Goal: Transaction & Acquisition: Purchase product/service

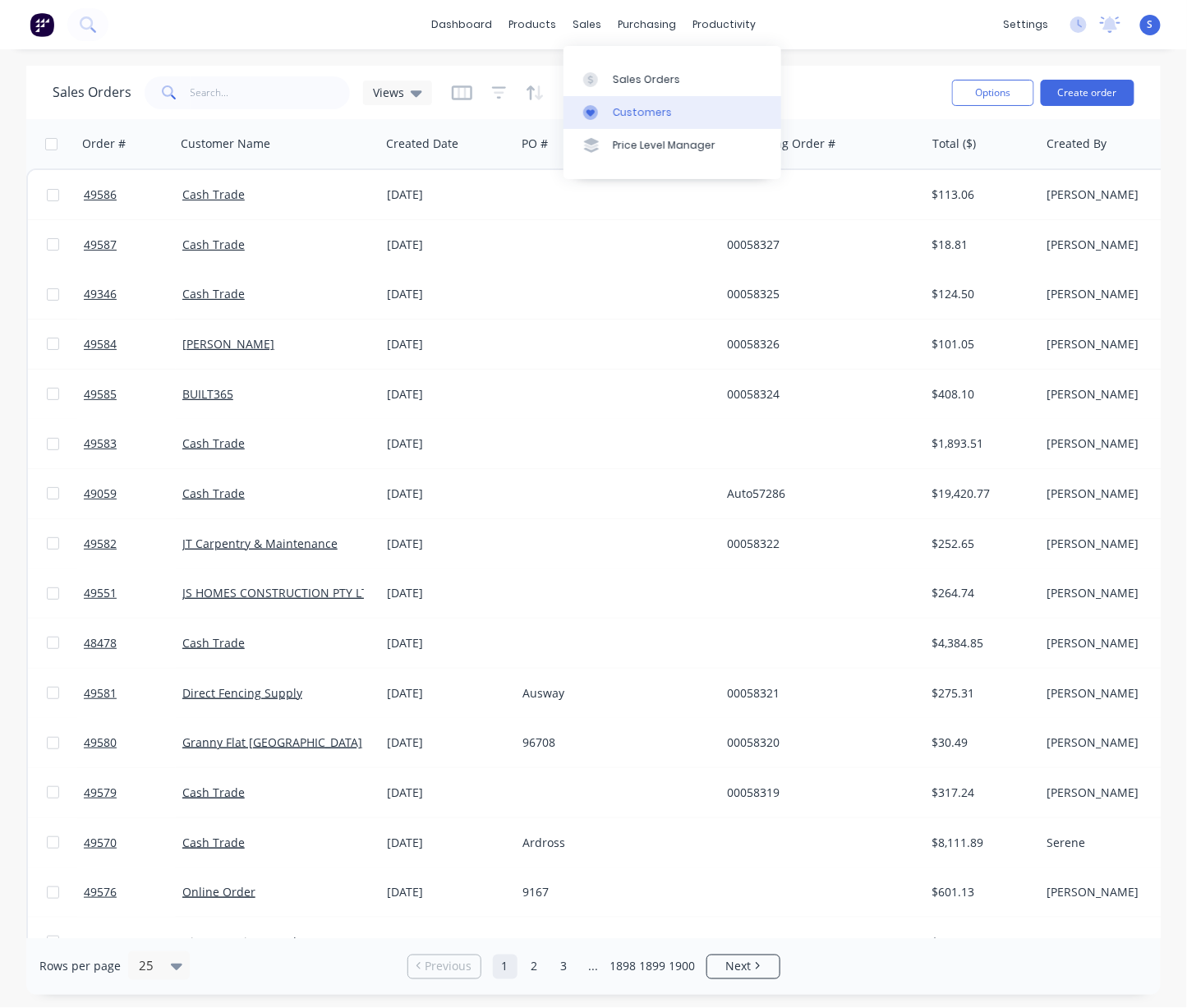
click at [651, 120] on div "Customers" at bounding box center [642, 112] width 59 height 14
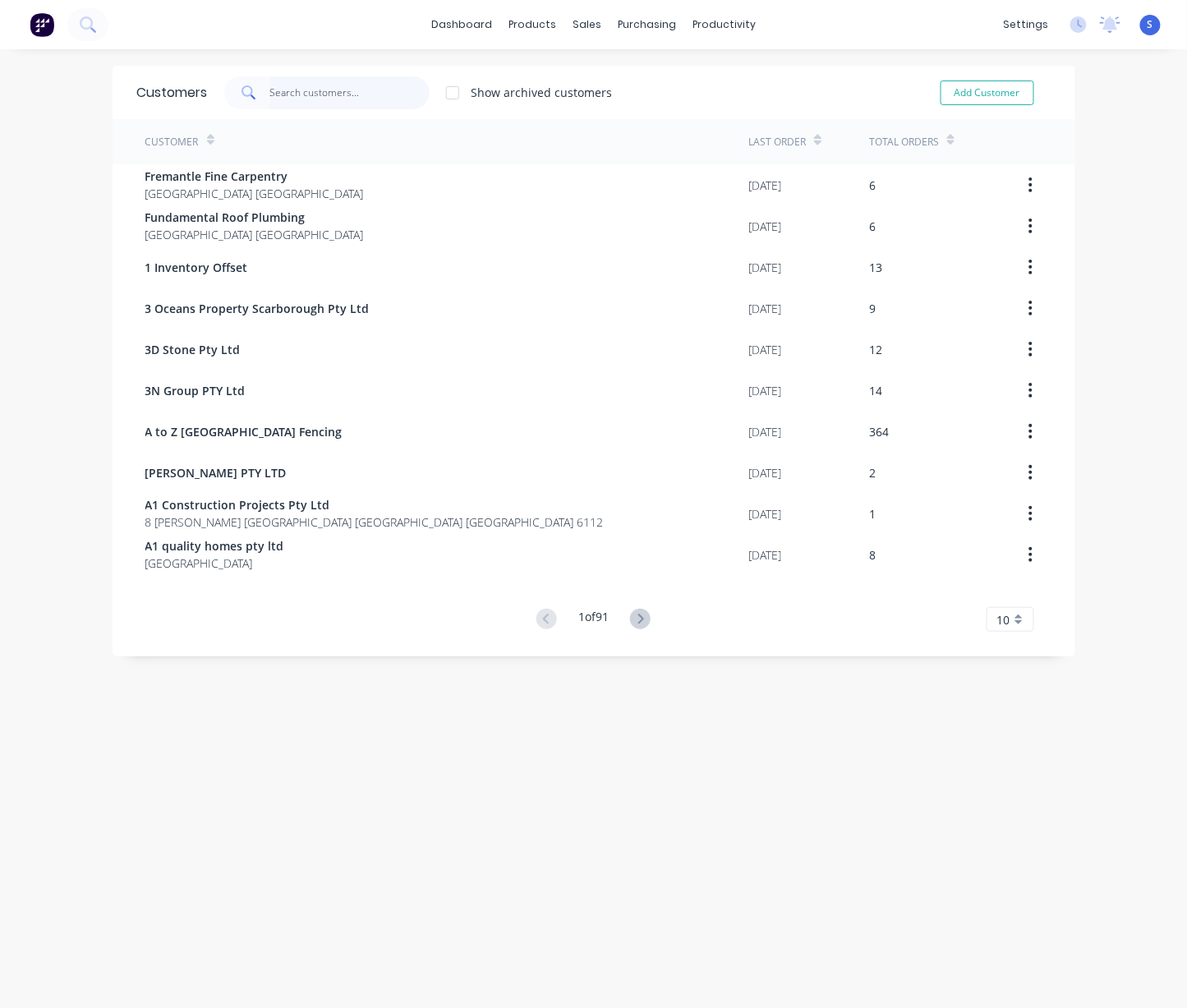
click at [287, 101] on input "text" at bounding box center [349, 92] width 160 height 33
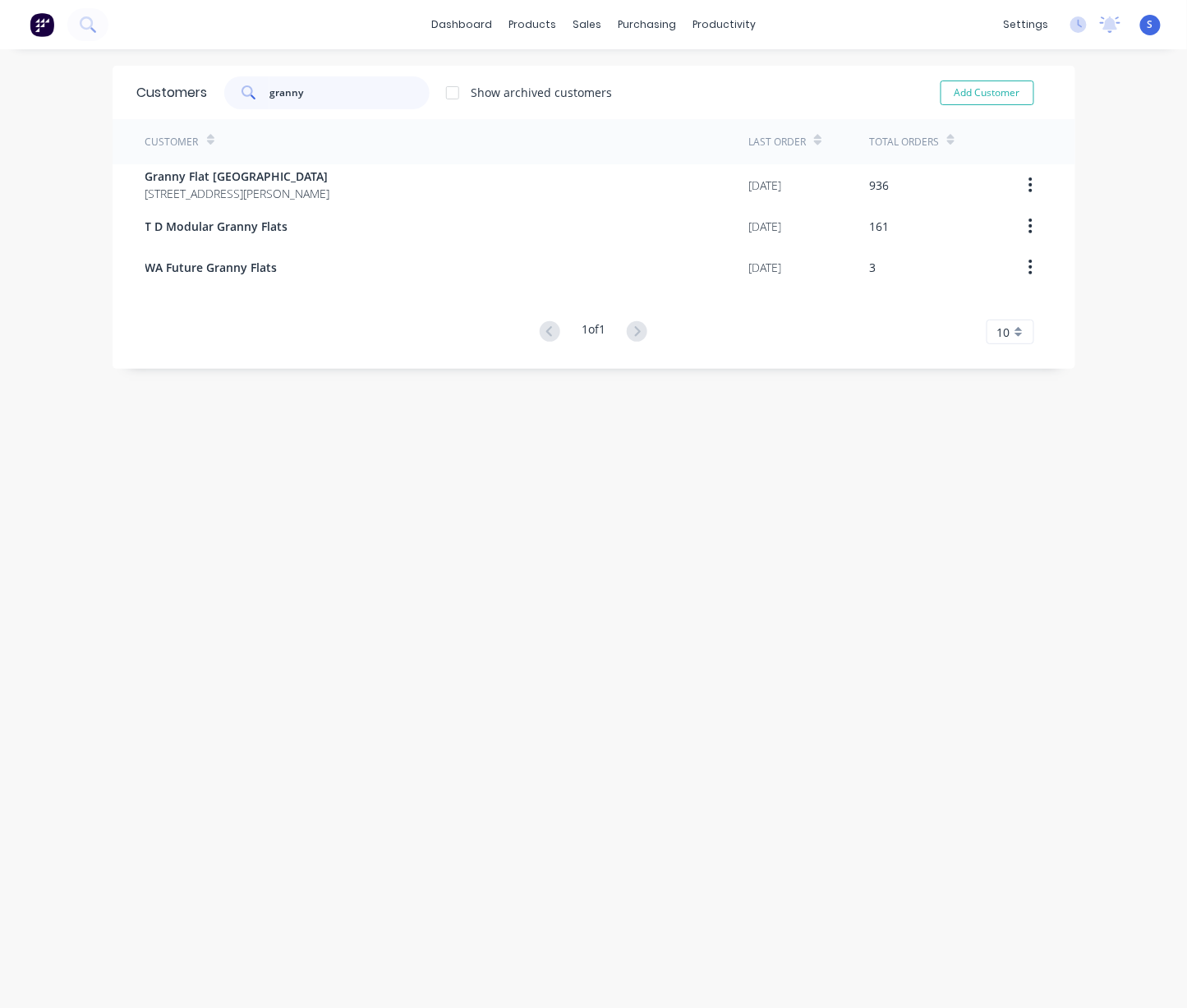
type input "granny"
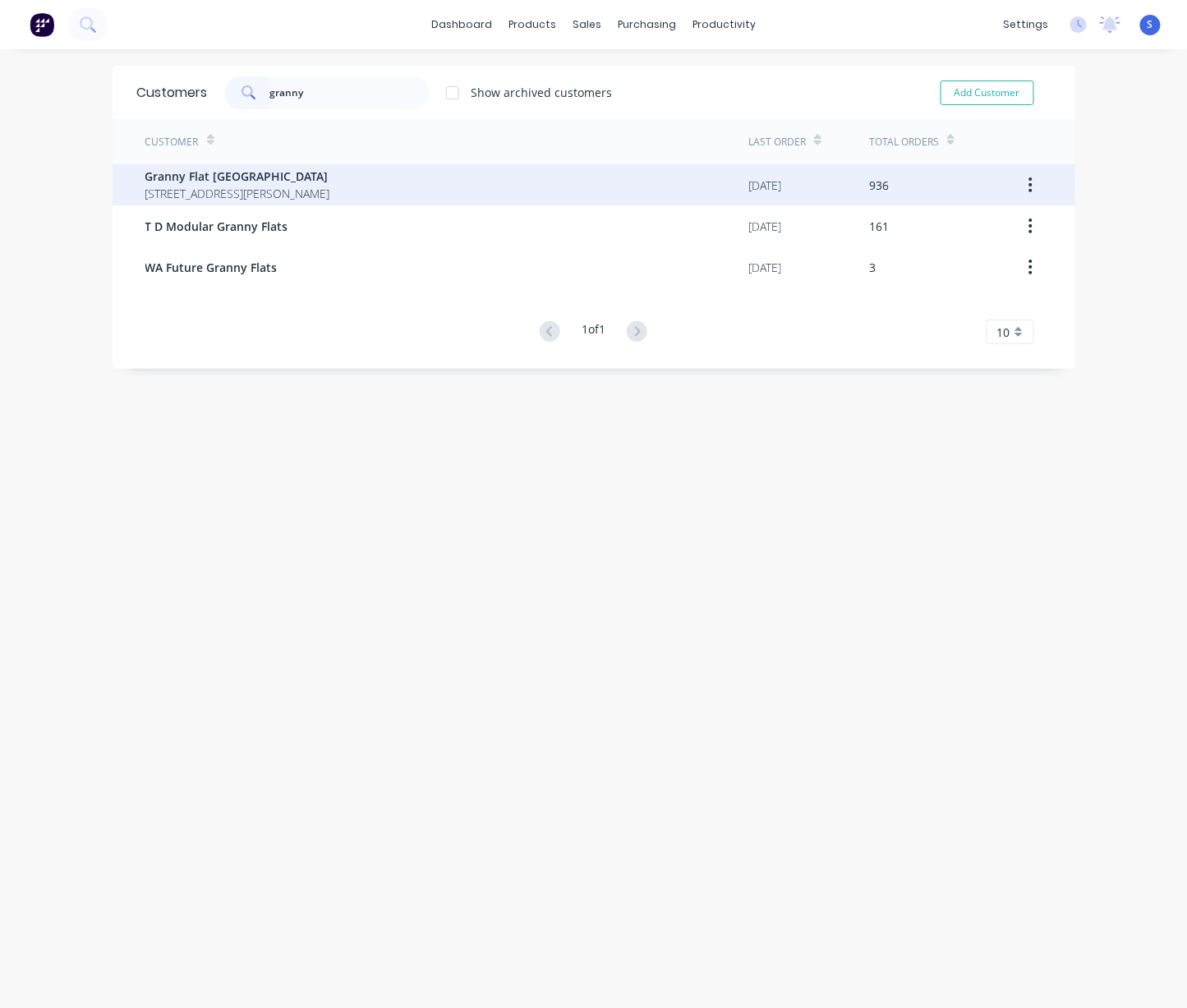
click at [271, 189] on span "[STREET_ADDRESS][PERSON_NAME]" at bounding box center [238, 193] width 185 height 17
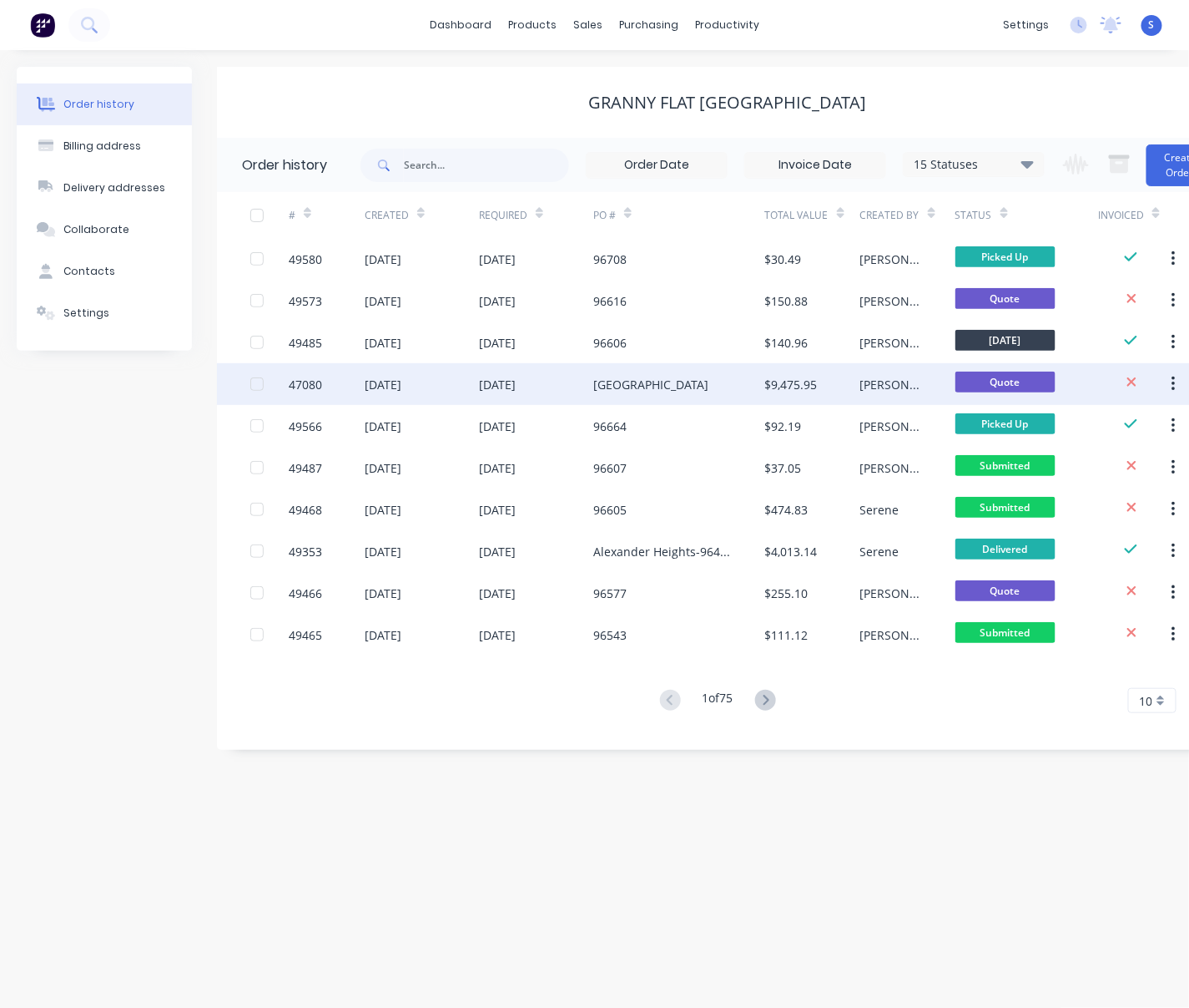
click at [651, 381] on div "[GEOGRAPHIC_DATA]" at bounding box center [651, 384] width 115 height 17
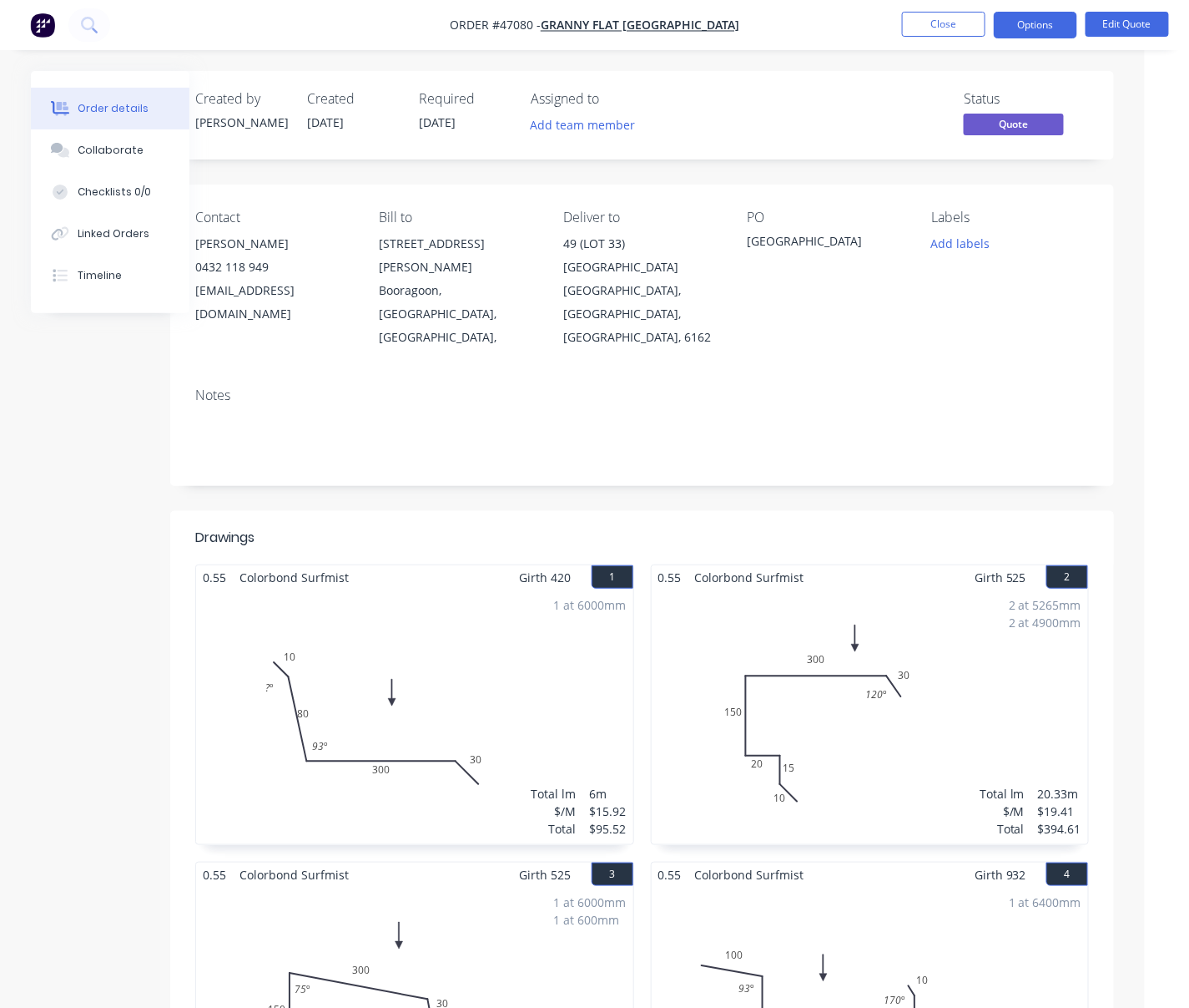
drag, startPoint x: 552, startPoint y: 184, endPoint x: 728, endPoint y: 185, distance: 176.0
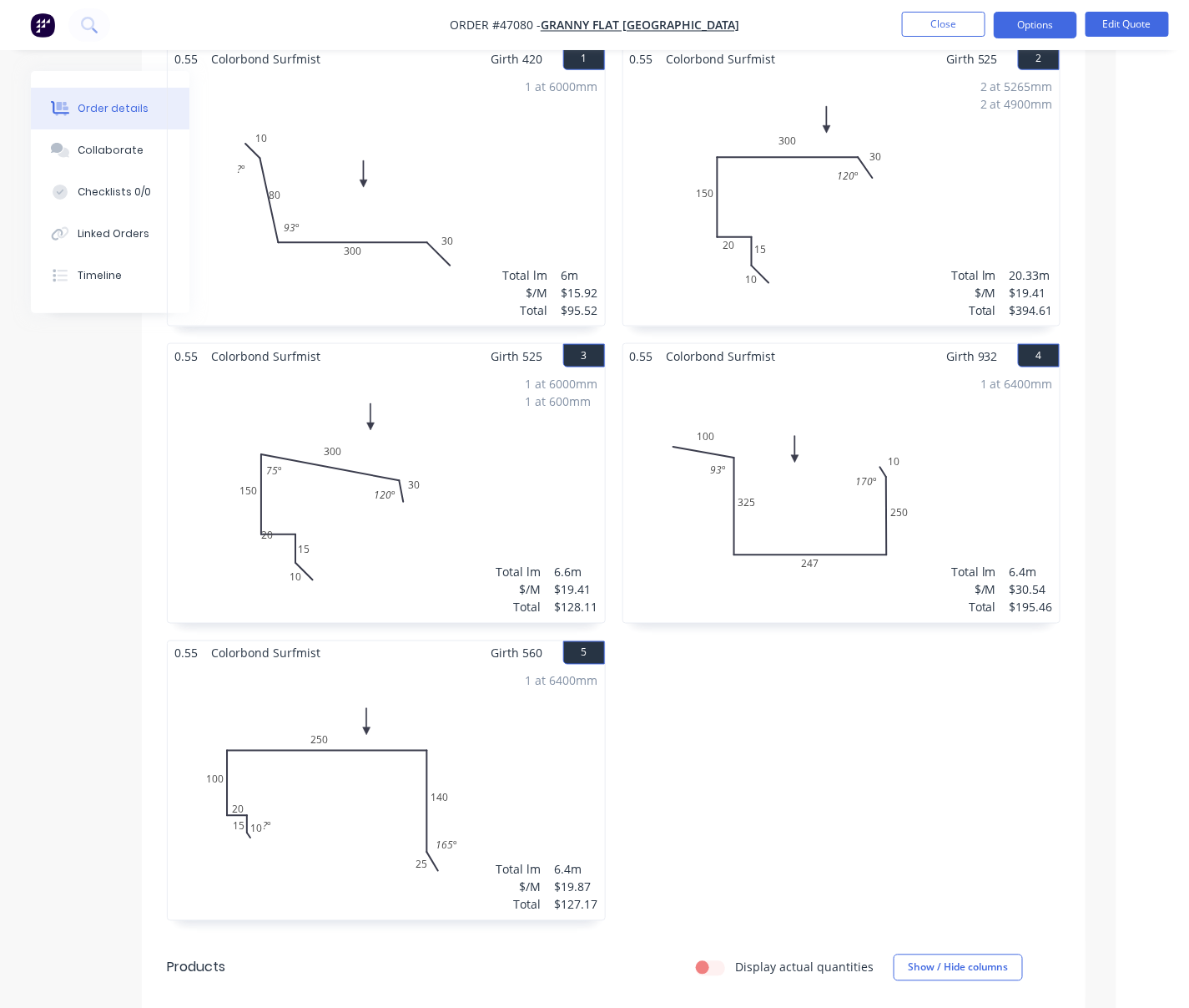
scroll to position [519, 76]
click at [1023, 21] on button "Options" at bounding box center [1035, 25] width 84 height 27
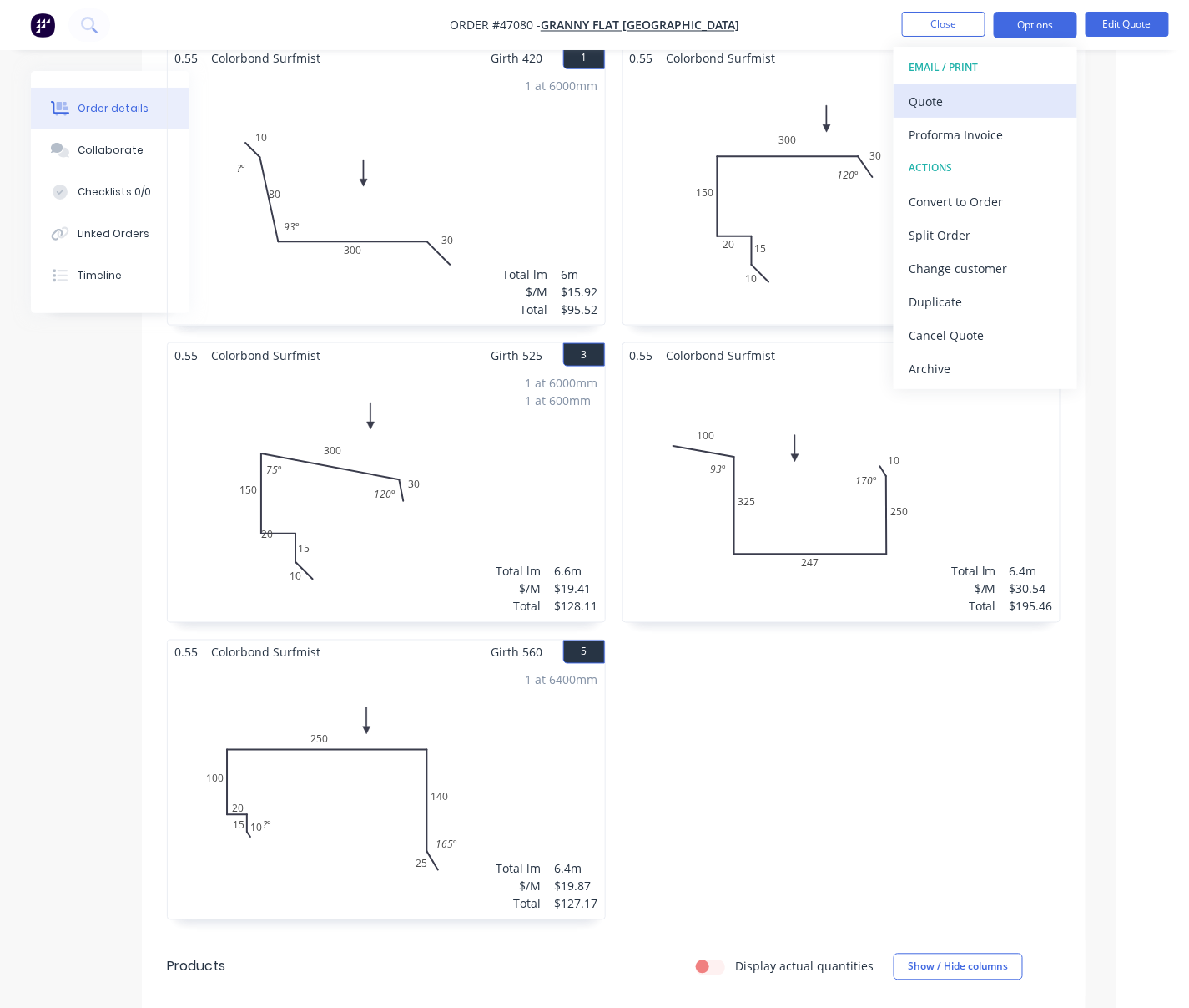
click at [961, 99] on div "Quote" at bounding box center [986, 101] width 154 height 24
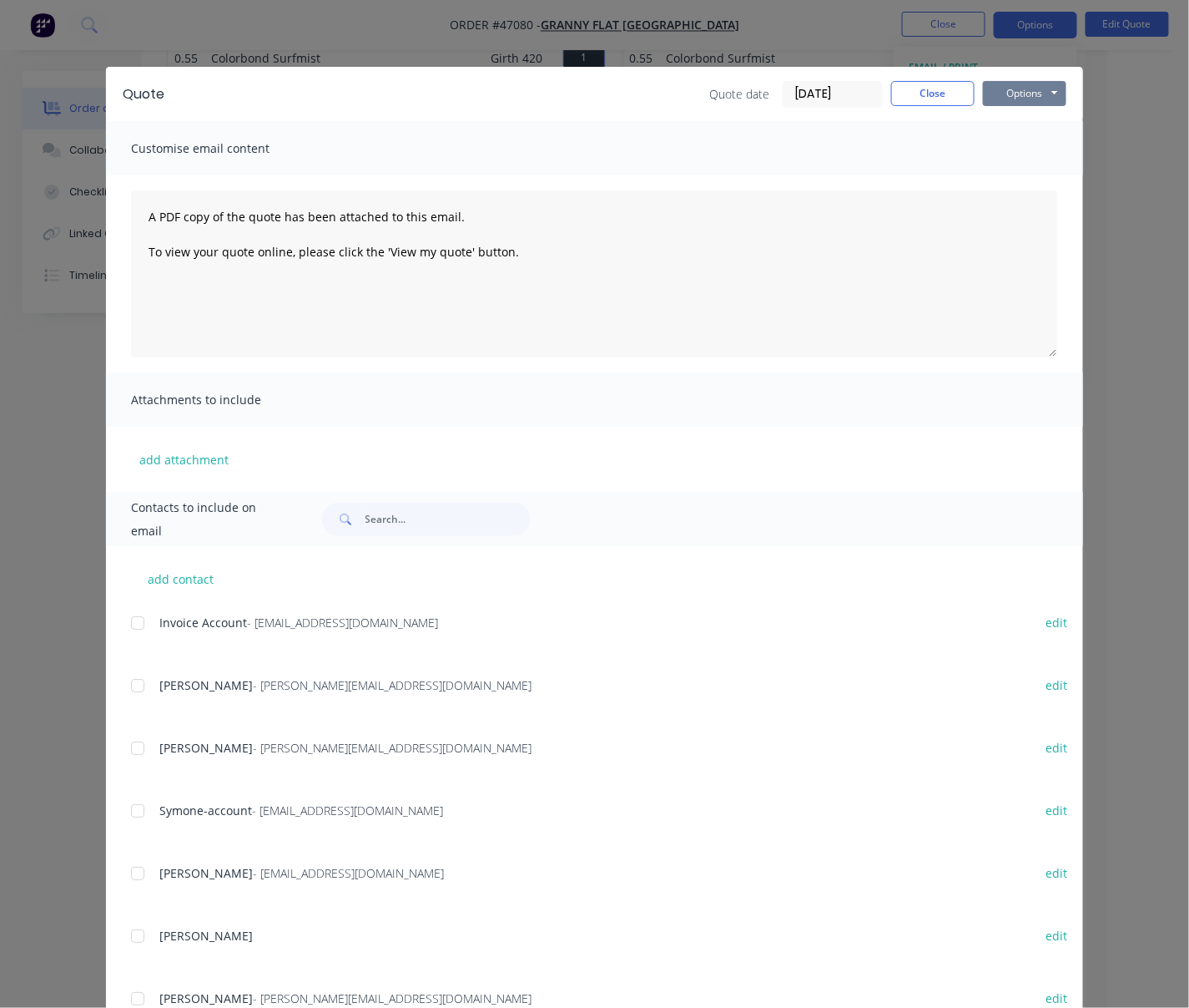
click at [1029, 97] on button "Options" at bounding box center [1024, 93] width 84 height 25
click at [1029, 148] on button "Print" at bounding box center [1036, 151] width 107 height 28
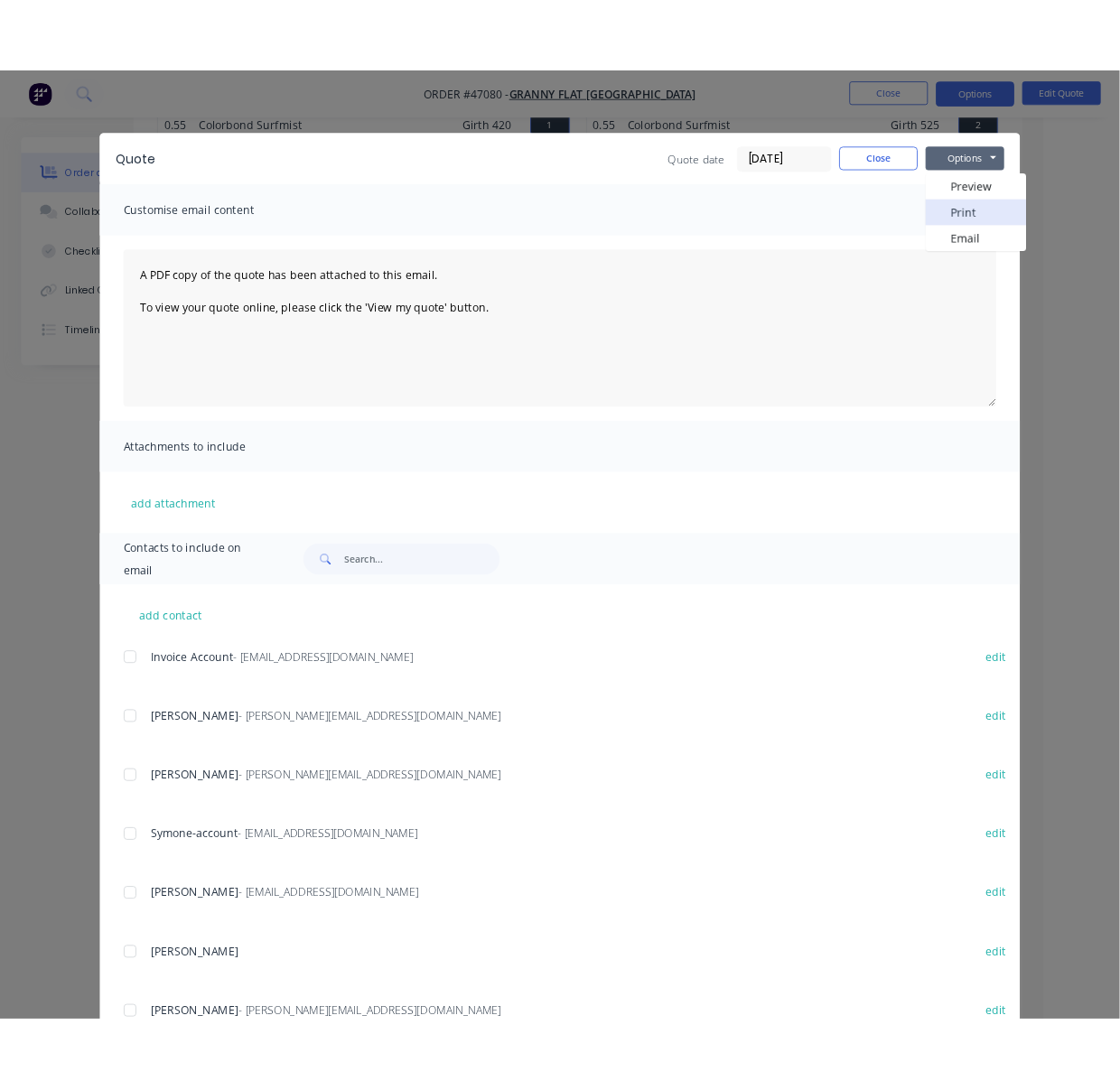
scroll to position [561, 64]
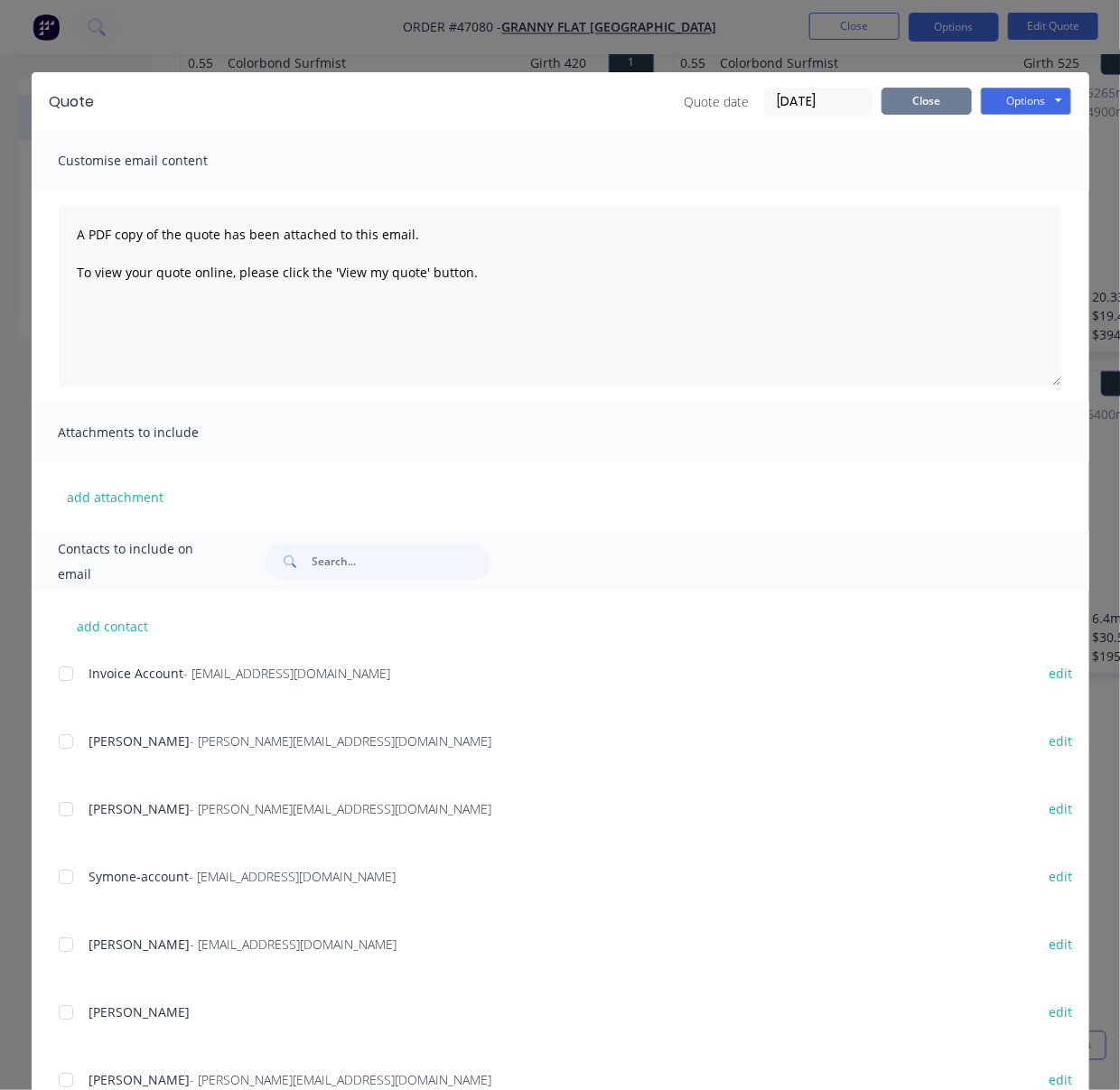
click at [937, 109] on button "Close" at bounding box center [926, 101] width 91 height 27
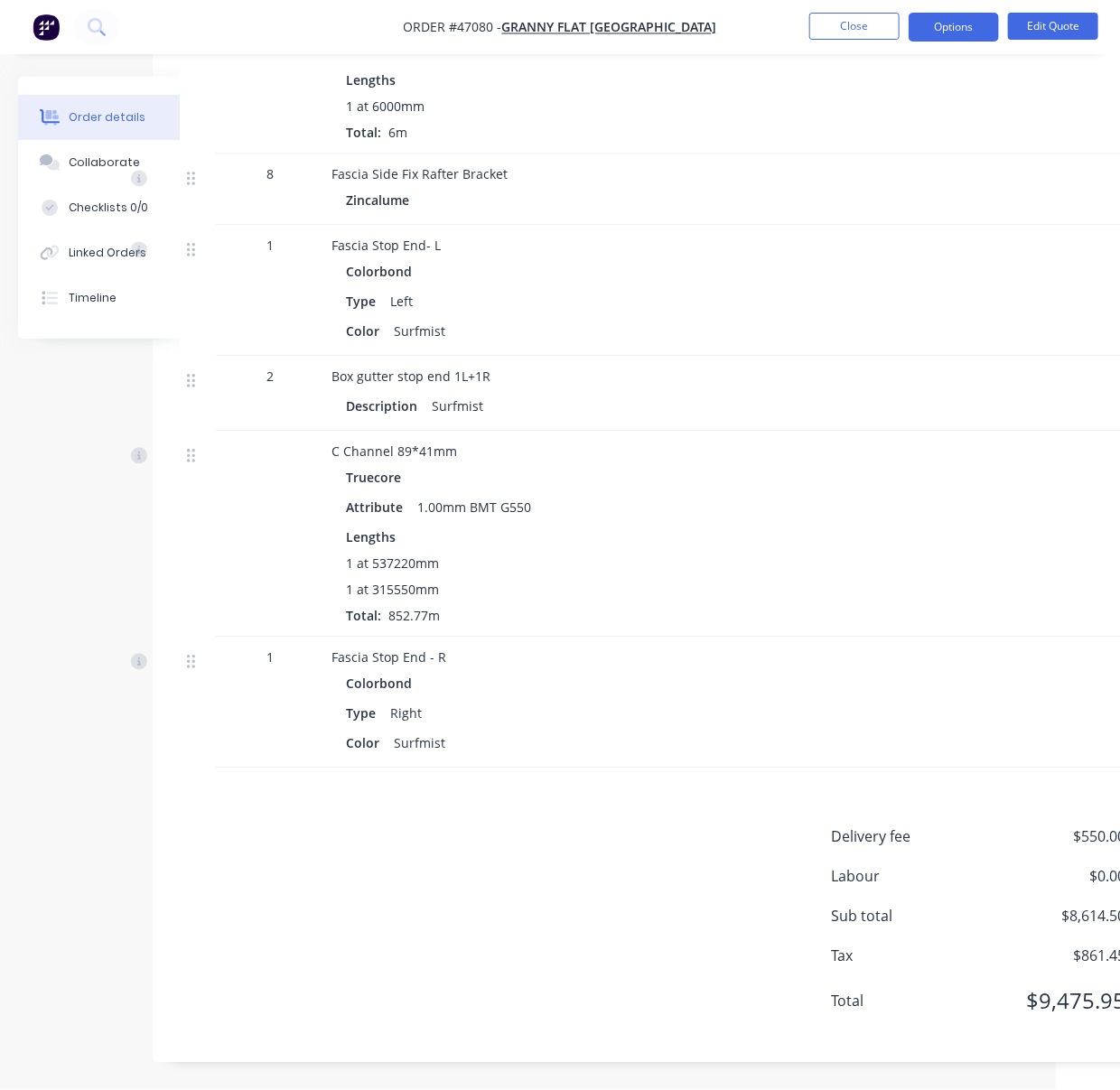
scroll to position [4006, 64]
click at [1054, 17] on button "Edit Quote" at bounding box center [1052, 26] width 91 height 27
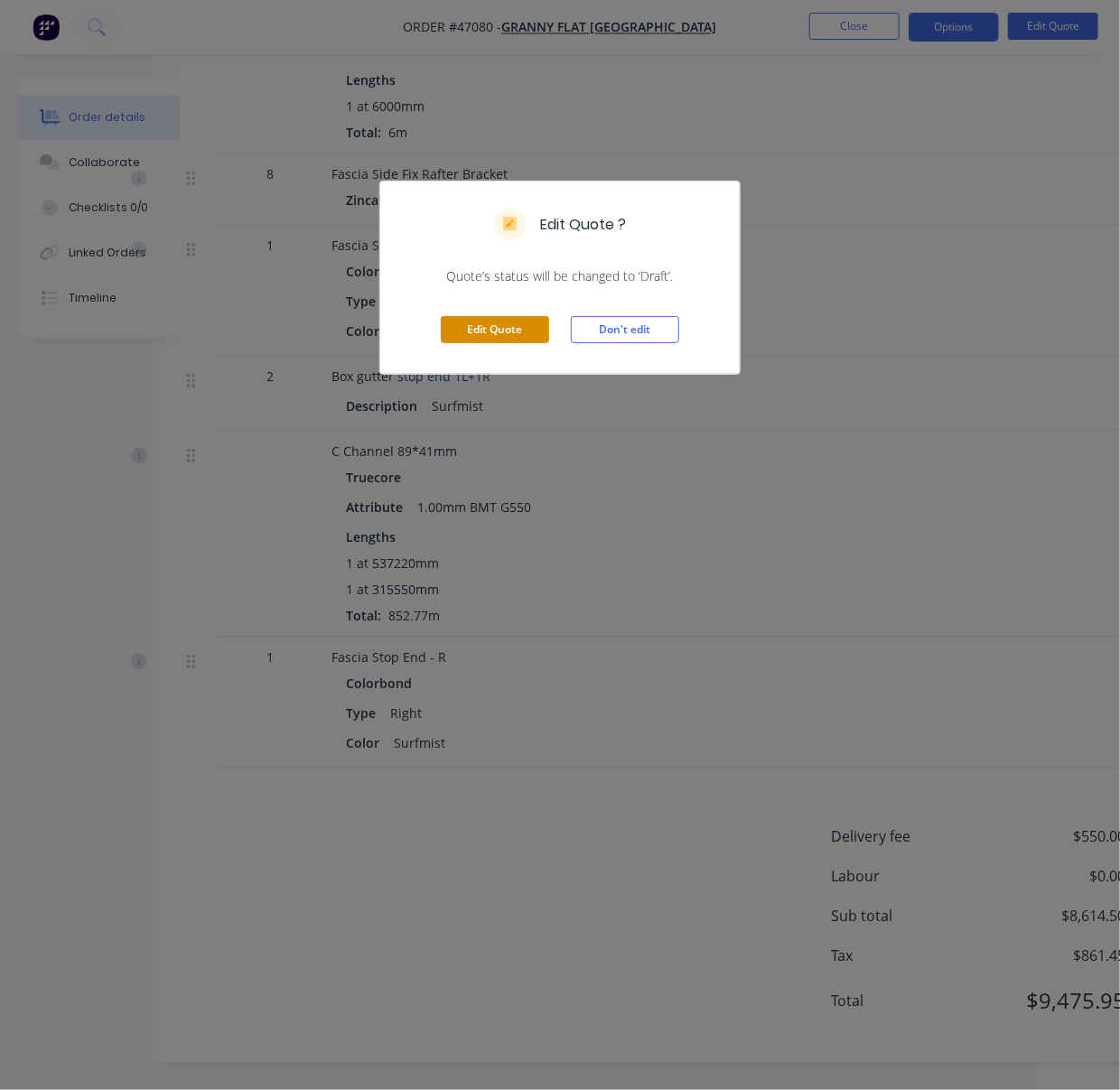
click at [519, 343] on button "Edit Quote" at bounding box center [495, 328] width 109 height 27
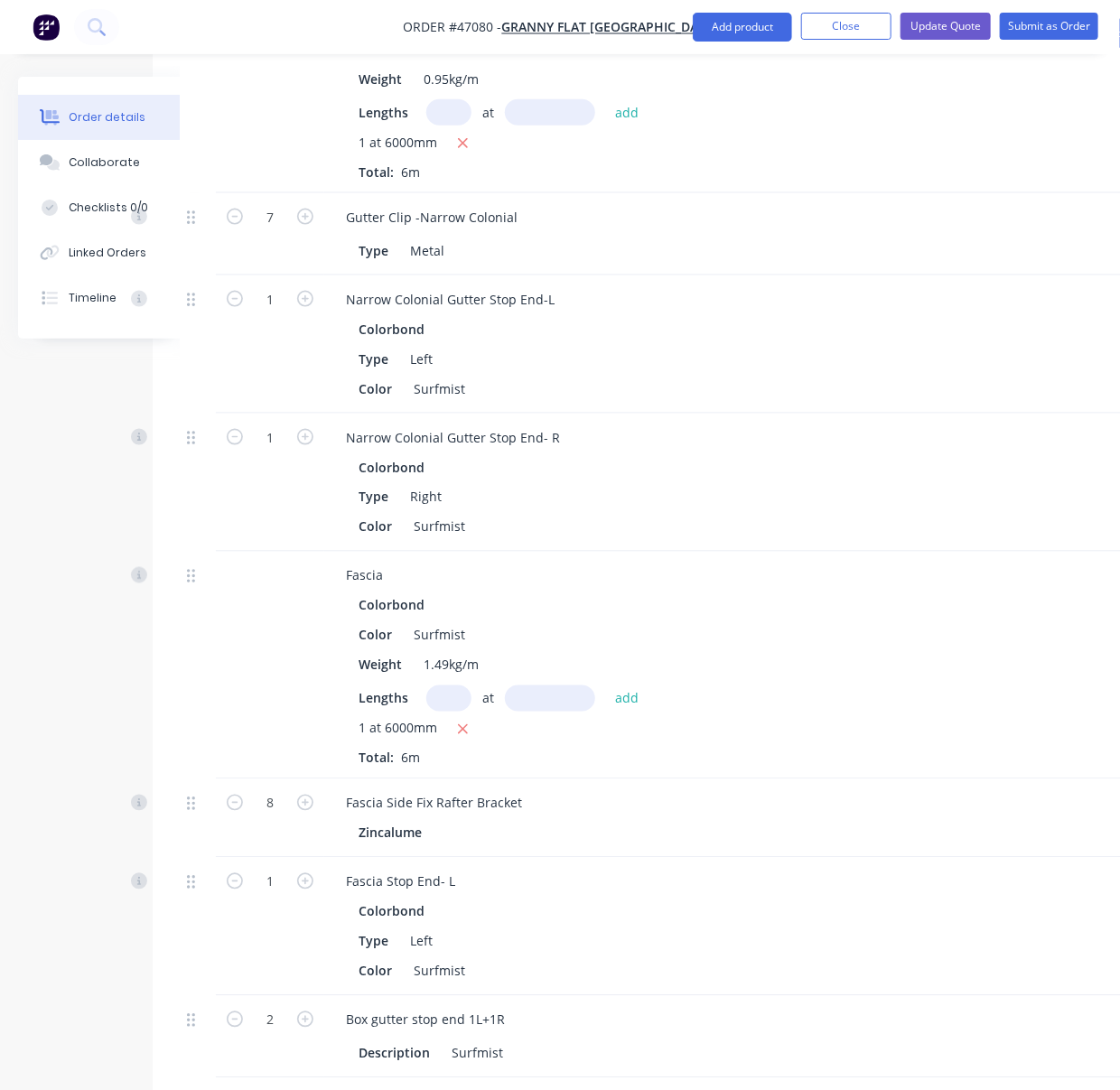
scroll to position [4428, 64]
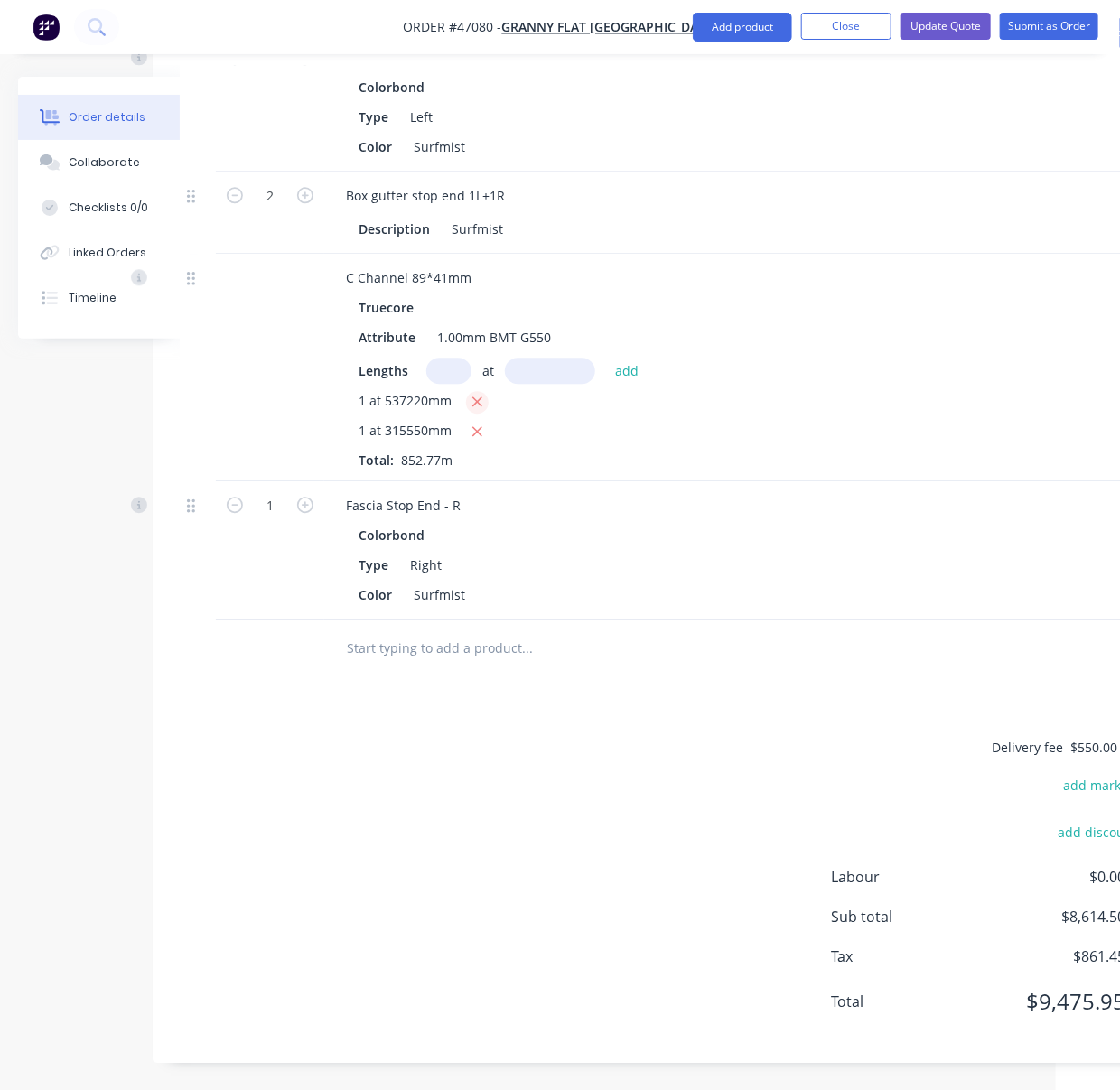
click at [482, 397] on icon "button" at bounding box center [477, 402] width 10 height 10
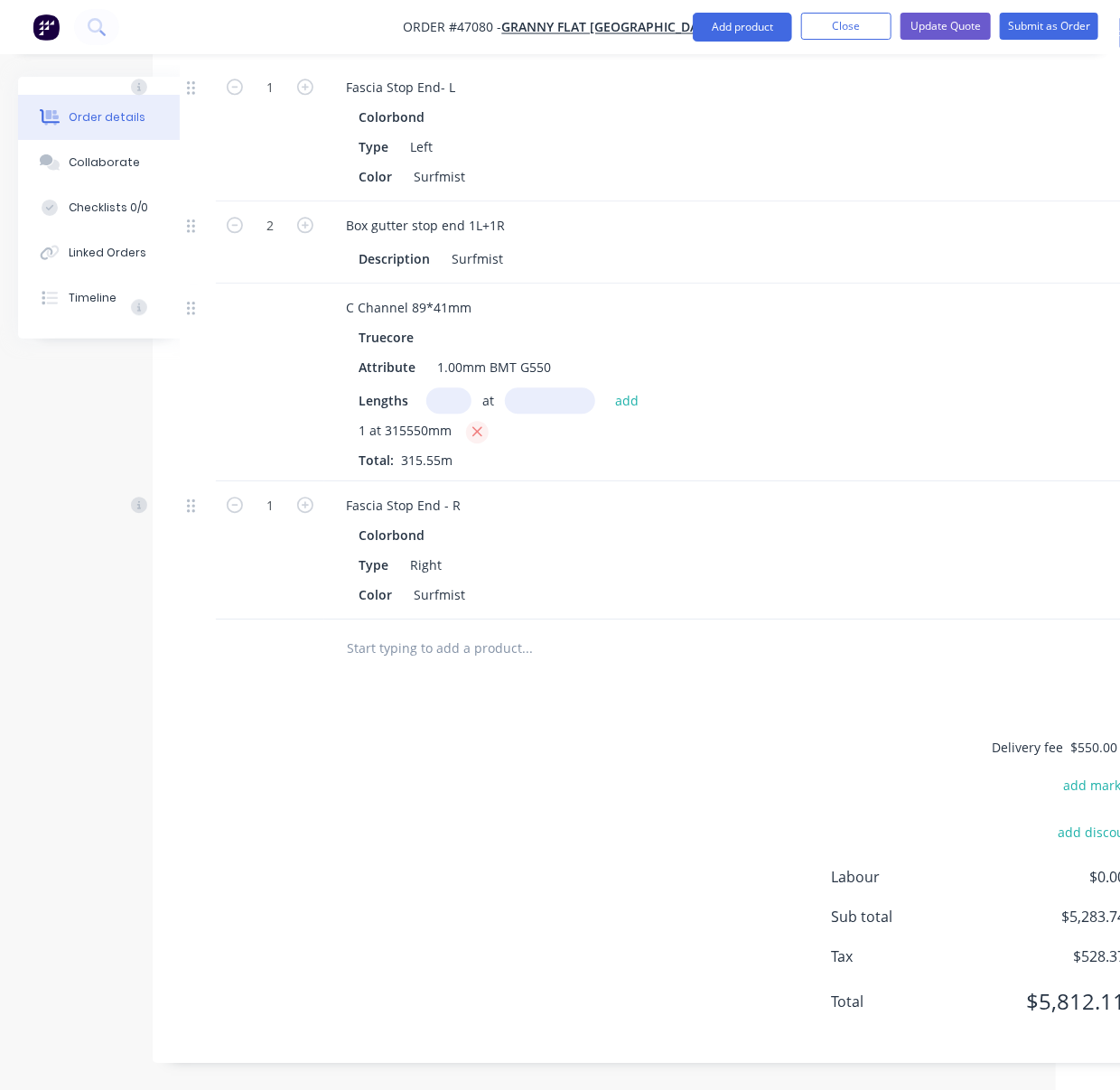
click at [482, 427] on icon "button" at bounding box center [477, 432] width 10 height 10
type input "$0.00"
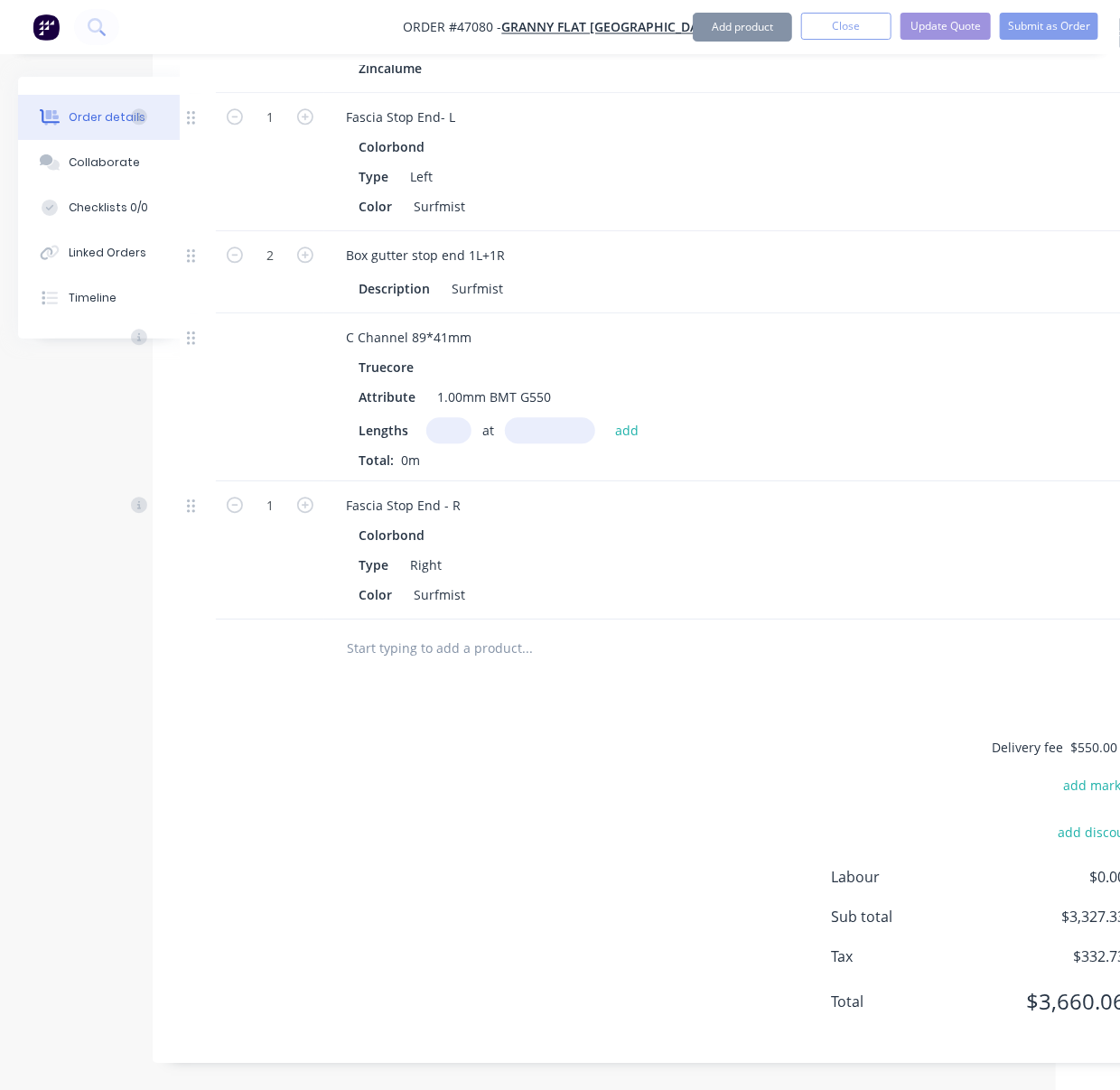
click at [460, 417] on input "text" at bounding box center [448, 430] width 45 height 26
type input "1"
type input "559730"
click at [606, 417] on button "add" at bounding box center [627, 429] width 43 height 24
type input "$3,470.33"
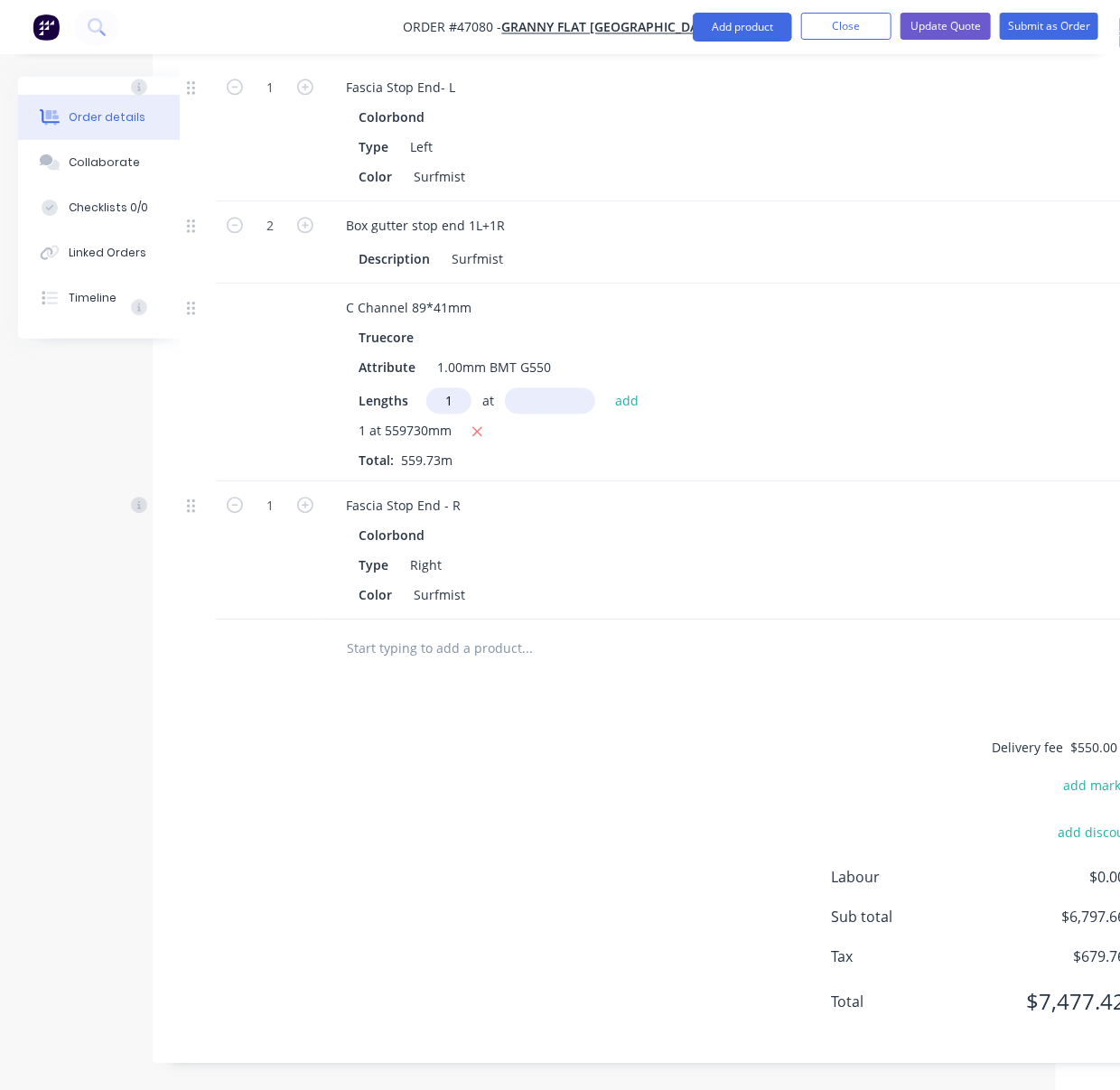
type input "1"
type input "348590"
click at [606, 387] on button "add" at bounding box center [627, 399] width 43 height 24
type input "$5,631.58"
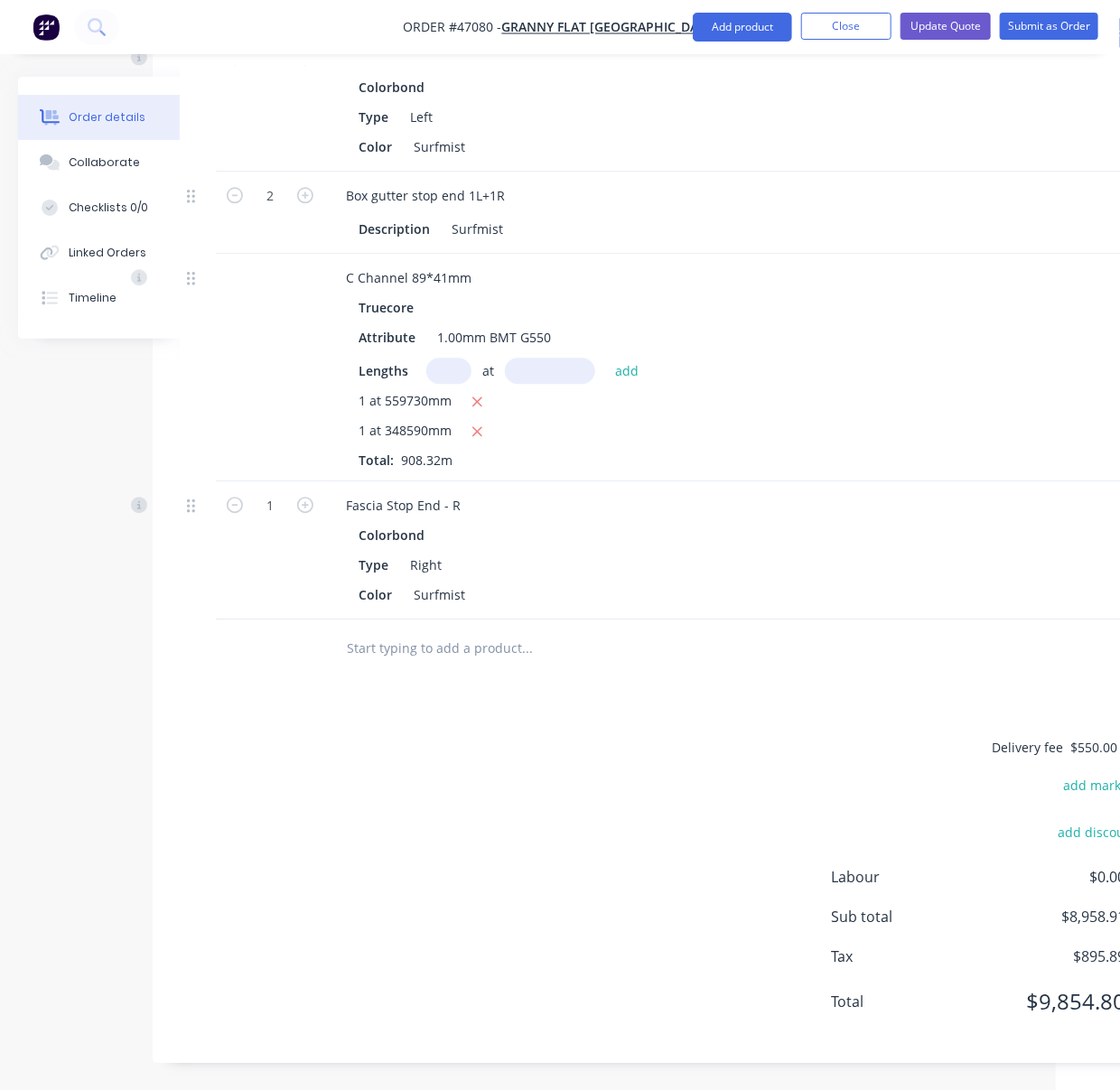
click at [544, 840] on div "Delivery fee $550.00 add markup add discount Labour $0.00 Sub total $8,958.91 T…" at bounding box center [662, 885] width 967 height 300
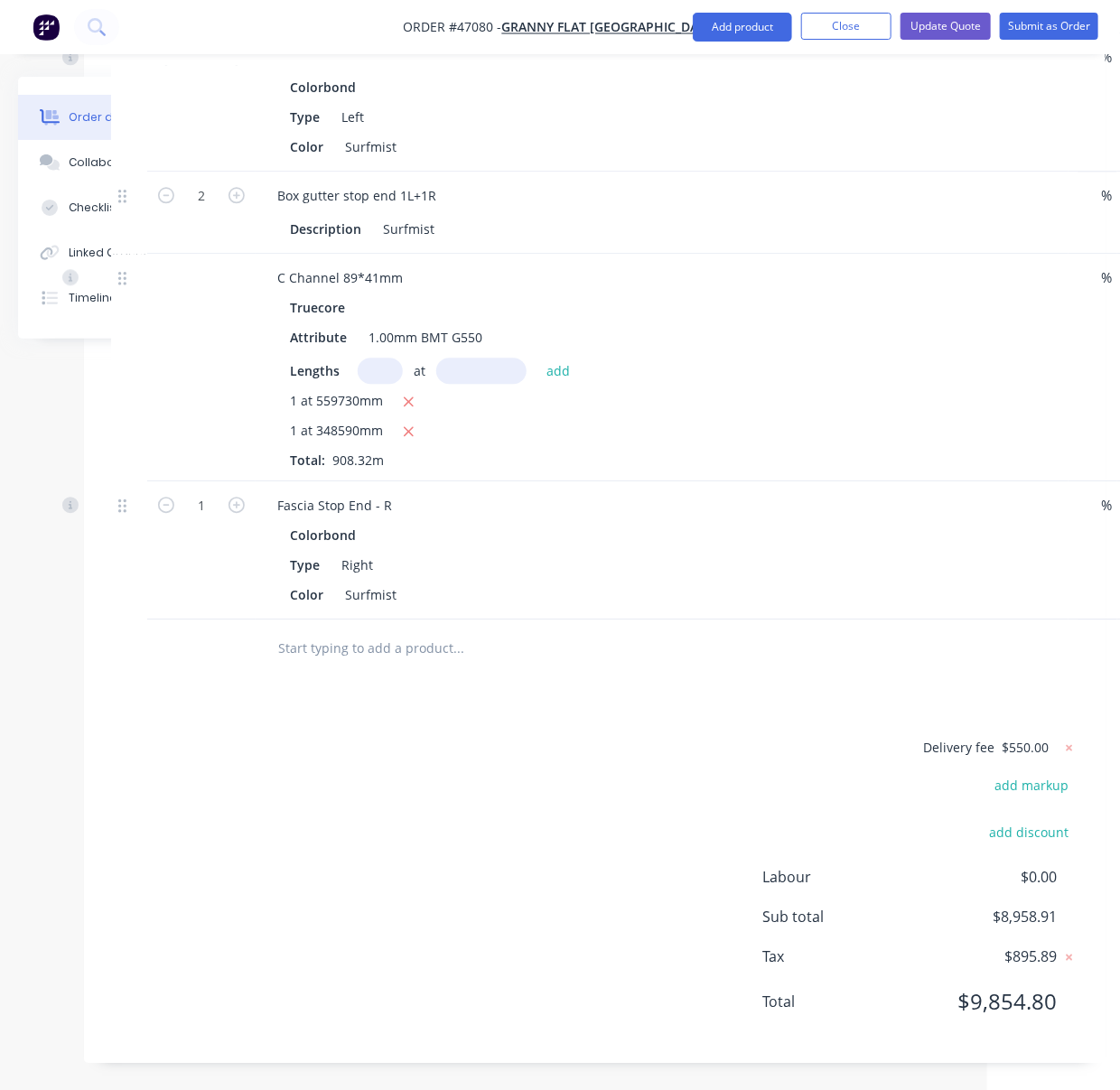
drag, startPoint x: 500, startPoint y: 849, endPoint x: 609, endPoint y: 853, distance: 109.1
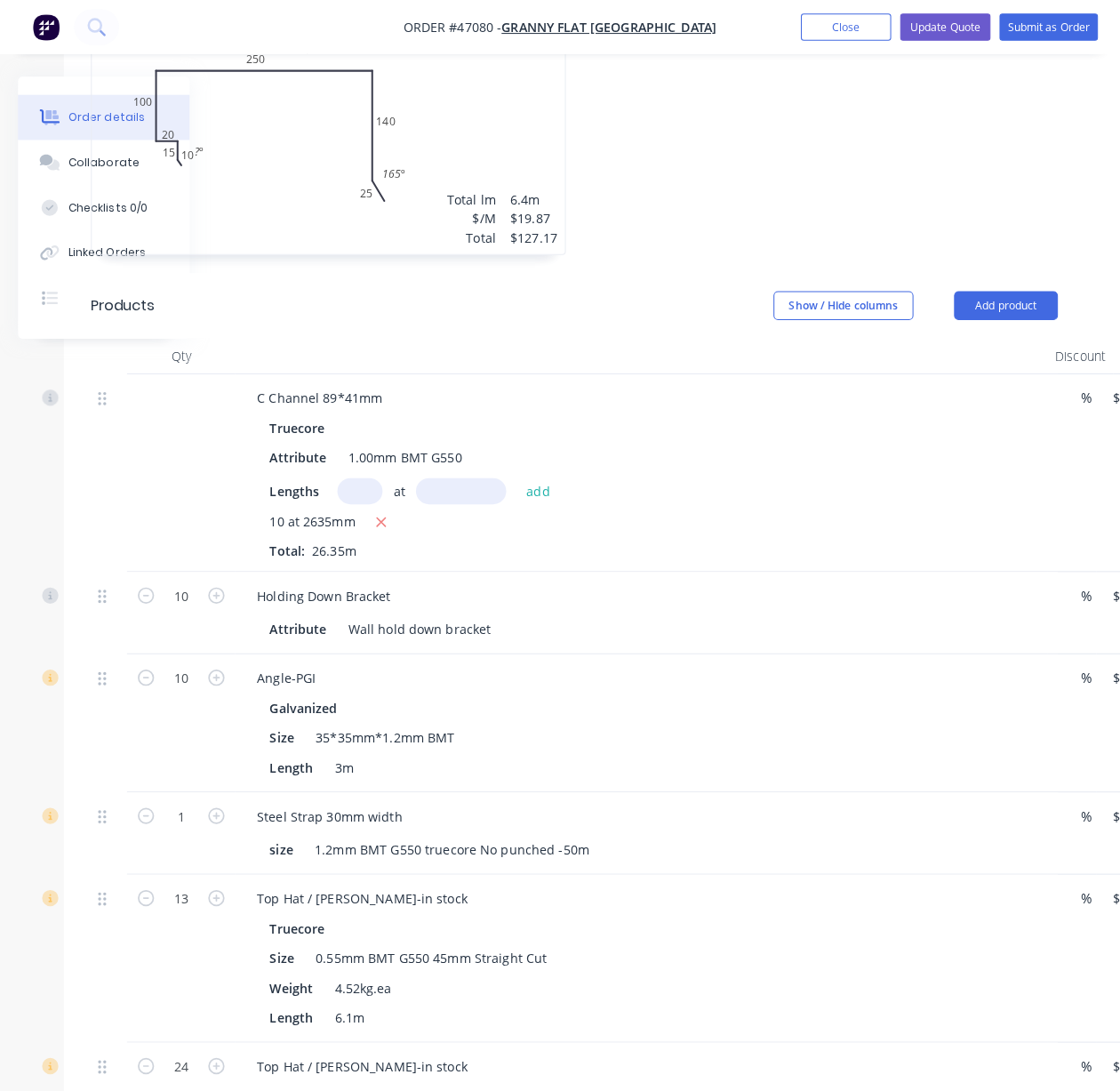
scroll to position [1040, 150]
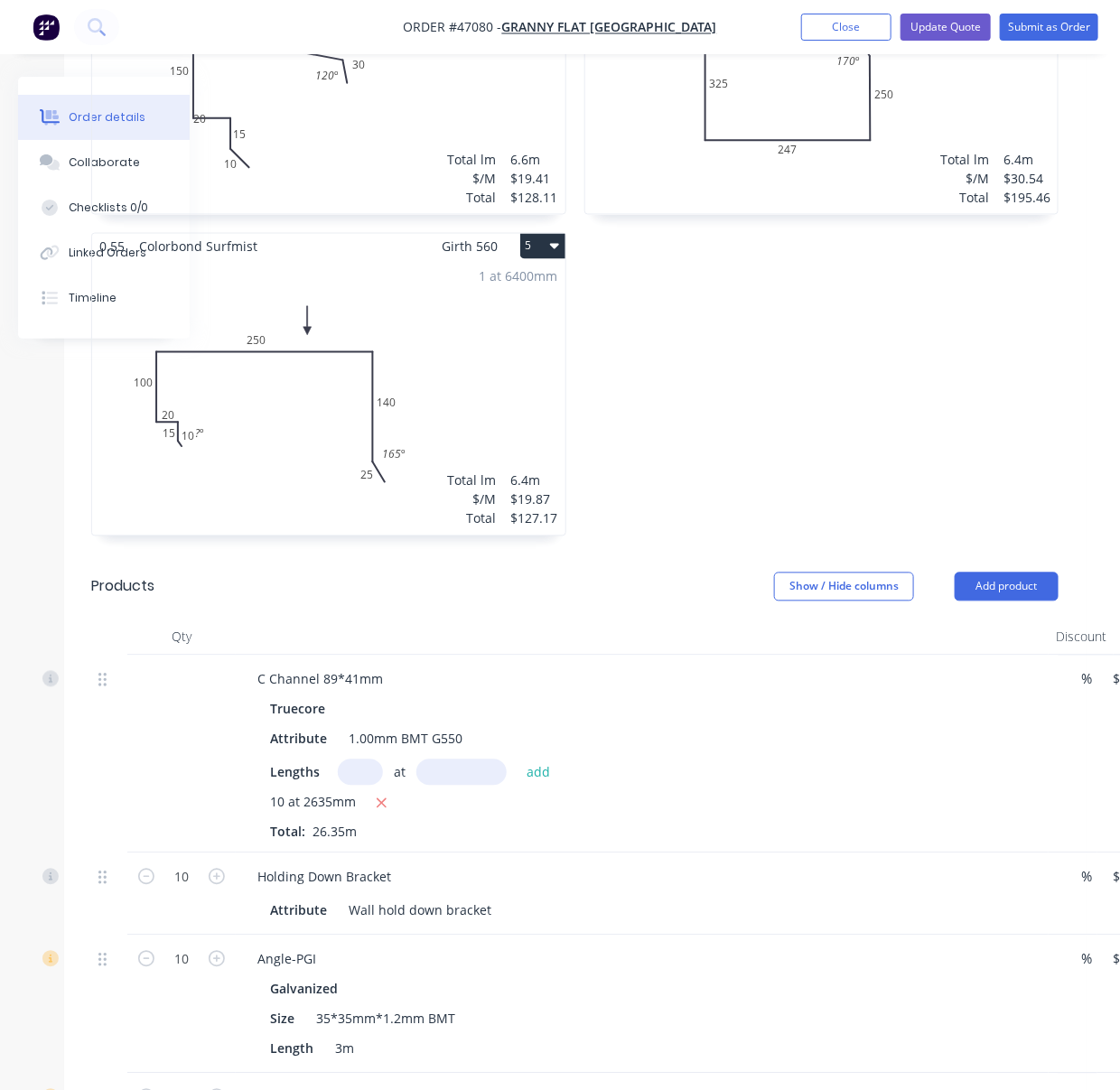
click at [710, 379] on div "0.55 Colorbond Surfmist Girth 525 2 0 10 15 20 150 300 30 120 º 0 10 15 20 150 …" at bounding box center [821, 72] width 493 height 965
click at [919, 28] on button "Update Quote" at bounding box center [945, 27] width 91 height 27
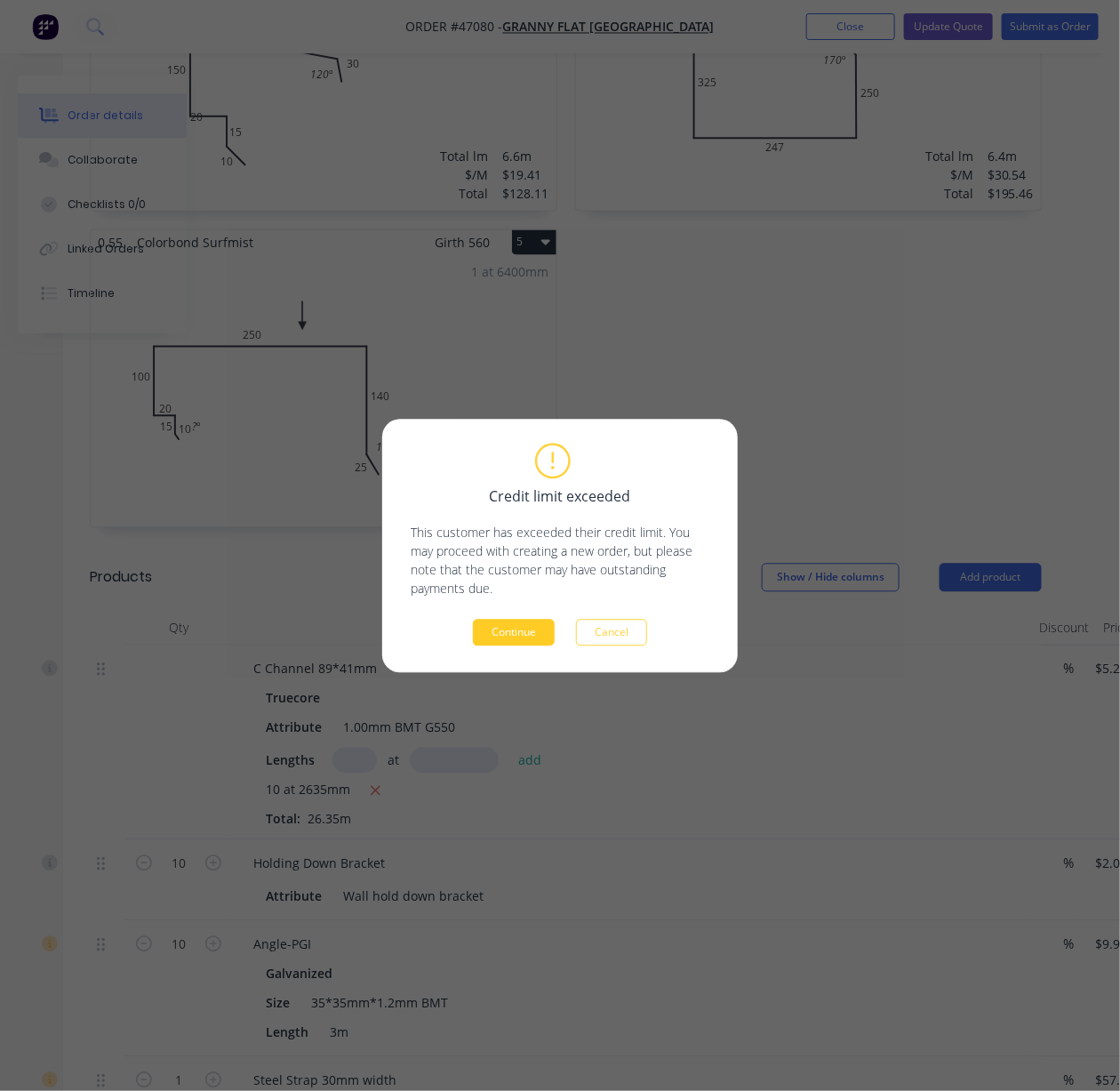
click at [509, 631] on button "Continue" at bounding box center [512, 631] width 81 height 26
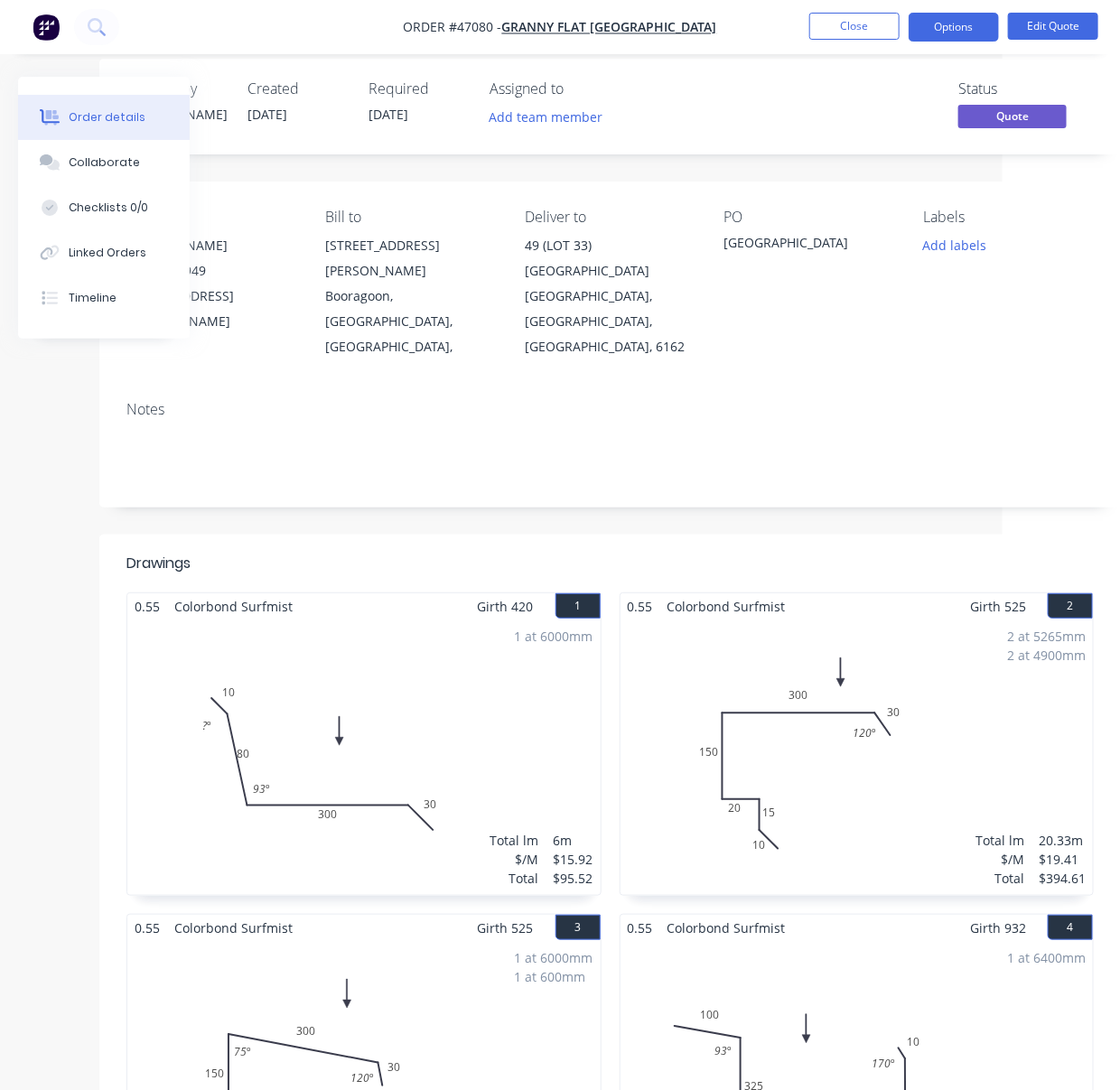
scroll to position [0, 117]
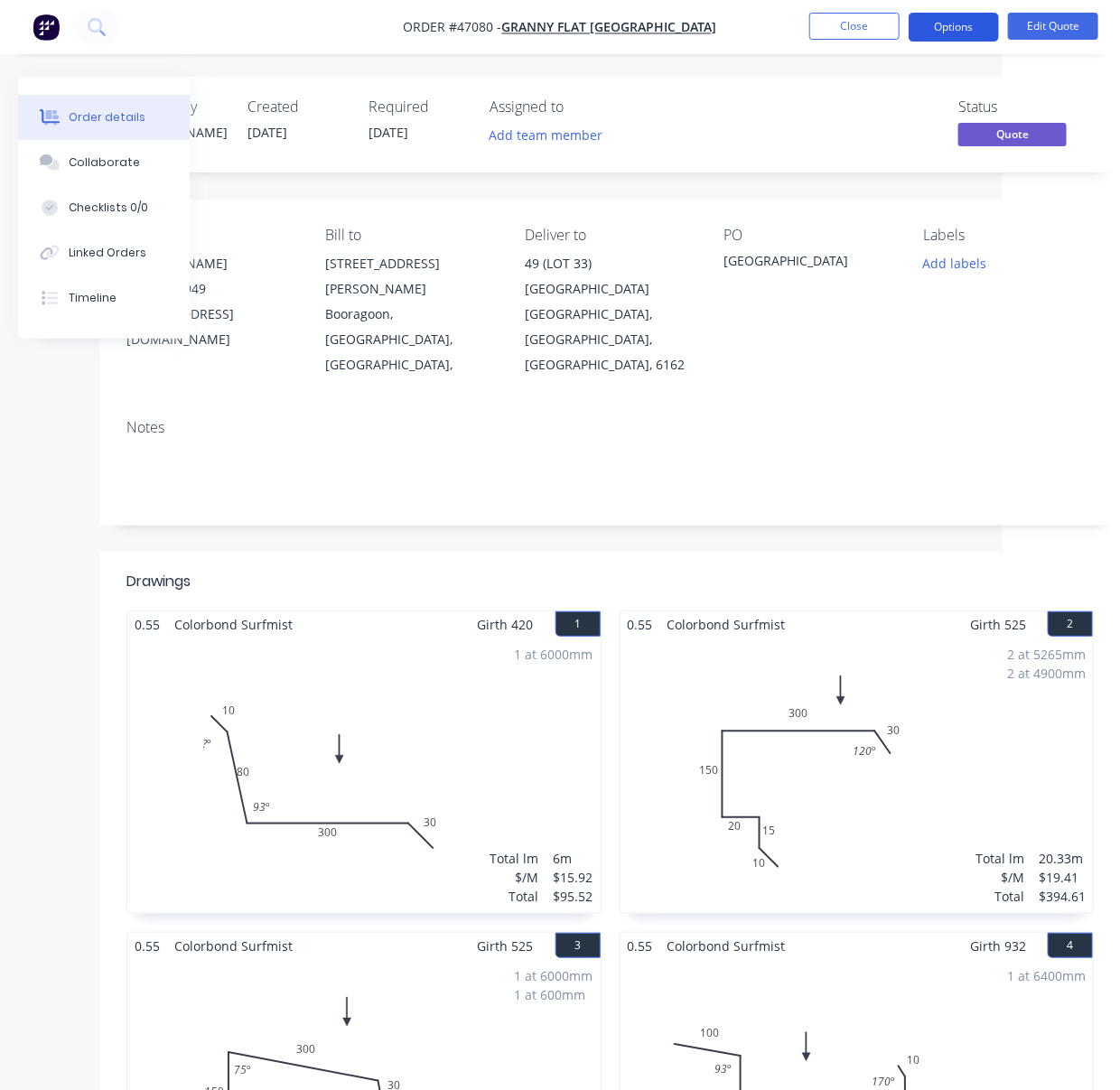
click at [960, 32] on button "Options" at bounding box center [953, 27] width 91 height 29
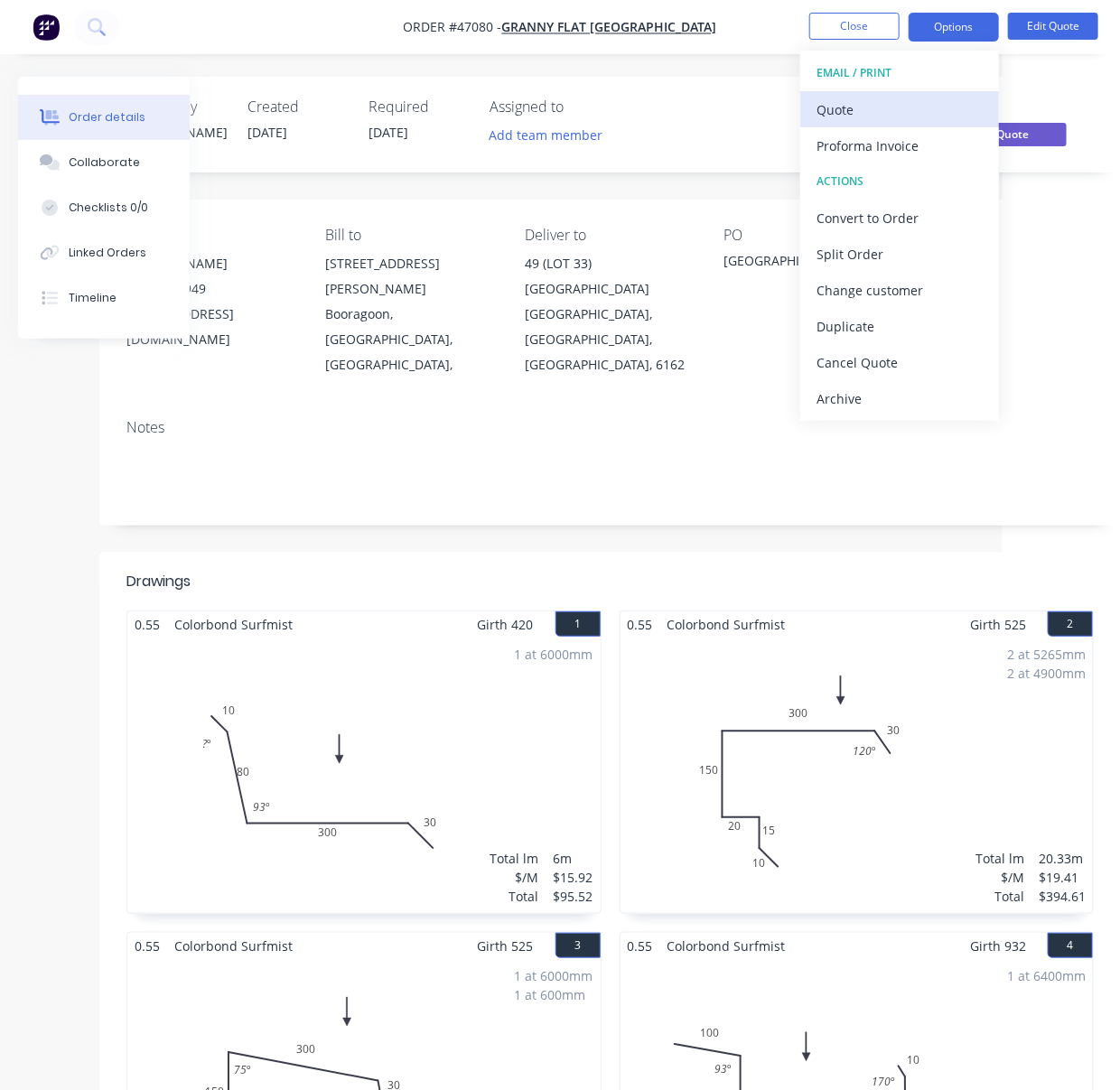
click at [898, 121] on div "Quote" at bounding box center [899, 109] width 166 height 26
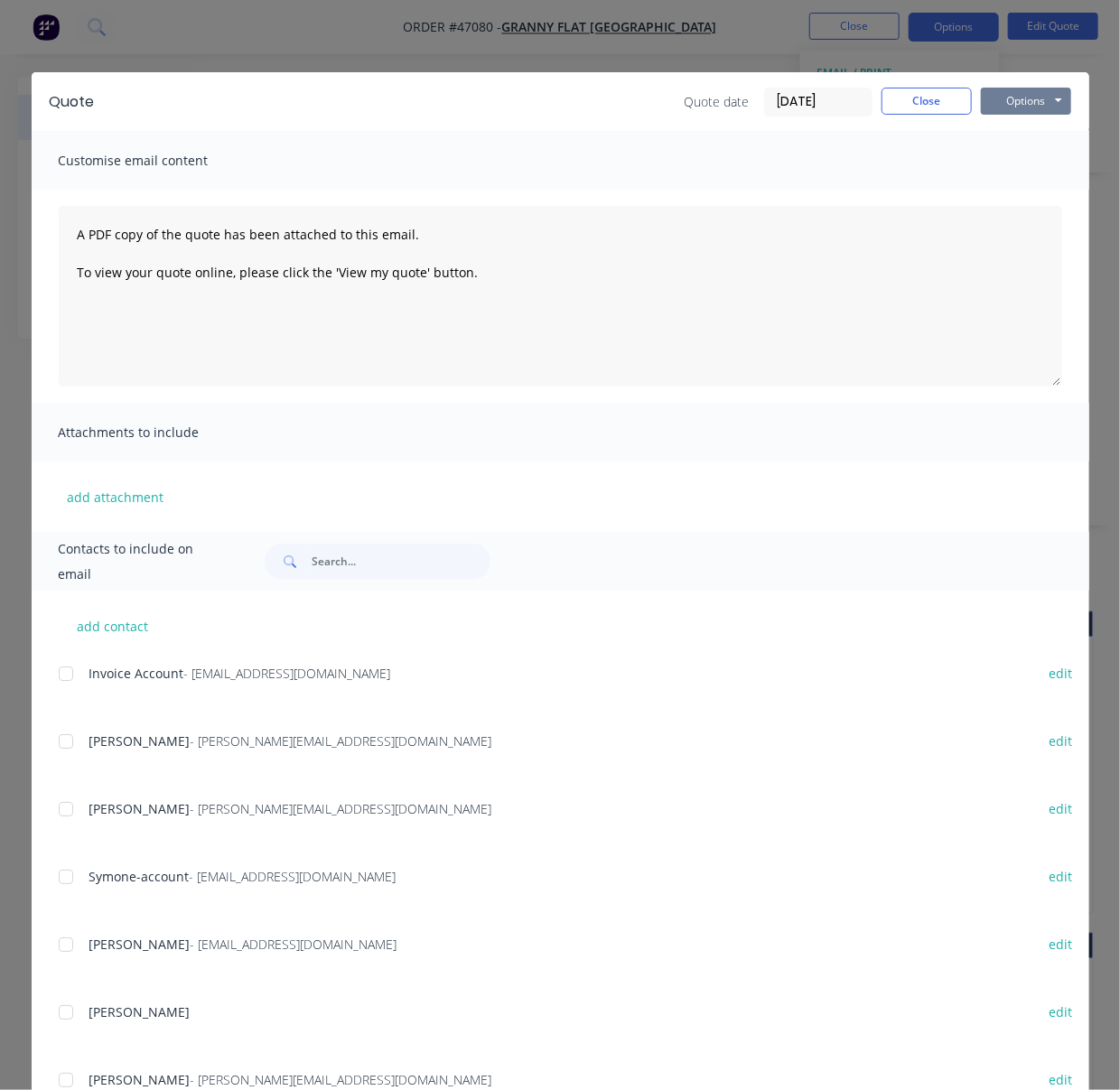
click at [996, 111] on button "Options" at bounding box center [1025, 101] width 91 height 27
click at [1007, 170] on button "Print" at bounding box center [1038, 163] width 115 height 30
click at [898, 103] on button "Close" at bounding box center [926, 101] width 91 height 27
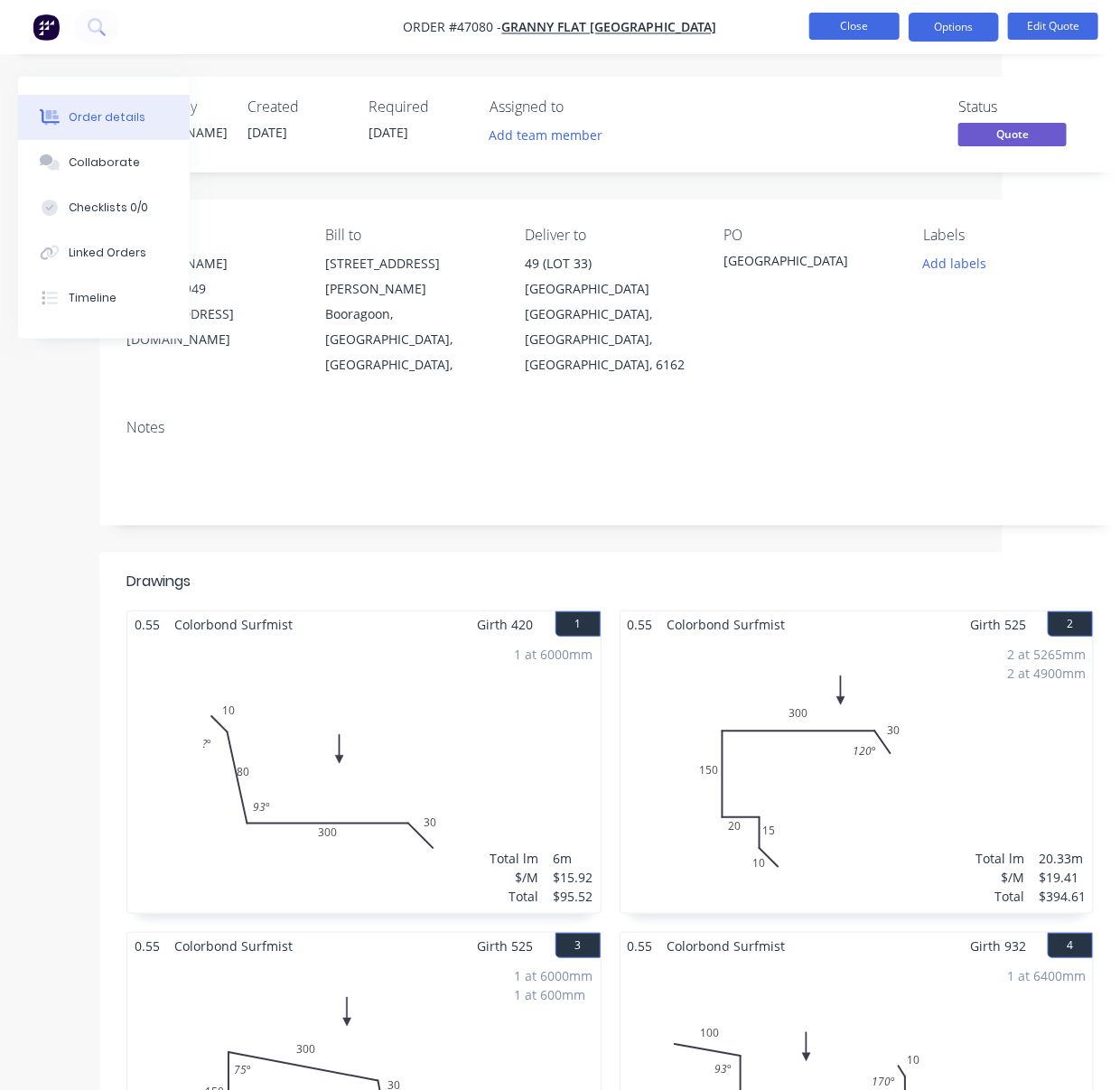
click at [862, 26] on button "Close" at bounding box center [854, 26] width 91 height 27
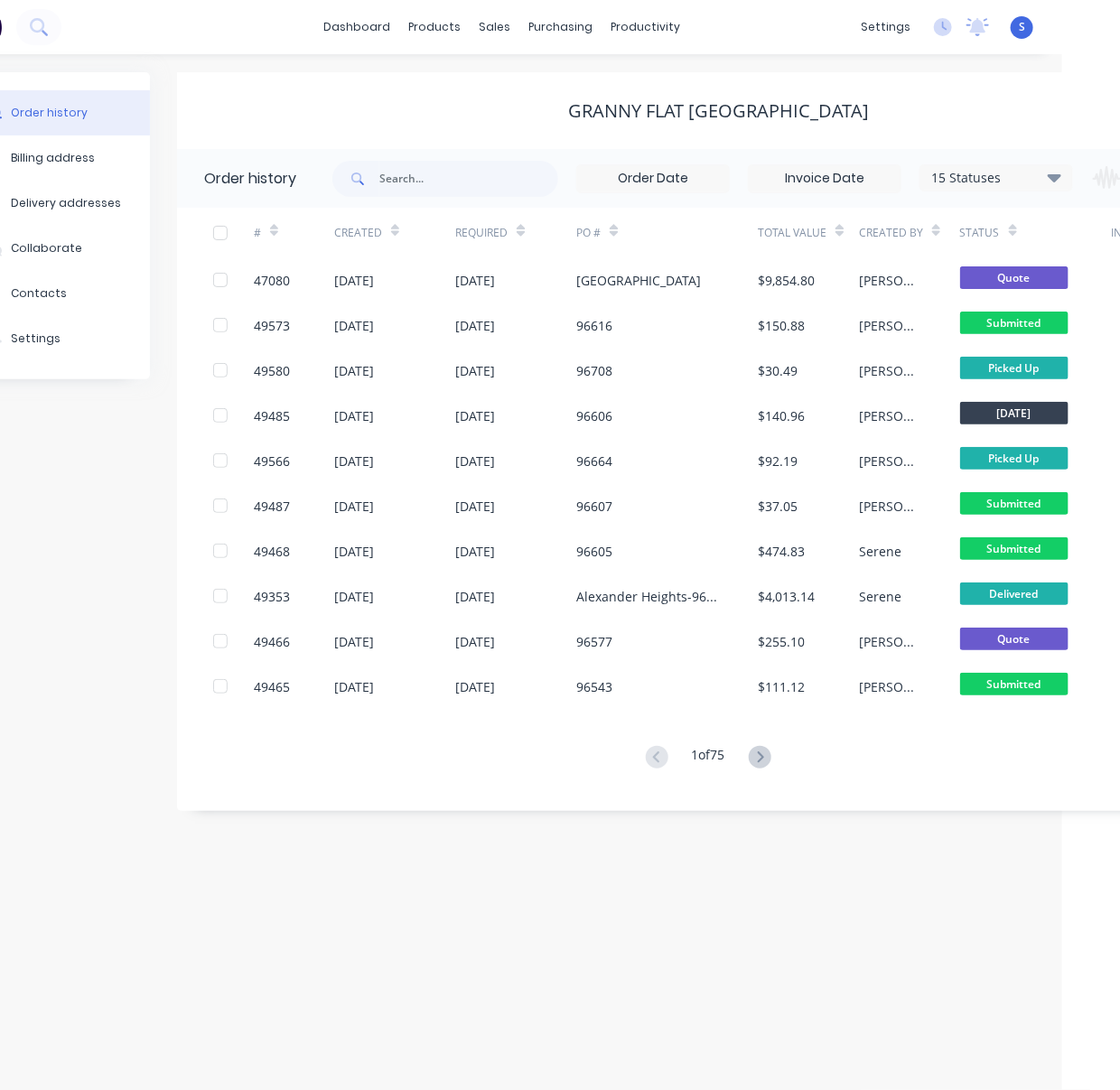
drag, startPoint x: 571, startPoint y: 96, endPoint x: 882, endPoint y: 84, distance: 311.2
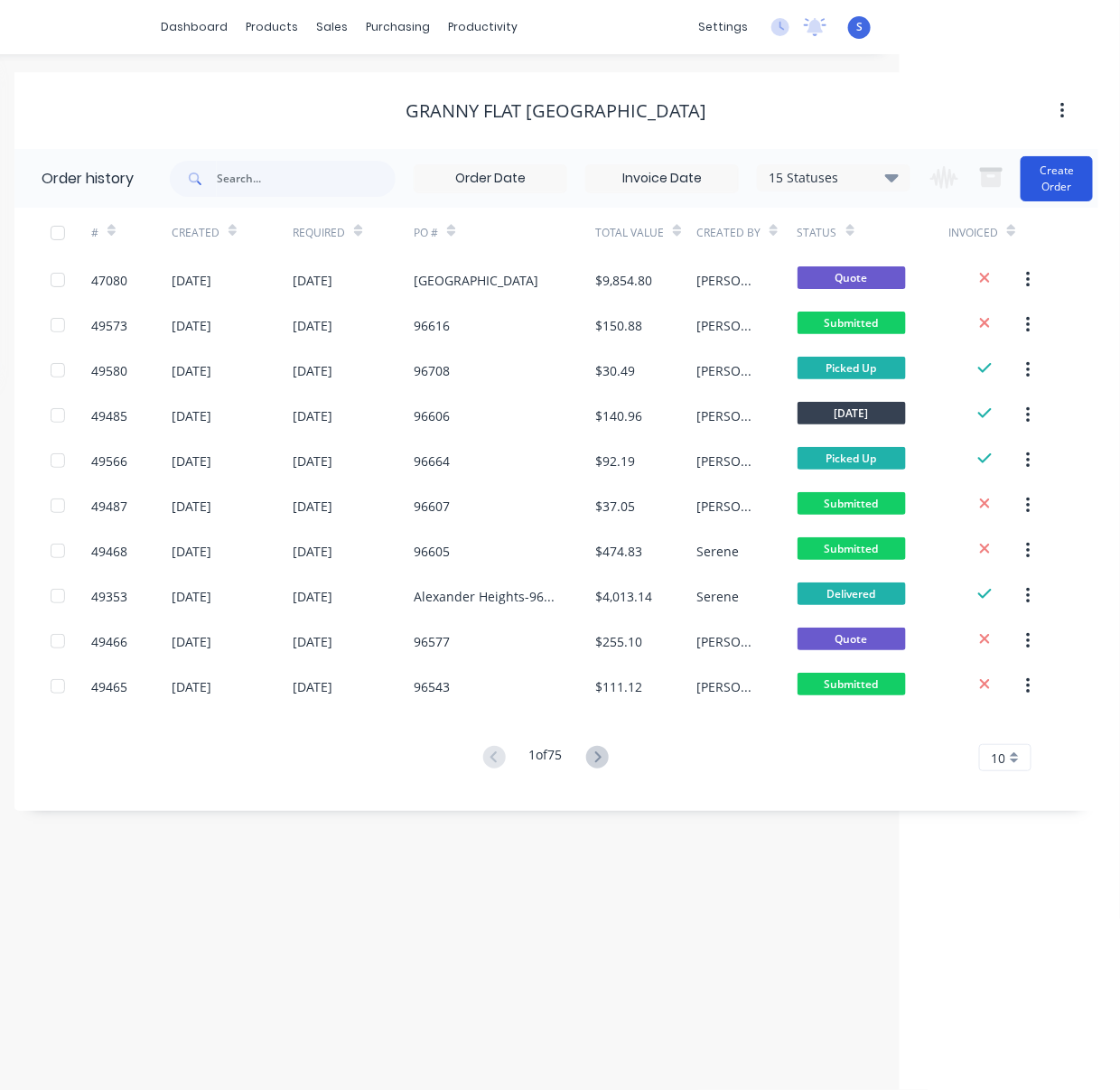
click at [1056, 170] on button "Create Order" at bounding box center [1056, 178] width 73 height 45
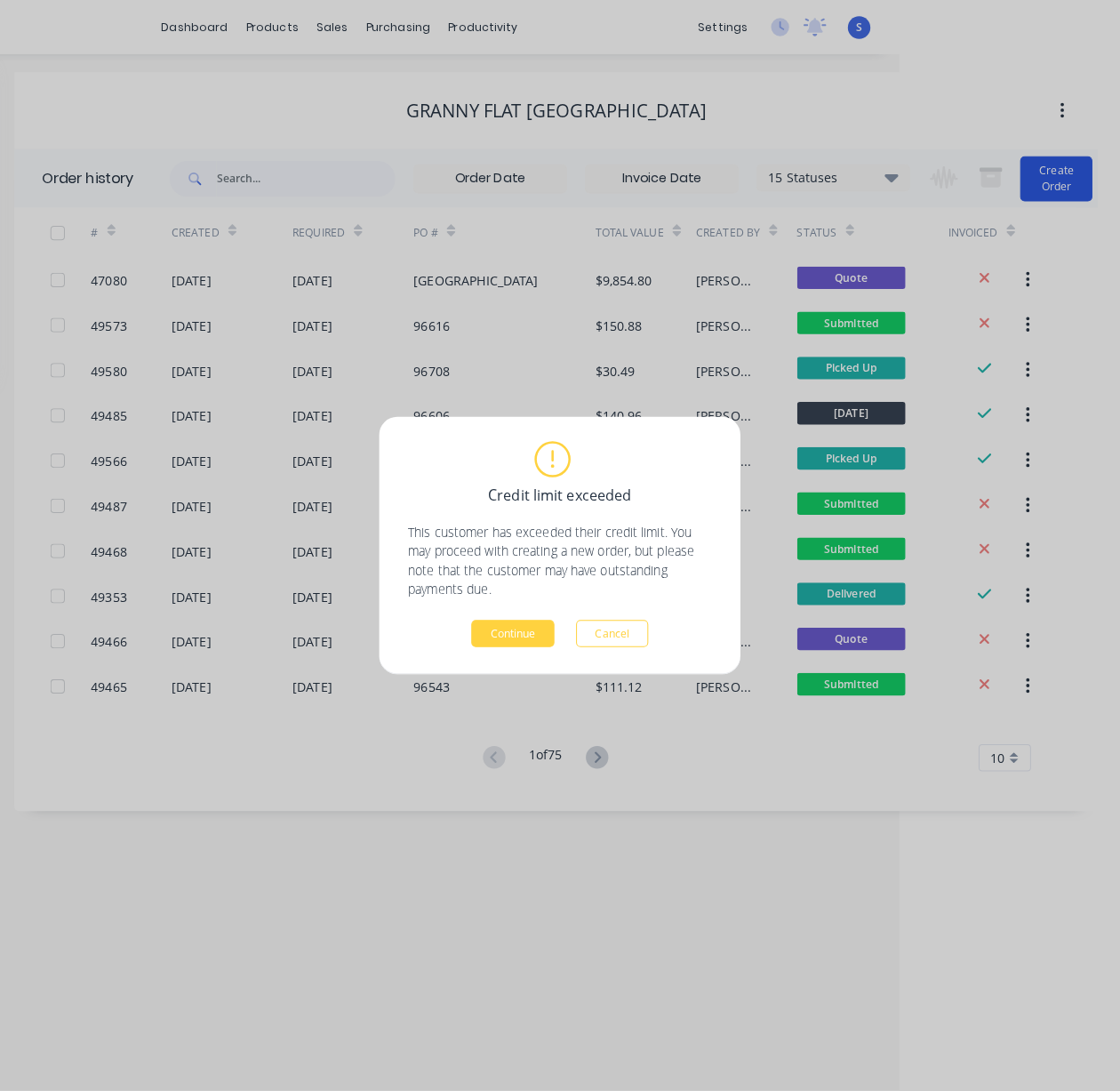
scroll to position [0, 204]
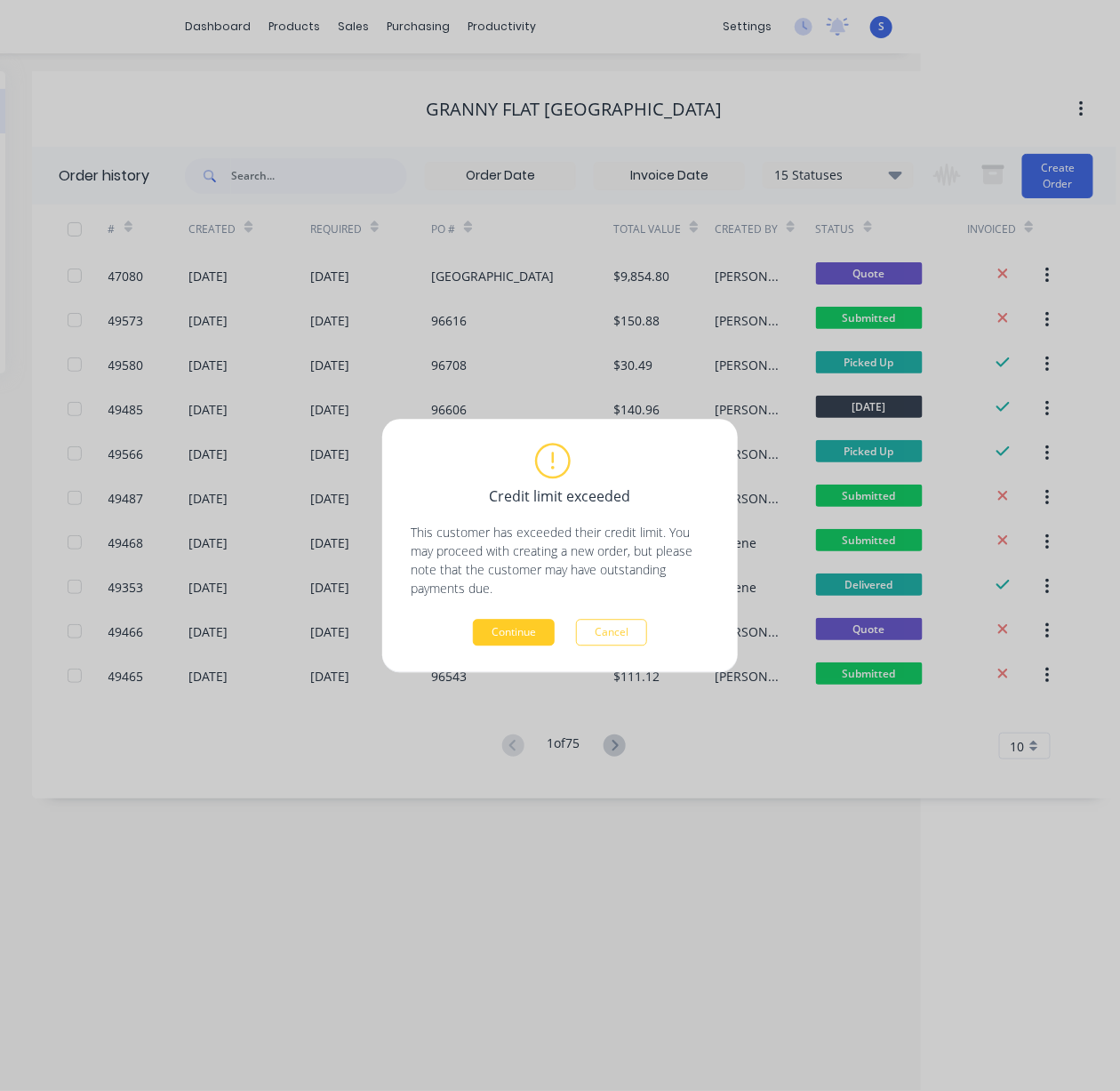
click at [514, 635] on button "Continue" at bounding box center [512, 631] width 81 height 26
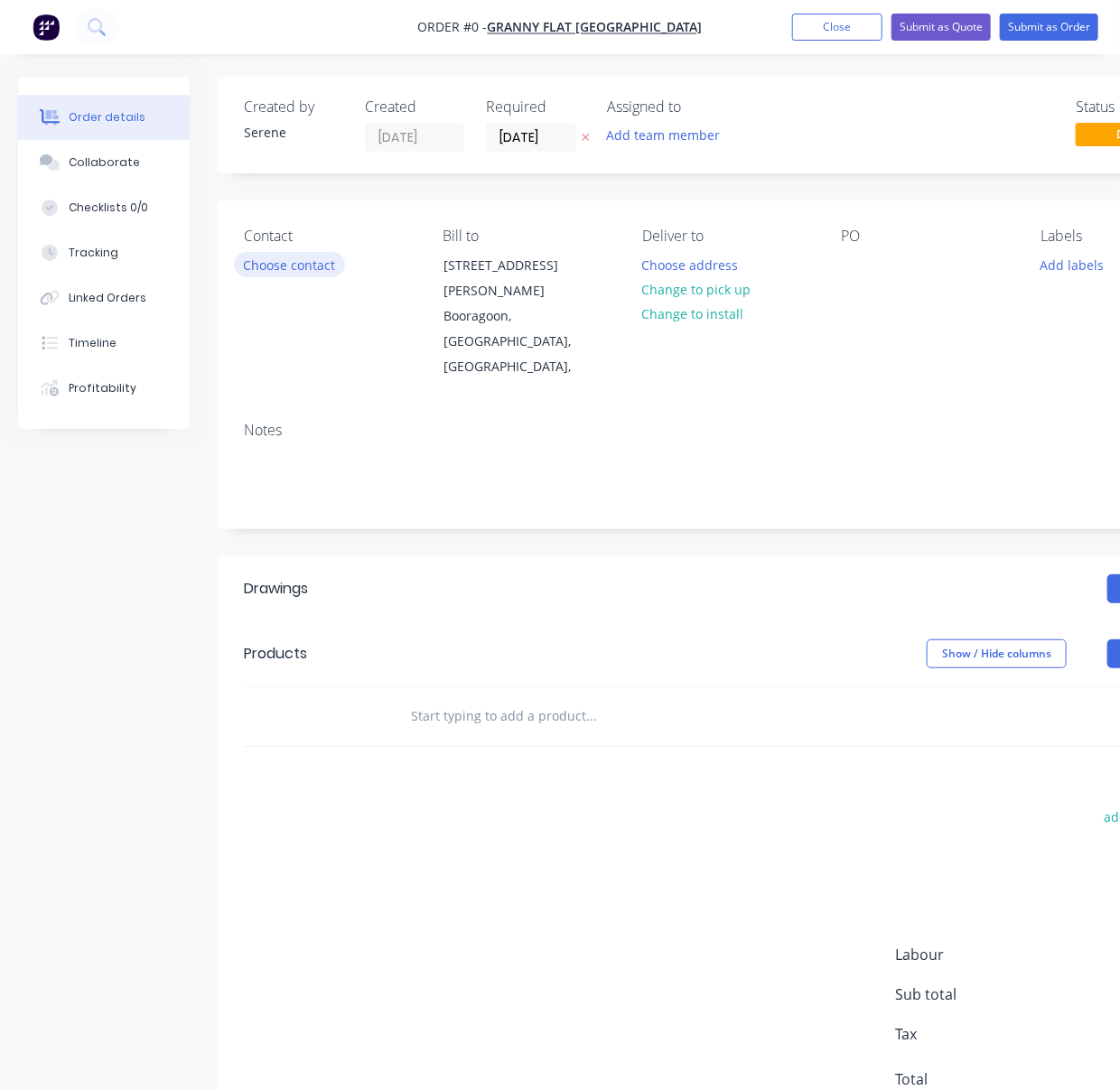
click at [317, 277] on button "Choose contact" at bounding box center [290, 264] width 112 height 24
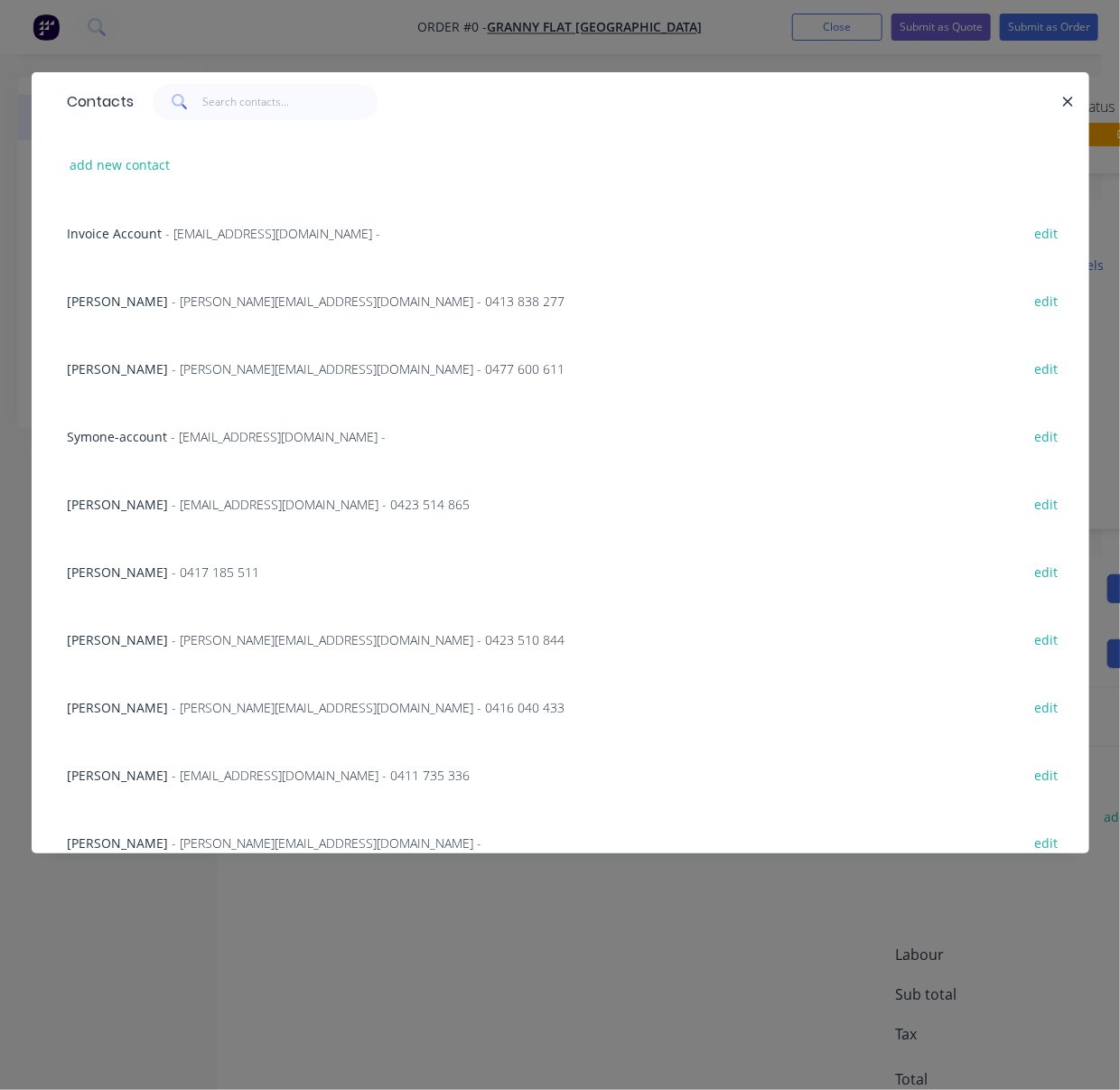
click at [142, 377] on span "[PERSON_NAME]" at bounding box center [118, 368] width 102 height 17
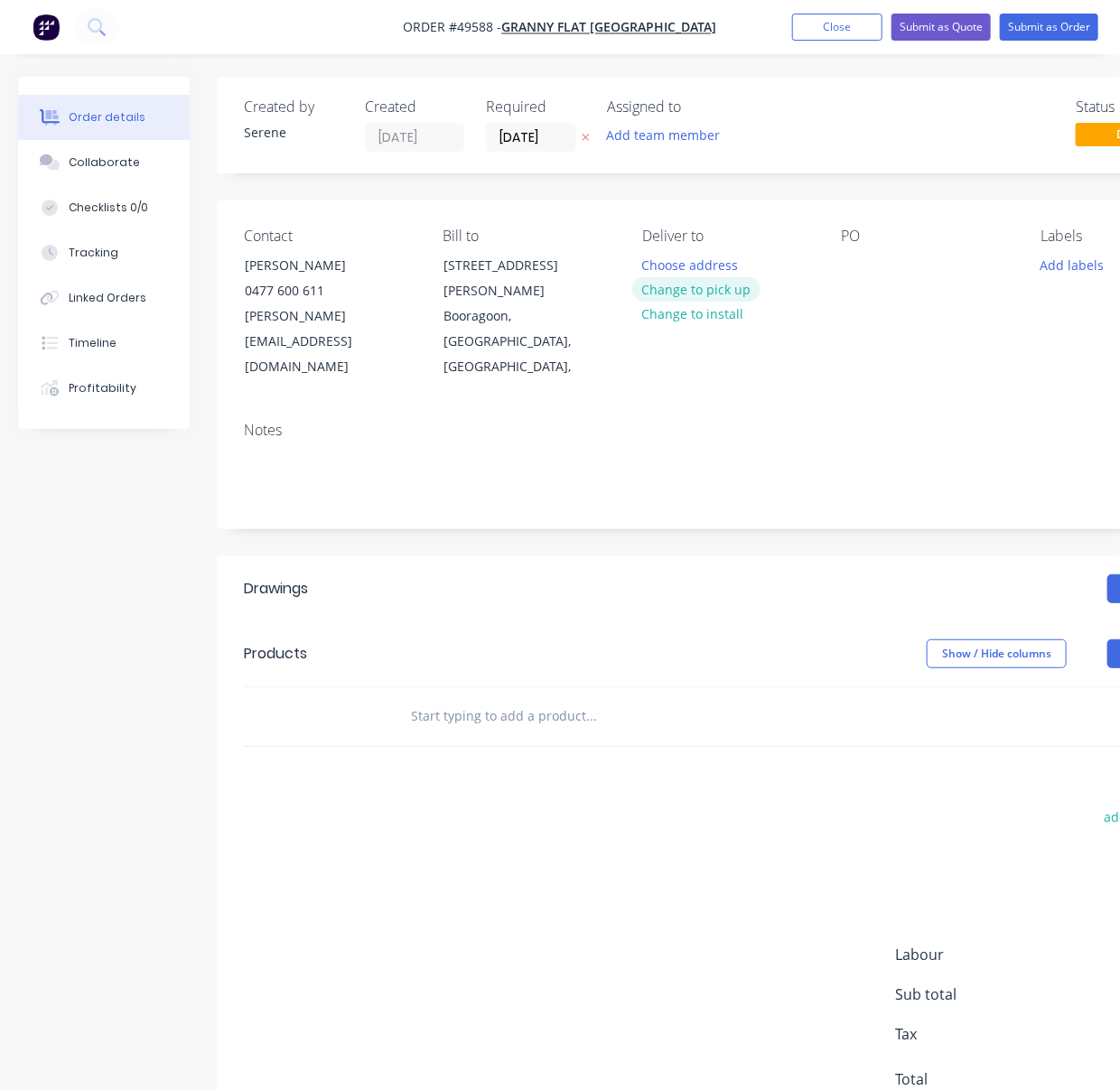
click at [693, 301] on button "Change to pick up" at bounding box center [696, 289] width 128 height 24
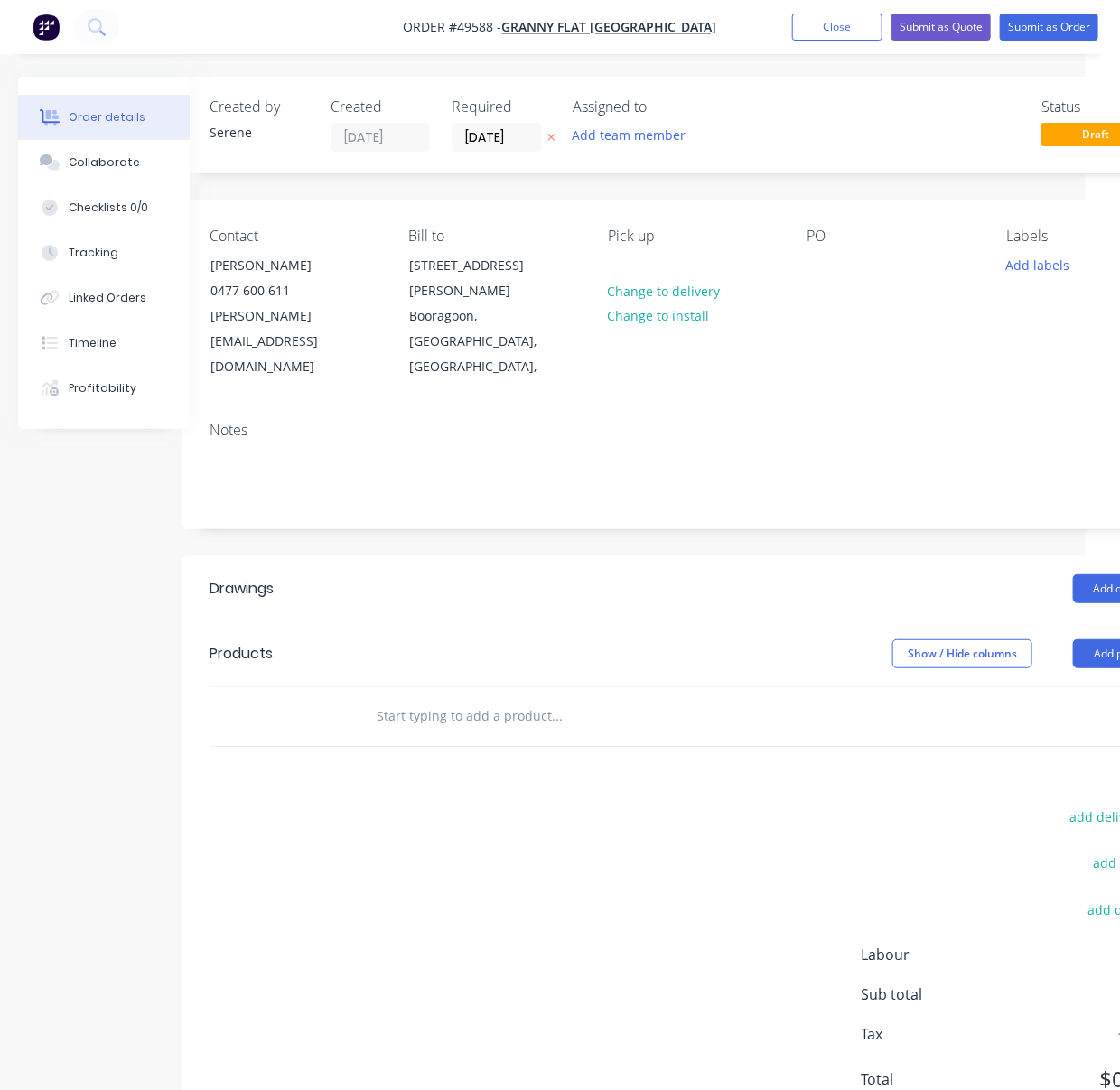
drag, startPoint x: 556, startPoint y: 568, endPoint x: 680, endPoint y: 529, distance: 130.0
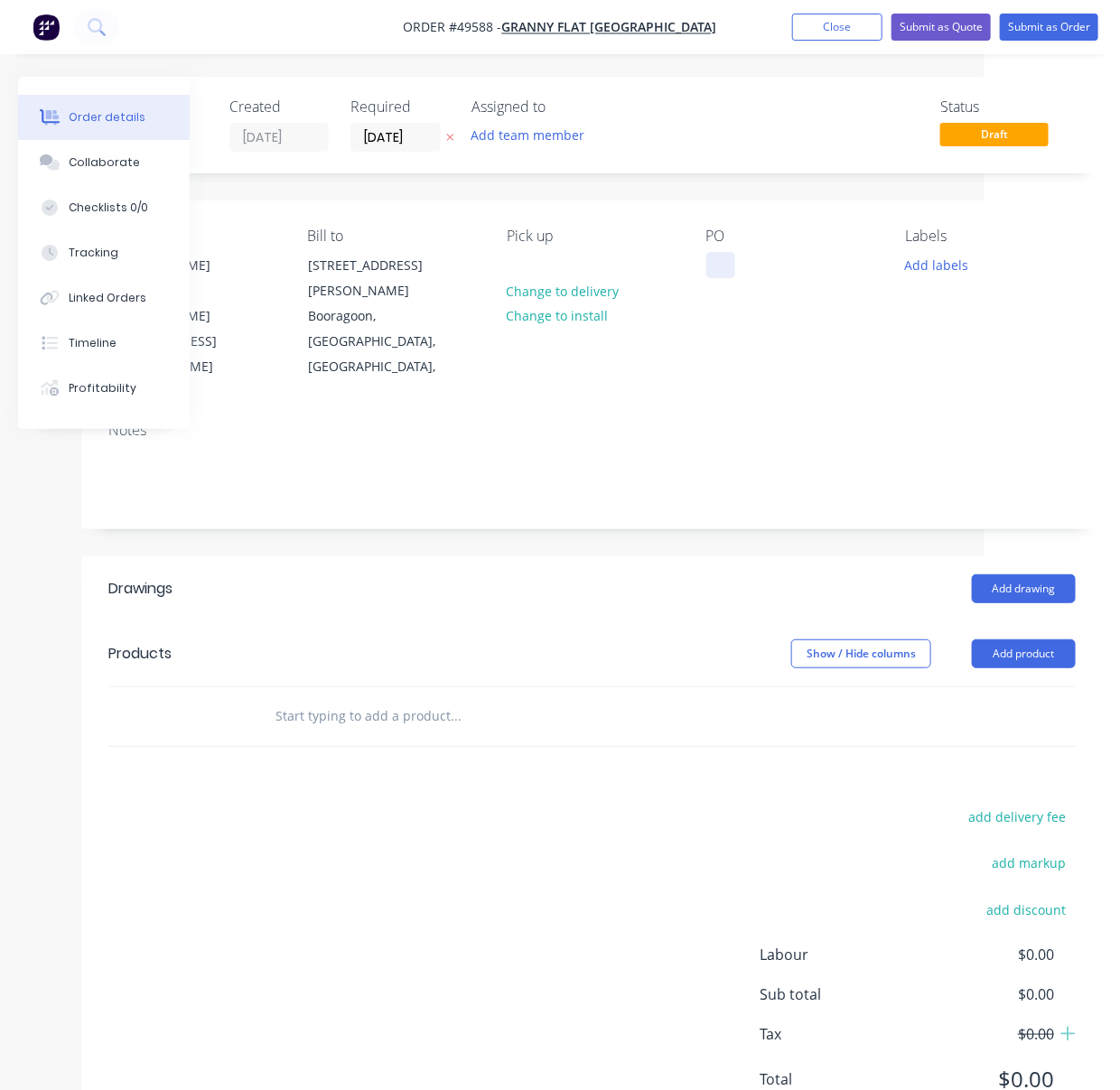
click at [724, 278] on div at bounding box center [720, 265] width 29 height 26
click at [424, 655] on header "Products Show / Hide columns Add product" at bounding box center [592, 653] width 1021 height 65
click at [1014, 639] on button "Add product" at bounding box center [1023, 653] width 104 height 29
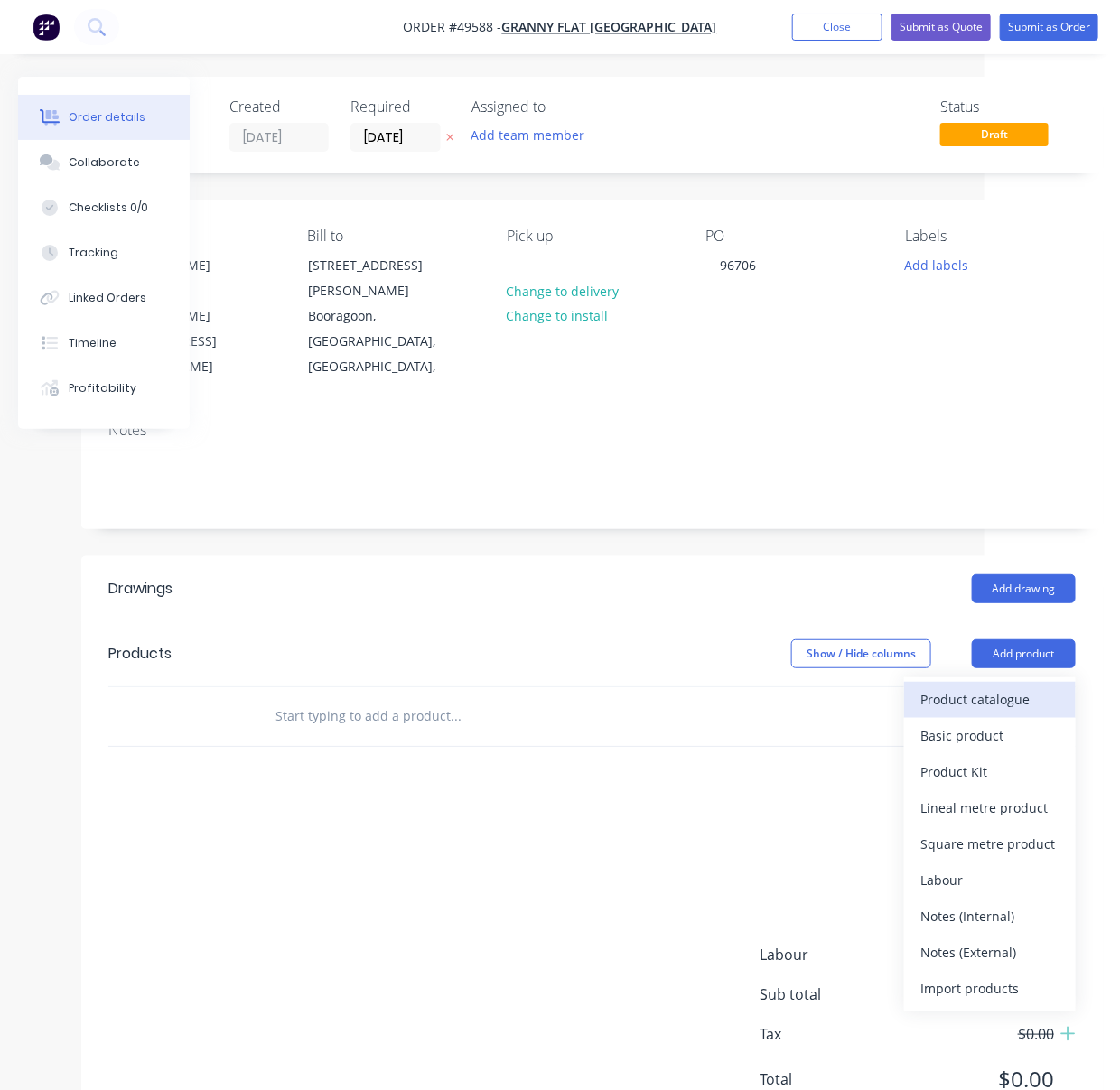
click at [999, 686] on div "Product catalogue" at bounding box center [990, 699] width 139 height 26
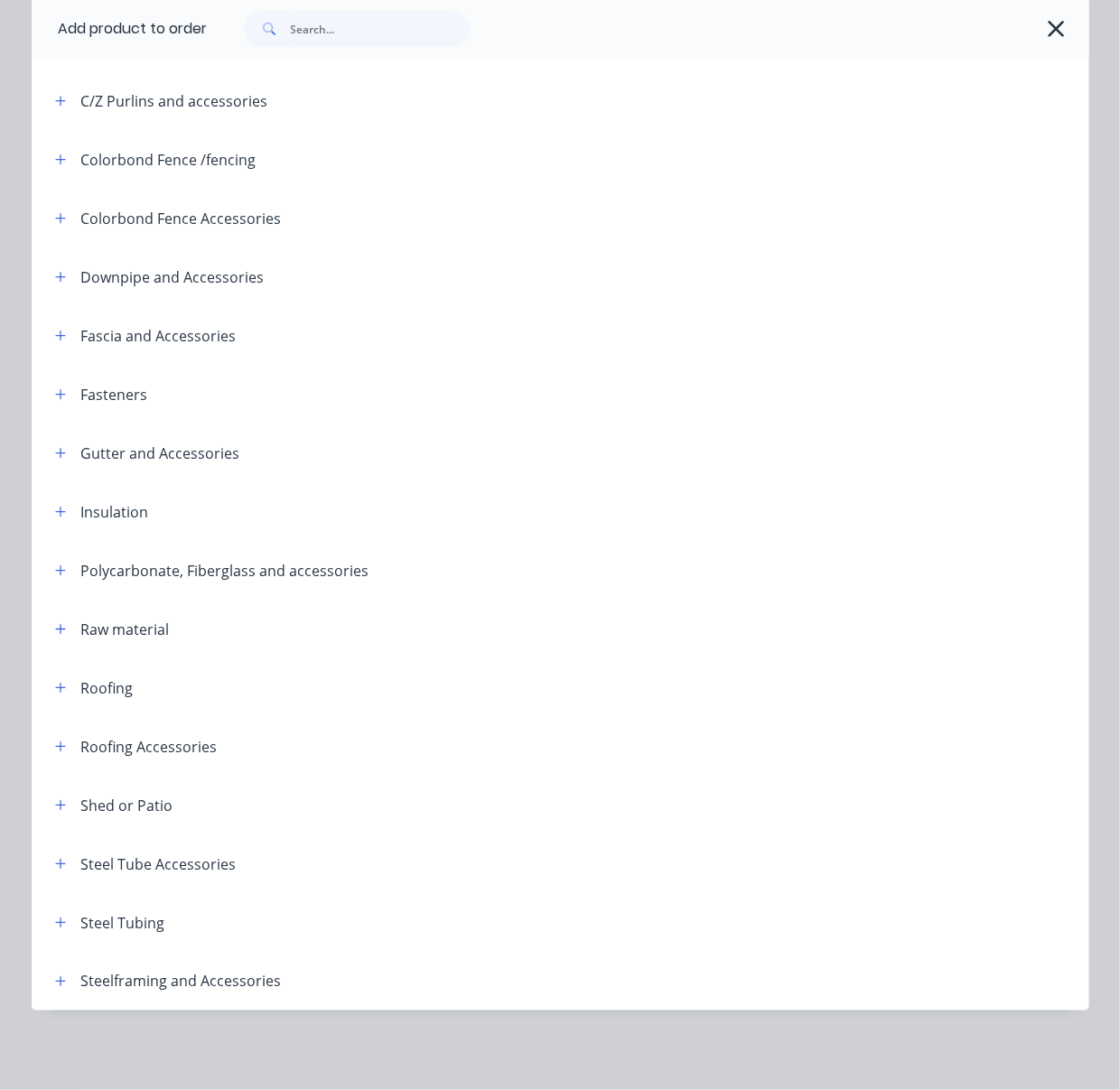
scroll to position [389, 0]
click at [55, 682] on icon "button" at bounding box center [60, 688] width 11 height 13
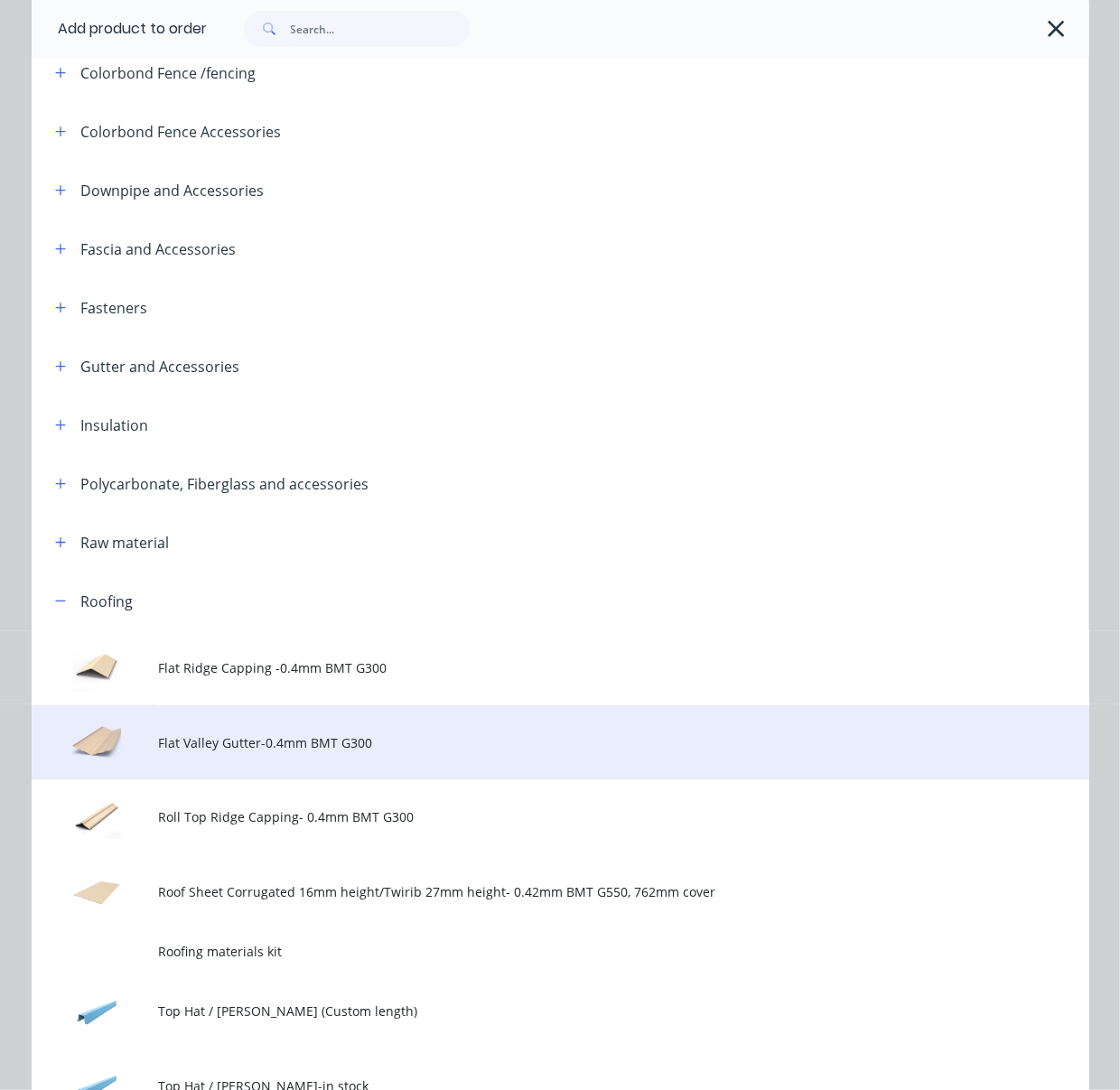
click at [229, 780] on td "Flat Valley Gutter-0.4mm BMT G300" at bounding box center [623, 742] width 930 height 75
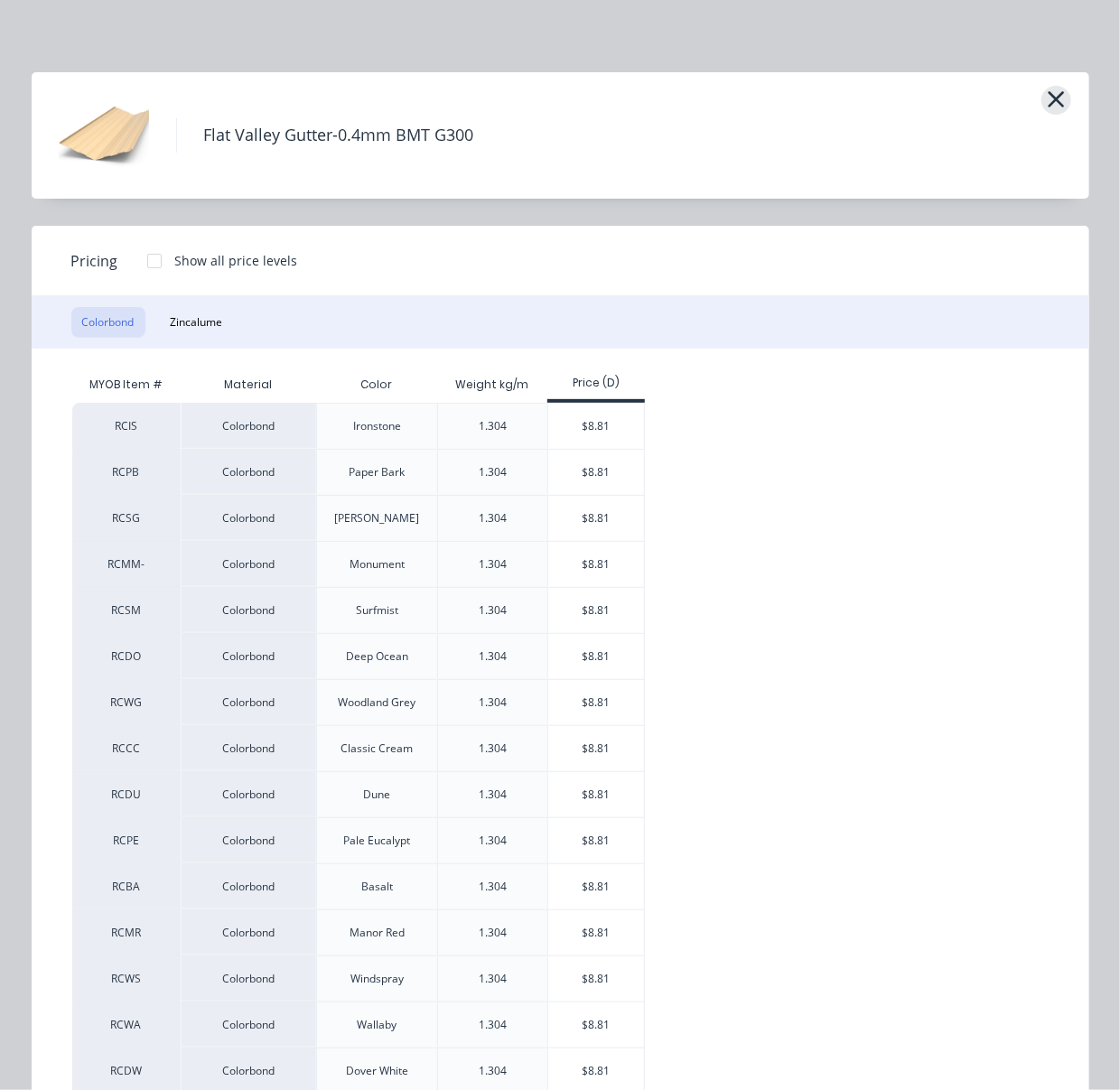
click at [1046, 102] on icon "button" at bounding box center [1055, 99] width 19 height 25
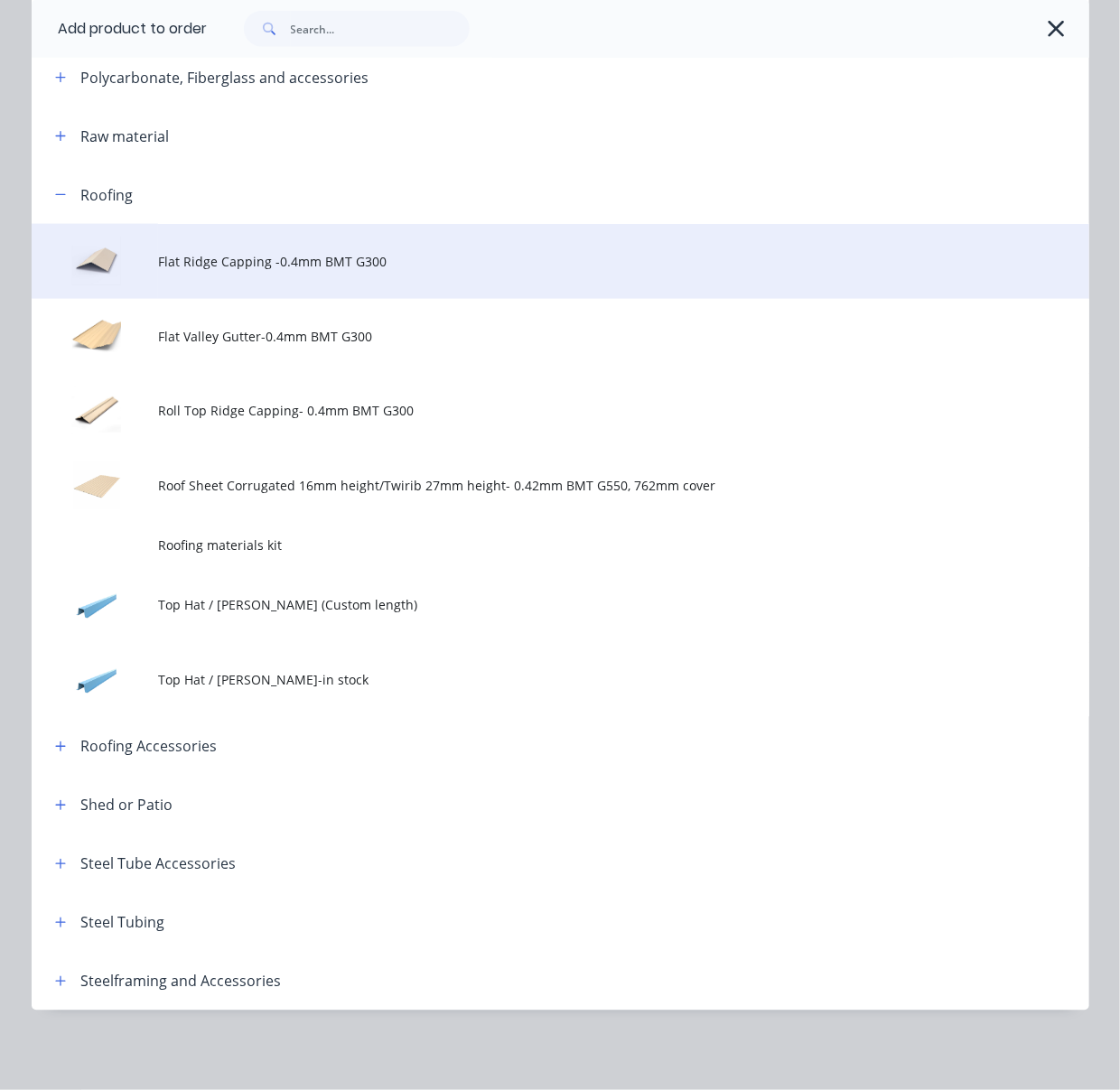
click at [295, 243] on td "Flat Ridge Capping -0.4mm BMT G300" at bounding box center [623, 261] width 930 height 75
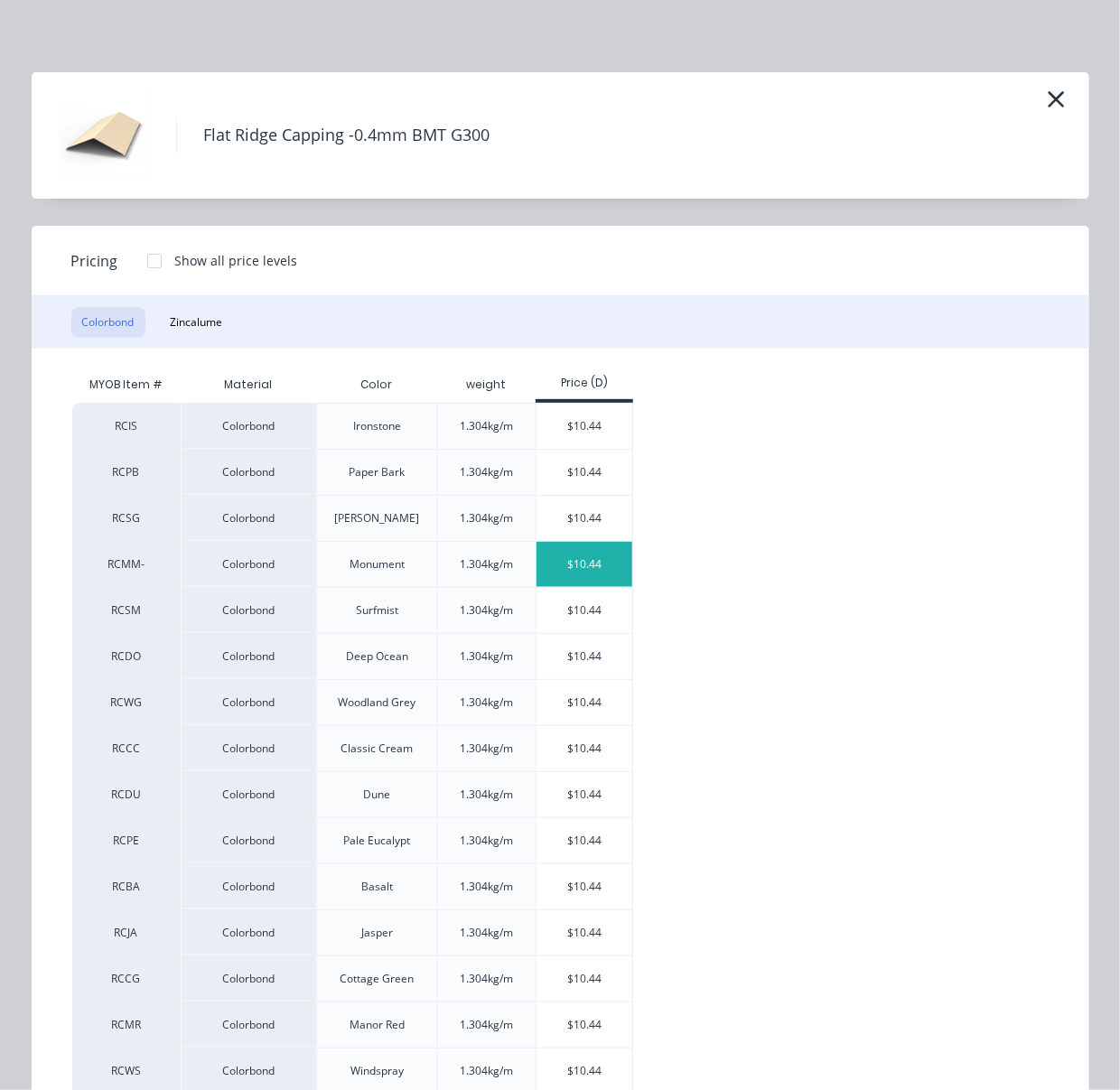
click at [593, 584] on div "$10.44" at bounding box center [584, 563] width 97 height 45
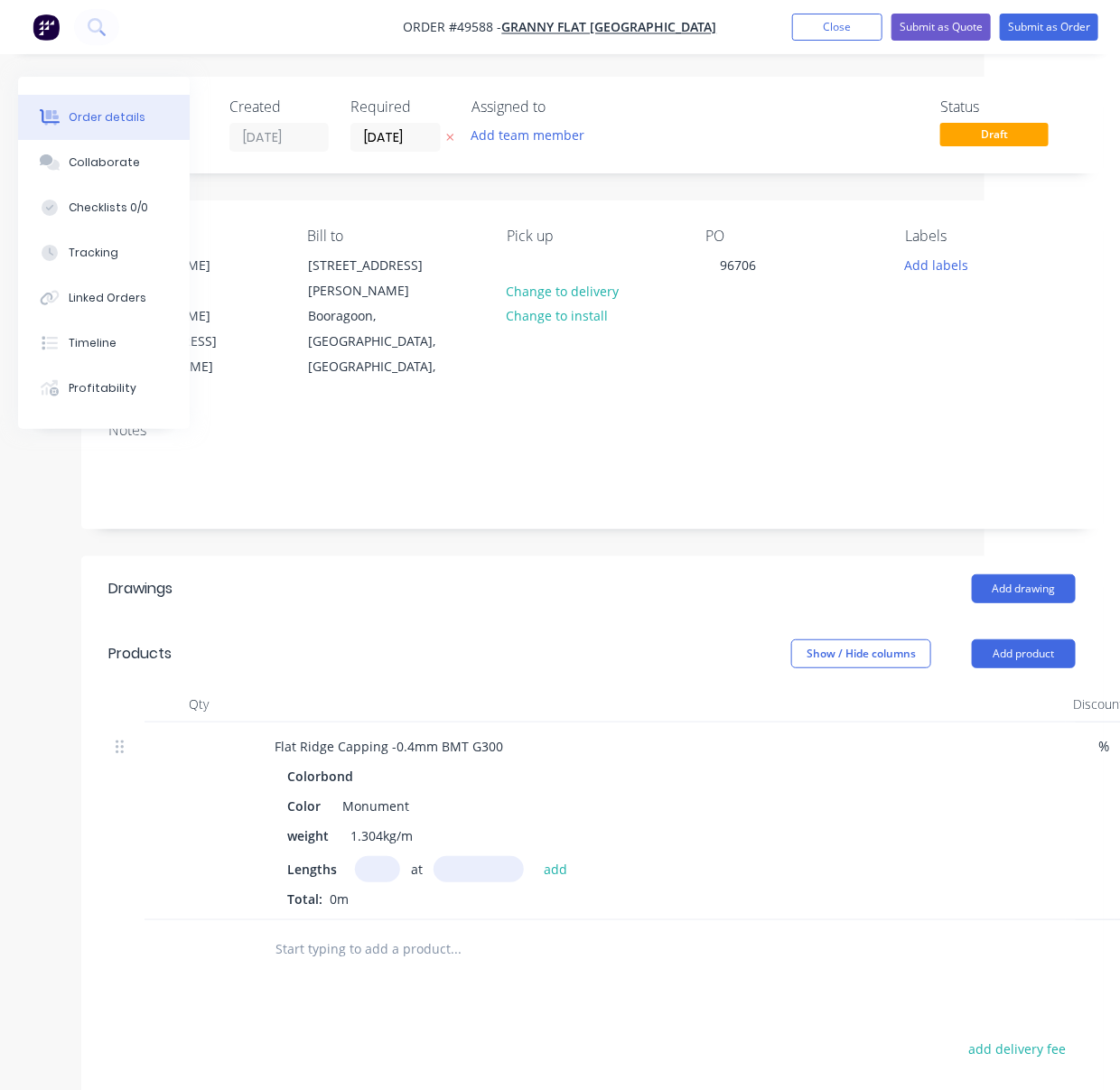
scroll to position [281, 135]
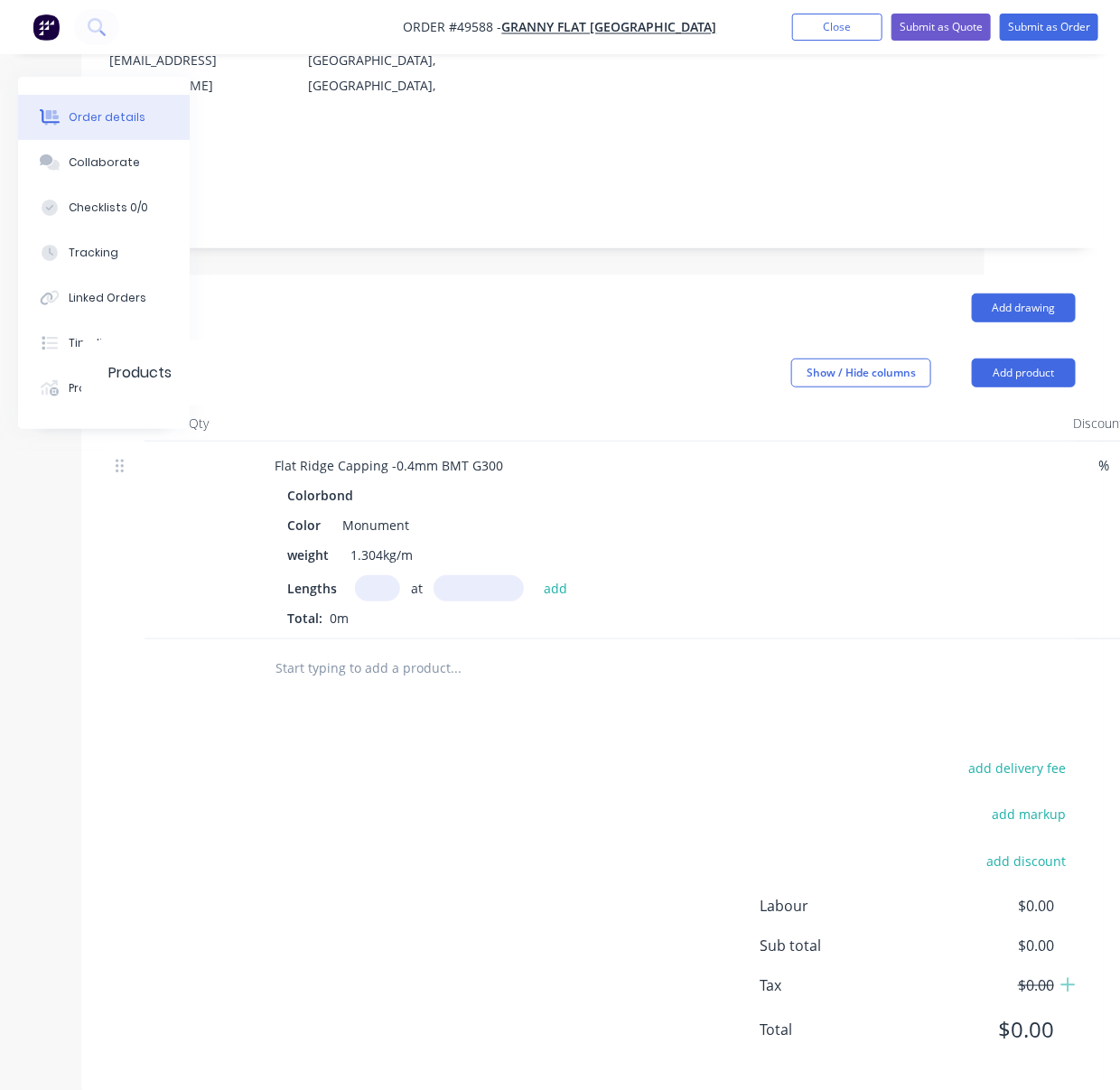
click at [385, 577] on input "text" at bounding box center [376, 588] width 45 height 26
type input "2"
type input "6000"
click at [535, 575] on button "add" at bounding box center [556, 587] width 43 height 24
type input "$125.28"
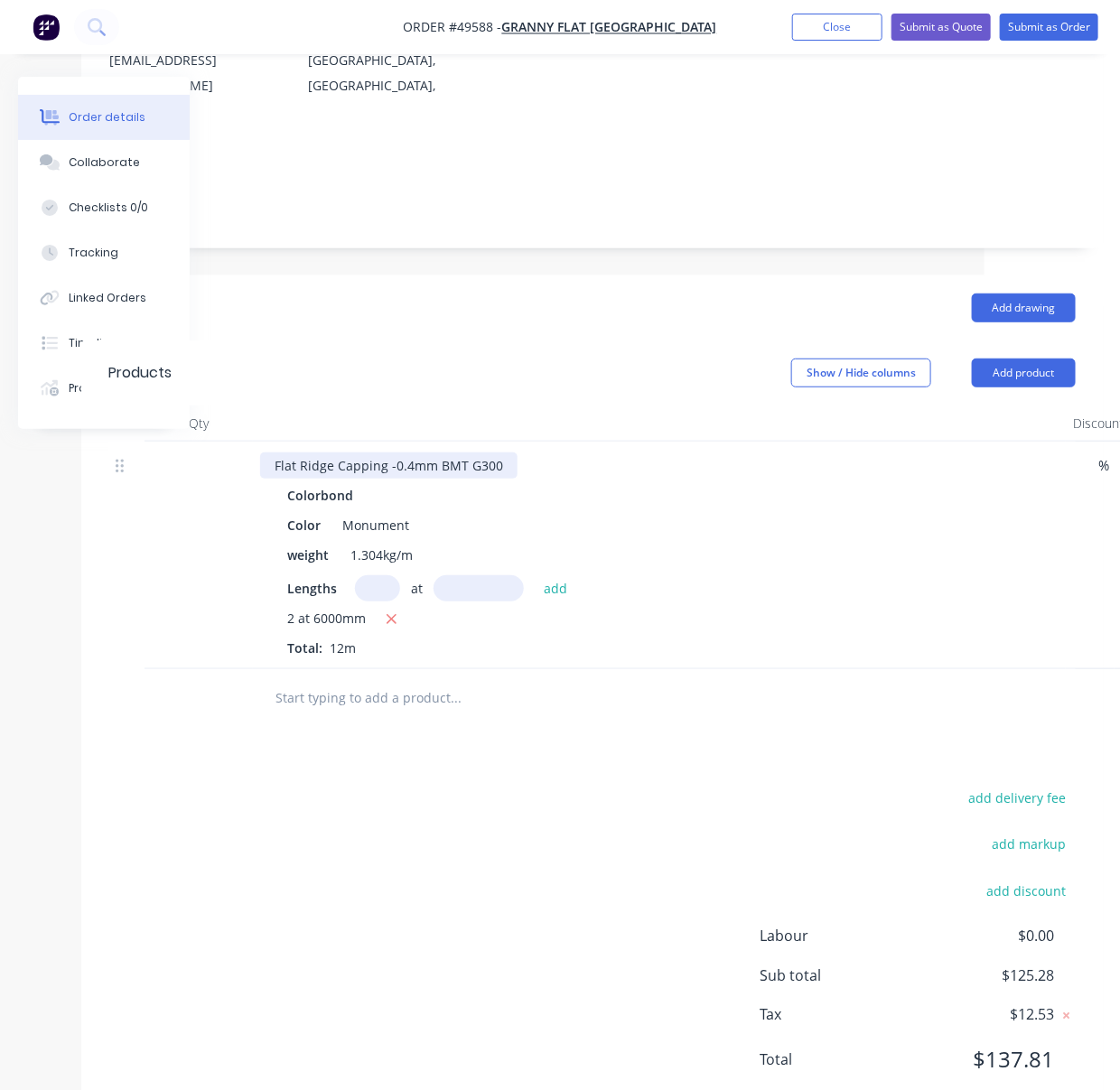
click at [517, 455] on div "Flat Ridge Capping -0.4mm BMT G300" at bounding box center [388, 465] width 257 height 26
click at [455, 791] on div "add delivery fee add markup add discount Labour $0.00 Sub total $125.28 Tax $12…" at bounding box center [591, 940] width 967 height 309
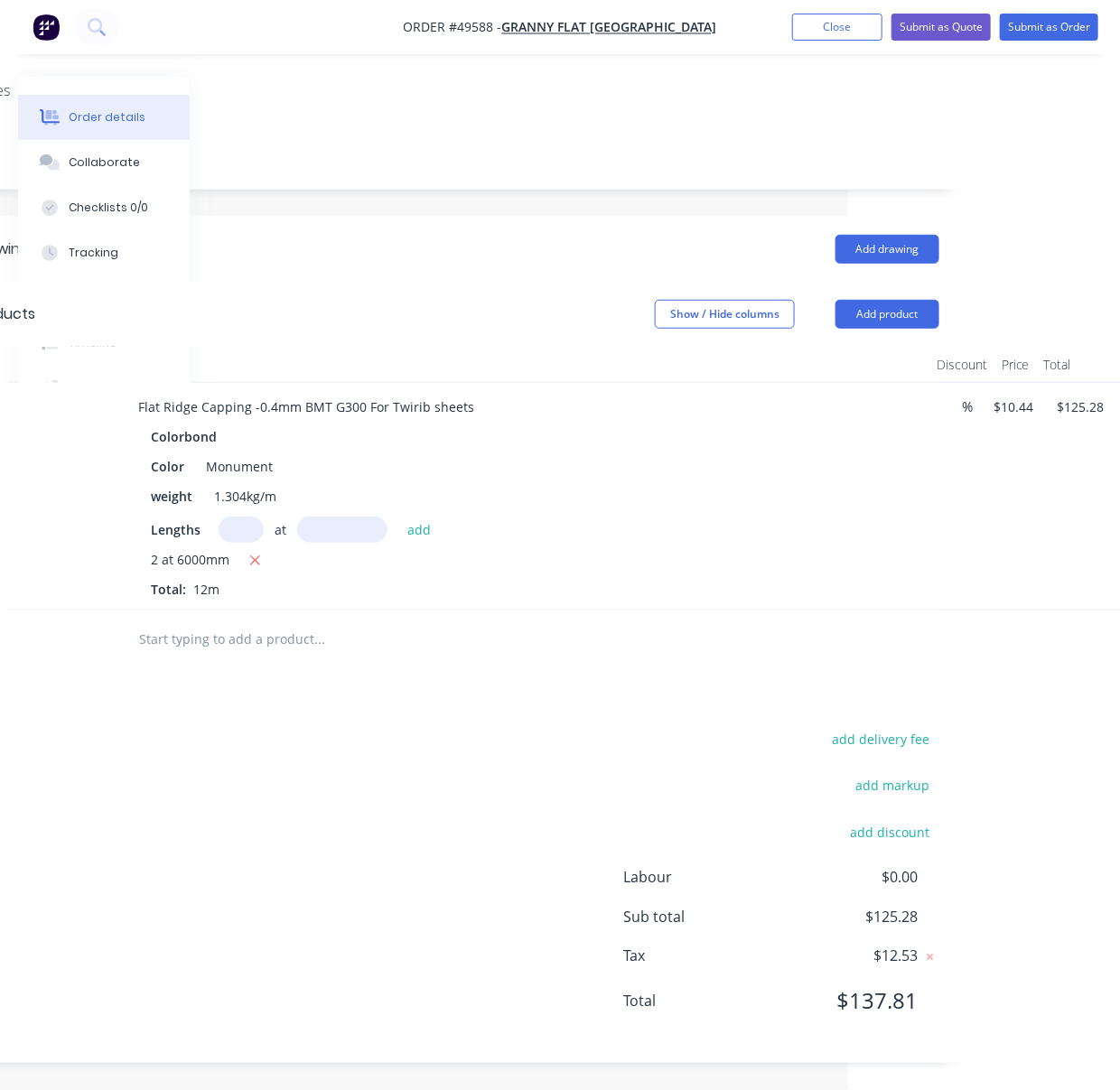
scroll to position [348, 315]
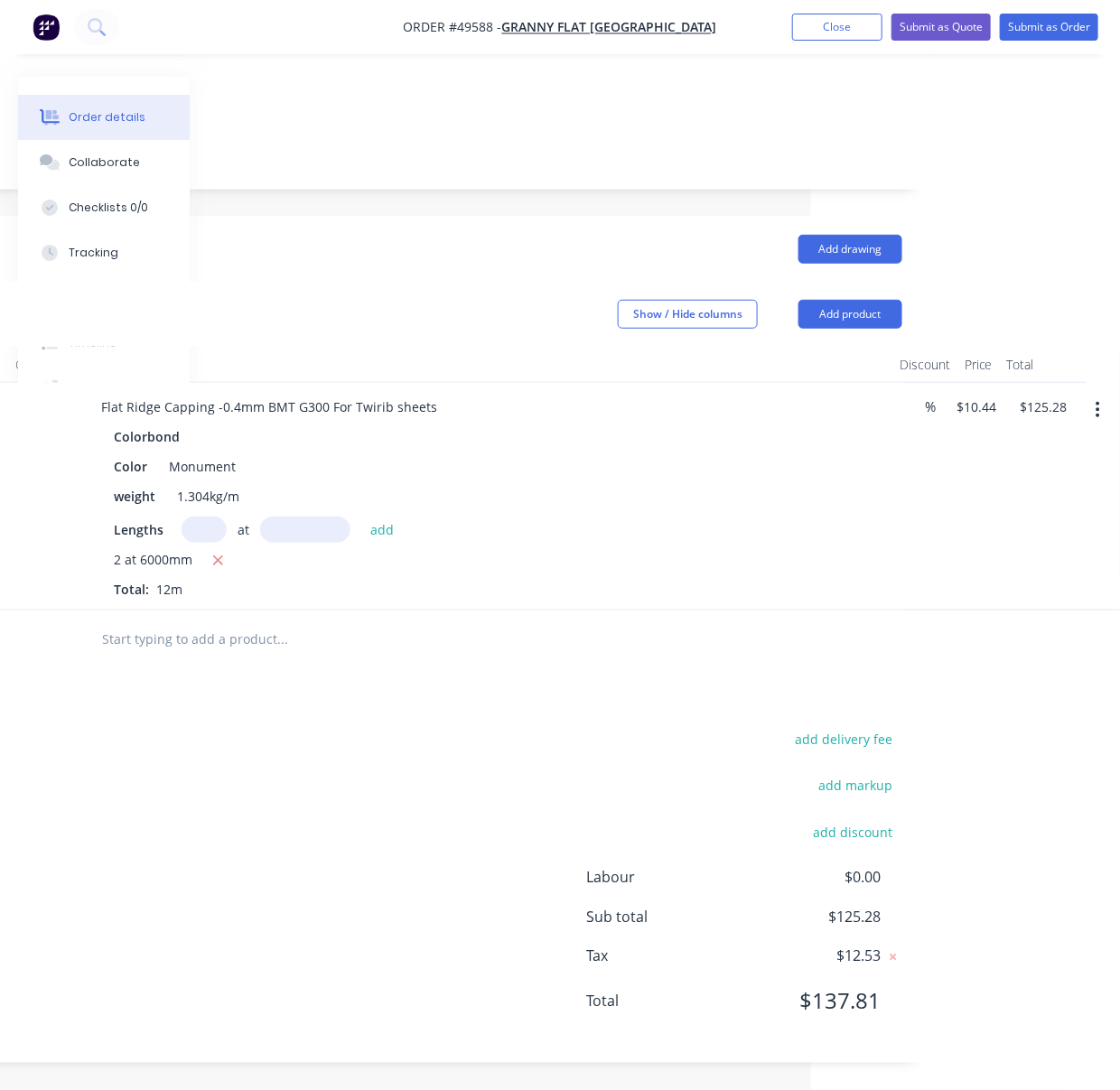
drag, startPoint x: 645, startPoint y: 228, endPoint x: 800, endPoint y: 206, distance: 156.6
click at [867, 300] on button "Add product" at bounding box center [850, 314] width 104 height 29
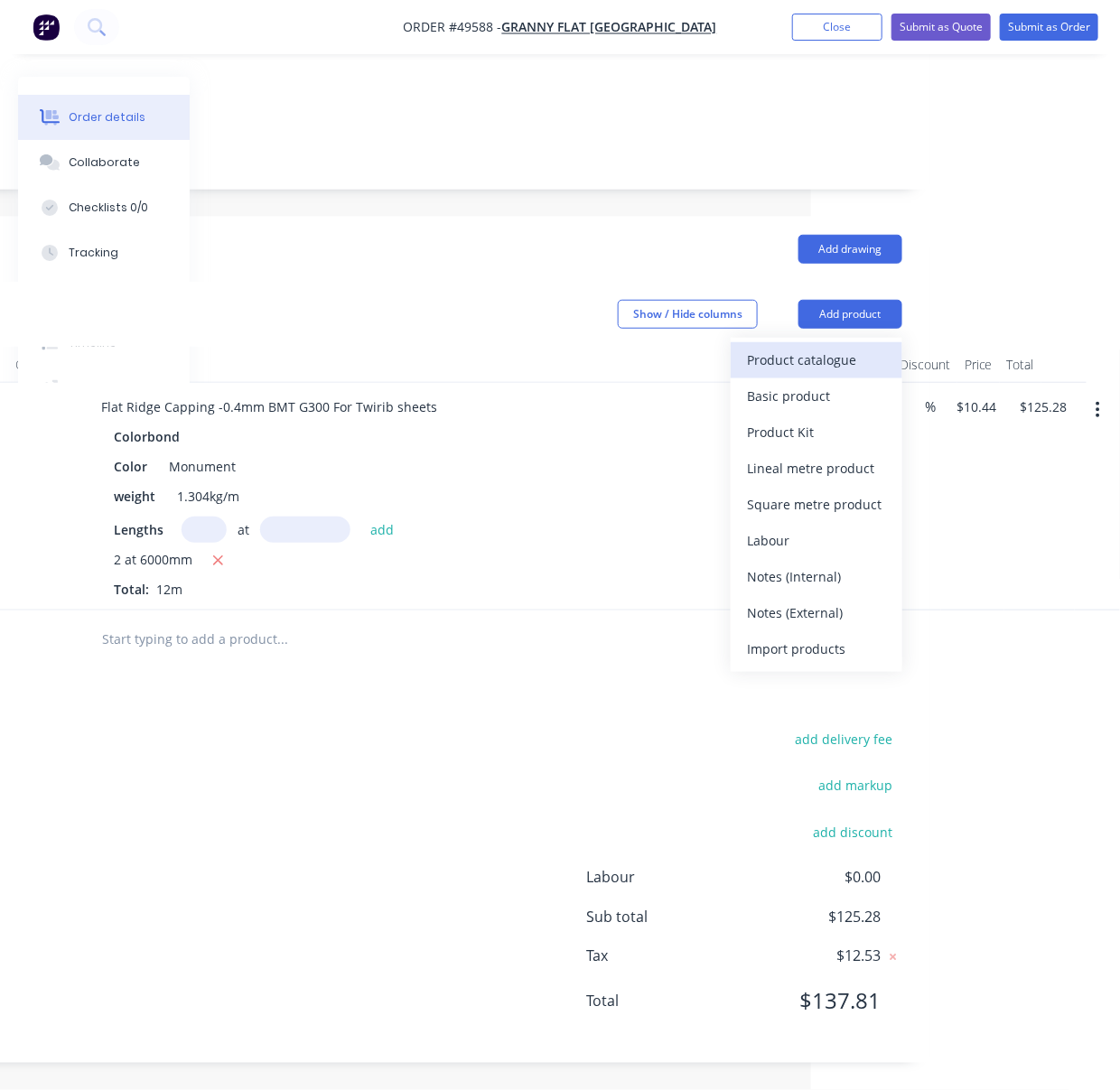
click at [838, 346] on div "Product catalogue" at bounding box center [816, 359] width 139 height 26
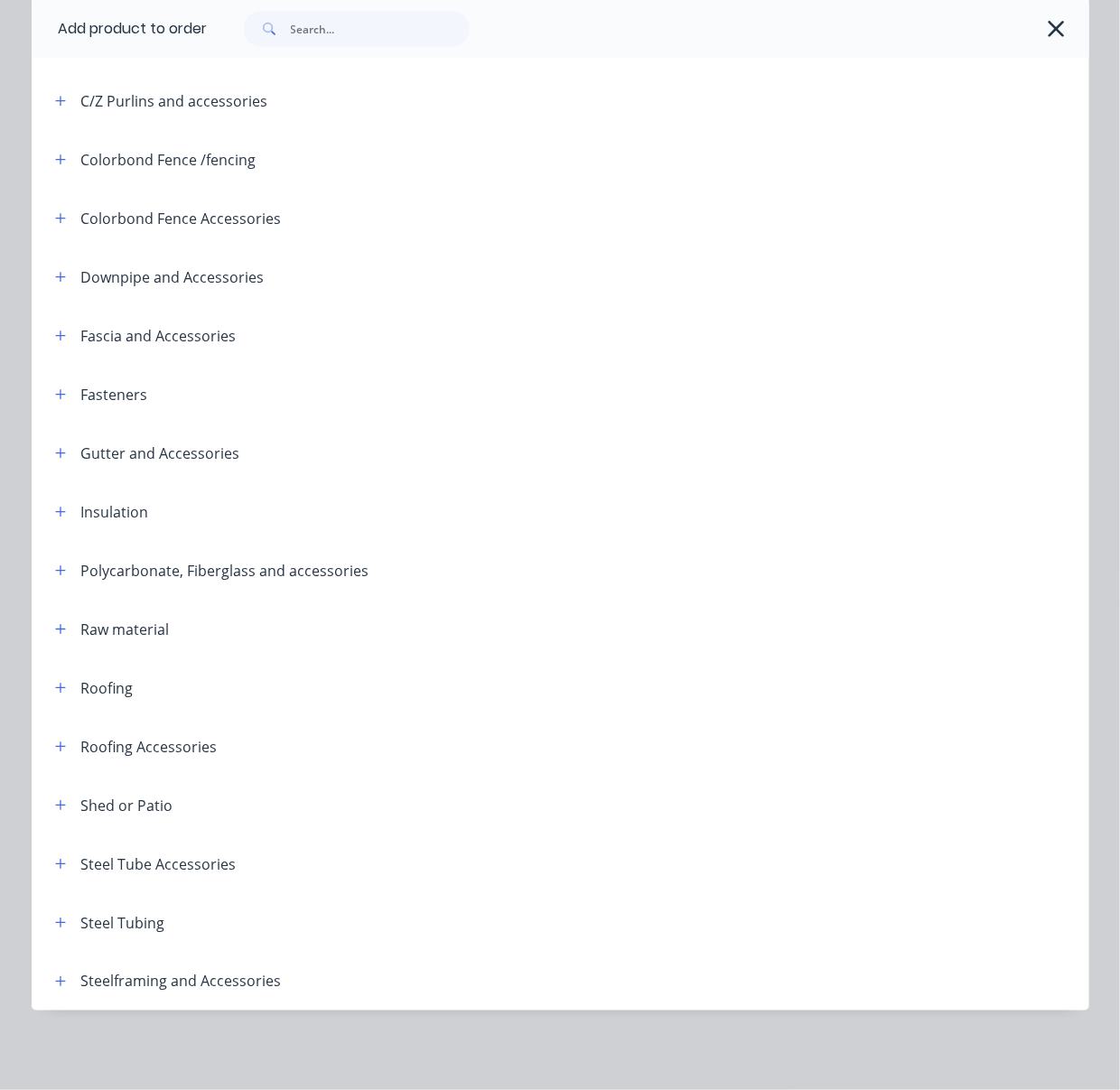
scroll to position [109, 0]
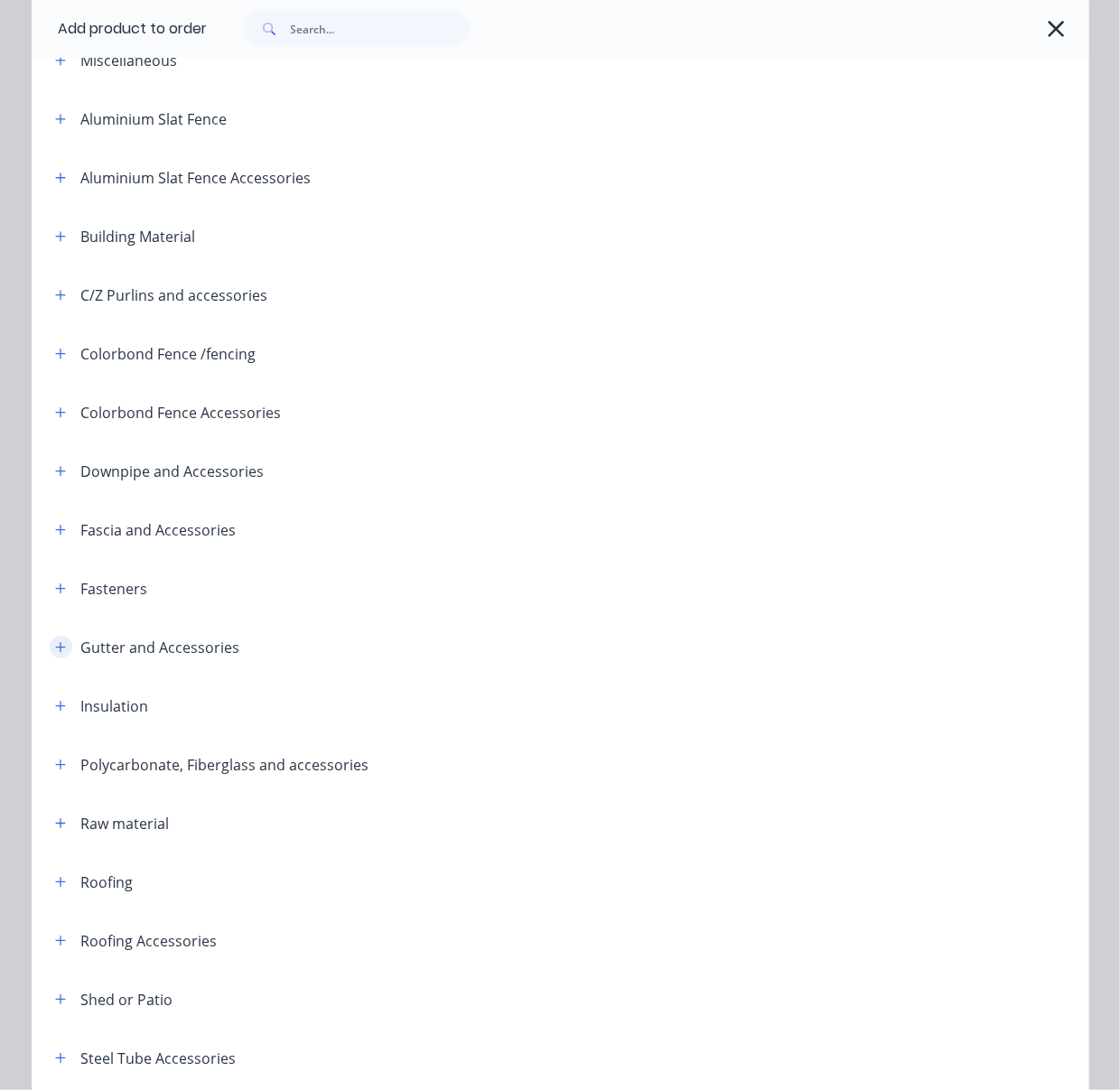
click at [55, 654] on icon "button" at bounding box center [60, 647] width 11 height 13
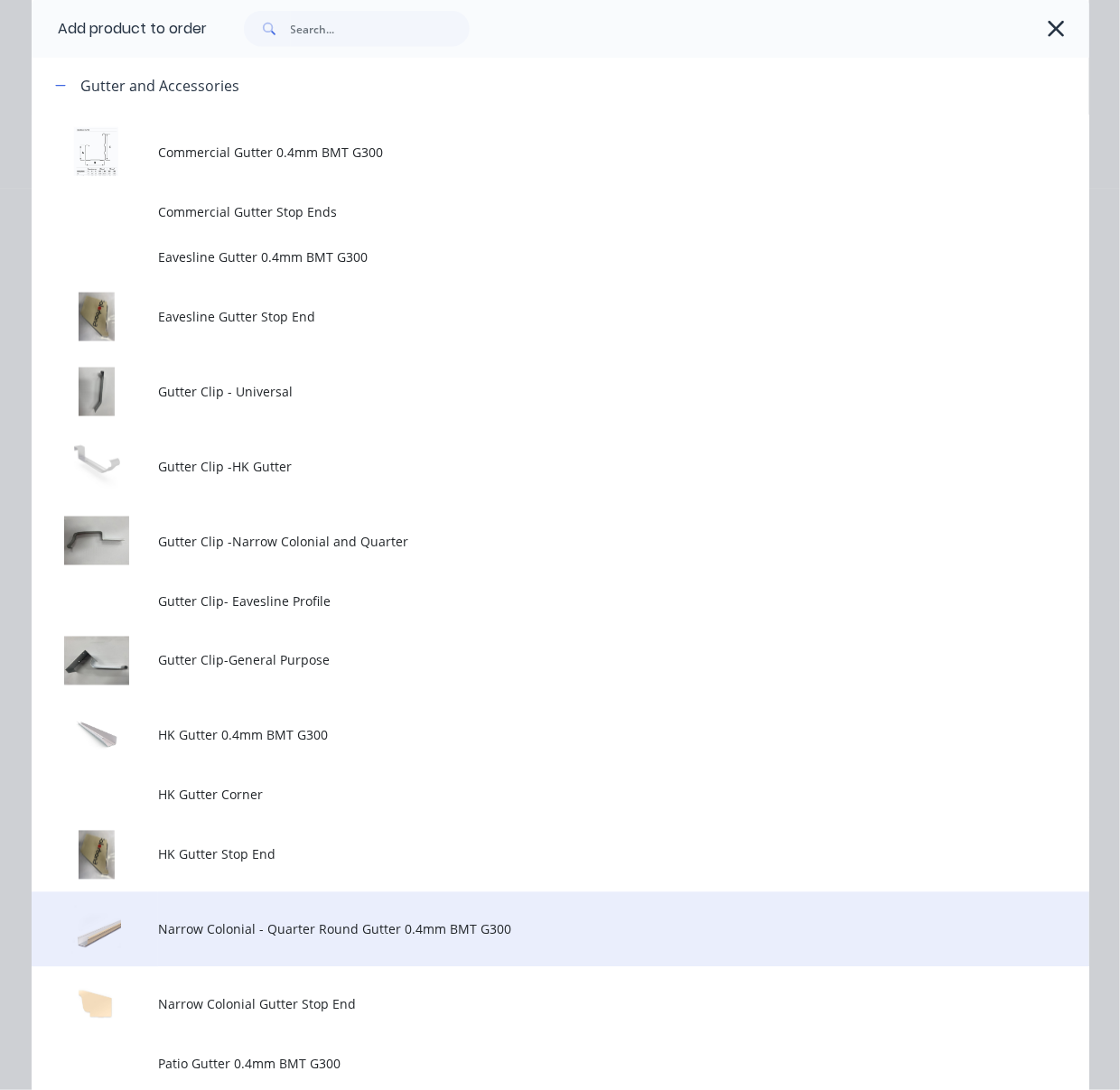
scroll to position [951, 0]
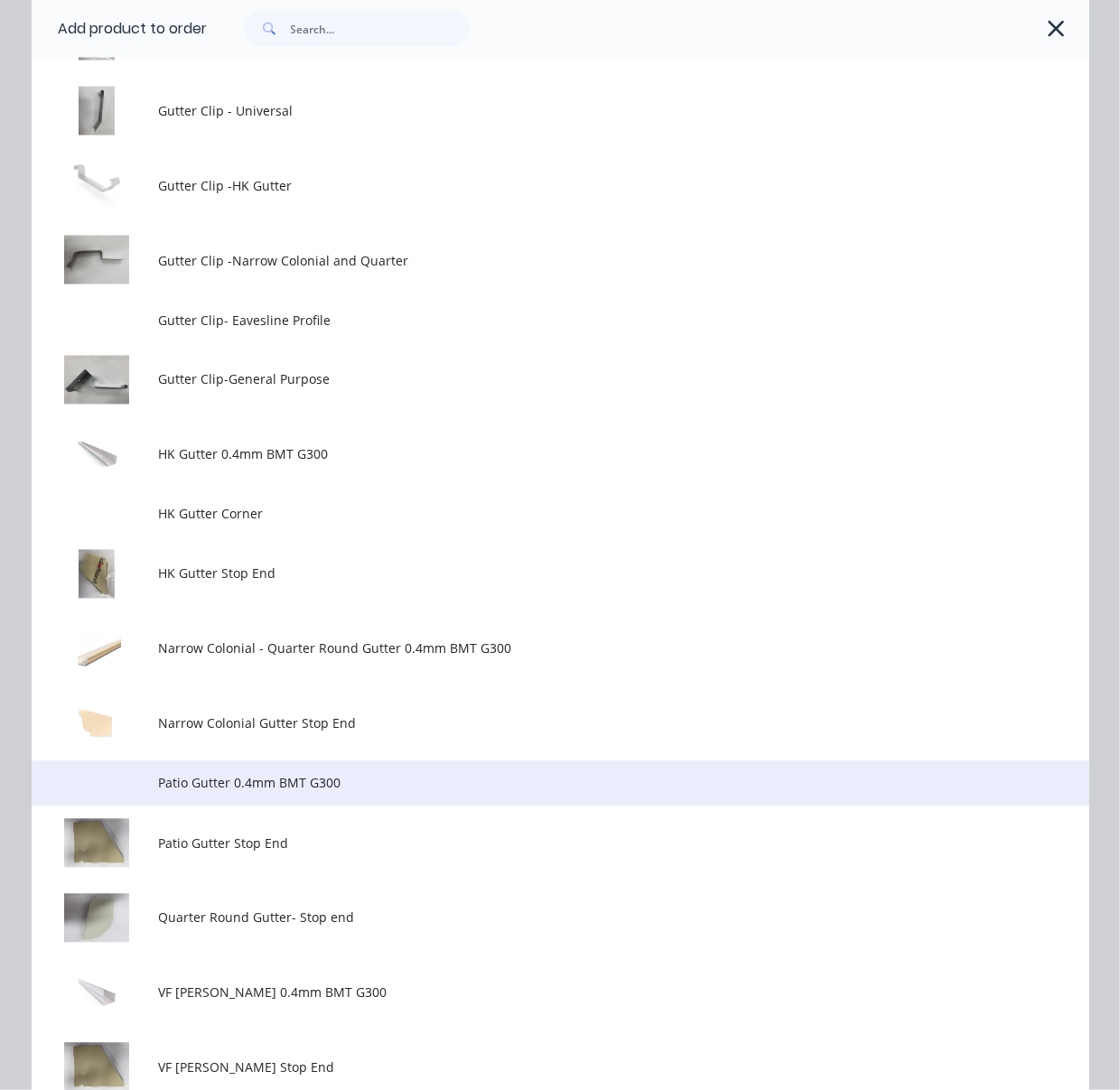
click at [346, 792] on span "Patio Gutter 0.4mm BMT G300" at bounding box center [530, 782] width 744 height 19
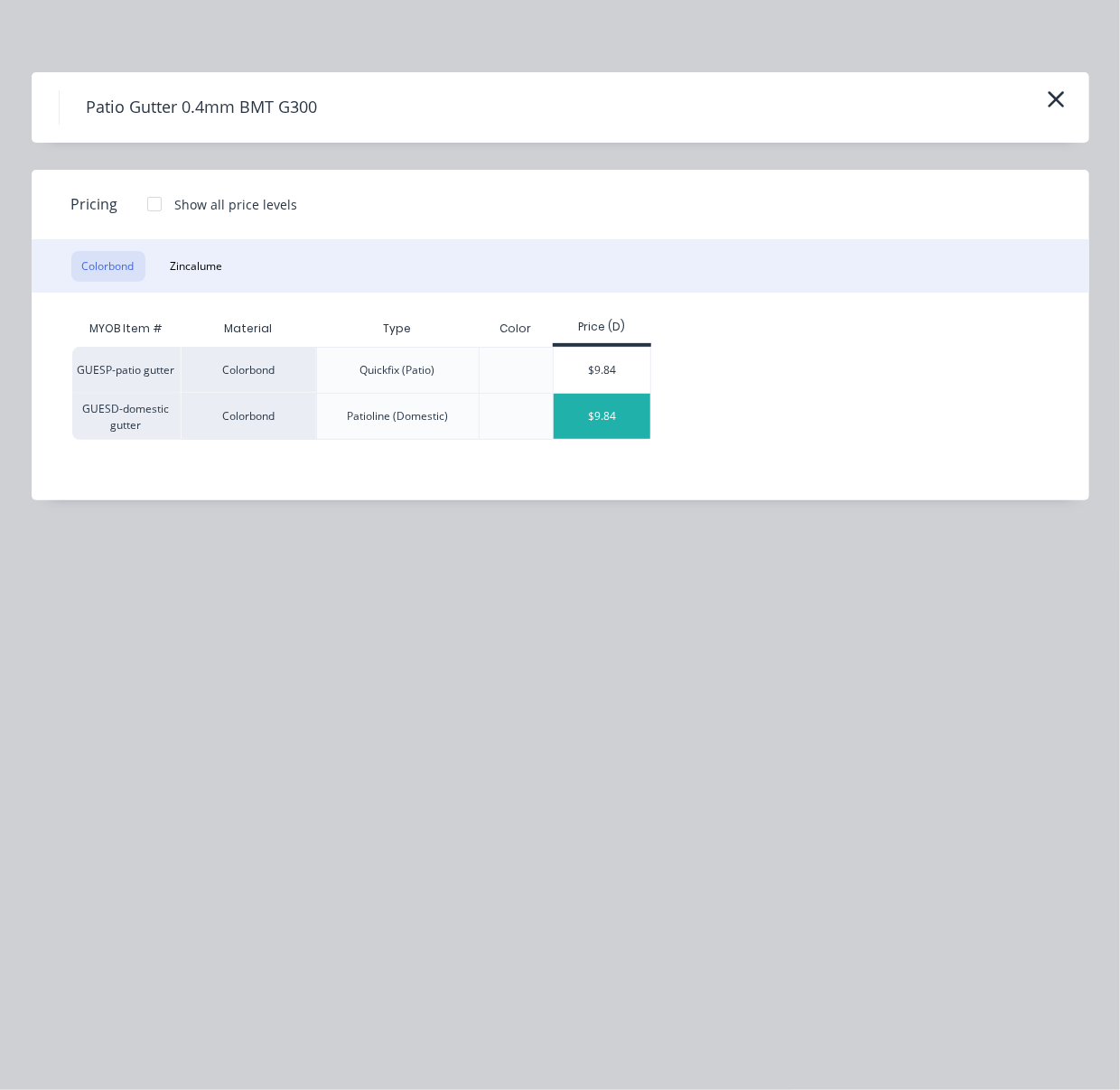
click at [609, 433] on div "$9.84" at bounding box center [601, 415] width 97 height 45
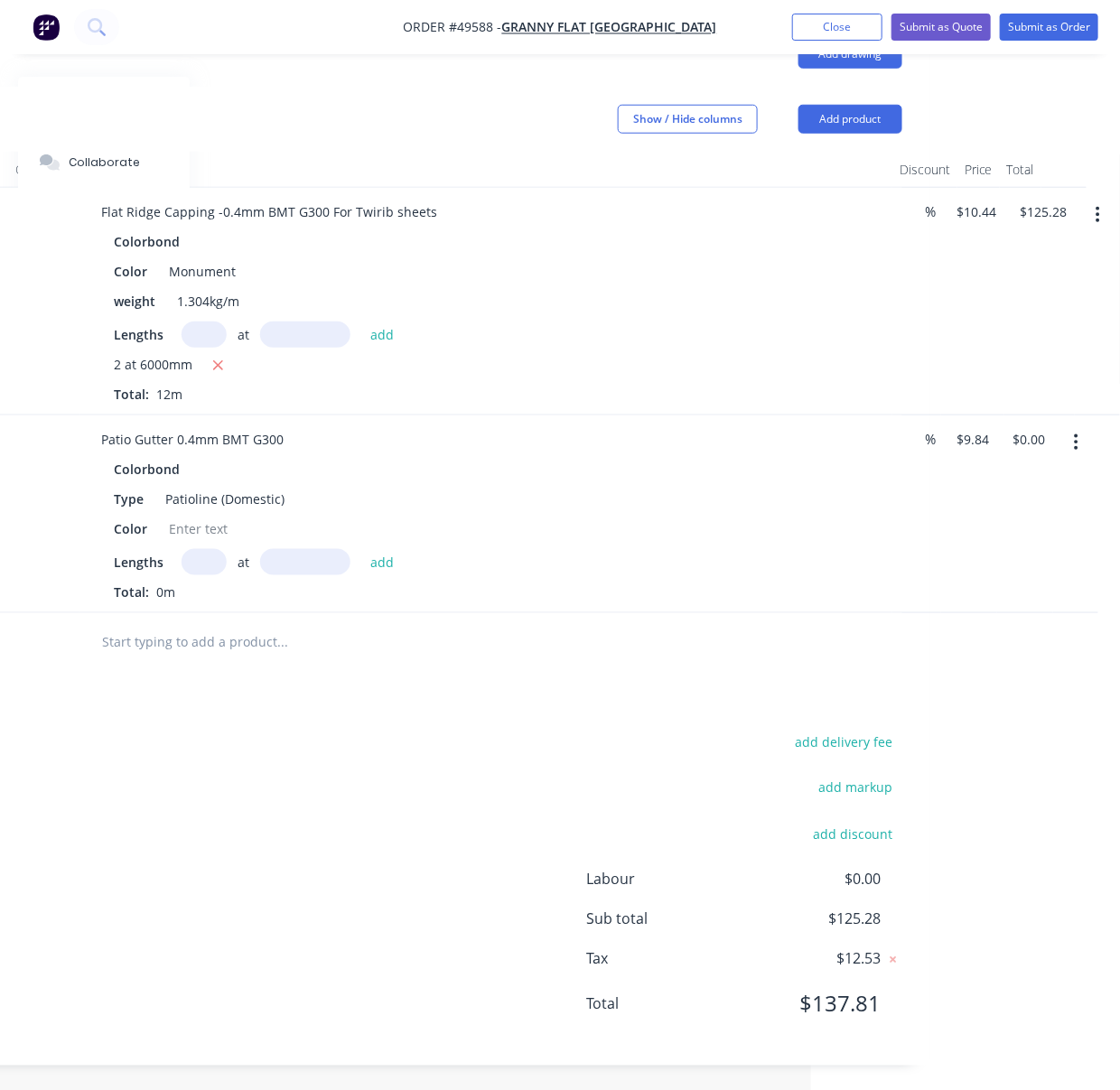
scroll to position [557, 315]
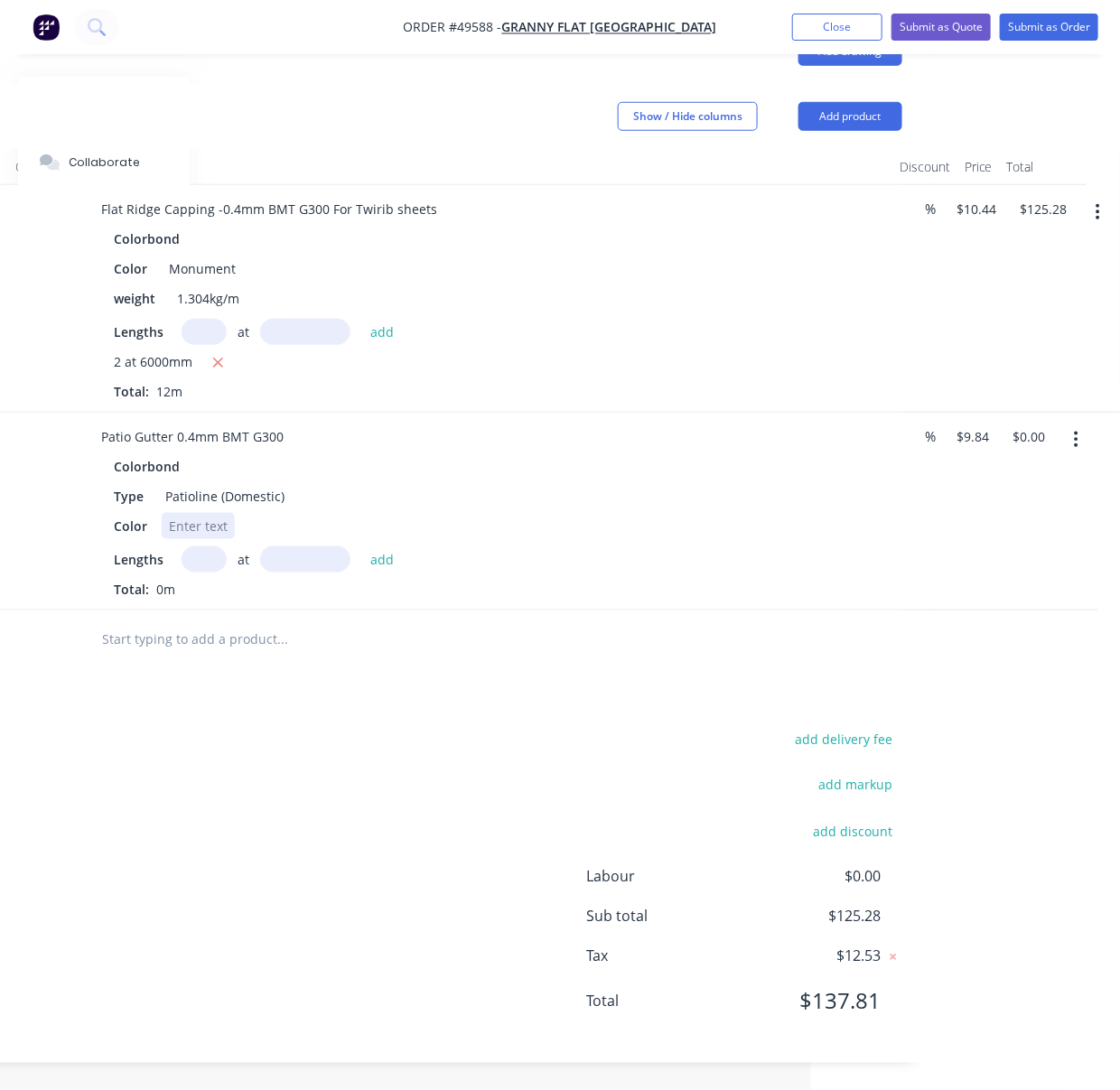
click at [179, 513] on div at bounding box center [197, 526] width 73 height 26
click at [198, 546] on input "text" at bounding box center [203, 559] width 45 height 26
type input "4"
type input "6100"
click at [361, 546] on button "add" at bounding box center [382, 558] width 43 height 24
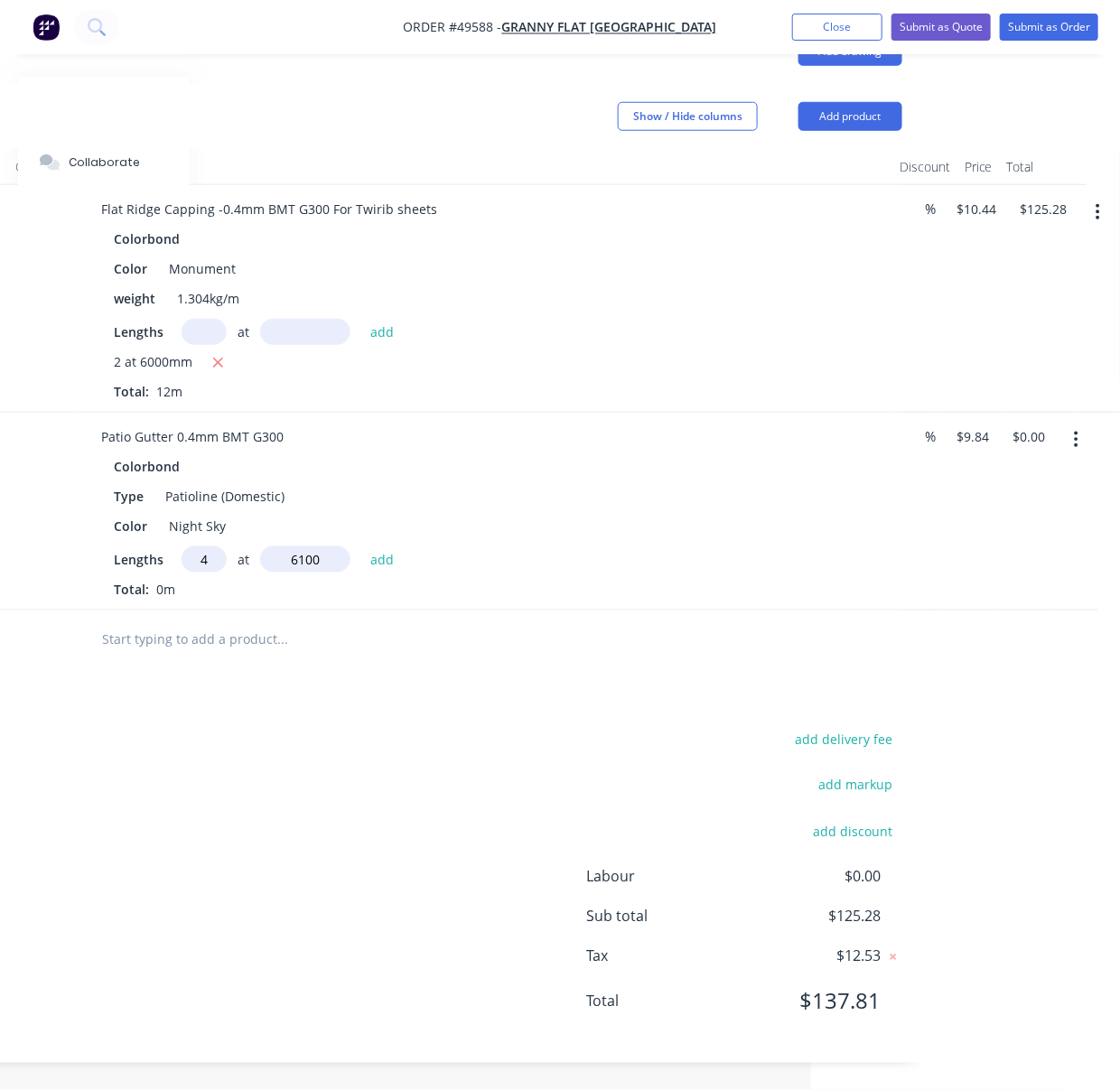
type input "$240.10"
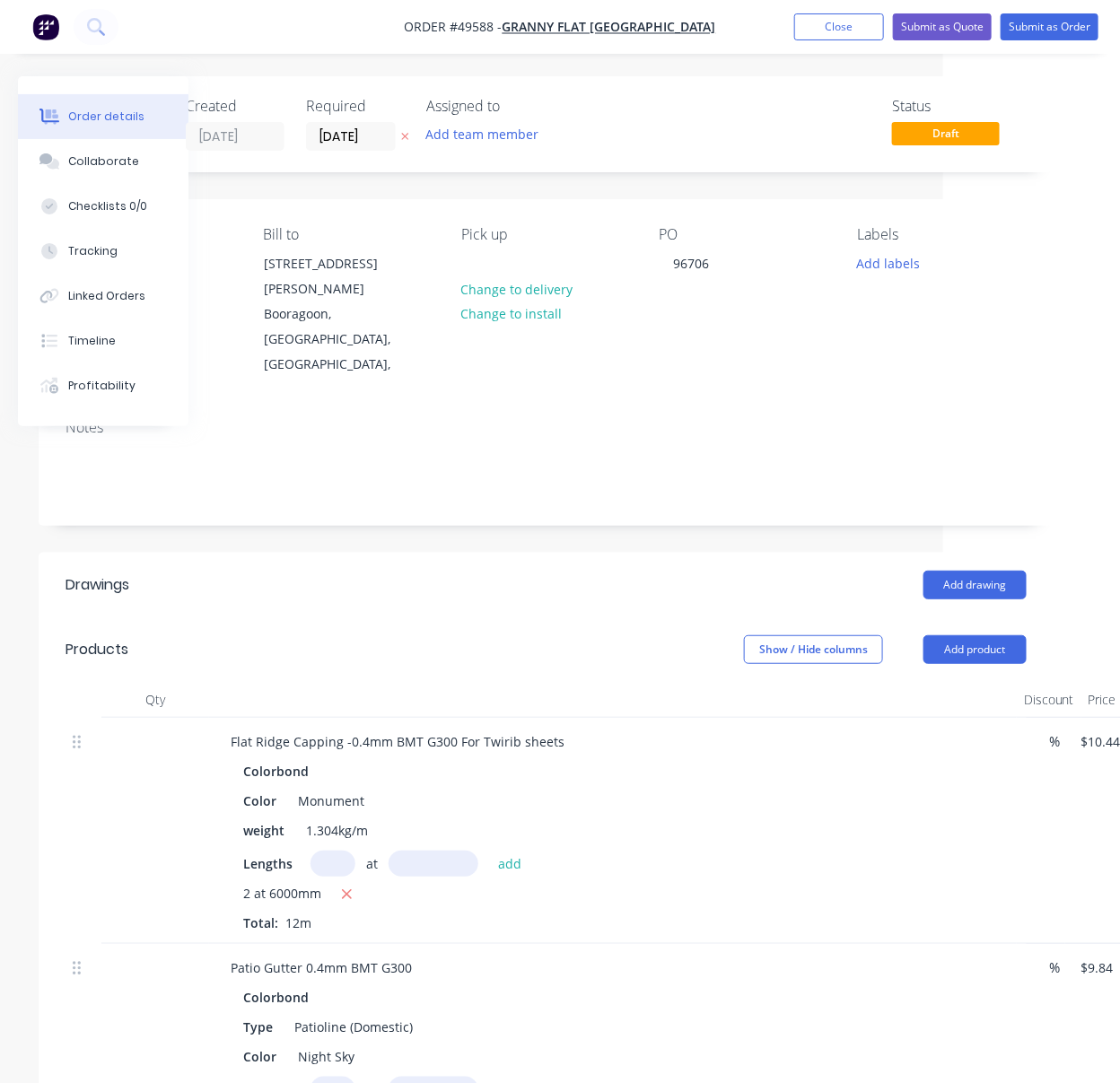
scroll to position [279, 177]
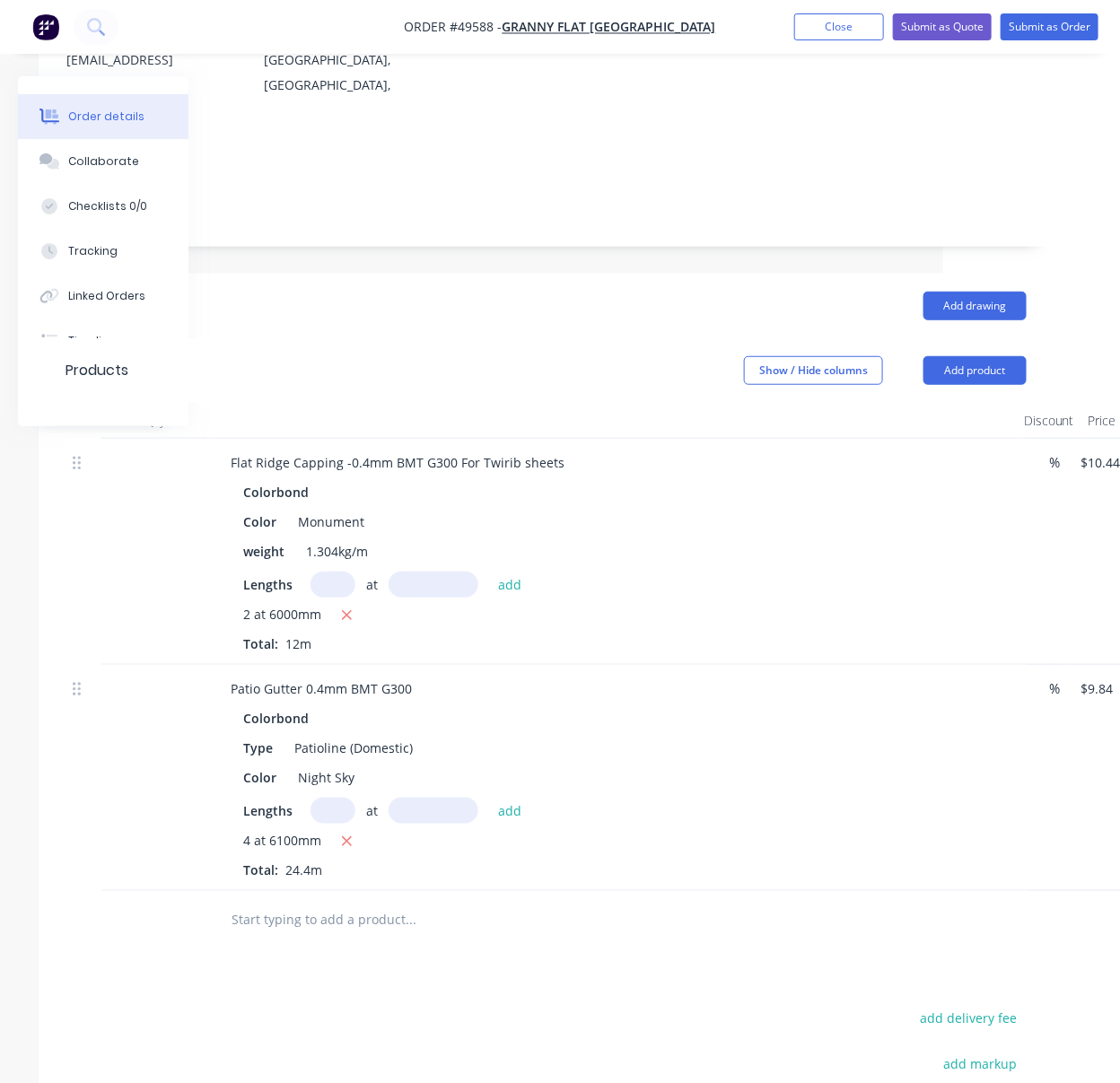
click at [468, 356] on div "Show / Hide columns Add product" at bounding box center [648, 370] width 757 height 29
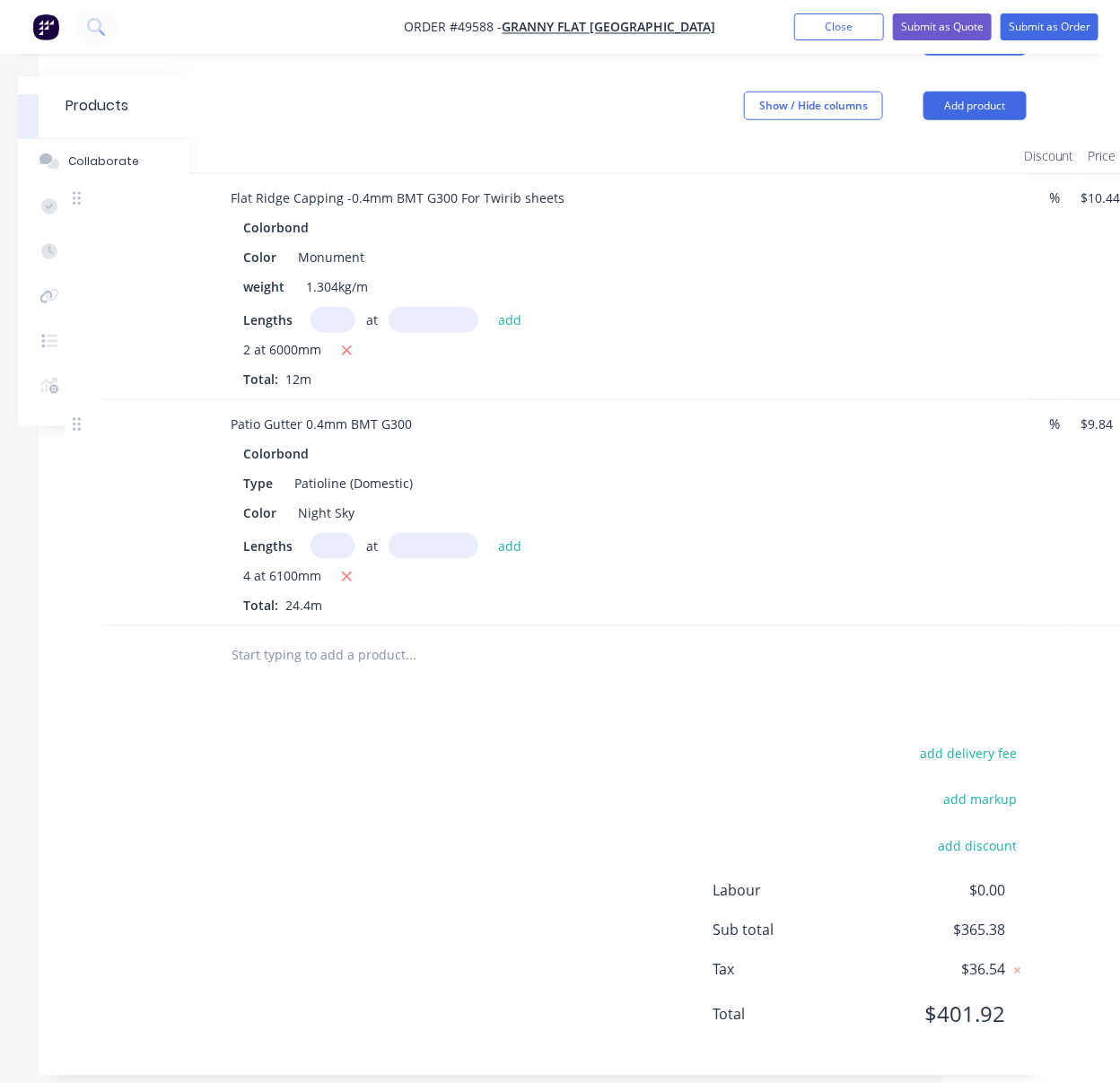
scroll to position [558, 177]
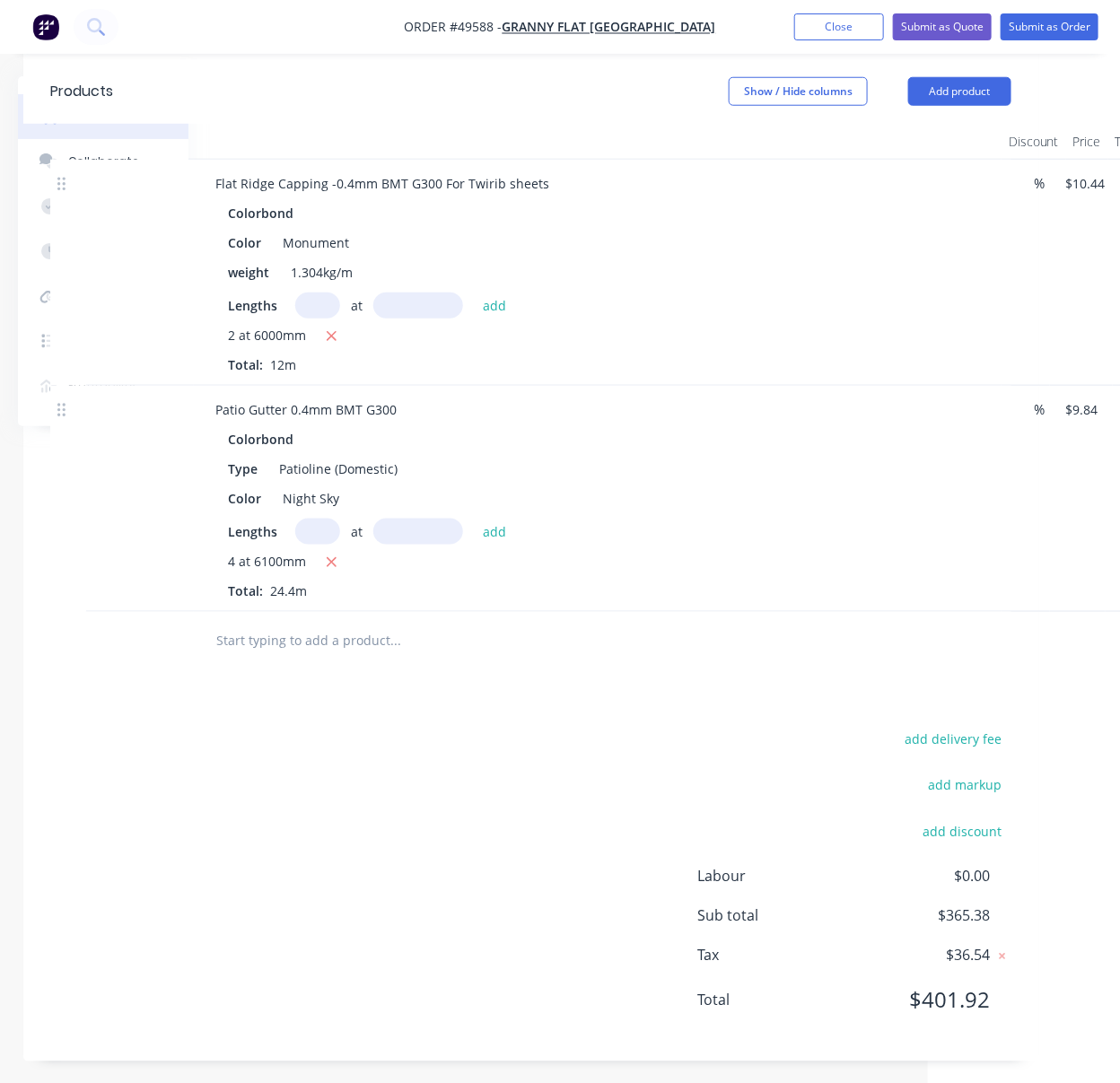
drag, startPoint x: 446, startPoint y: 116, endPoint x: 525, endPoint y: 120, distance: 79.1
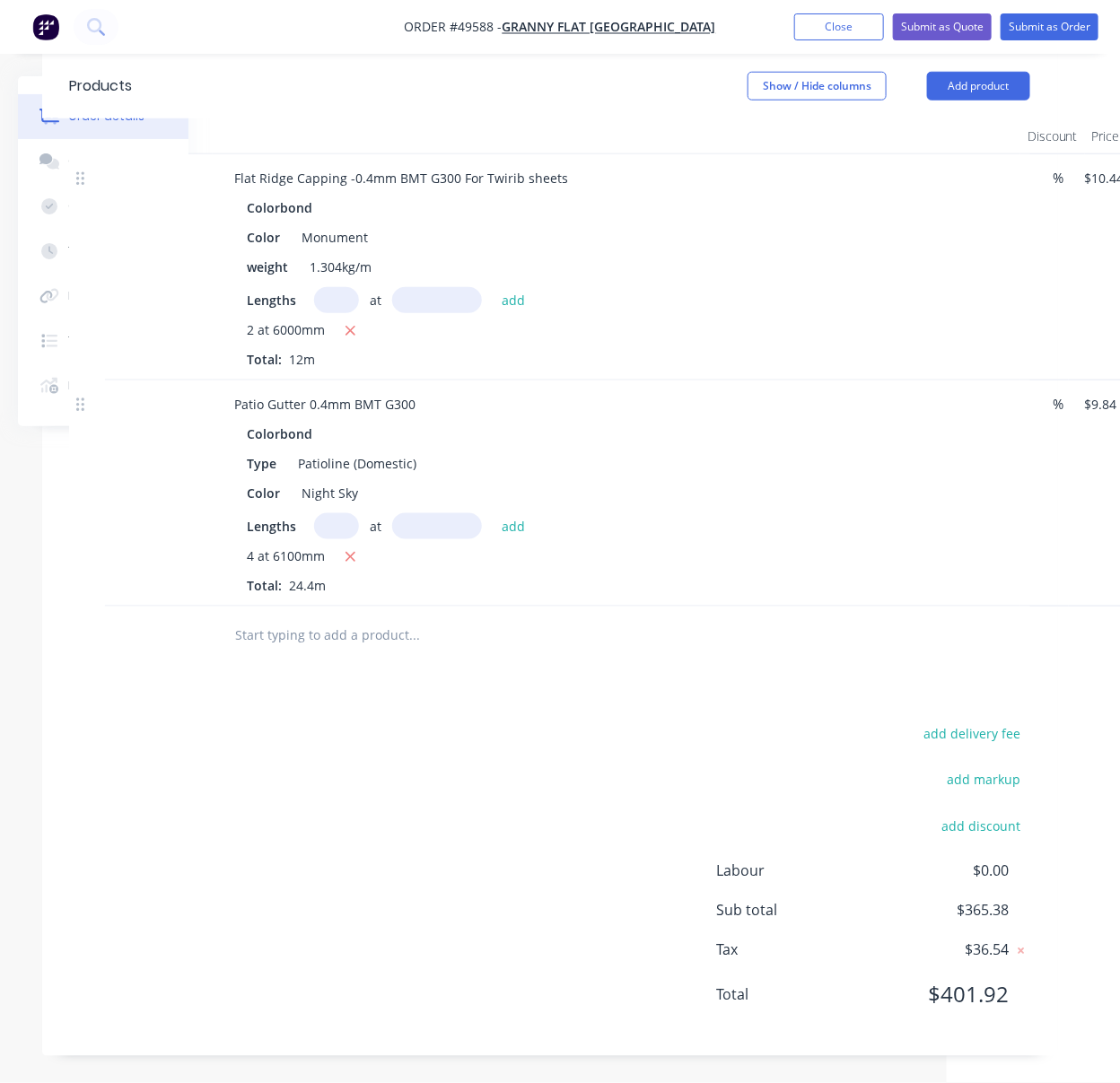
drag, startPoint x: 462, startPoint y: 699, endPoint x: 430, endPoint y: 699, distance: 32.0
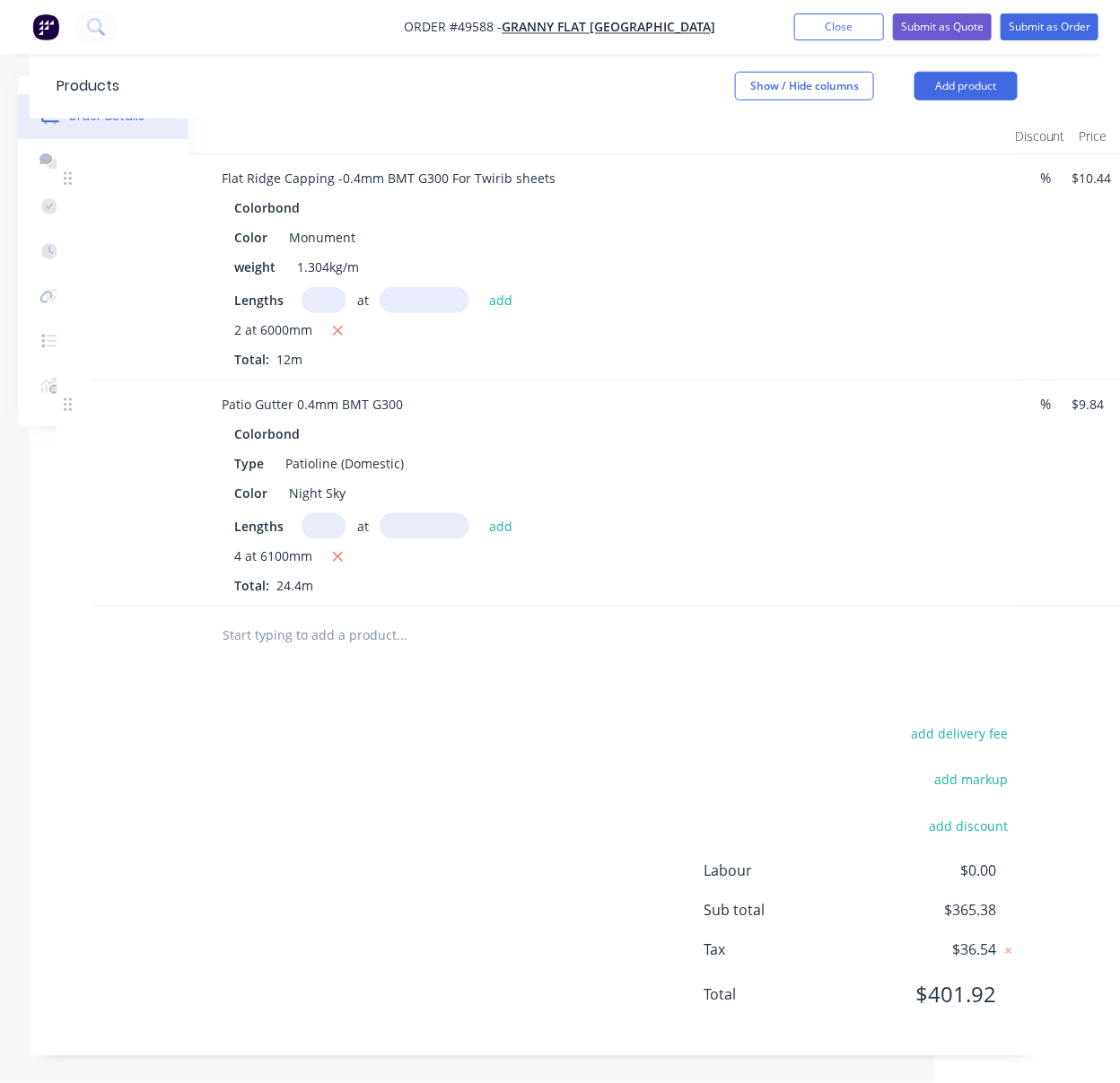
drag, startPoint x: 375, startPoint y: 728, endPoint x: 427, endPoint y: 729, distance: 52.0
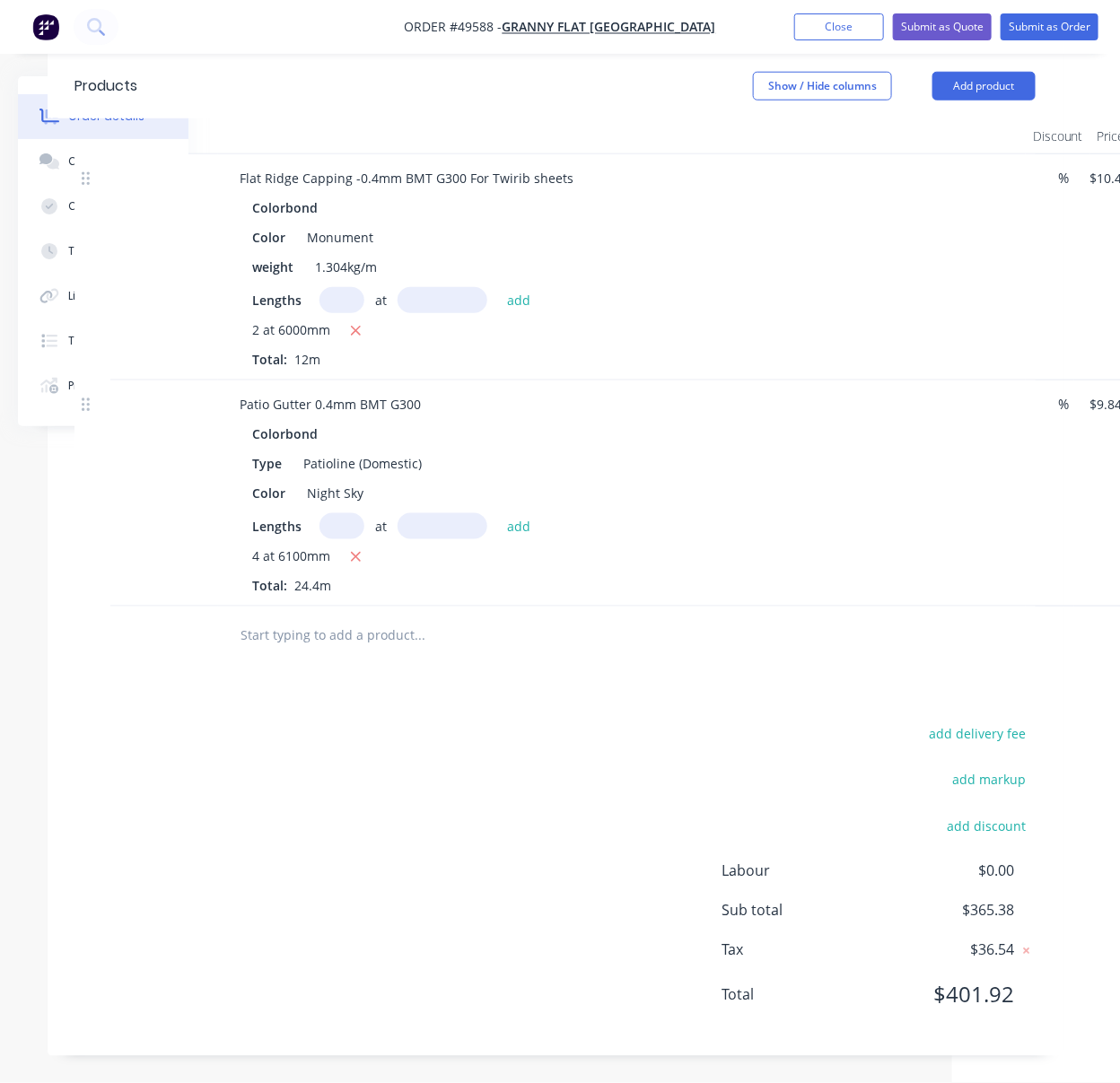
drag, startPoint x: 369, startPoint y: 707, endPoint x: 345, endPoint y: 706, distance: 24.0
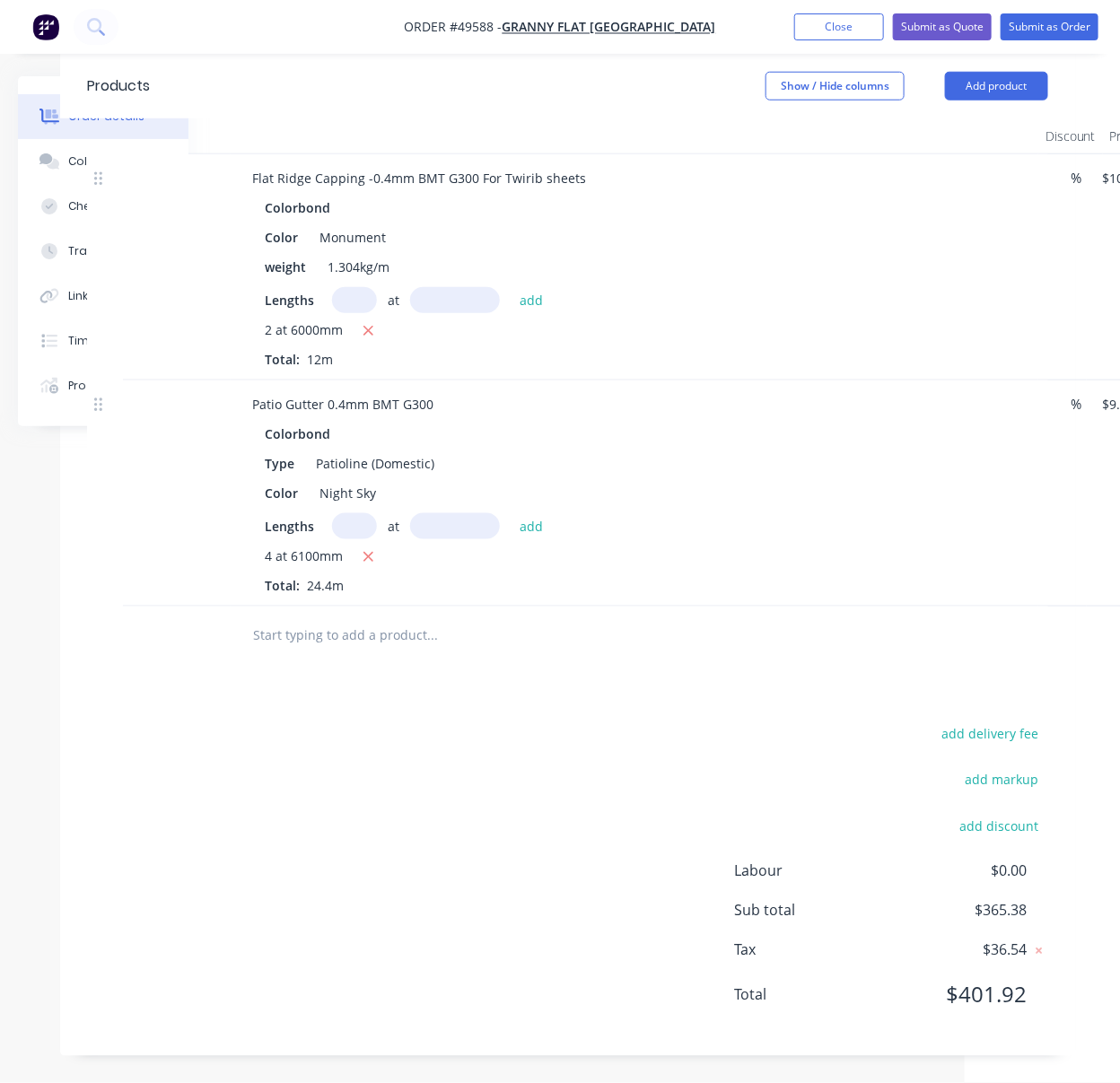
click at [435, 704] on div "Drawings Add drawing Products Show / Hide columns Add product Qty Discount Pric…" at bounding box center [568, 522] width 1015 height 1066
click at [477, 722] on div "add delivery fee add markup add discount Labour $0.00 Sub total $365.38 Tax $36…" at bounding box center [567, 875] width 961 height 307
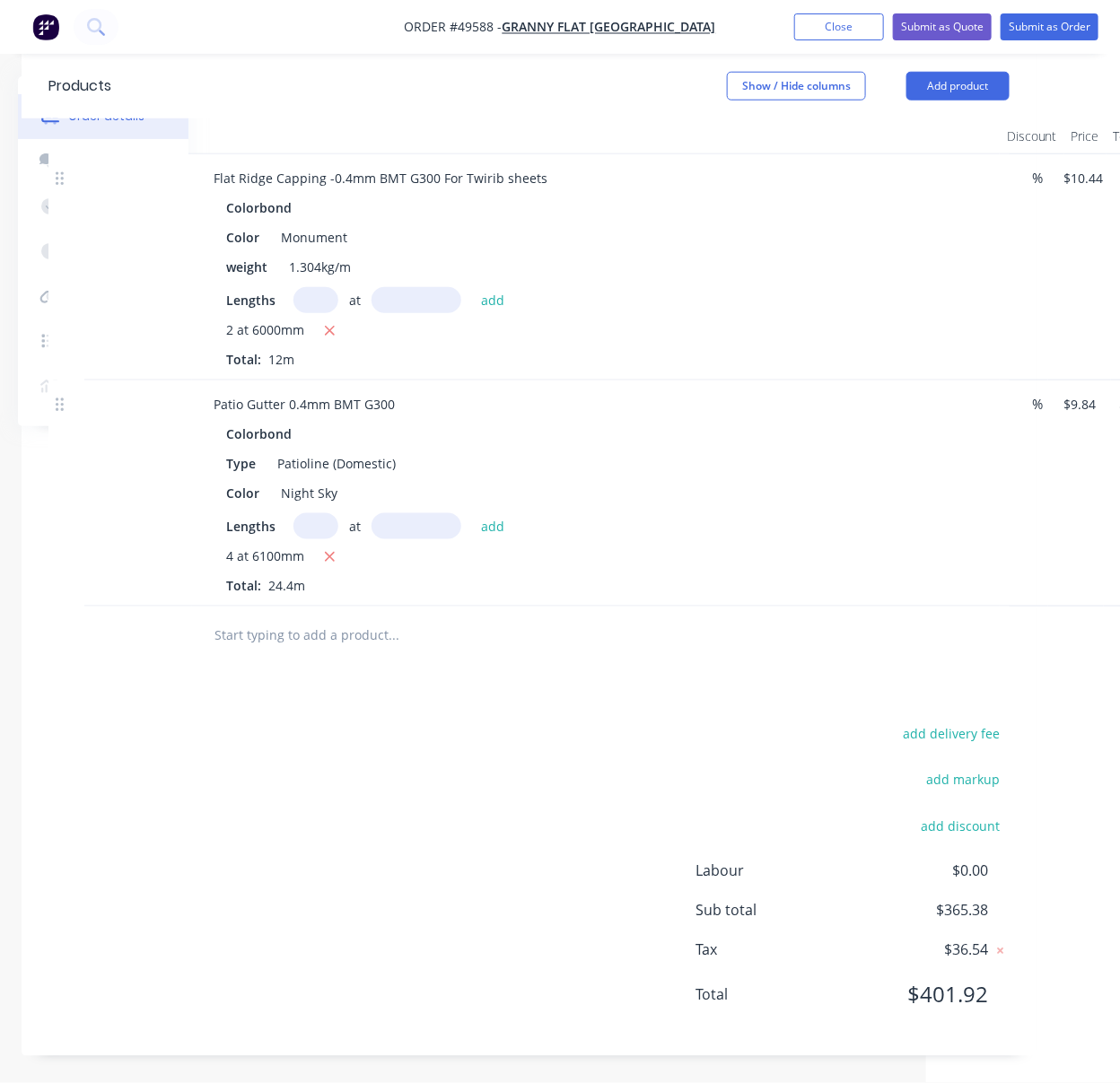
scroll to position [586, 224]
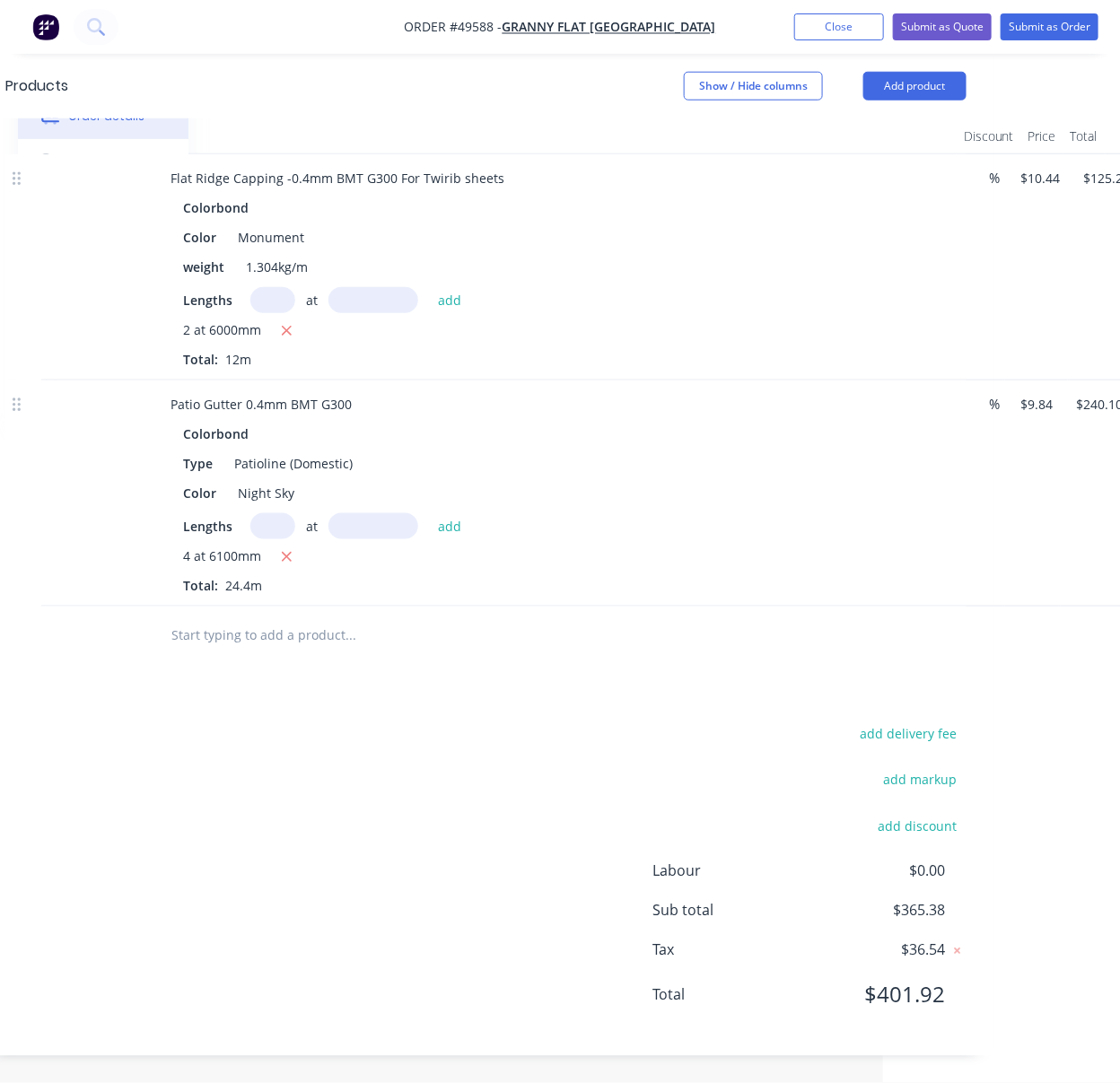
drag, startPoint x: 847, startPoint y: 671, endPoint x: 959, endPoint y: 659, distance: 112.6
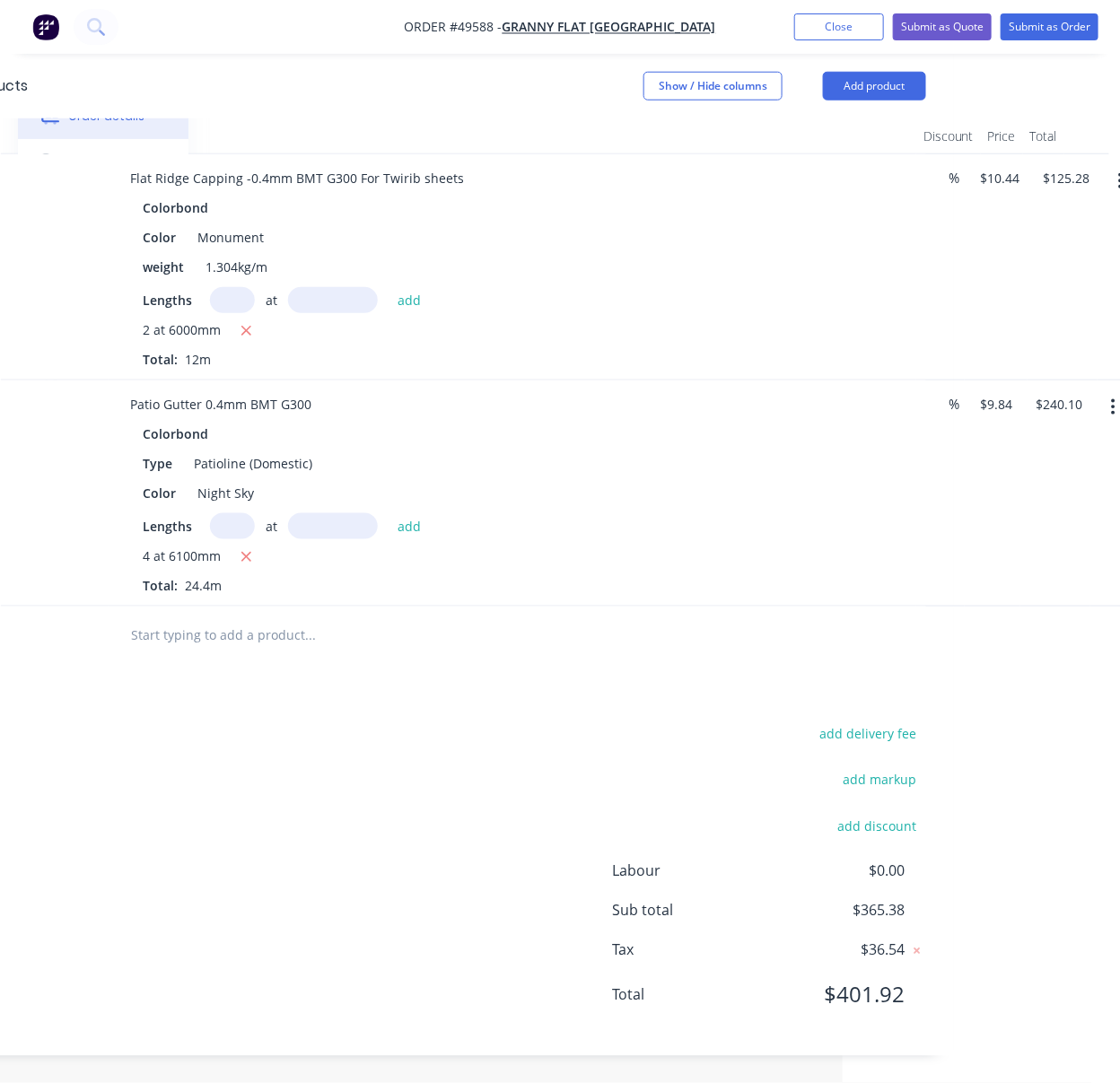
scroll to position [586, 305]
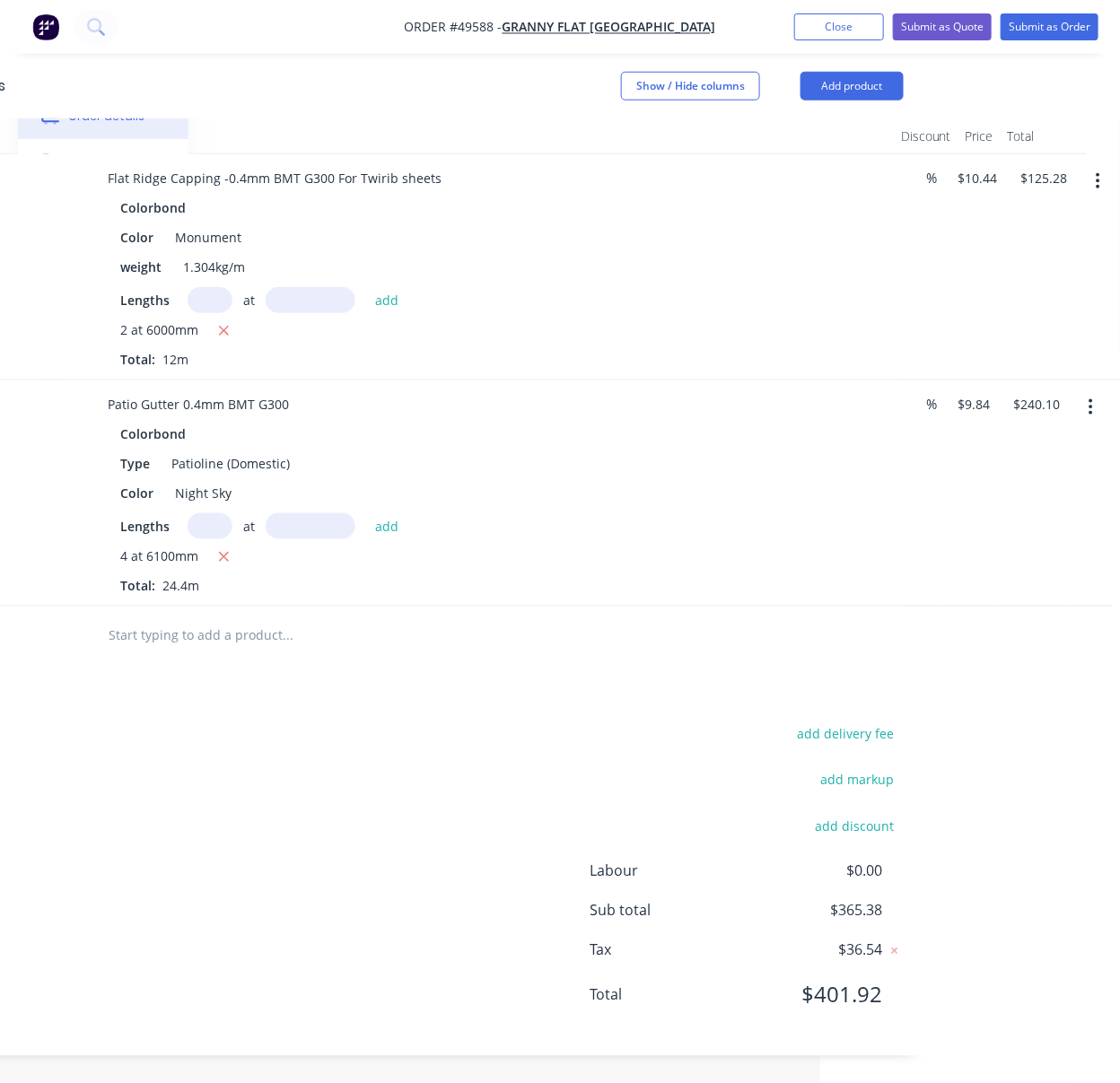
drag, startPoint x: 582, startPoint y: 664, endPoint x: 752, endPoint y: 663, distance: 170.0
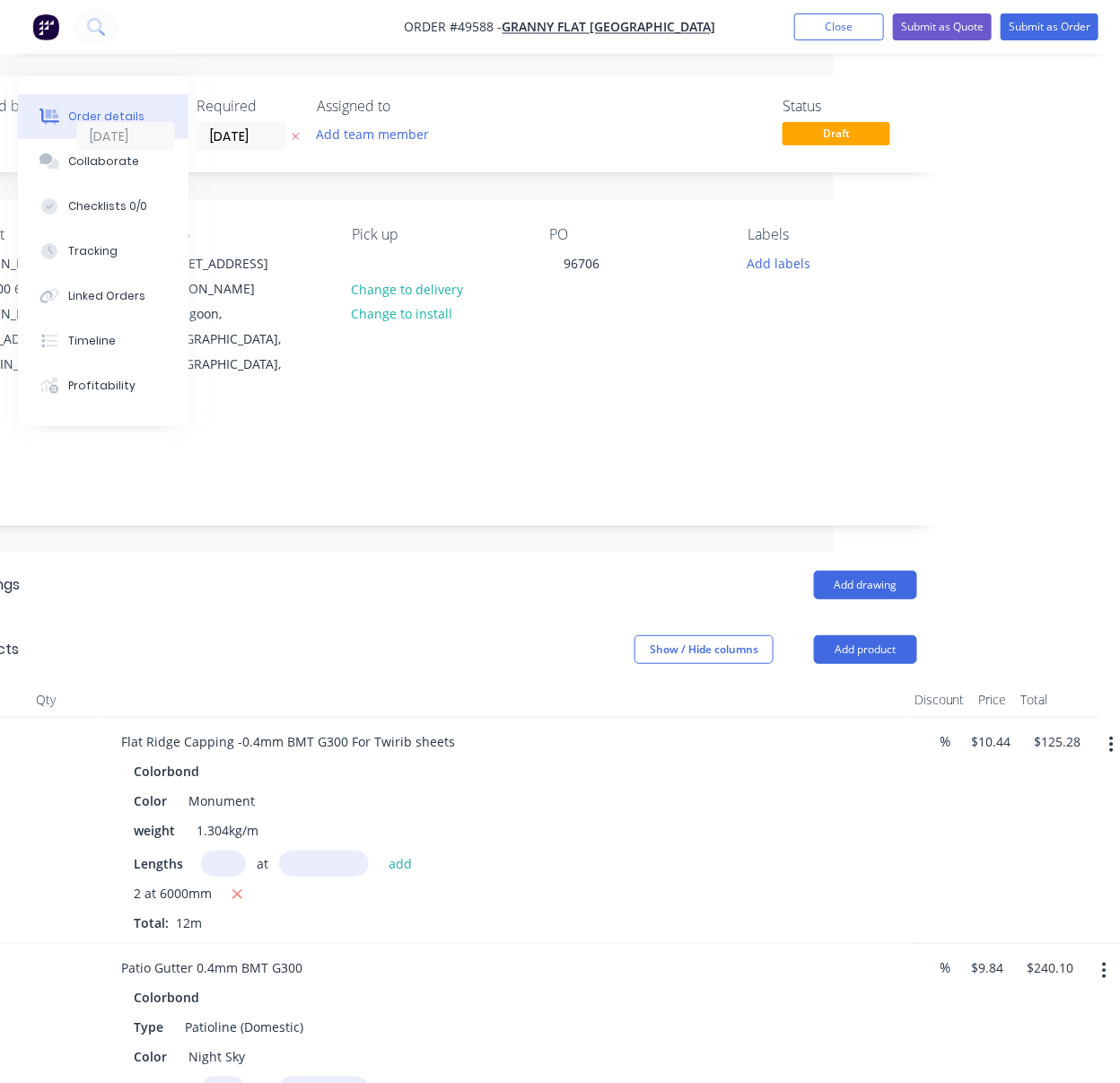
scroll to position [0, 140]
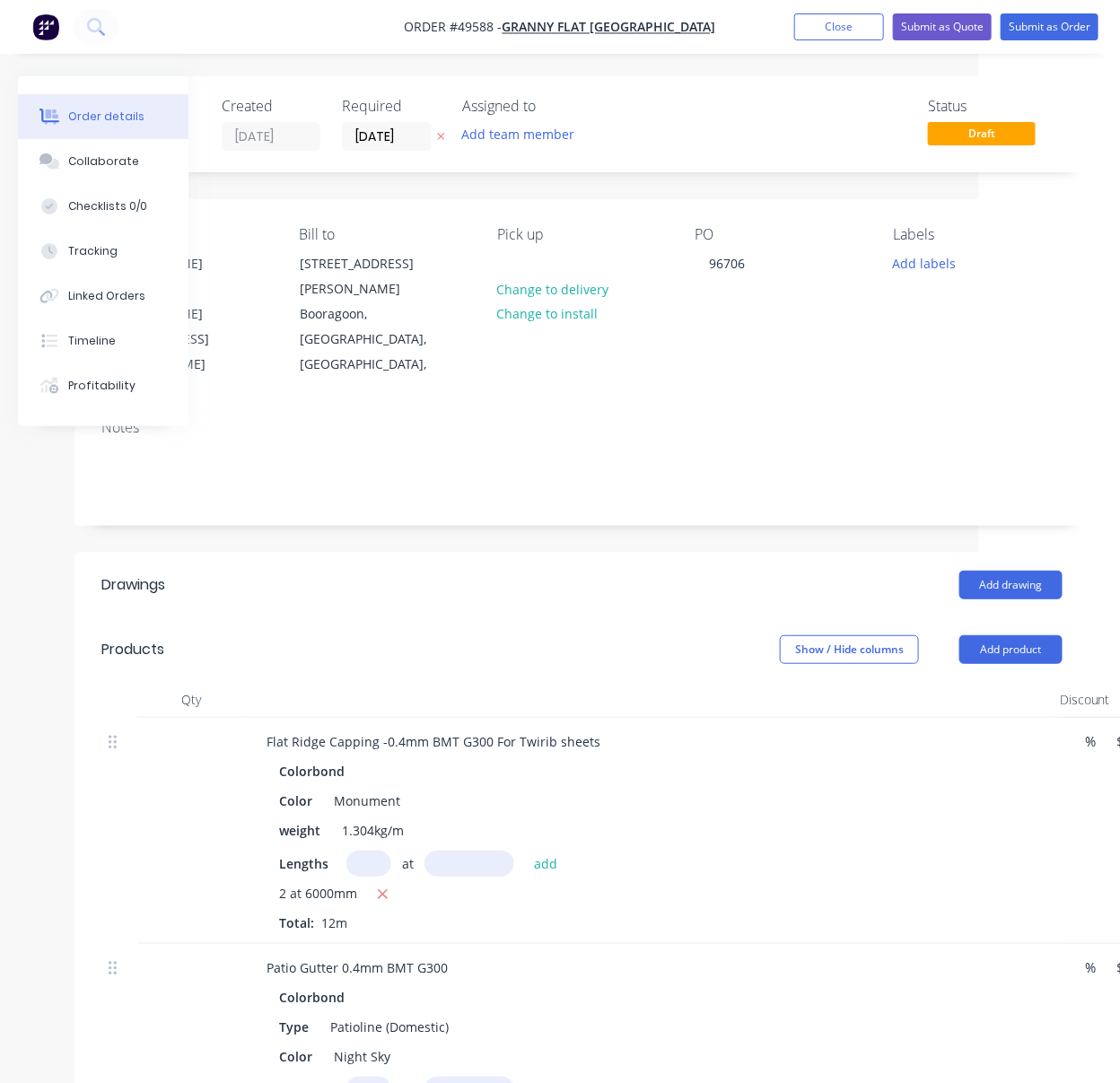
drag, startPoint x: 408, startPoint y: 594, endPoint x: 314, endPoint y: 304, distance: 304.9
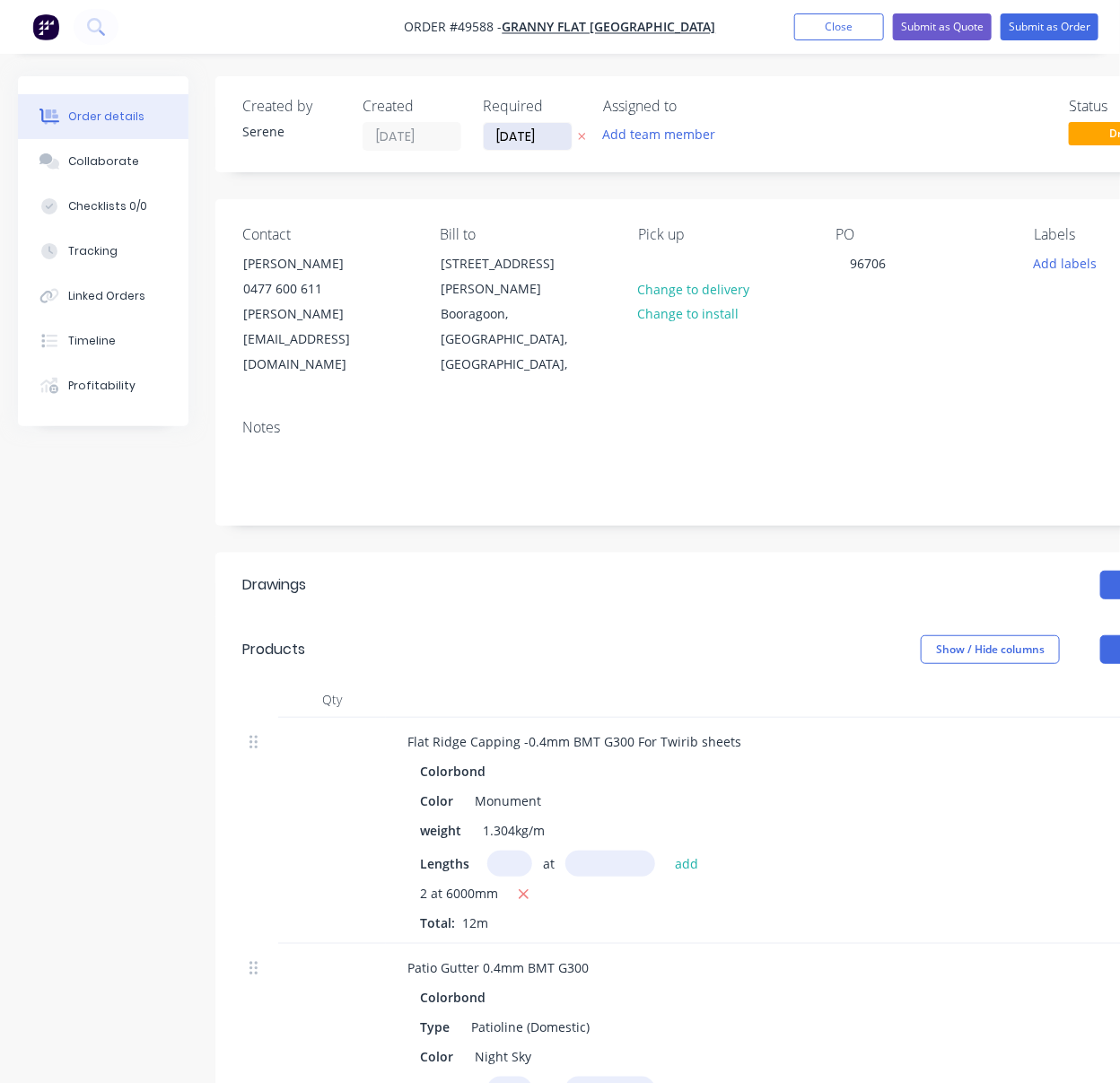
click at [547, 136] on input "[DATE]" at bounding box center [527, 135] width 88 height 27
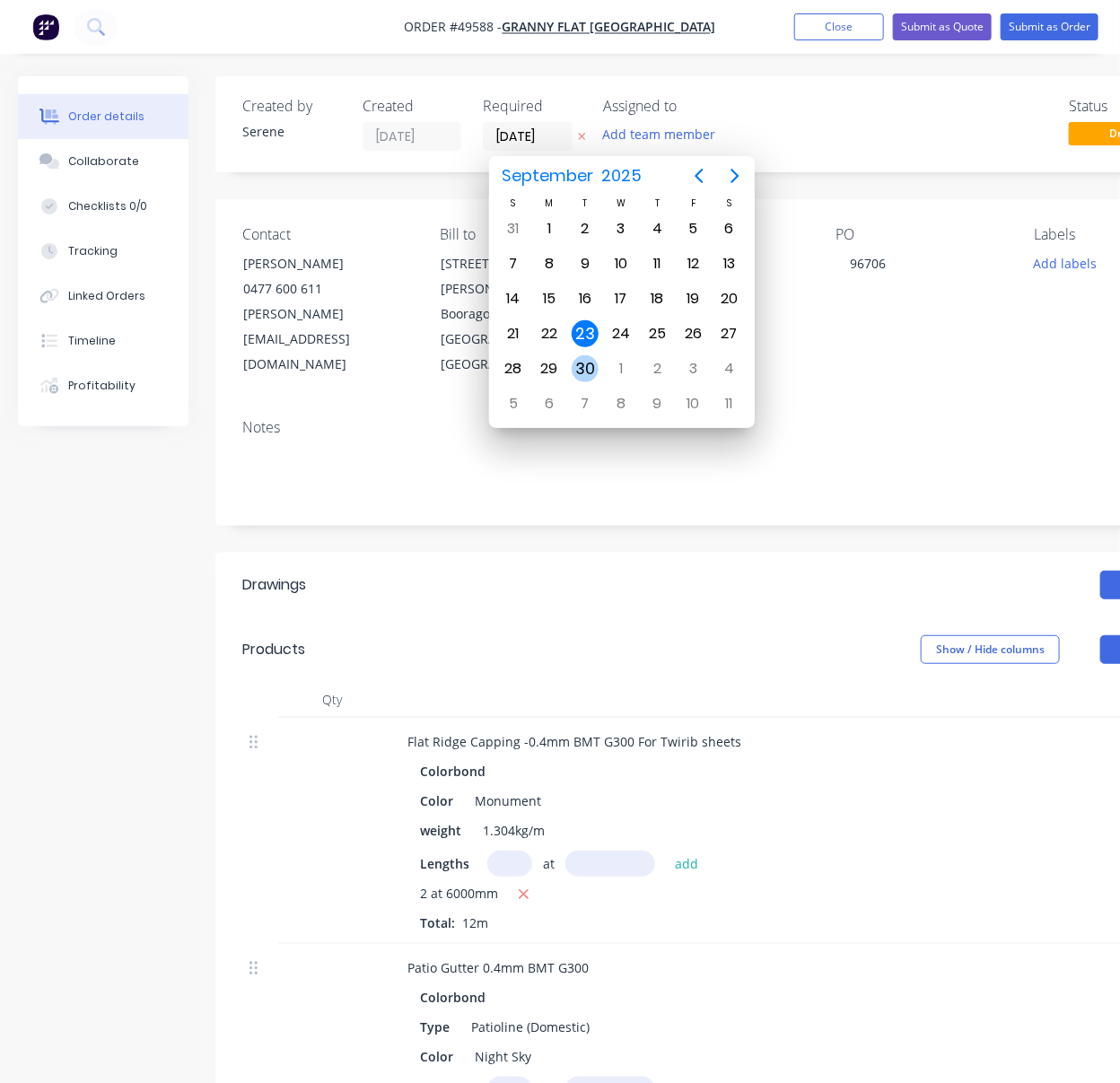
click at [585, 356] on div "30" at bounding box center [585, 368] width 27 height 27
type input "[DATE]"
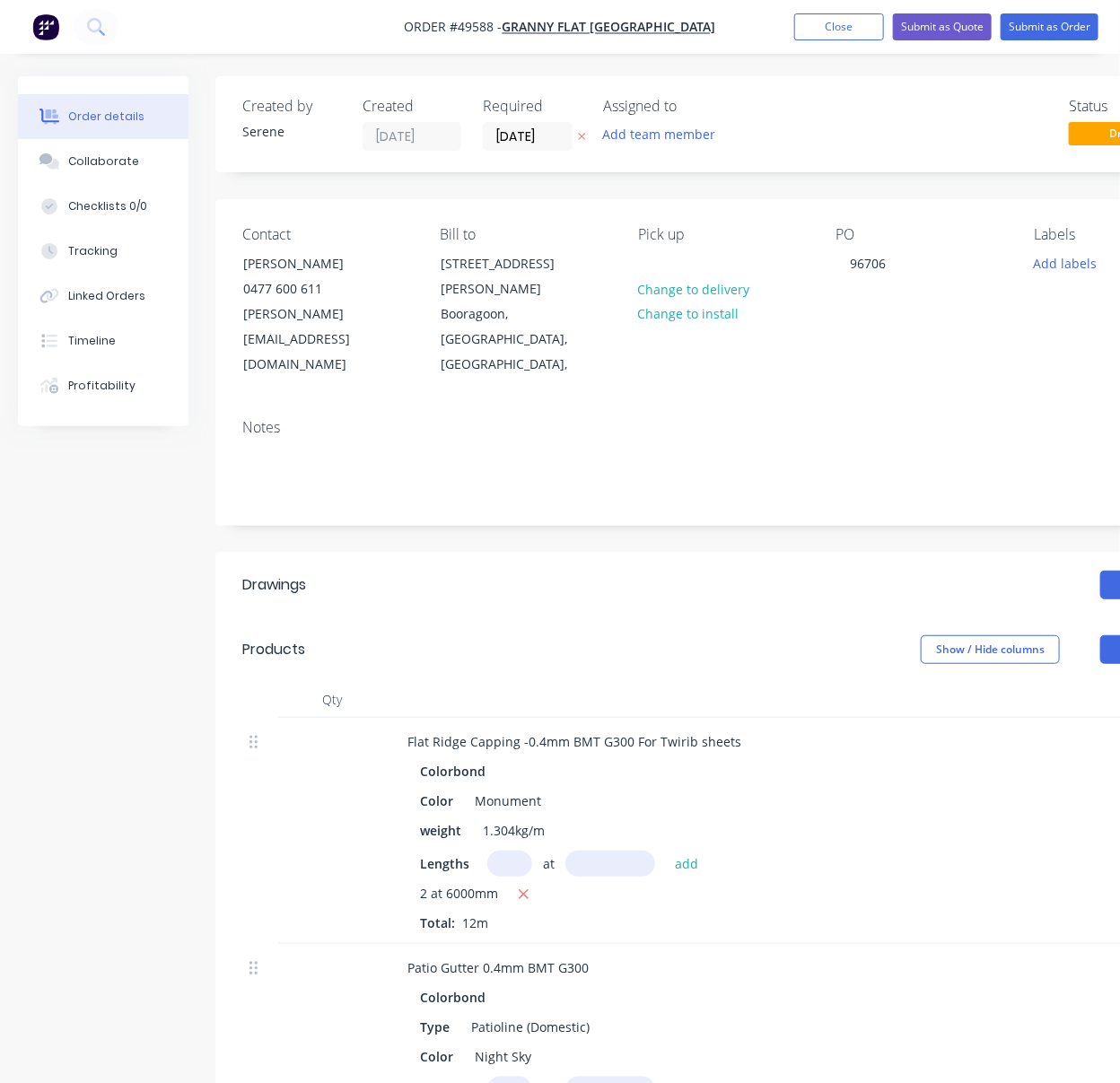
click at [585, 571] on div "Add drawing" at bounding box center [825, 585] width 757 height 29
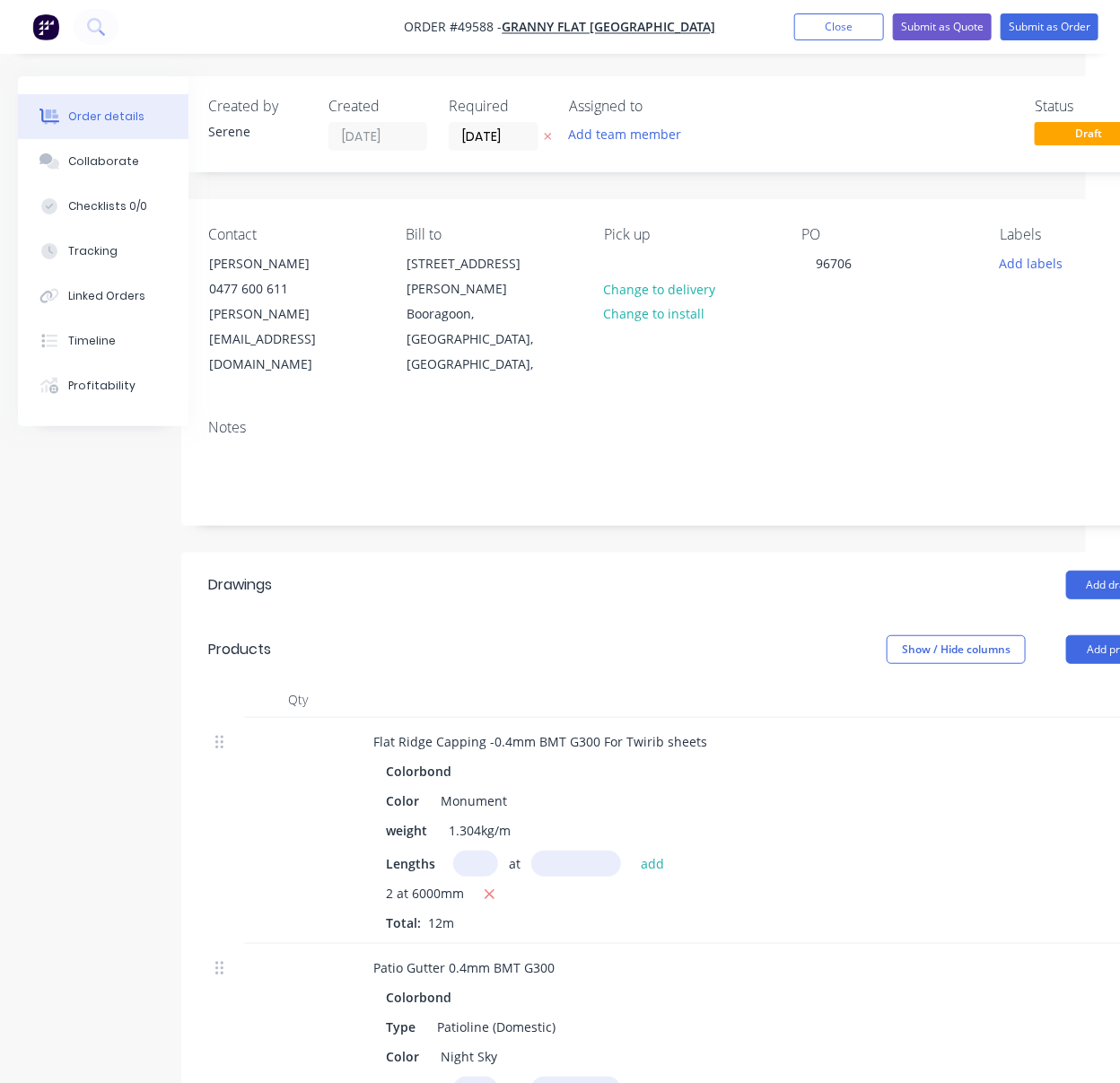
drag, startPoint x: 644, startPoint y: 585, endPoint x: 961, endPoint y: 213, distance: 488.7
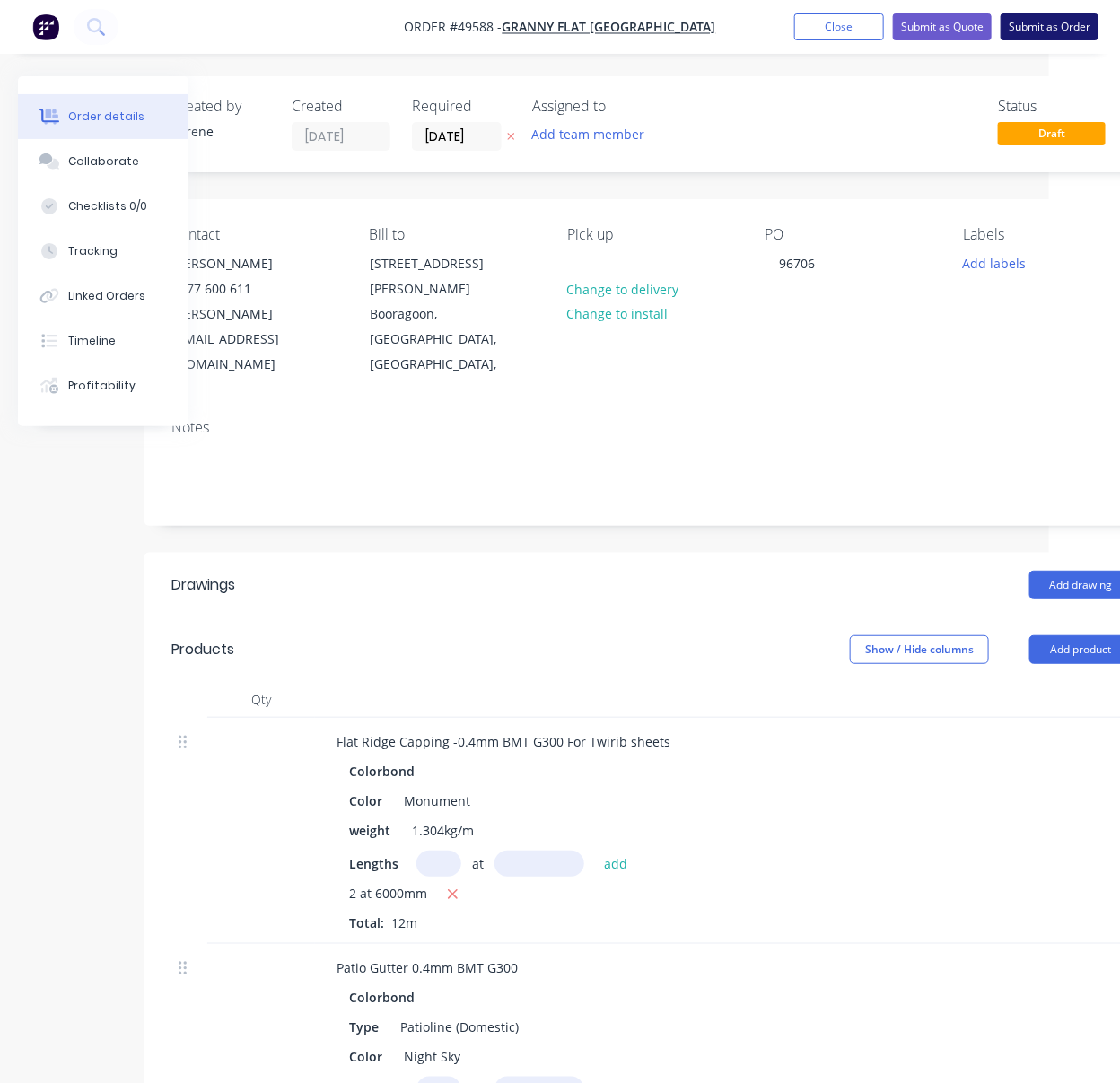
click at [1031, 25] on button "Submit as Order" at bounding box center [1049, 27] width 98 height 27
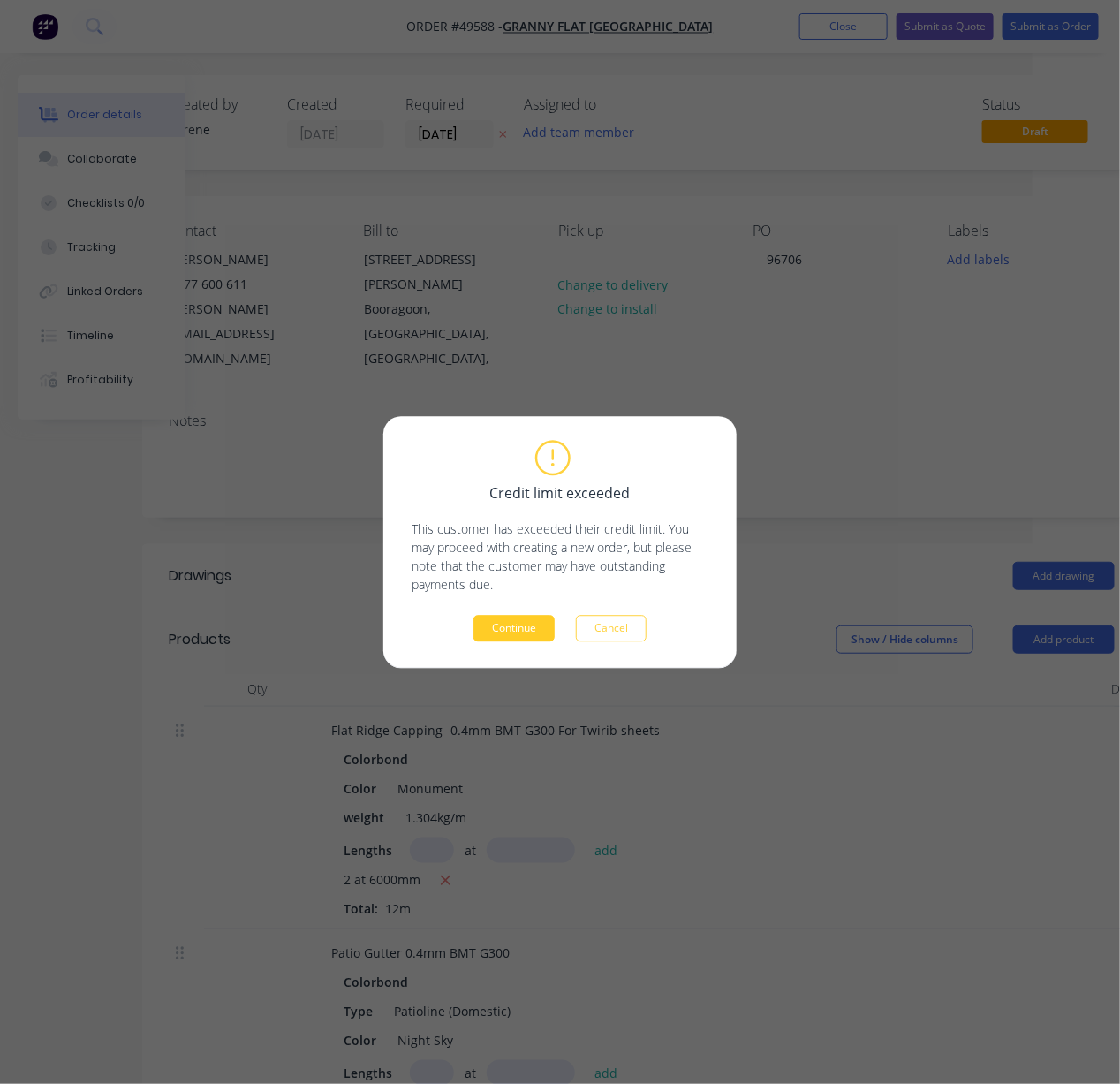
click at [516, 628] on button "Continue" at bounding box center [513, 627] width 81 height 26
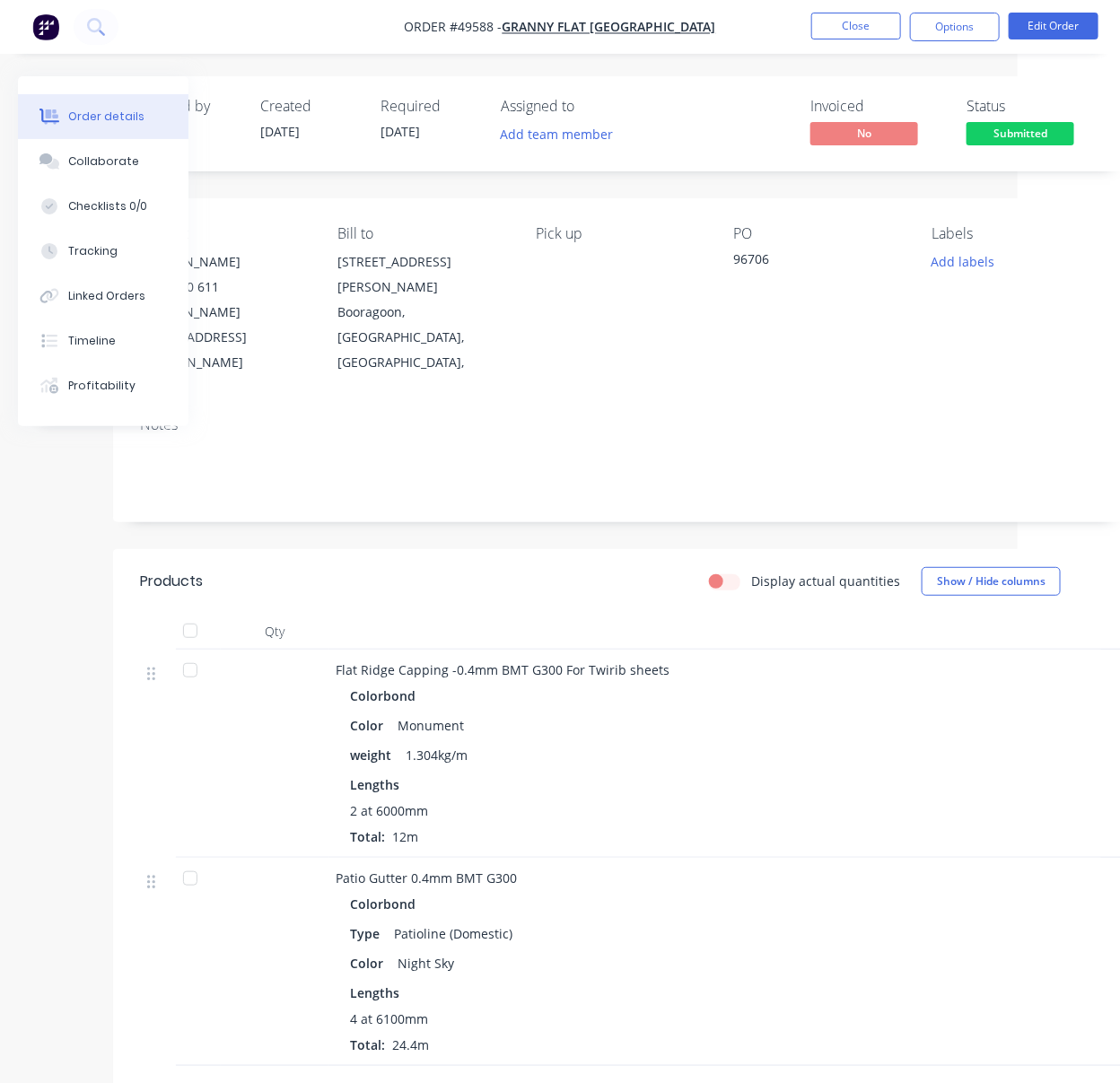
drag, startPoint x: 469, startPoint y: 582, endPoint x: 591, endPoint y: 566, distance: 123.0
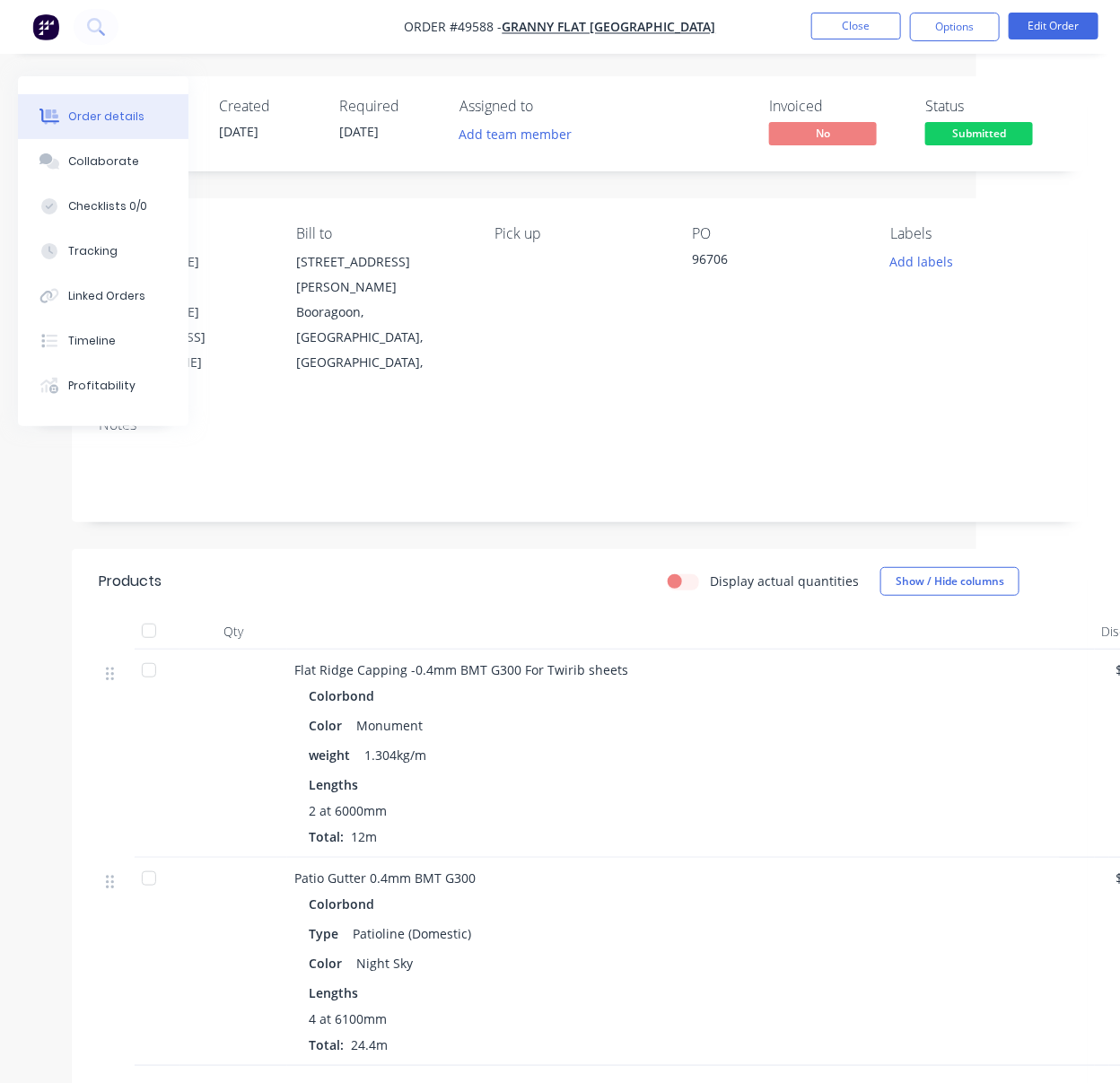
scroll to position [277, 143]
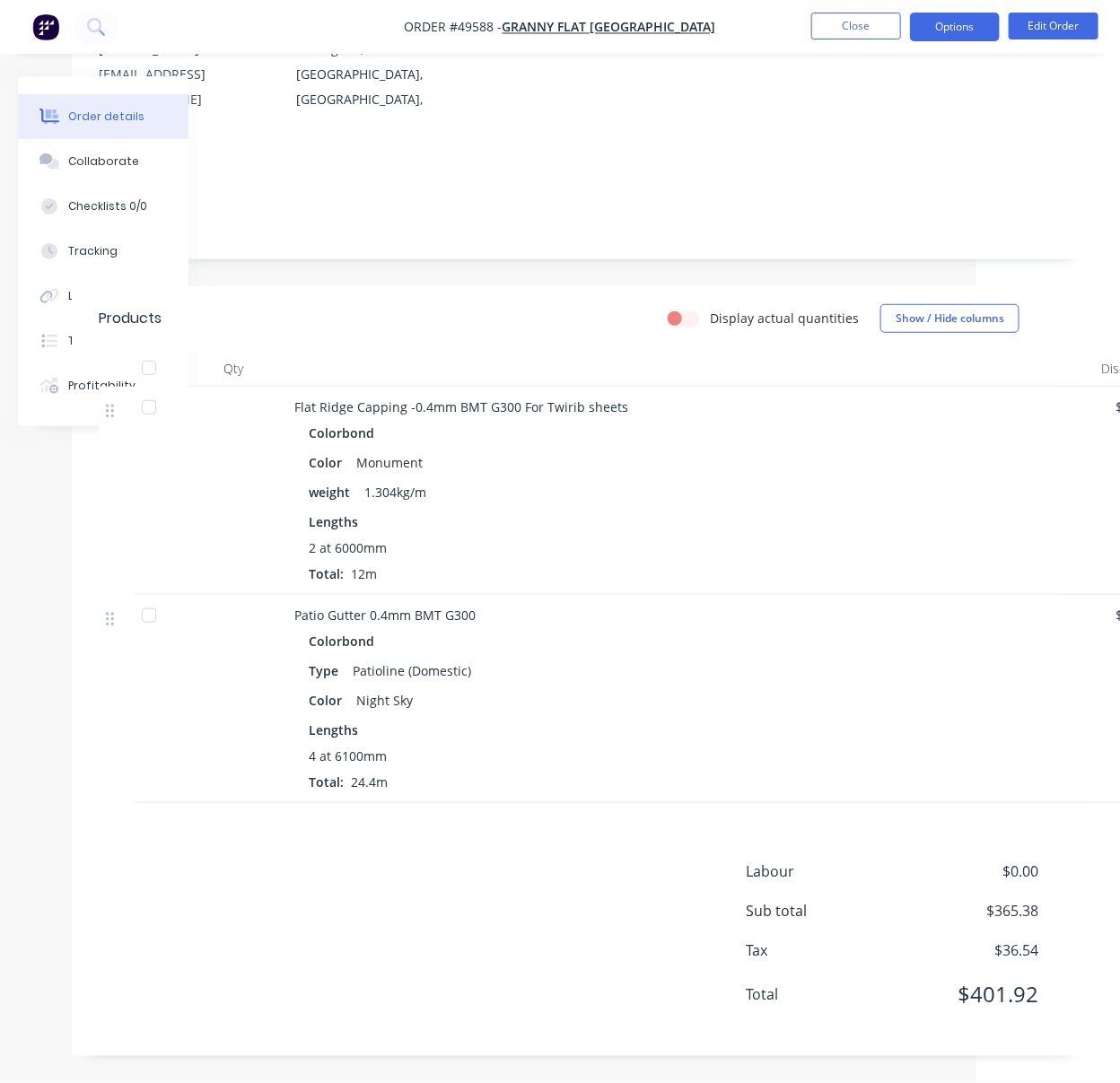
click at [960, 29] on button "Options" at bounding box center [955, 27] width 90 height 29
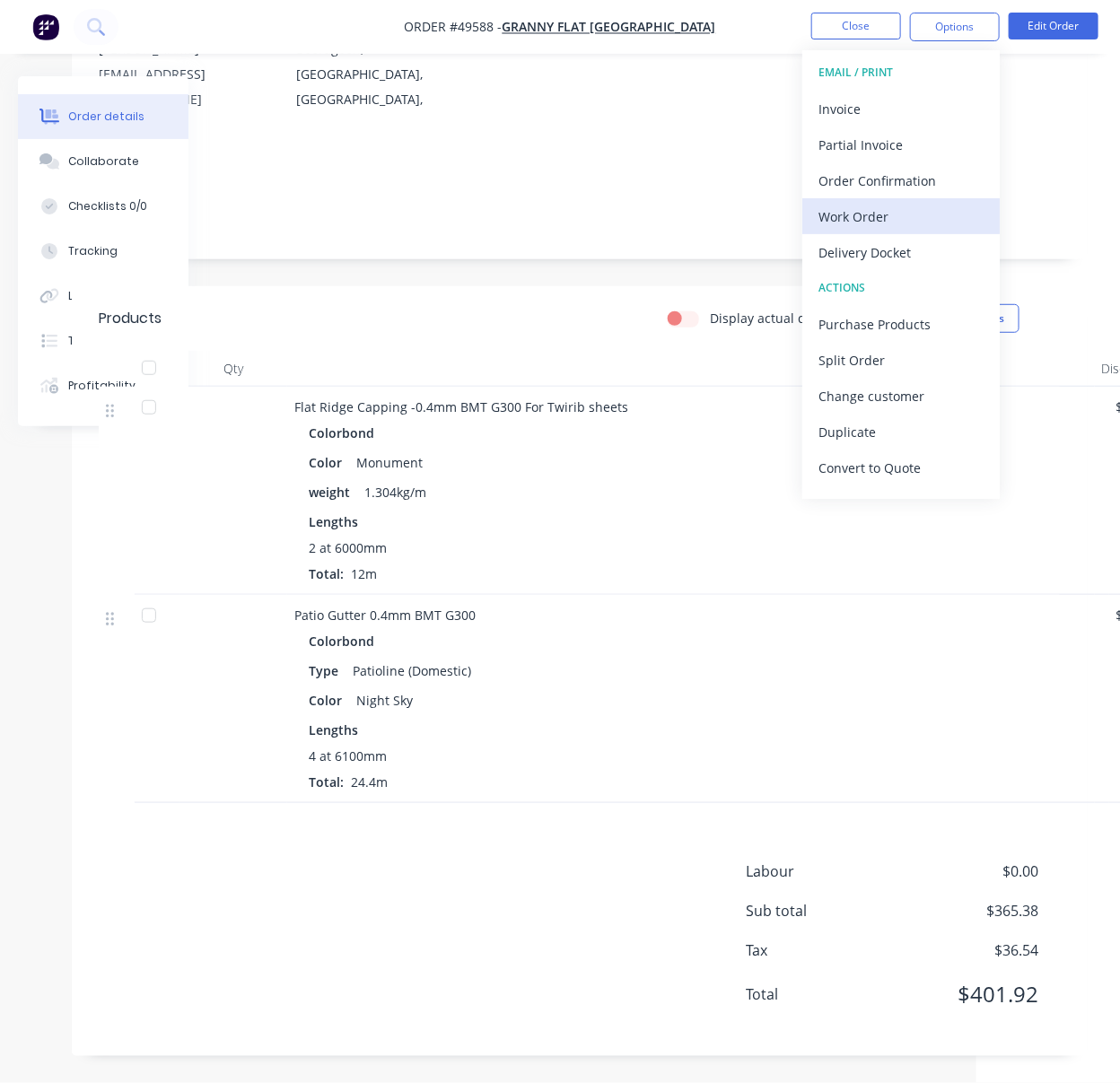
click at [892, 208] on div "Work Order" at bounding box center [900, 217] width 165 height 26
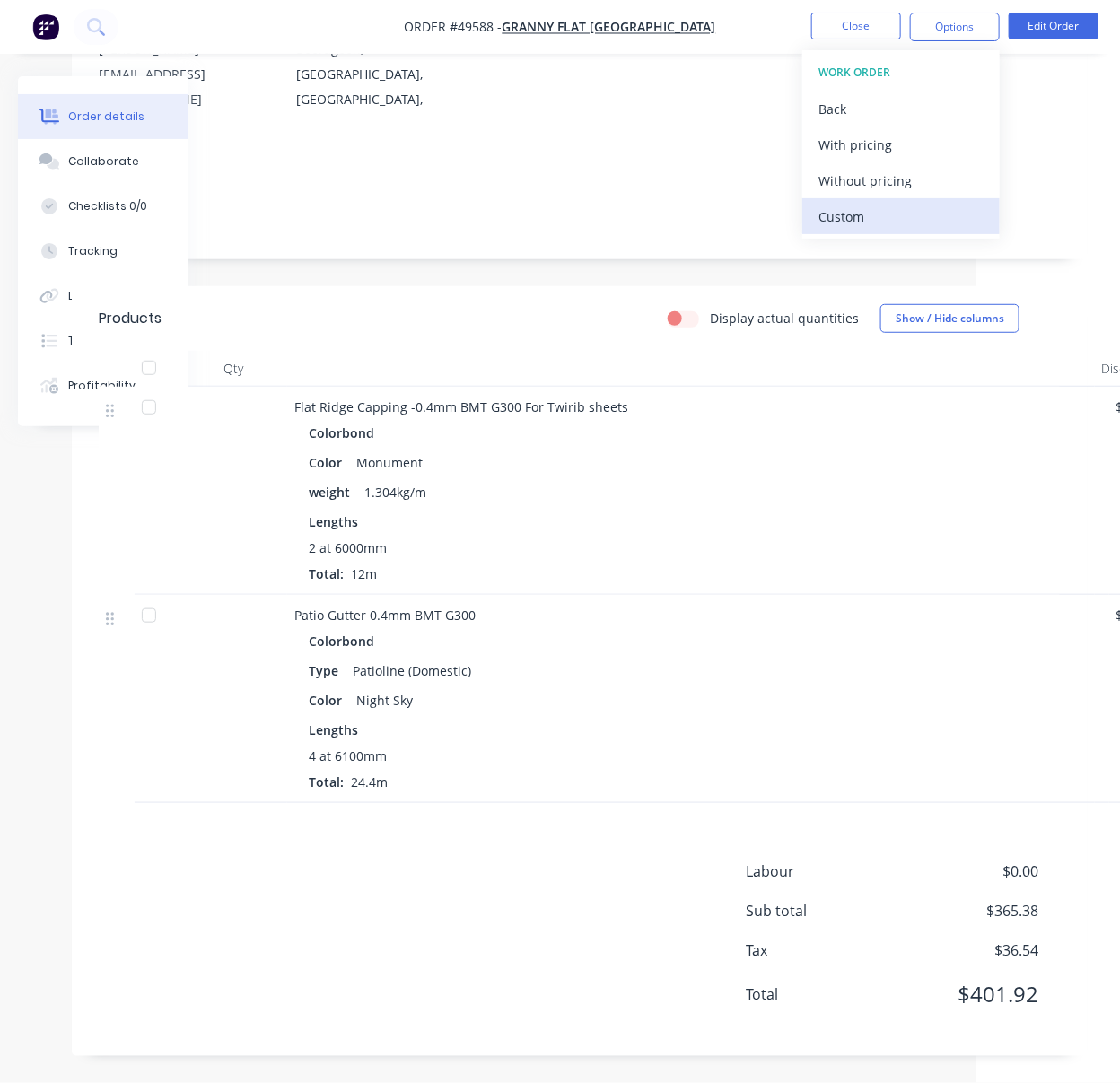
click at [852, 215] on div "Custom" at bounding box center [900, 217] width 165 height 26
click at [860, 178] on div "Without pricing" at bounding box center [900, 181] width 165 height 26
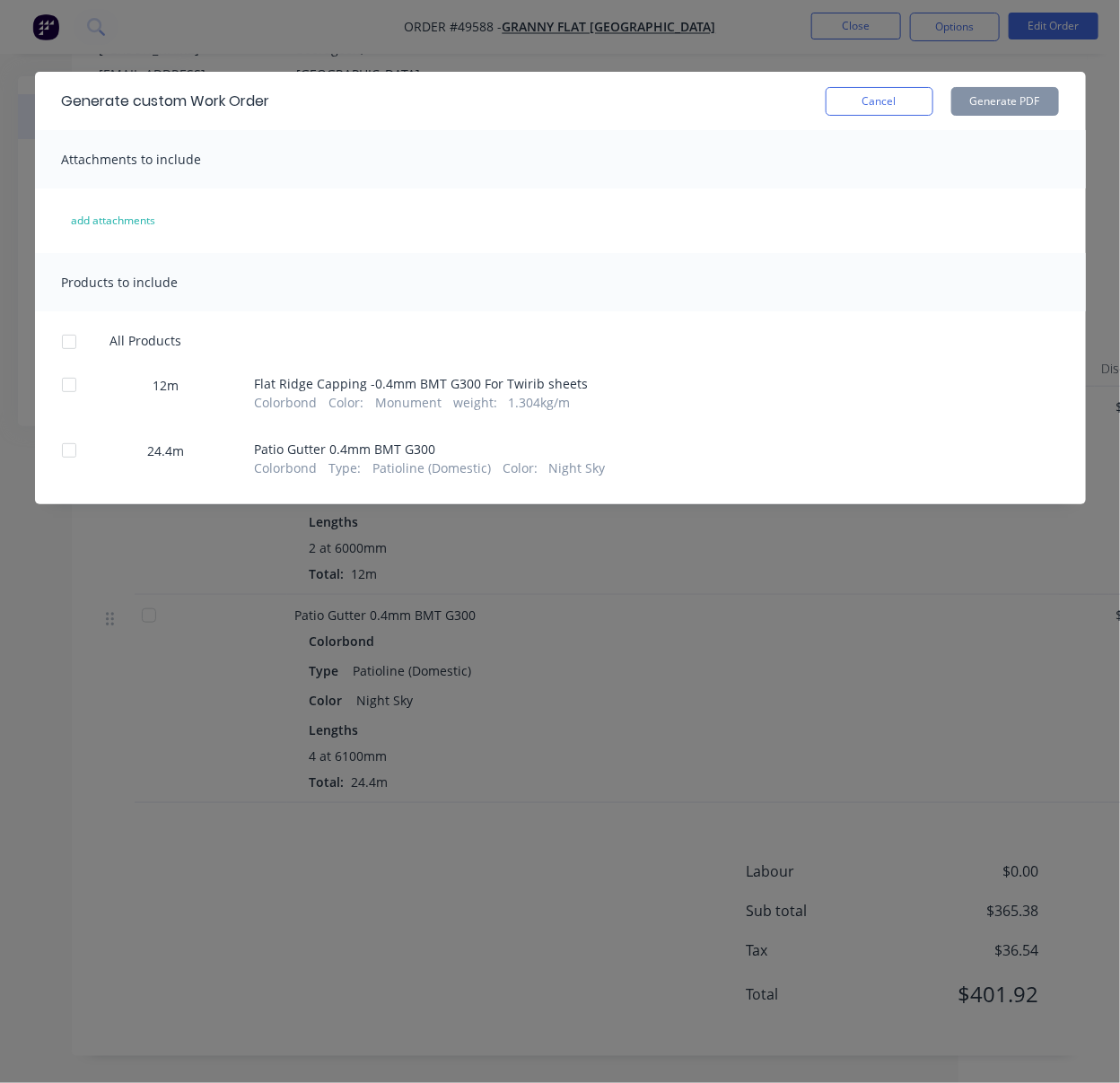
click at [73, 398] on div at bounding box center [69, 385] width 36 height 36
click at [1019, 113] on button "Generate PDF" at bounding box center [1004, 101] width 108 height 29
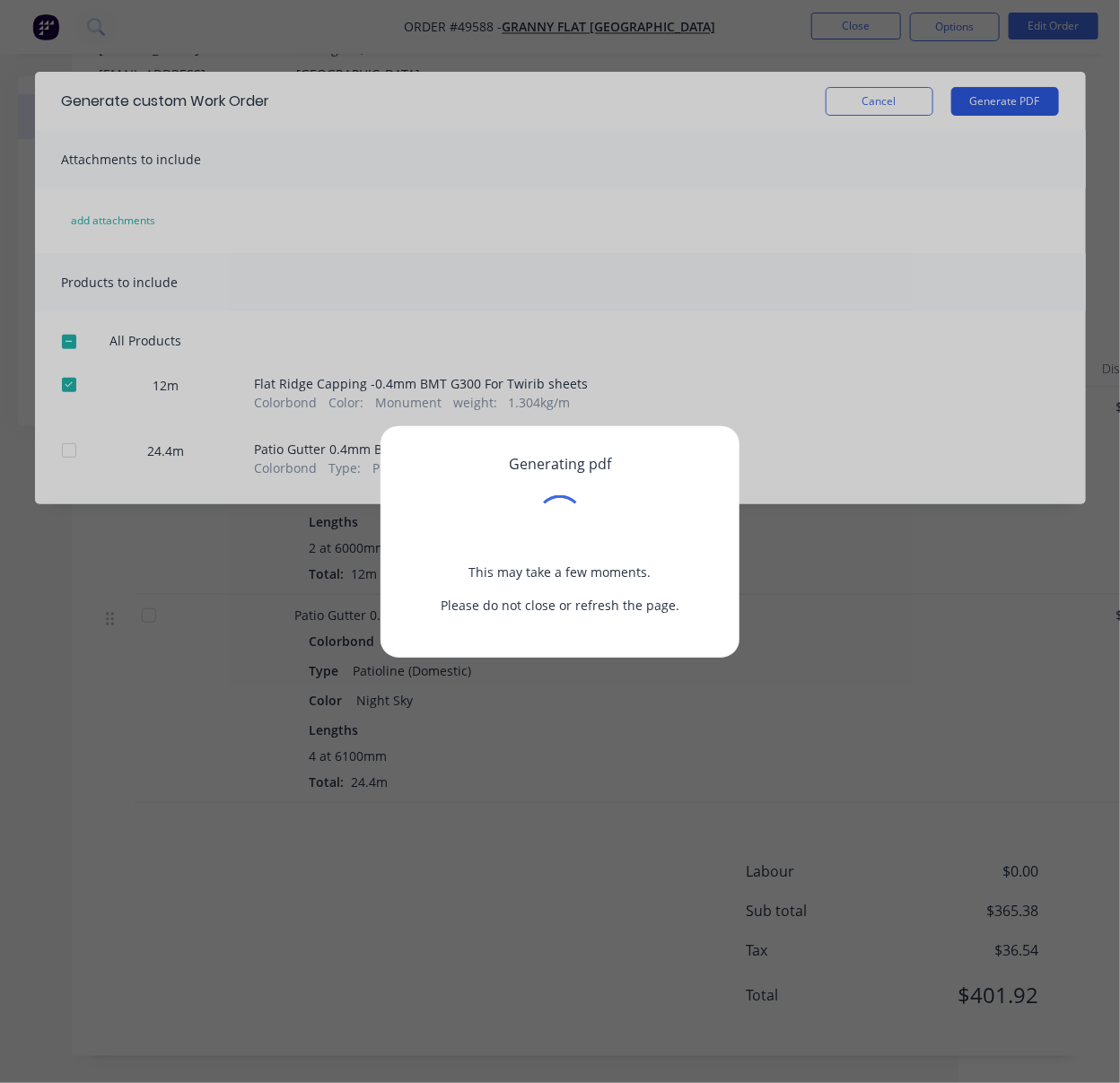
scroll to position [259, 143]
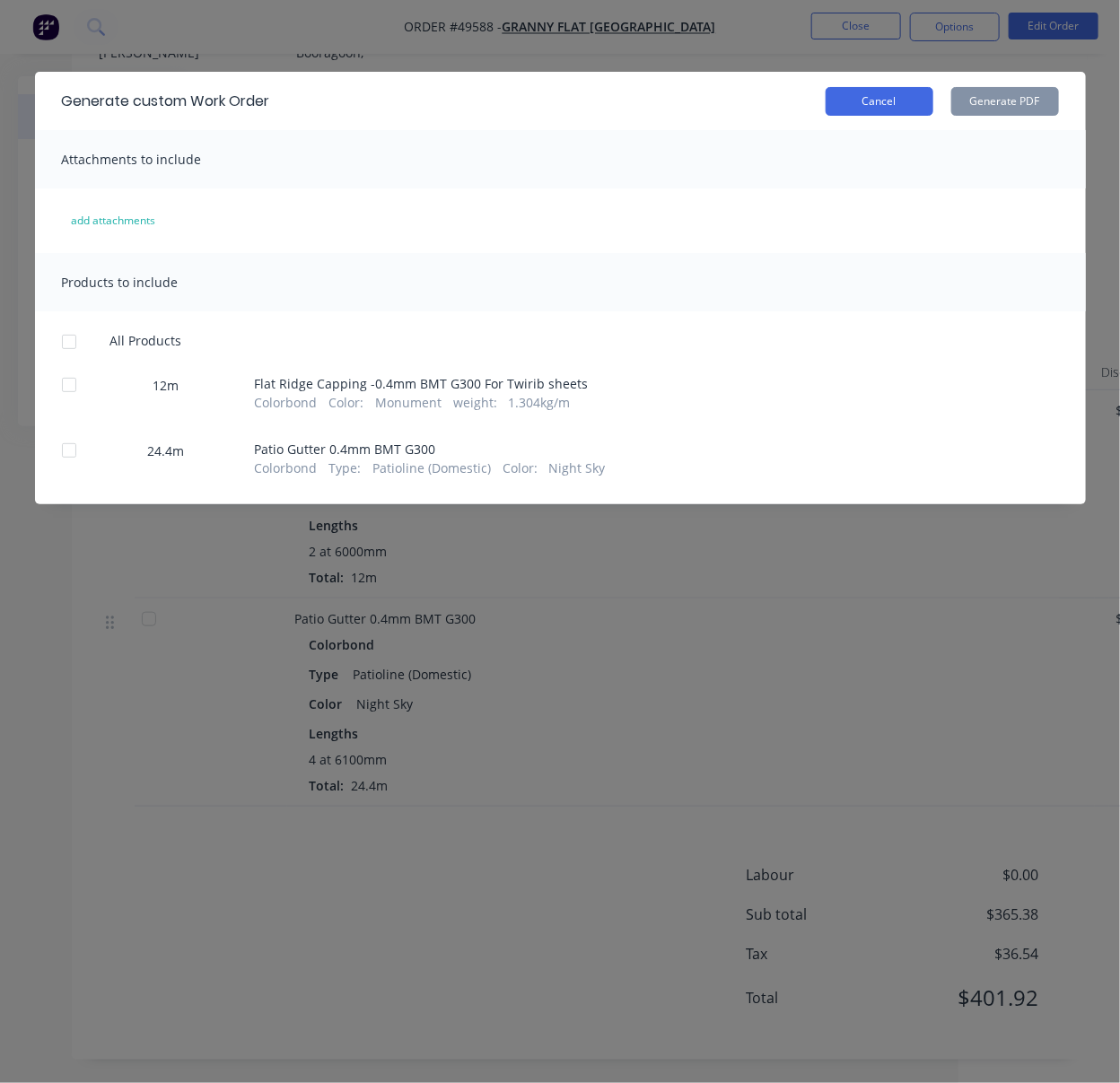
click at [872, 104] on button "Cancel" at bounding box center [879, 101] width 108 height 29
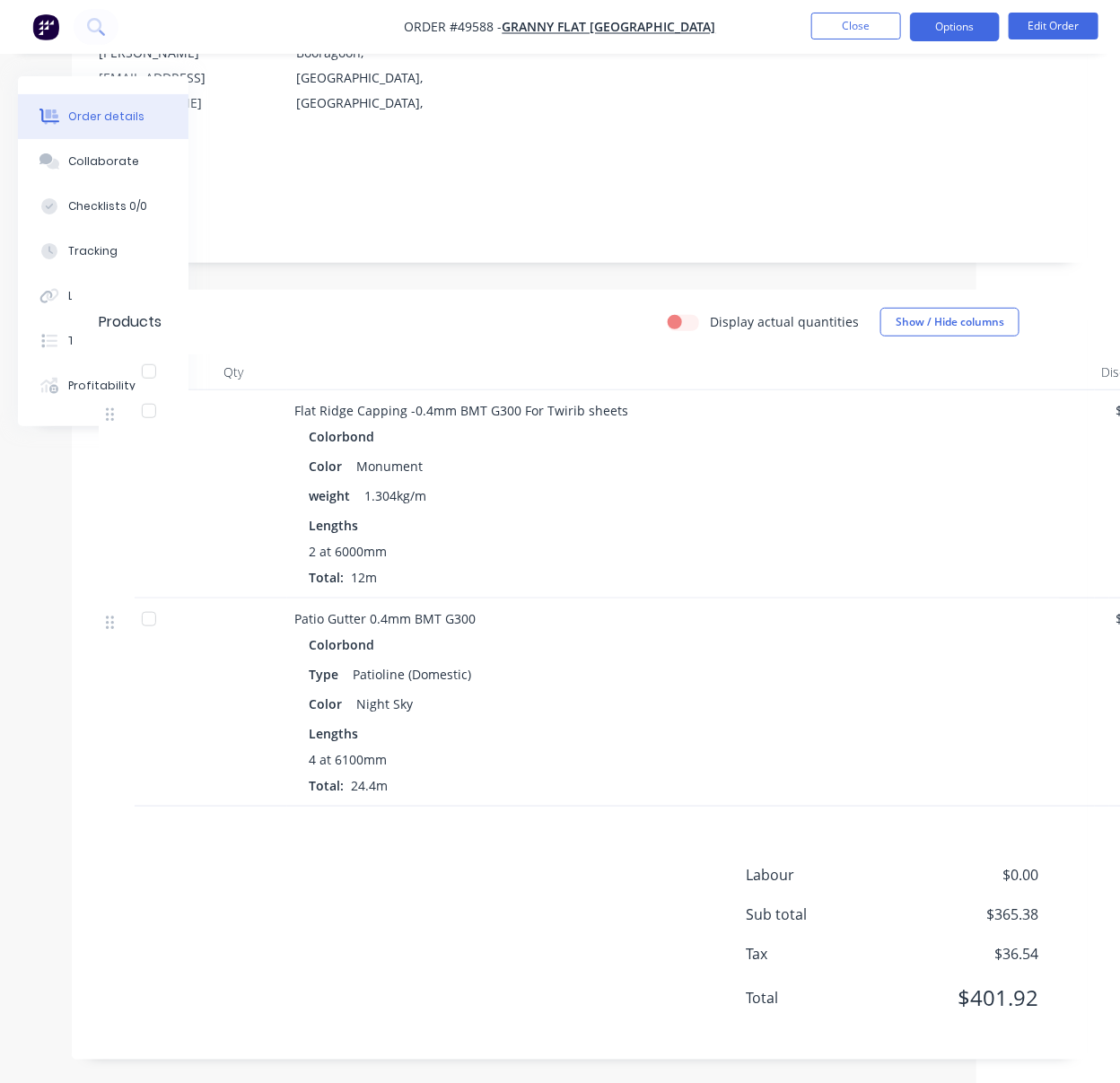
click at [973, 32] on button "Options" at bounding box center [955, 27] width 90 height 29
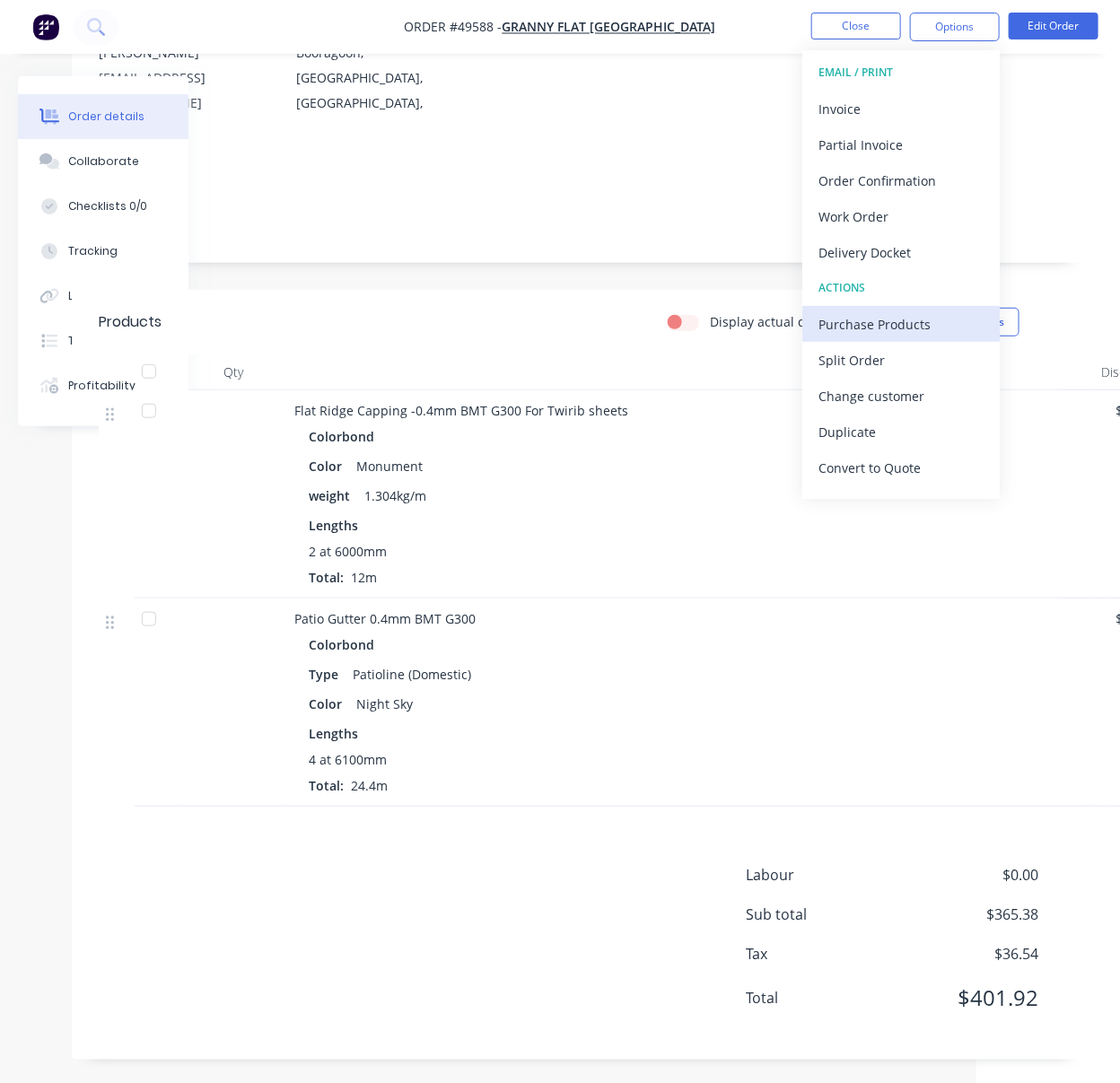
click at [930, 328] on div "Purchase Products" at bounding box center [900, 324] width 165 height 26
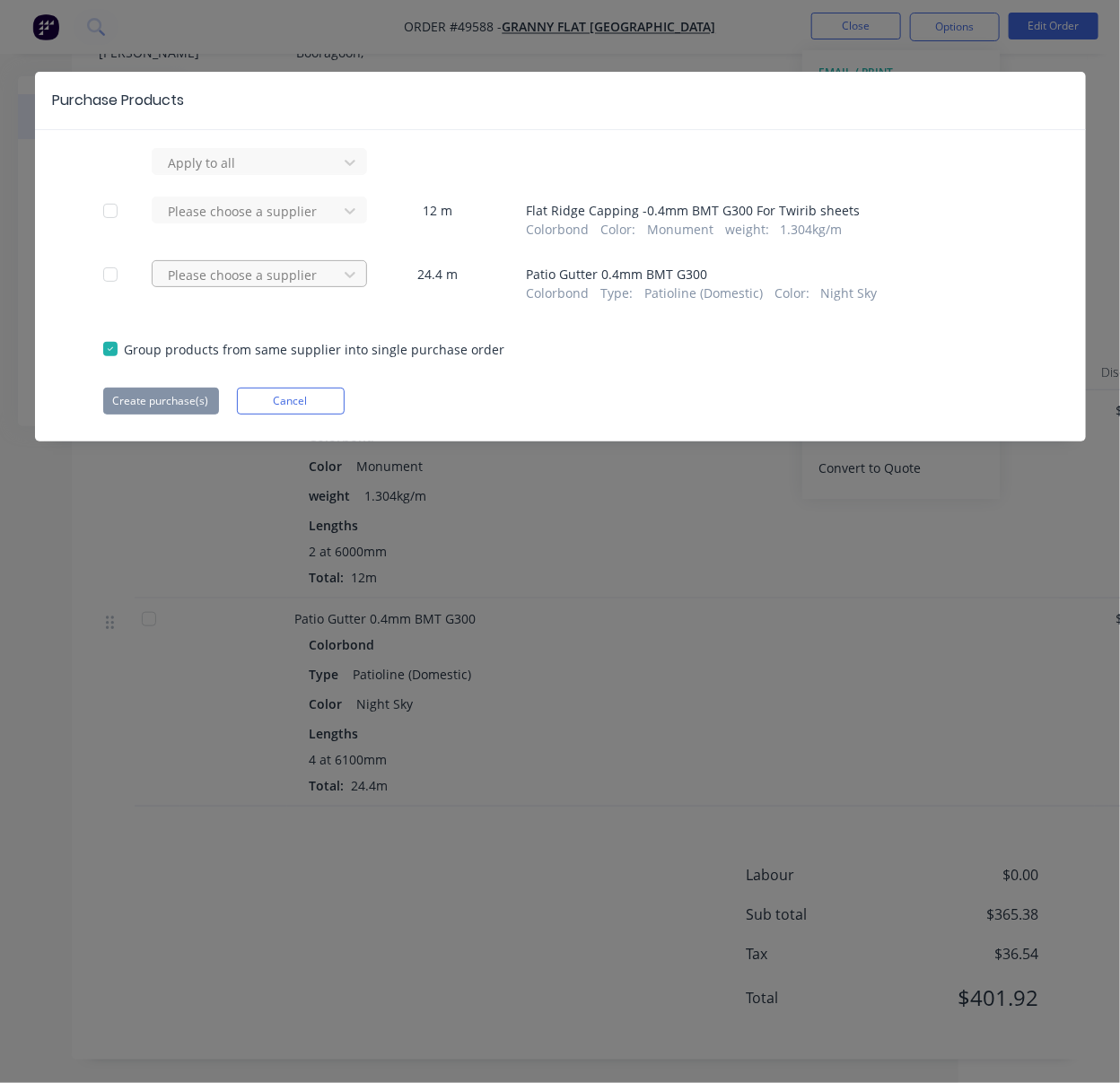
drag, startPoint x: 110, startPoint y: 279, endPoint x: 160, endPoint y: 286, distance: 50.5
click at [108, 279] on div at bounding box center [110, 274] width 36 height 36
click at [217, 286] on div at bounding box center [247, 275] width 161 height 23
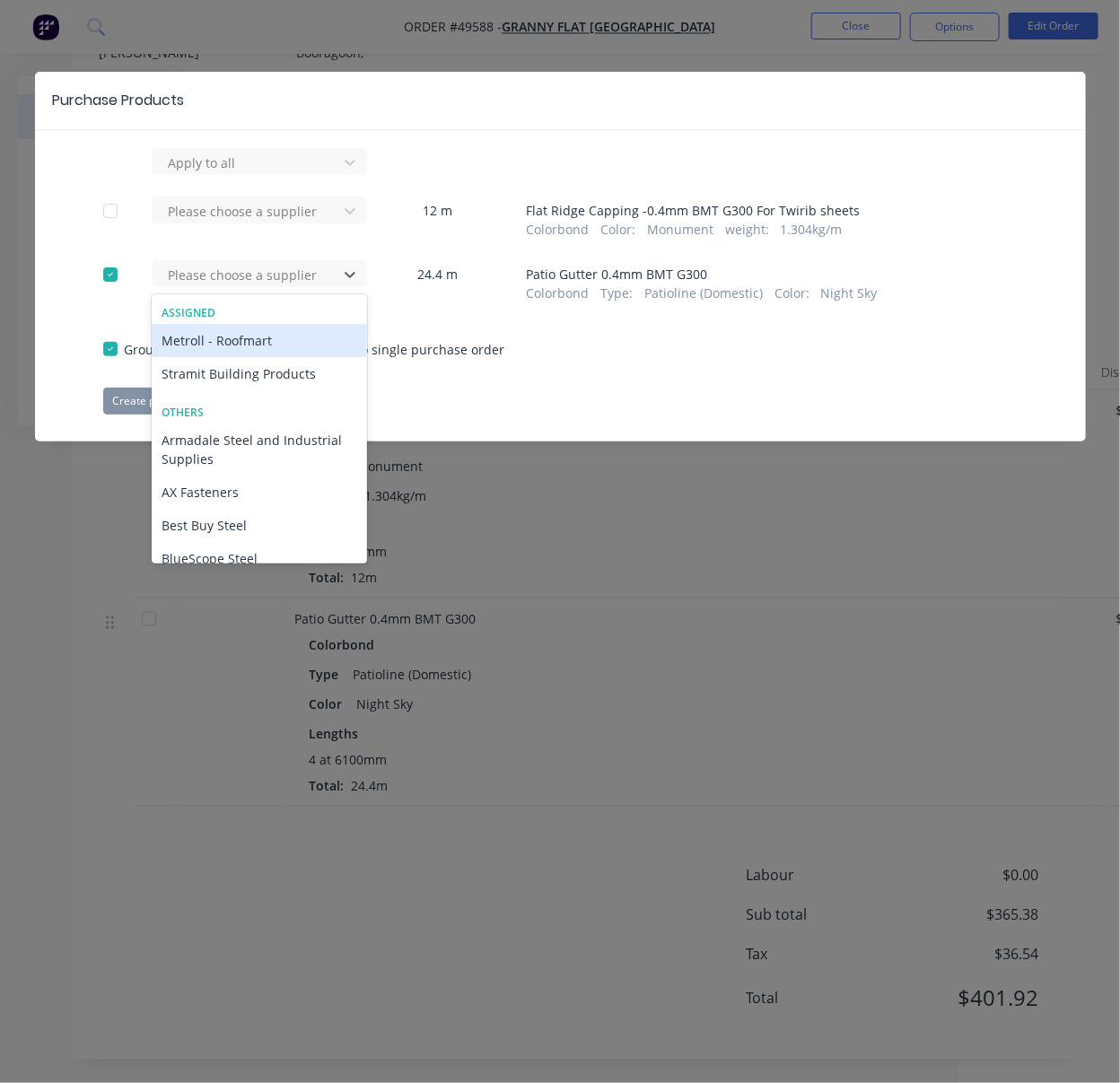
click at [222, 354] on div "Metroll - Roofmart" at bounding box center [259, 340] width 216 height 34
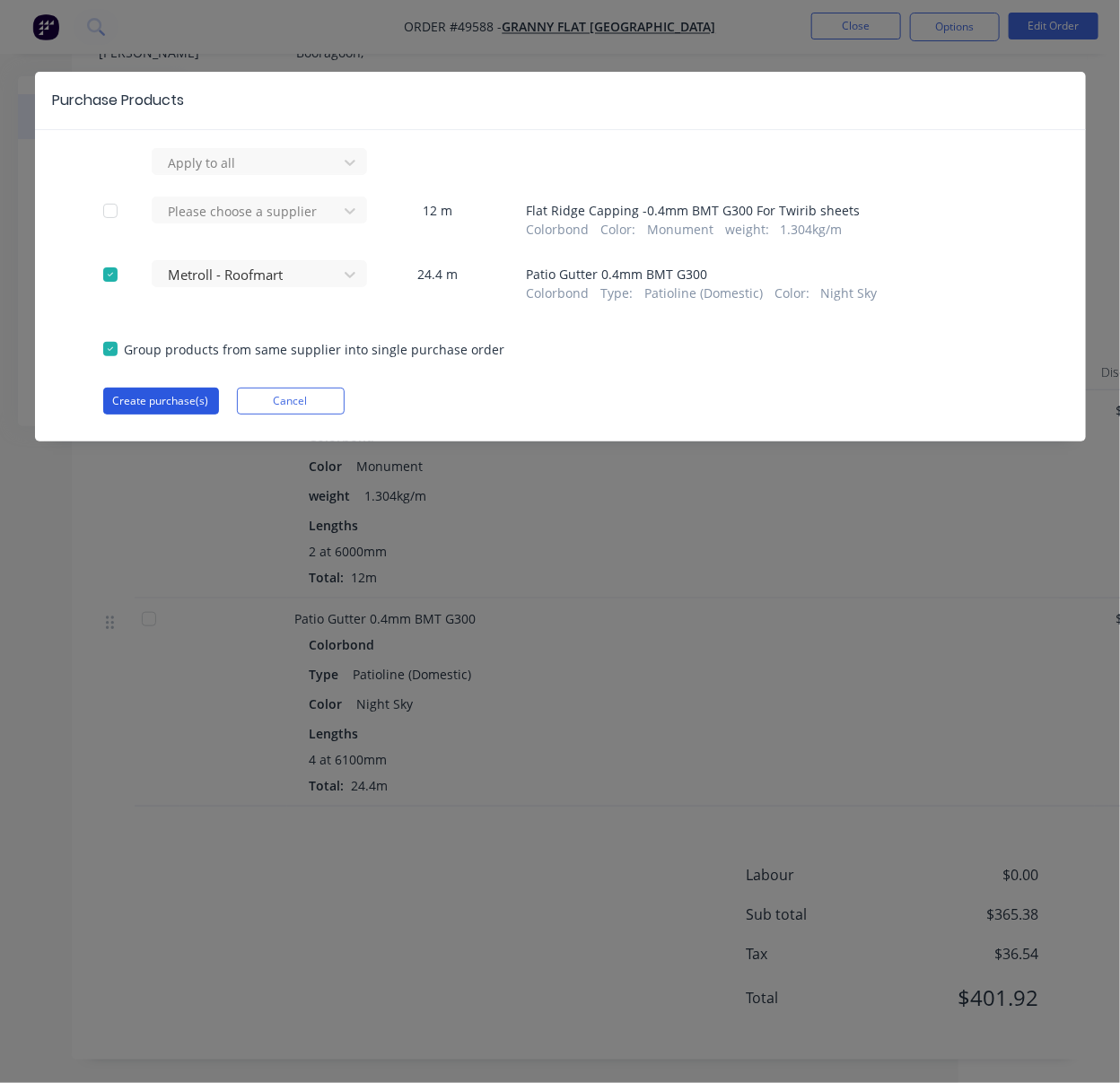
click at [187, 414] on button "Create purchase(s)" at bounding box center [160, 401] width 116 height 27
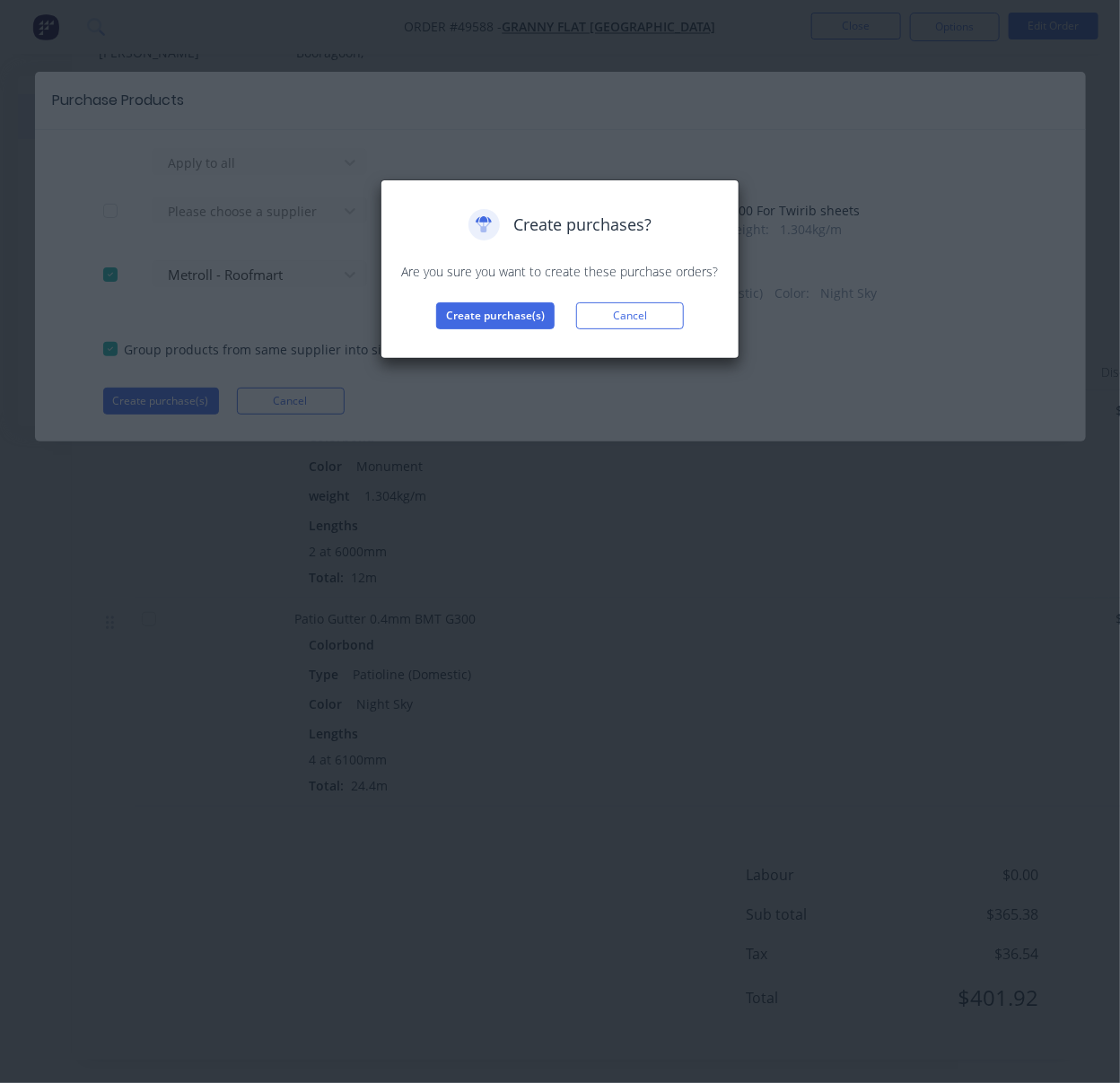
click at [508, 356] on div "Create purchases? Are you sure you want to create these purchase orders? Create…" at bounding box center [560, 268] width 359 height 179
click at [512, 329] on button "Create purchase(s)" at bounding box center [496, 316] width 119 height 27
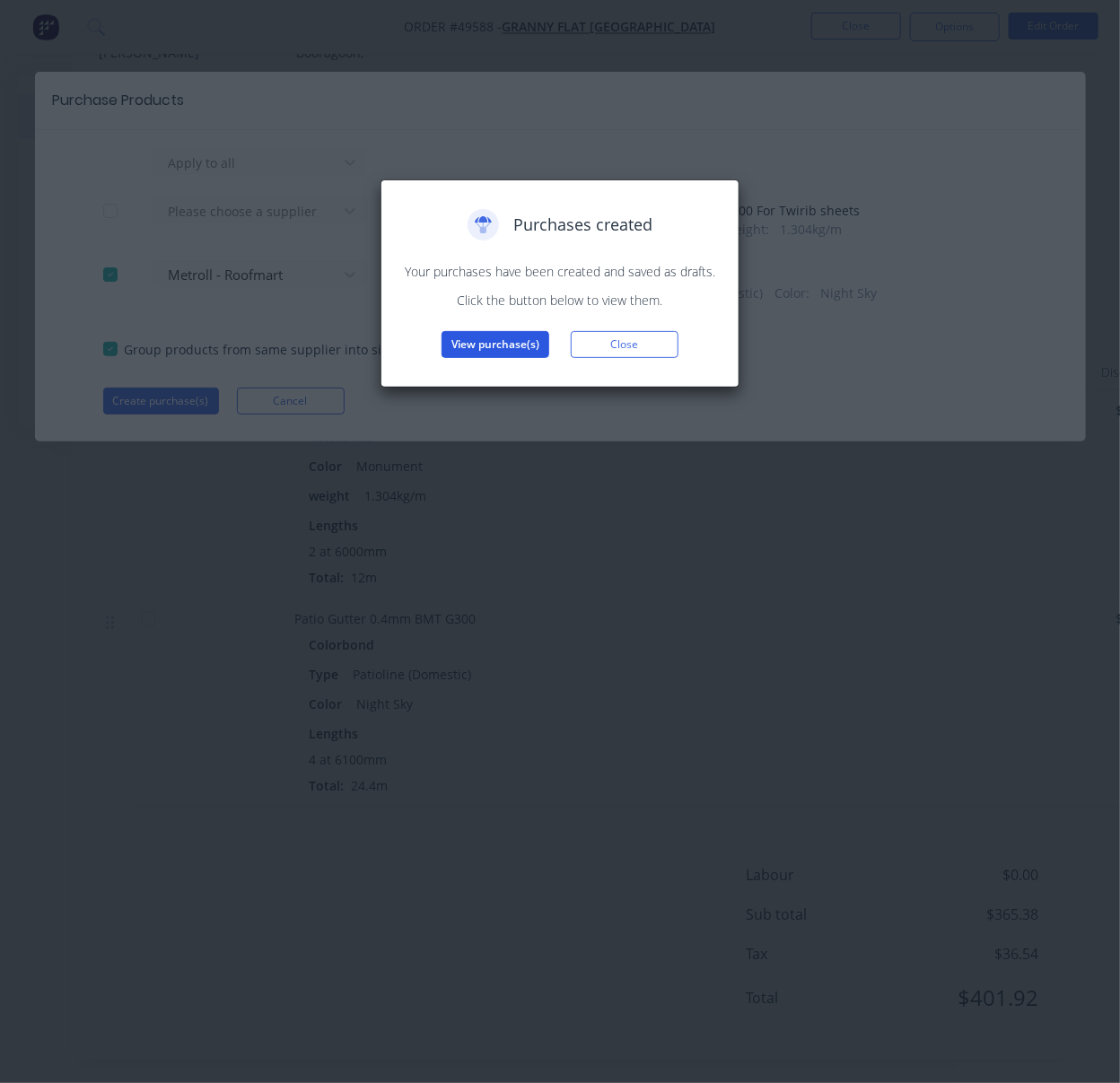
click at [516, 358] on button "View purchase(s)" at bounding box center [495, 344] width 108 height 27
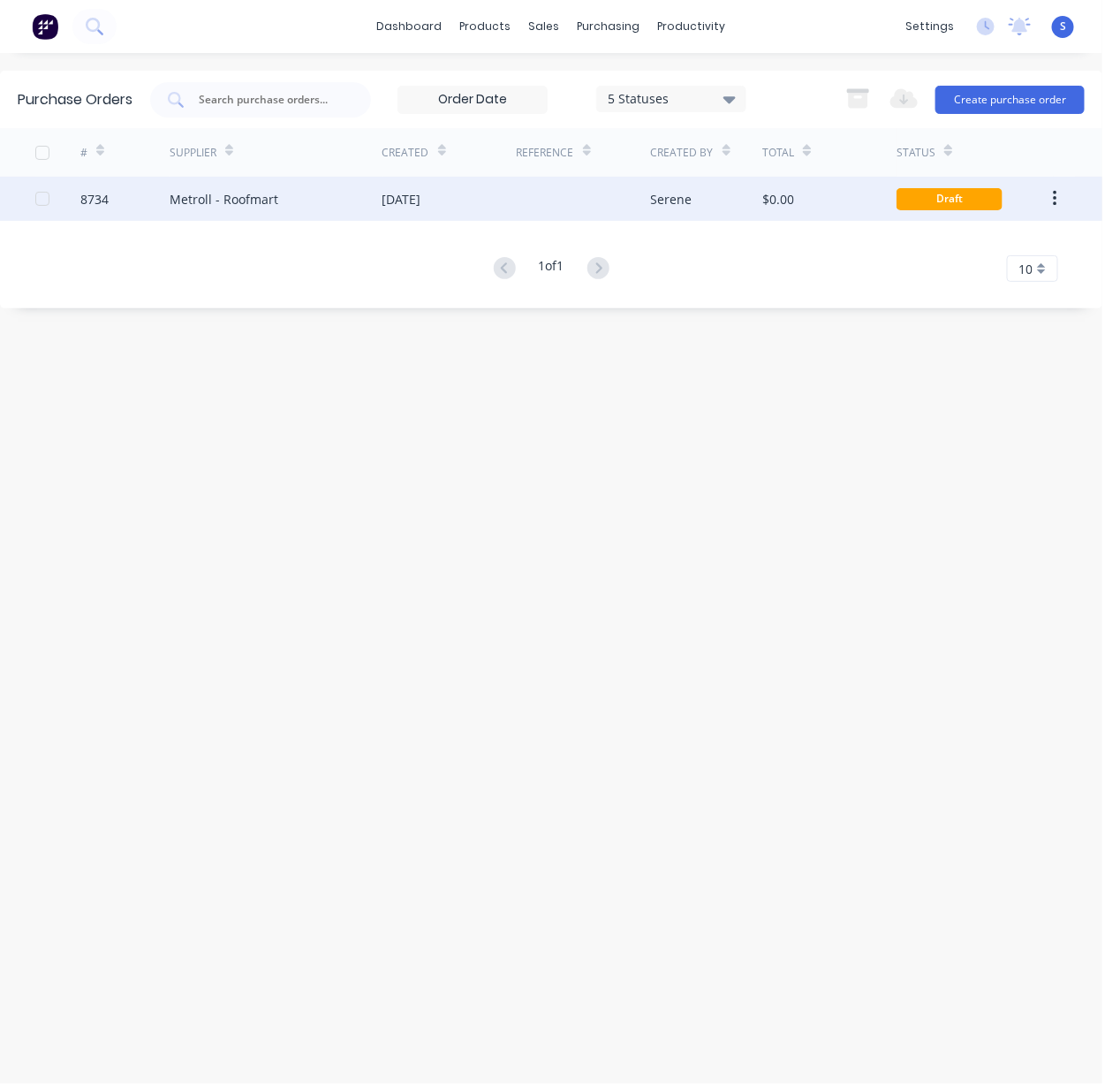
click at [353, 198] on div "Metroll - Roofmart" at bounding box center [276, 198] width 213 height 44
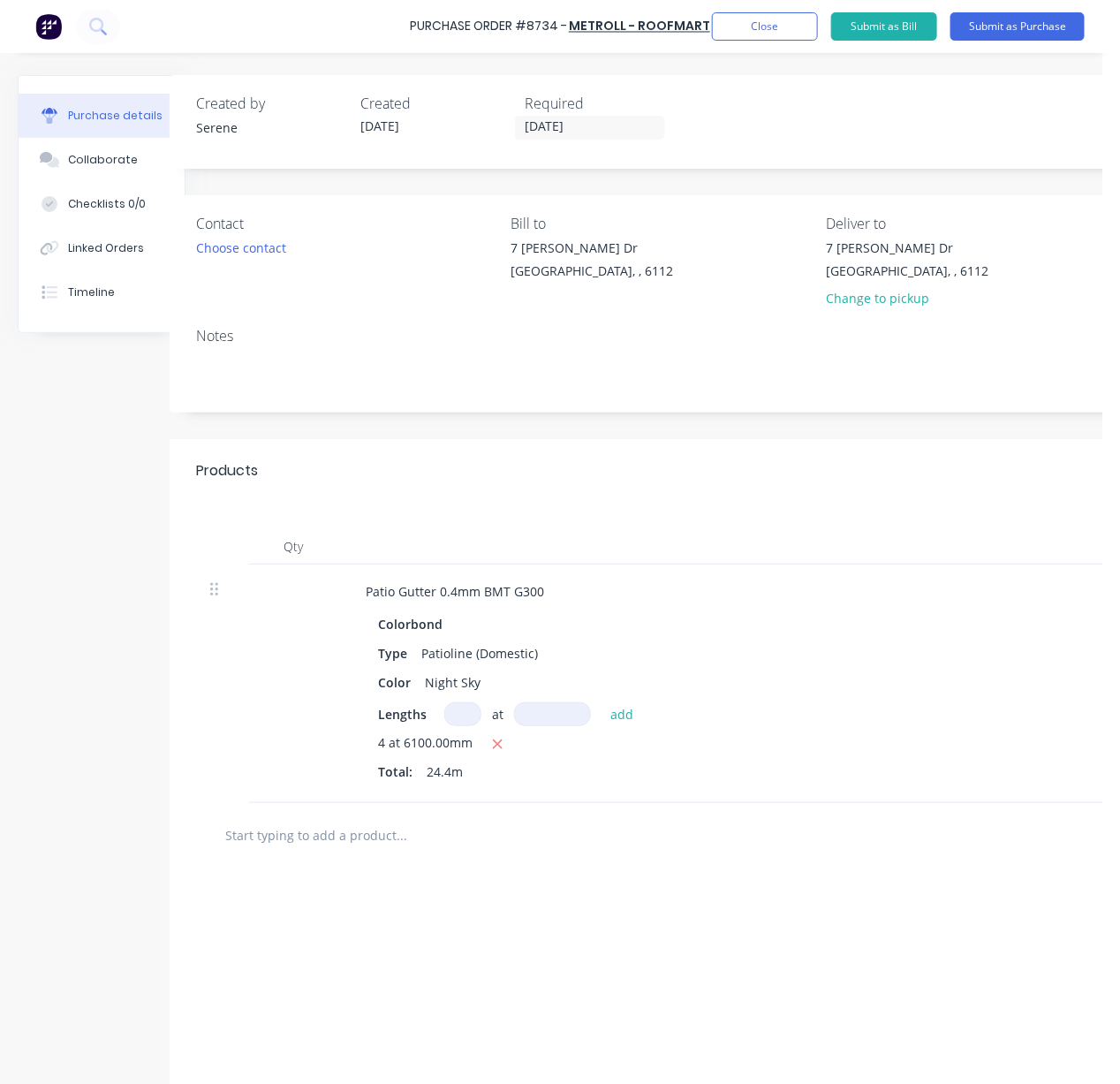
drag, startPoint x: 629, startPoint y: 528, endPoint x: 792, endPoint y: 527, distance: 163.0
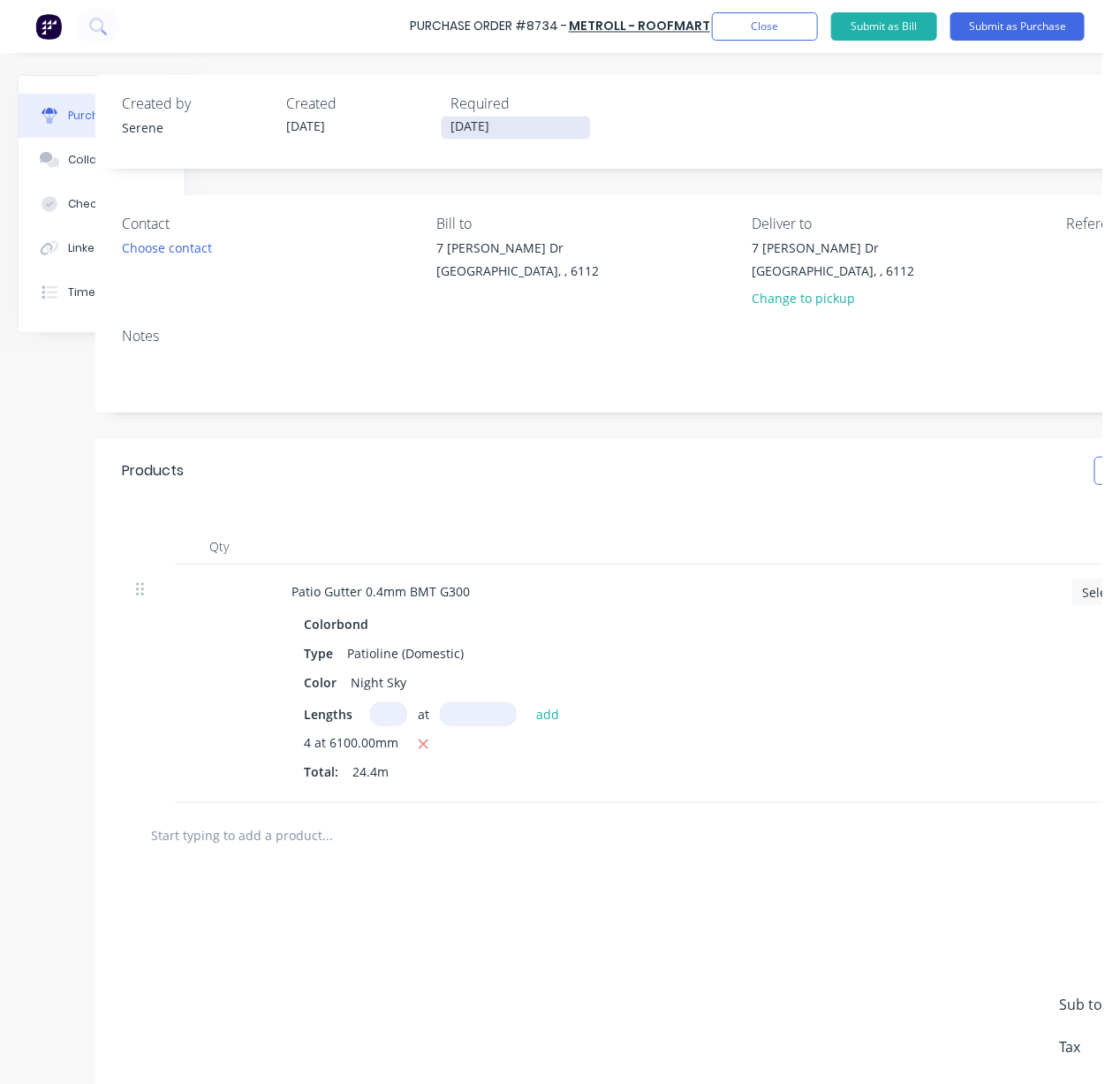
click at [517, 126] on input "[DATE]" at bounding box center [515, 128] width 148 height 22
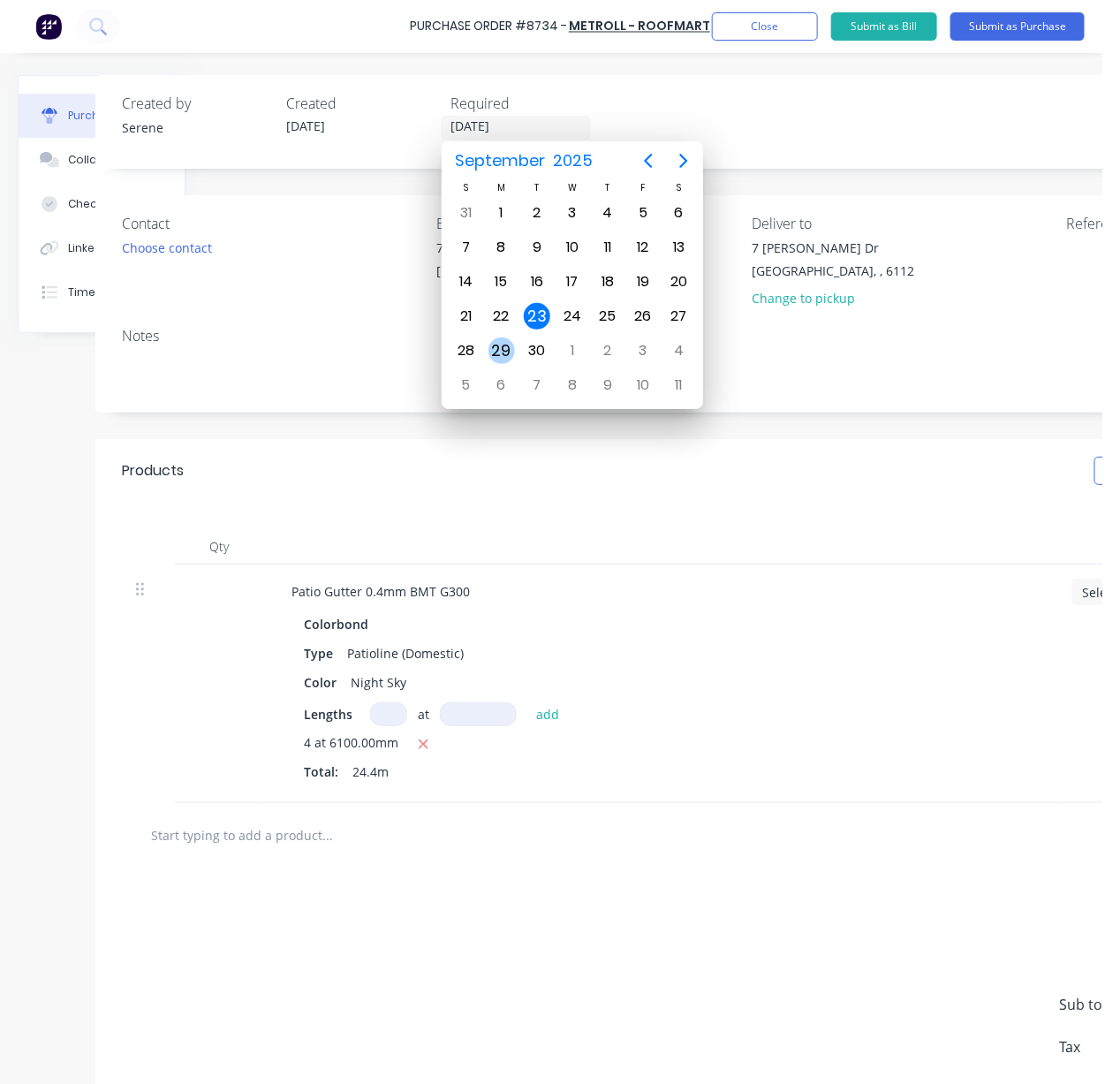
click at [504, 337] on div "29" at bounding box center [502, 350] width 26 height 26
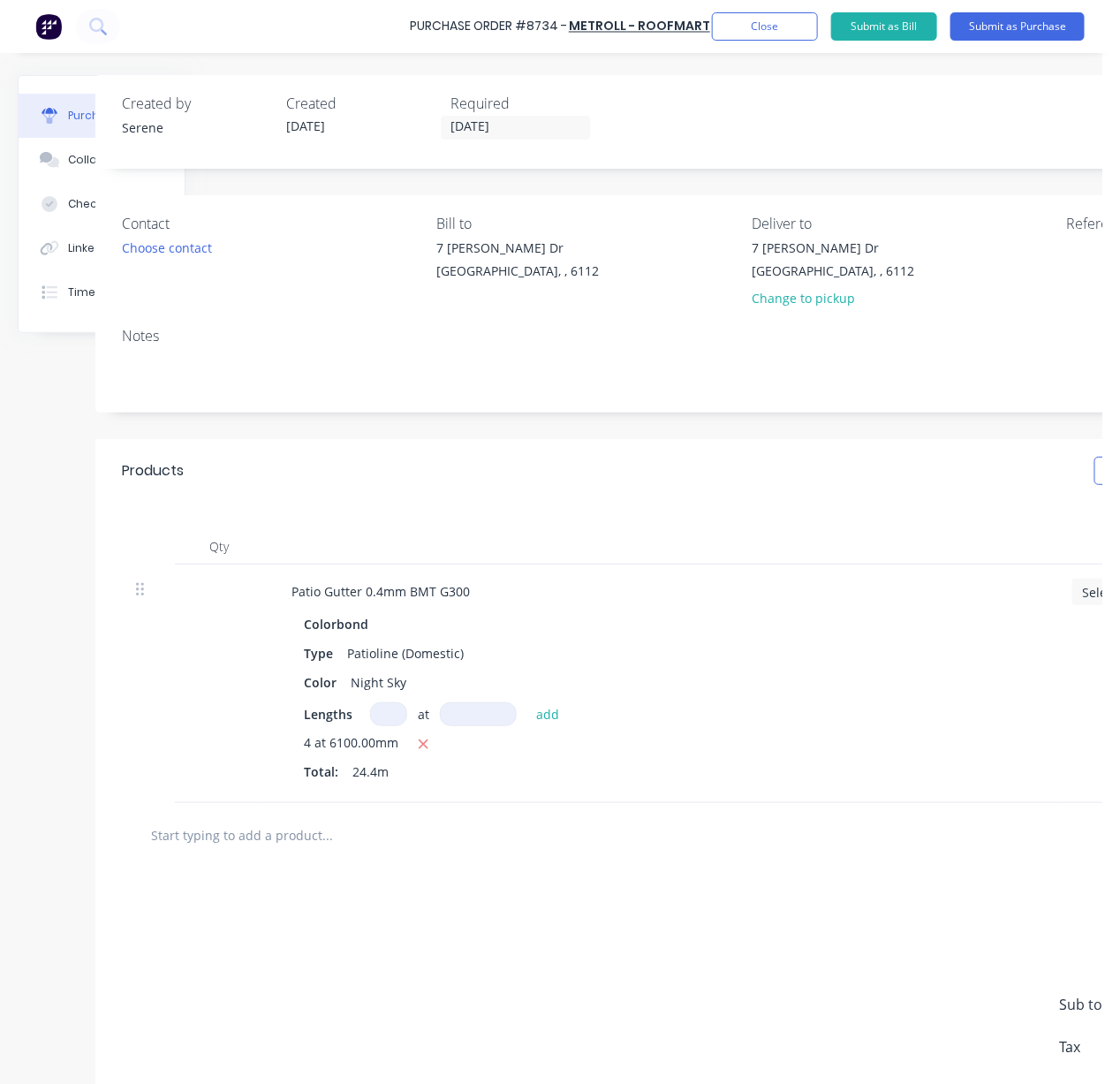
click at [647, 511] on div "Qty Job Price Total Patio Gutter 0.4mm BMT G300 Colorbond Type Patioline (Domes…" at bounding box center [745, 653] width 1299 height 300
click at [752, 467] on div "Products Show / Hide columns Add product" at bounding box center [745, 470] width 1299 height 63
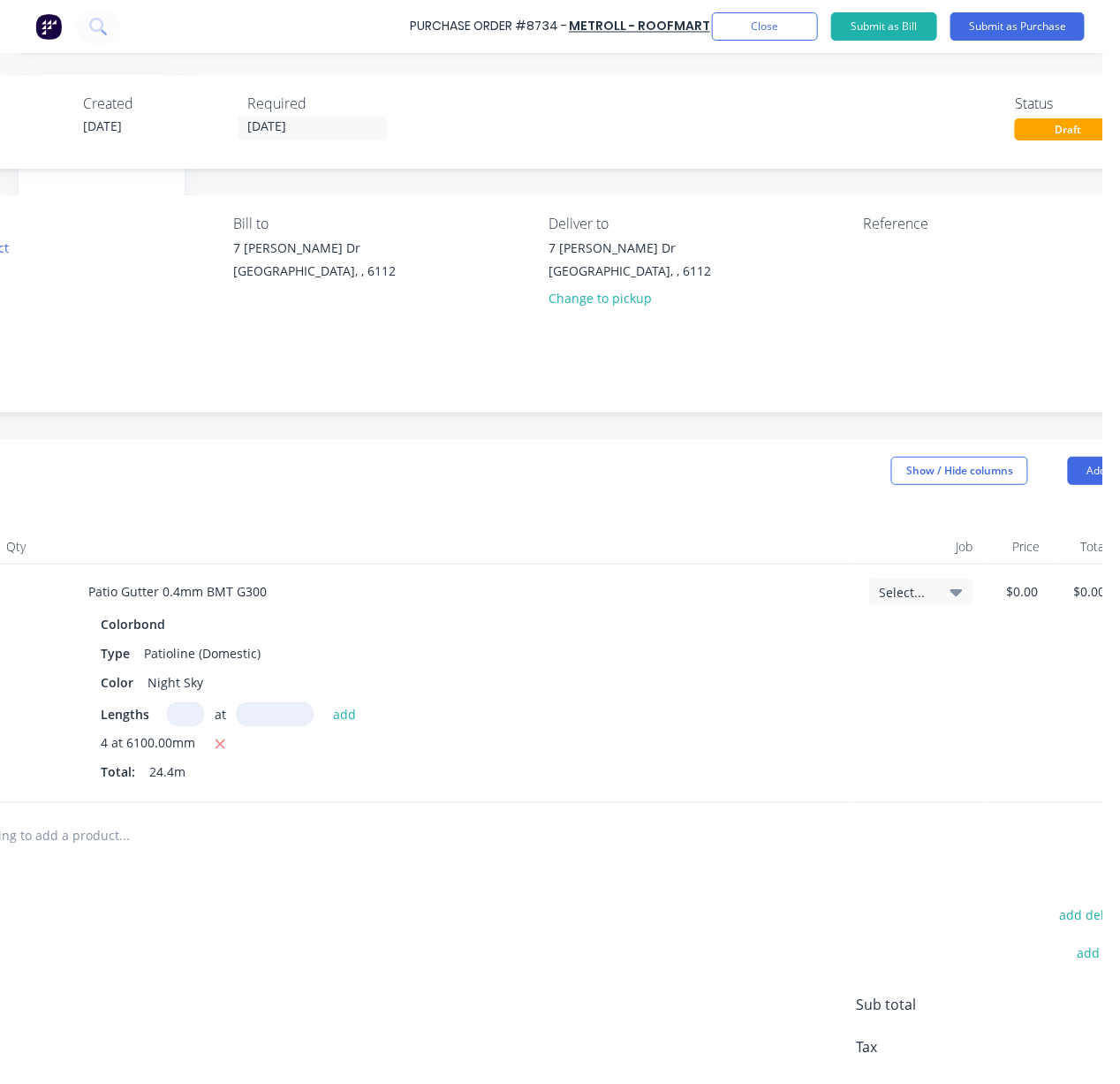
drag, startPoint x: 541, startPoint y: 483, endPoint x: 737, endPoint y: 473, distance: 196.3
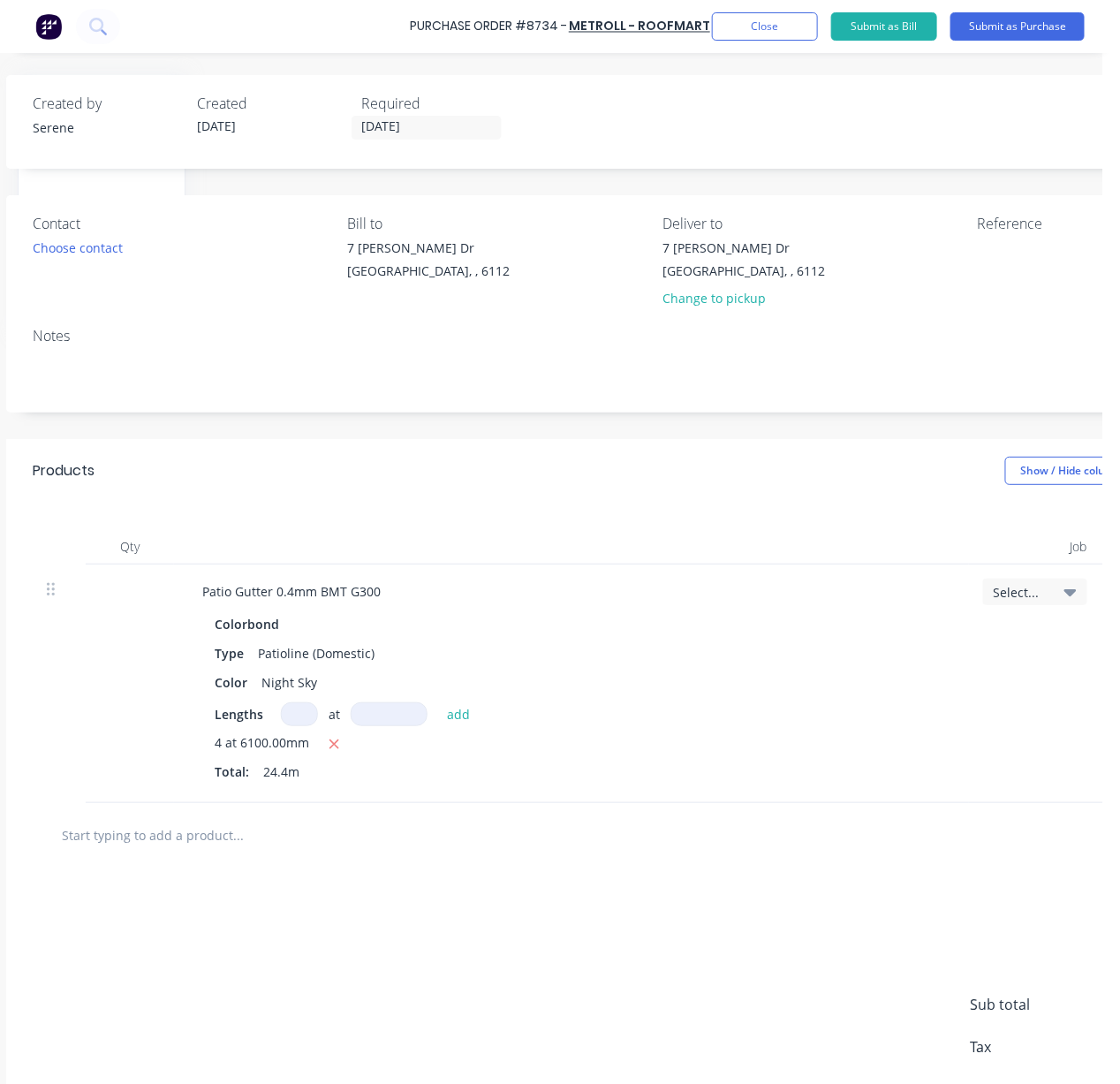
drag, startPoint x: 670, startPoint y: 494, endPoint x: 457, endPoint y: 489, distance: 213.1
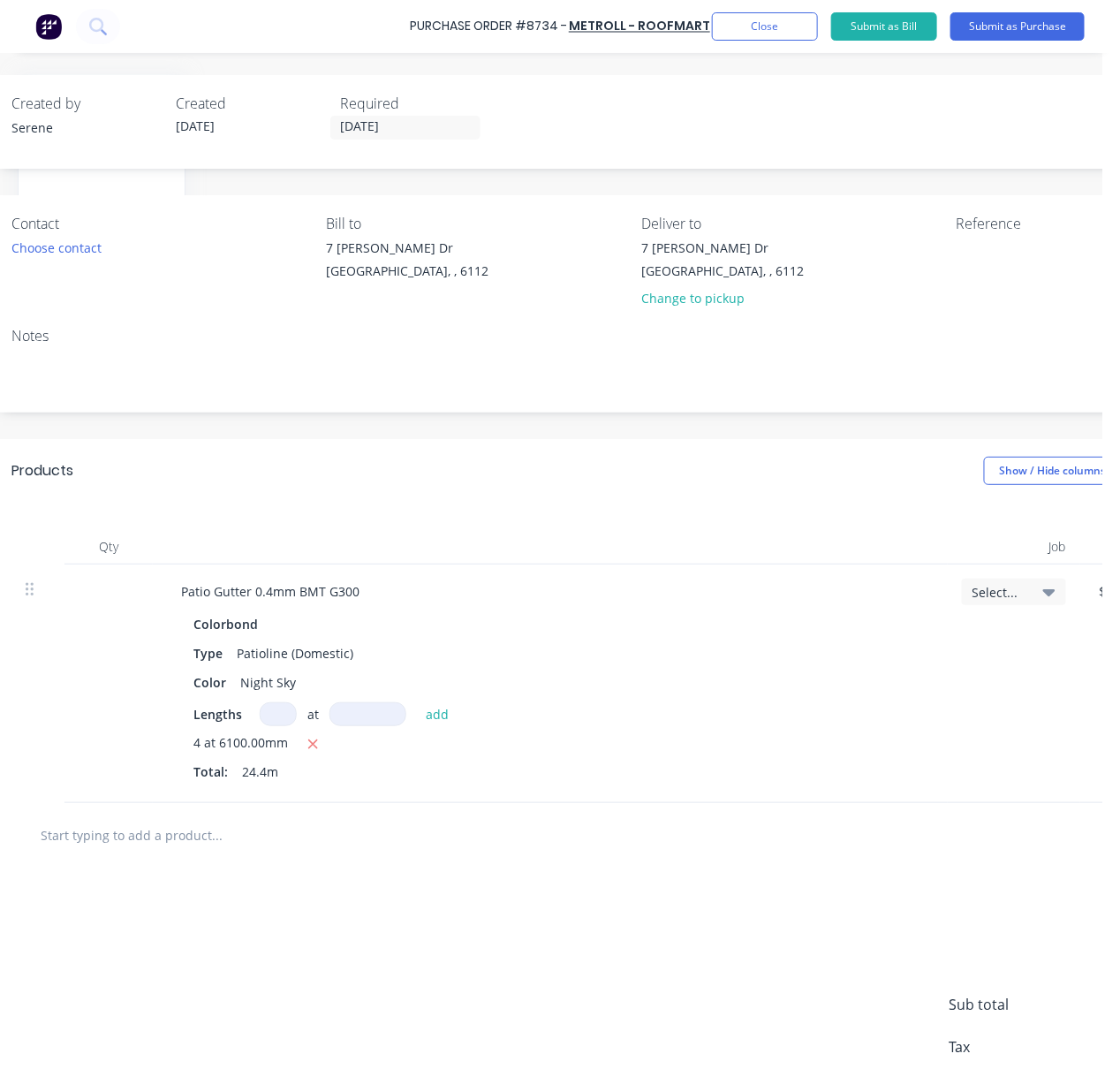
drag, startPoint x: 475, startPoint y: 478, endPoint x: 653, endPoint y: 456, distance: 179.4
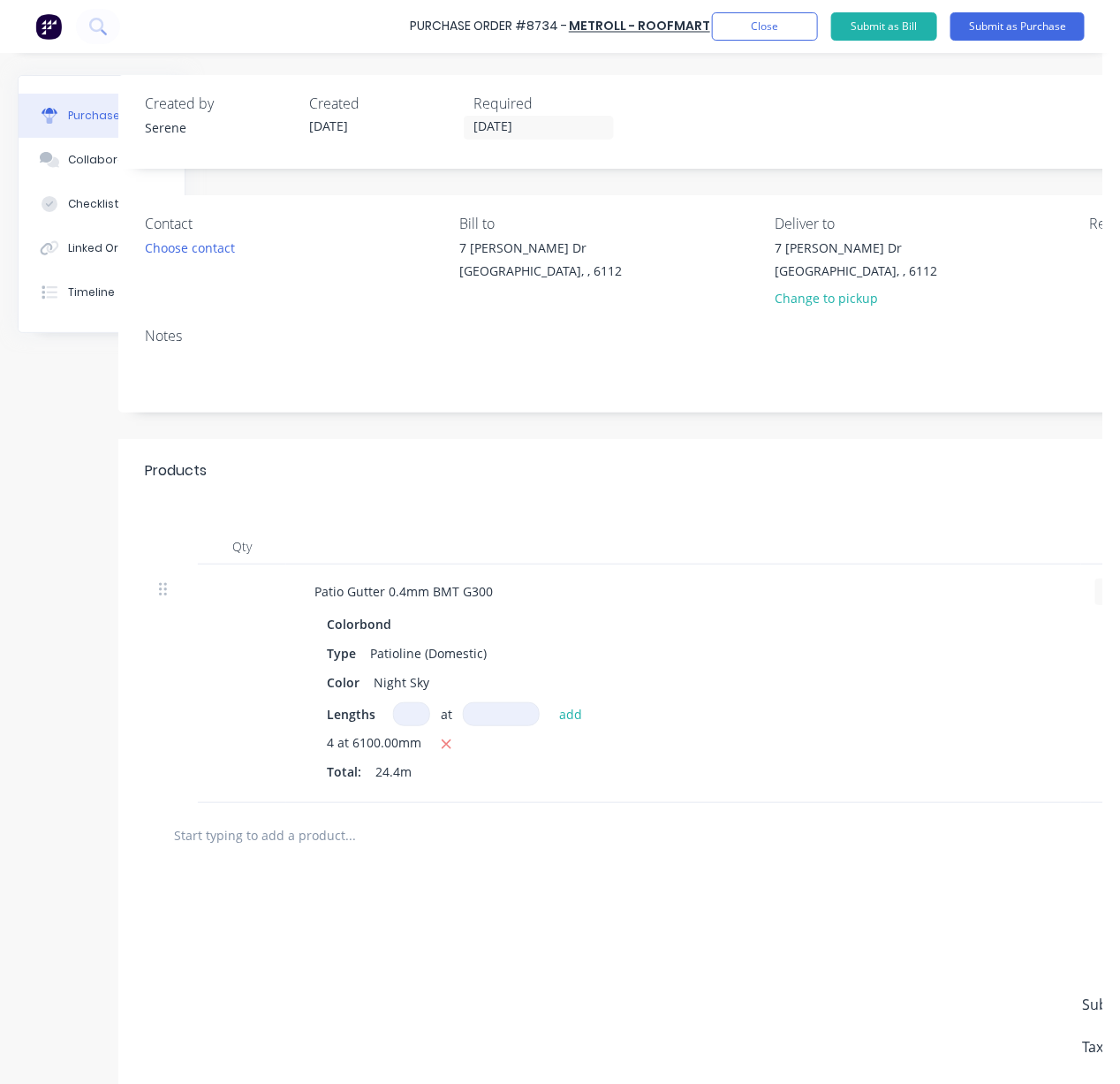
drag, startPoint x: 551, startPoint y: 496, endPoint x: 430, endPoint y: 498, distance: 121.0
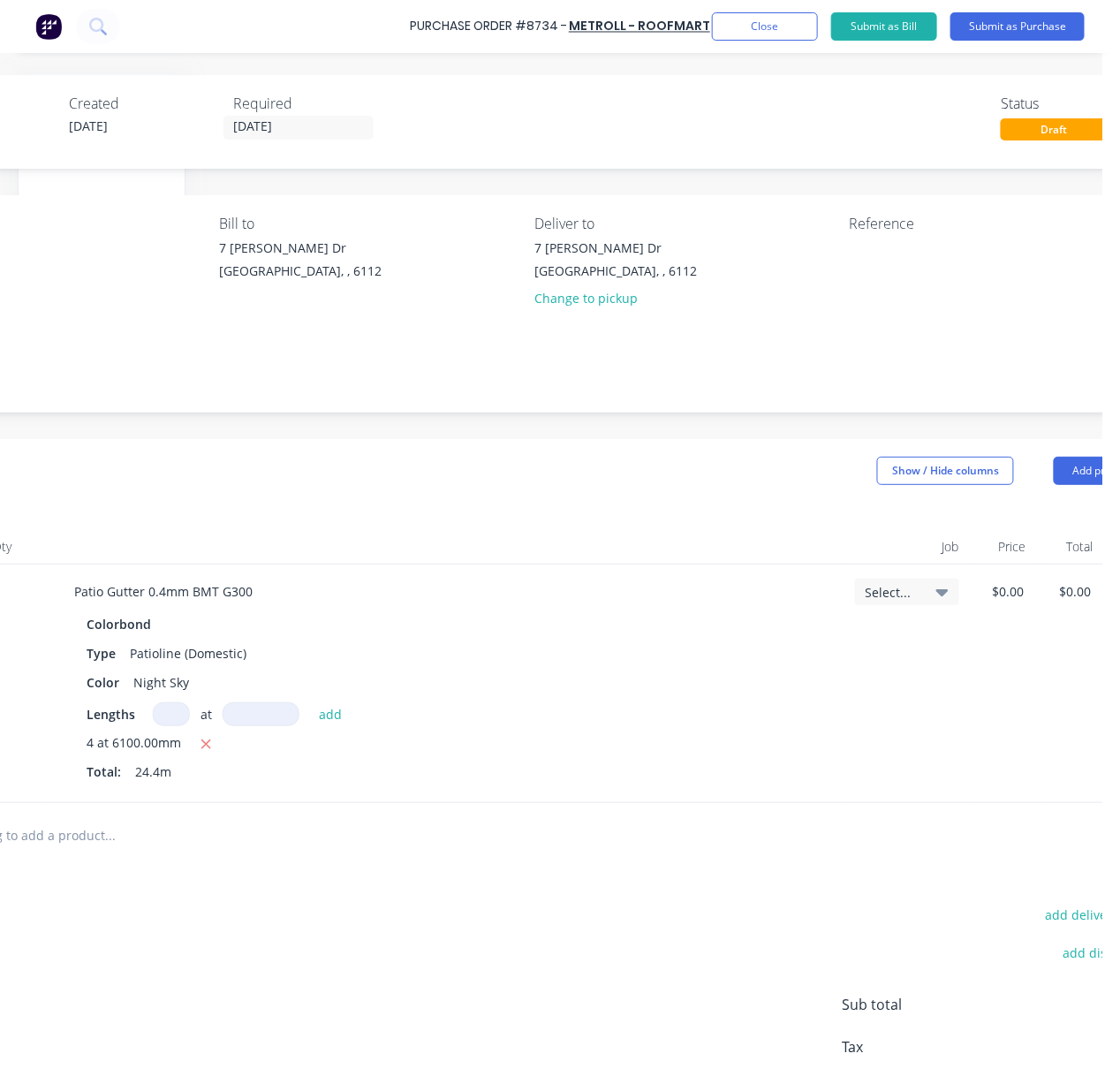
drag, startPoint x: 485, startPoint y: 492, endPoint x: 622, endPoint y: 494, distance: 137.0
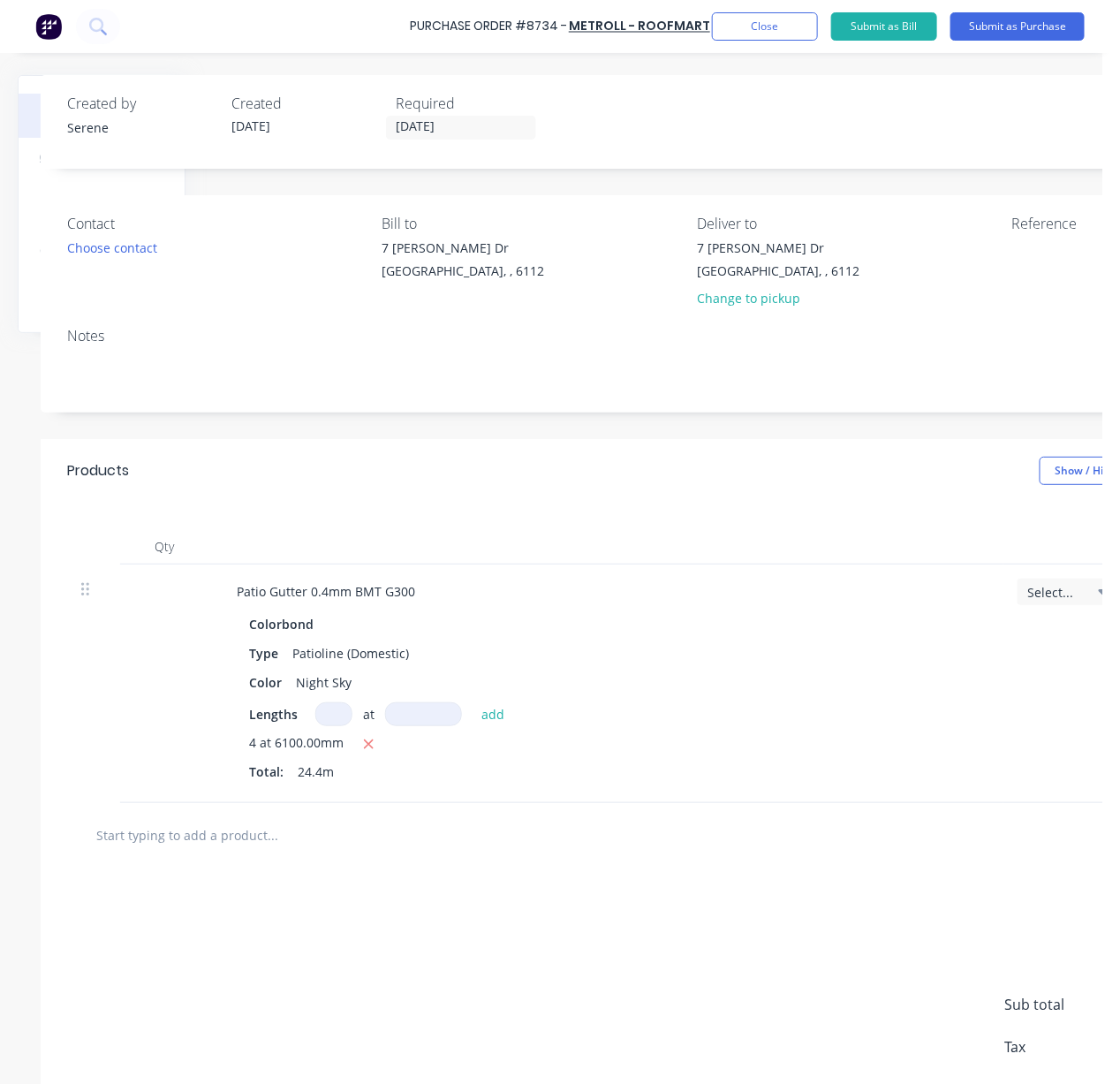
drag, startPoint x: 525, startPoint y: 492, endPoint x: 379, endPoint y: 499, distance: 146.2
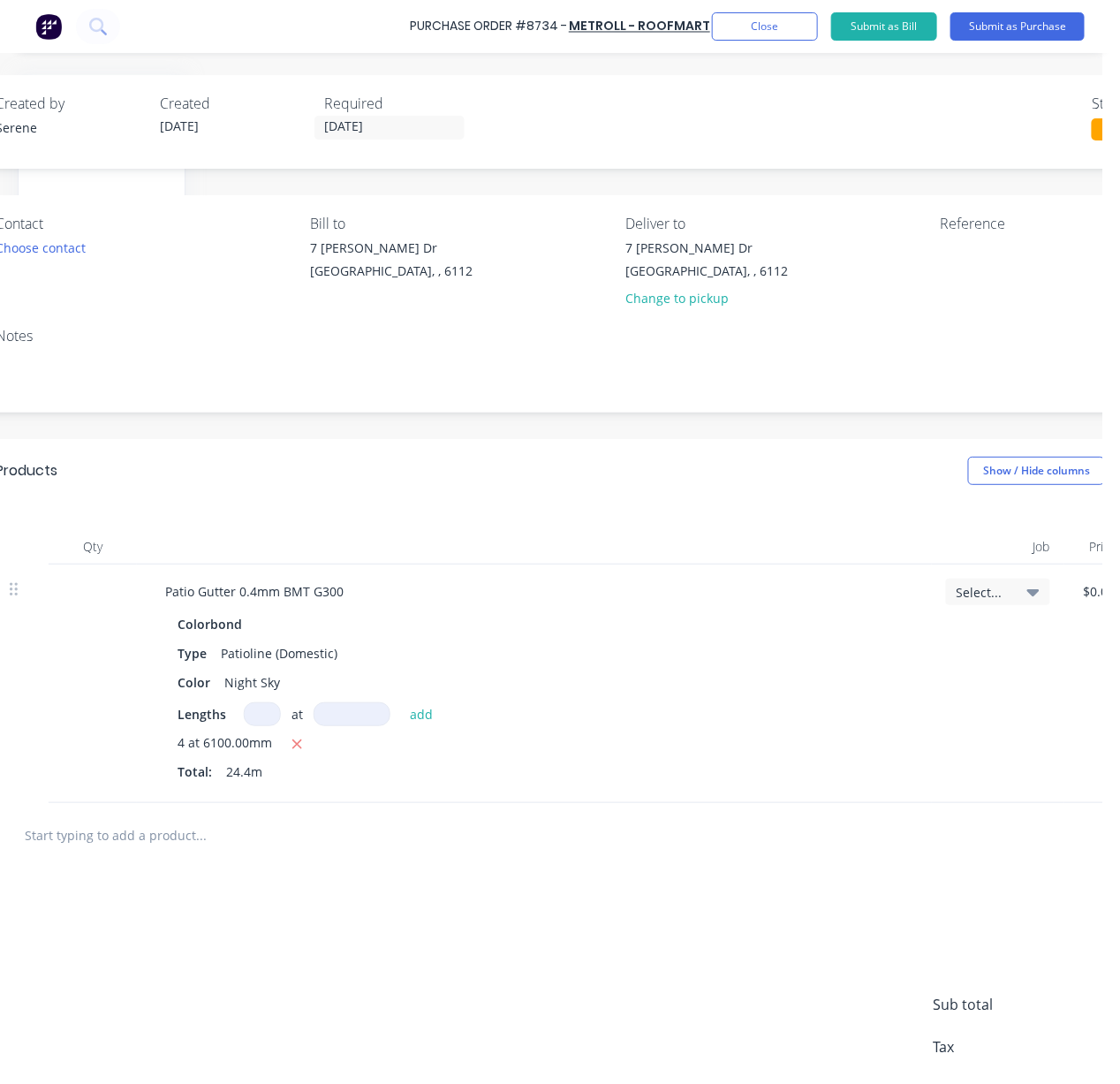
drag, startPoint x: 437, startPoint y: 489, endPoint x: 519, endPoint y: 487, distance: 82.0
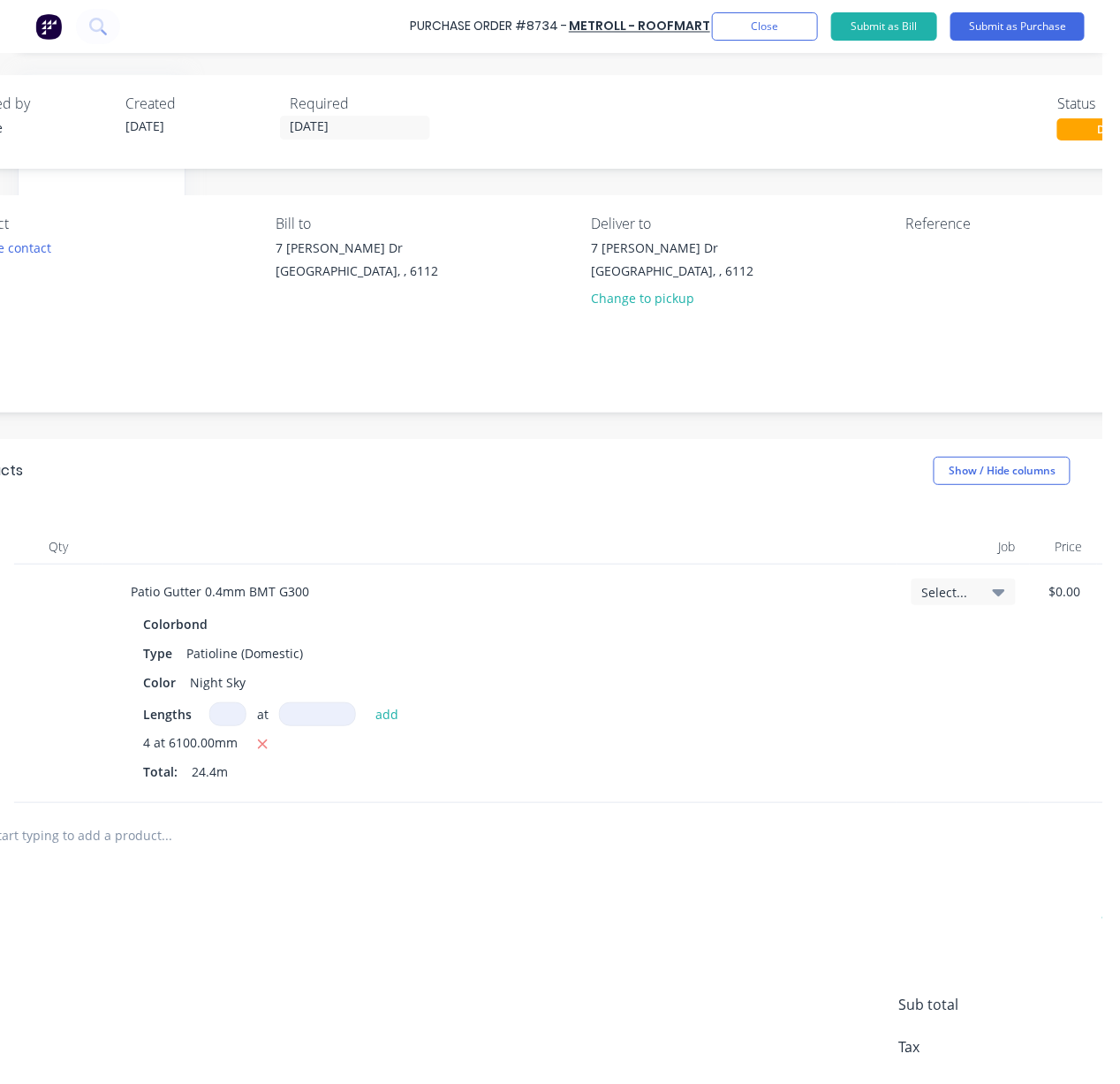
drag, startPoint x: 450, startPoint y: 490, endPoint x: 507, endPoint y: 489, distance: 57.0
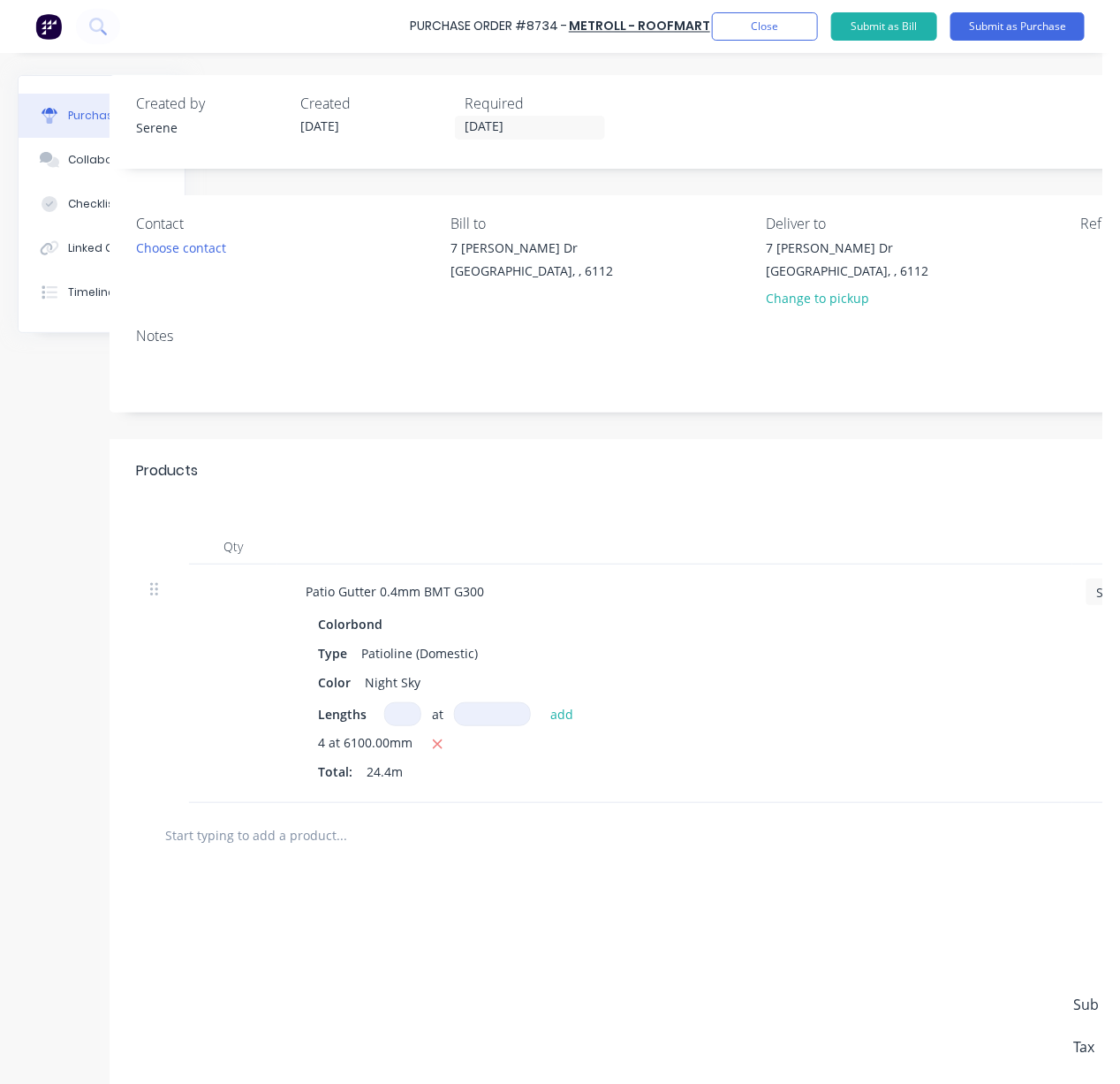
scroll to position [0, 23]
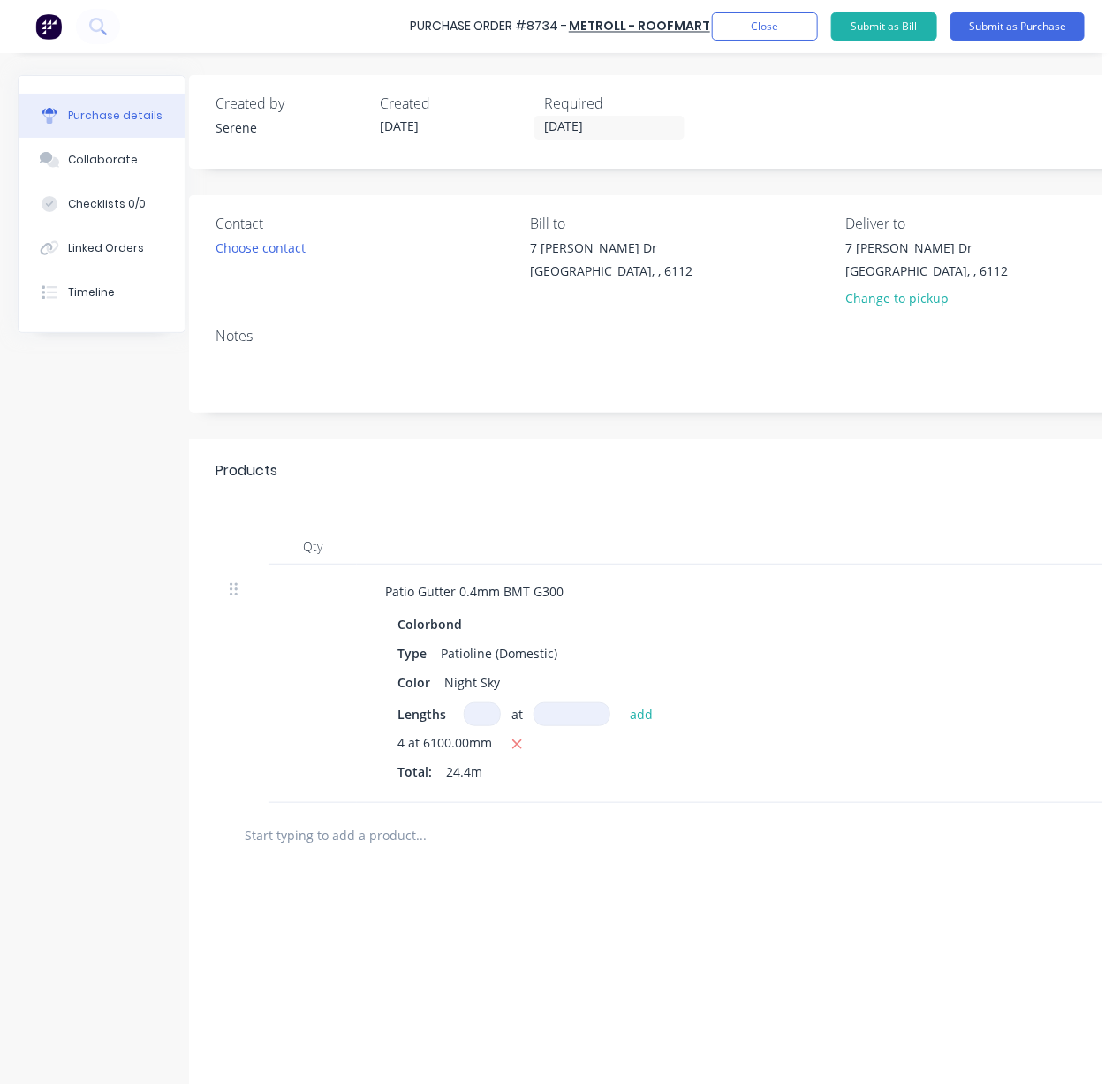
drag, startPoint x: 564, startPoint y: 483, endPoint x: 431, endPoint y: 493, distance: 133.4
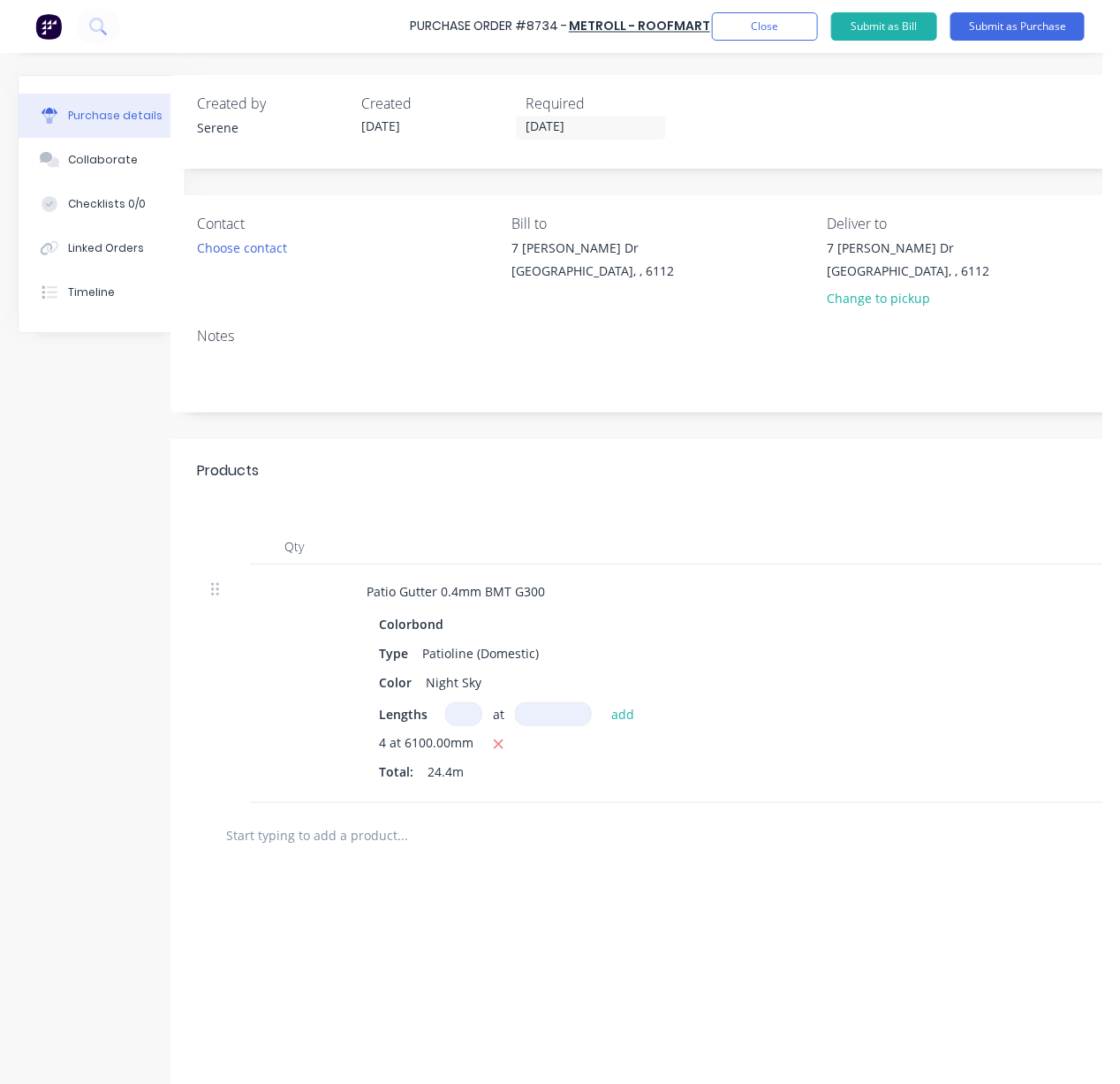
drag, startPoint x: 550, startPoint y: 499, endPoint x: 634, endPoint y: 498, distance: 84.0
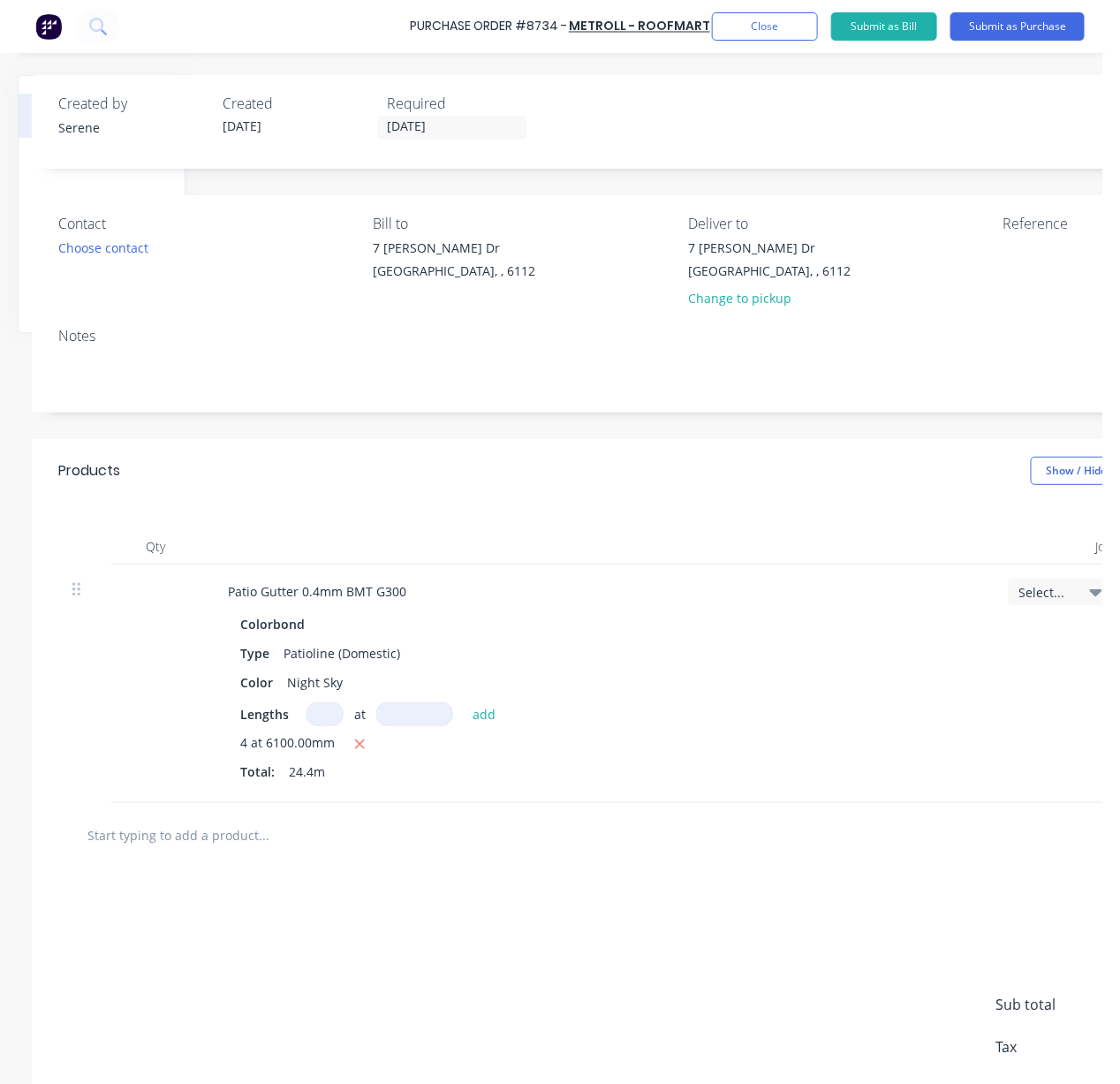
drag, startPoint x: 537, startPoint y: 493, endPoint x: 682, endPoint y: 497, distance: 145.1
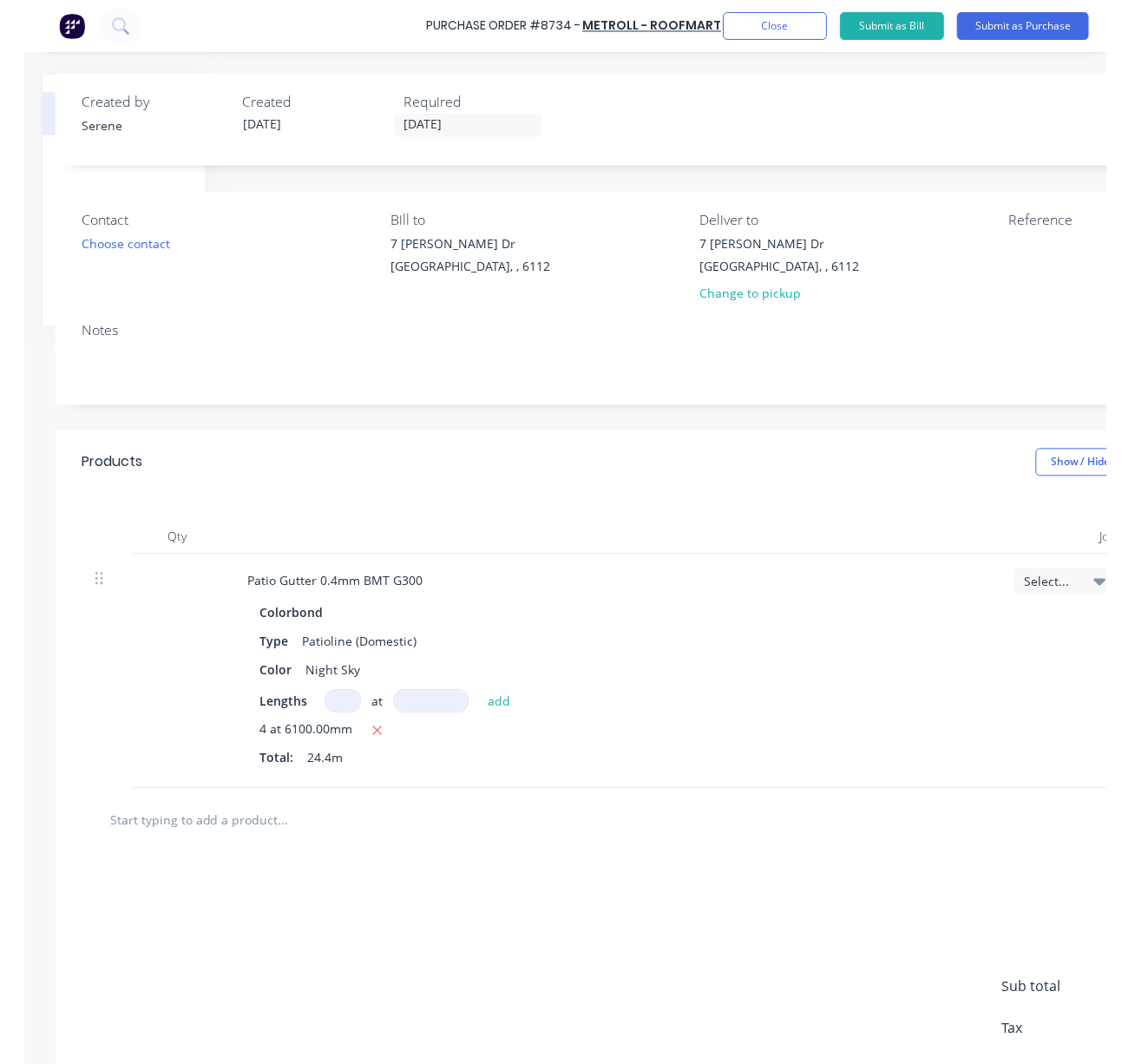
scroll to position [0, 178]
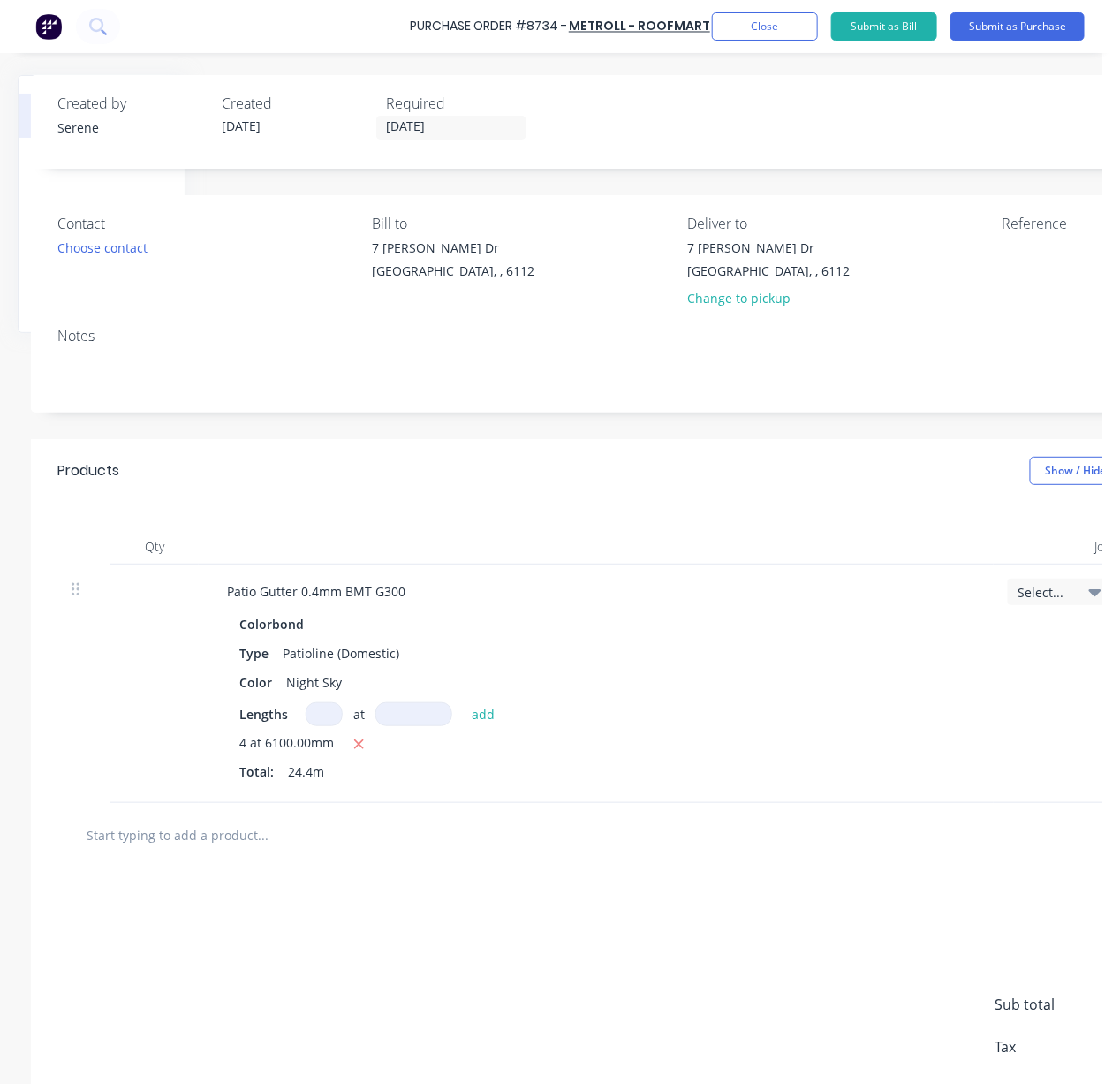
click at [640, 520] on div "Qty Job Price Total Patio Gutter 0.4mm BMT G300 Colorbond Type Patioline (Domes…" at bounding box center [681, 653] width 1299 height 300
click at [599, 514] on div "Qty Job Price Total Patio Gutter 0.4mm BMT G300 Colorbond Type Patioline (Domes…" at bounding box center [681, 653] width 1299 height 300
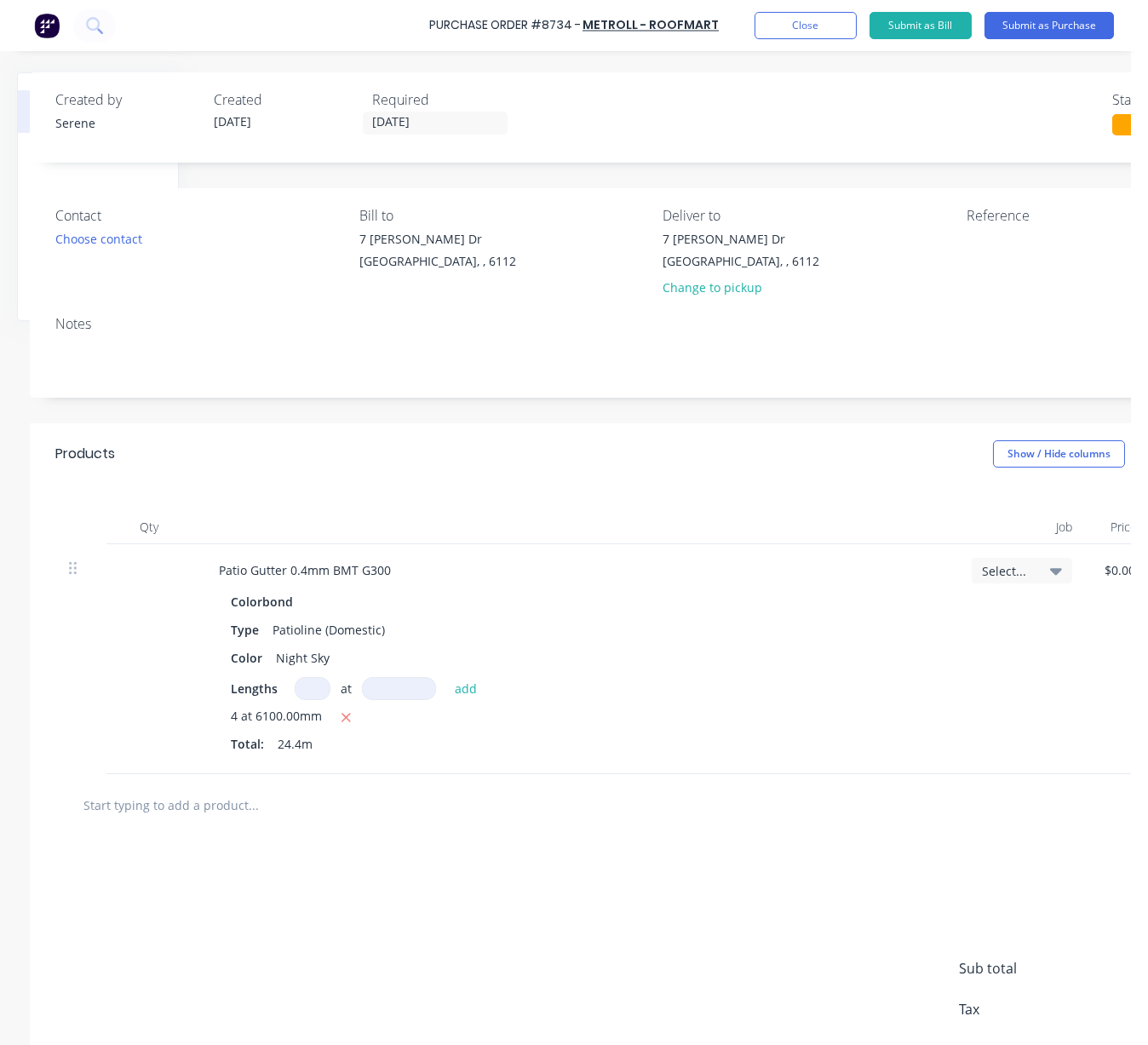
click at [500, 484] on div "Products Show / Hide columns Add product" at bounding box center [656, 453] width 1252 height 61
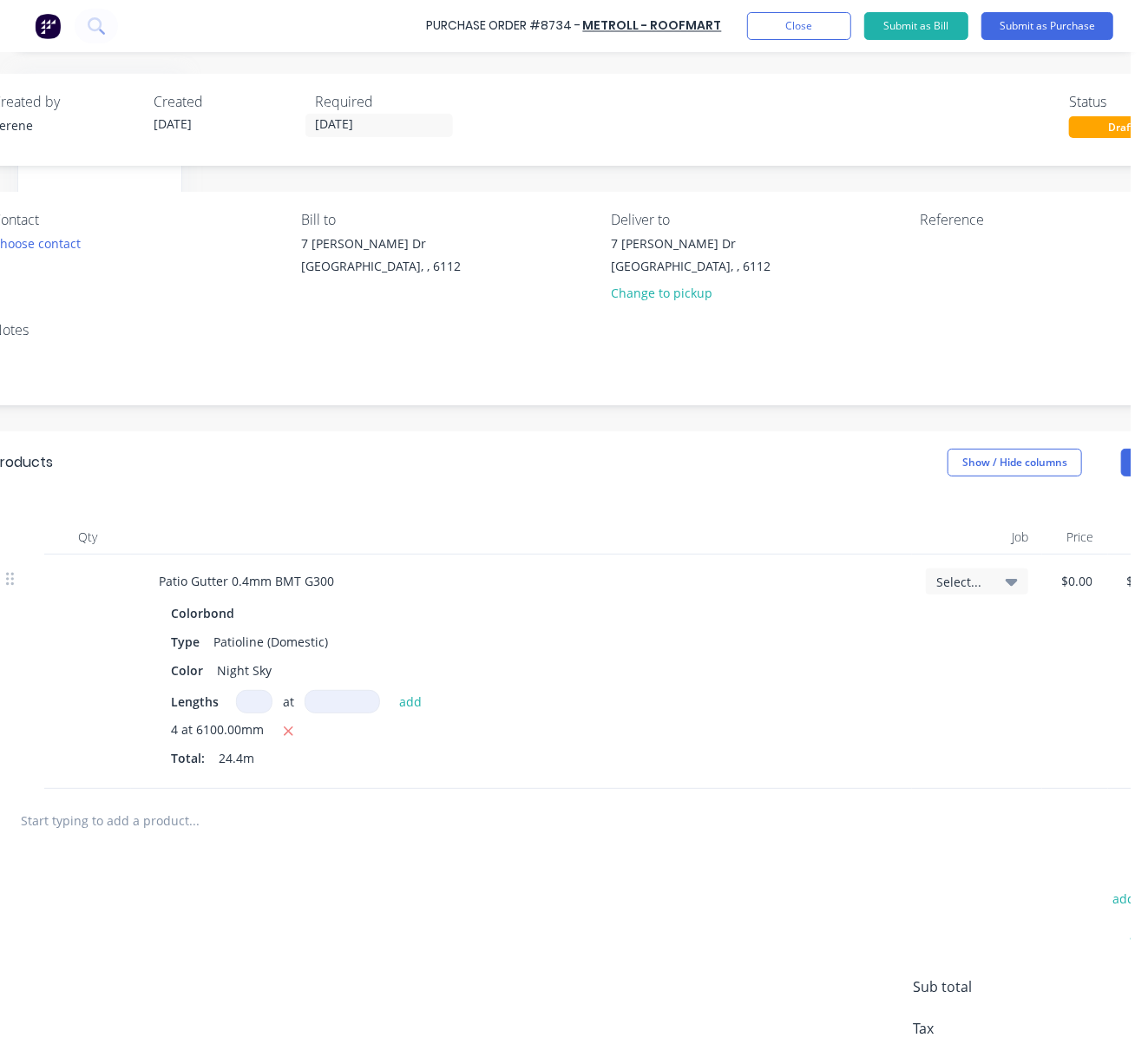
drag, startPoint x: 375, startPoint y: 474, endPoint x: 534, endPoint y: 473, distance: 159.0
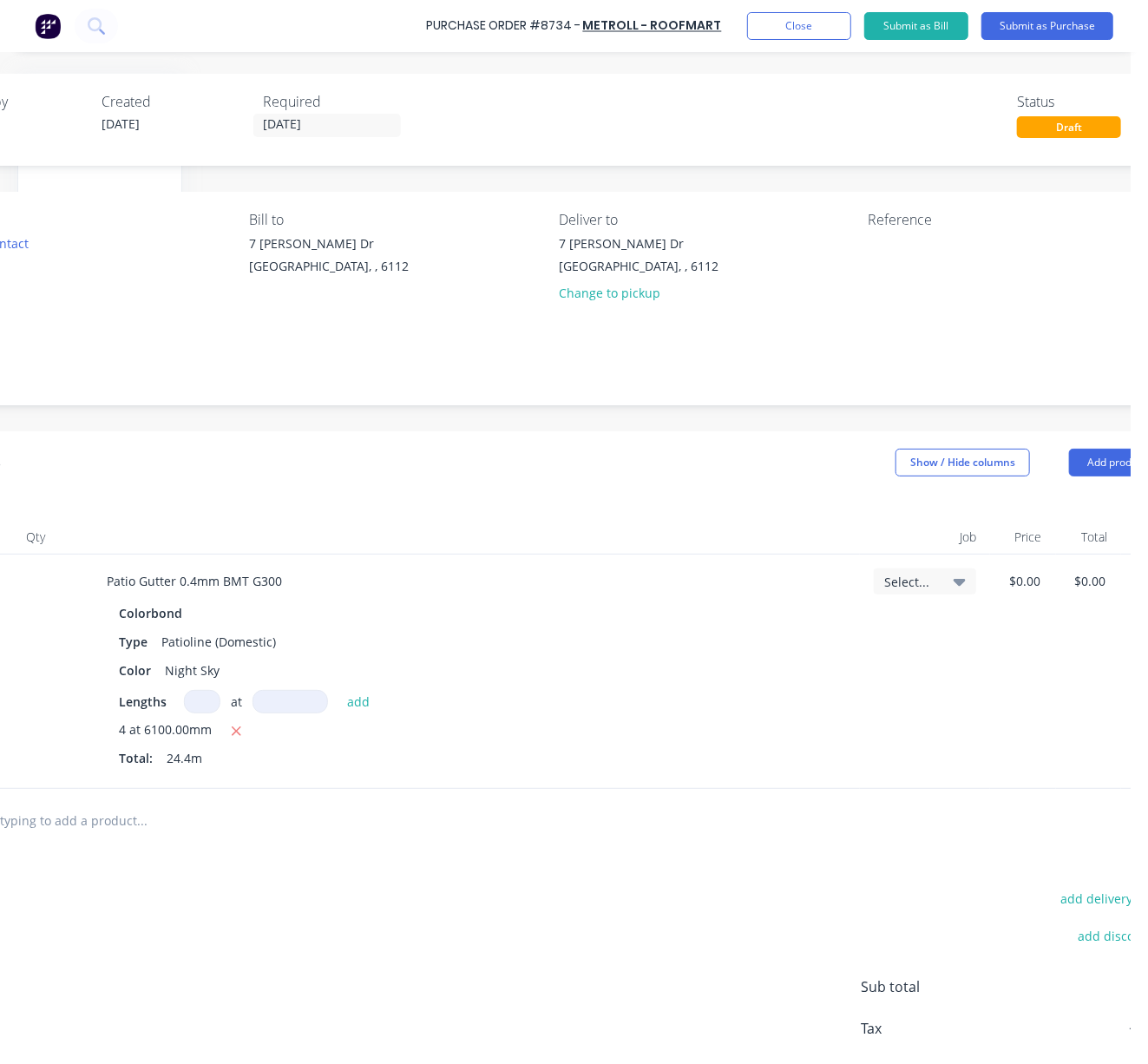
drag, startPoint x: 361, startPoint y: 518, endPoint x: 370, endPoint y: 514, distance: 9.8
click at [364, 518] on div "Qty Job Price Total Patio Gutter 0.4mm BMT G300 Colorbond Type Patioline (Domes…" at bounding box center [552, 641] width 1276 height 295
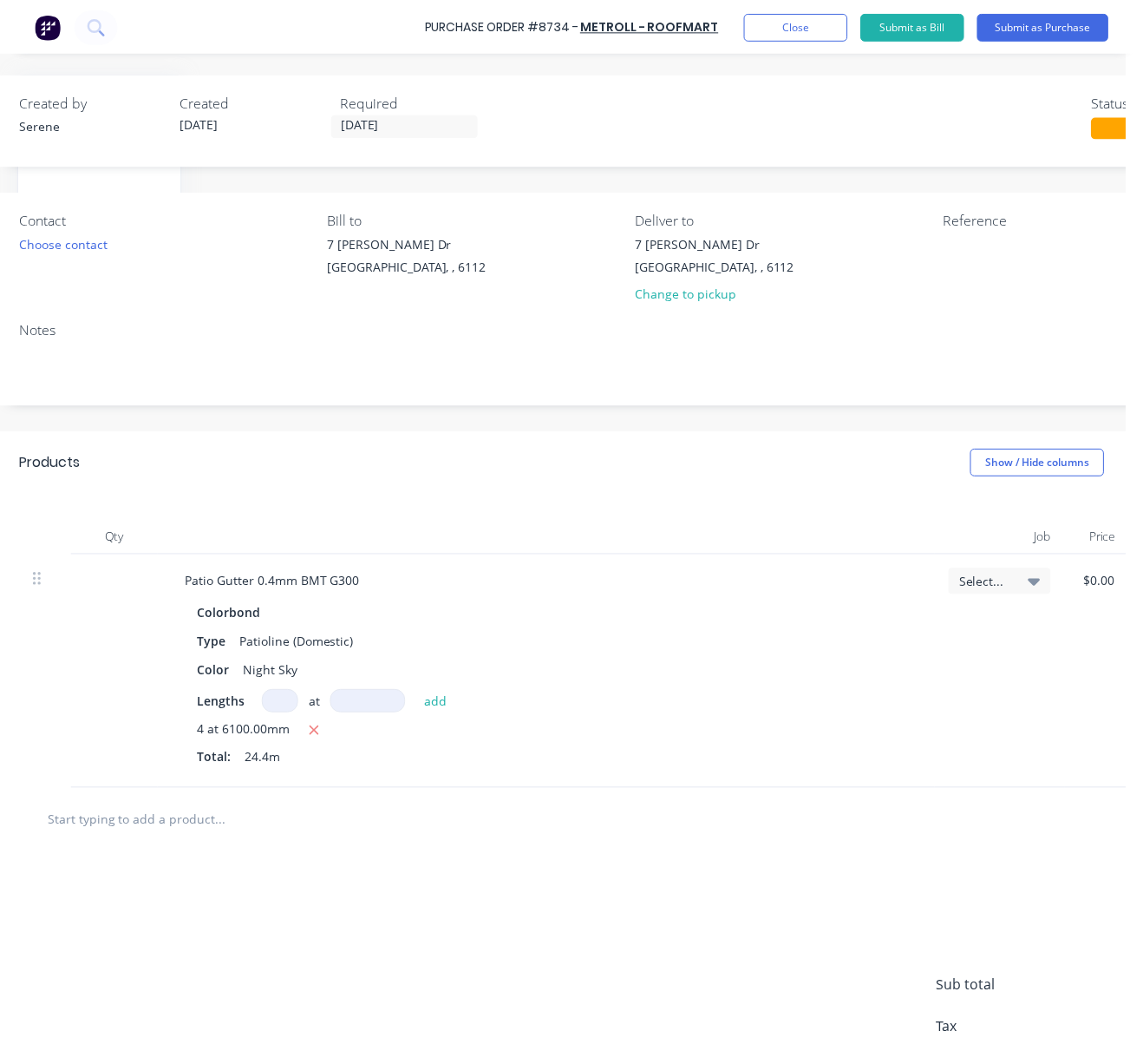
scroll to position [0, 146]
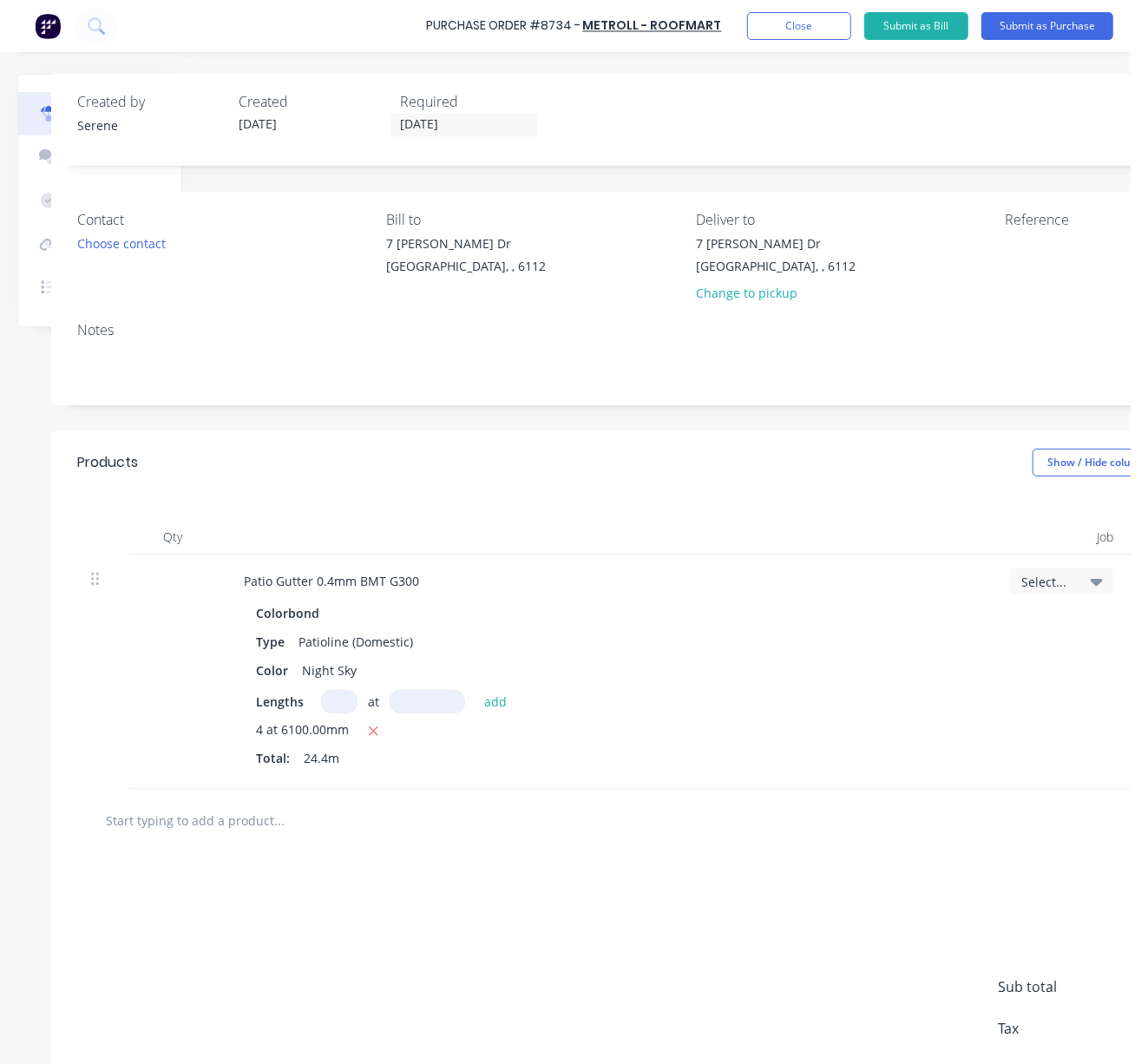
drag, startPoint x: 248, startPoint y: 462, endPoint x: 143, endPoint y: 459, distance: 105.0
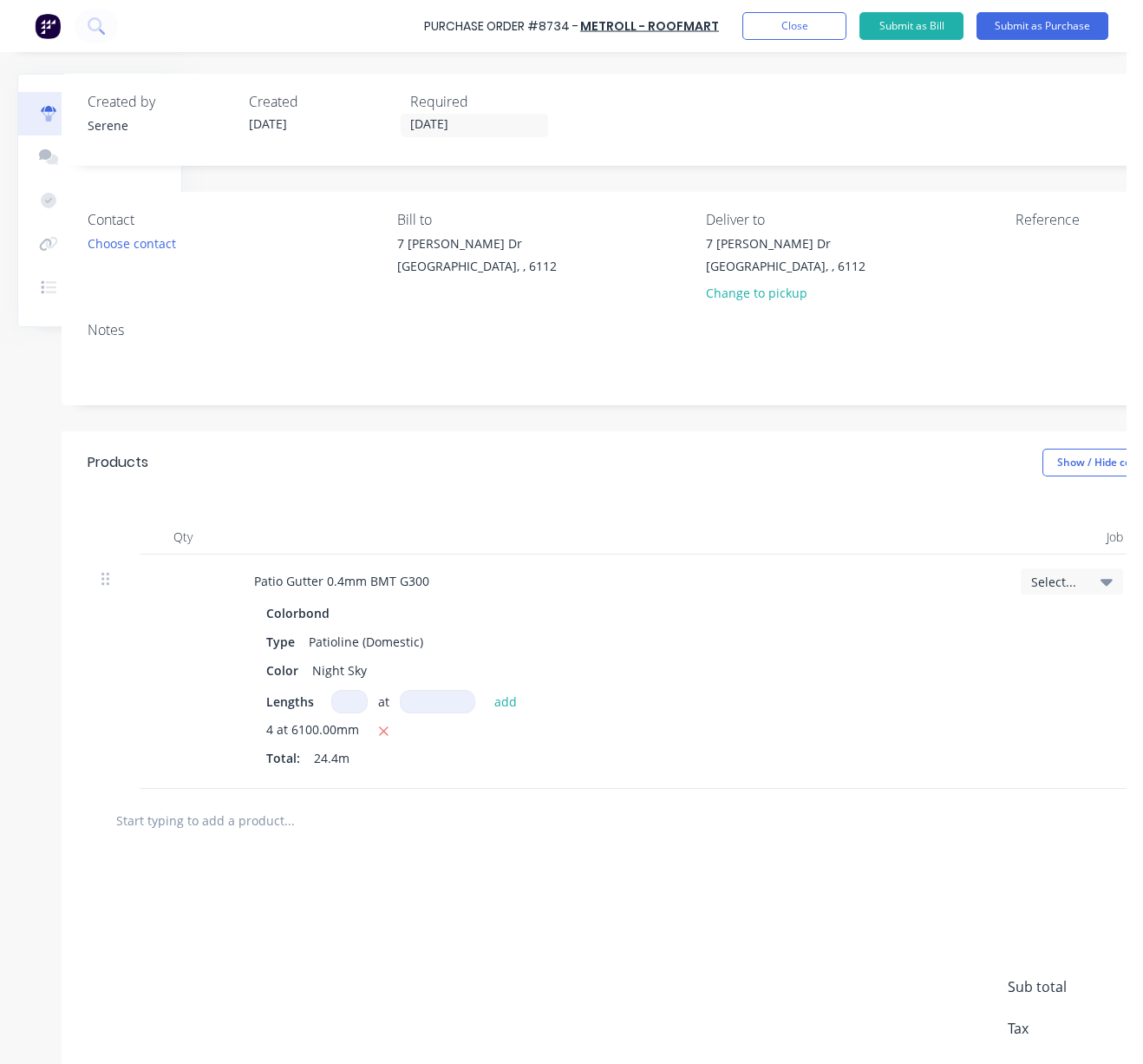
click at [230, 466] on div "Products Show / Hide columns Add product" at bounding box center [699, 462] width 1276 height 62
click at [361, 490] on div "Products Show / Hide columns Add product" at bounding box center [699, 462] width 1276 height 62
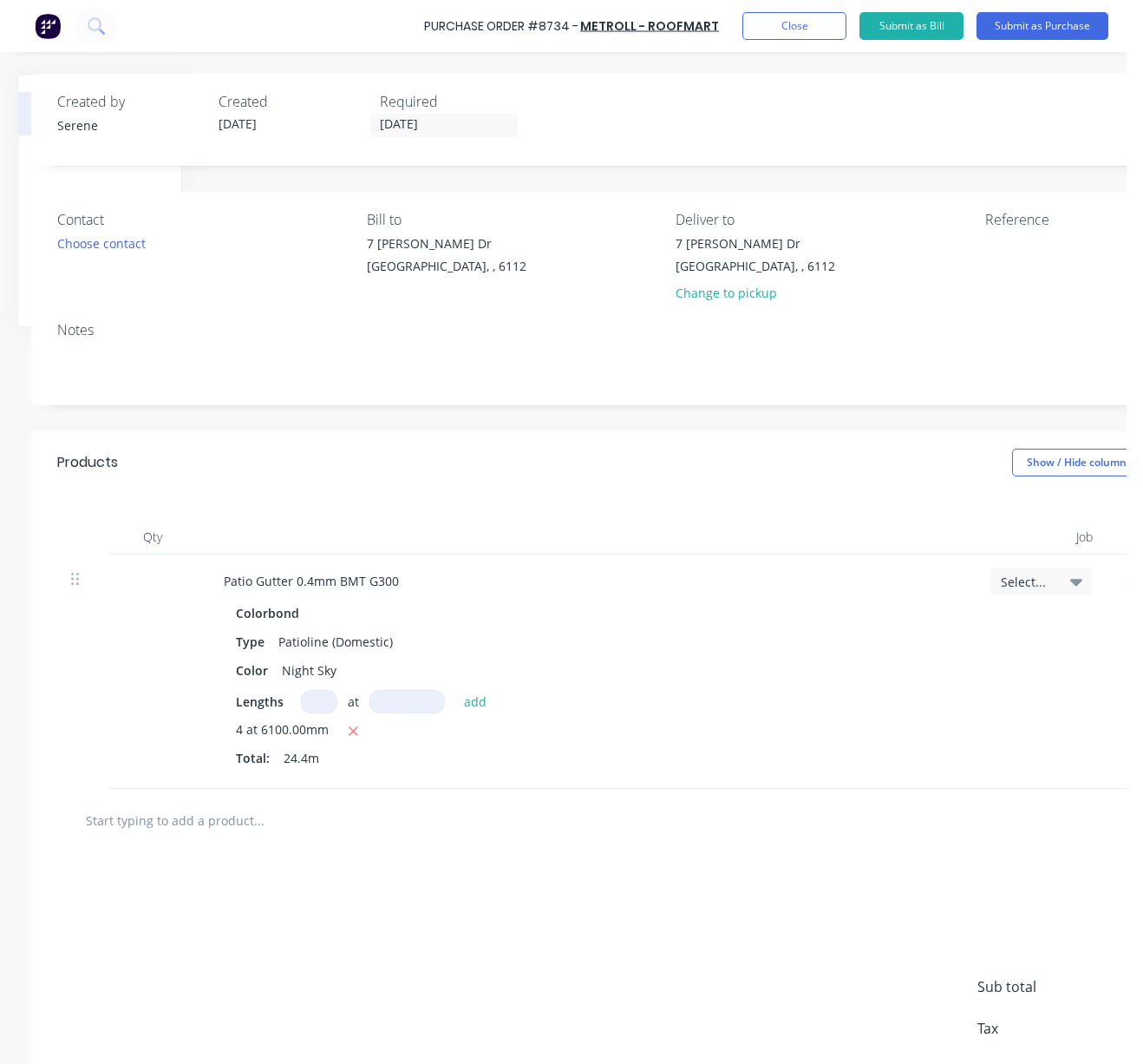
drag, startPoint x: 440, startPoint y: 485, endPoint x: 503, endPoint y: 500, distance: 64.8
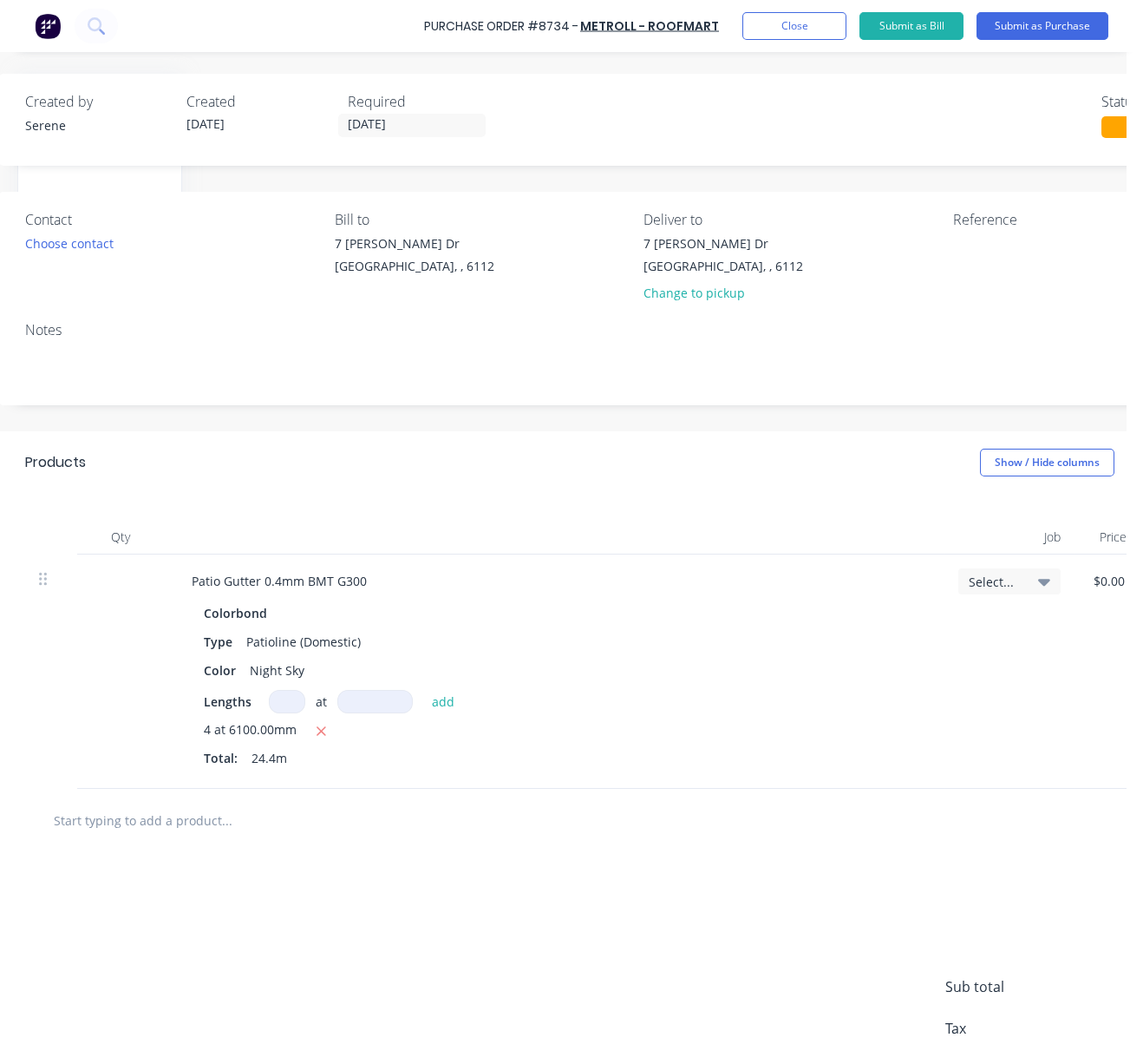
drag, startPoint x: 417, startPoint y: 481, endPoint x: 482, endPoint y: 485, distance: 65.1
click at [518, 501] on div "Qty Job Price Total Patio Gutter 0.4mm BMT G300 Colorbond Type Patioline (Domes…" at bounding box center [629, 641] width 1276 height 295
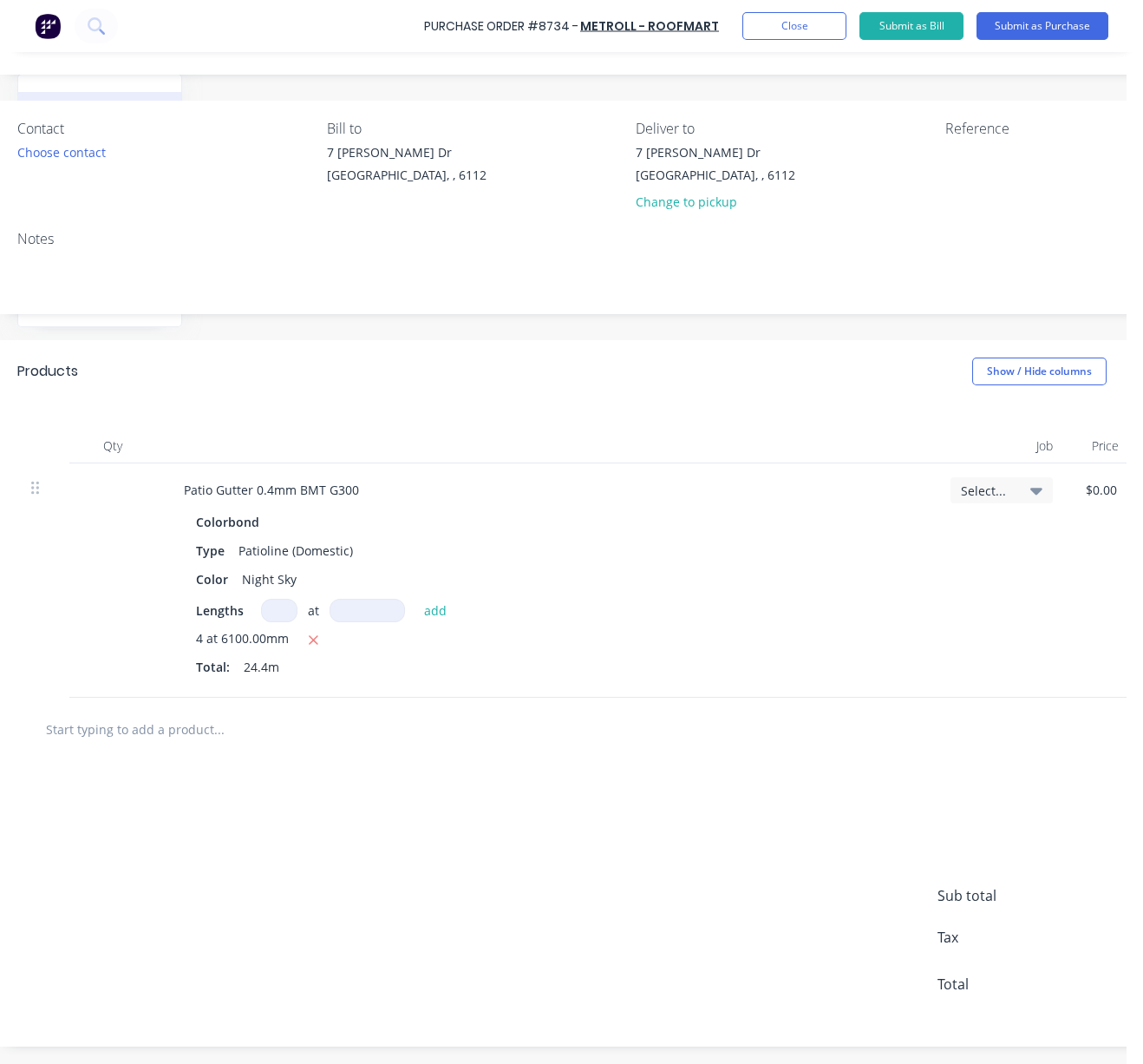
scroll to position [142, 217]
click at [488, 403] on div "Qty Job Price Total Patio Gutter 0.4mm BMT G300 Colorbond Type Patioline (Domes…" at bounding box center [629, 550] width 1276 height 295
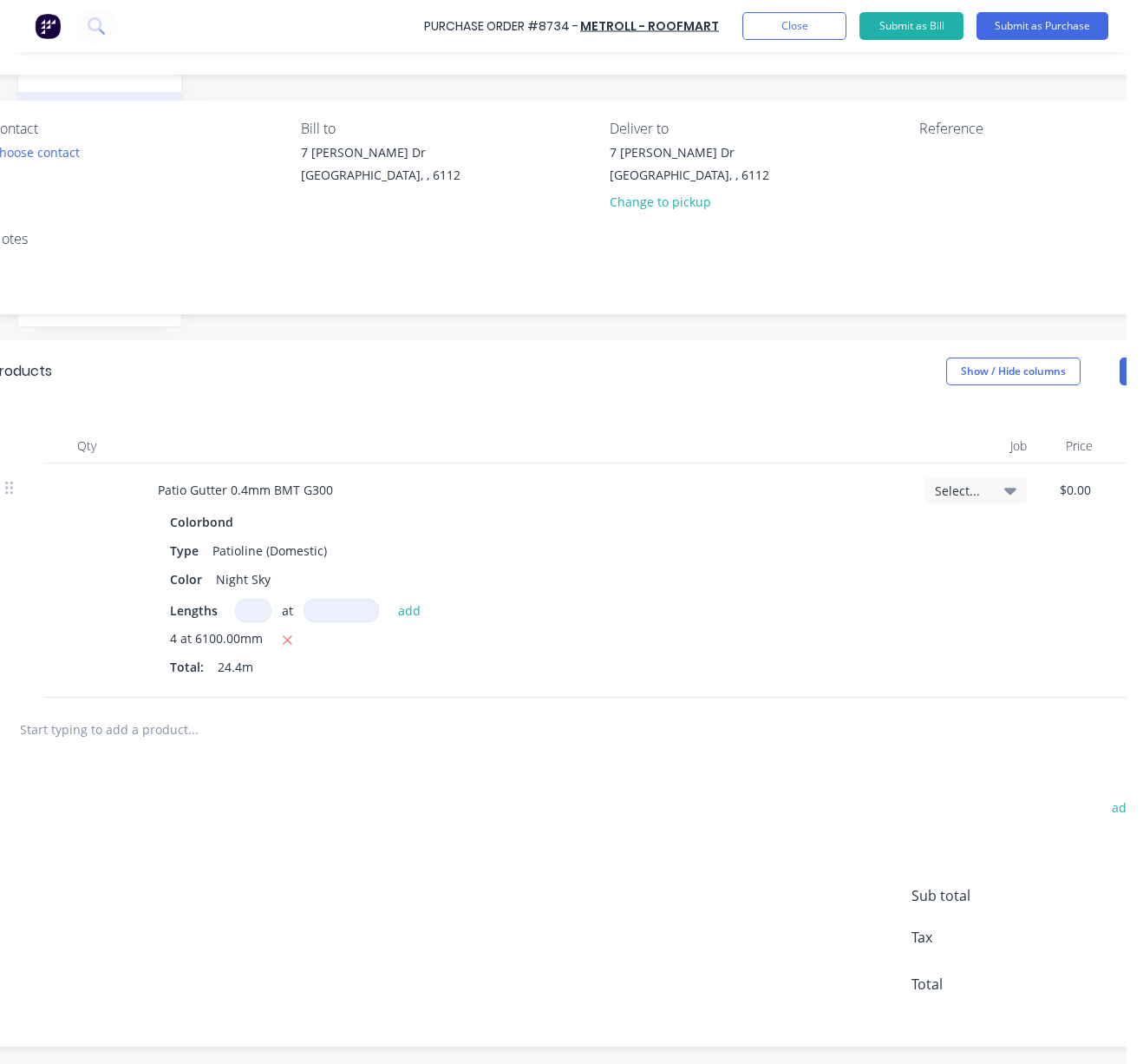
drag, startPoint x: 495, startPoint y: 352, endPoint x: 639, endPoint y: 341, distance: 144.4
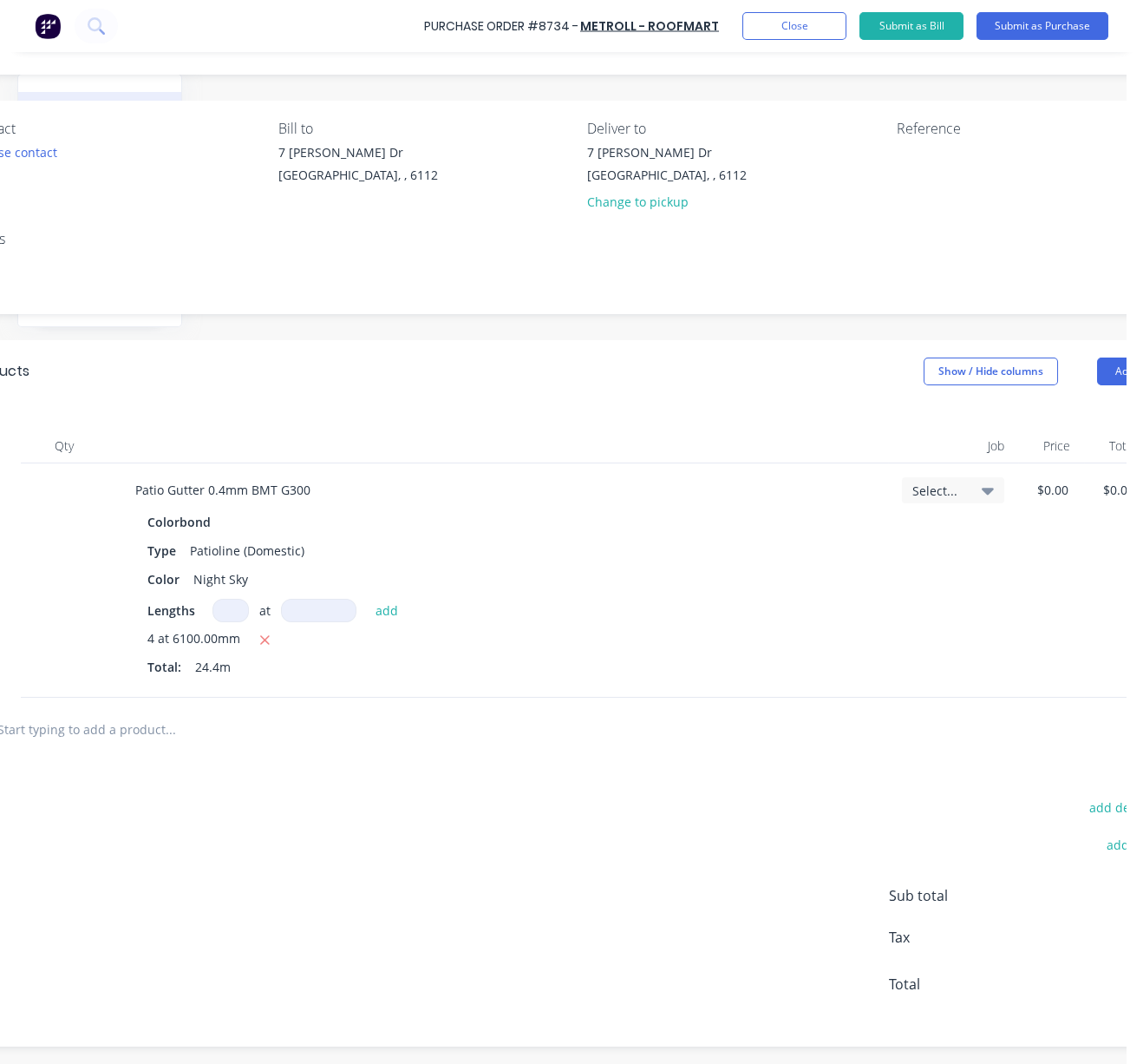
drag, startPoint x: 658, startPoint y: 356, endPoint x: 493, endPoint y: 361, distance: 165.1
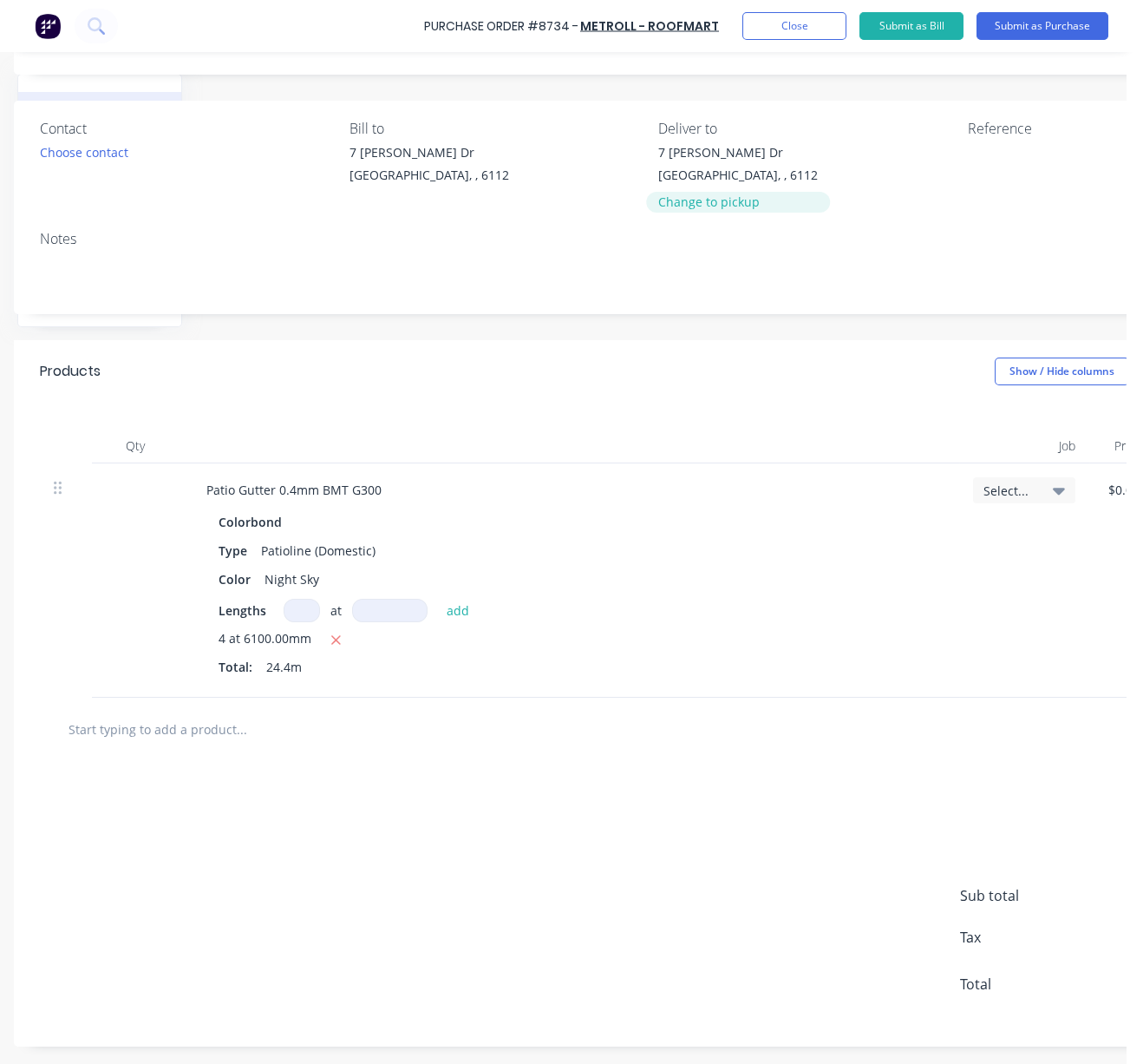
click at [734, 192] on div "Change to pickup" at bounding box center [737, 201] width 160 height 18
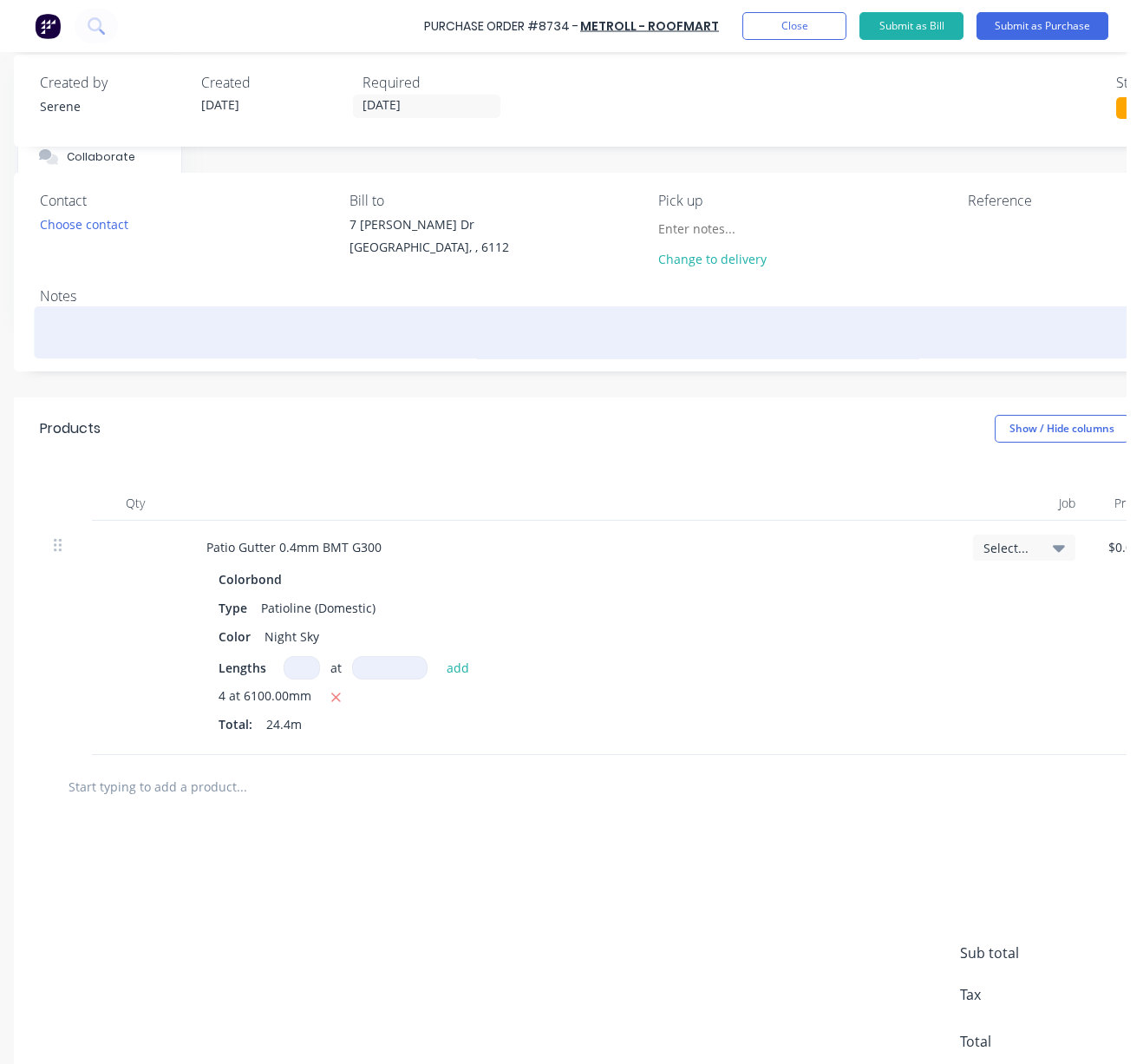
scroll to position [0, 194]
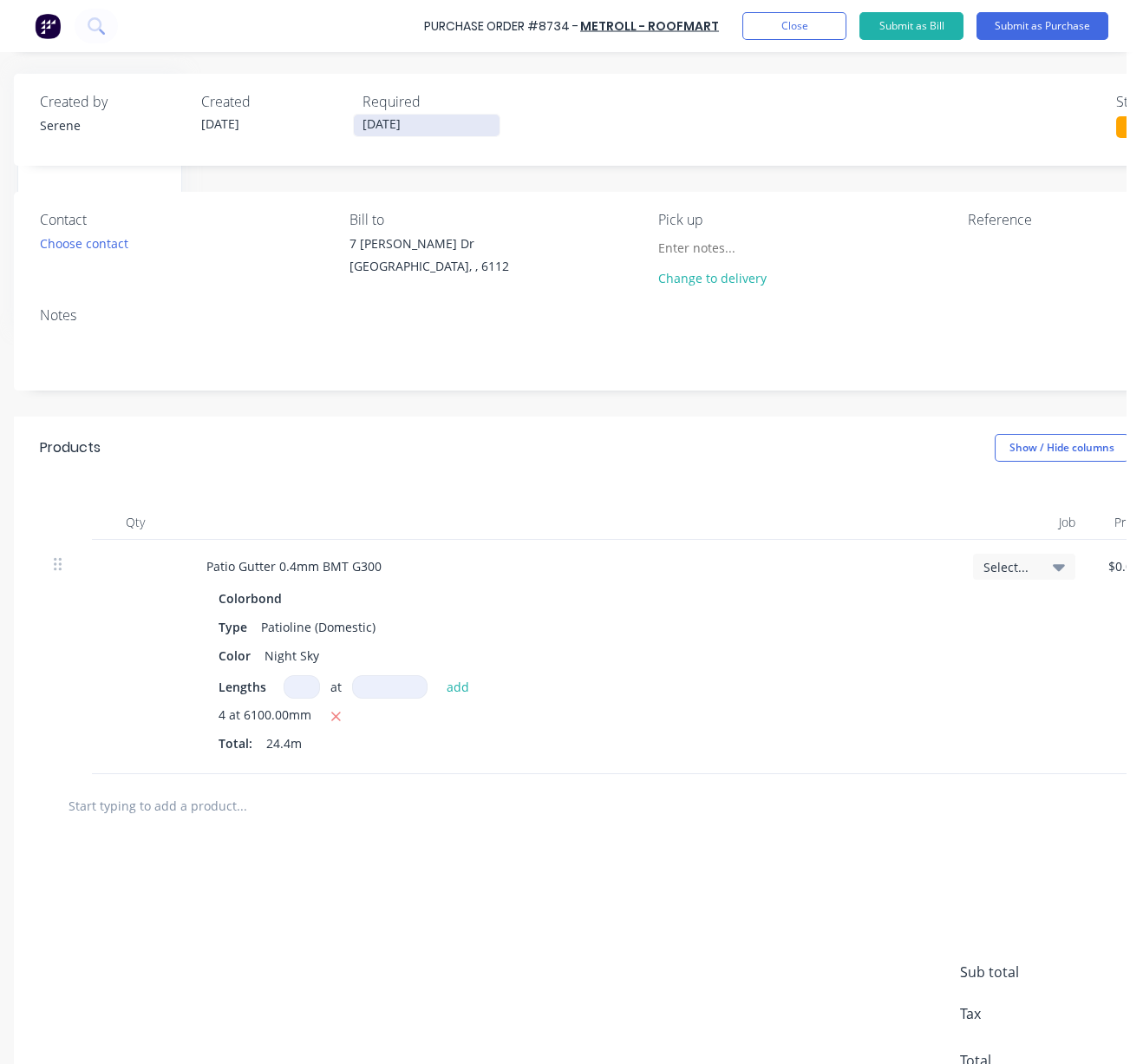
click at [389, 118] on input "[DATE]" at bounding box center [427, 125] width 145 height 22
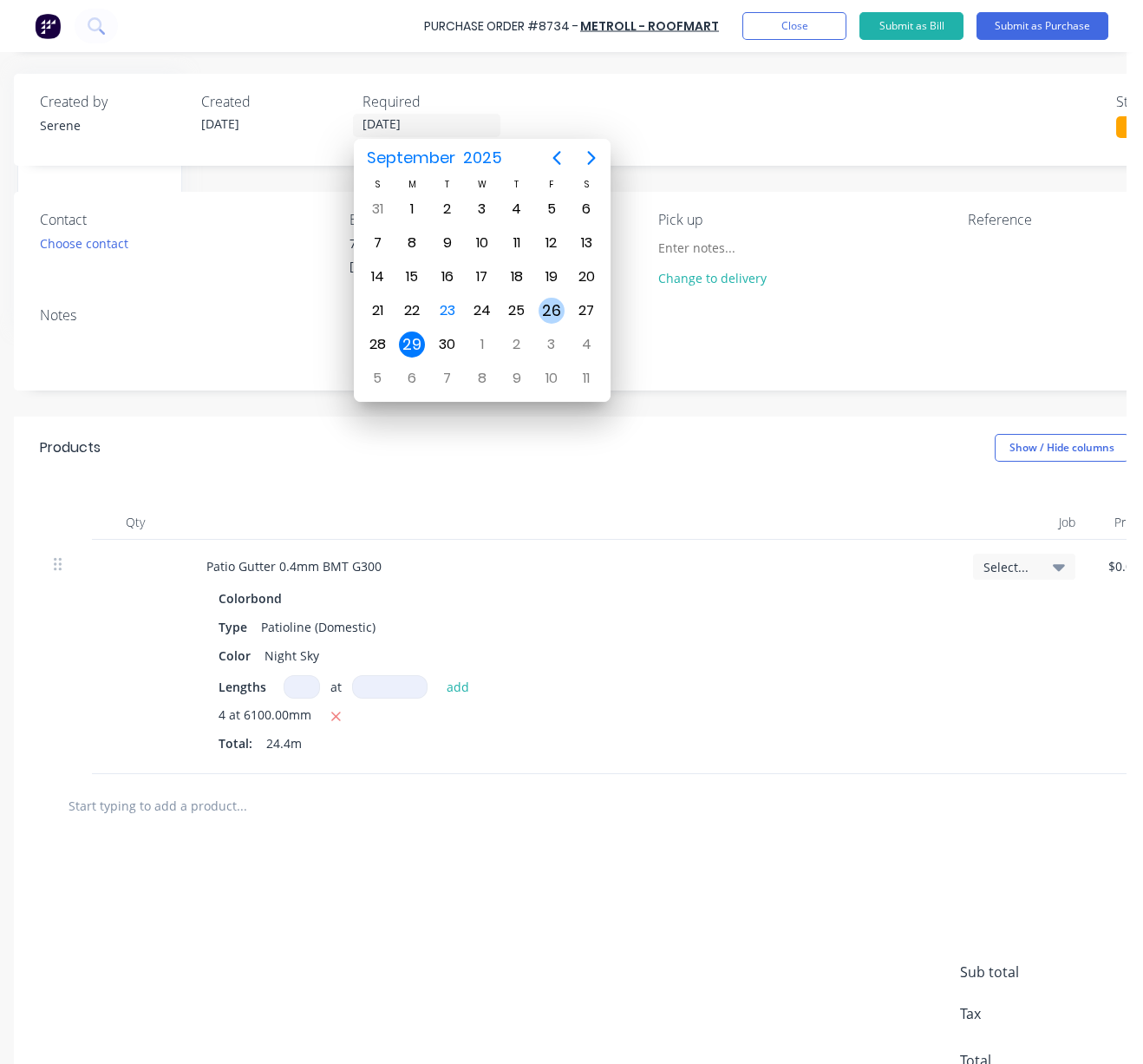
click at [539, 302] on div "26" at bounding box center [551, 310] width 26 height 26
type input "[DATE]"
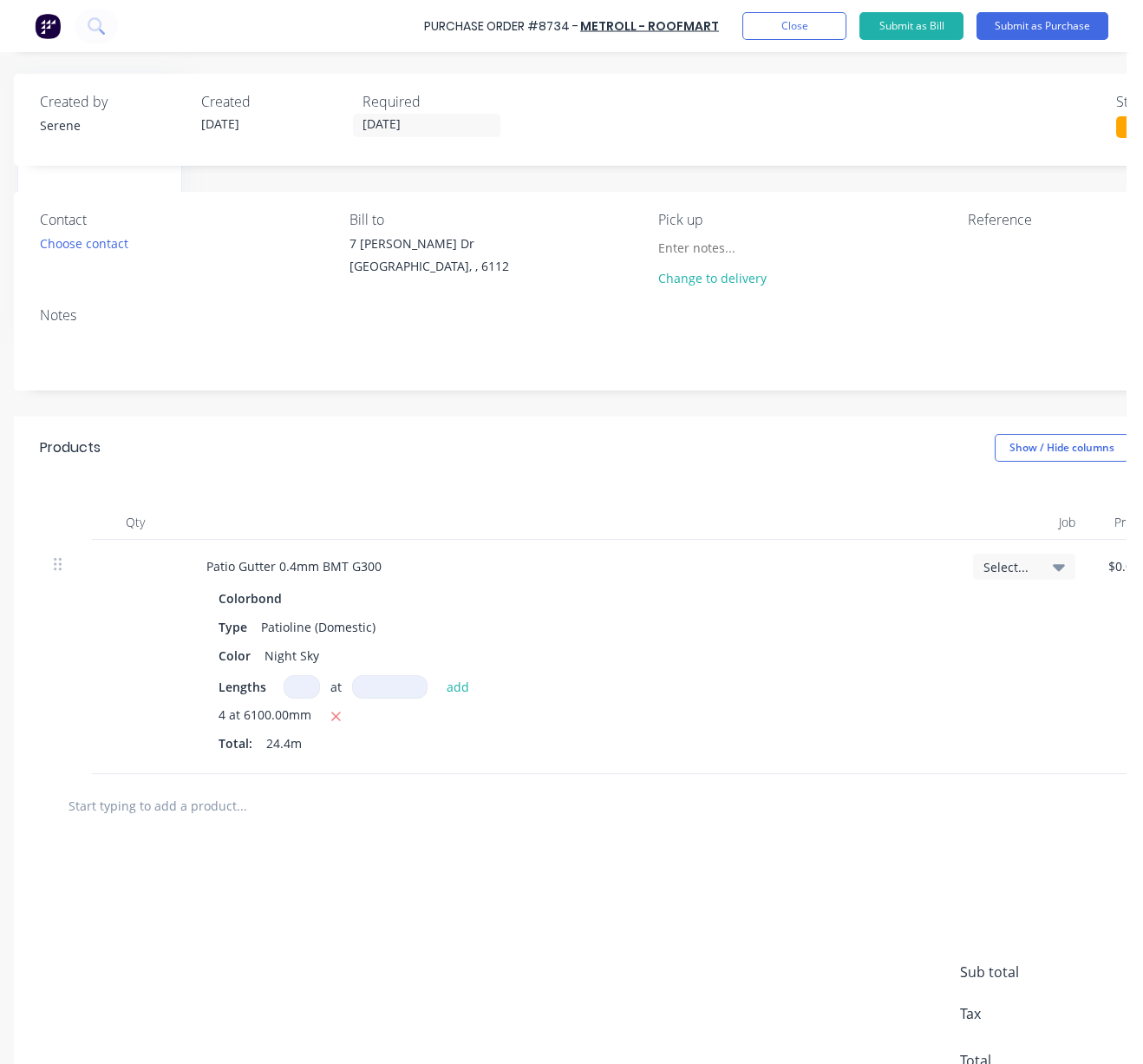
click at [555, 476] on div "Products Show / Hide columns Add product" at bounding box center [652, 447] width 1276 height 62
click at [707, 479] on div "Products Show / Hide columns Add product" at bounding box center [652, 447] width 1276 height 62
click at [1044, 28] on button "Submit as Purchase" at bounding box center [1043, 26] width 132 height 28
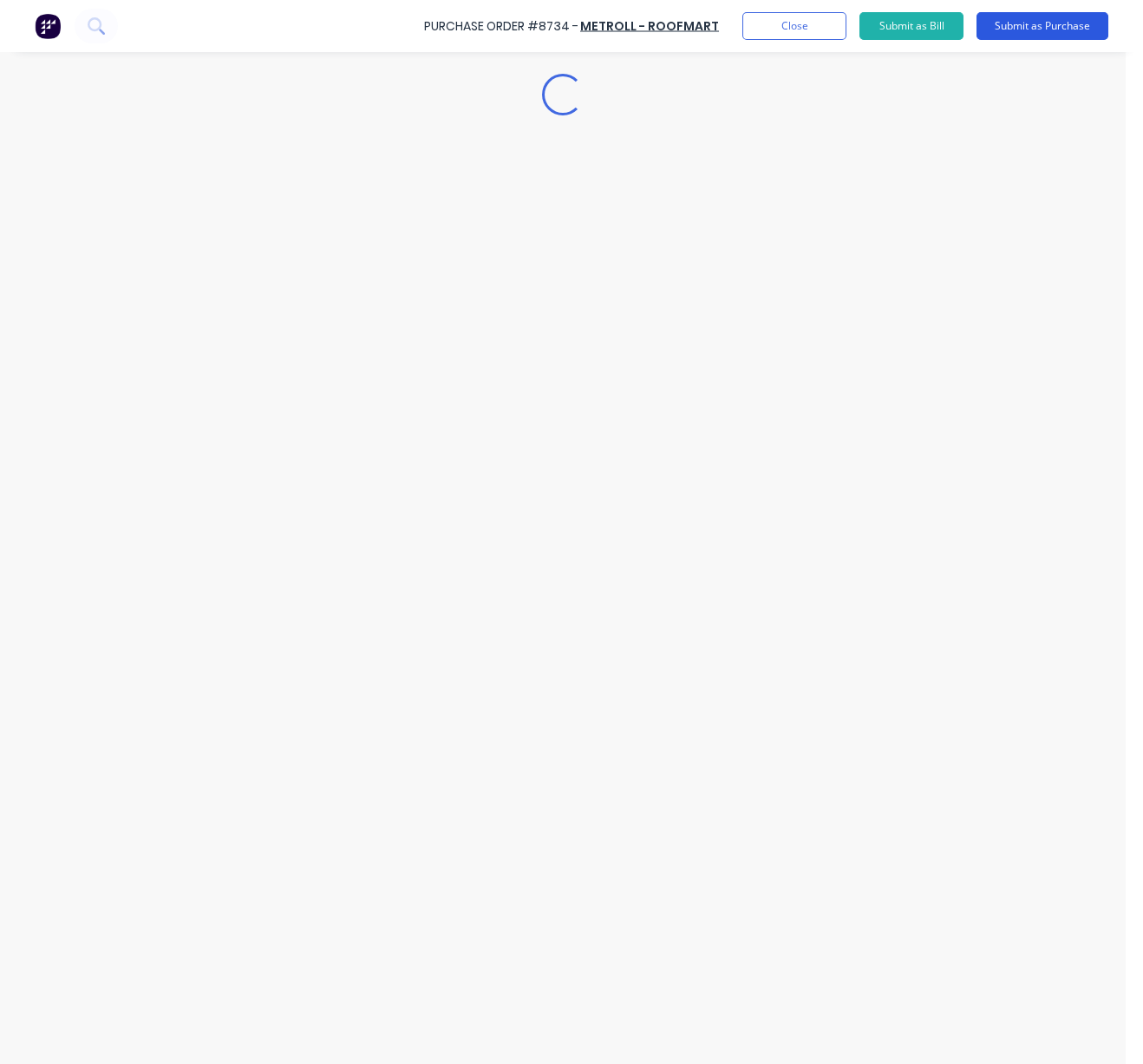
scroll to position [0, 0]
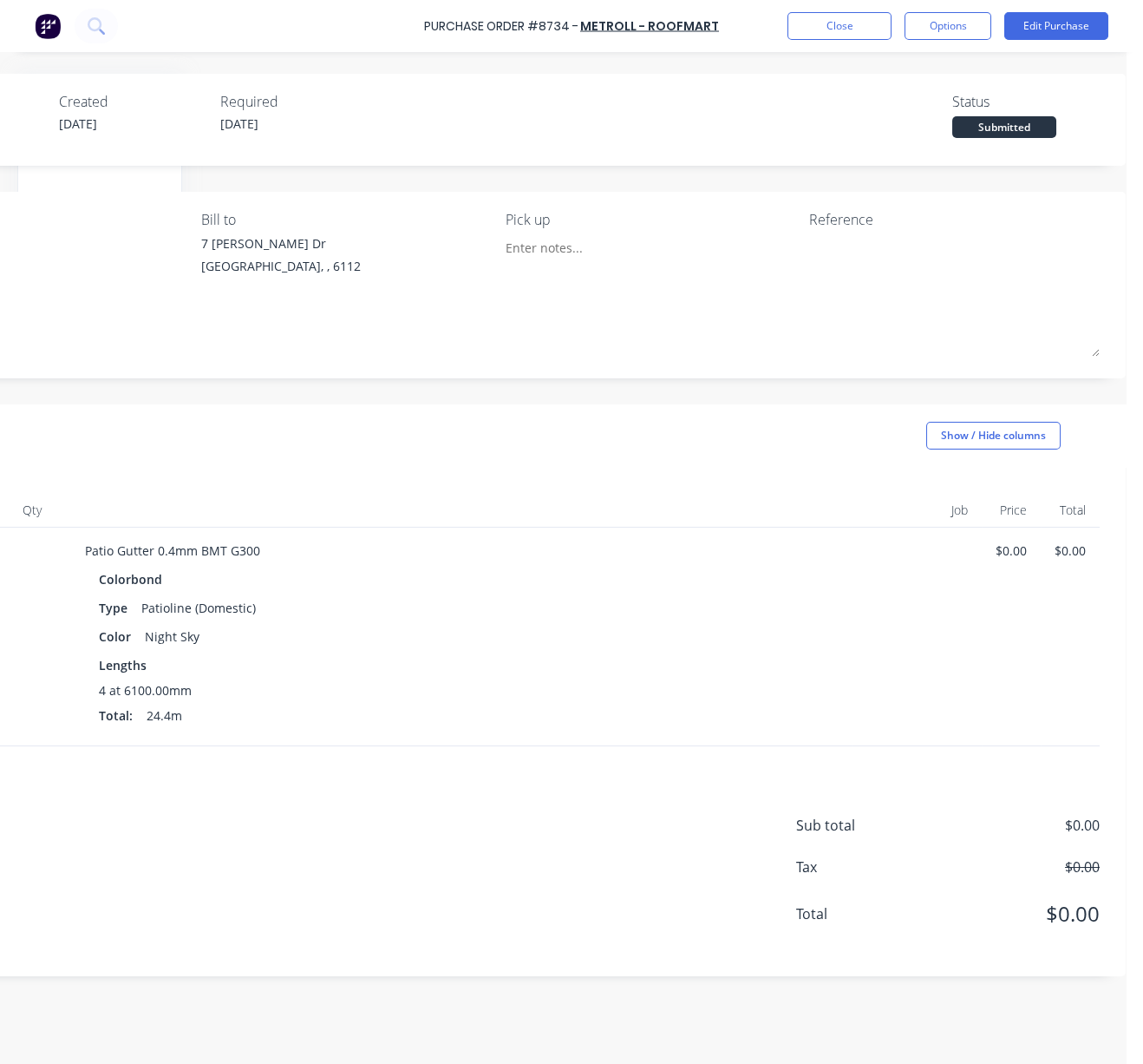
drag, startPoint x: 539, startPoint y: 433, endPoint x: 825, endPoint y: 451, distance: 286.6
click at [548, 425] on div "Products Show / Hide columns" at bounding box center [498, 435] width 1254 height 62
click at [959, 14] on button "Options" at bounding box center [948, 26] width 87 height 28
click at [915, 68] on div "Print / Email" at bounding box center [910, 71] width 134 height 25
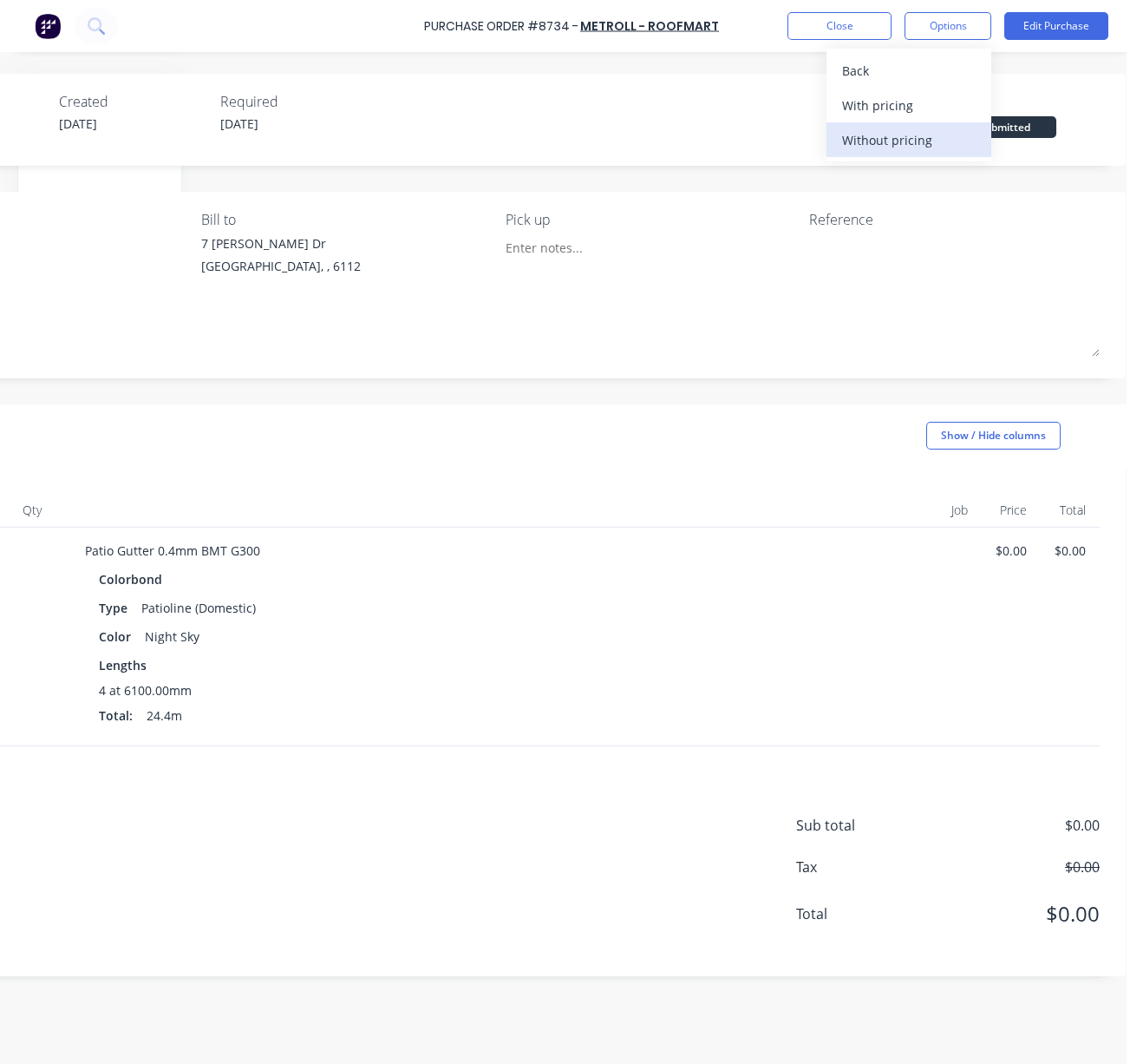
click at [916, 134] on div "Without pricing" at bounding box center [910, 140] width 134 height 25
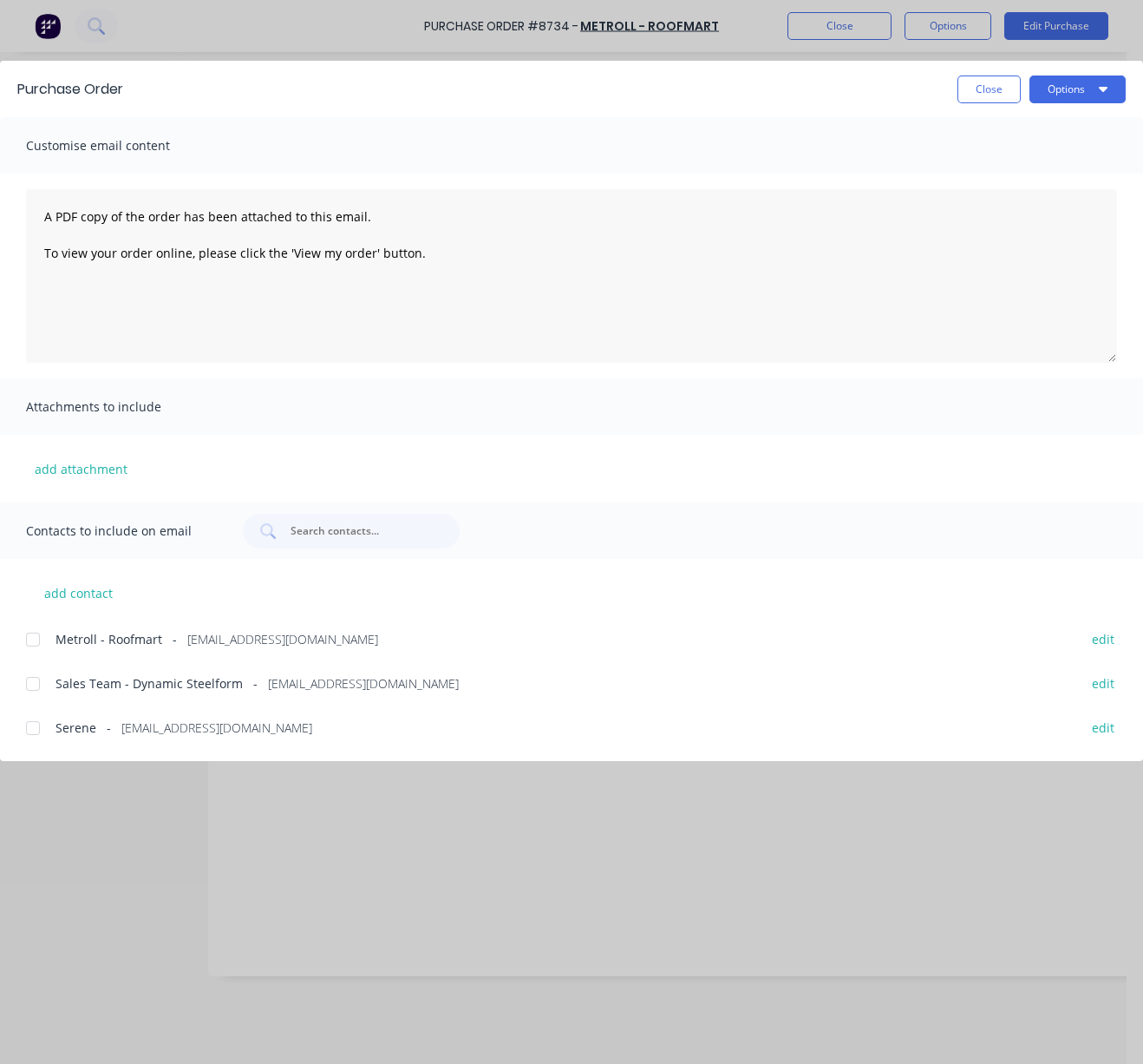
click at [46, 648] on div at bounding box center [33, 639] width 34 height 34
click at [1095, 98] on button "Options" at bounding box center [1078, 89] width 97 height 28
click at [1019, 208] on div "Email" at bounding box center [1044, 203] width 134 height 25
click at [972, 79] on button "Close" at bounding box center [989, 89] width 63 height 28
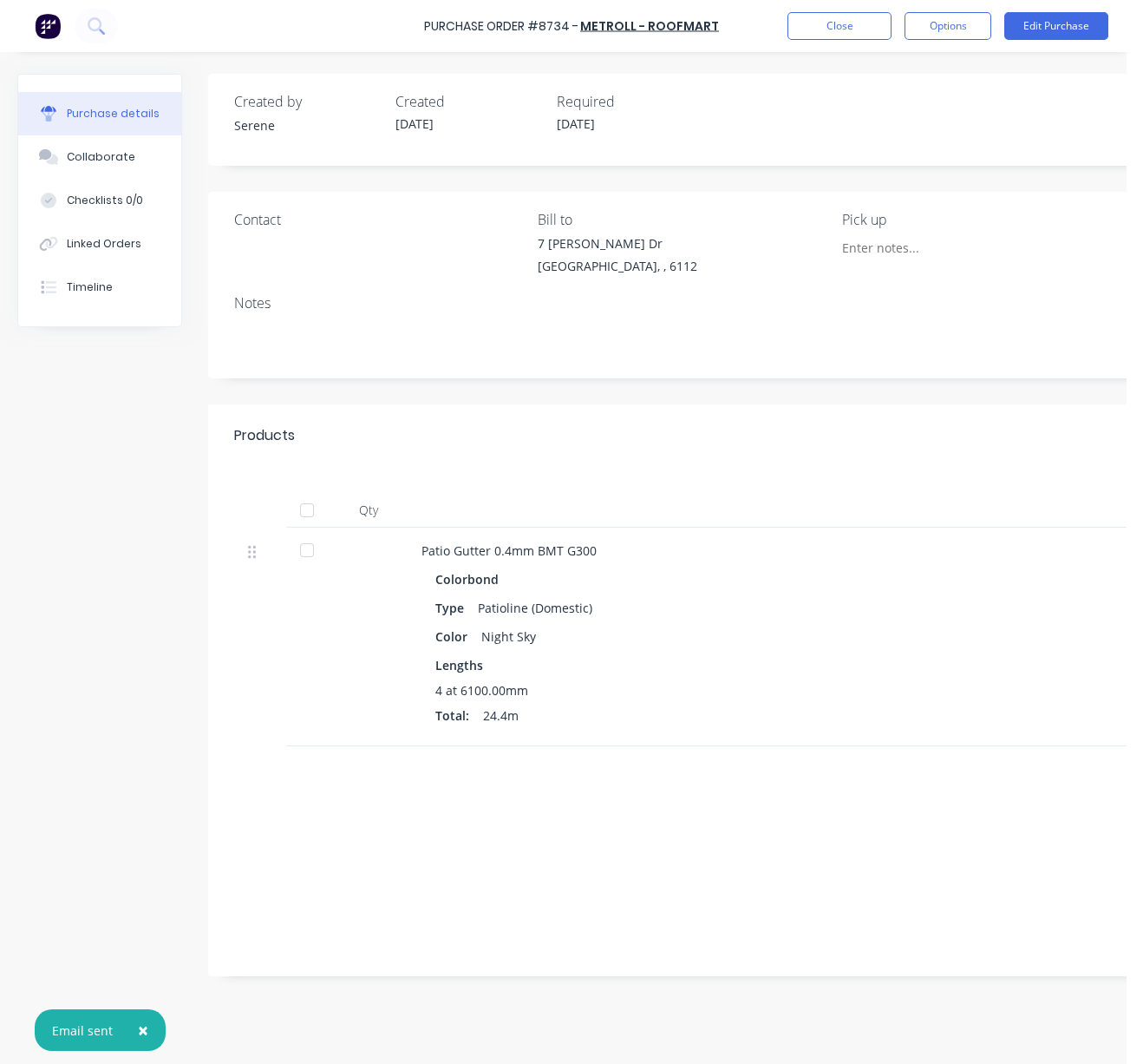
scroll to position [0, 183]
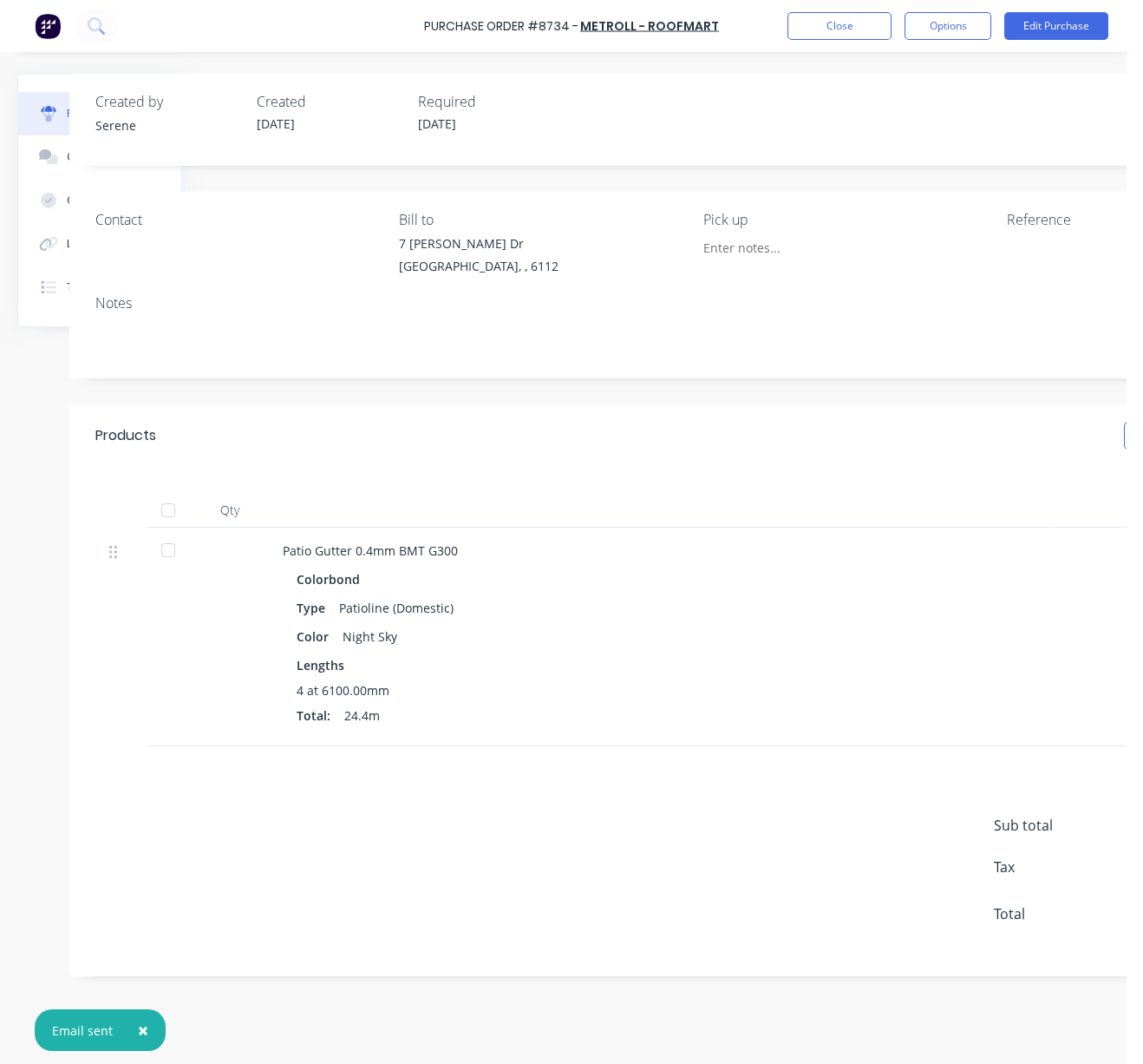
drag, startPoint x: 685, startPoint y: 504, endPoint x: 921, endPoint y: 442, distance: 244.0
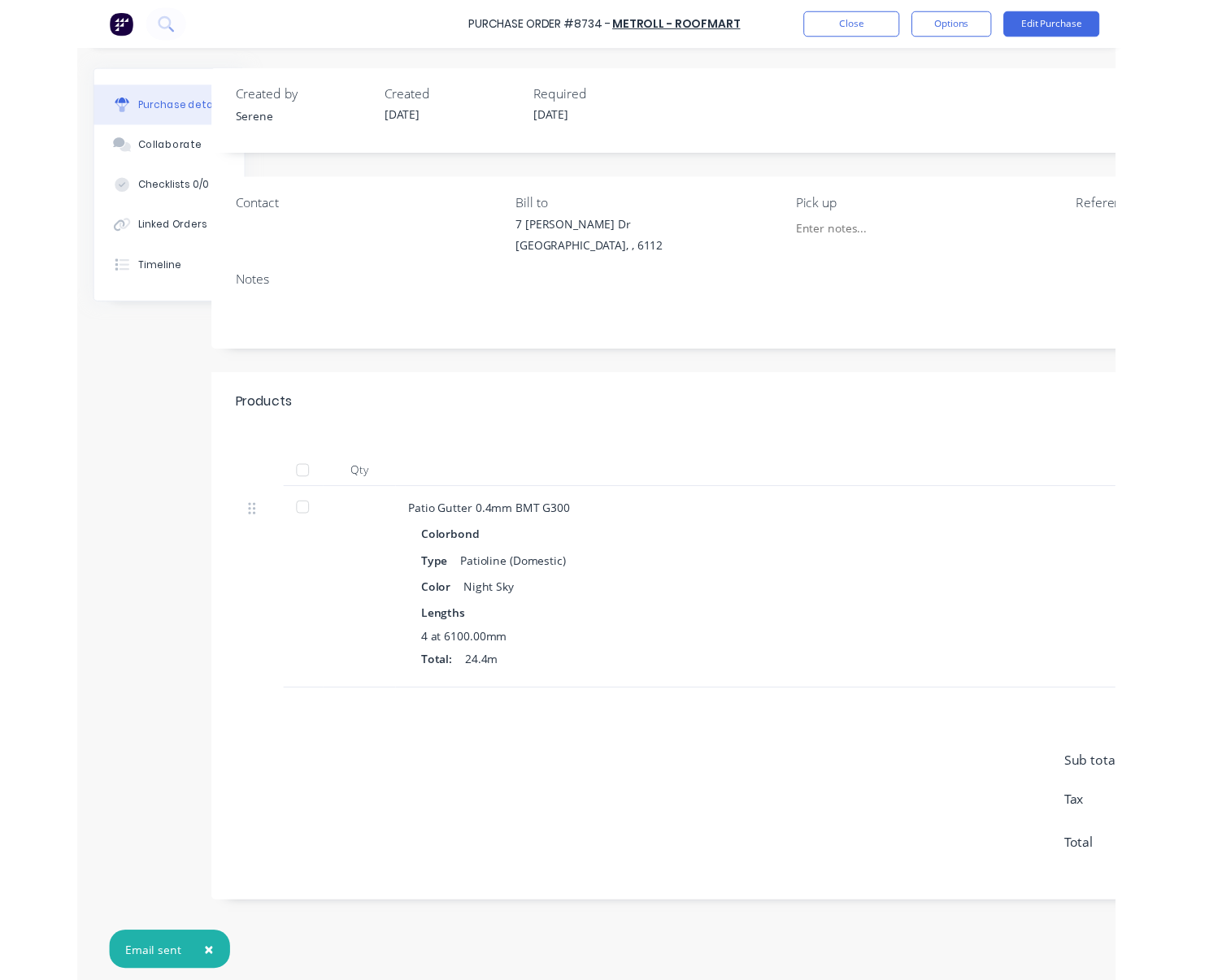
scroll to position [0, 0]
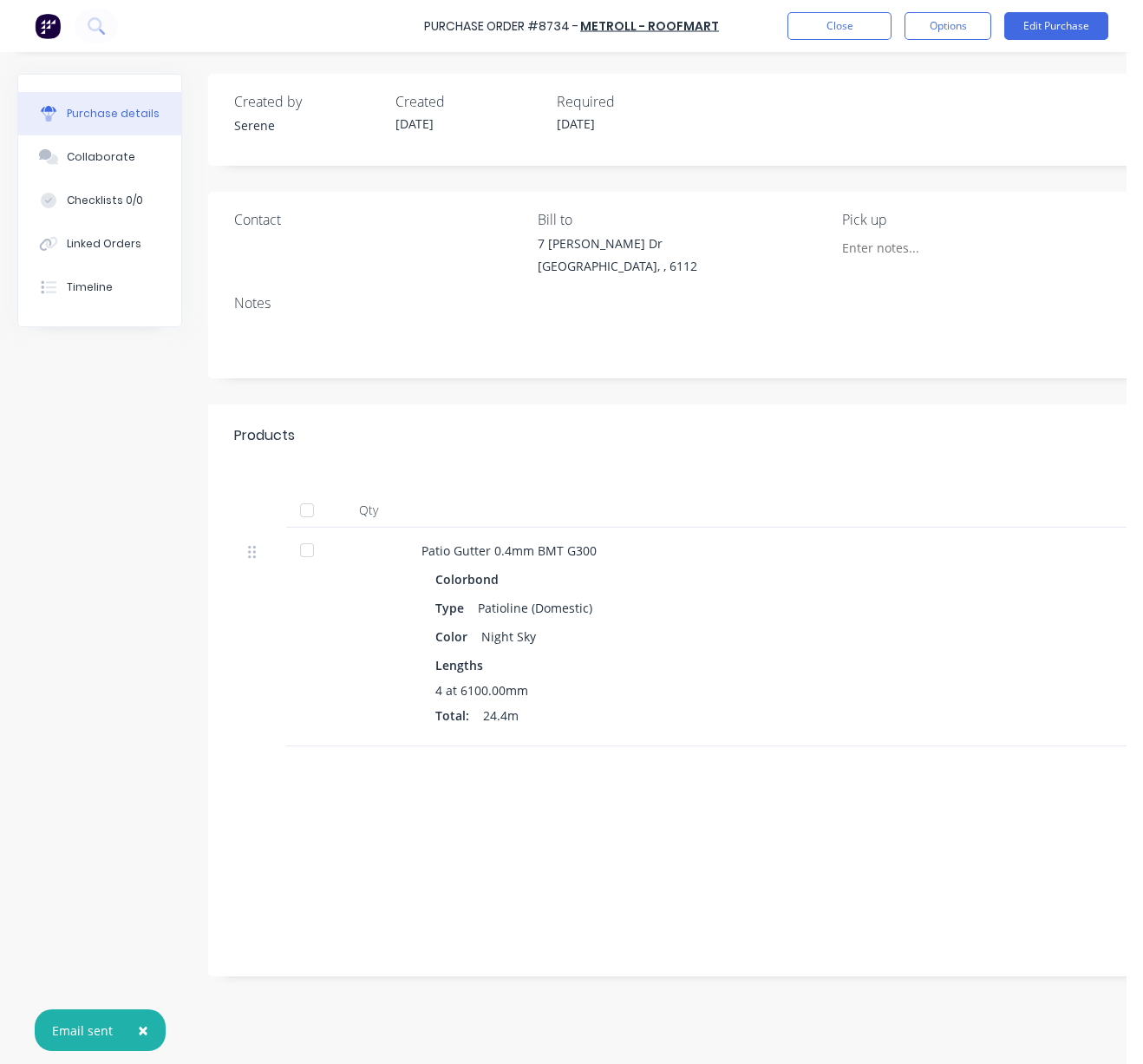
drag, startPoint x: 429, startPoint y: 476, endPoint x: 148, endPoint y: 442, distance: 283.0
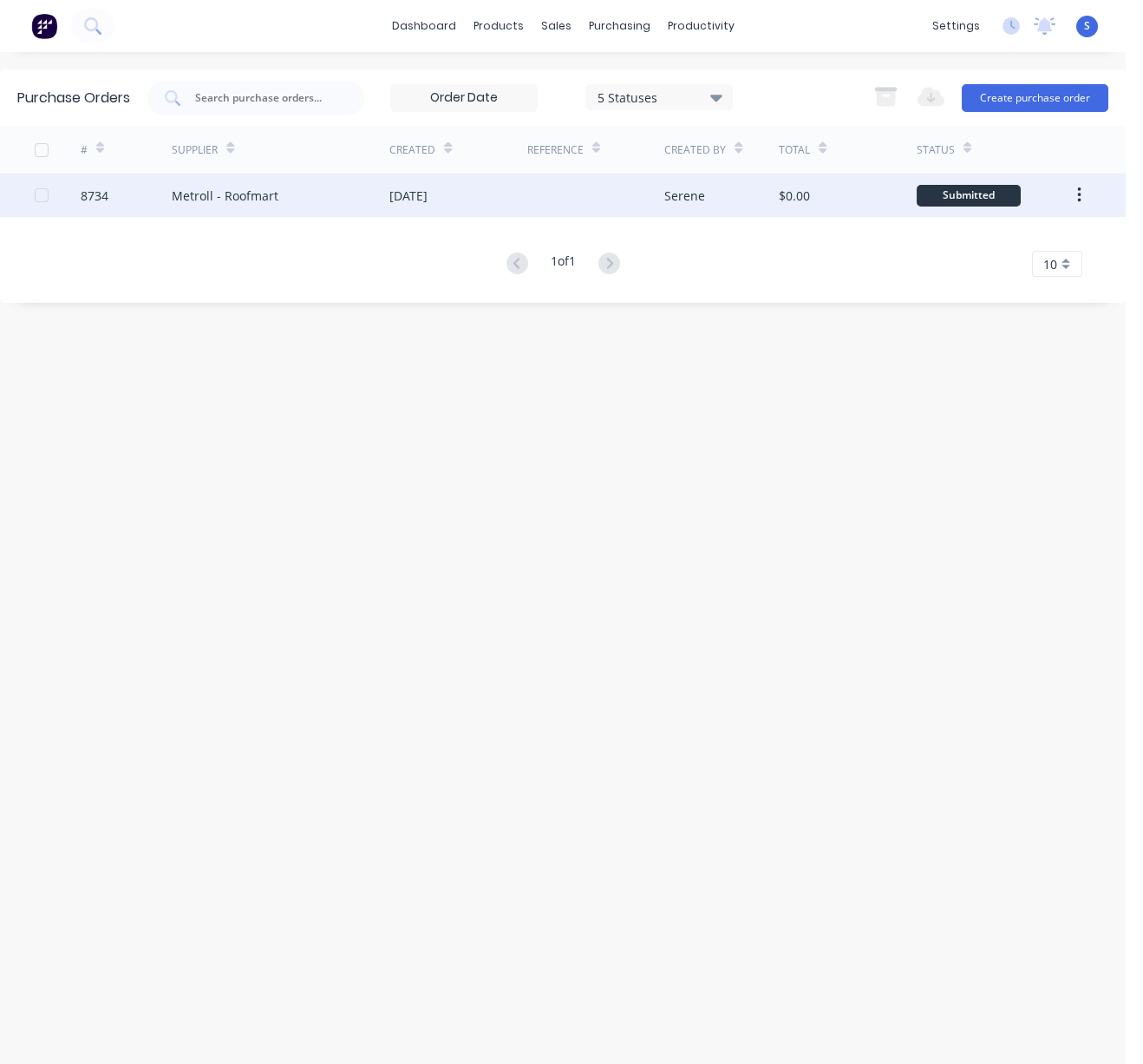
click at [350, 205] on div "Metroll - Roofmart" at bounding box center [281, 194] width 218 height 43
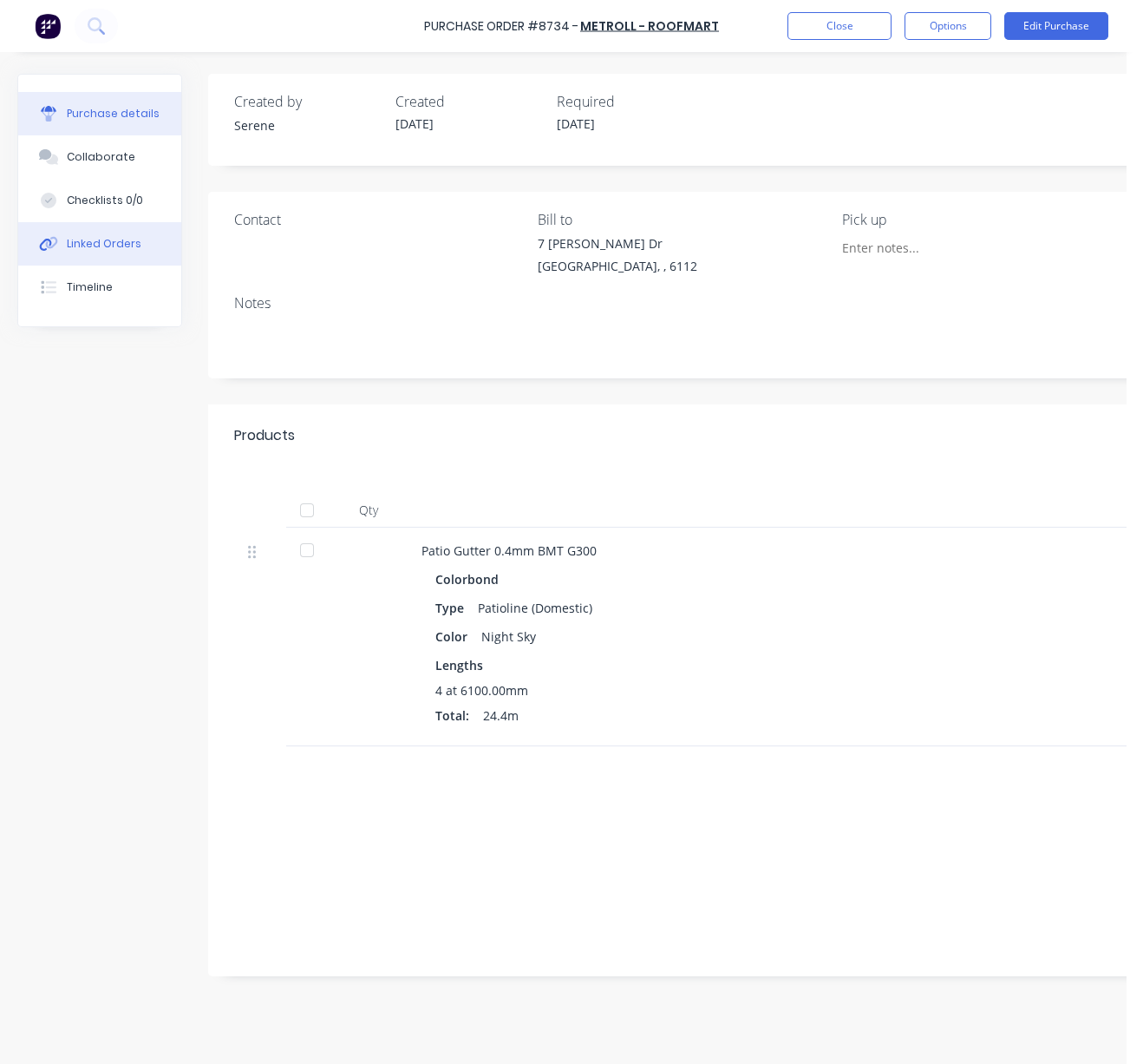
click at [128, 247] on div "Linked Orders" at bounding box center [104, 244] width 75 height 15
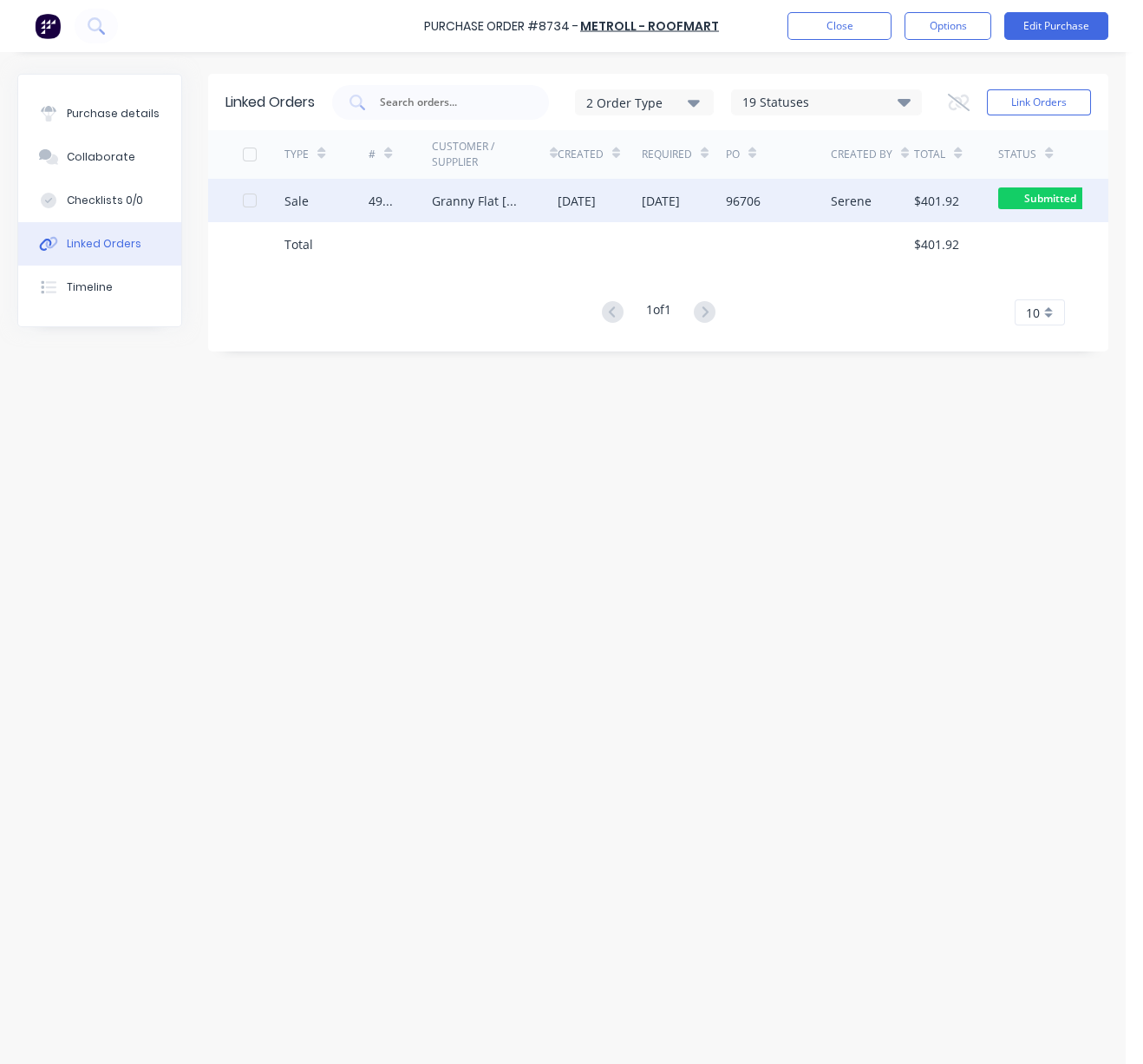
click at [340, 203] on div "Sale" at bounding box center [326, 200] width 84 height 43
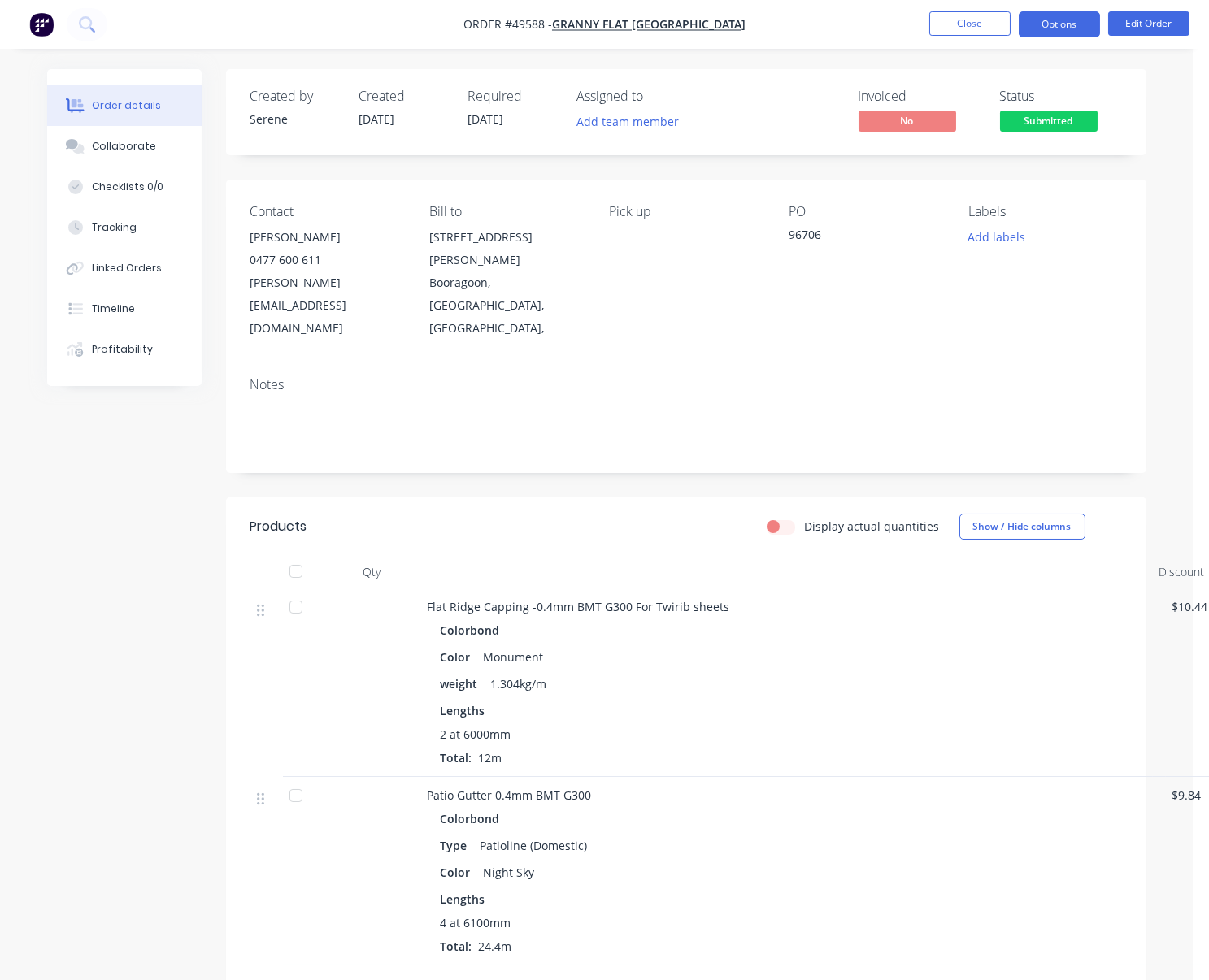
click at [1062, 27] on button "Options" at bounding box center [1058, 24] width 82 height 26
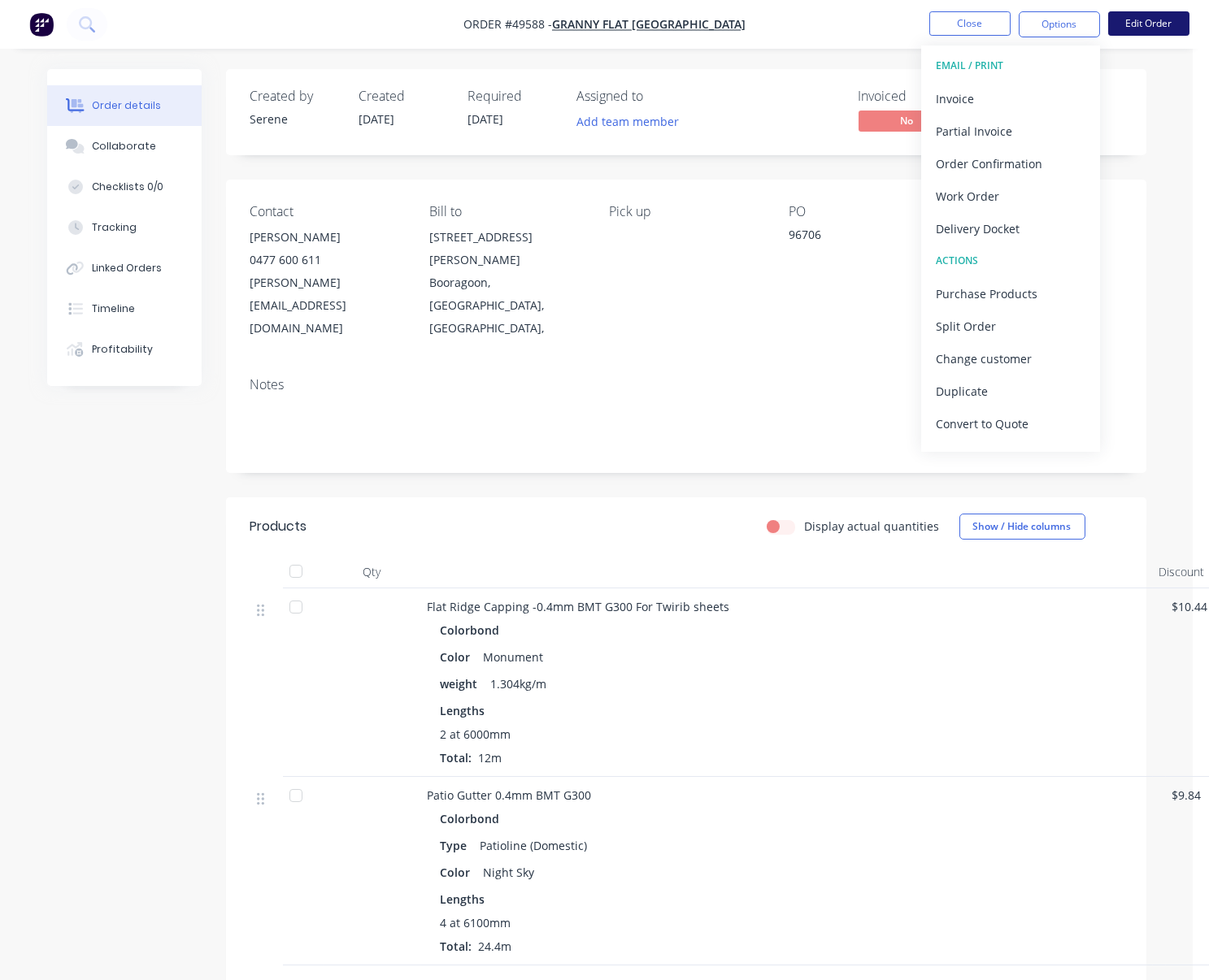
click at [1137, 20] on button "Edit Order" at bounding box center [1148, 23] width 82 height 24
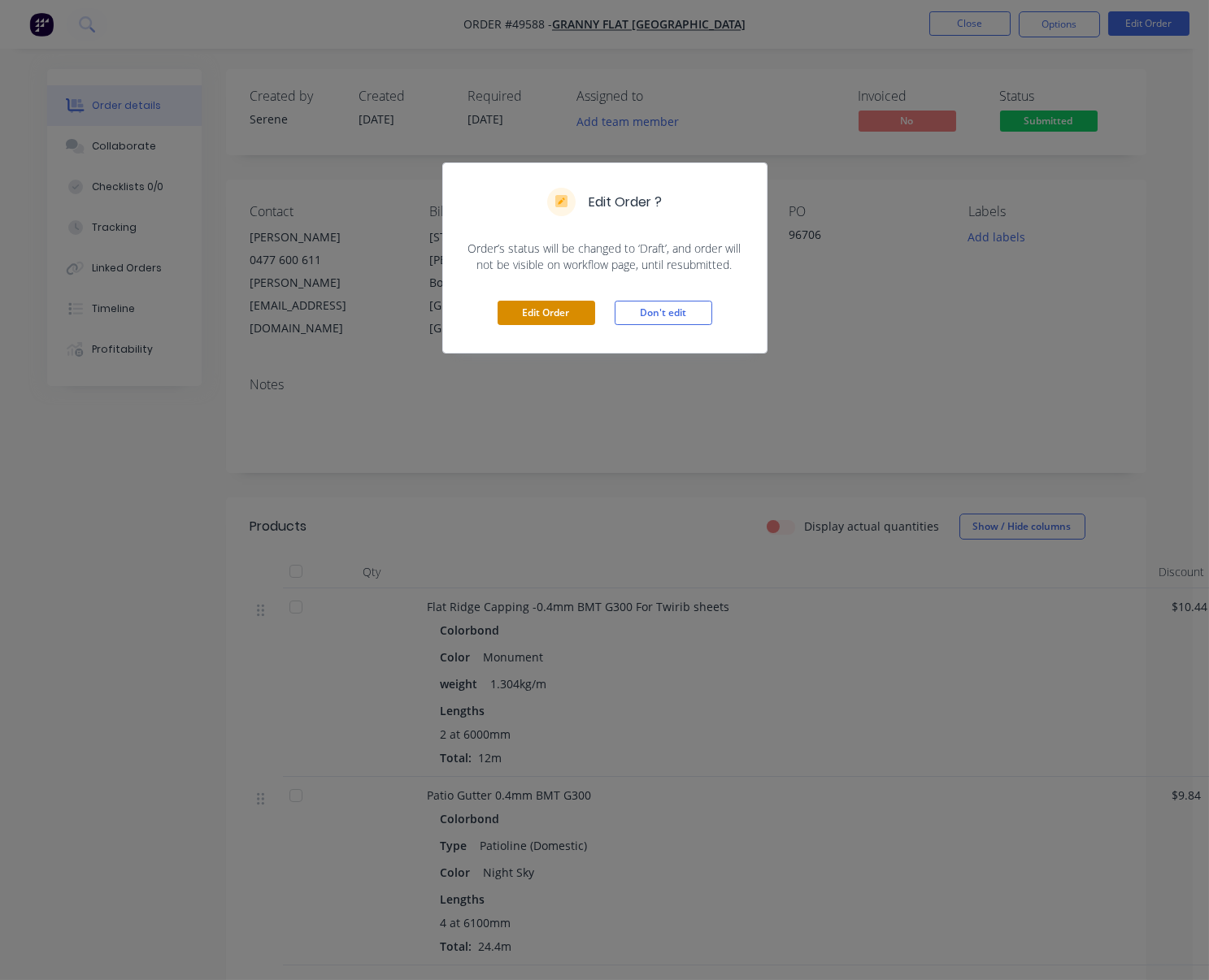
click at [543, 325] on button "Edit Order" at bounding box center [546, 313] width 98 height 24
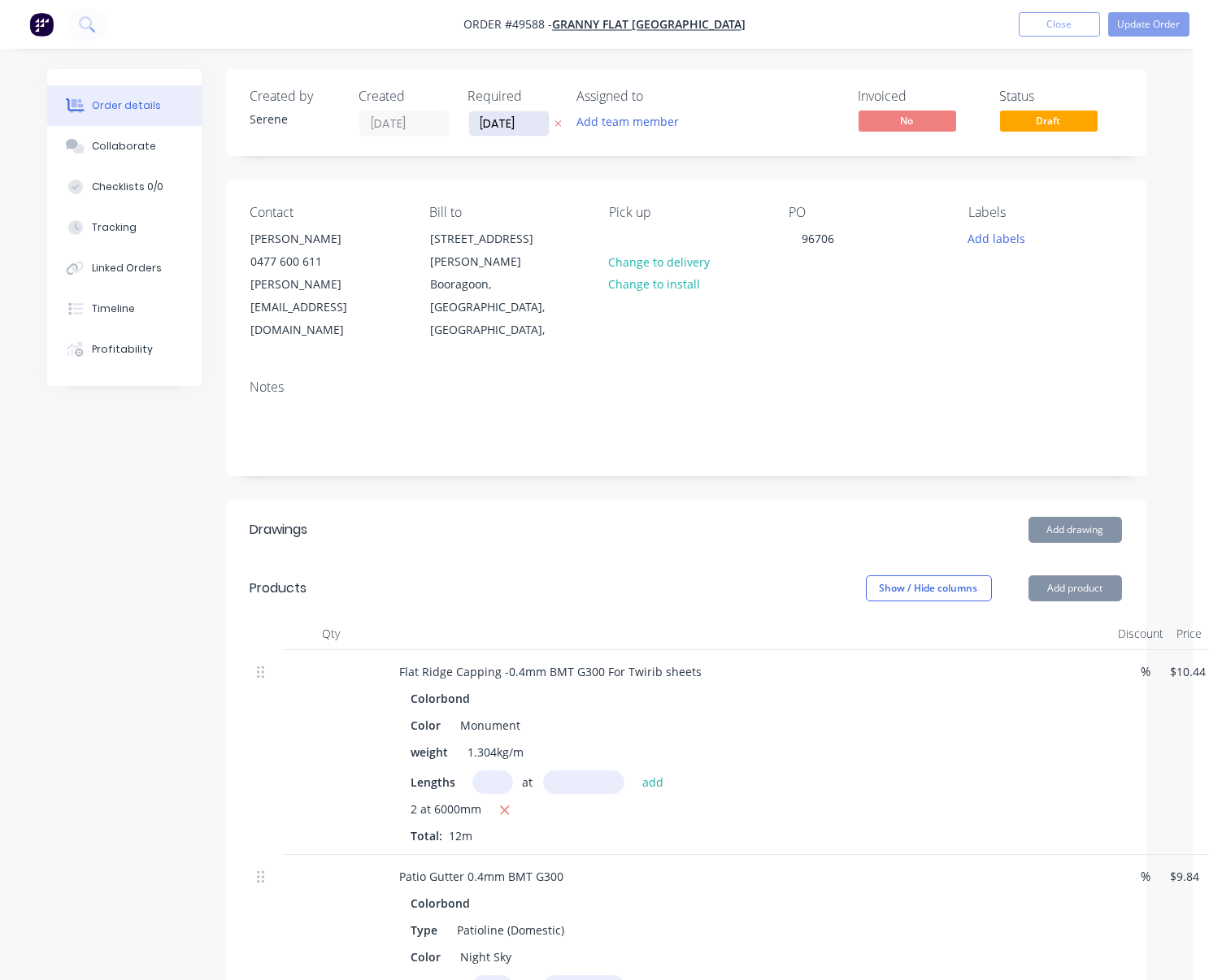
click at [509, 118] on input "[DATE]" at bounding box center [508, 123] width 80 height 24
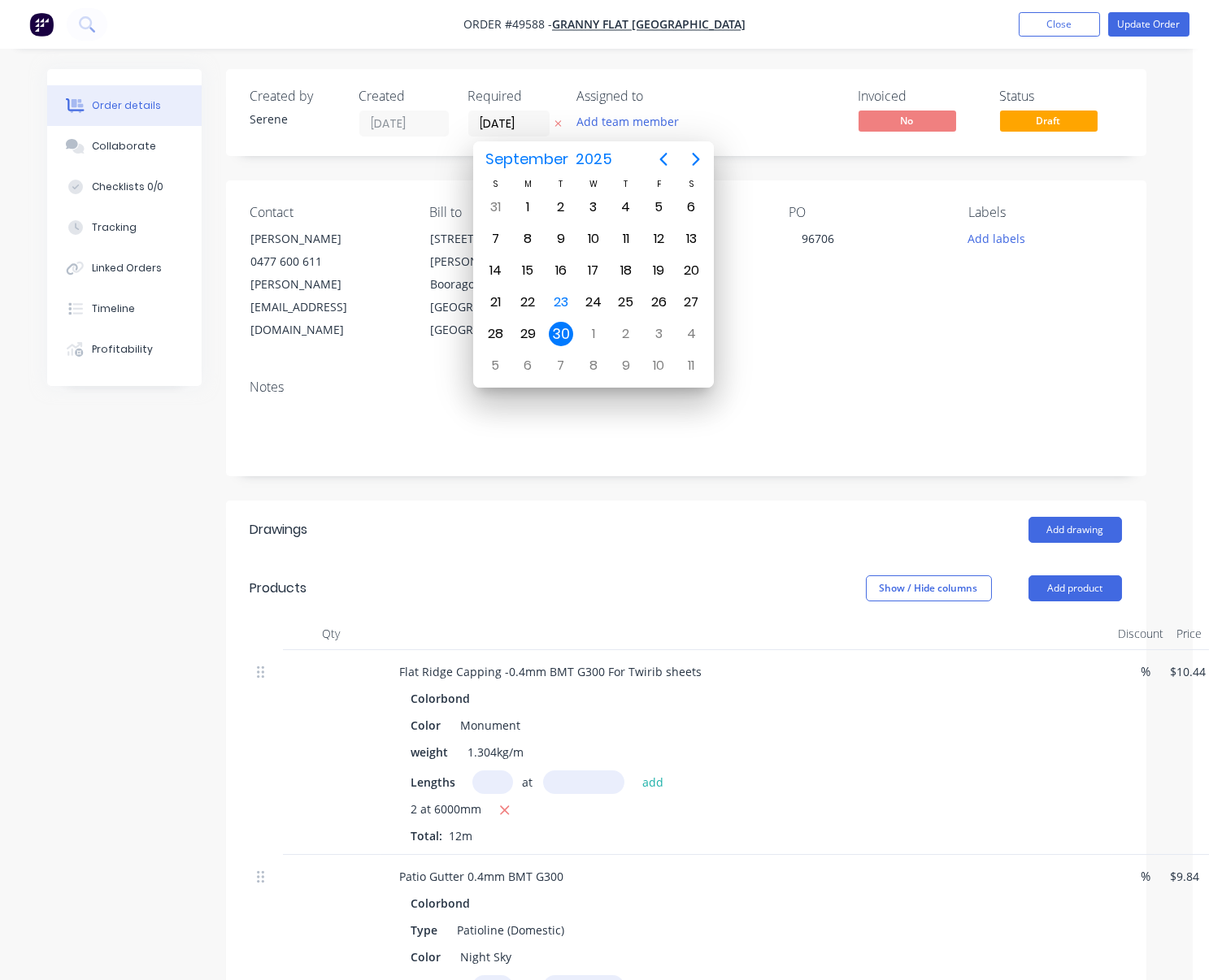
click at [706, 575] on div "Show / Hide columns Add product" at bounding box center [777, 588] width 686 height 26
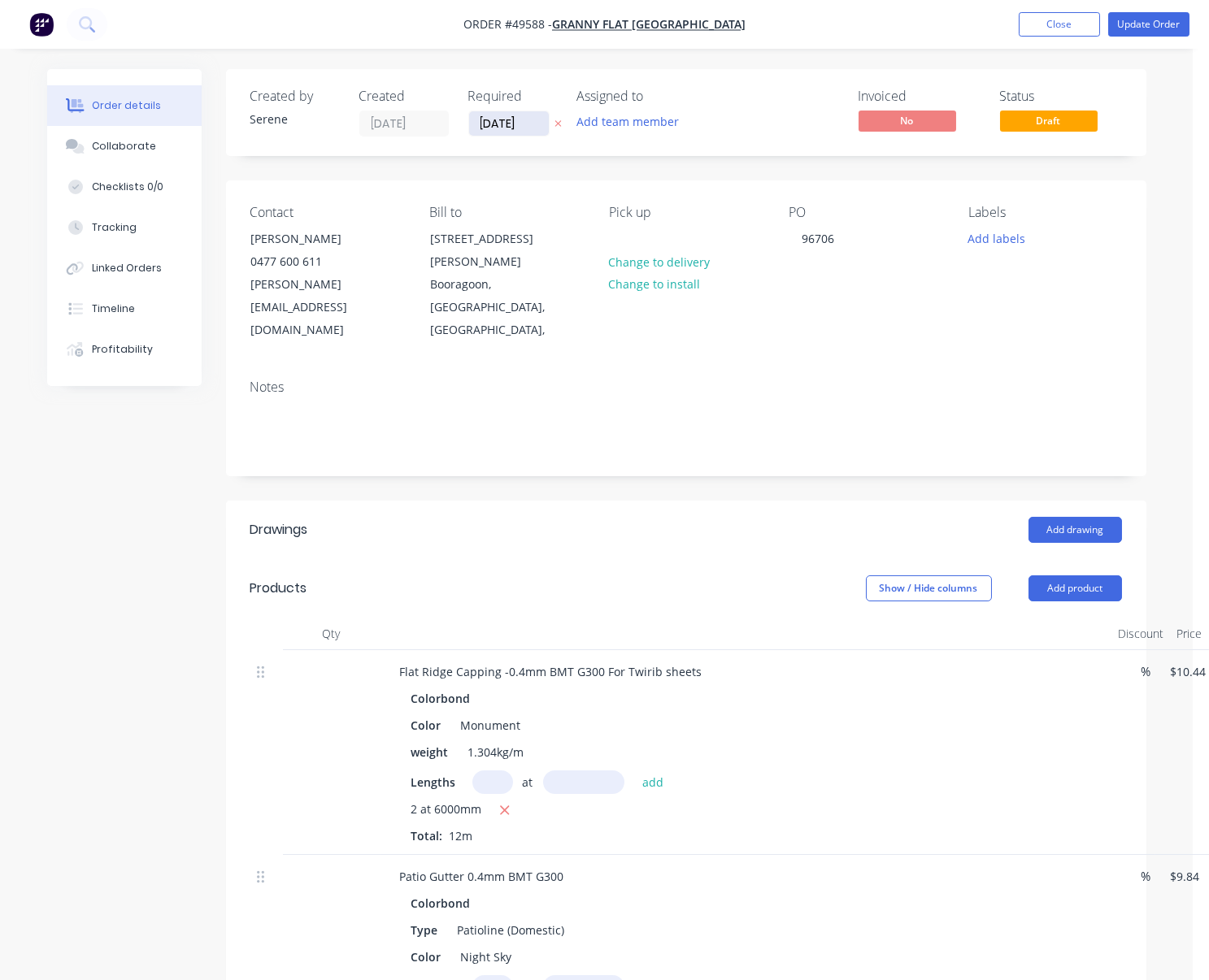
click at [514, 126] on input "[DATE]" at bounding box center [508, 123] width 80 height 24
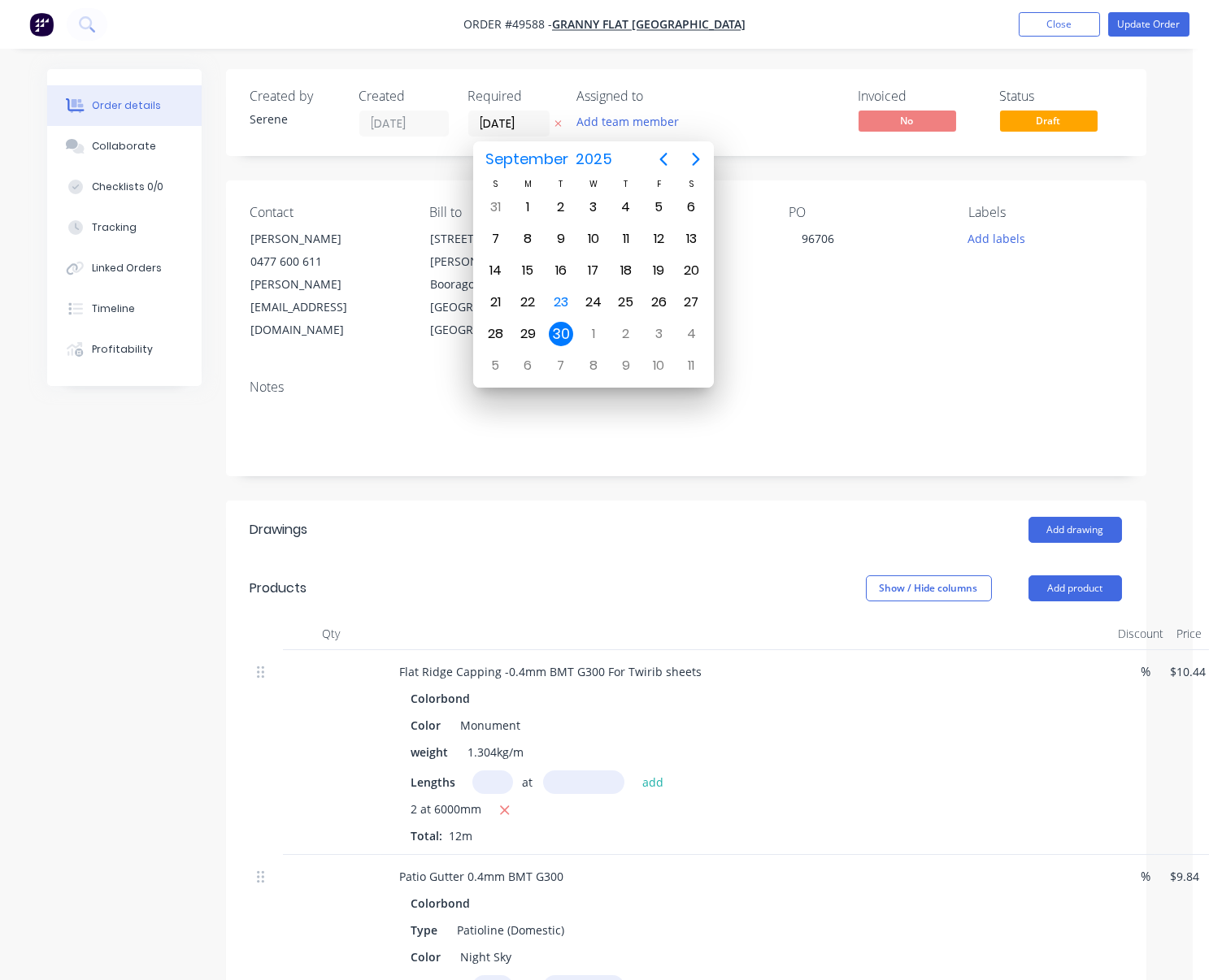
click at [721, 559] on header "Products Show / Hide columns Add product" at bounding box center [686, 588] width 920 height 58
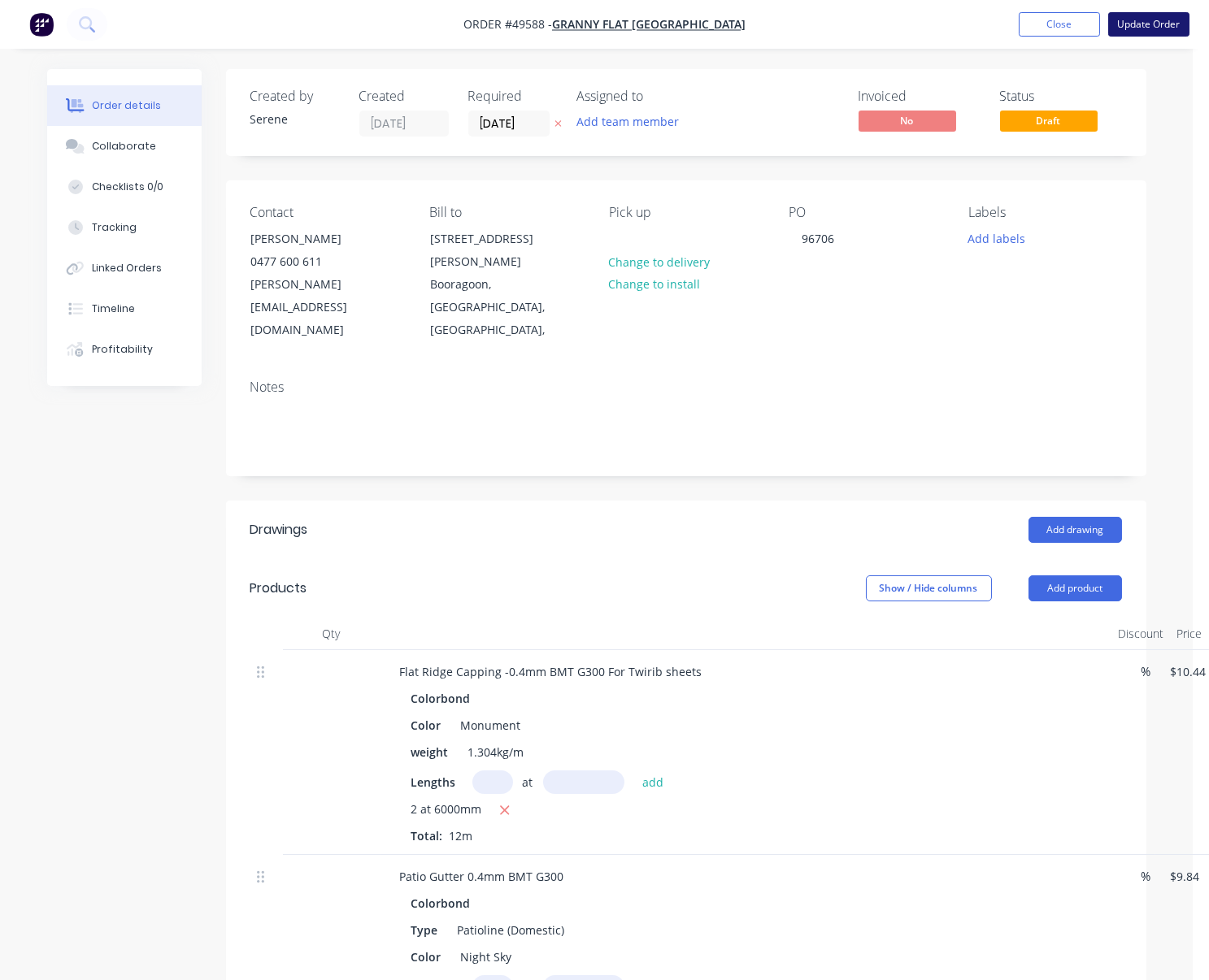
click at [1172, 15] on button "Update Order" at bounding box center [1148, 24] width 82 height 24
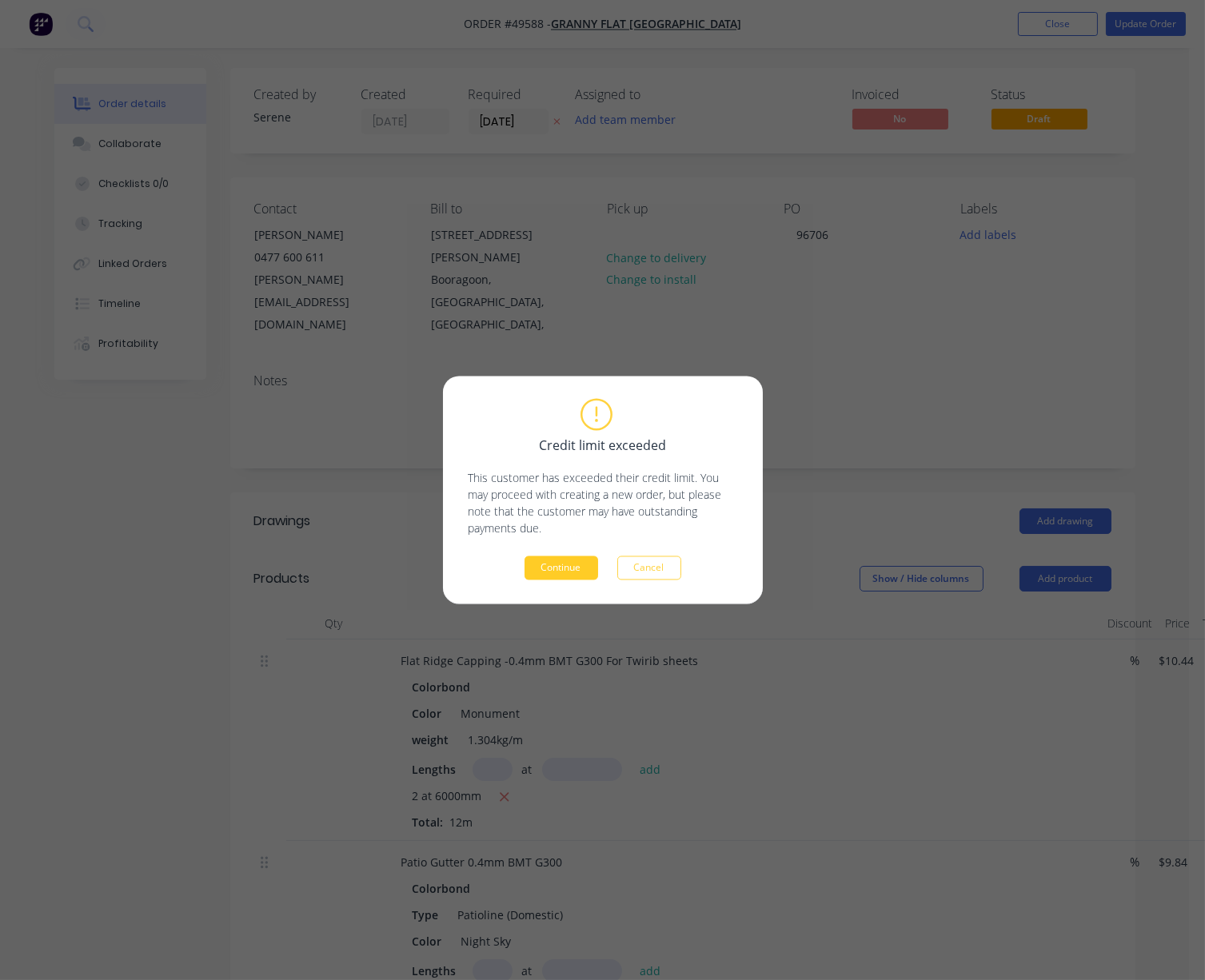
click at [576, 564] on button "Continue" at bounding box center [561, 568] width 73 height 24
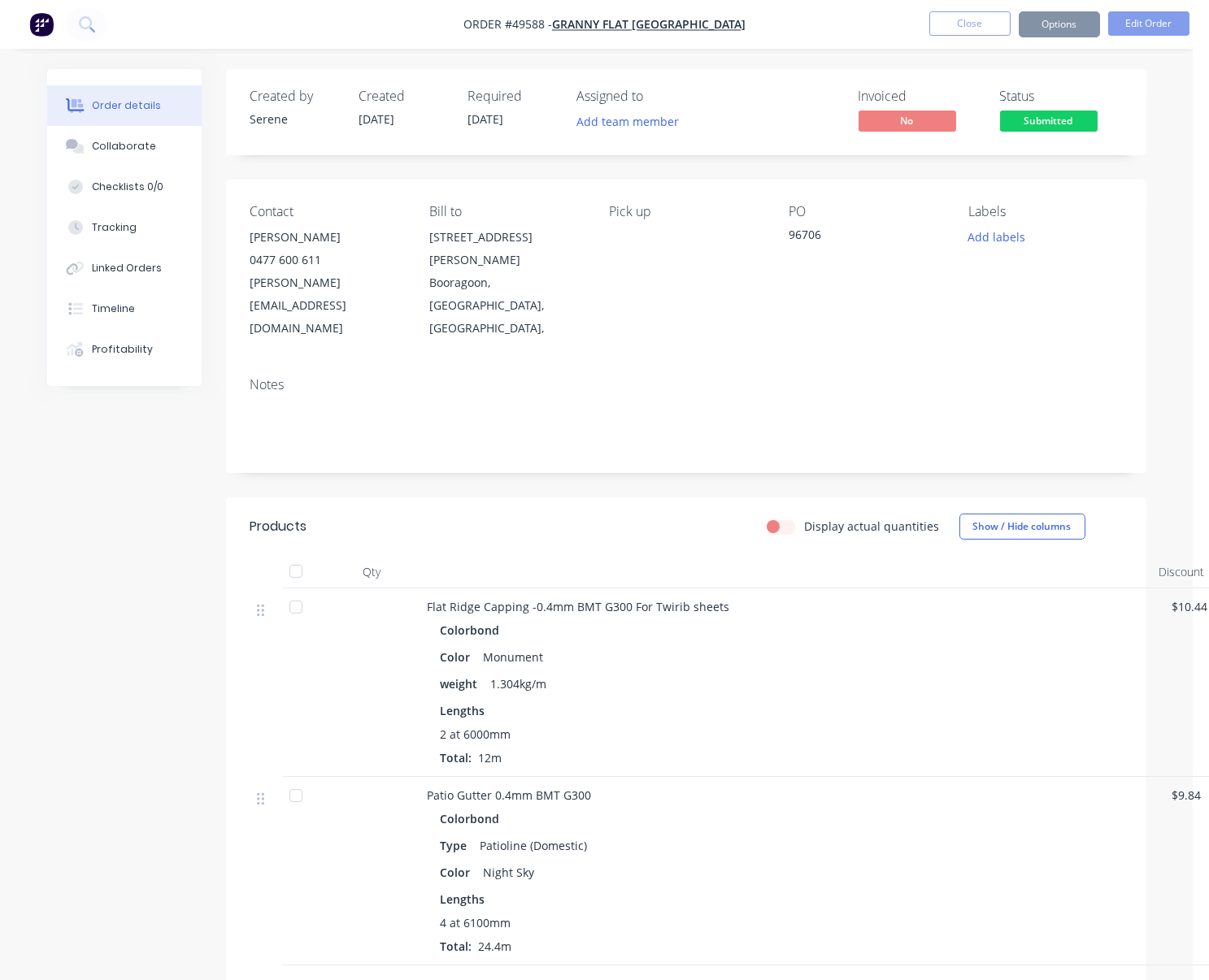
click at [1066, 27] on button "Options" at bounding box center [1058, 24] width 82 height 26
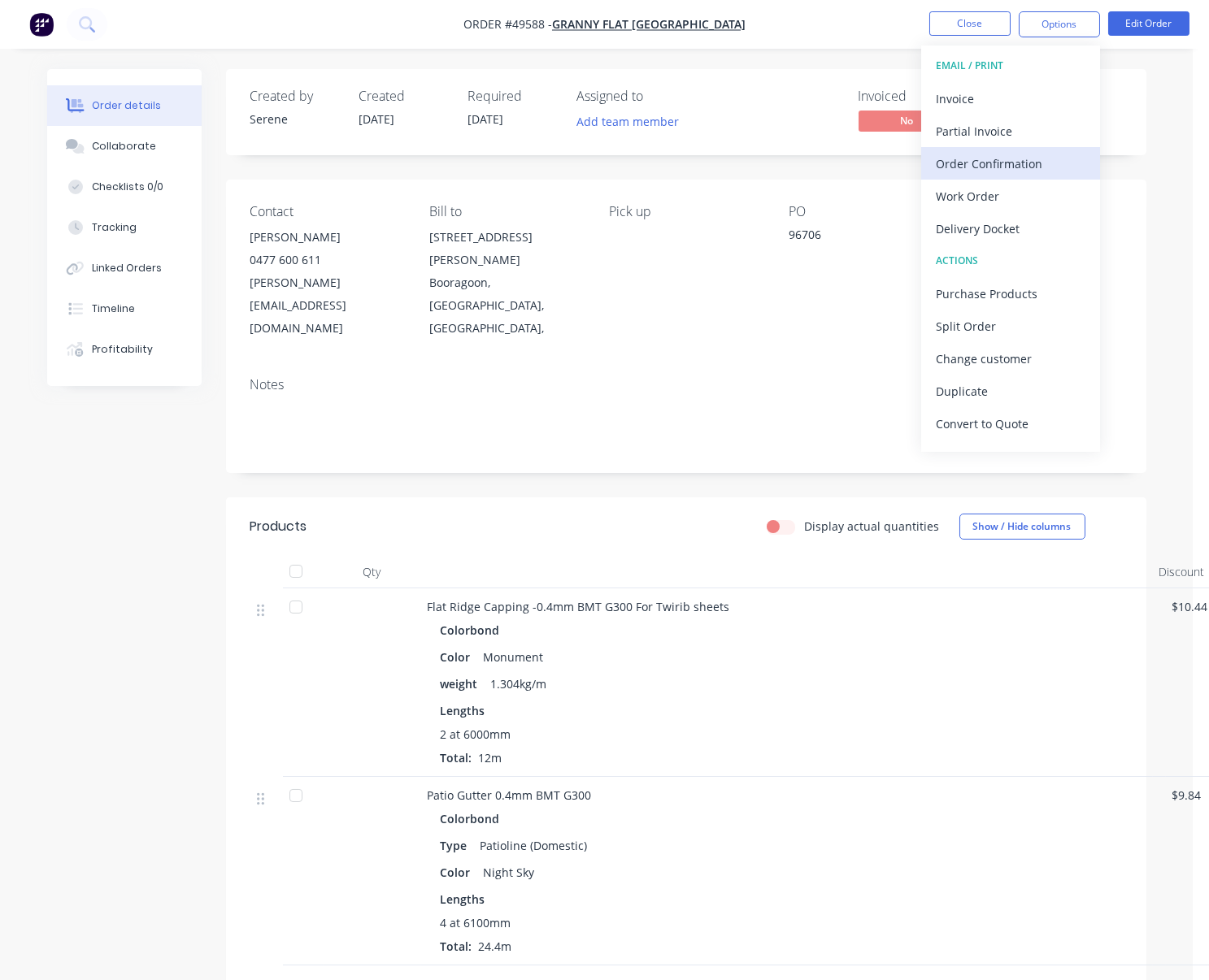
click at [1020, 164] on div "Order Confirmation" at bounding box center [1010, 164] width 150 height 23
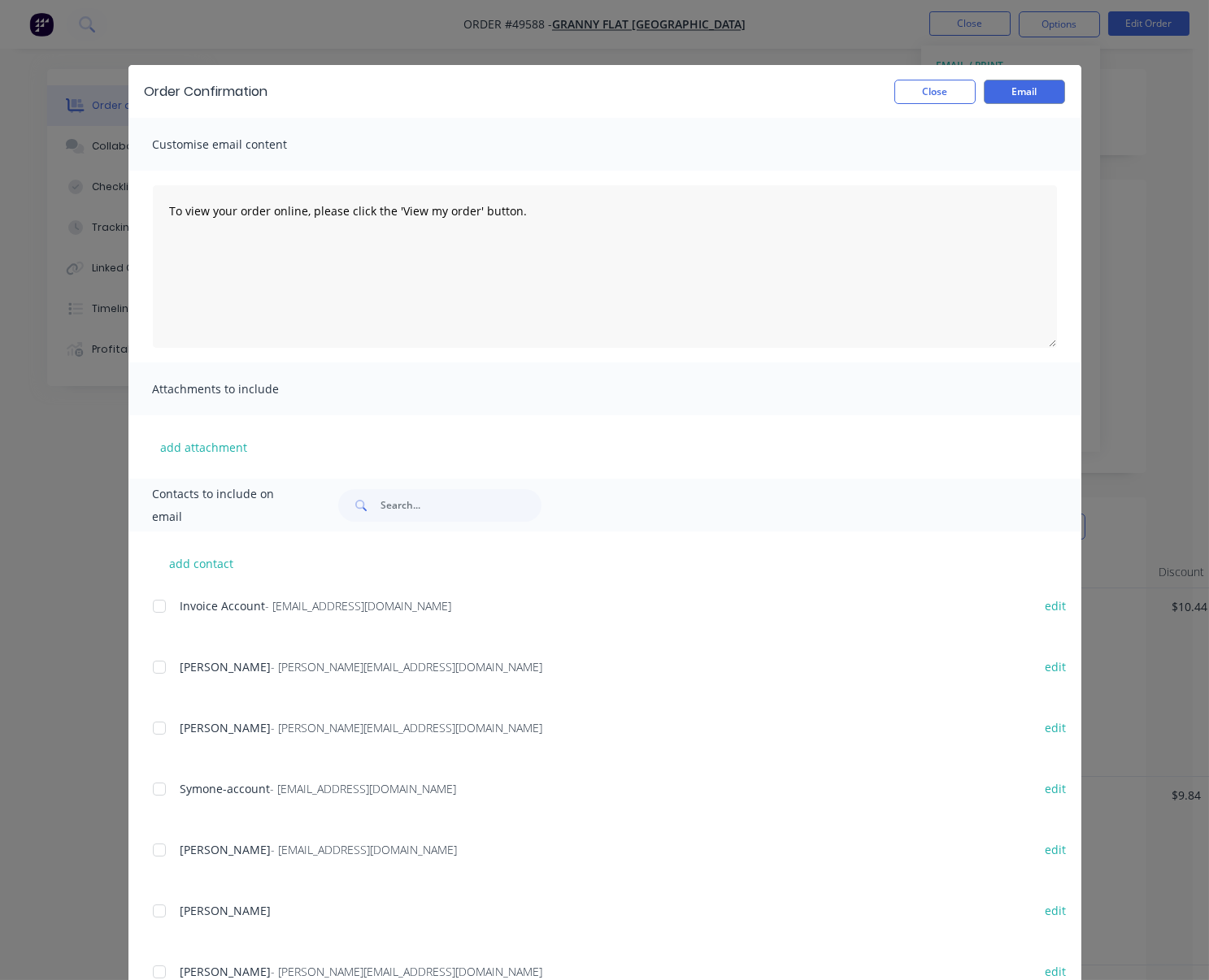
click at [155, 734] on div at bounding box center [160, 727] width 32 height 32
click at [1018, 93] on button "Email" at bounding box center [1023, 91] width 82 height 24
click at [940, 94] on button "Close" at bounding box center [935, 91] width 82 height 24
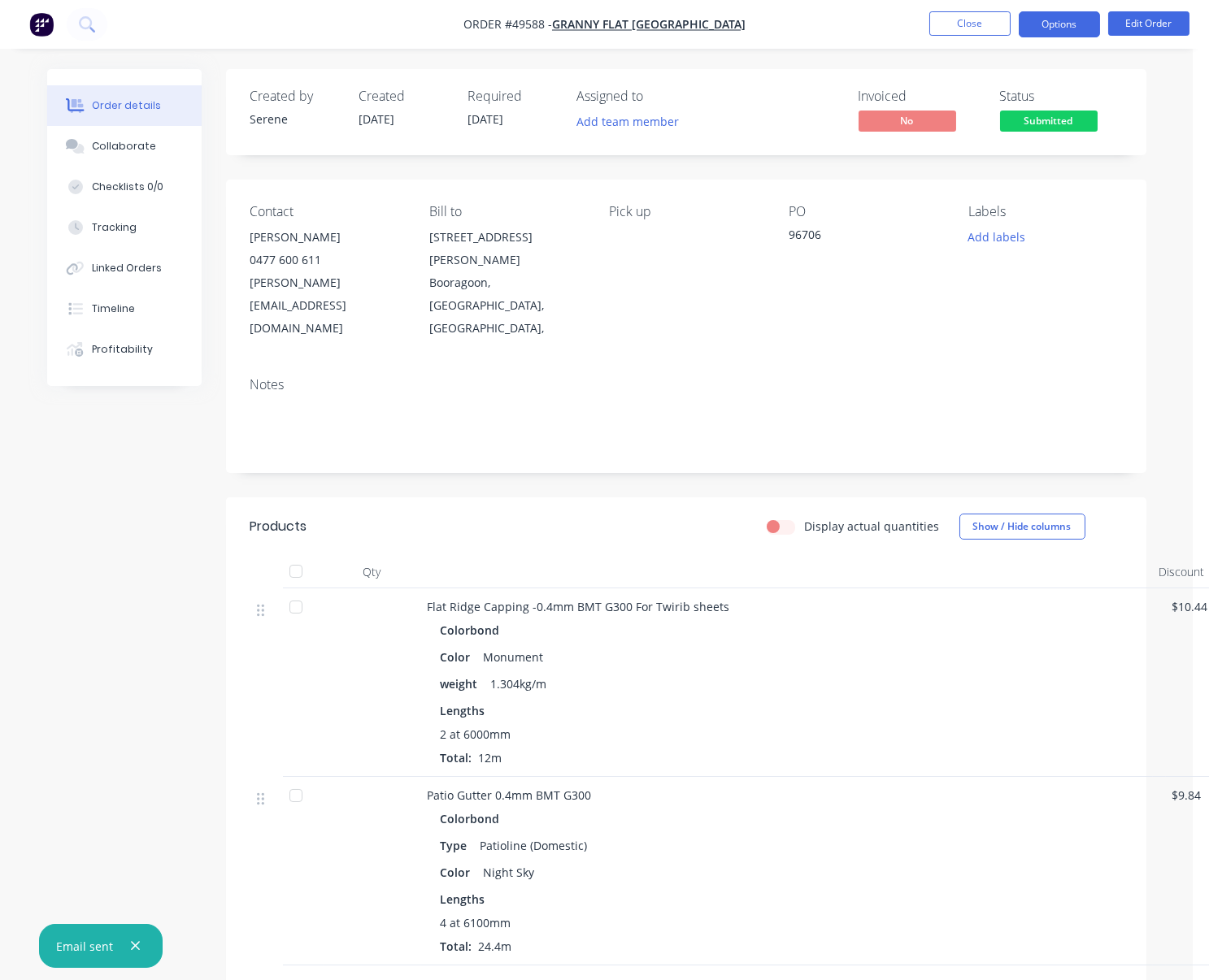
click at [1043, 35] on button "Options" at bounding box center [1058, 24] width 82 height 26
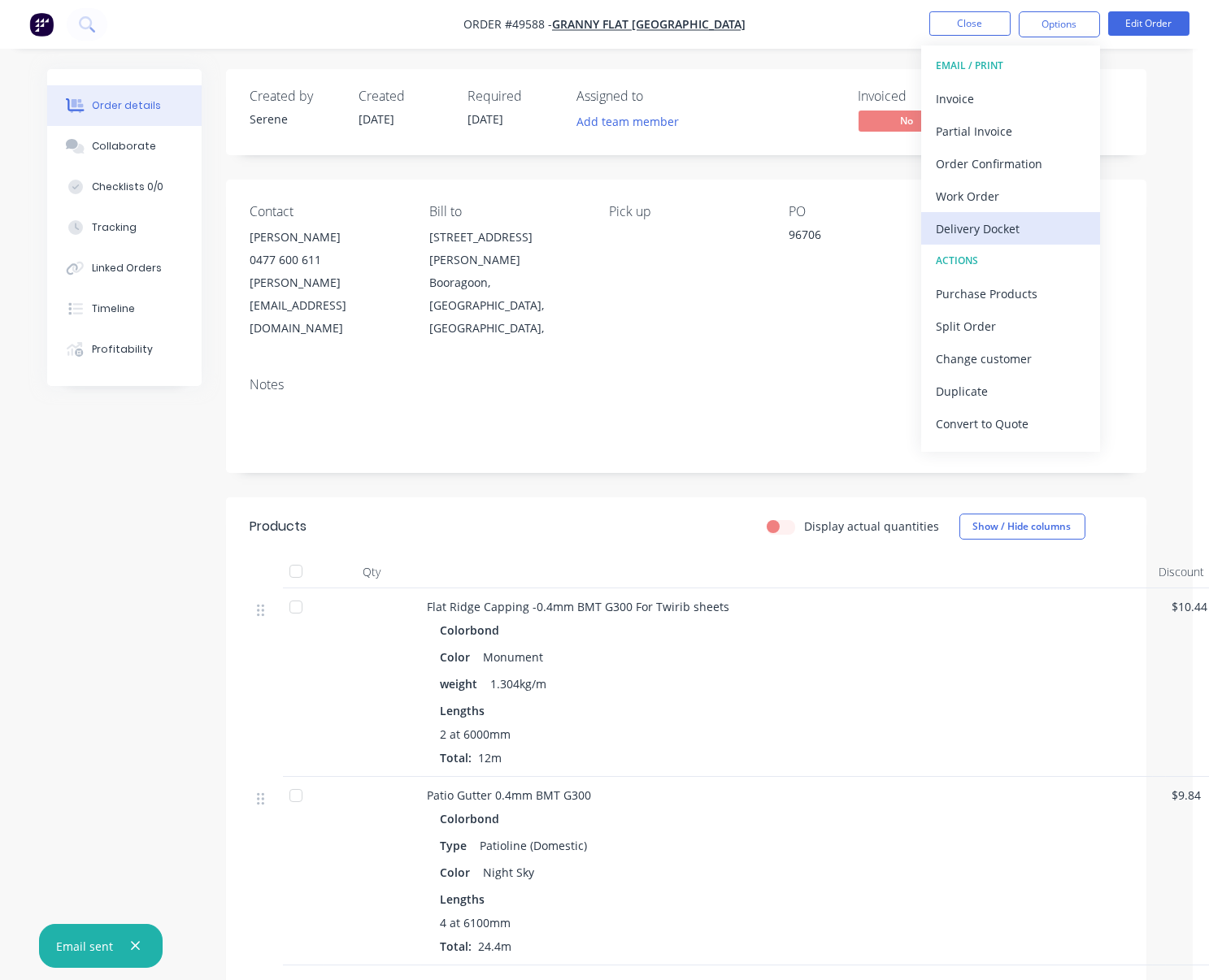
click at [991, 227] on div "Delivery Docket" at bounding box center [1010, 228] width 150 height 23
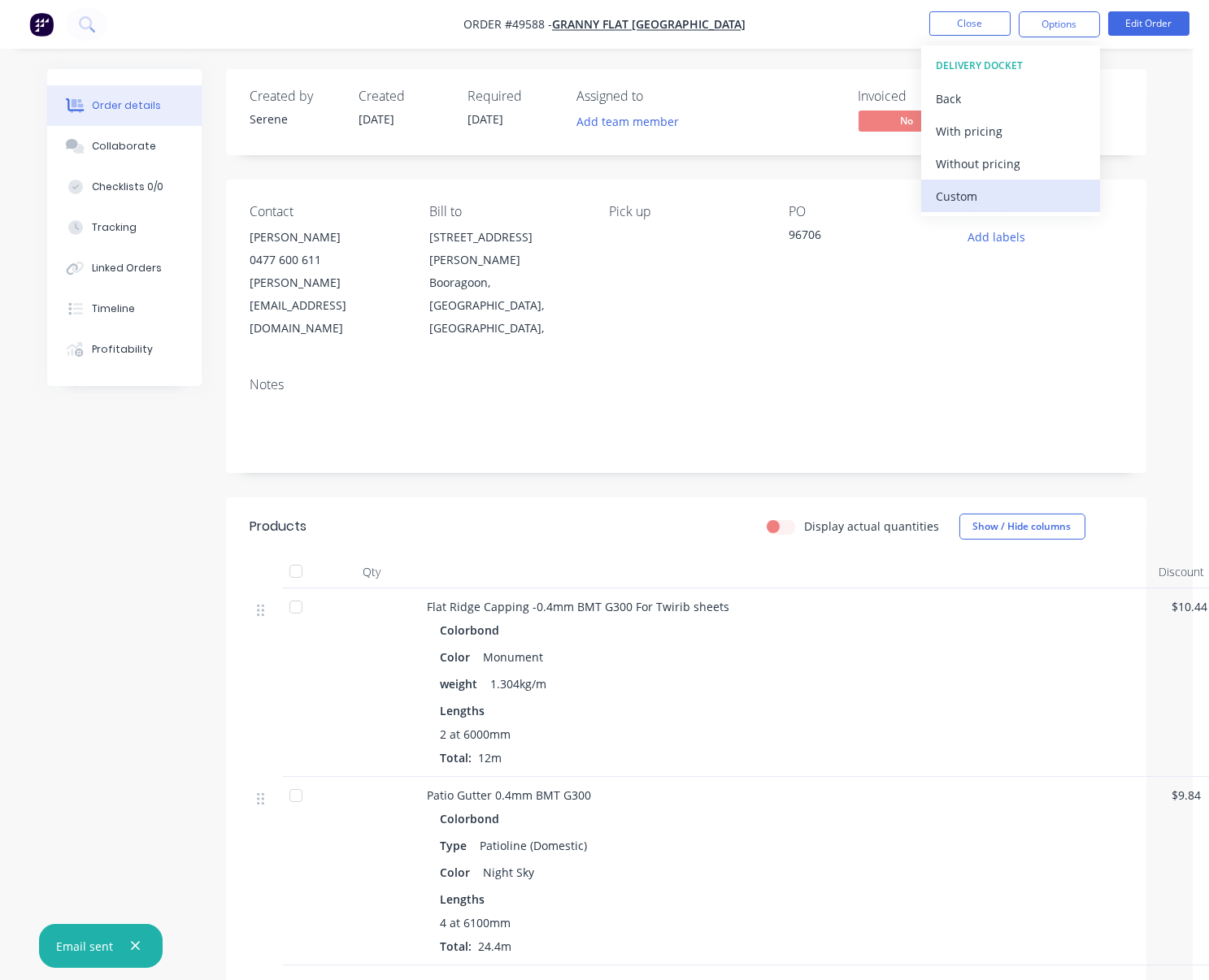
click at [973, 201] on div "Custom" at bounding box center [1010, 196] width 150 height 23
click at [981, 162] on div "Without pricing" at bounding box center [1010, 164] width 150 height 23
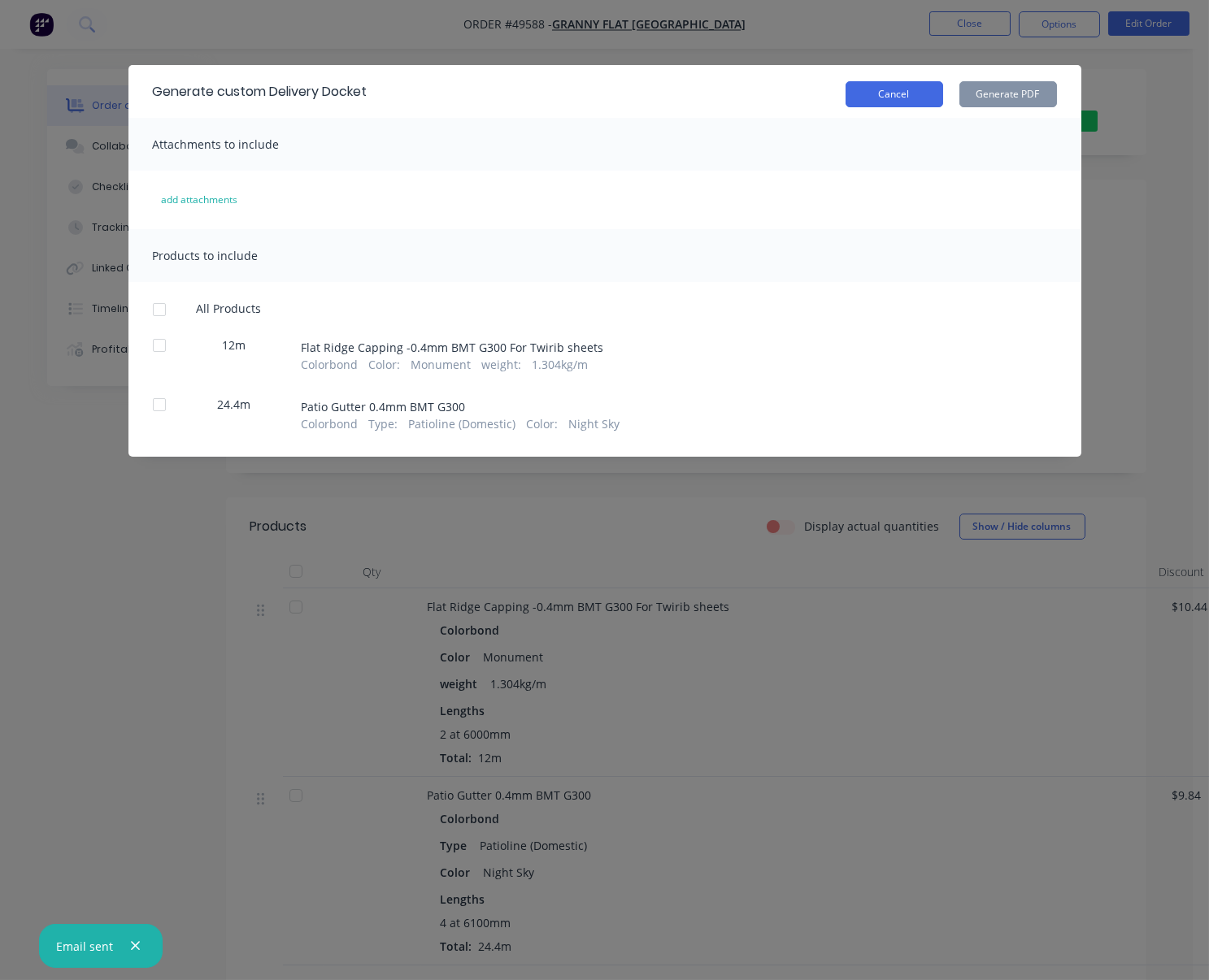
click at [928, 104] on button "Cancel" at bounding box center [894, 94] width 98 height 26
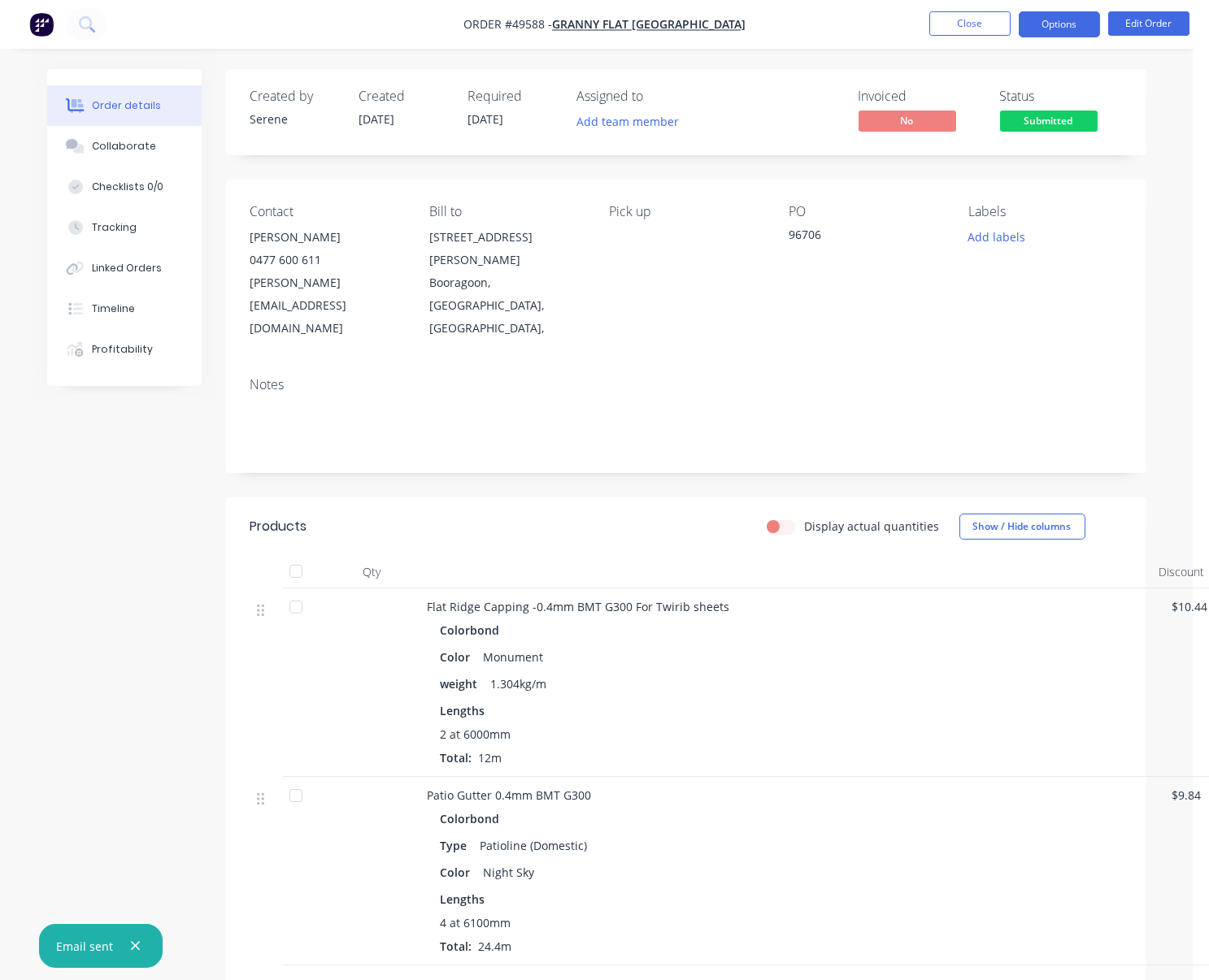
click at [1035, 20] on button "Options" at bounding box center [1058, 24] width 82 height 26
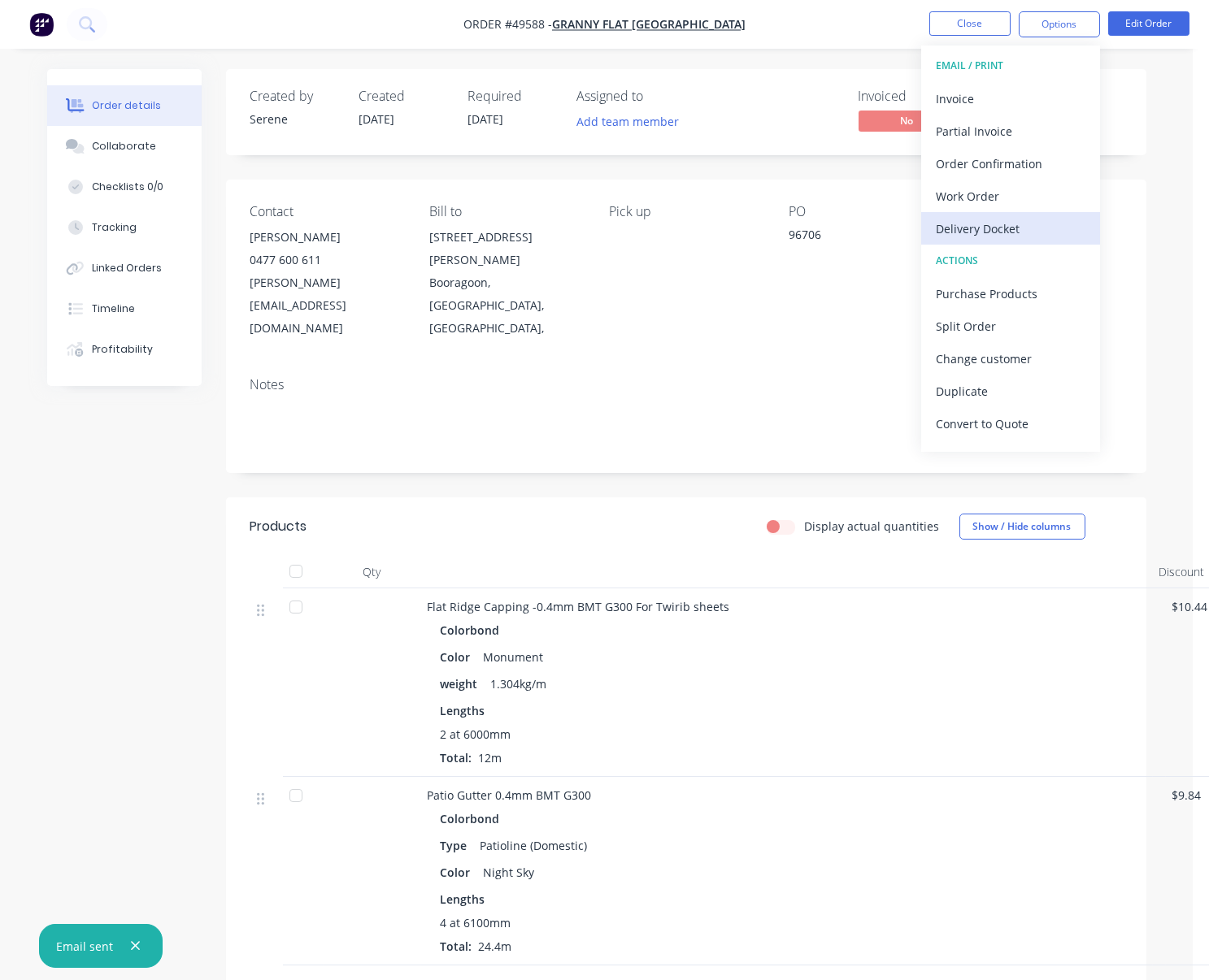
click at [989, 223] on div "Delivery Docket" at bounding box center [1010, 228] width 150 height 23
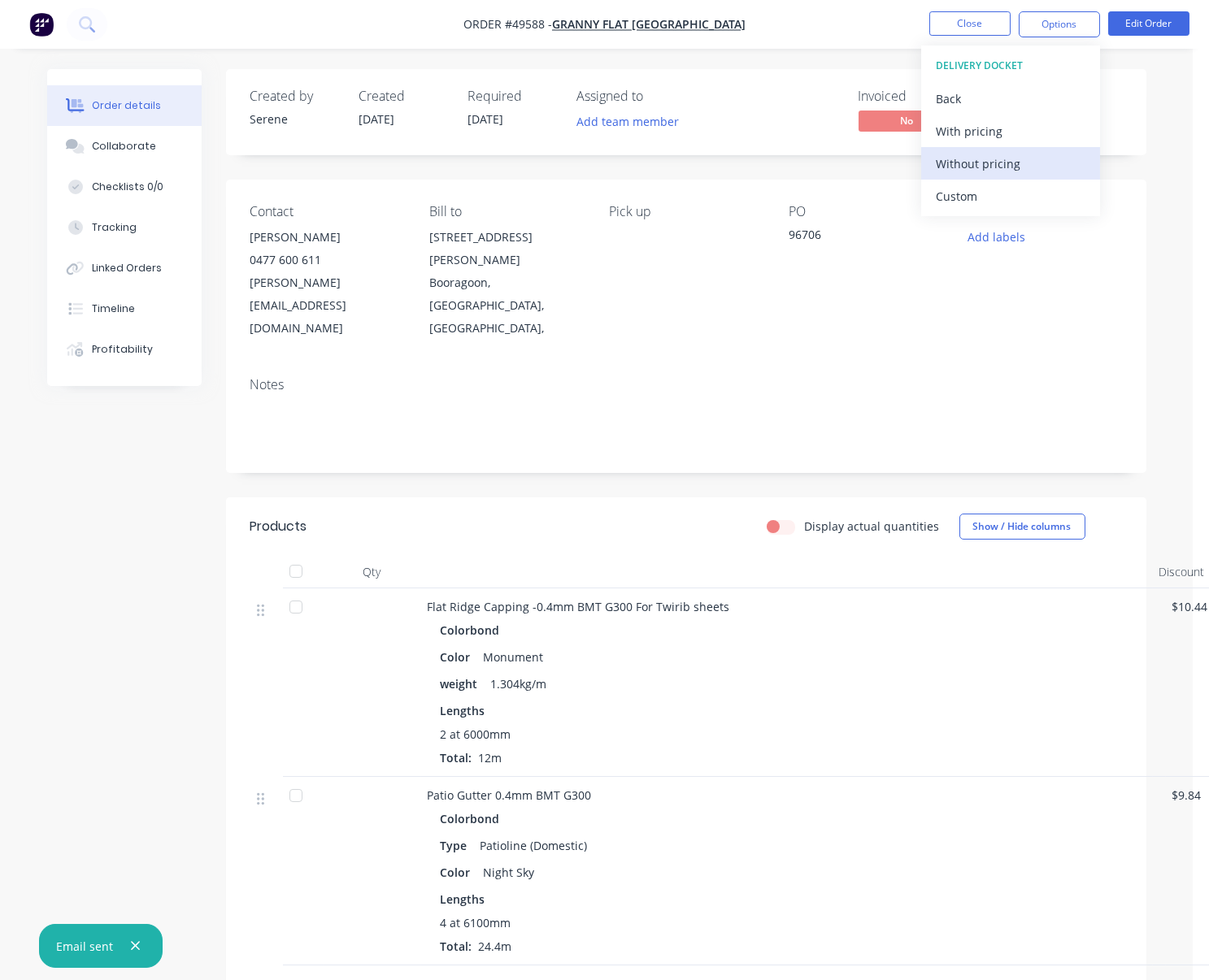
click at [988, 161] on div "Without pricing" at bounding box center [1010, 164] width 150 height 23
drag, startPoint x: 570, startPoint y: 500, endPoint x: 712, endPoint y: 454, distance: 149.3
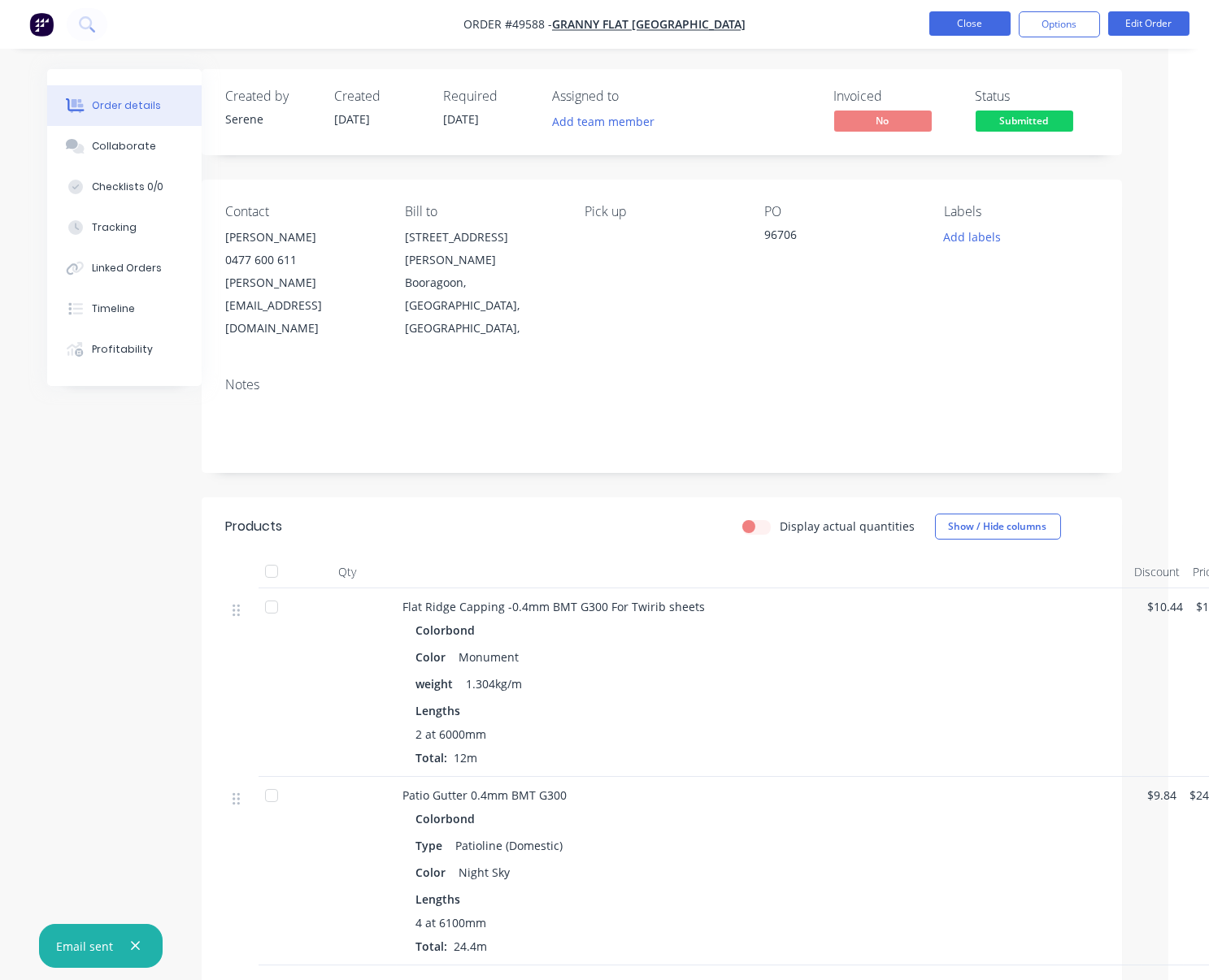
click at [958, 27] on button "Close" at bounding box center [970, 23] width 82 height 24
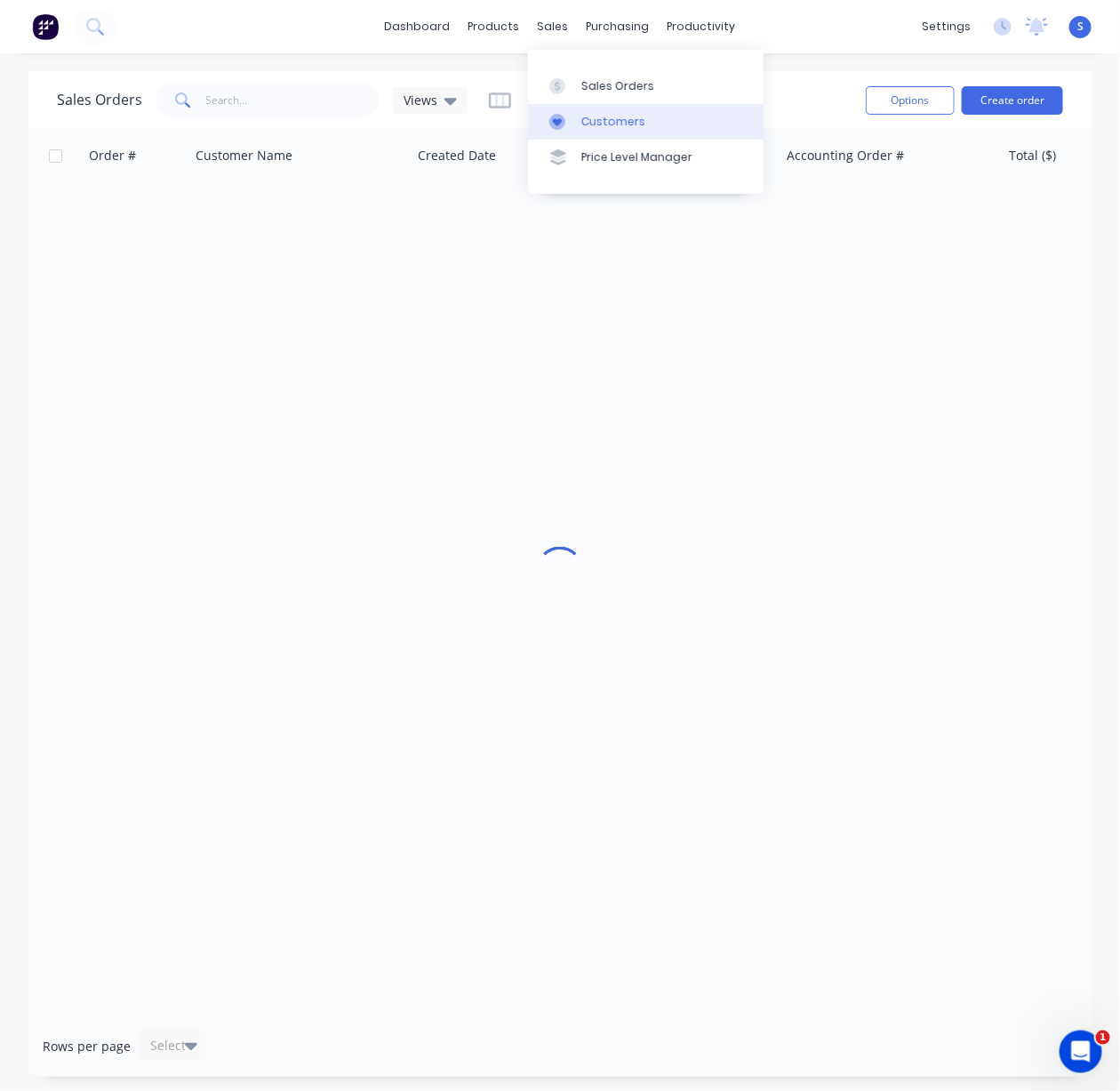
click at [630, 116] on link "Customers" at bounding box center [646, 122] width 235 height 35
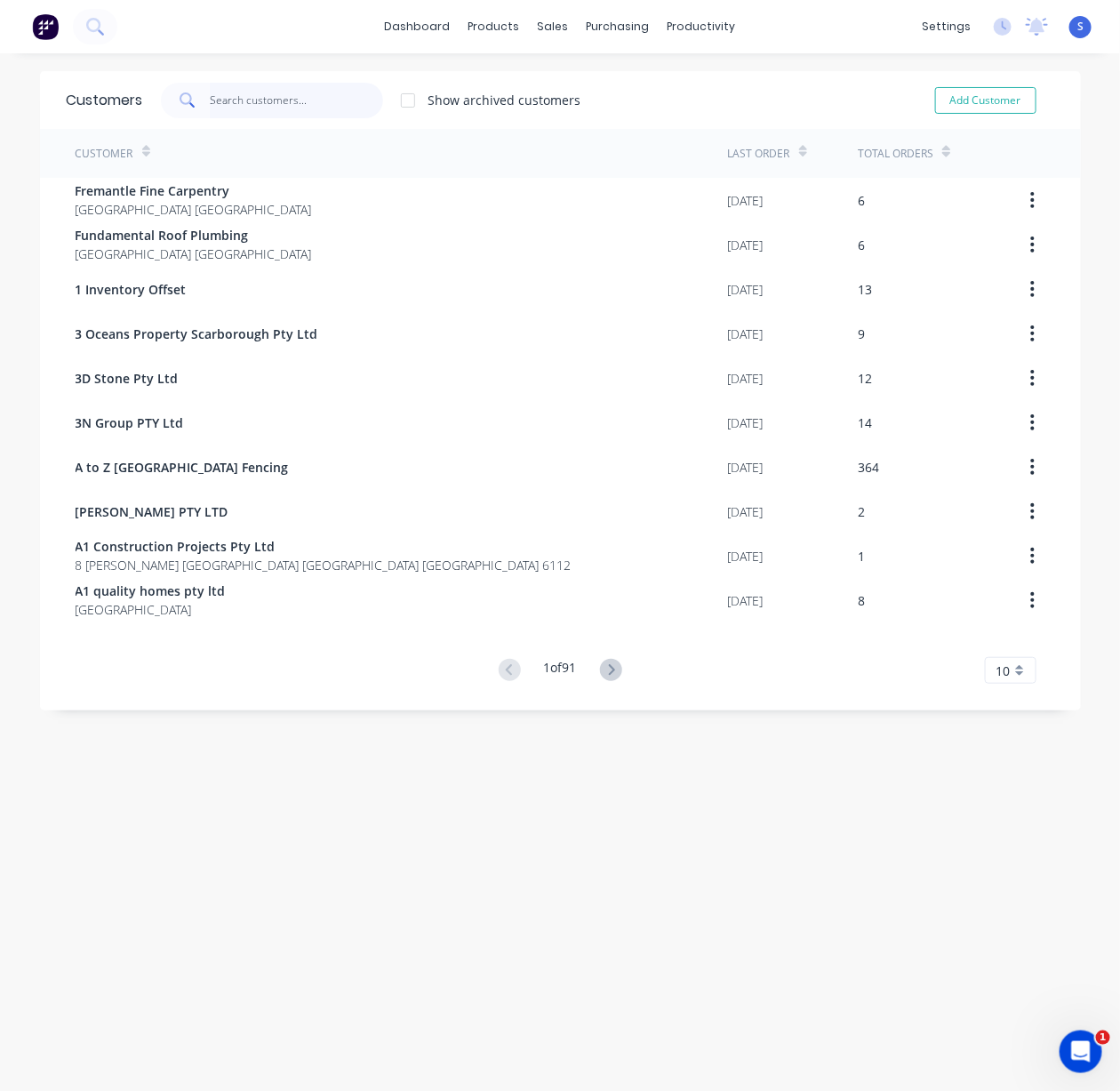
click at [293, 108] on input "text" at bounding box center [296, 100] width 173 height 35
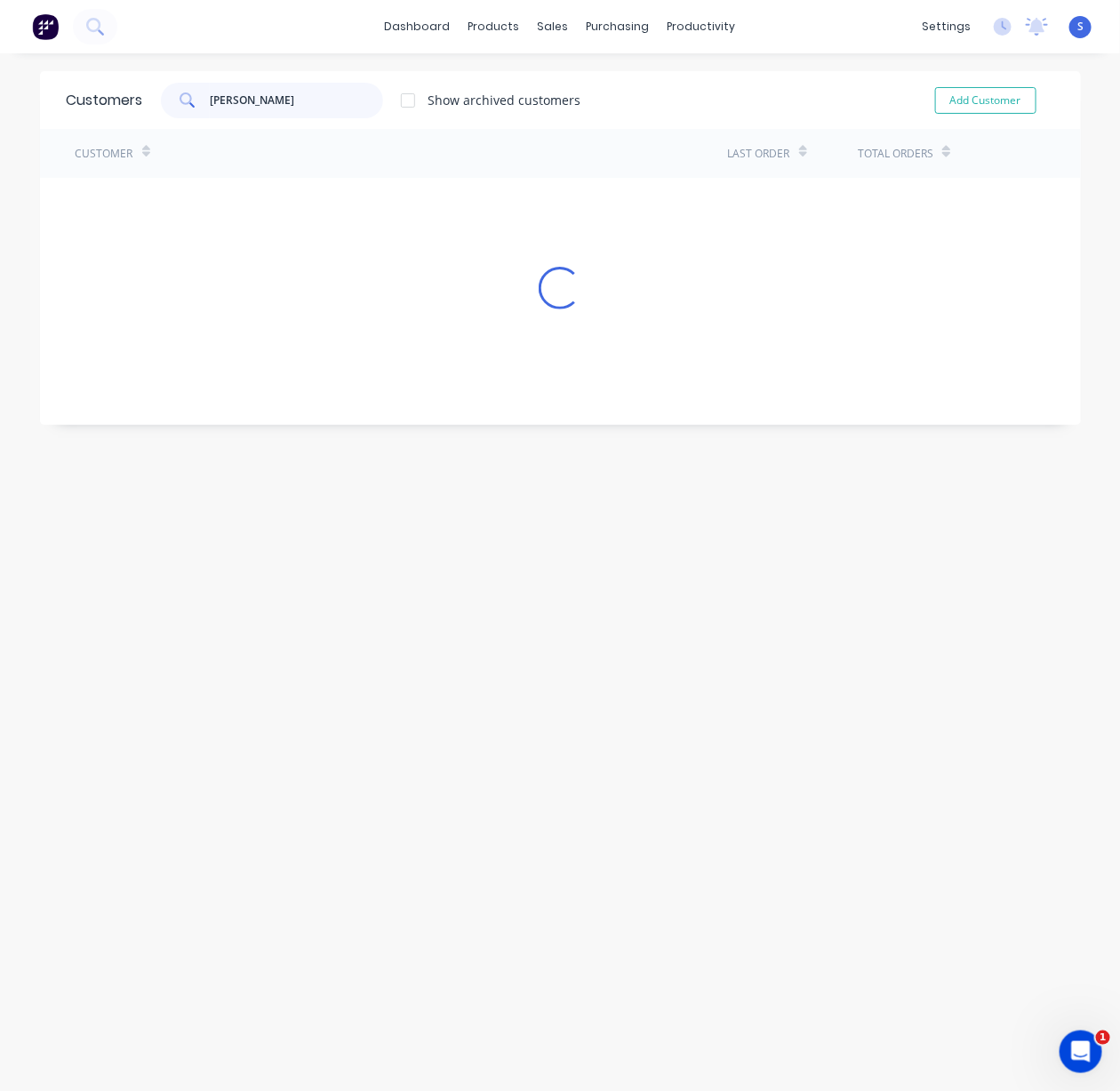
type input "chris"
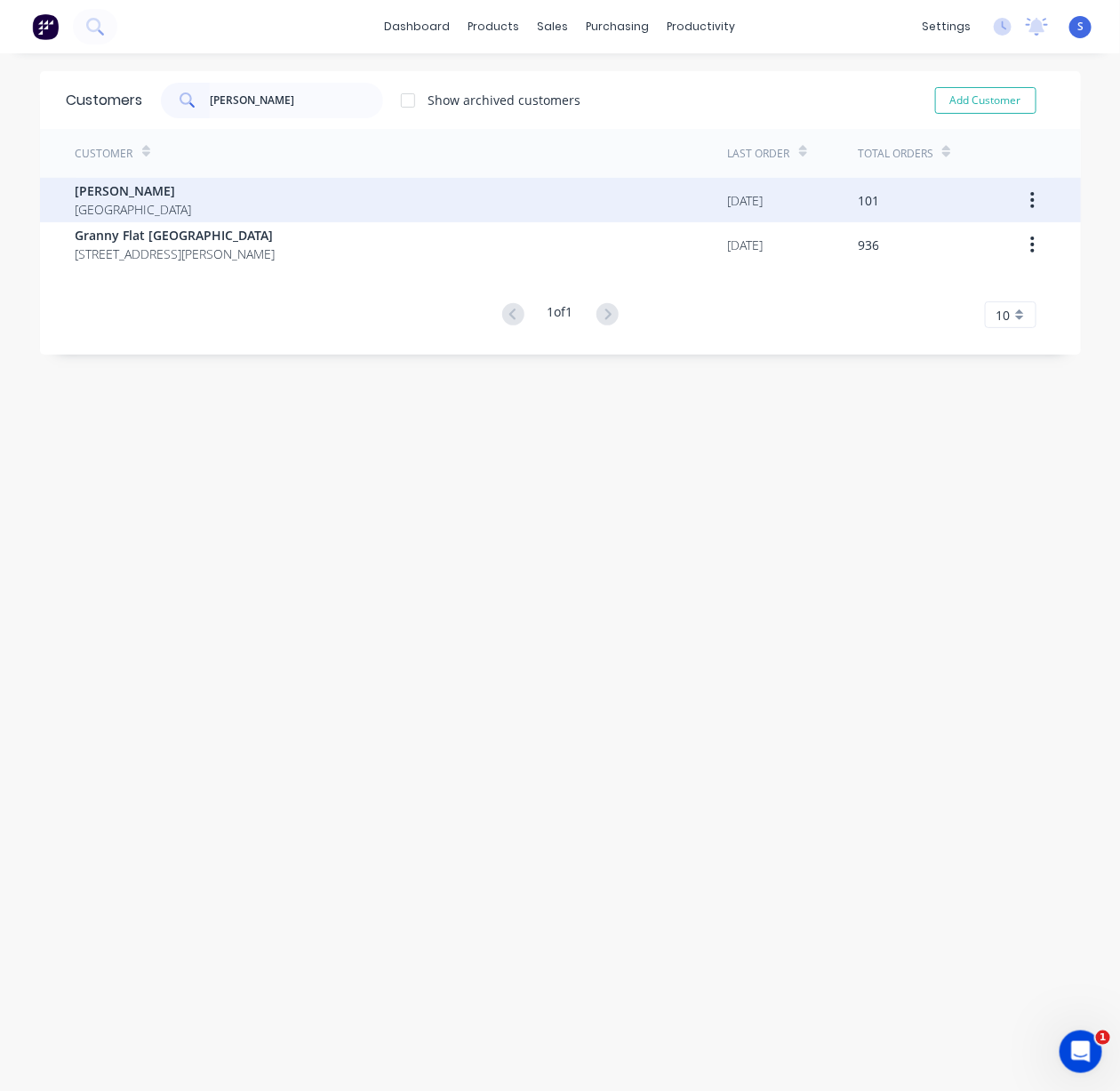
click at [235, 199] on div "Chris Gu Australia" at bounding box center [402, 199] width 653 height 44
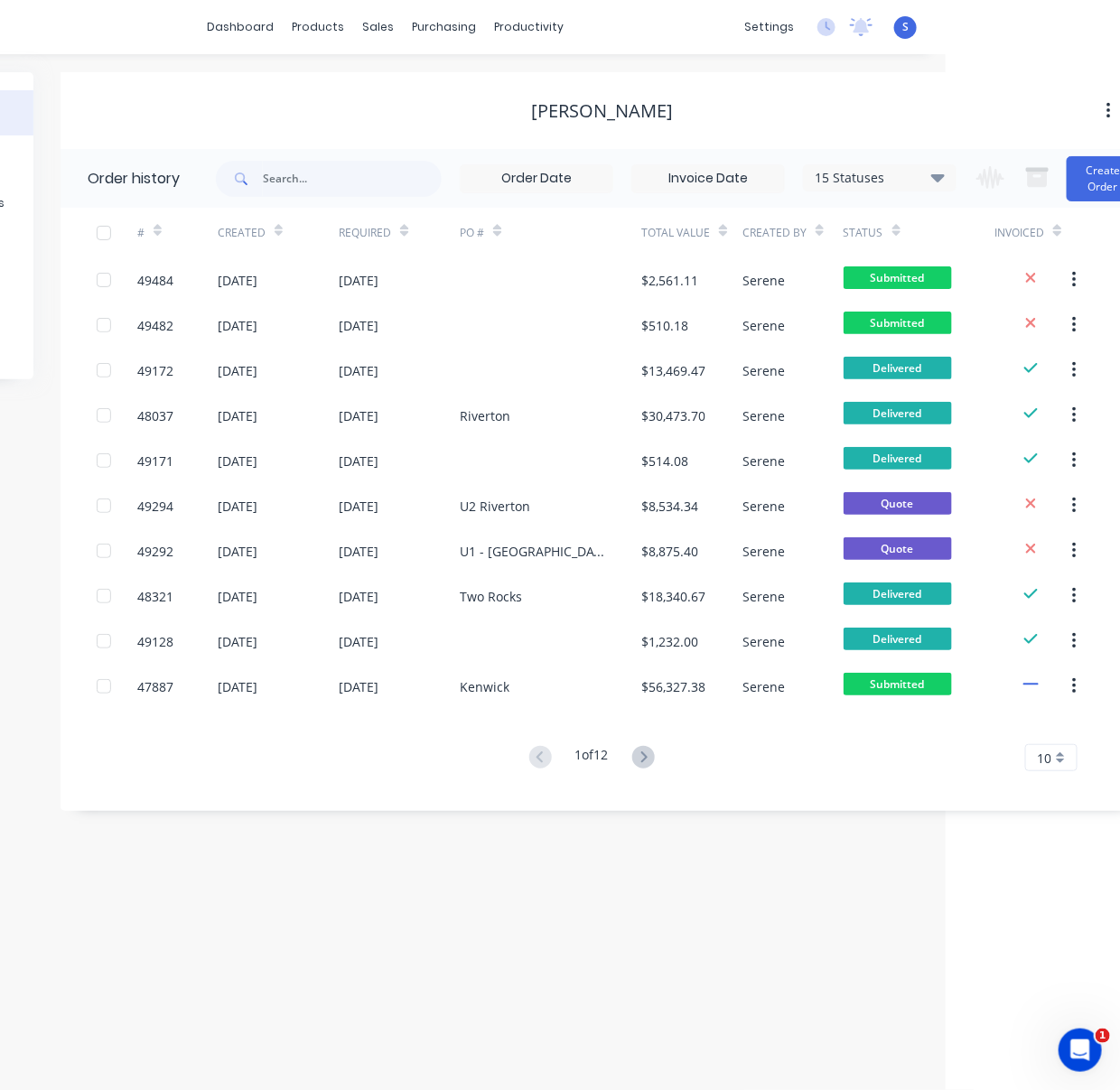
drag, startPoint x: 415, startPoint y: 795, endPoint x: 608, endPoint y: 800, distance: 193.1
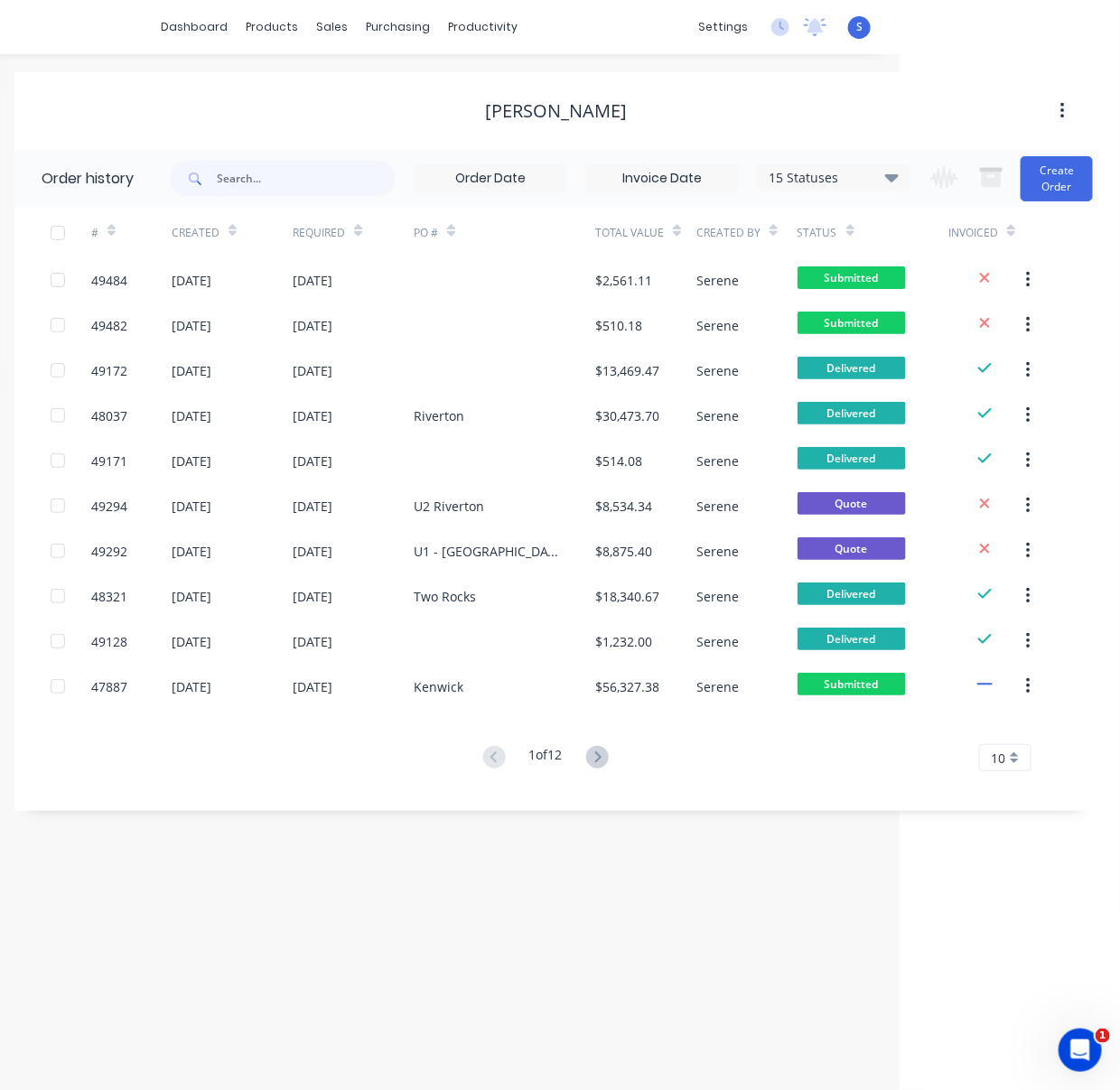
click at [535, 878] on div "Order history Billing address Delivery addresses Collaborate Contacts Settings …" at bounding box center [339, 571] width 1120 height 1035
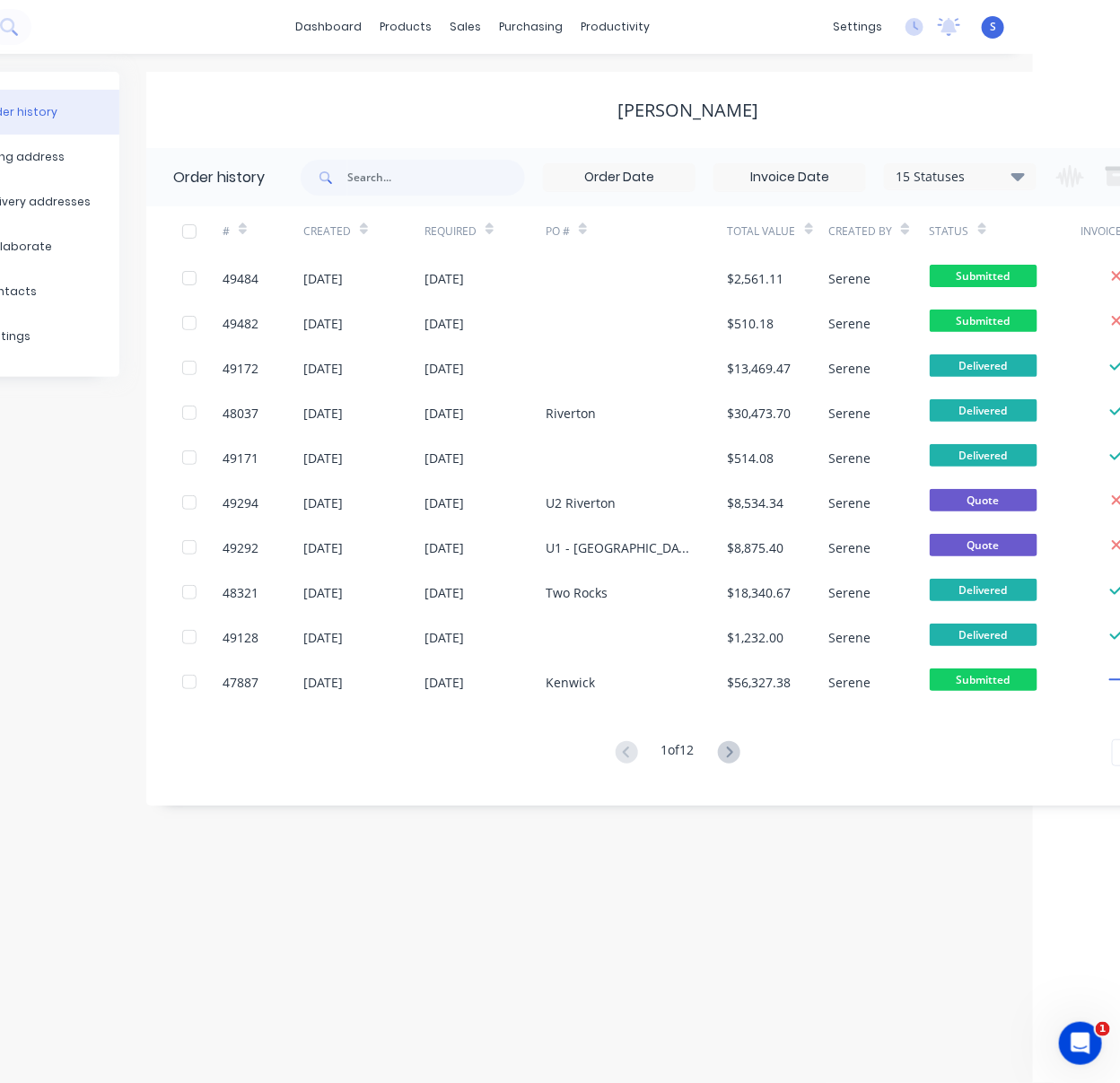
scroll to position [0, 113]
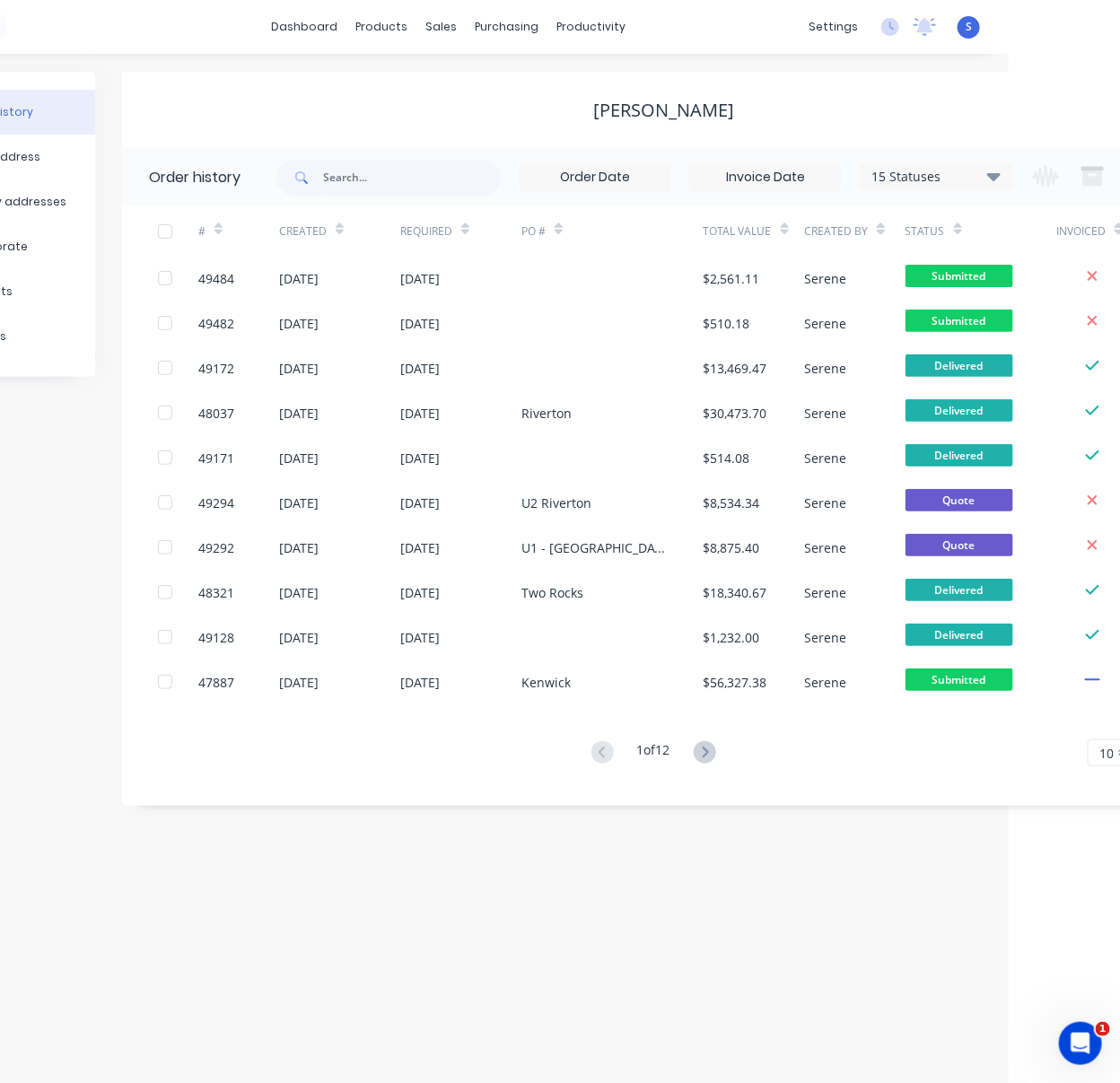
drag, startPoint x: 419, startPoint y: 106, endPoint x: 504, endPoint y: 95, distance: 85.7
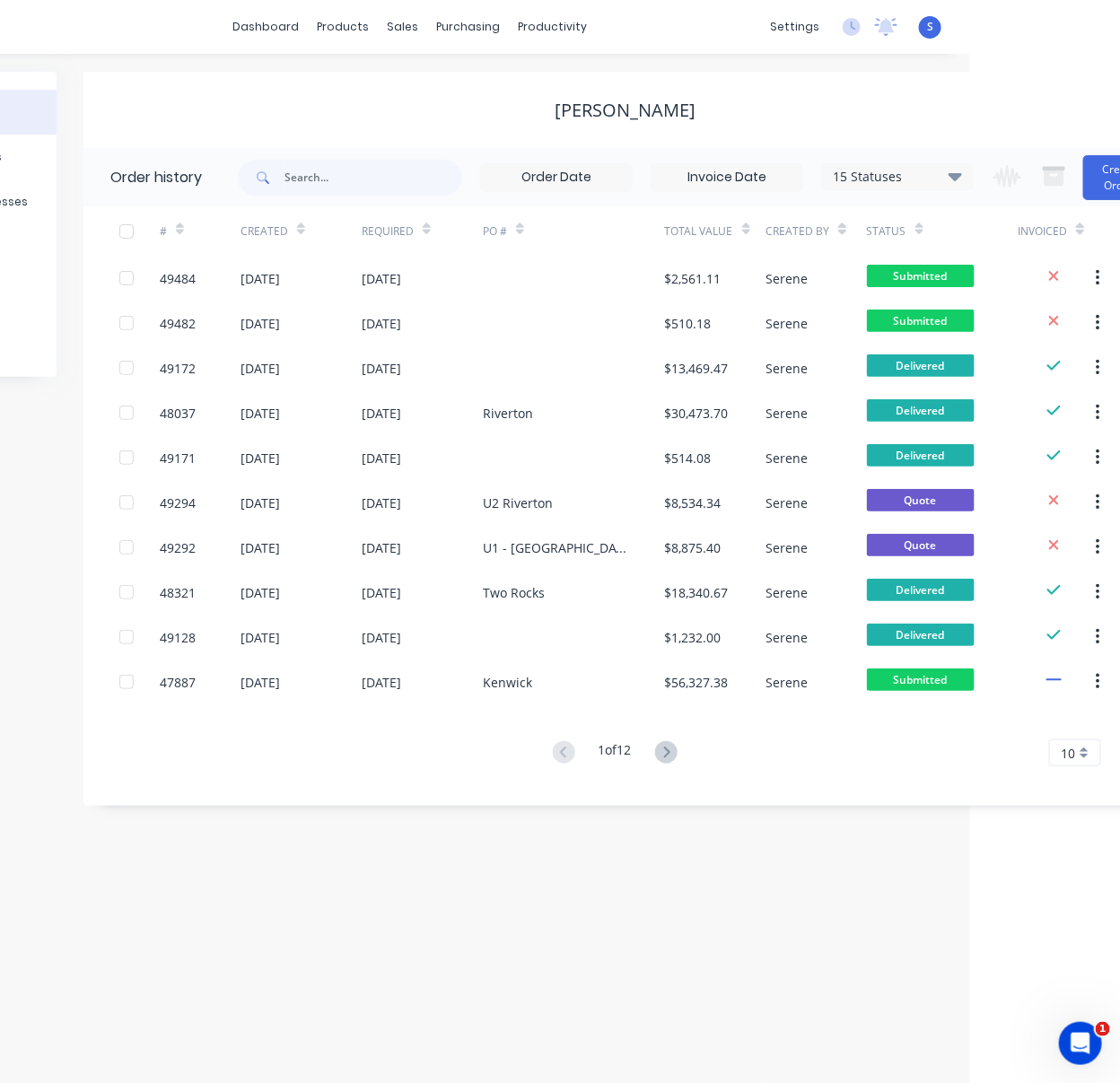
scroll to position [0, 217]
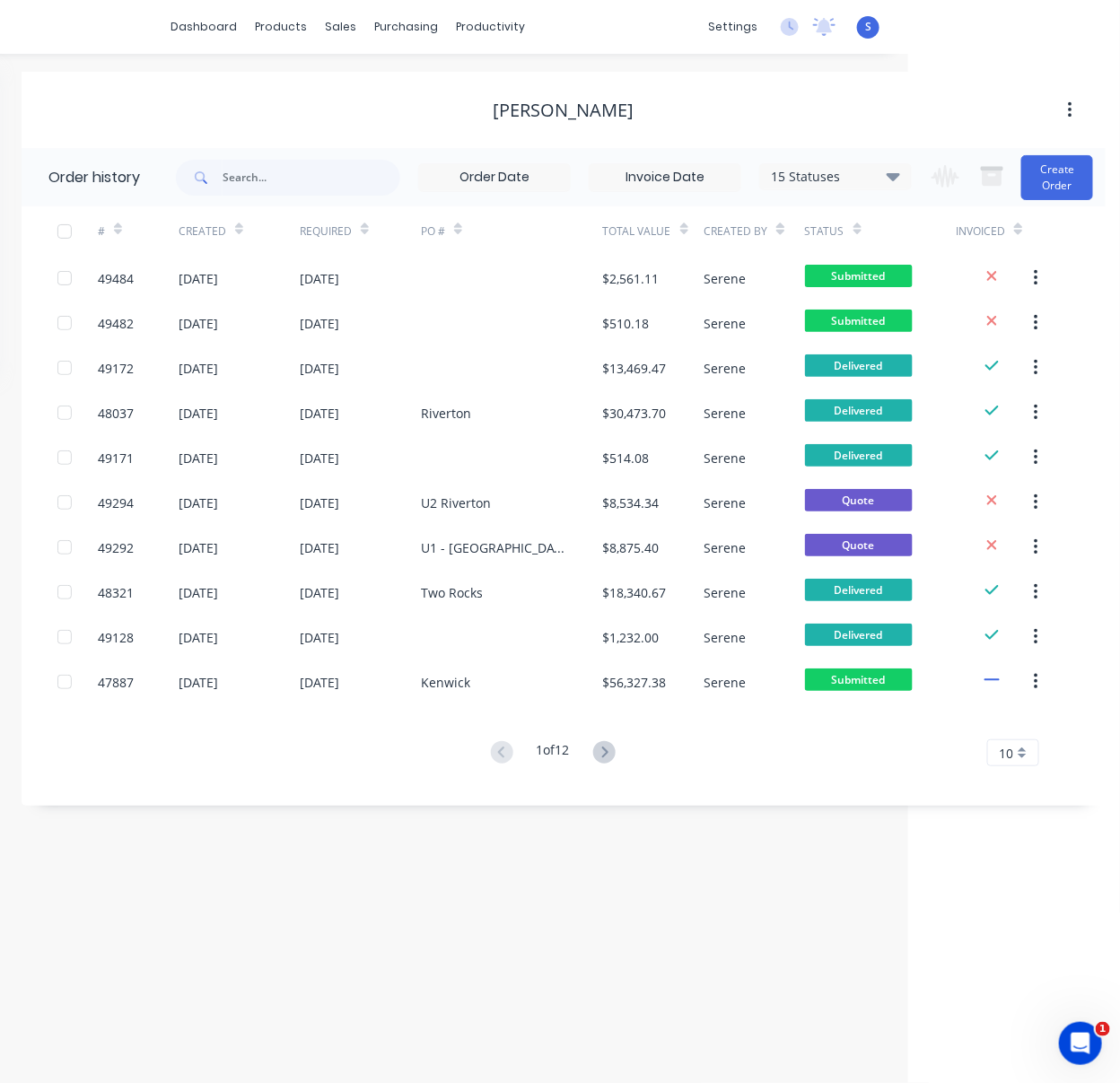
drag, startPoint x: 450, startPoint y: 107, endPoint x: 616, endPoint y: 109, distance: 166.0
drag, startPoint x: 662, startPoint y: 102, endPoint x: 737, endPoint y: 99, distance: 75.1
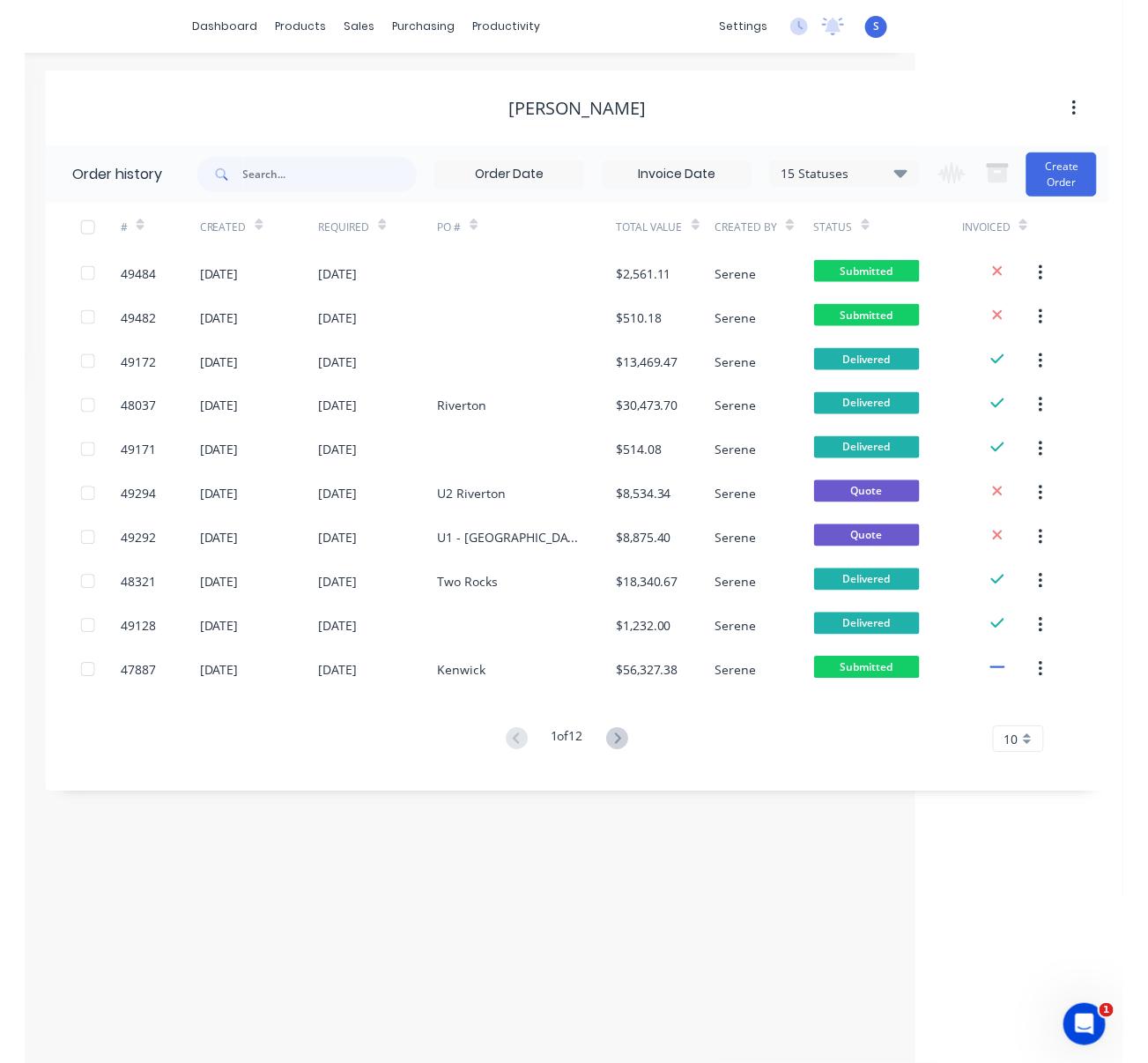
scroll to position [0, 164]
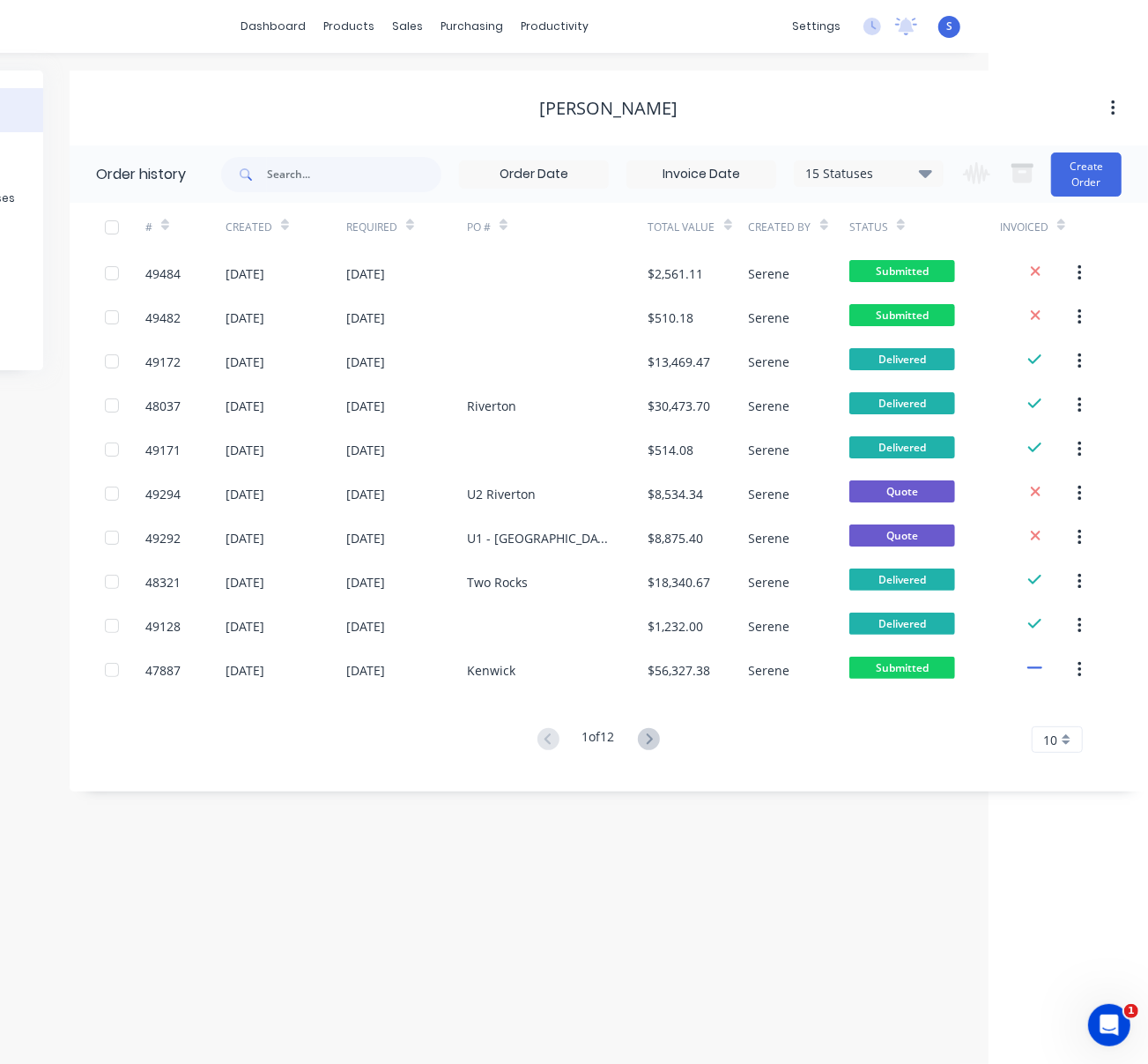
drag, startPoint x: 724, startPoint y: 77, endPoint x: 805, endPoint y: 71, distance: 81.2
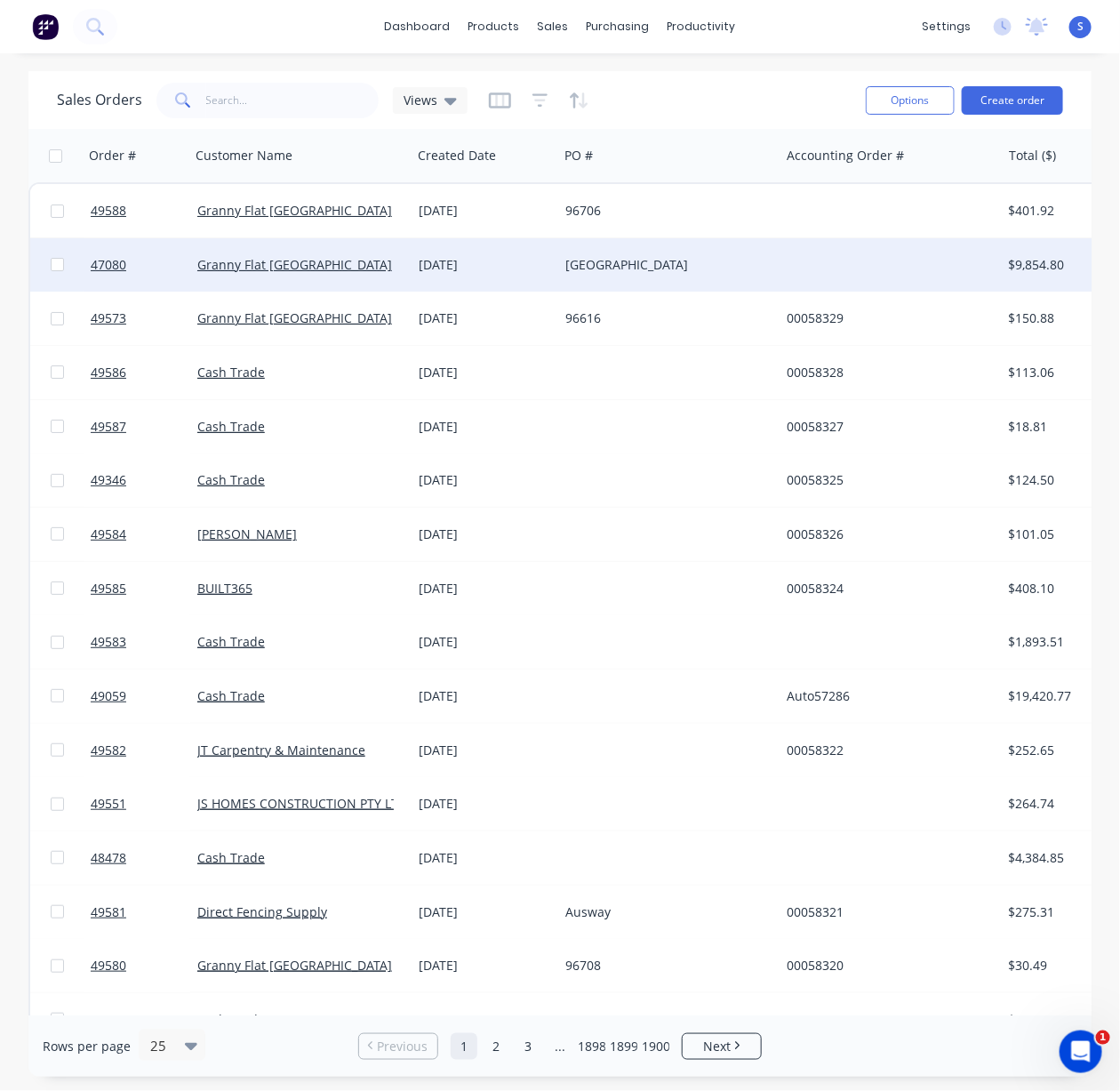
click at [563, 269] on div "[GEOGRAPHIC_DATA]" at bounding box center [669, 265] width 221 height 53
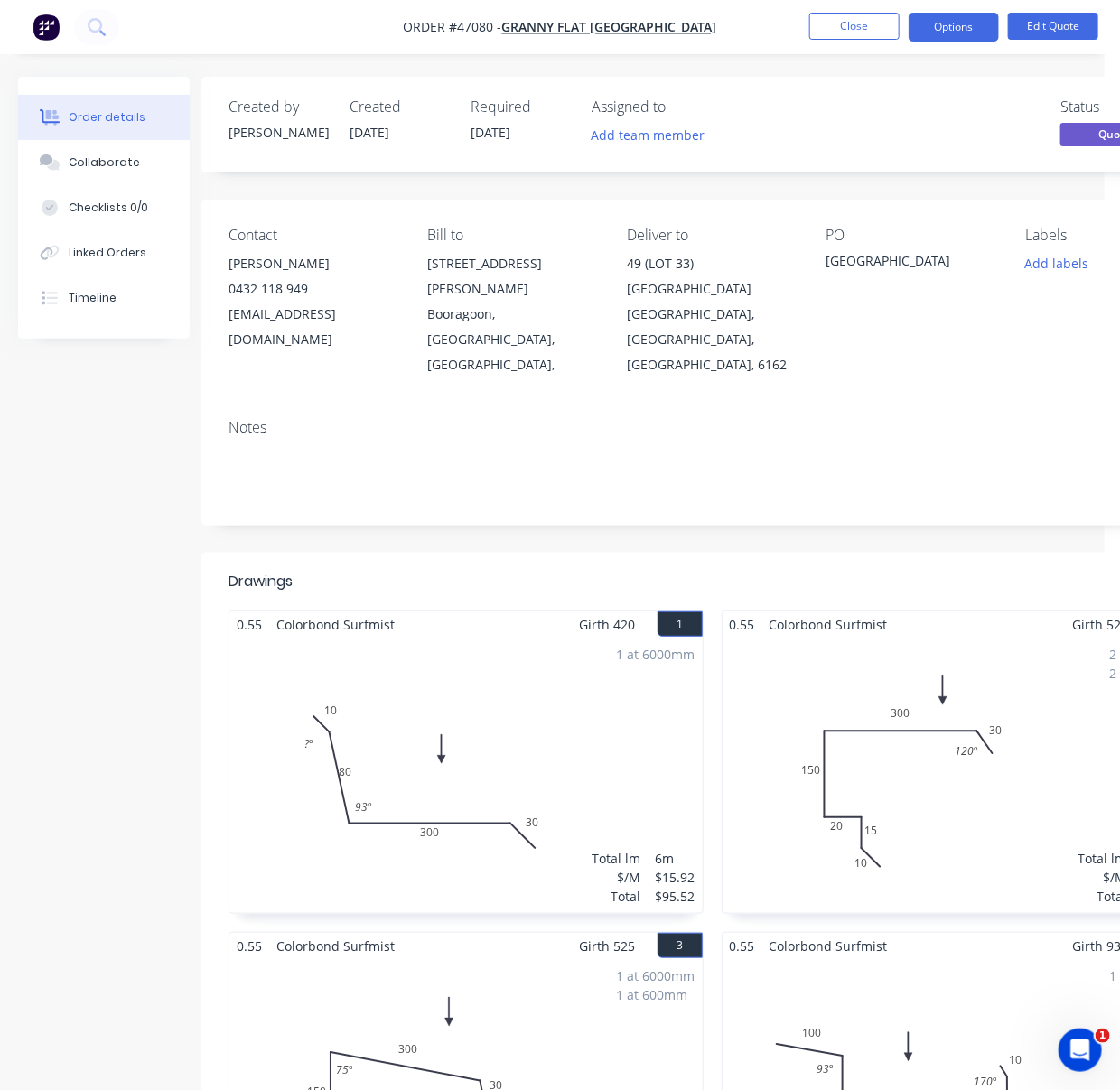
drag, startPoint x: 627, startPoint y: 562, endPoint x: 719, endPoint y: 552, distance: 92.5
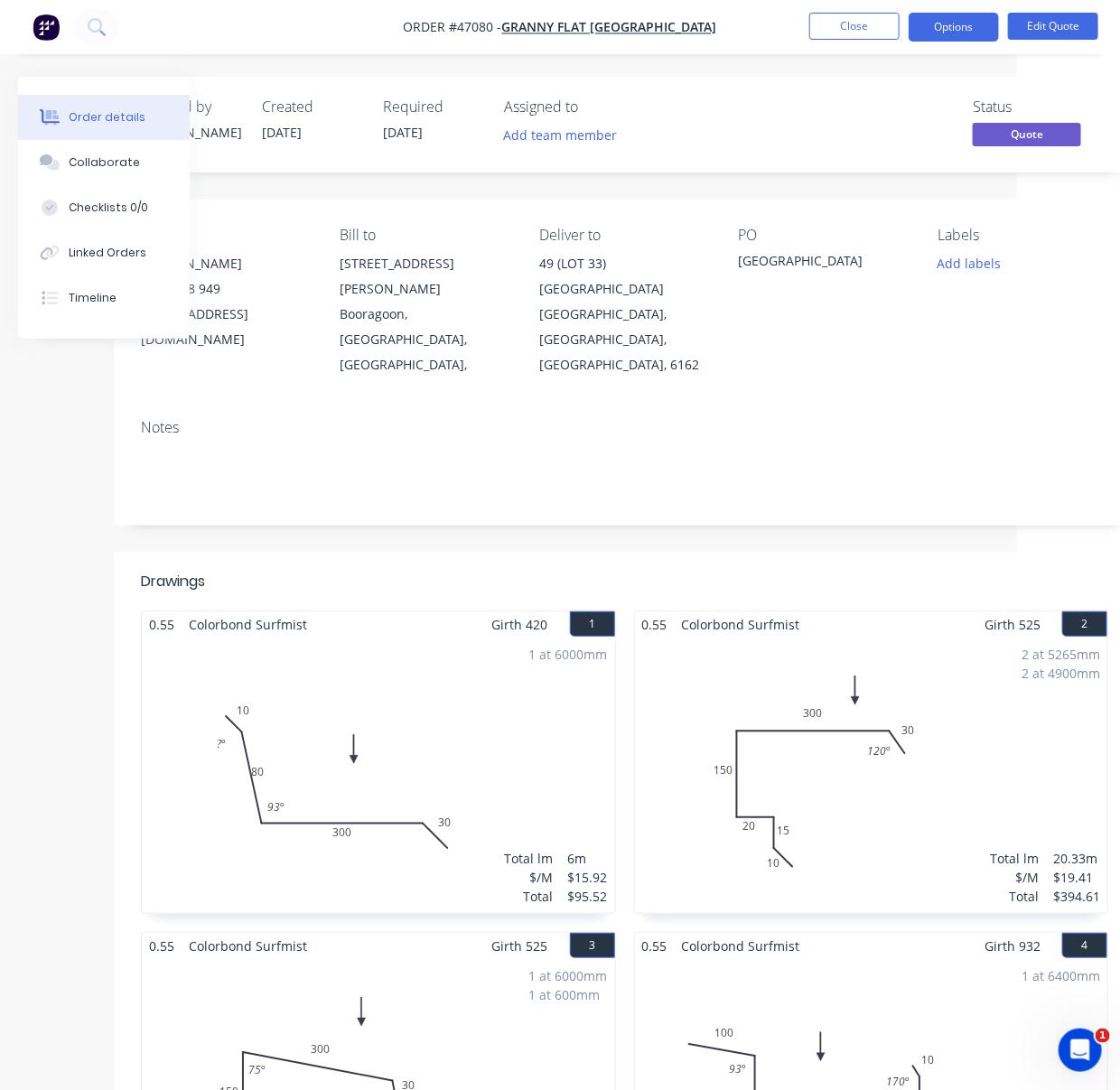
drag, startPoint x: 655, startPoint y: 546, endPoint x: 865, endPoint y: 543, distance: 210.0
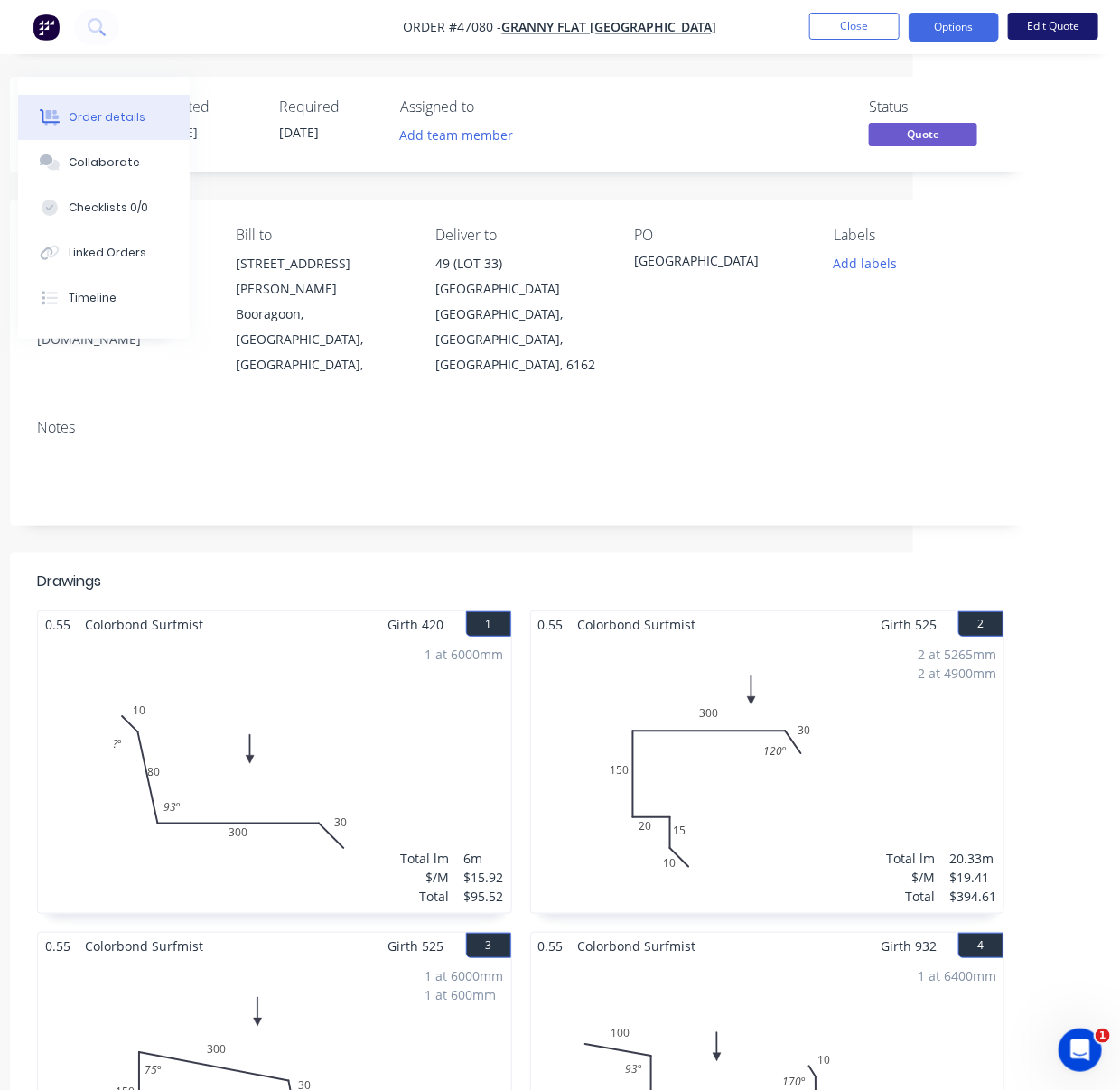
click at [1045, 30] on button "Edit Quote" at bounding box center [1052, 26] width 91 height 27
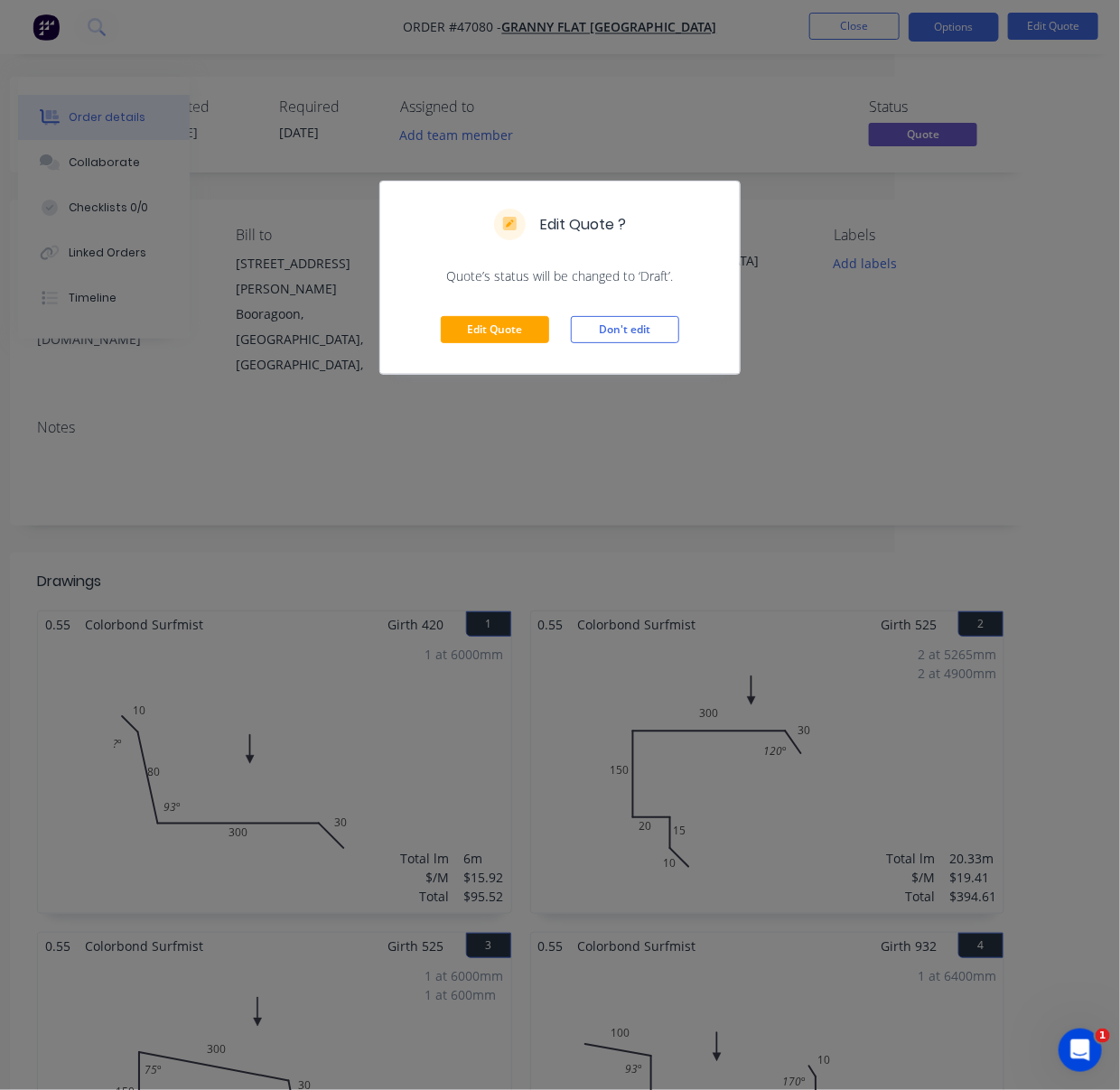
click at [515, 334] on div "Edit Quote Don't edit" at bounding box center [560, 329] width 359 height 89
click at [510, 343] on button "Edit Quote" at bounding box center [495, 328] width 109 height 27
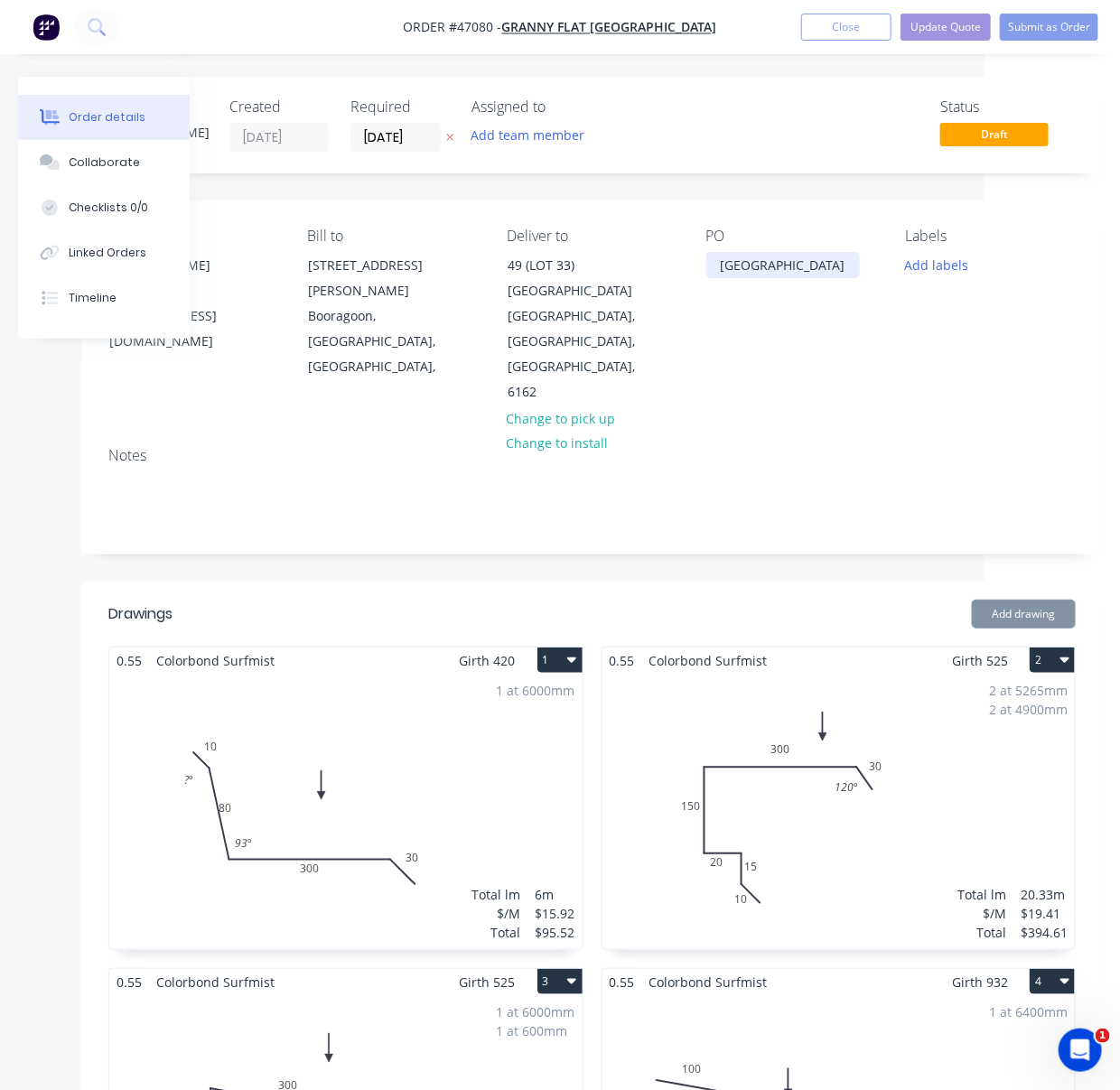
click at [716, 277] on div "[GEOGRAPHIC_DATA]" at bounding box center [783, 265] width 153 height 26
click at [739, 622] on div "Add drawing" at bounding box center [695, 613] width 762 height 29
click at [950, 31] on button "Update Quote" at bounding box center [945, 27] width 91 height 27
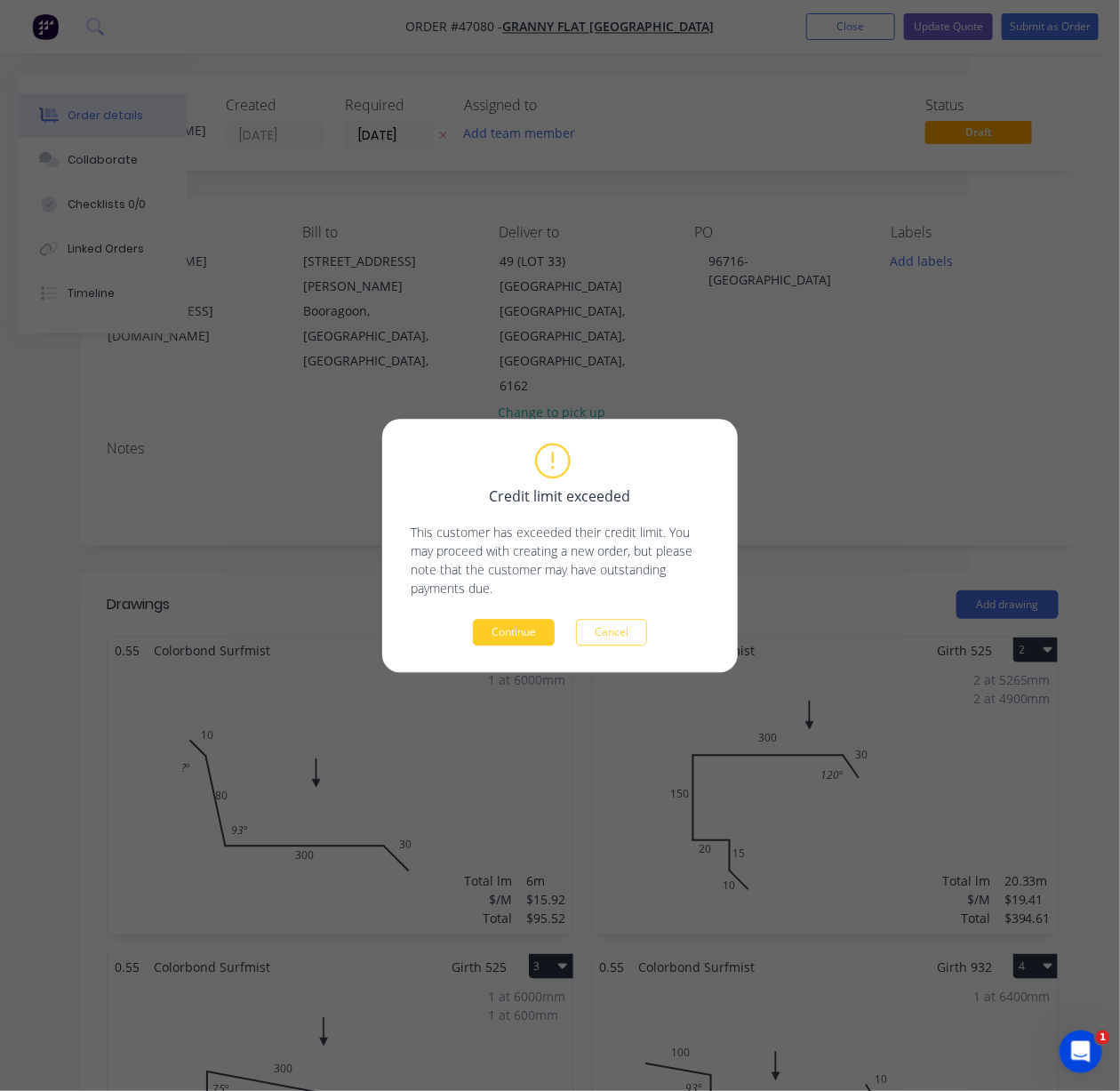
click at [521, 636] on button "Continue" at bounding box center [512, 631] width 81 height 26
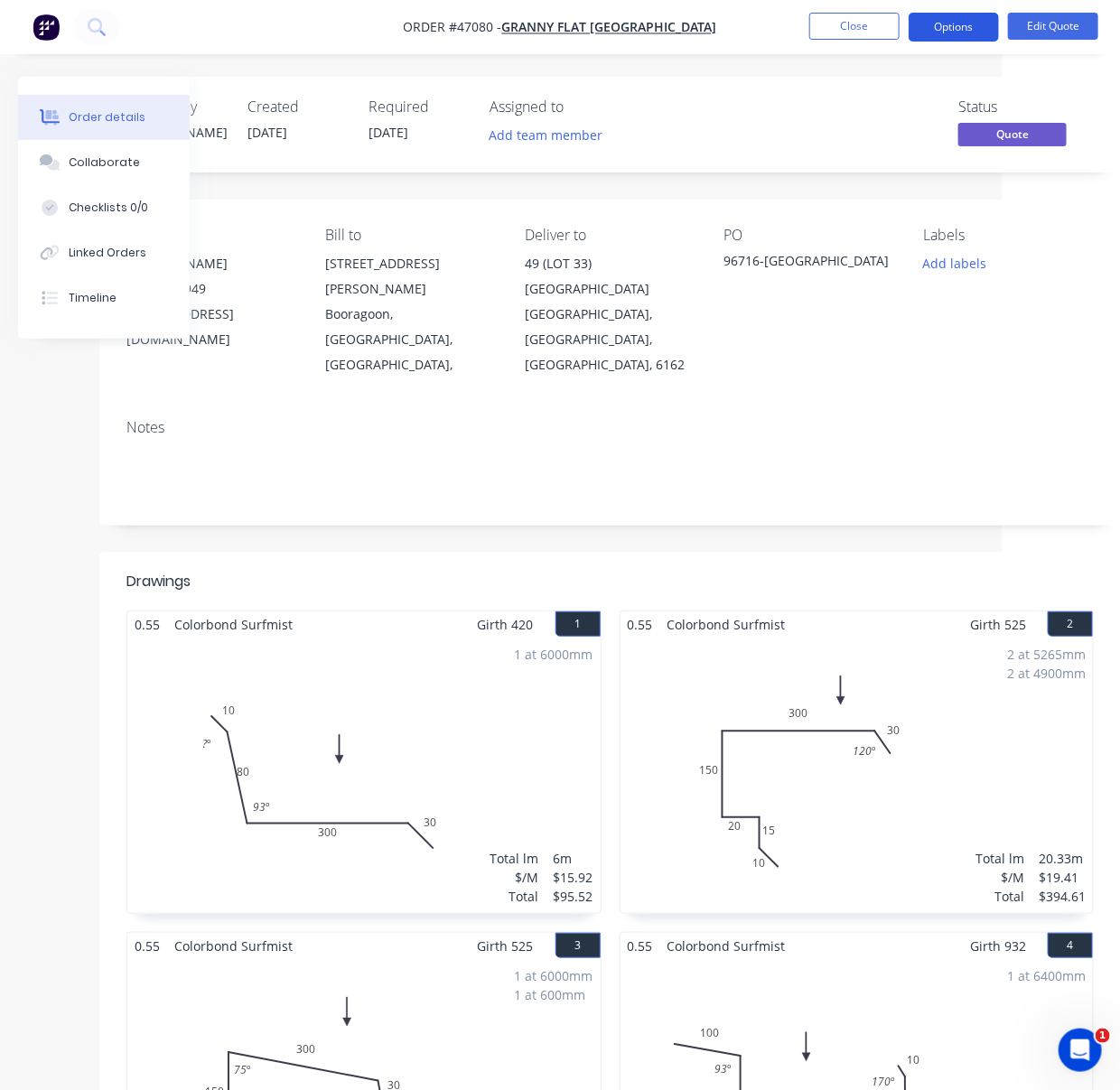
click at [964, 30] on button "Options" at bounding box center [953, 27] width 91 height 29
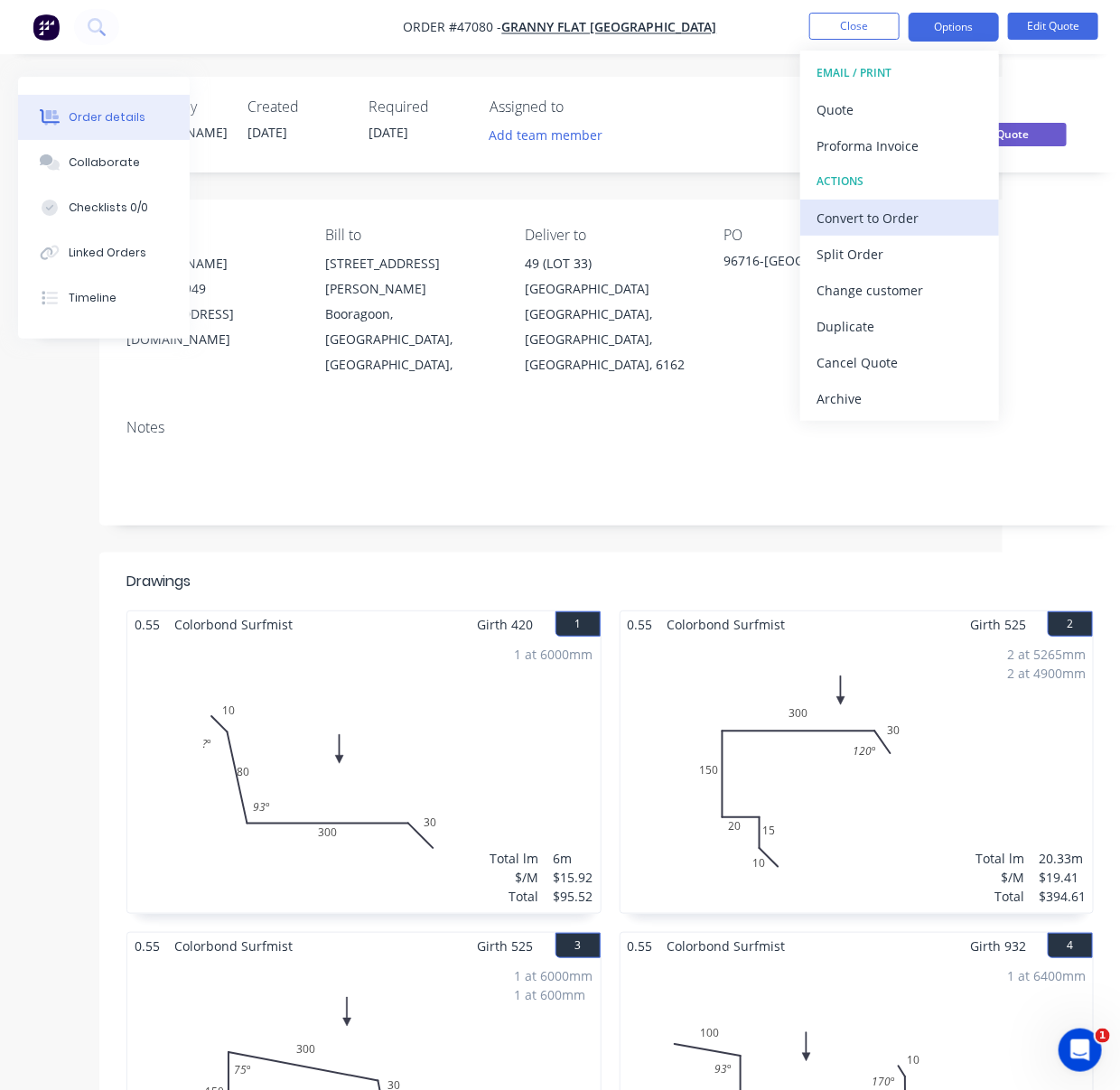
click at [907, 221] on div "Convert to Order" at bounding box center [899, 218] width 166 height 26
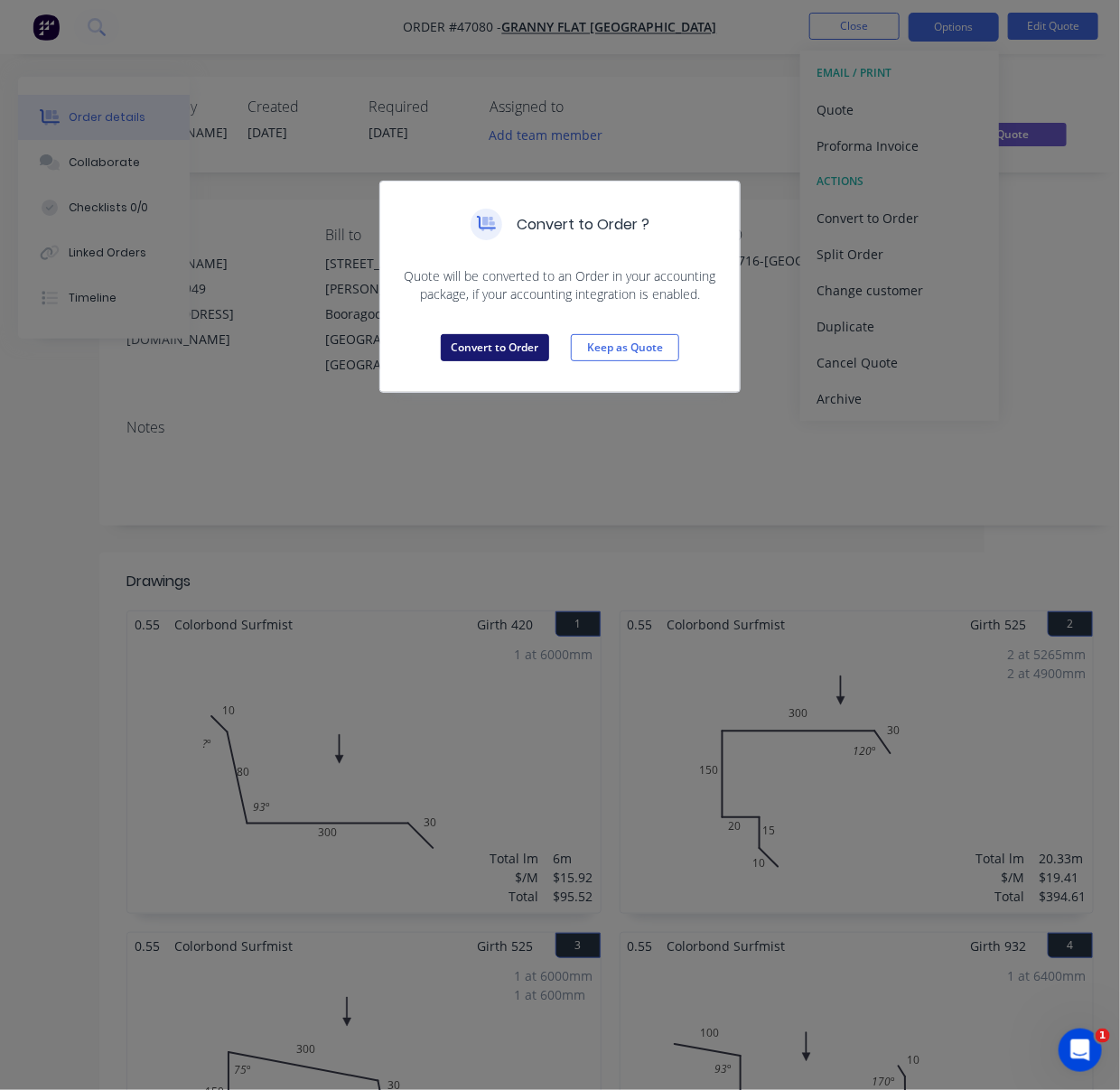
click at [526, 361] on button "Convert to Order" at bounding box center [495, 347] width 109 height 27
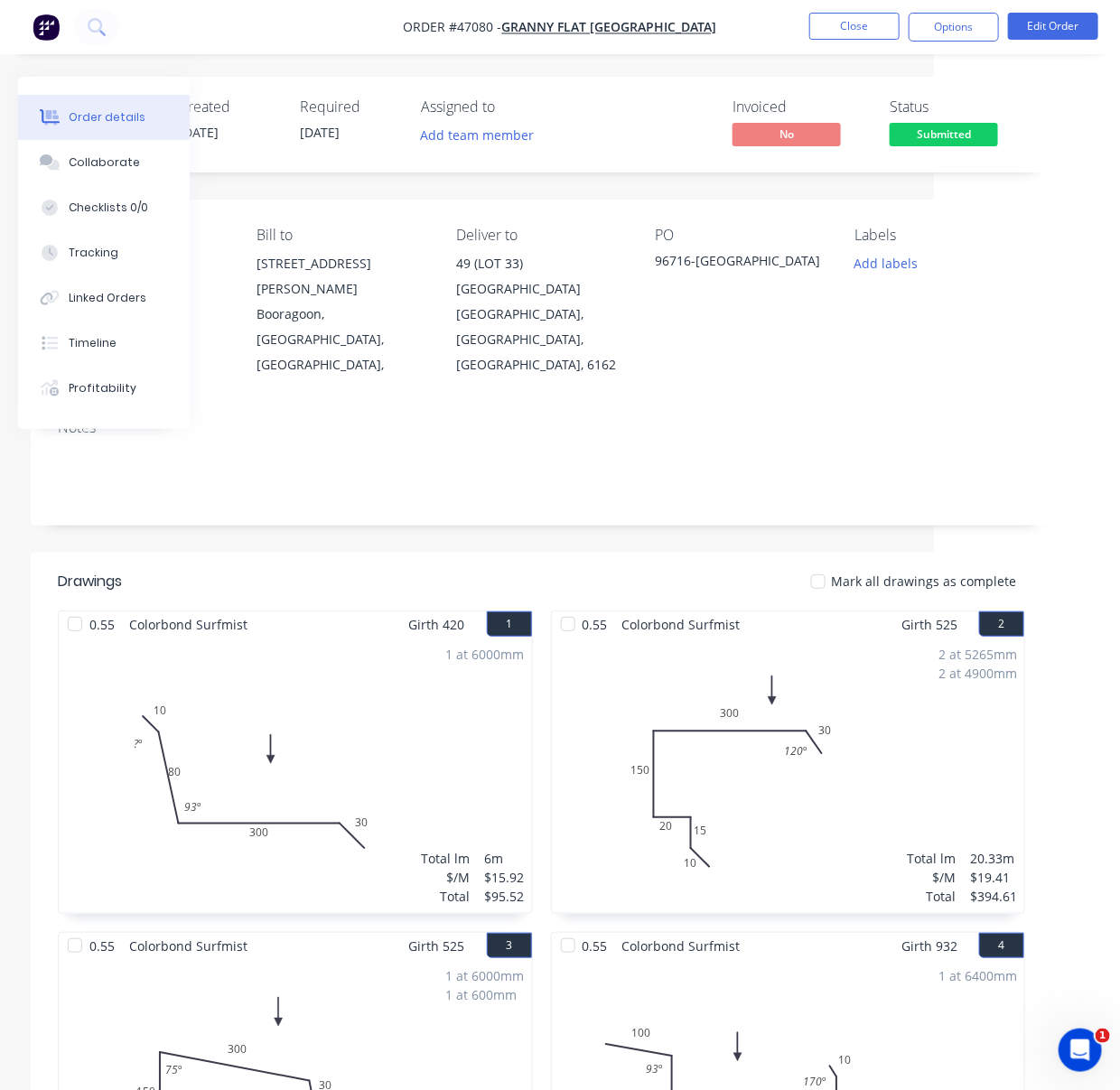
scroll to position [0, 280]
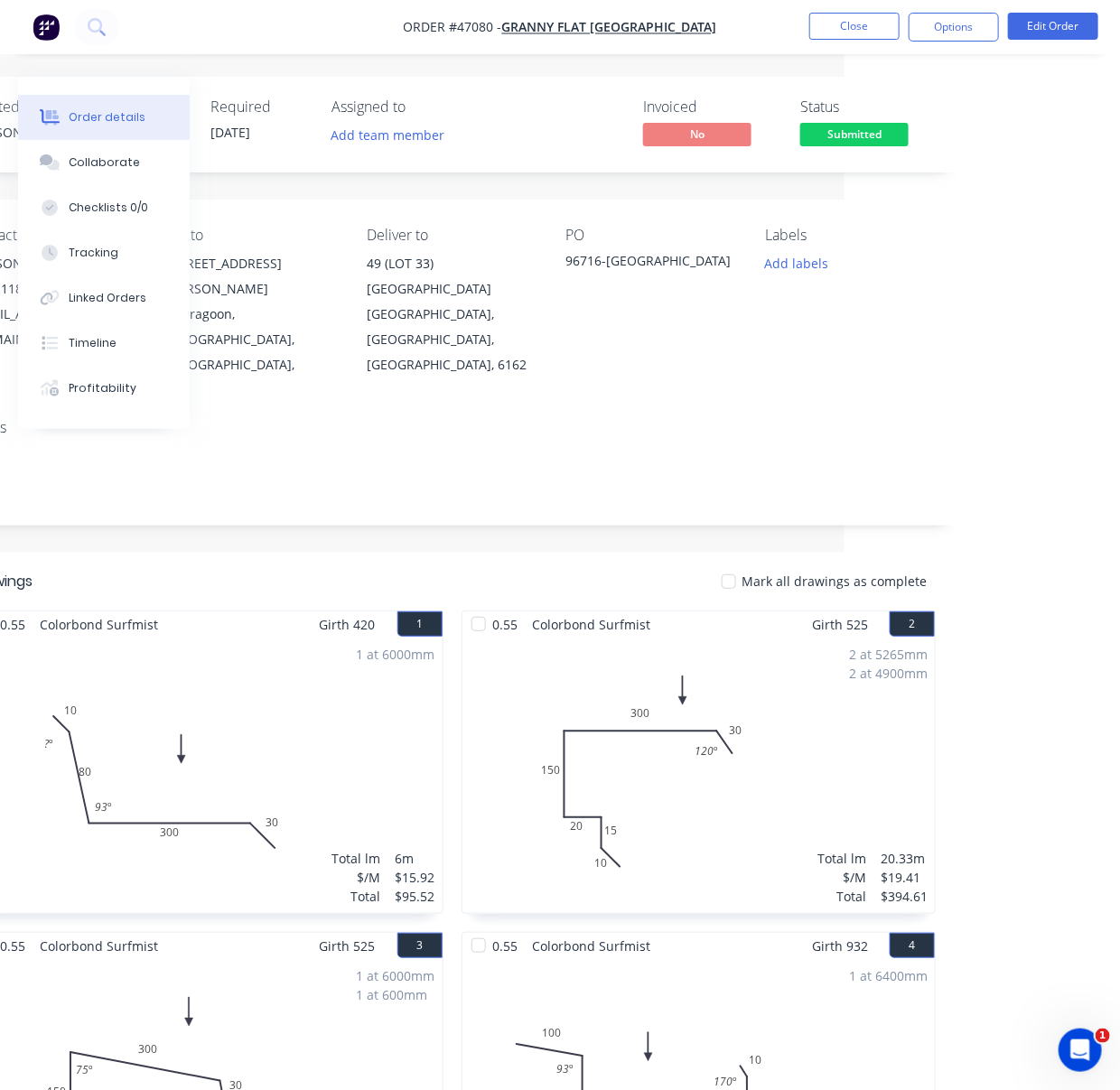
drag, startPoint x: 505, startPoint y: 573, endPoint x: 825, endPoint y: 573, distance: 320.0
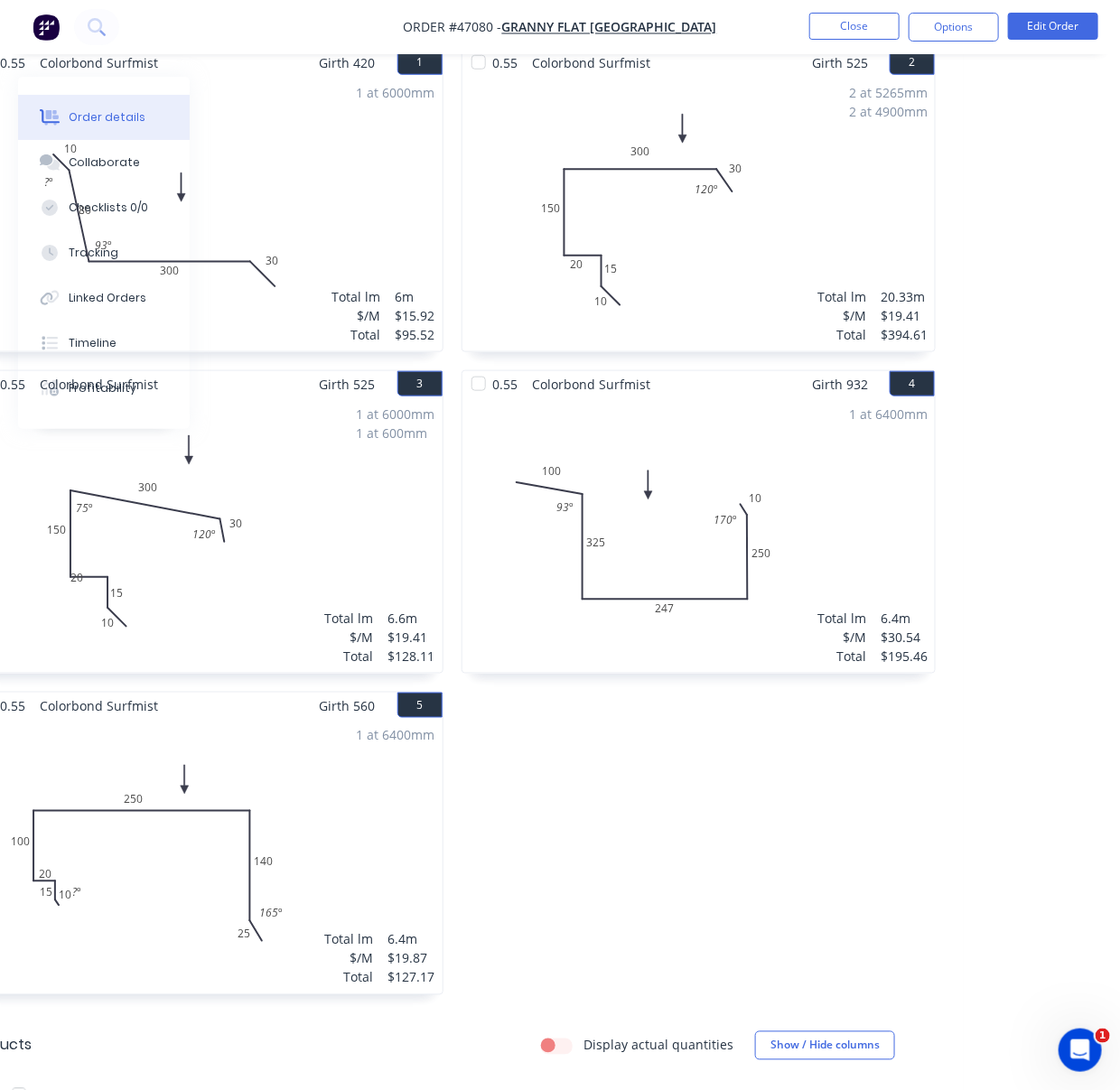
scroll to position [12, 280]
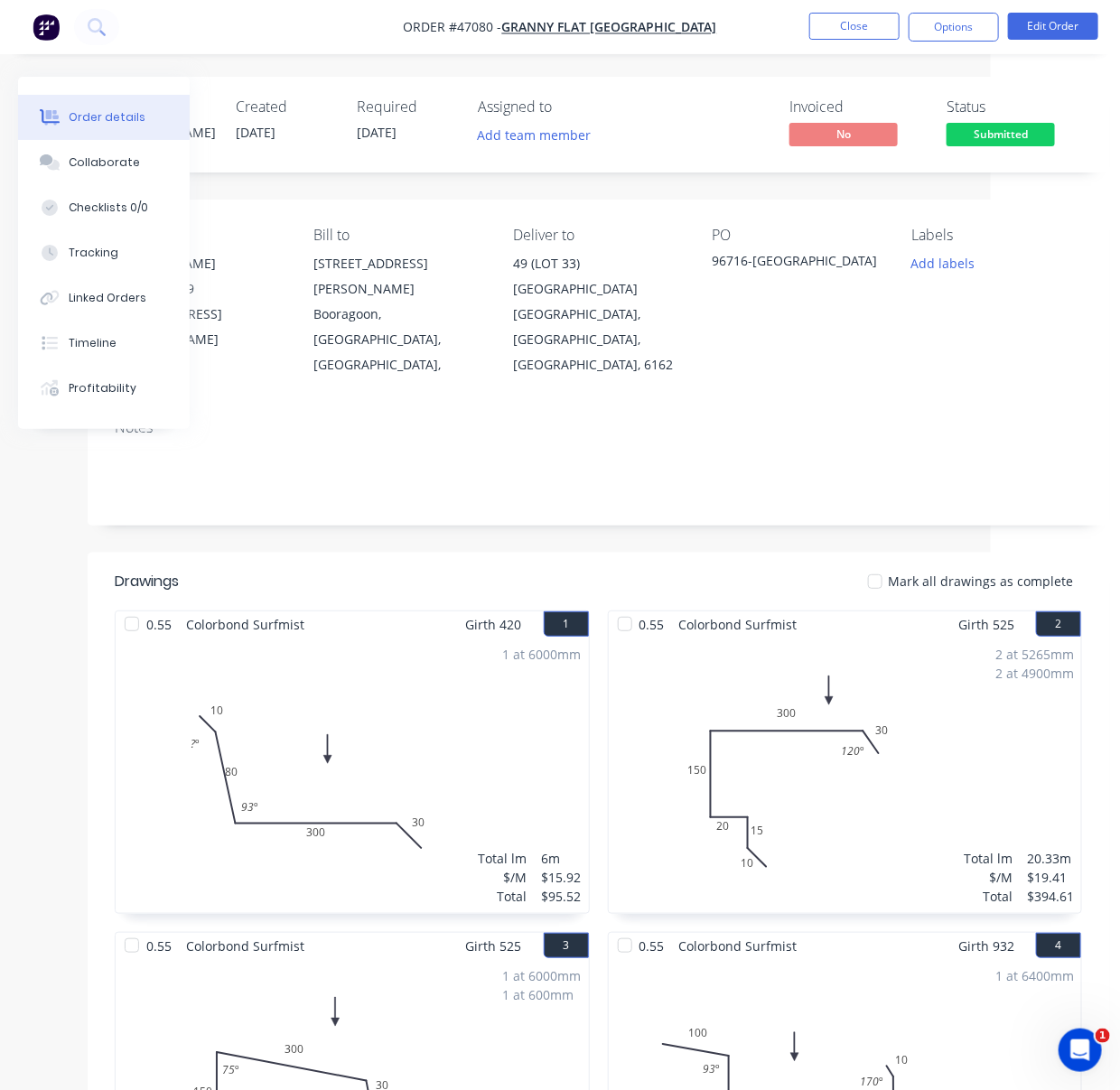
drag, startPoint x: 1016, startPoint y: 353, endPoint x: 856, endPoint y: 360, distance: 160.2
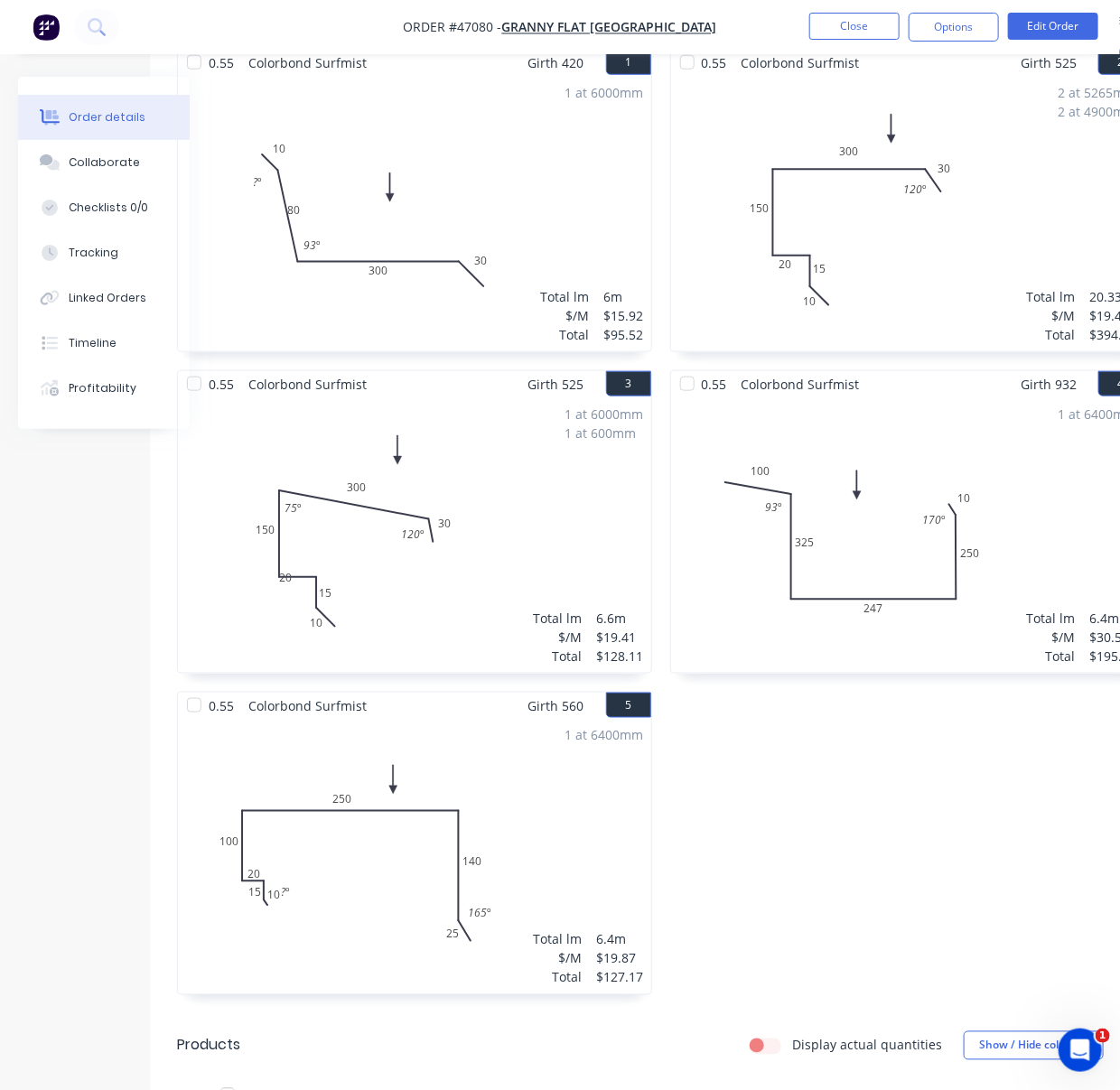
scroll to position [281, 67]
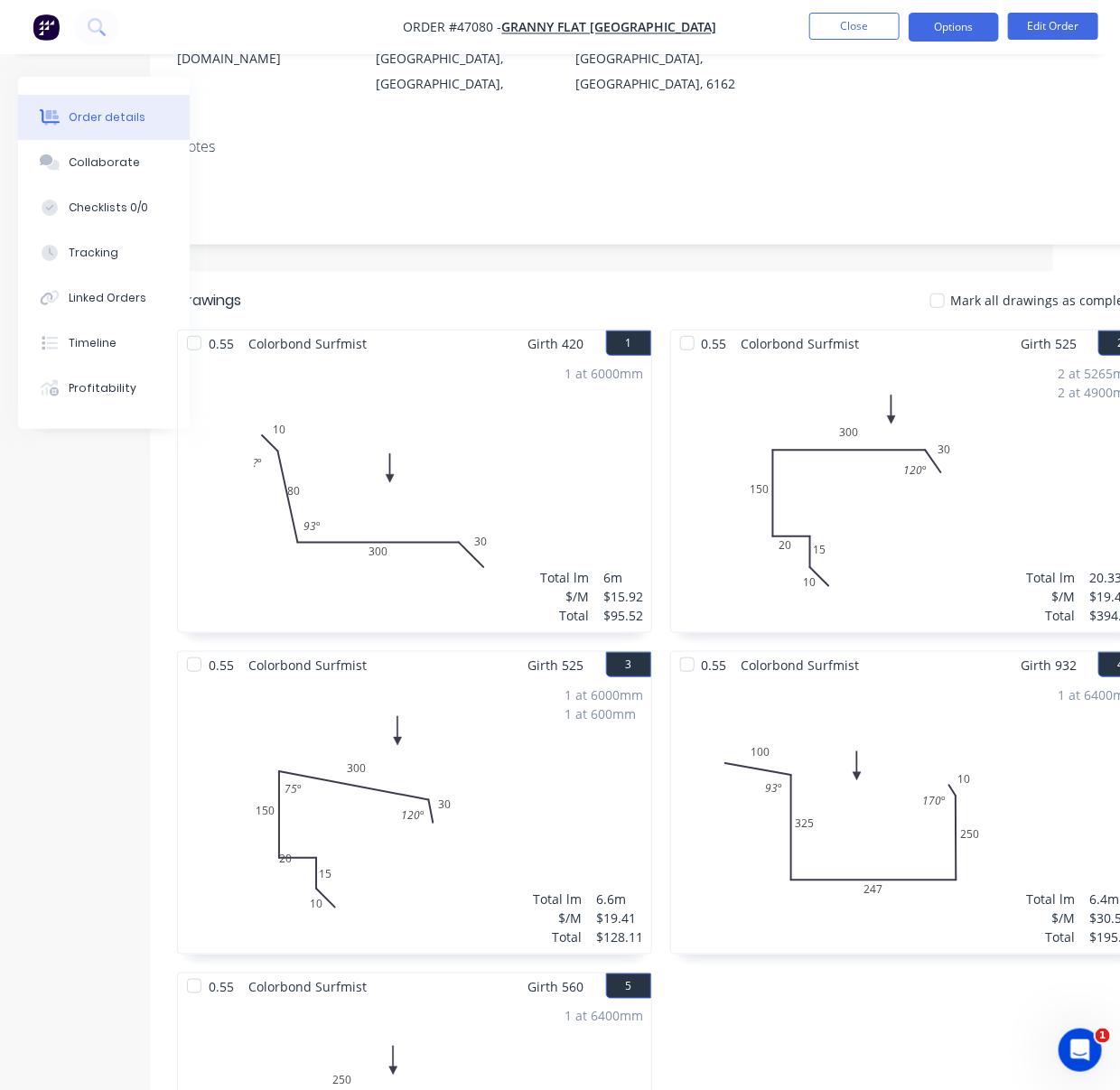
click at [947, 25] on button "Options" at bounding box center [953, 27] width 91 height 29
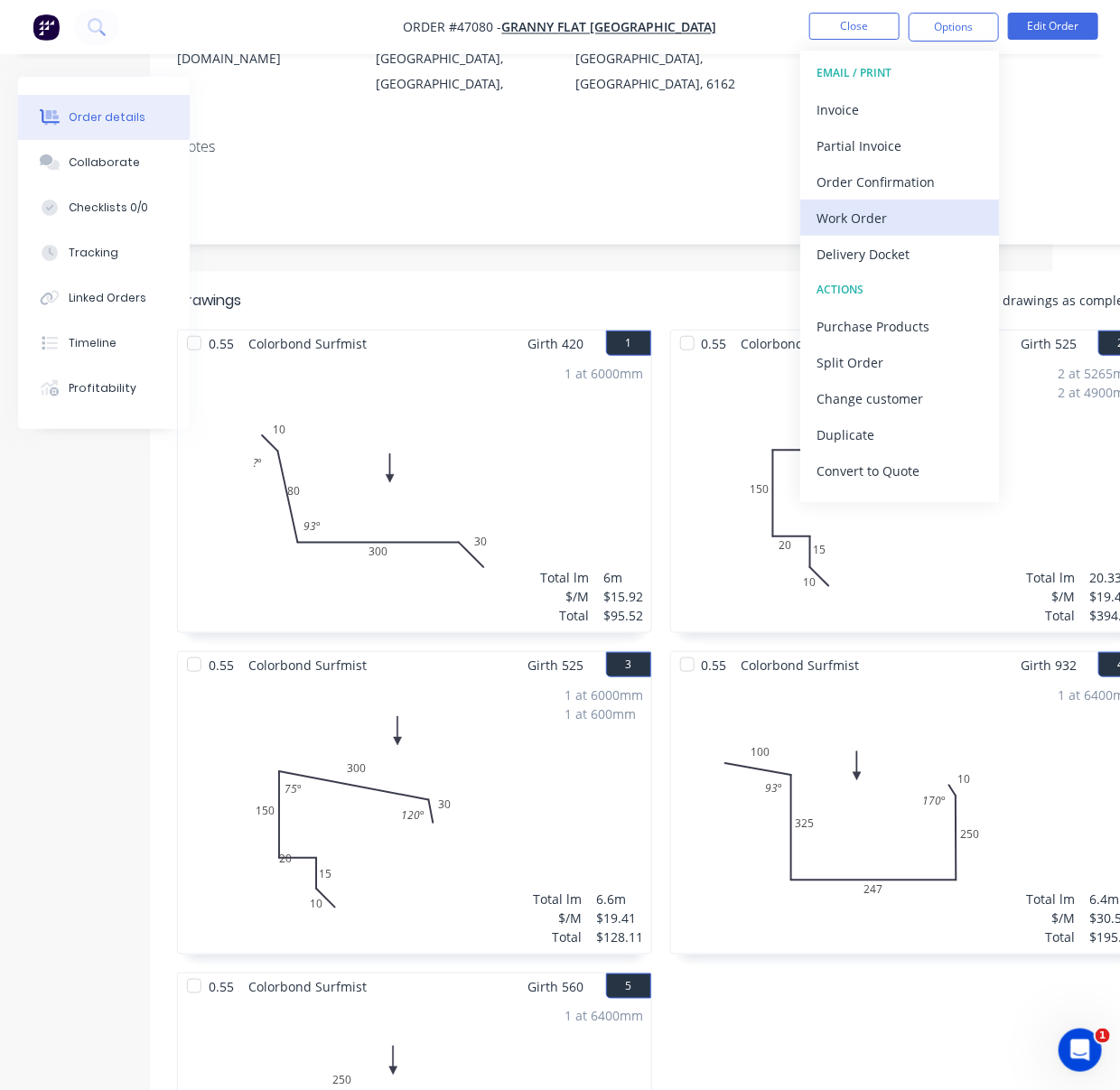
click at [886, 219] on div "Work Order" at bounding box center [899, 218] width 166 height 26
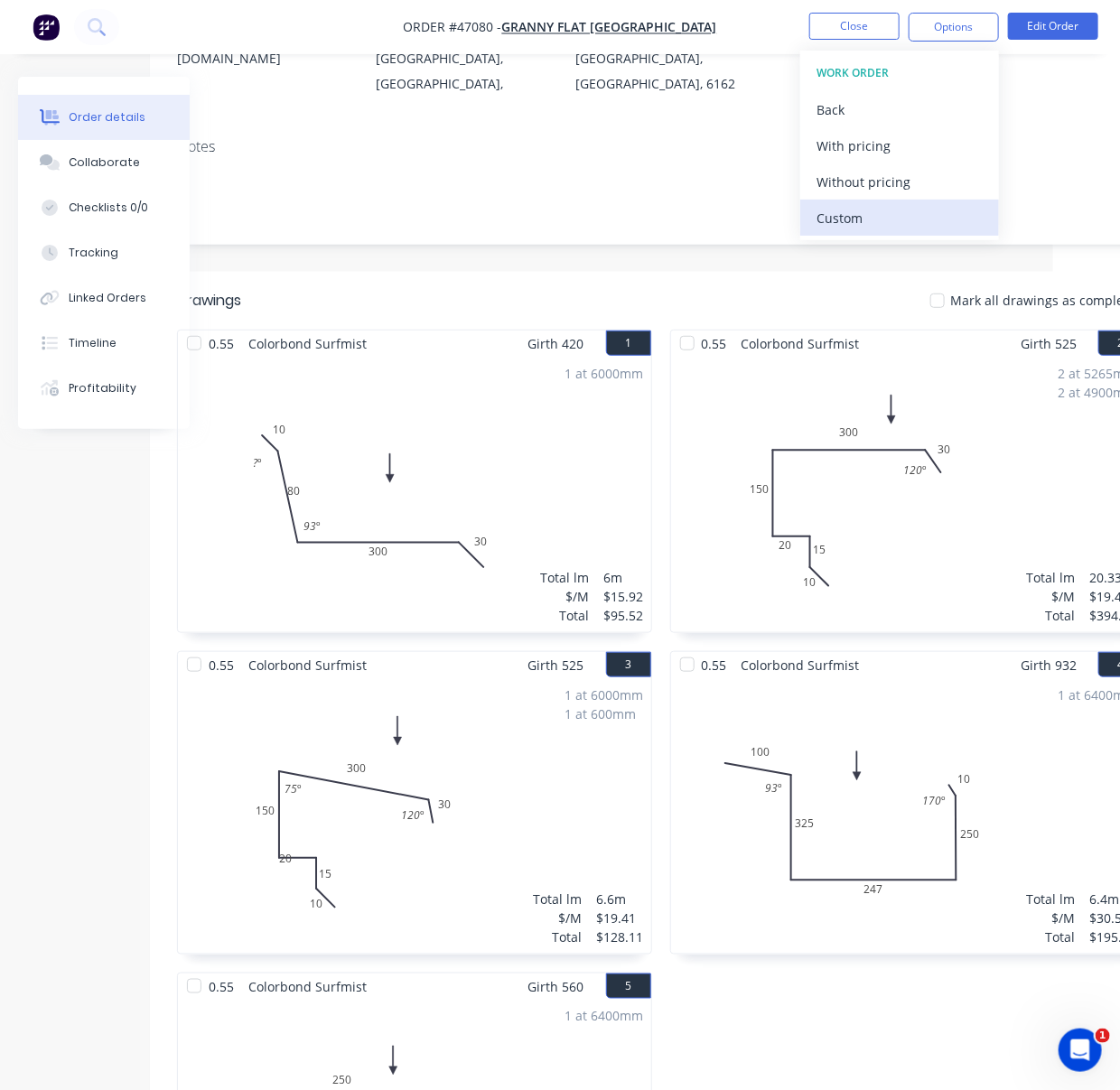
click at [882, 219] on div "Custom" at bounding box center [899, 218] width 166 height 26
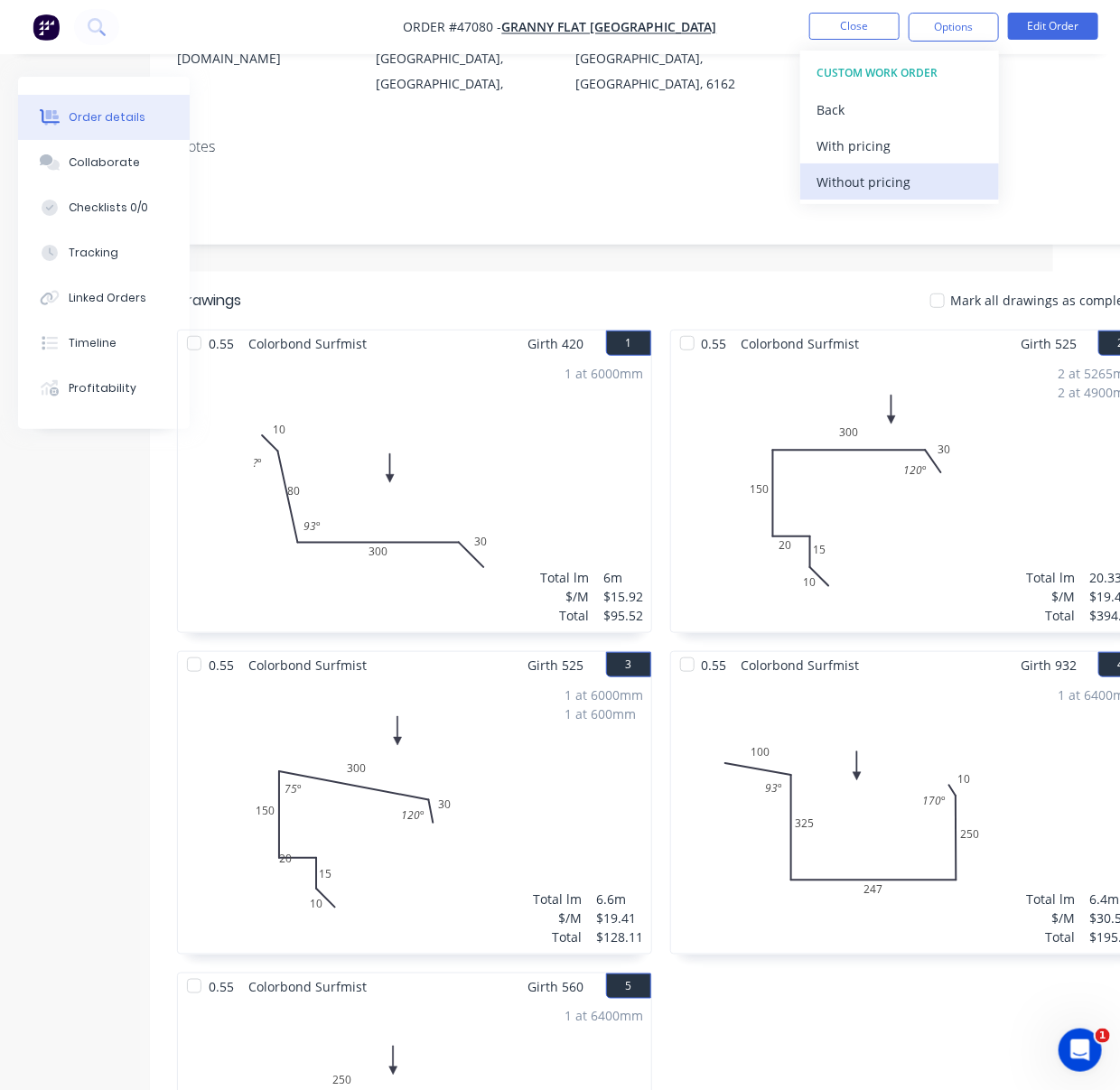
click at [877, 189] on div "Without pricing" at bounding box center [899, 182] width 166 height 26
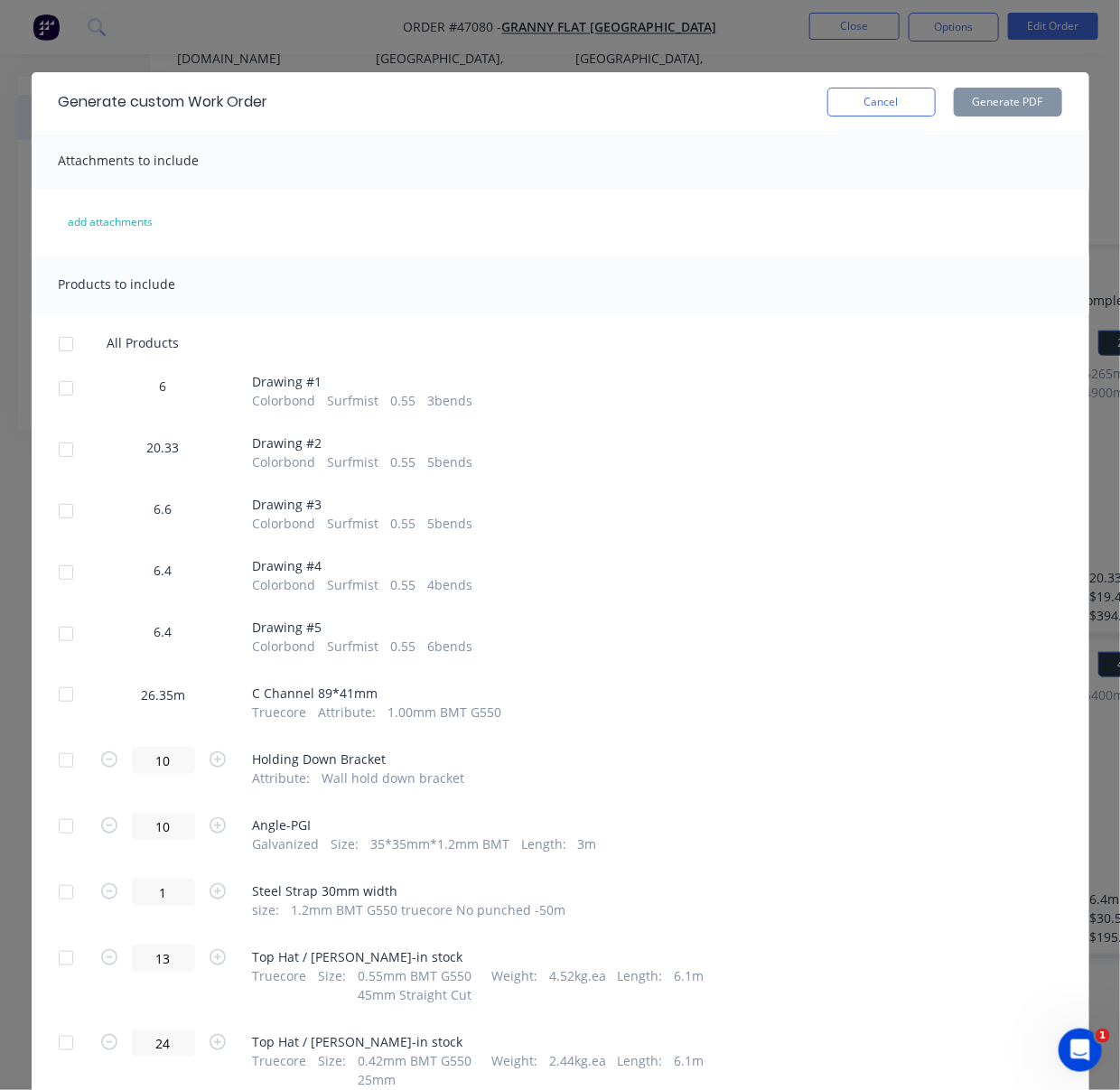
click at [69, 392] on div at bounding box center [66, 388] width 36 height 36
click at [60, 468] on div at bounding box center [66, 450] width 36 height 36
click at [58, 529] on div at bounding box center [66, 511] width 36 height 36
click at [63, 590] on div at bounding box center [66, 572] width 36 height 36
click at [60, 652] on div at bounding box center [66, 634] width 36 height 36
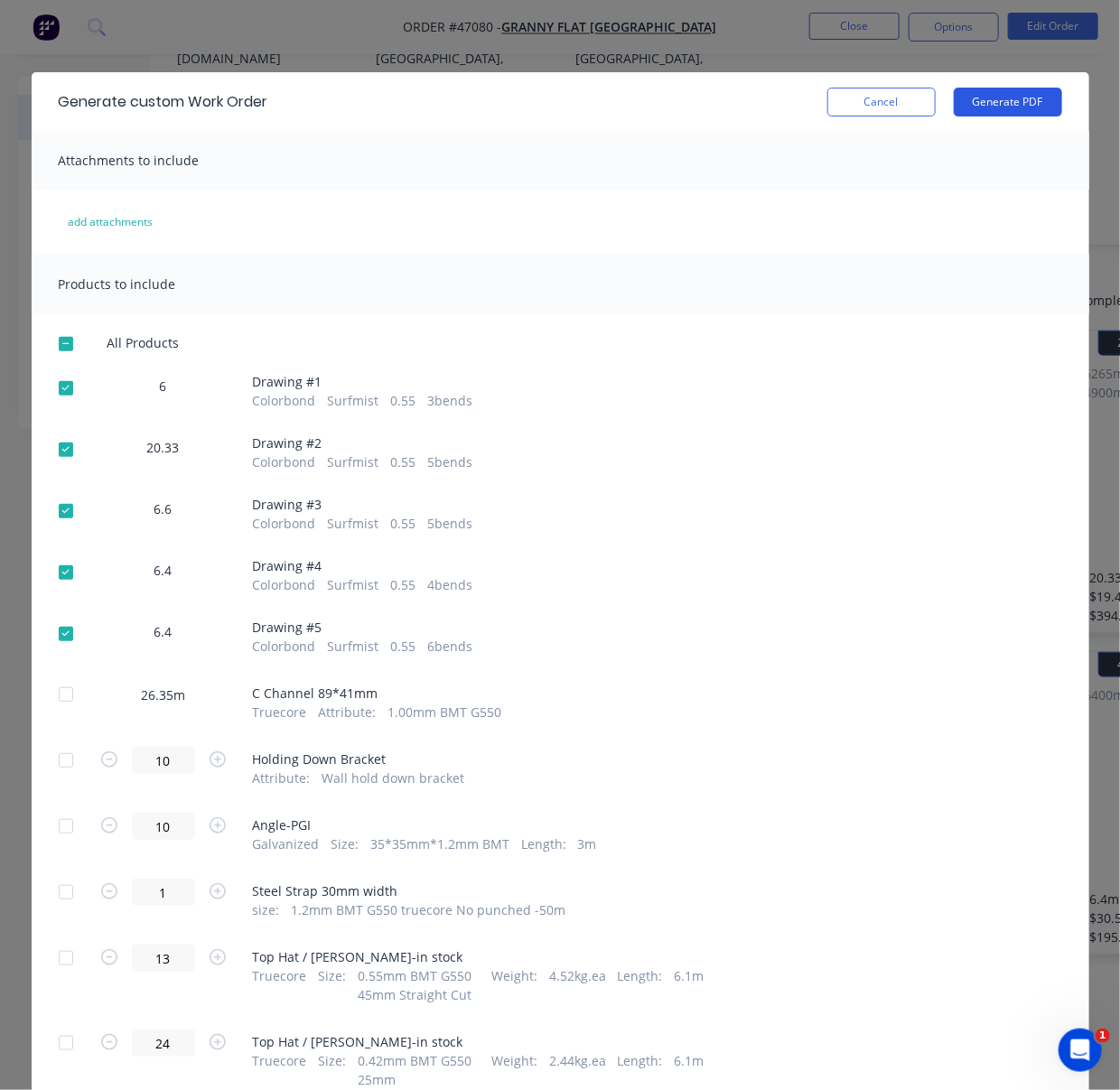
click at [1020, 110] on button "Generate PDF" at bounding box center [1008, 102] width 109 height 29
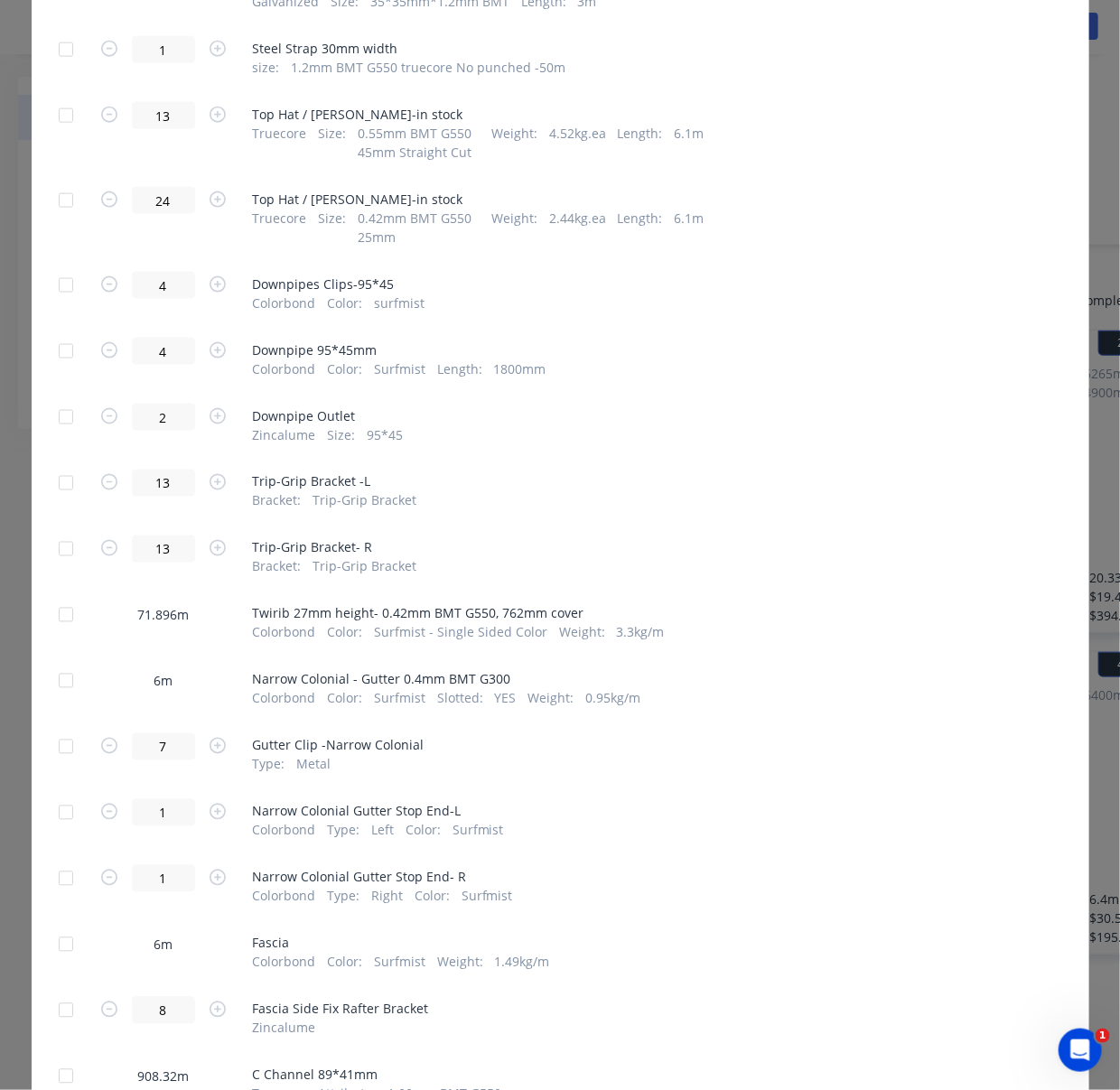
scroll to position [1123, 0]
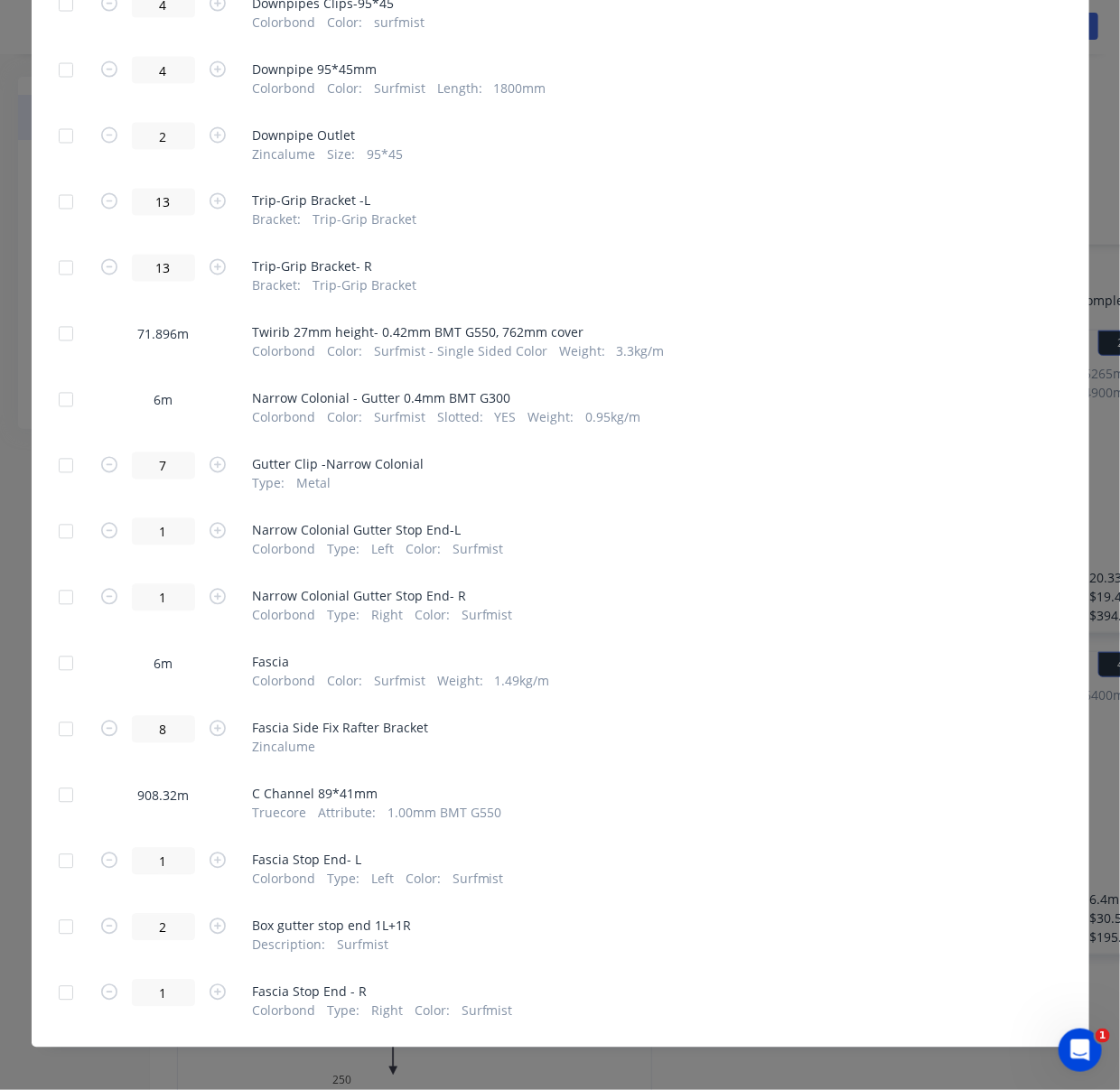
click at [55, 352] on div at bounding box center [66, 333] width 36 height 36
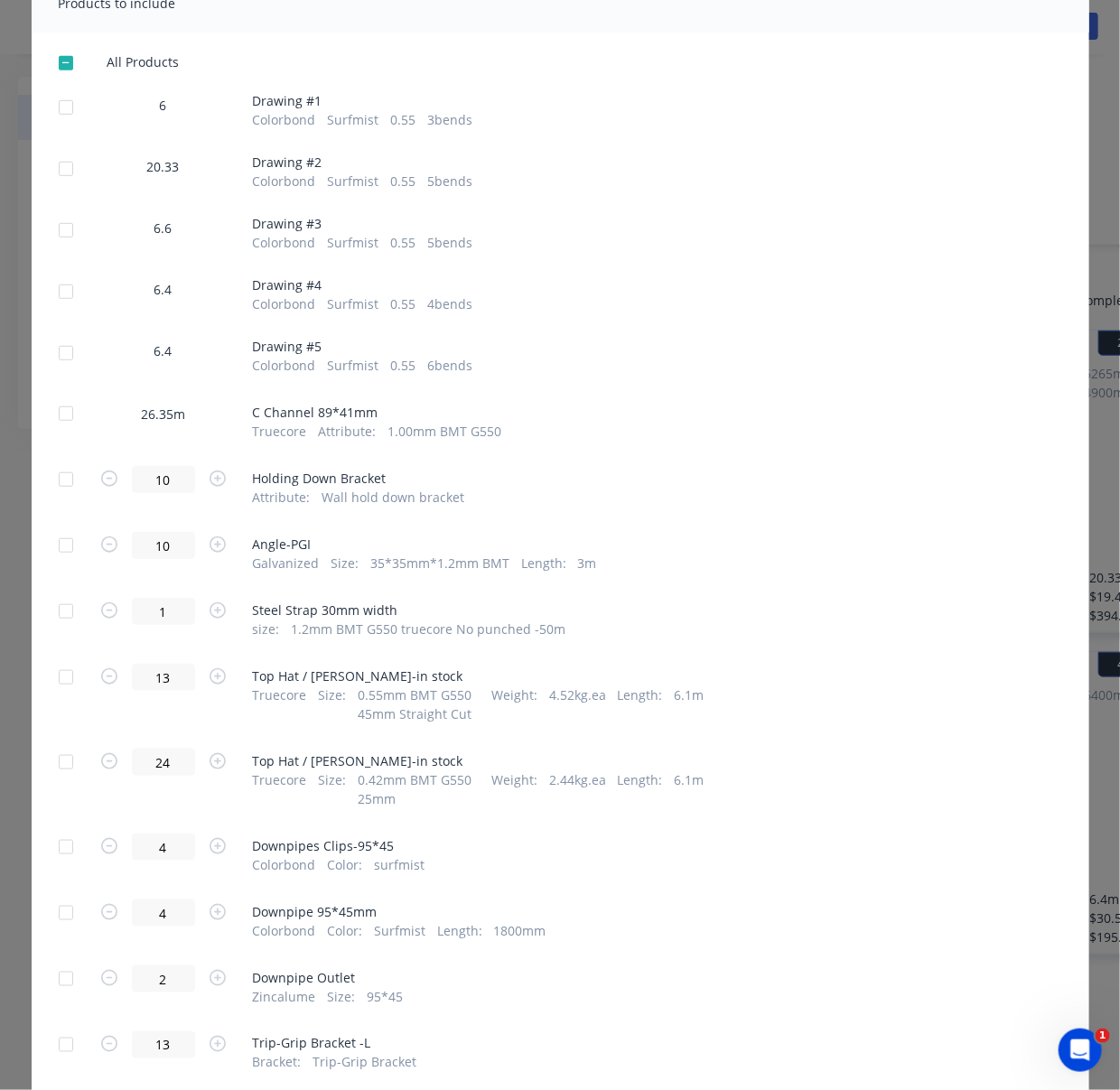
scroll to position [0, 0]
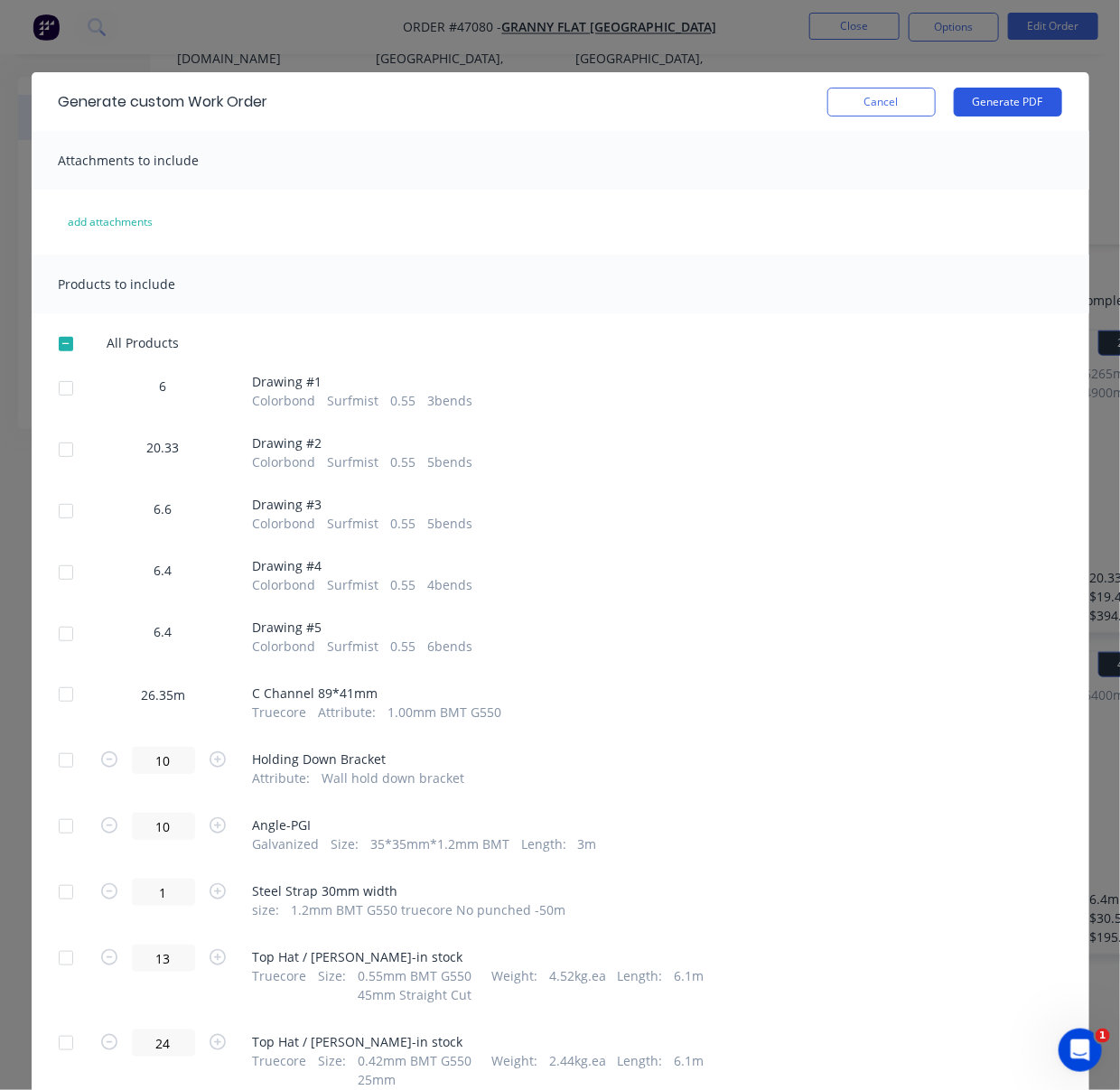
click at [1002, 102] on button "Generate PDF" at bounding box center [1008, 102] width 109 height 29
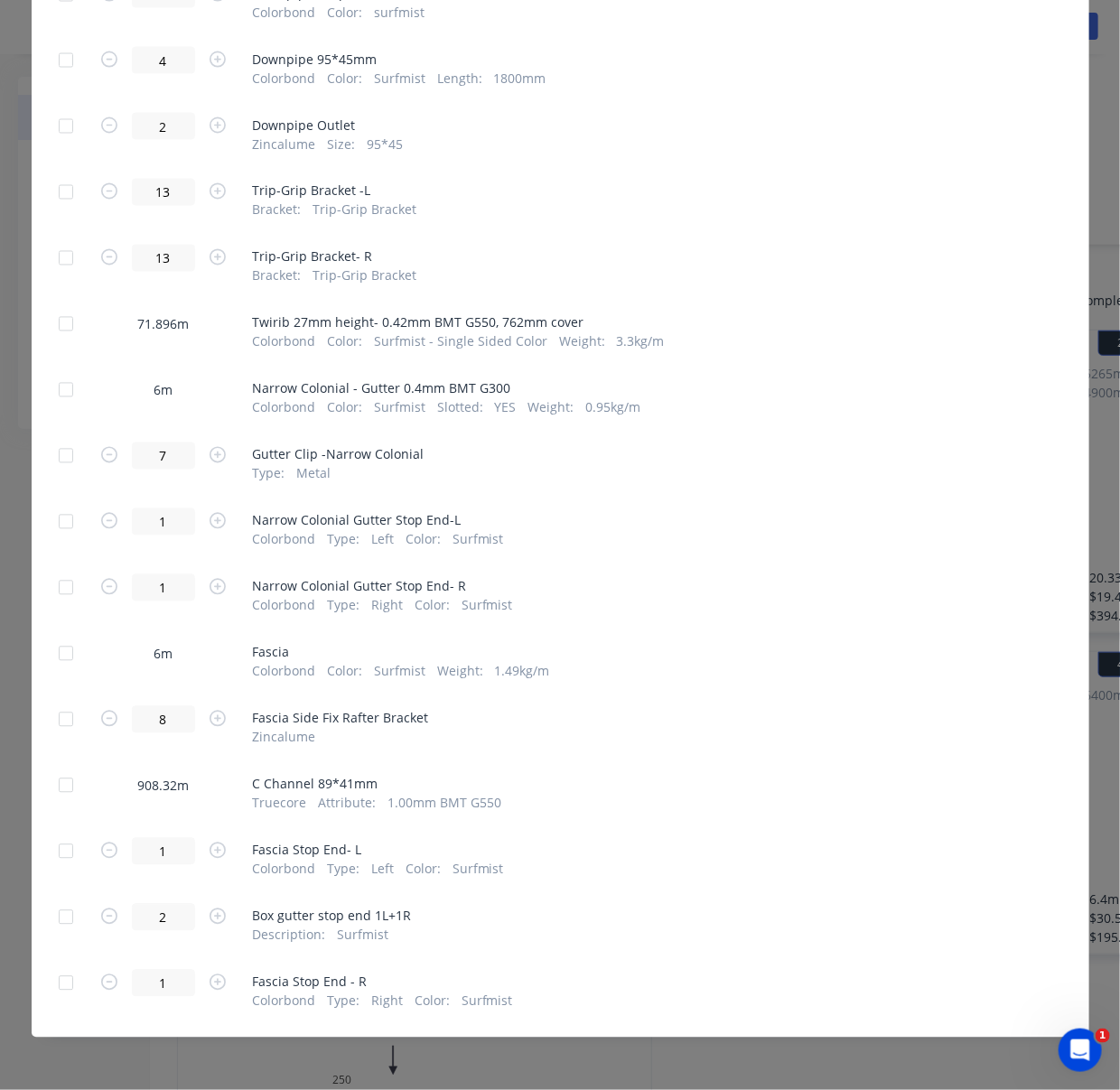
scroll to position [1275, 0]
click at [56, 372] on div at bounding box center [66, 390] width 36 height 36
click at [54, 635] on div at bounding box center [66, 653] width 36 height 36
click at [63, 908] on div at bounding box center [66, 917] width 36 height 36
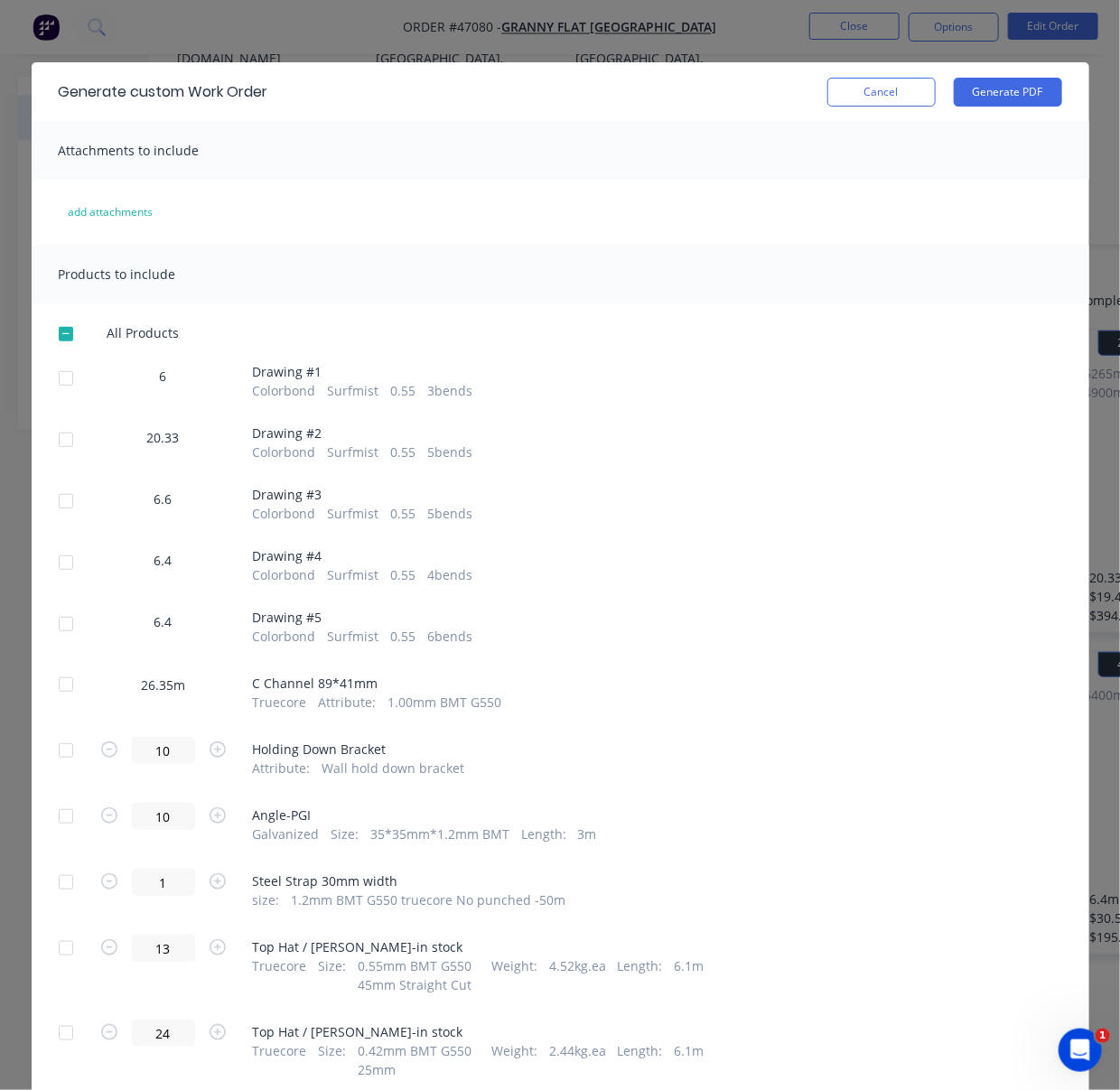
scroll to position [0, 0]
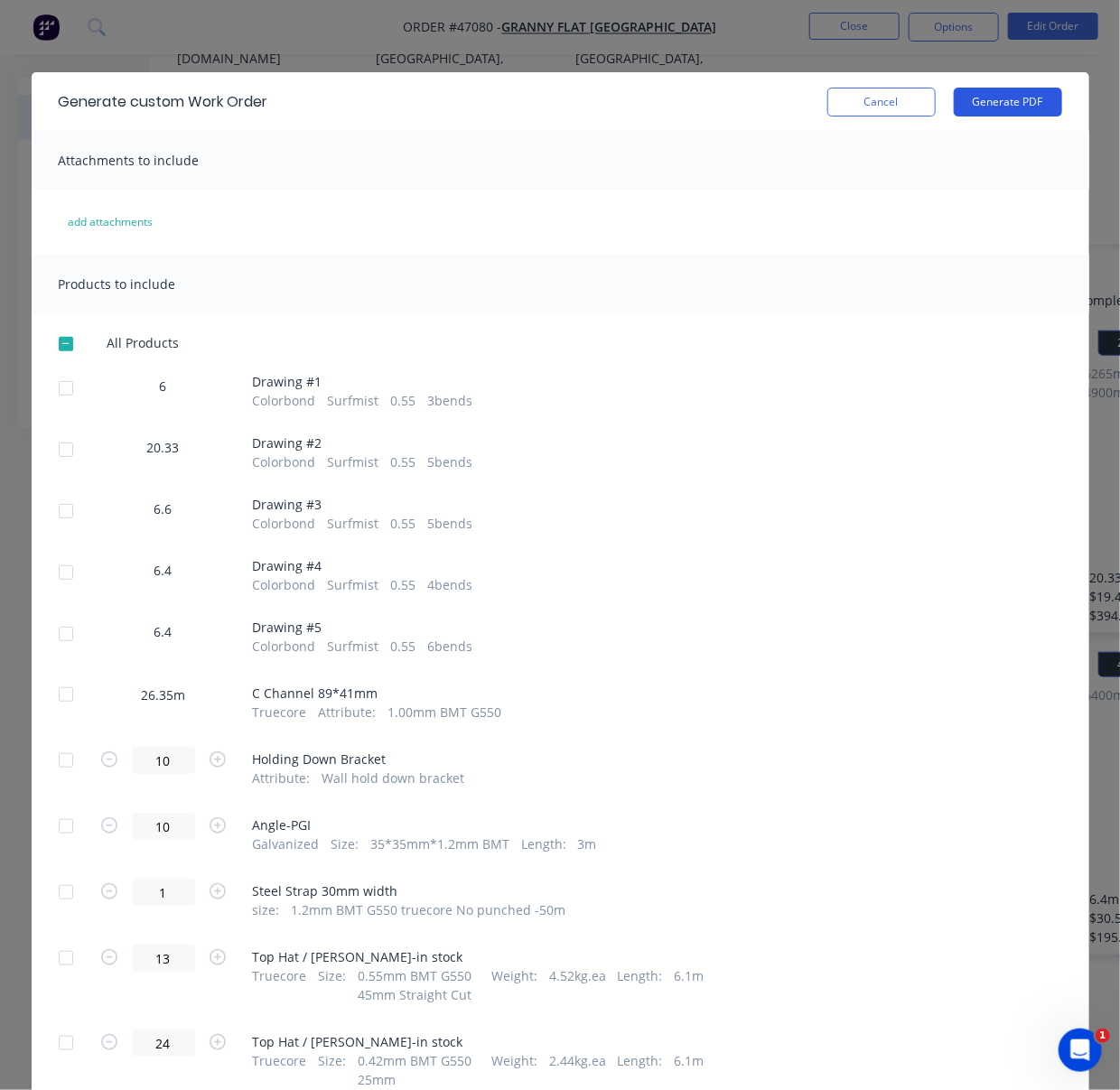
click at [1008, 116] on button "Generate PDF" at bounding box center [1008, 102] width 109 height 29
click at [886, 109] on button "Cancel" at bounding box center [881, 102] width 109 height 29
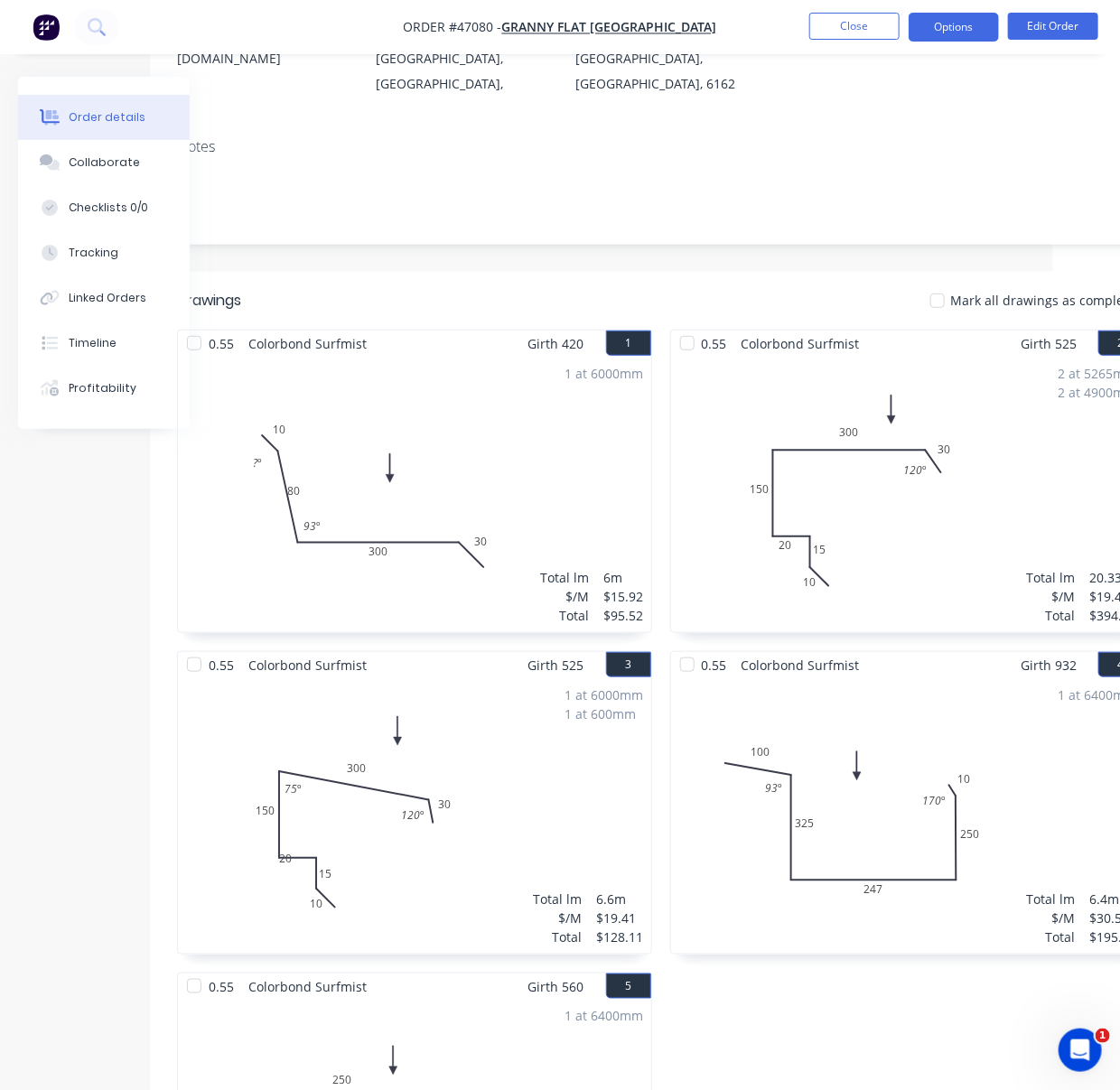
click at [967, 21] on button "Options" at bounding box center [953, 27] width 91 height 29
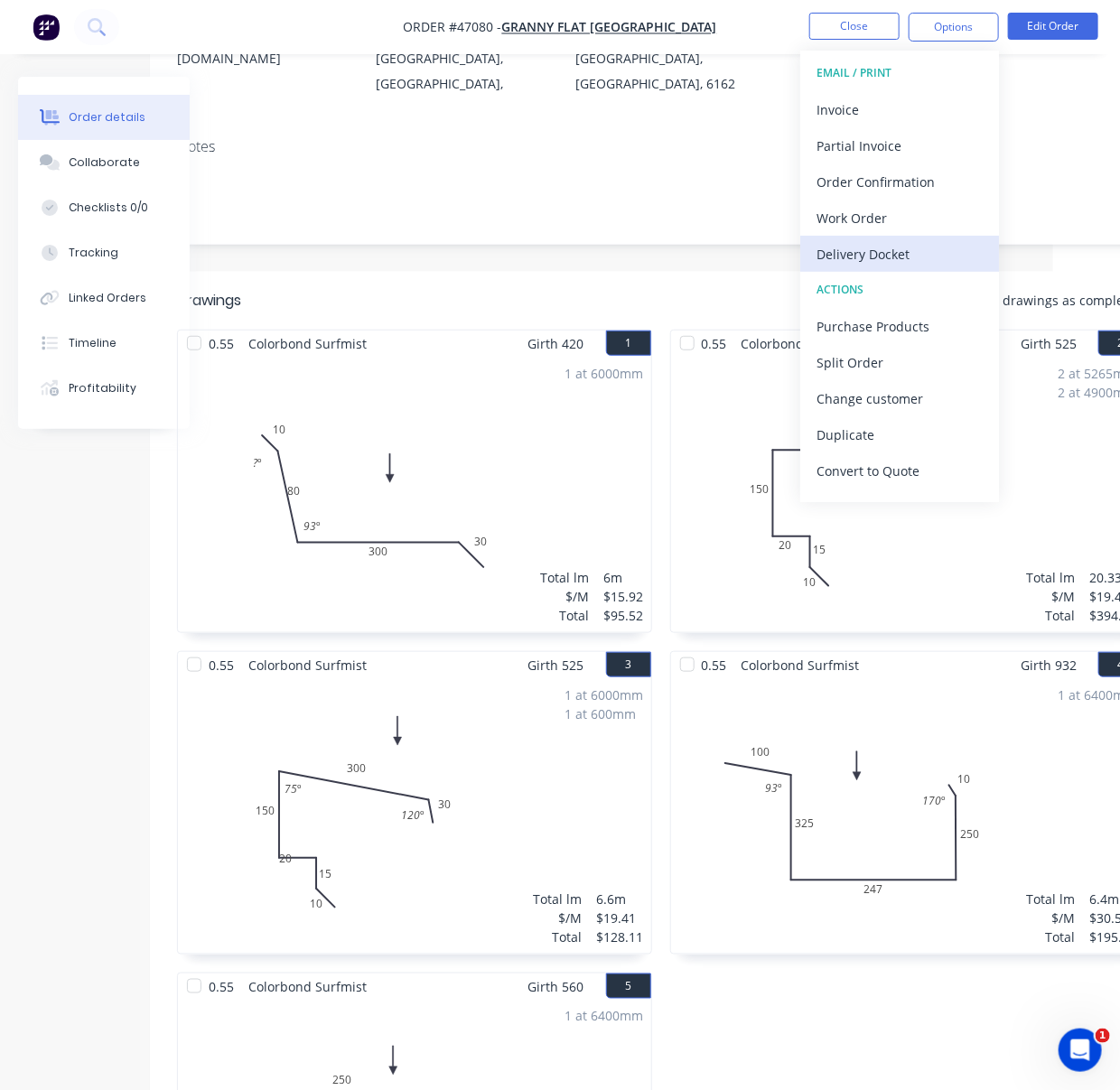
click at [889, 249] on div "Delivery Docket" at bounding box center [899, 254] width 166 height 26
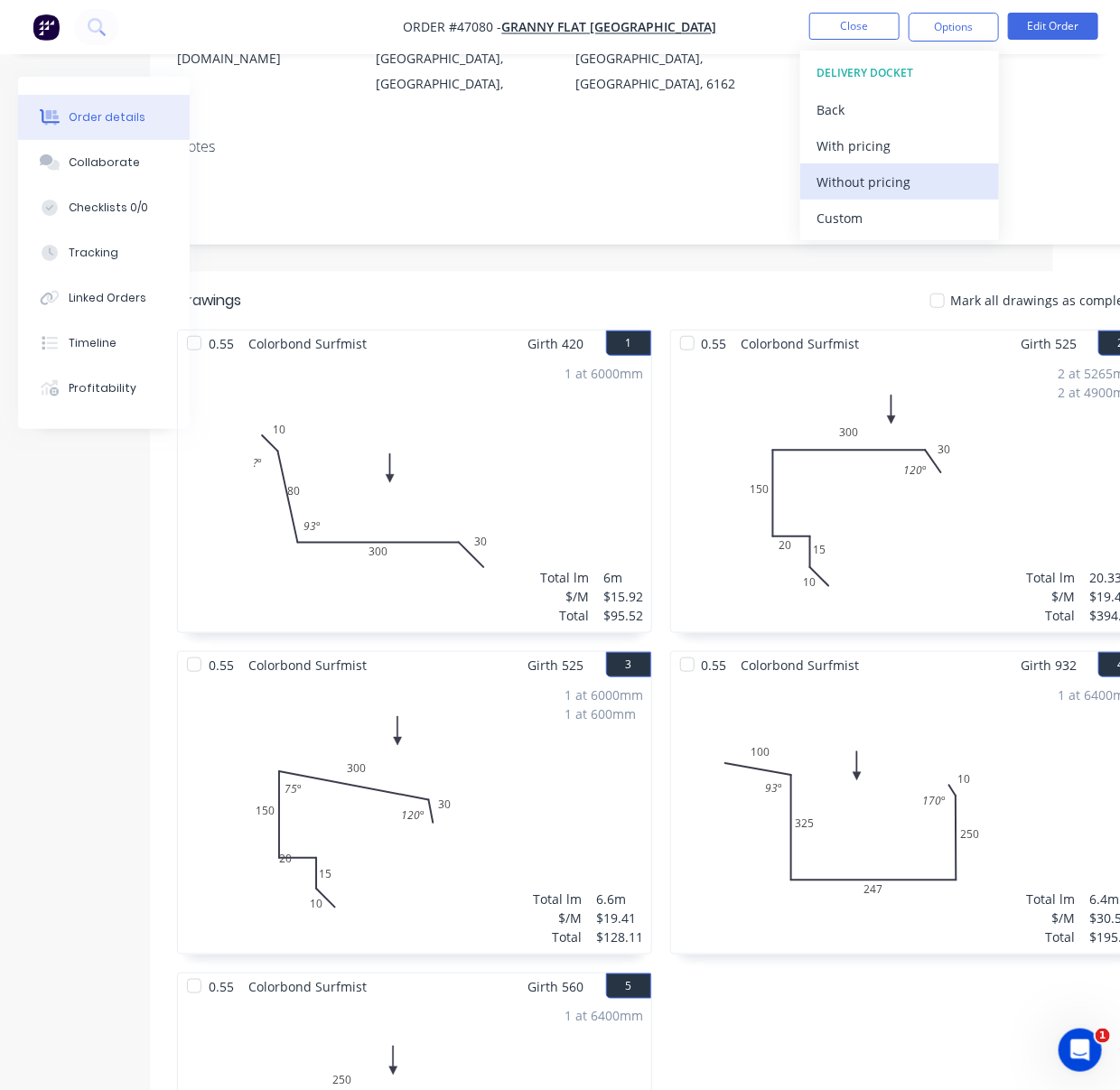
click at [890, 174] on div "Without pricing" at bounding box center [899, 182] width 166 height 26
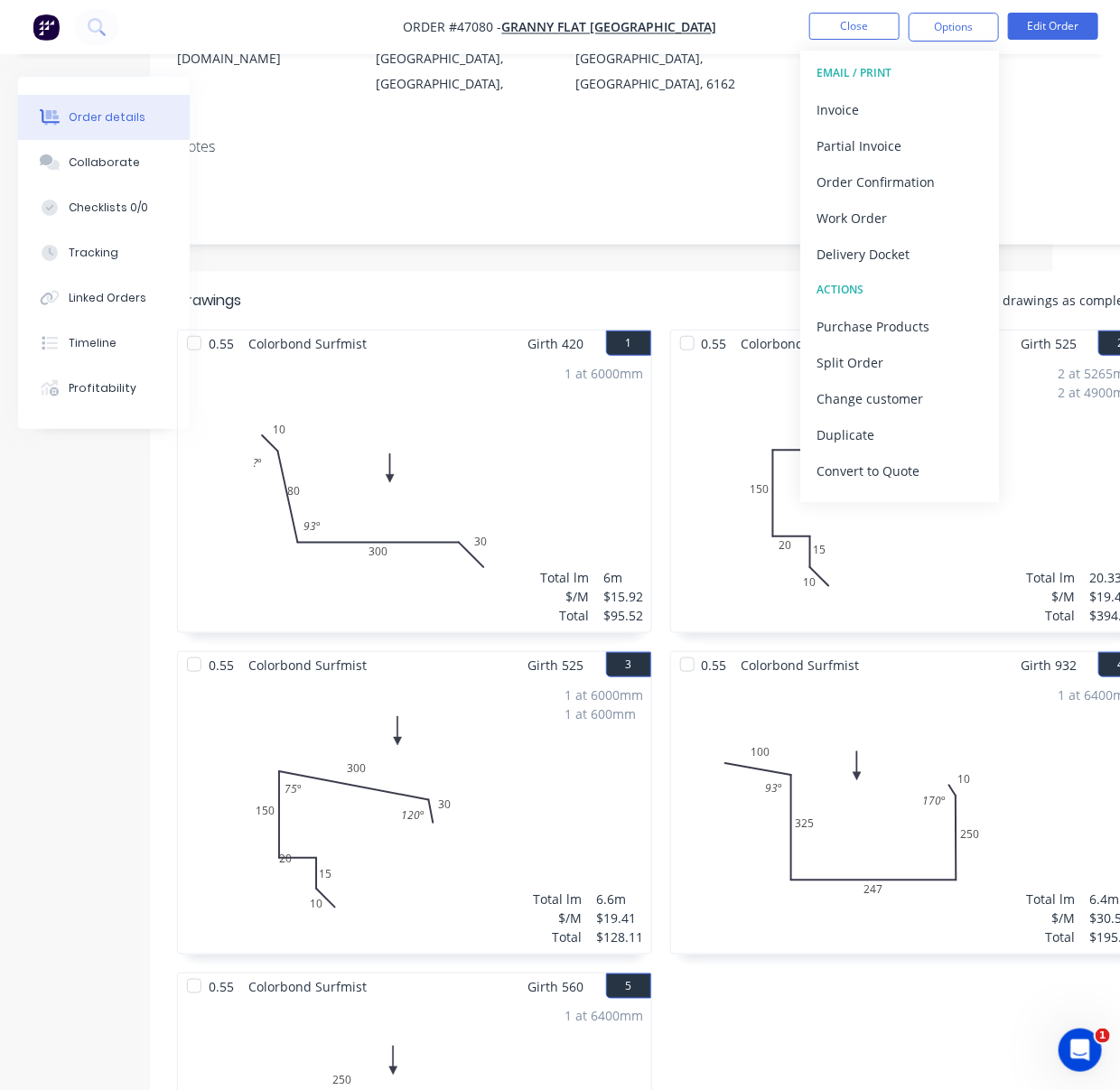
click at [519, 272] on header "Drawings Mark all drawings as complete" at bounding box center [661, 301] width 1021 height 58
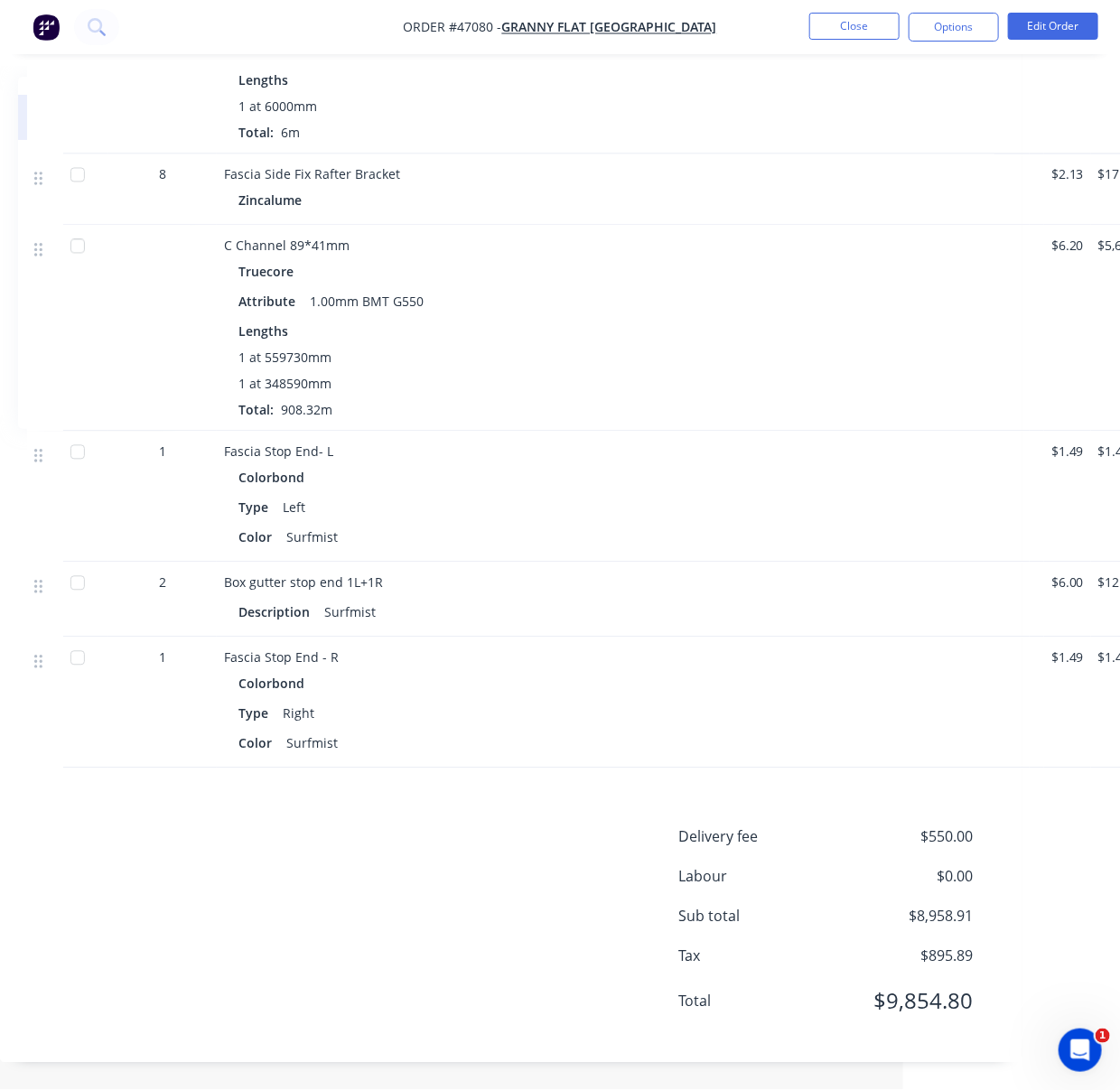
scroll to position [4006, 280]
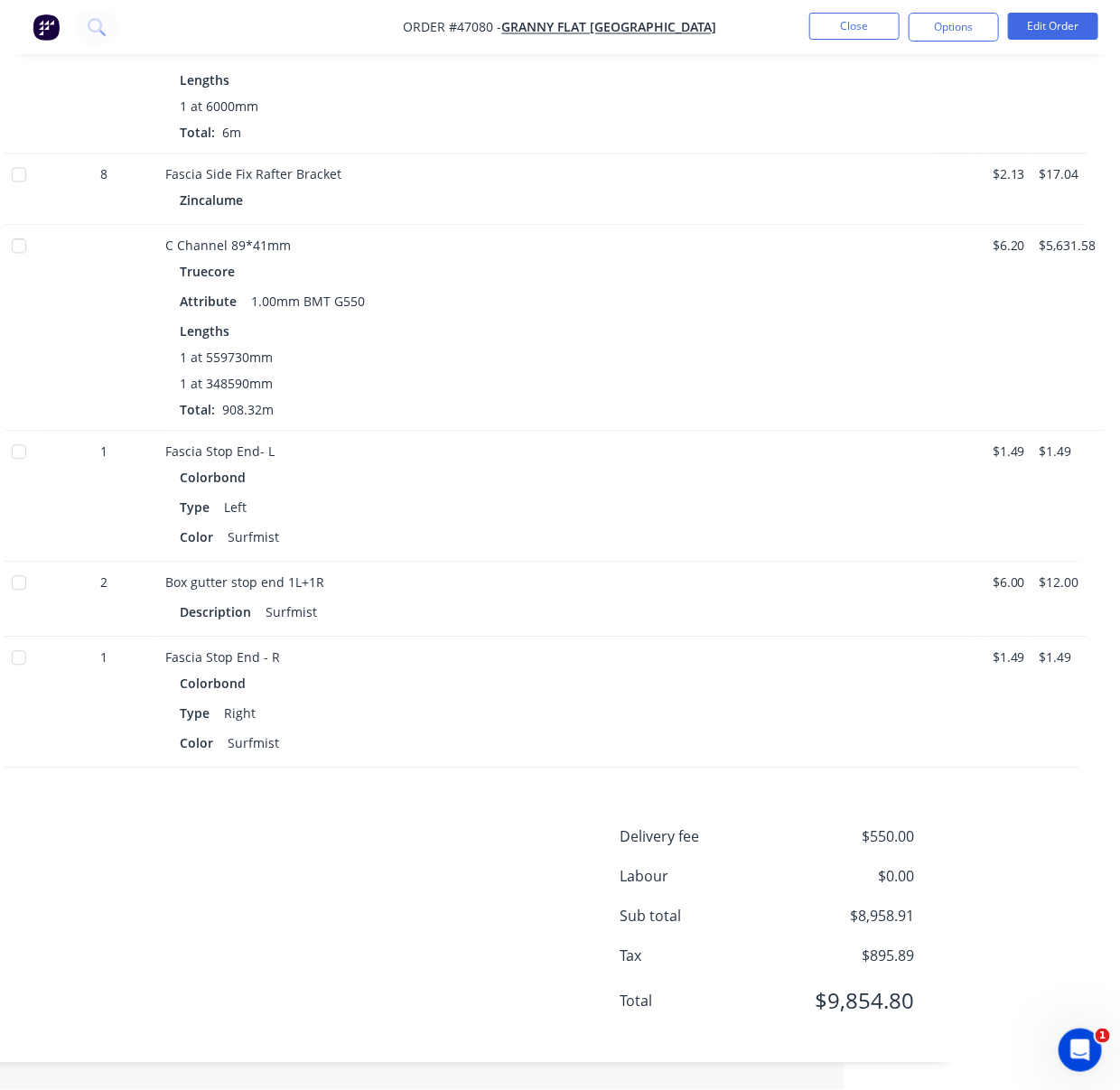
drag, startPoint x: 596, startPoint y: 556, endPoint x: 821, endPoint y: 566, distance: 225.2
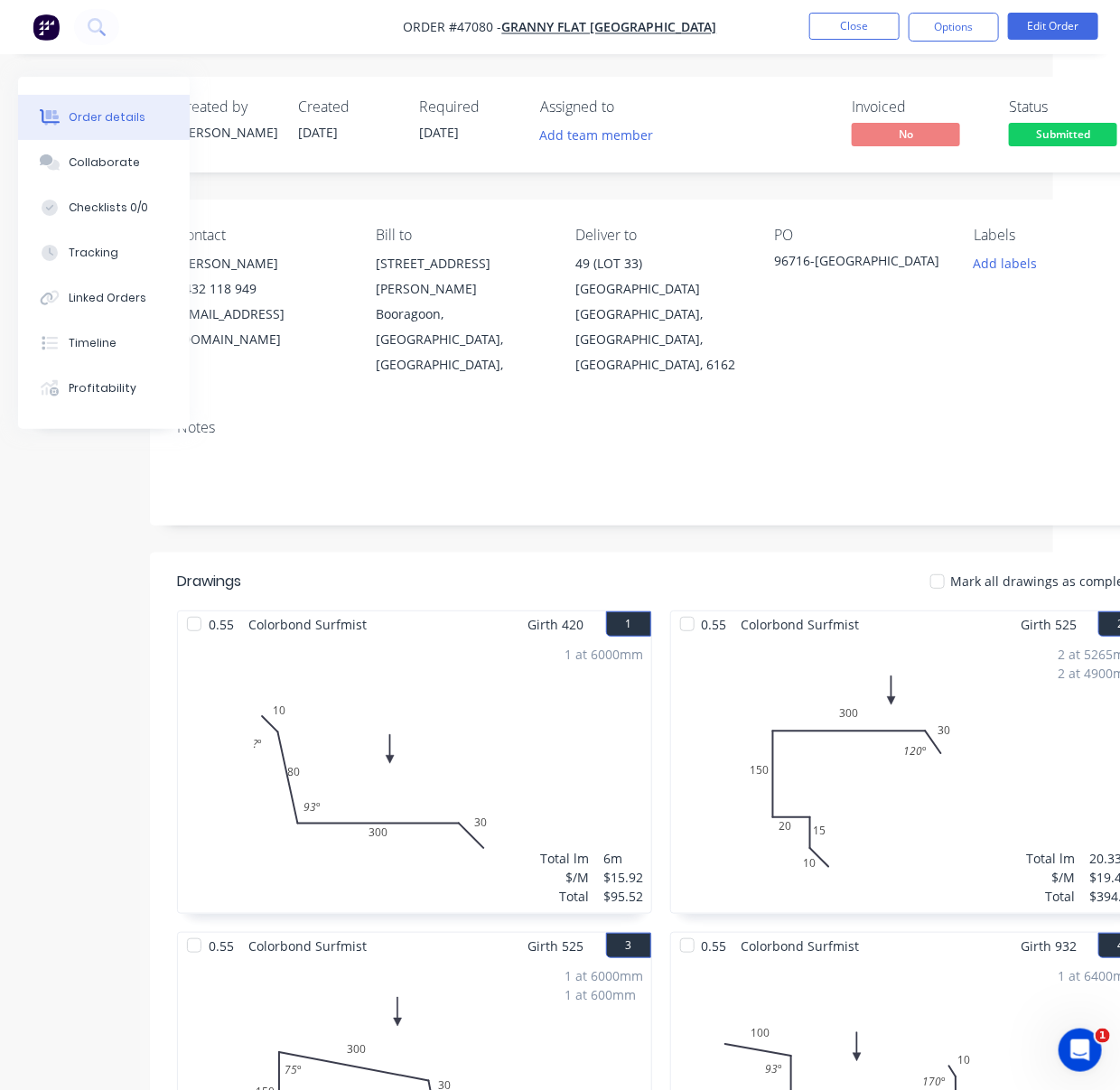
scroll to position [0, 0]
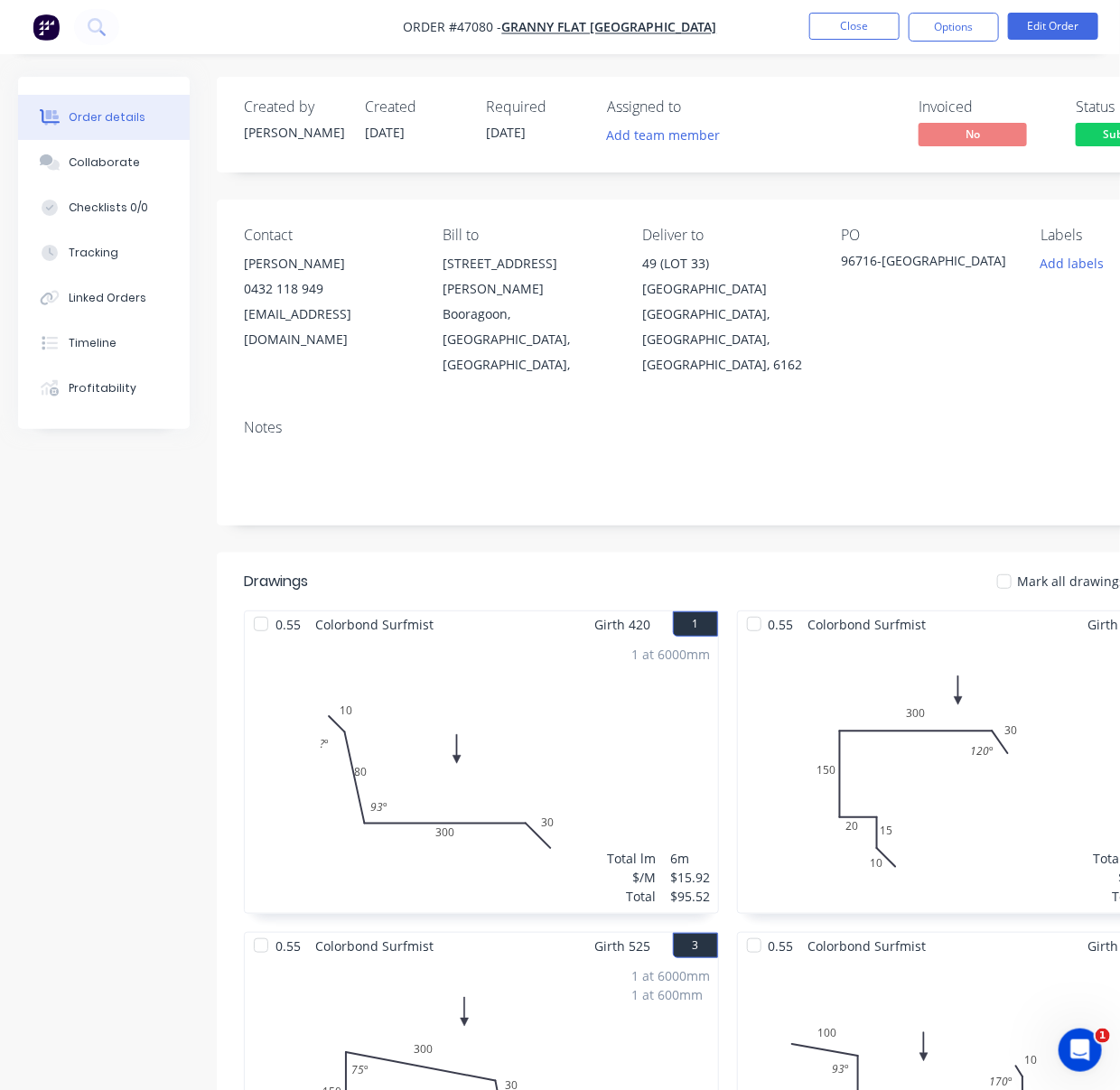
drag, startPoint x: 513, startPoint y: 553, endPoint x: 342, endPoint y: 550, distance: 171.0
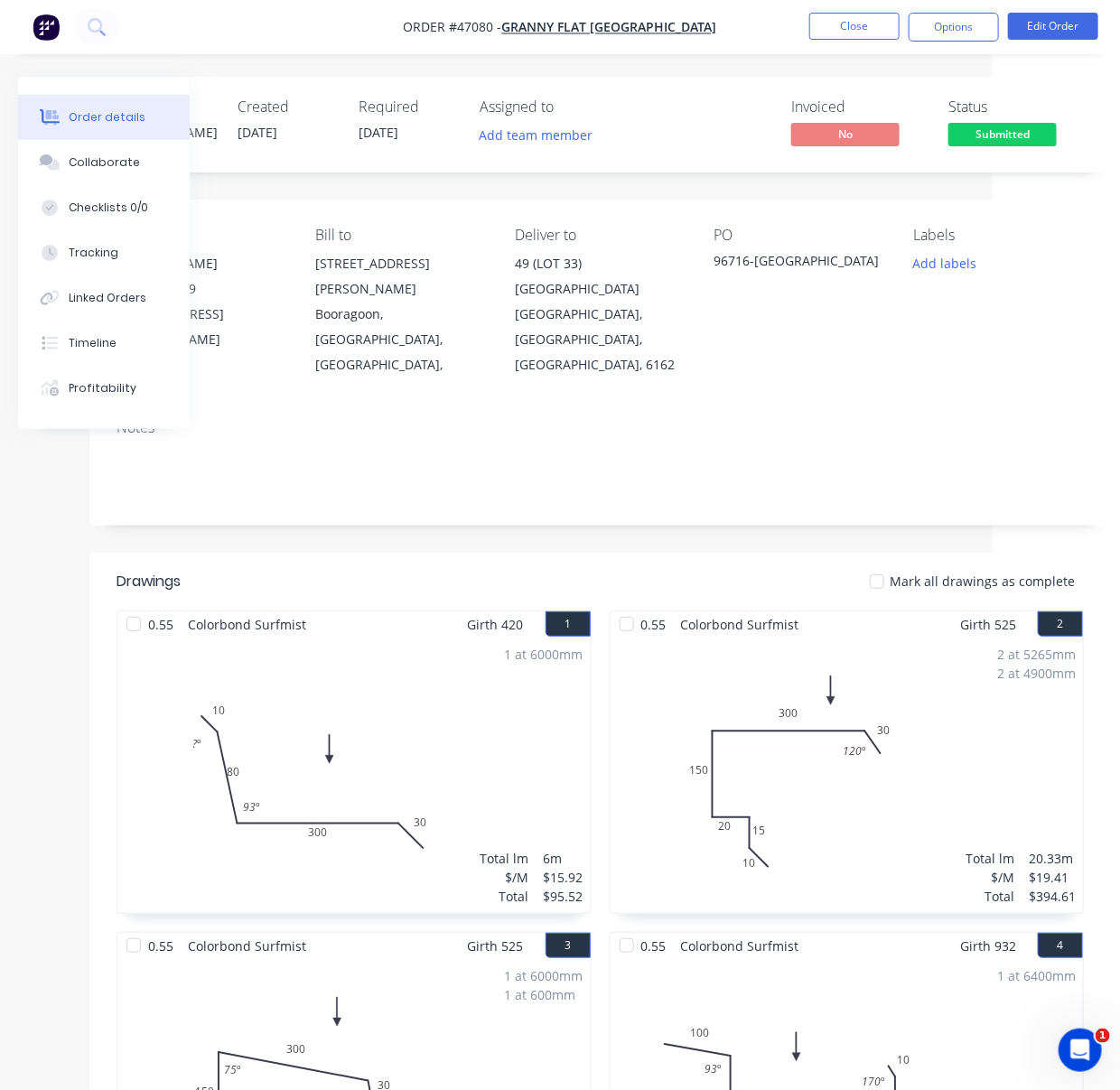
scroll to position [0, 280]
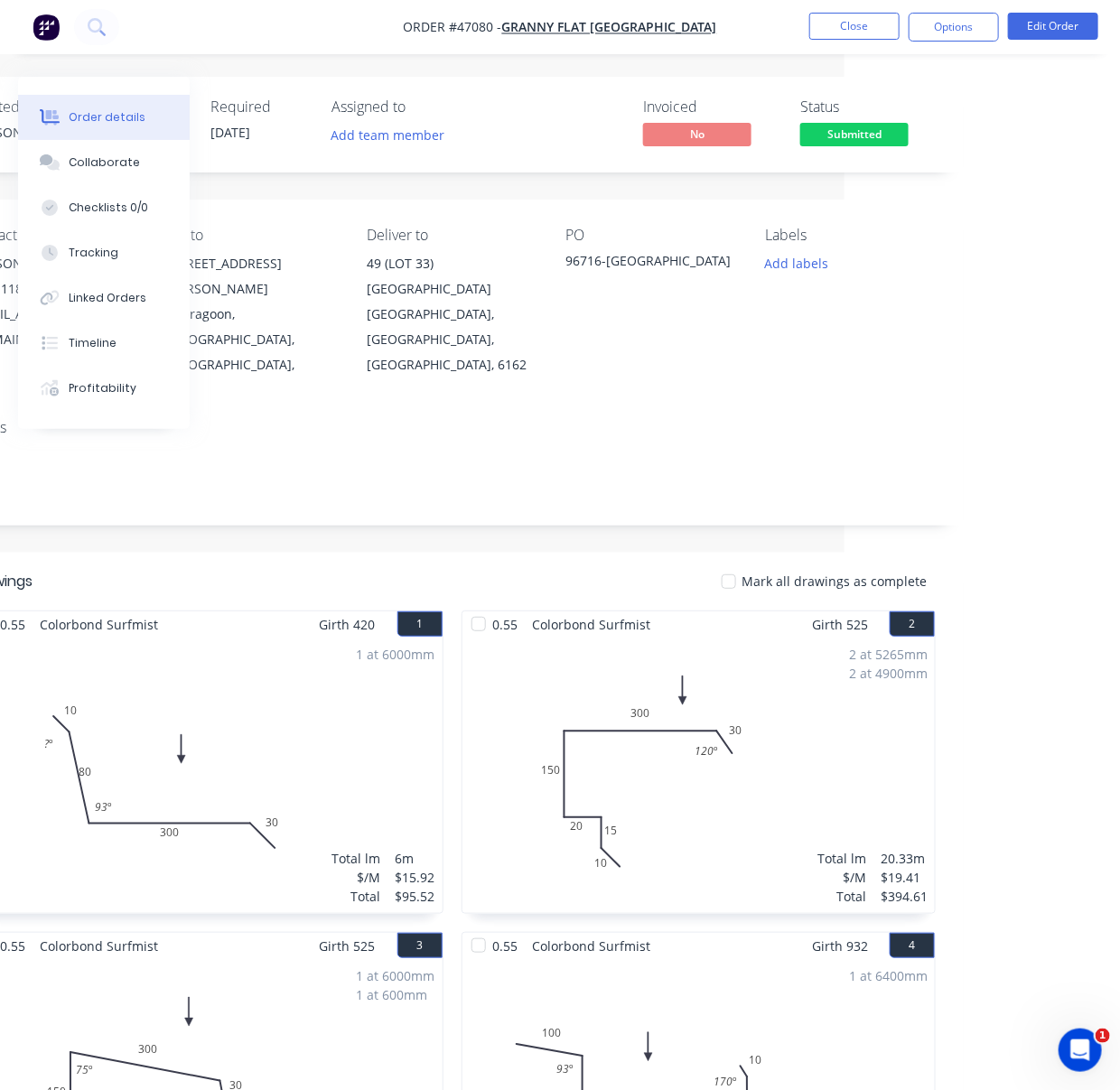
drag, startPoint x: 660, startPoint y: 89, endPoint x: 874, endPoint y: 90, distance: 214.0
click at [851, 30] on button "Close" at bounding box center [854, 26] width 91 height 27
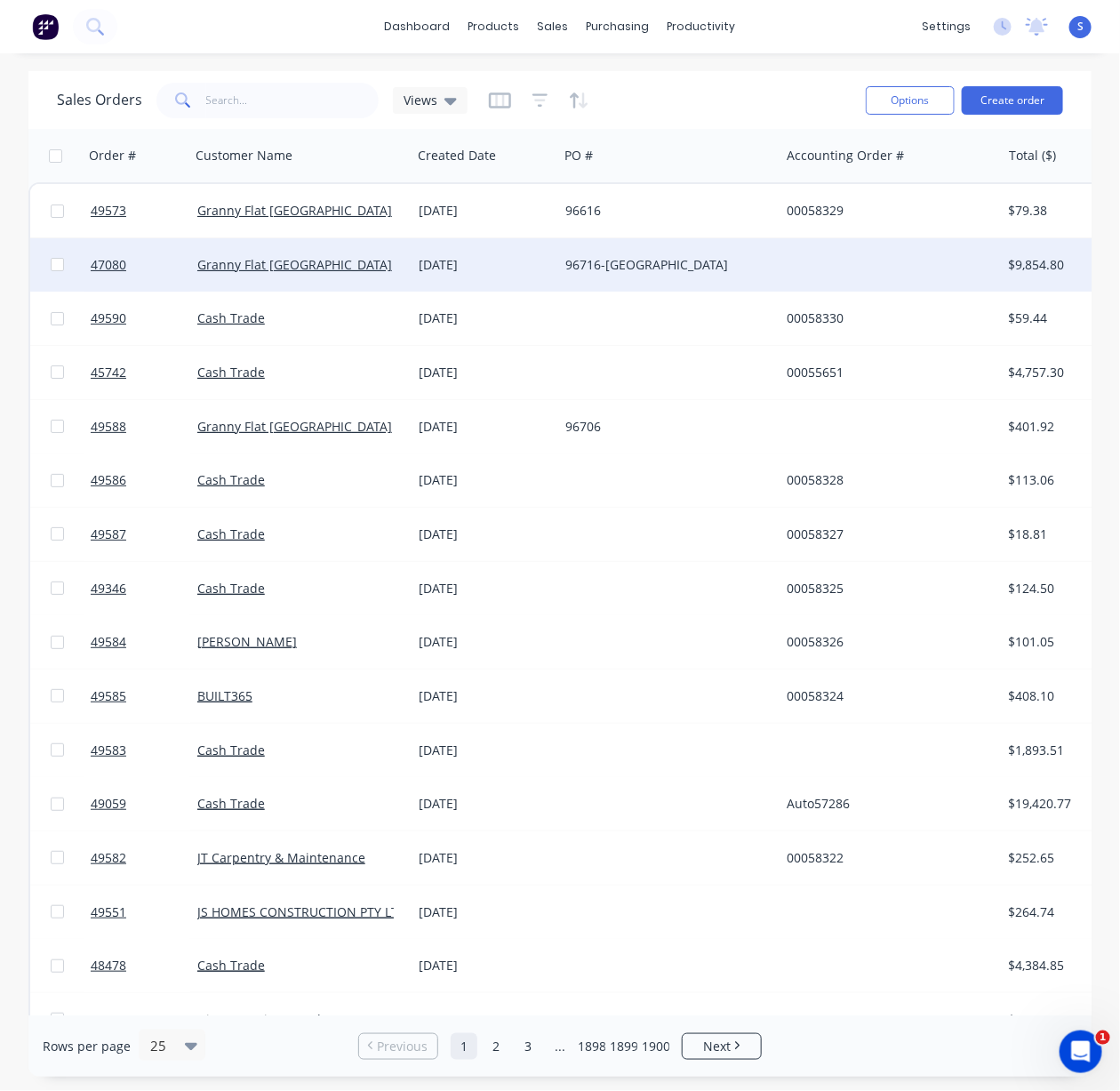
click at [561, 253] on div "96716-[GEOGRAPHIC_DATA]" at bounding box center [669, 265] width 221 height 53
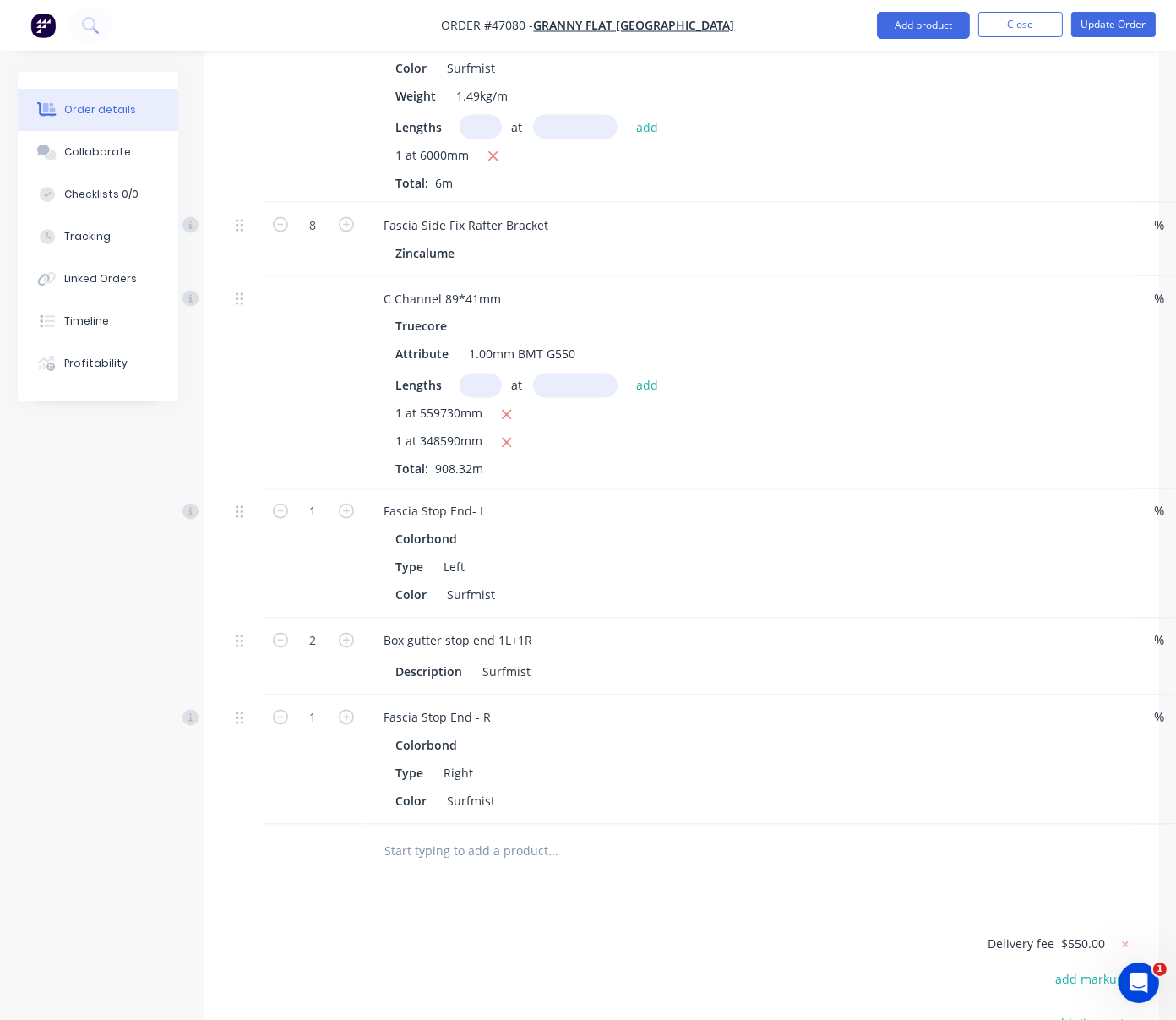
scroll to position [3943, 0]
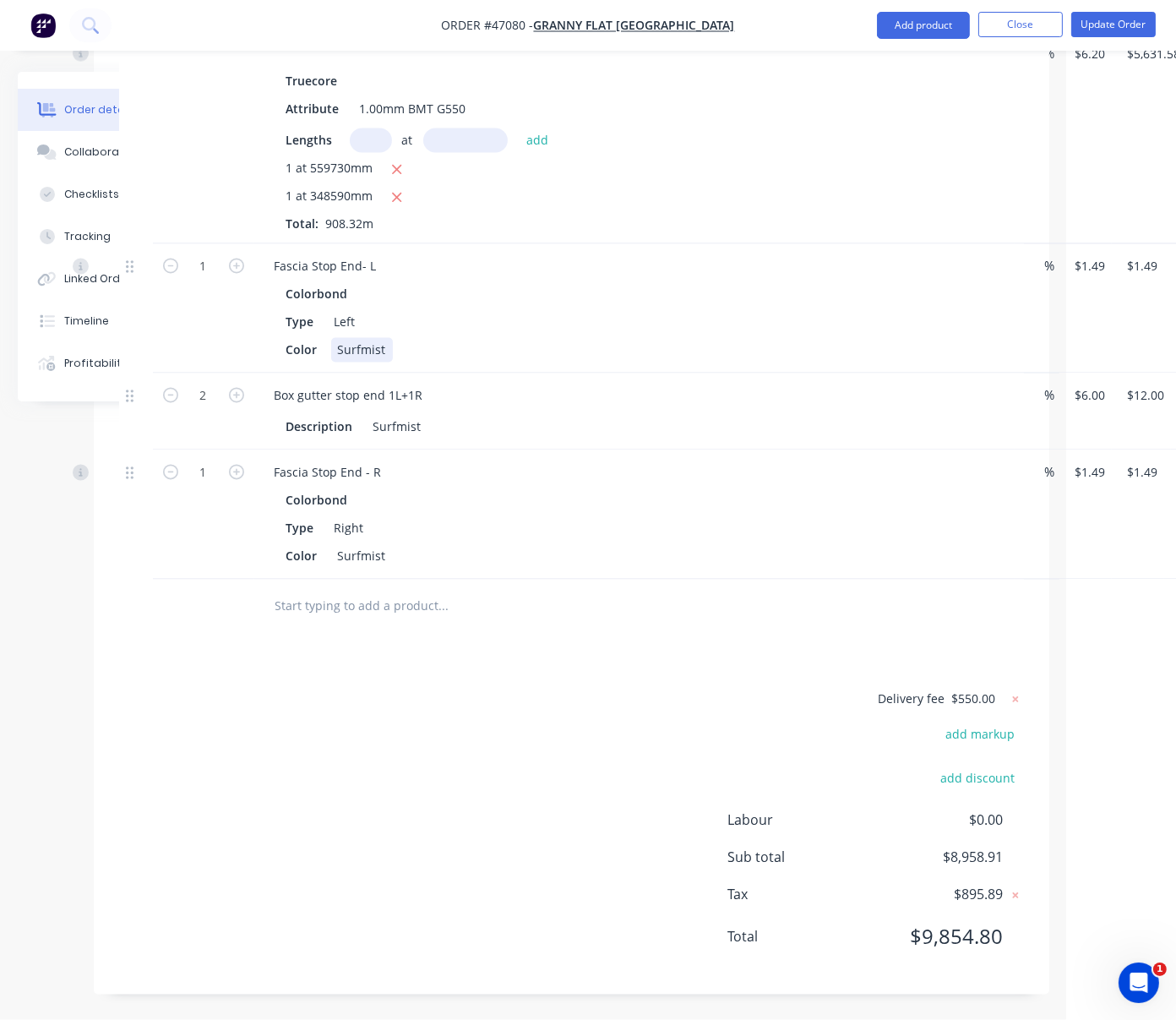
drag, startPoint x: 673, startPoint y: 528, endPoint x: 856, endPoint y: 528, distance: 183.0
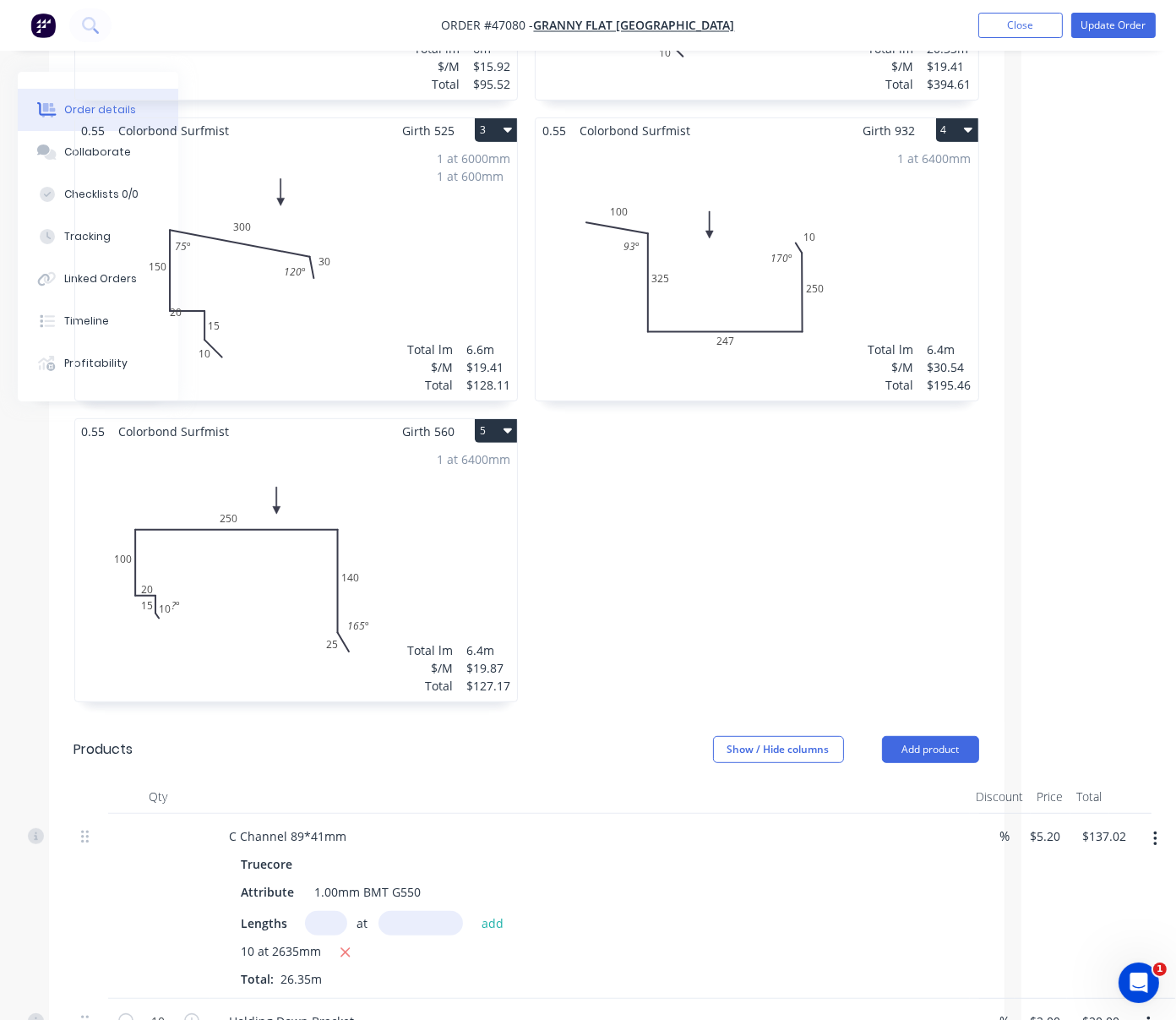
scroll to position [0, 155]
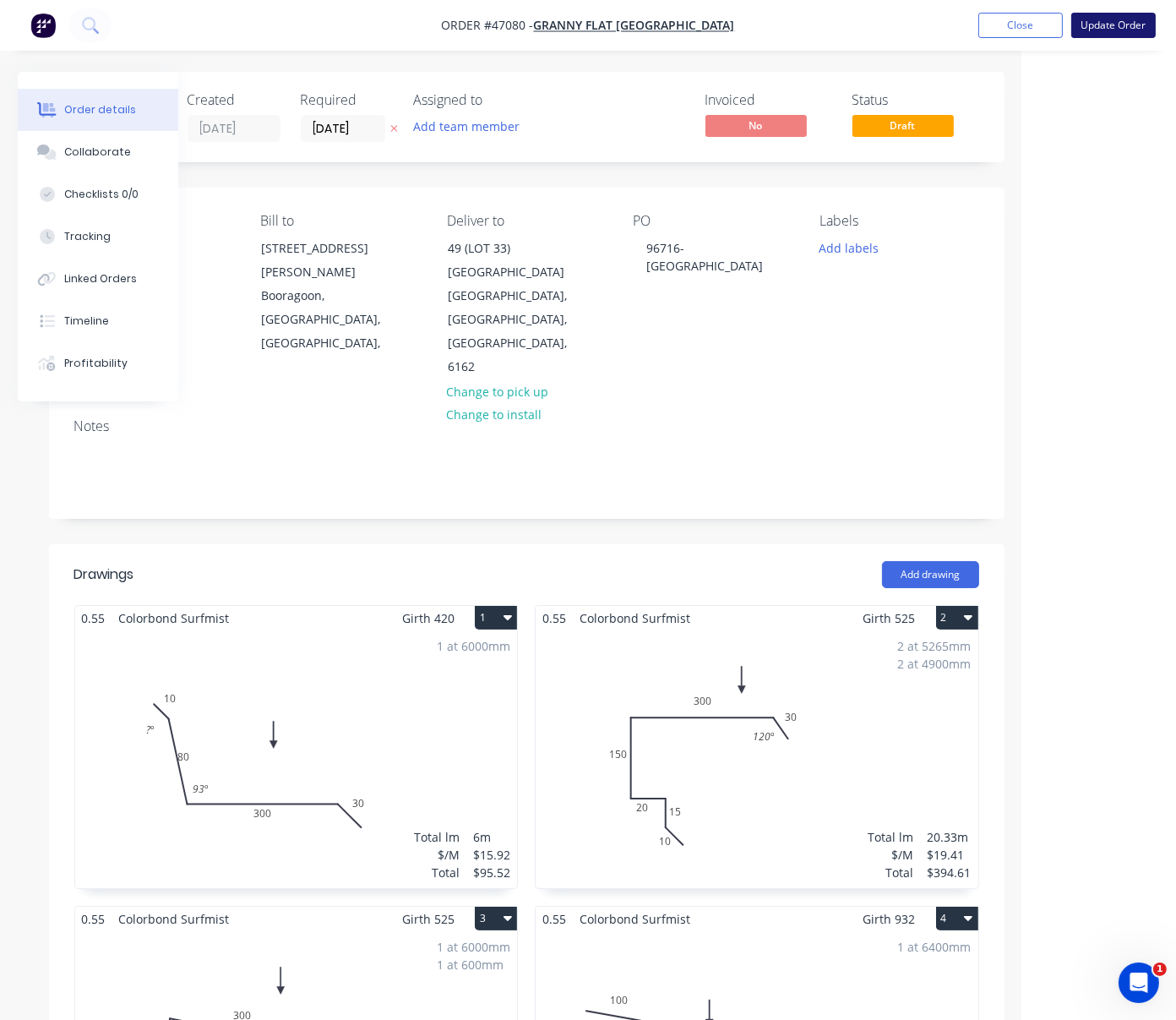
click at [1064, 30] on button "Update Order" at bounding box center [1114, 25] width 85 height 25
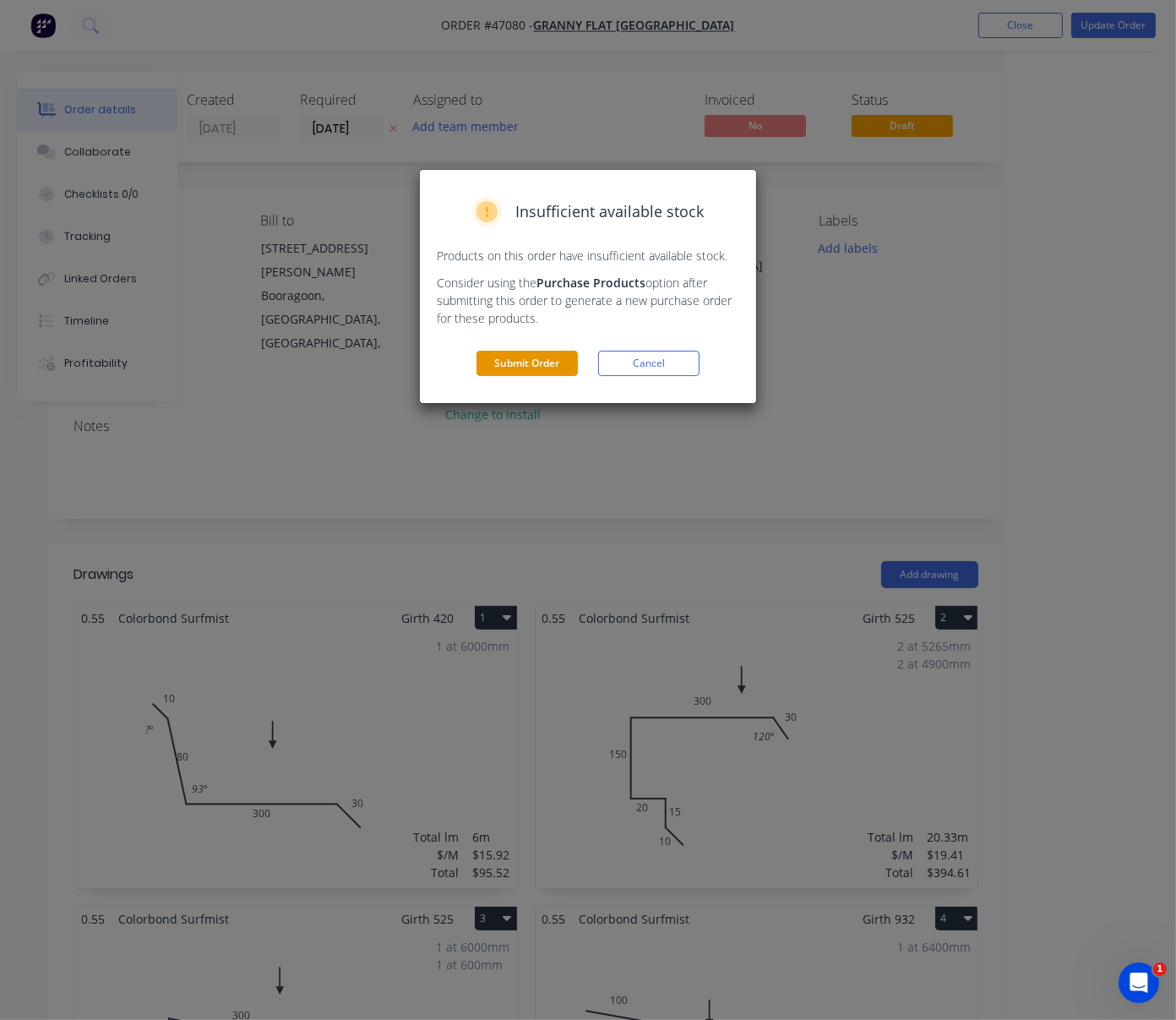
click at [532, 376] on button "Submit Order" at bounding box center [527, 362] width 102 height 25
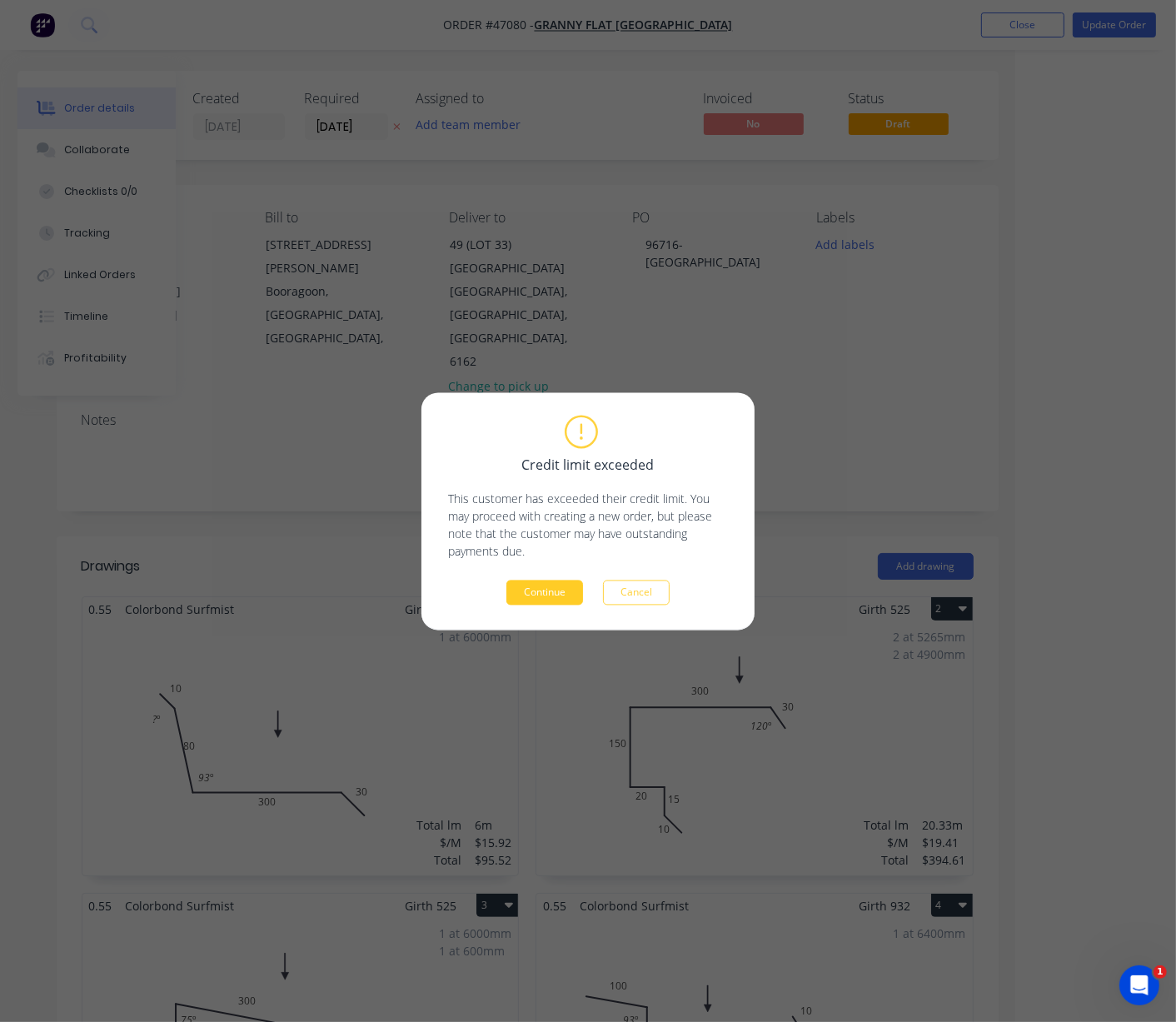
click at [536, 596] on button "Continue" at bounding box center [543, 591] width 76 height 25
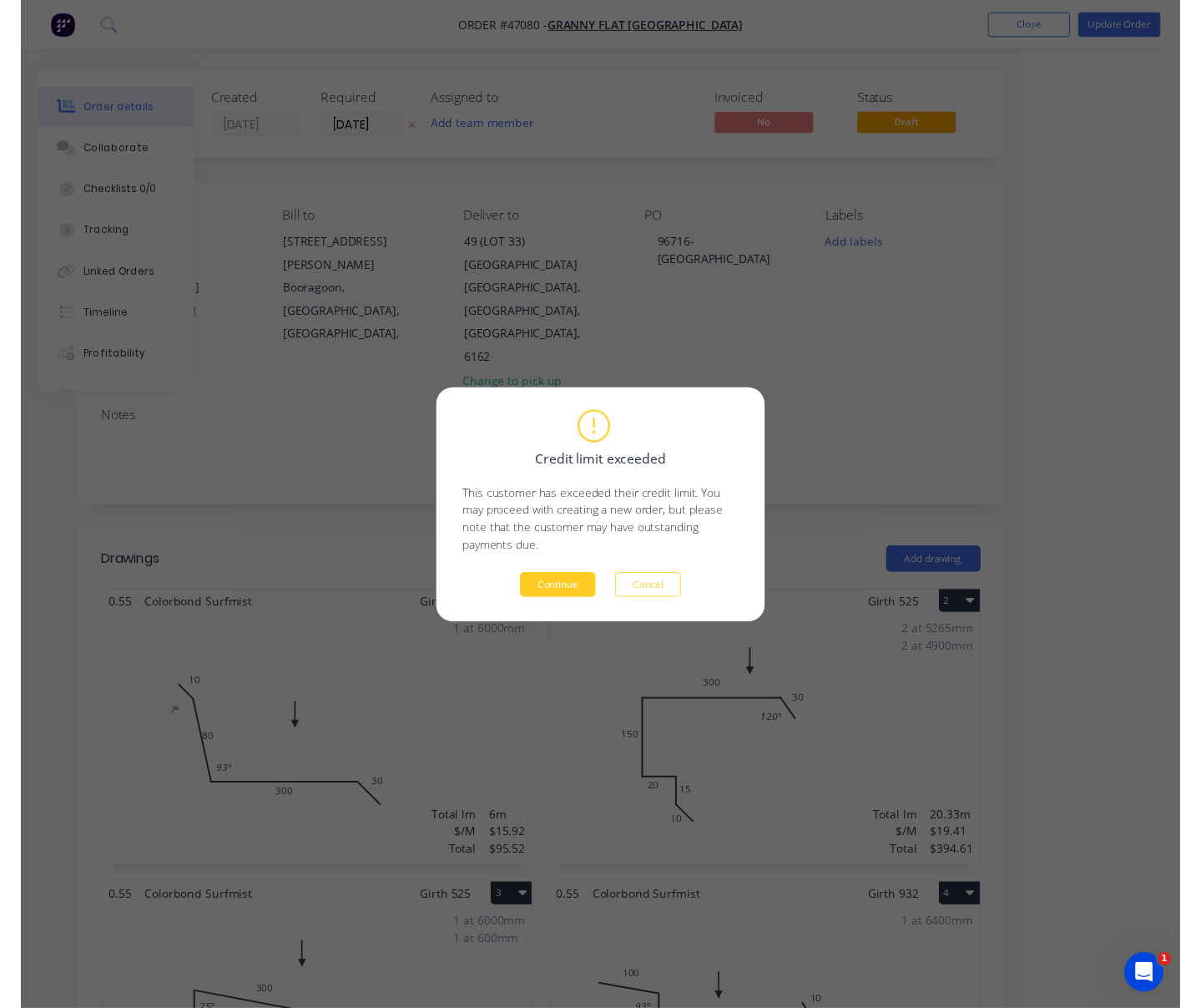
scroll to position [0, 0]
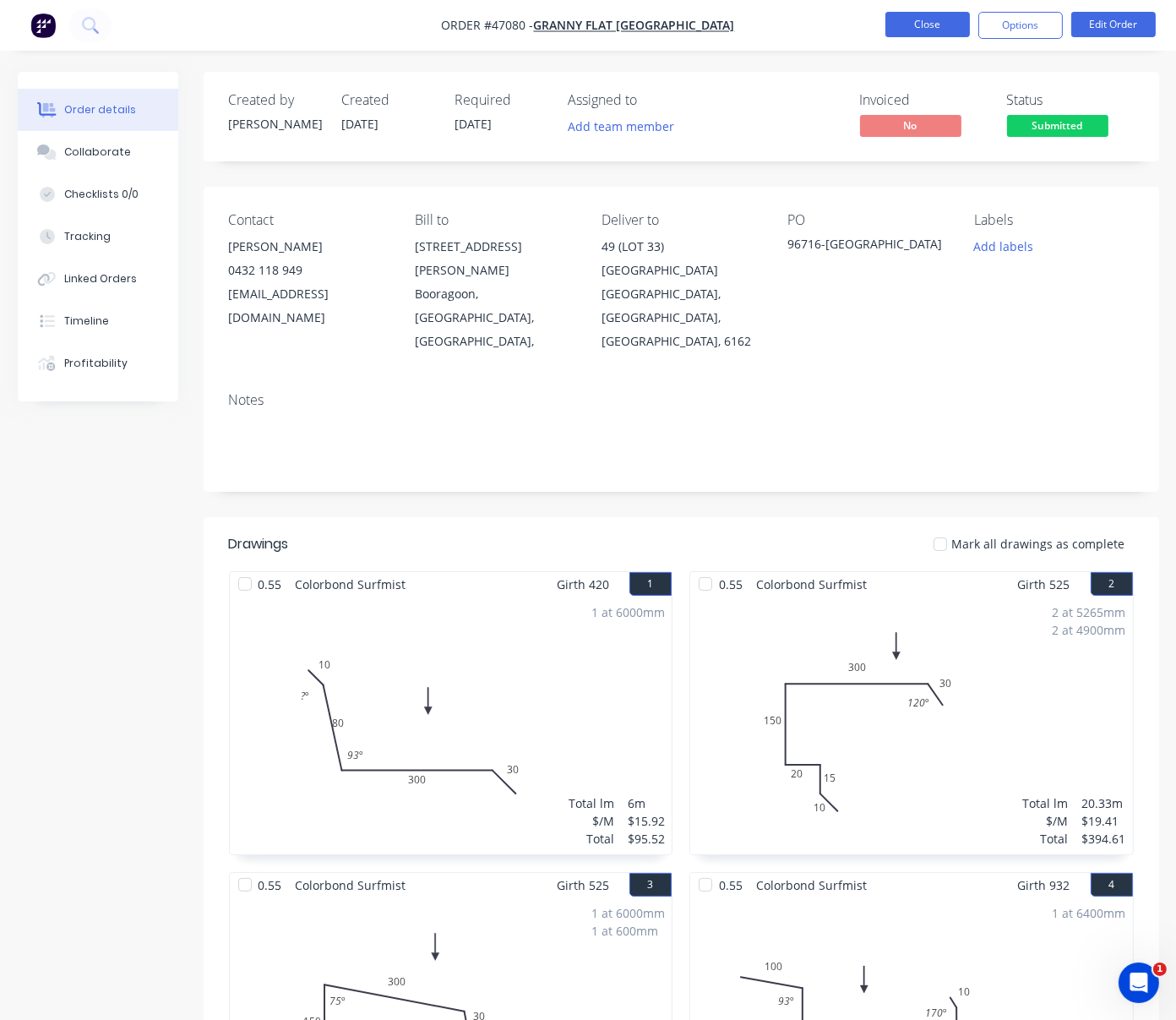
click at [917, 25] on button "Close" at bounding box center [927, 24] width 85 height 25
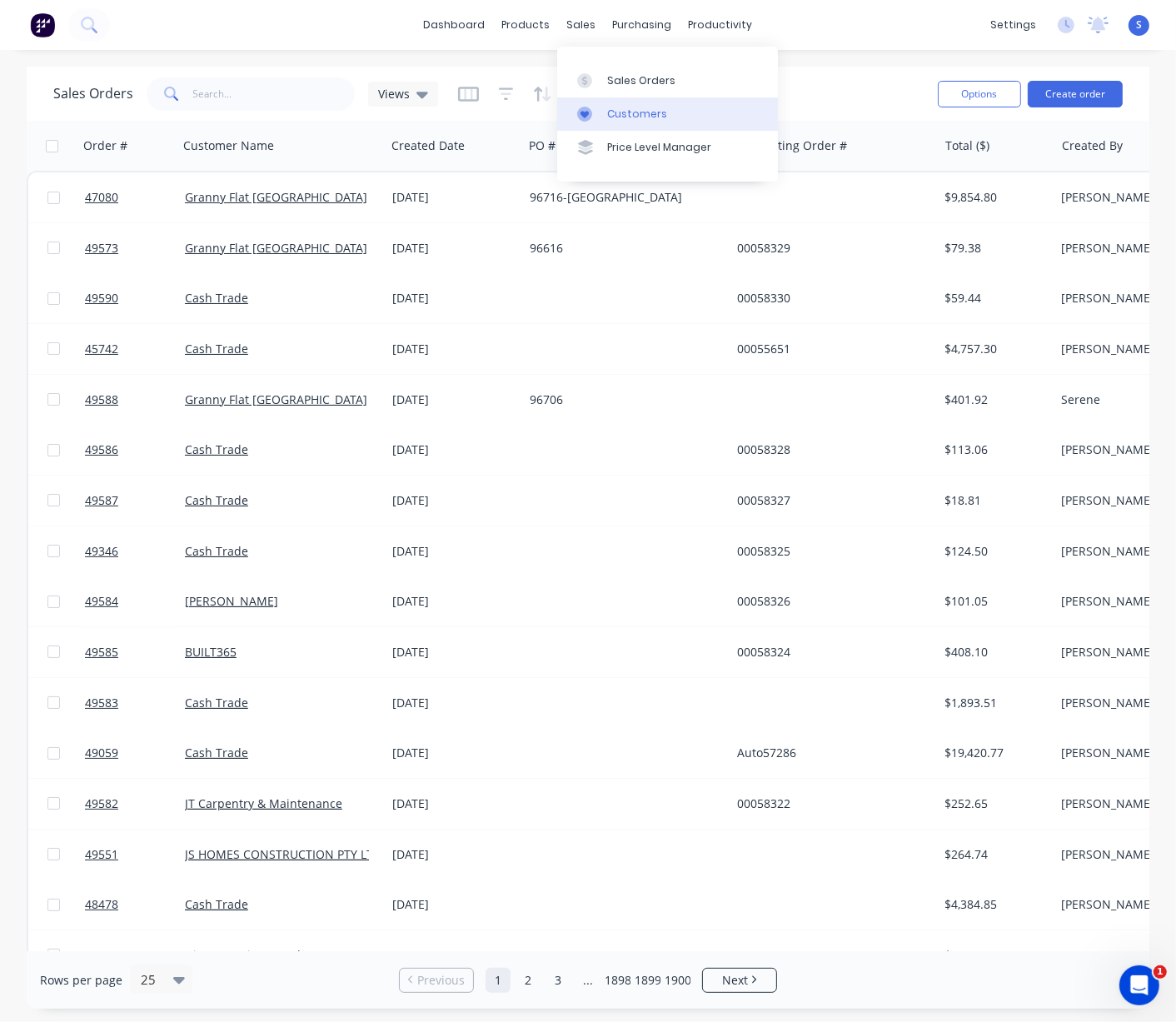
click at [624, 118] on div "Customers" at bounding box center [636, 114] width 60 height 15
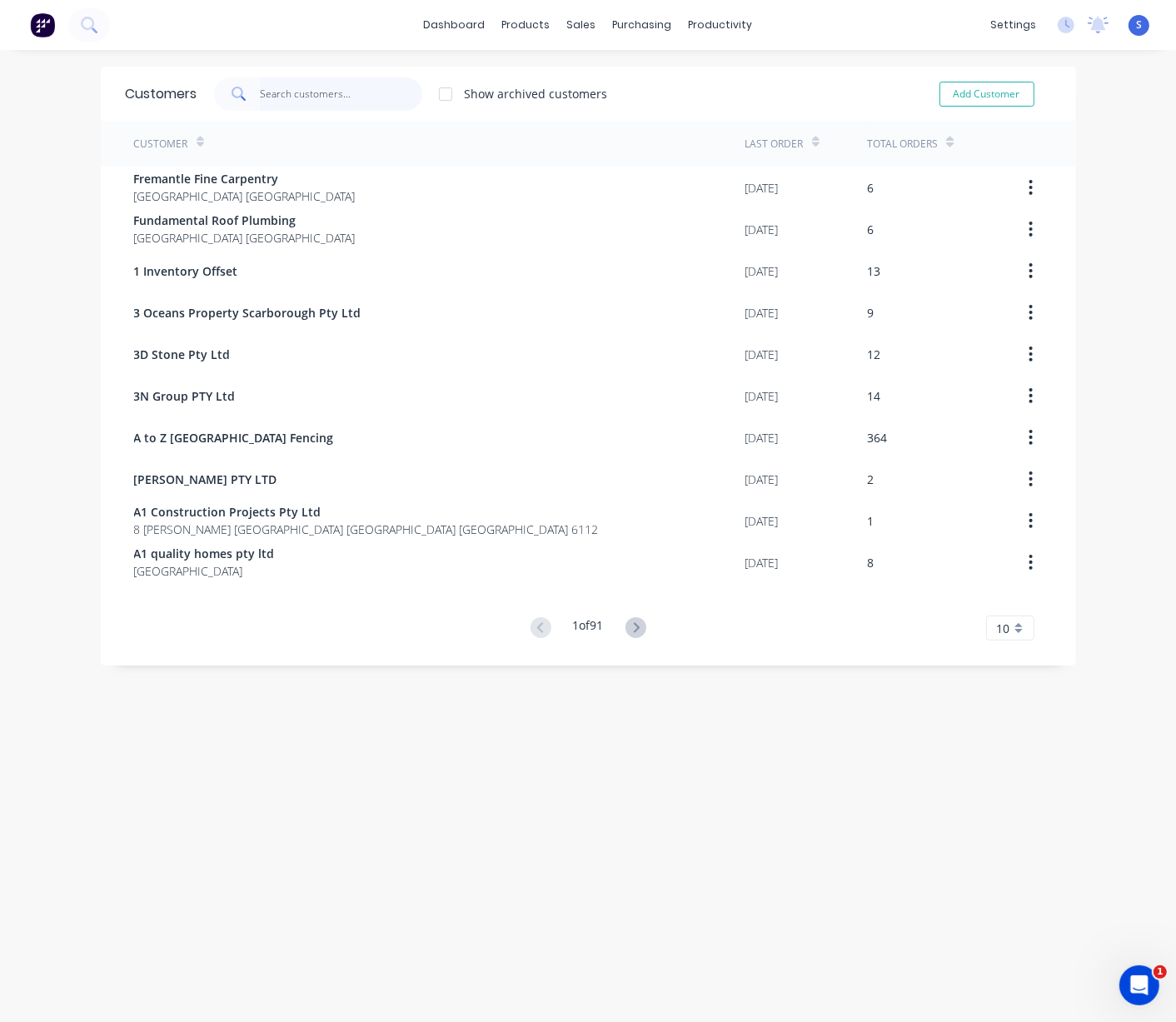
click at [354, 108] on input "text" at bounding box center [341, 94] width 162 height 33
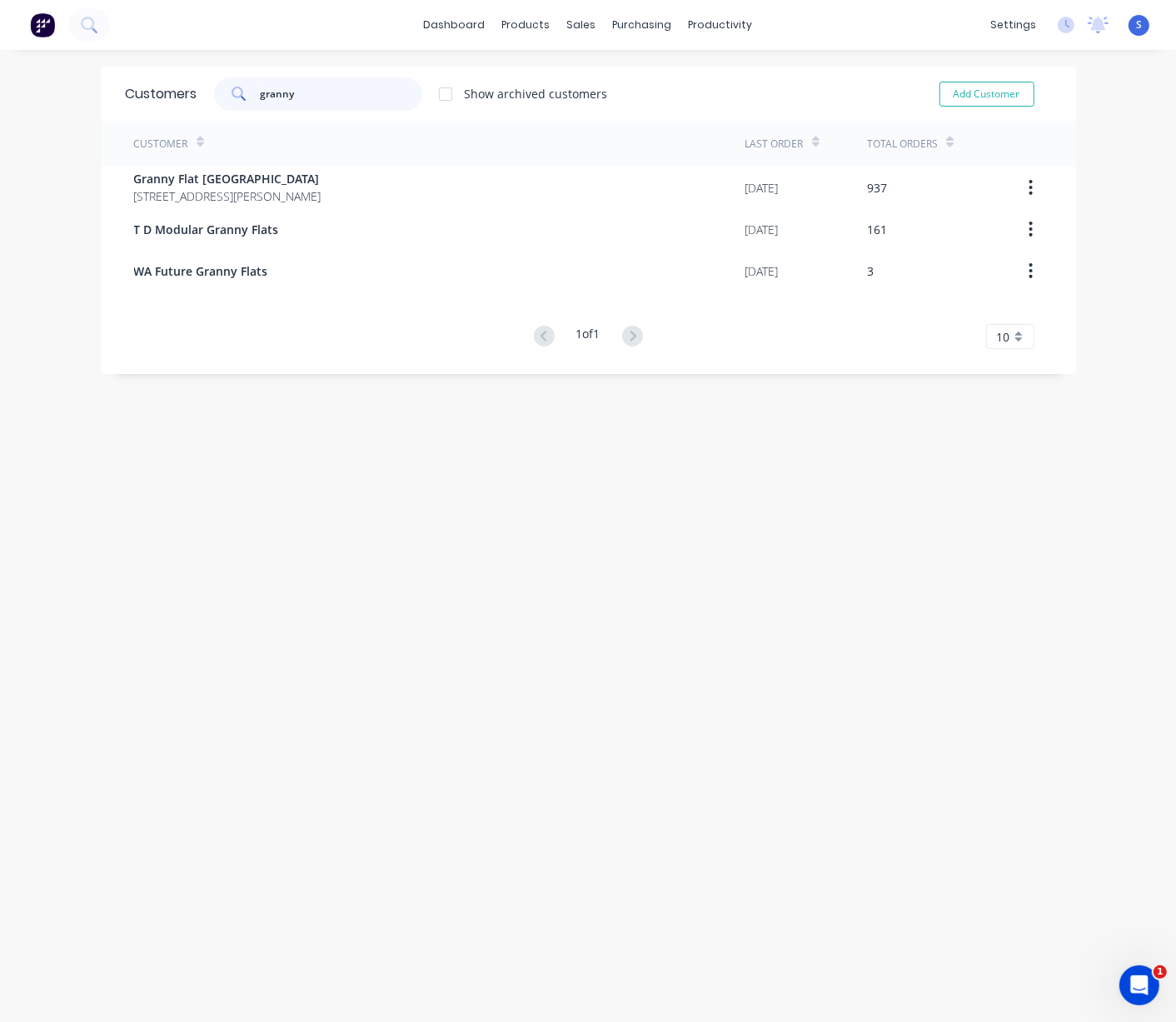
type input "granny"
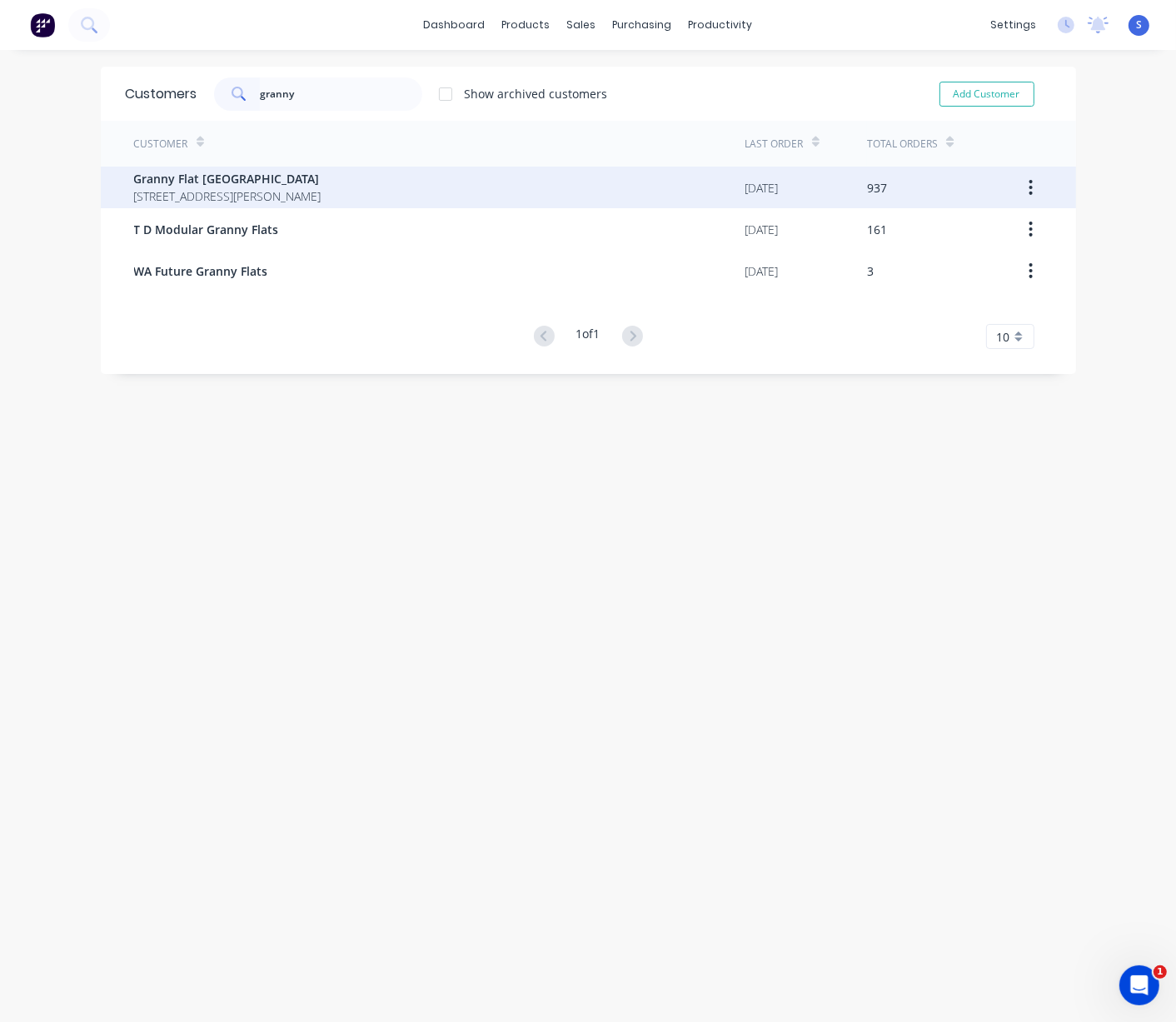
click at [321, 176] on span "Granny Flat [GEOGRAPHIC_DATA]" at bounding box center [228, 178] width 187 height 17
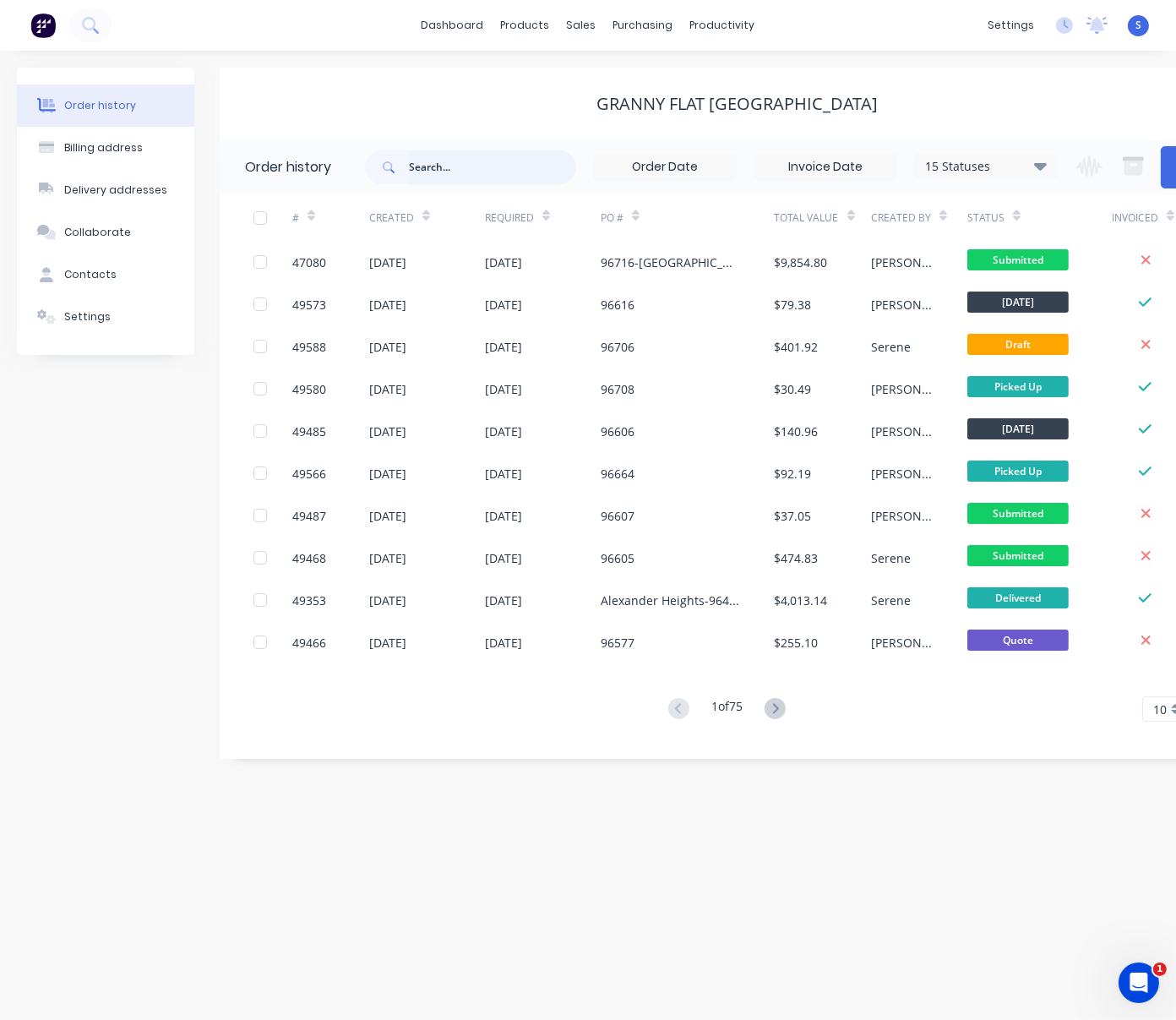
click at [447, 167] on input "text" at bounding box center [493, 167] width 168 height 34
click at [471, 169] on input "text" at bounding box center [493, 167] width 168 height 34
type input "45911"
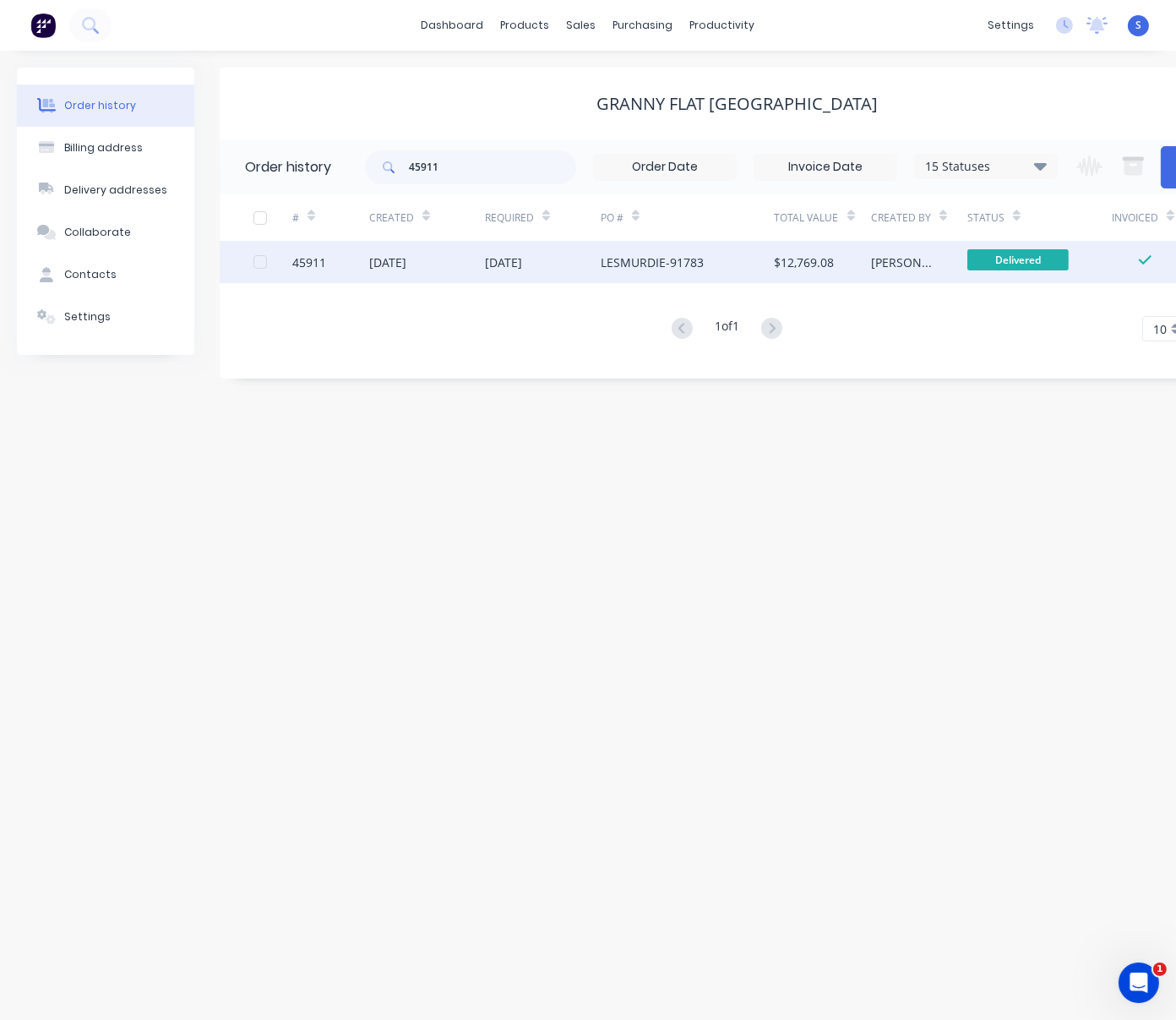
click at [555, 252] on div "23 Jul 2025" at bounding box center [543, 261] width 116 height 42
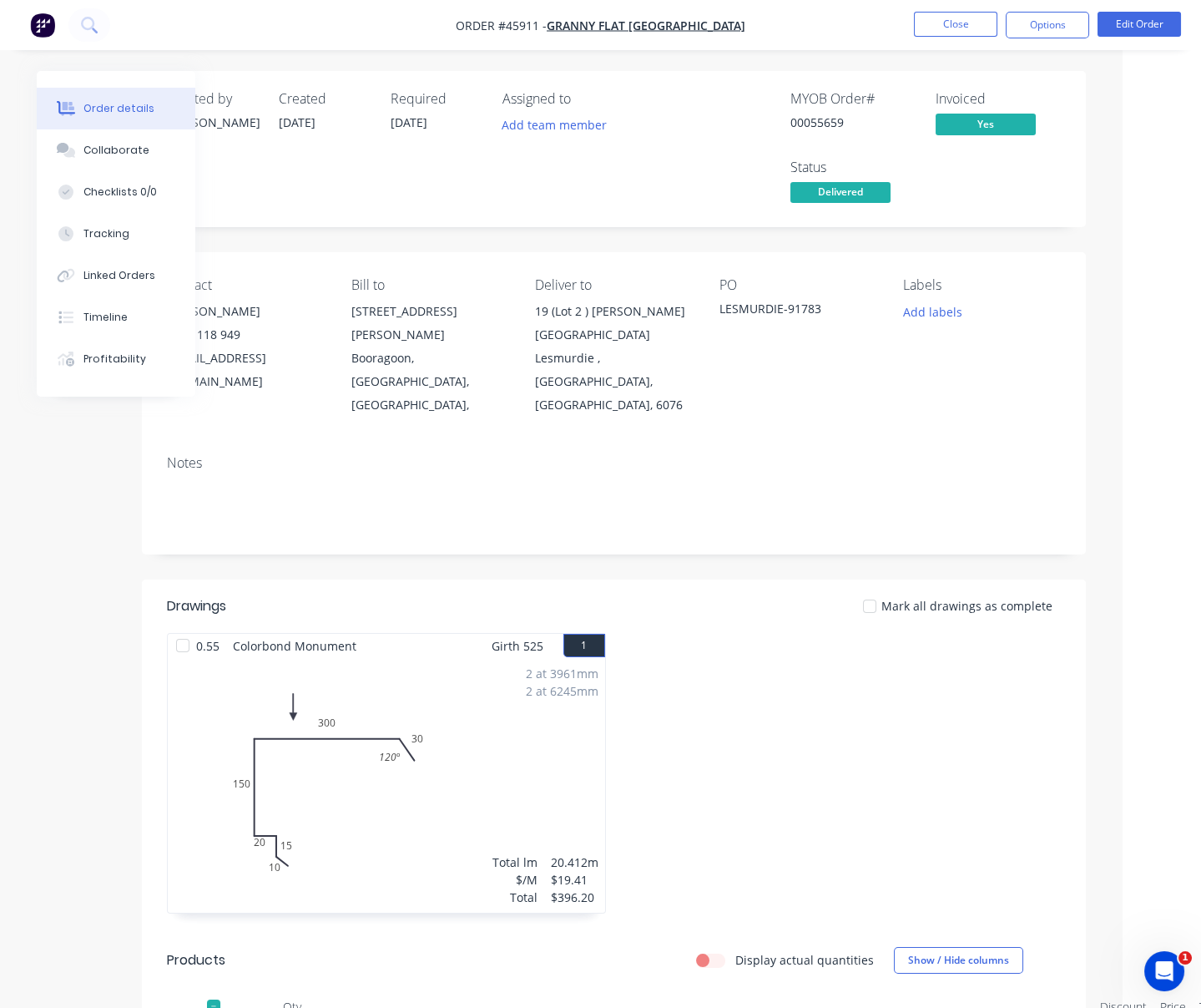
drag, startPoint x: 597, startPoint y: 263, endPoint x: 674, endPoint y: 265, distance: 77.0
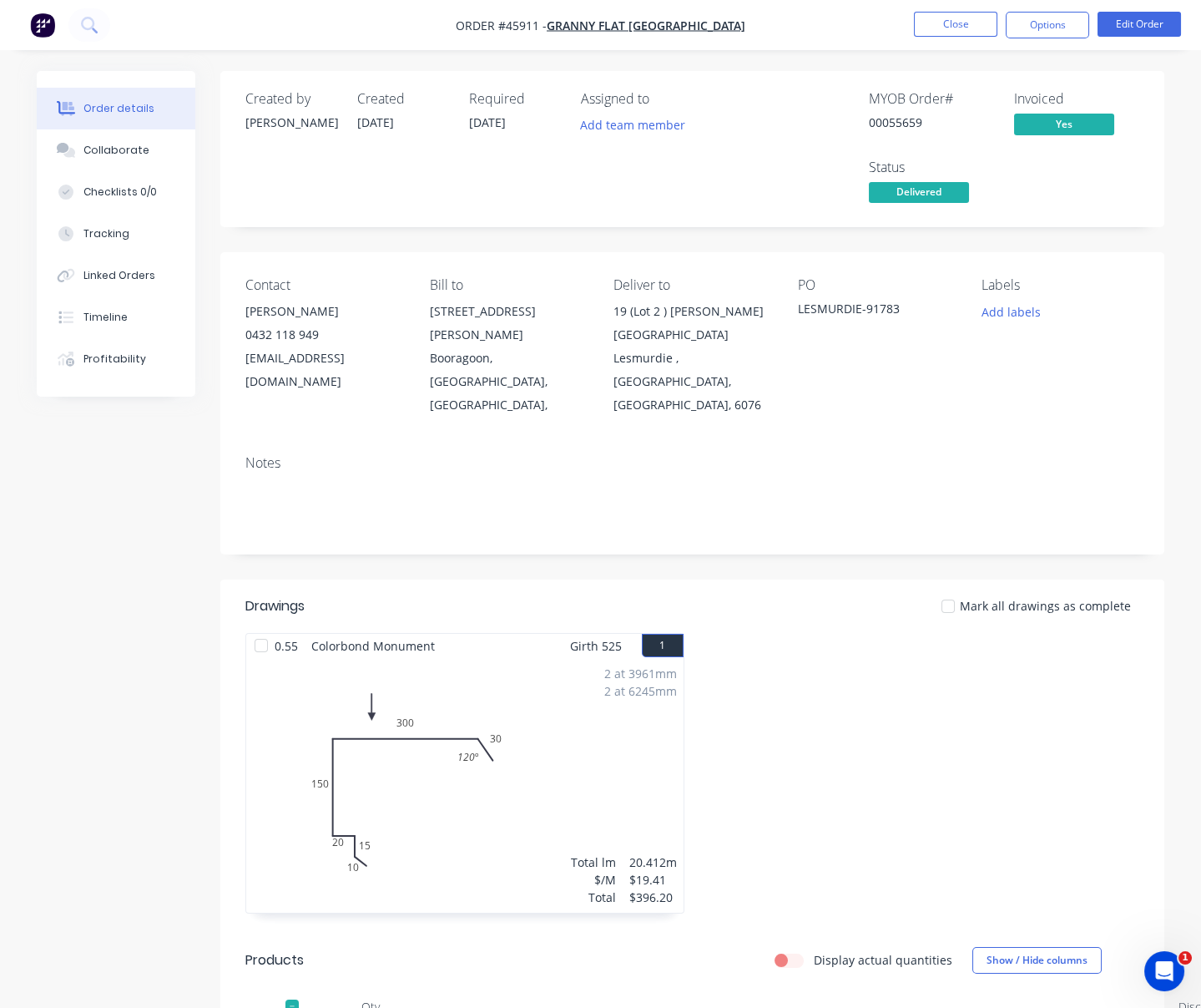
drag, startPoint x: 685, startPoint y: 562, endPoint x: 552, endPoint y: 561, distance: 133.0
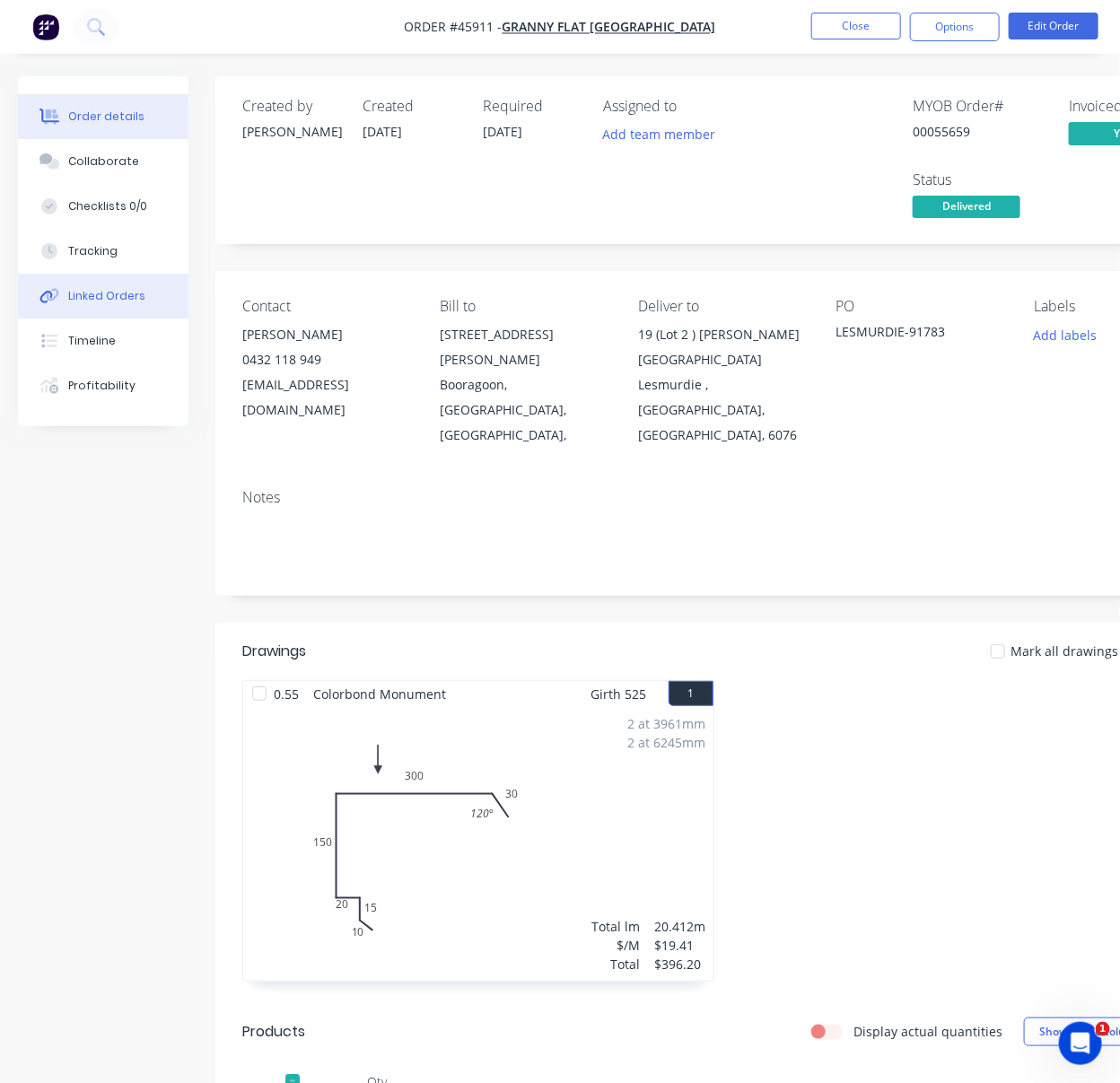
click at [127, 304] on div "Linked Orders" at bounding box center [107, 296] width 77 height 16
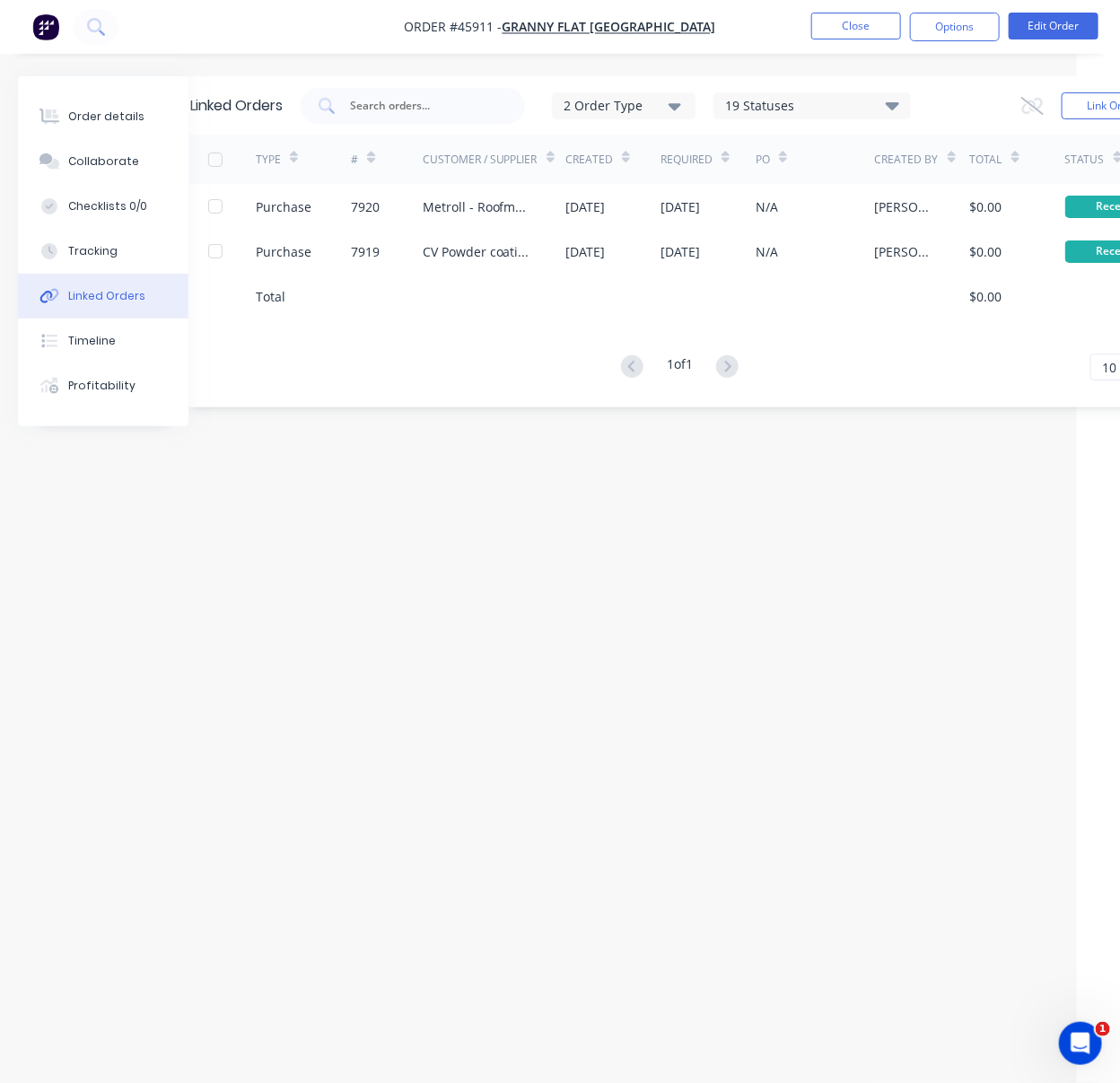
scroll to position [0, 128]
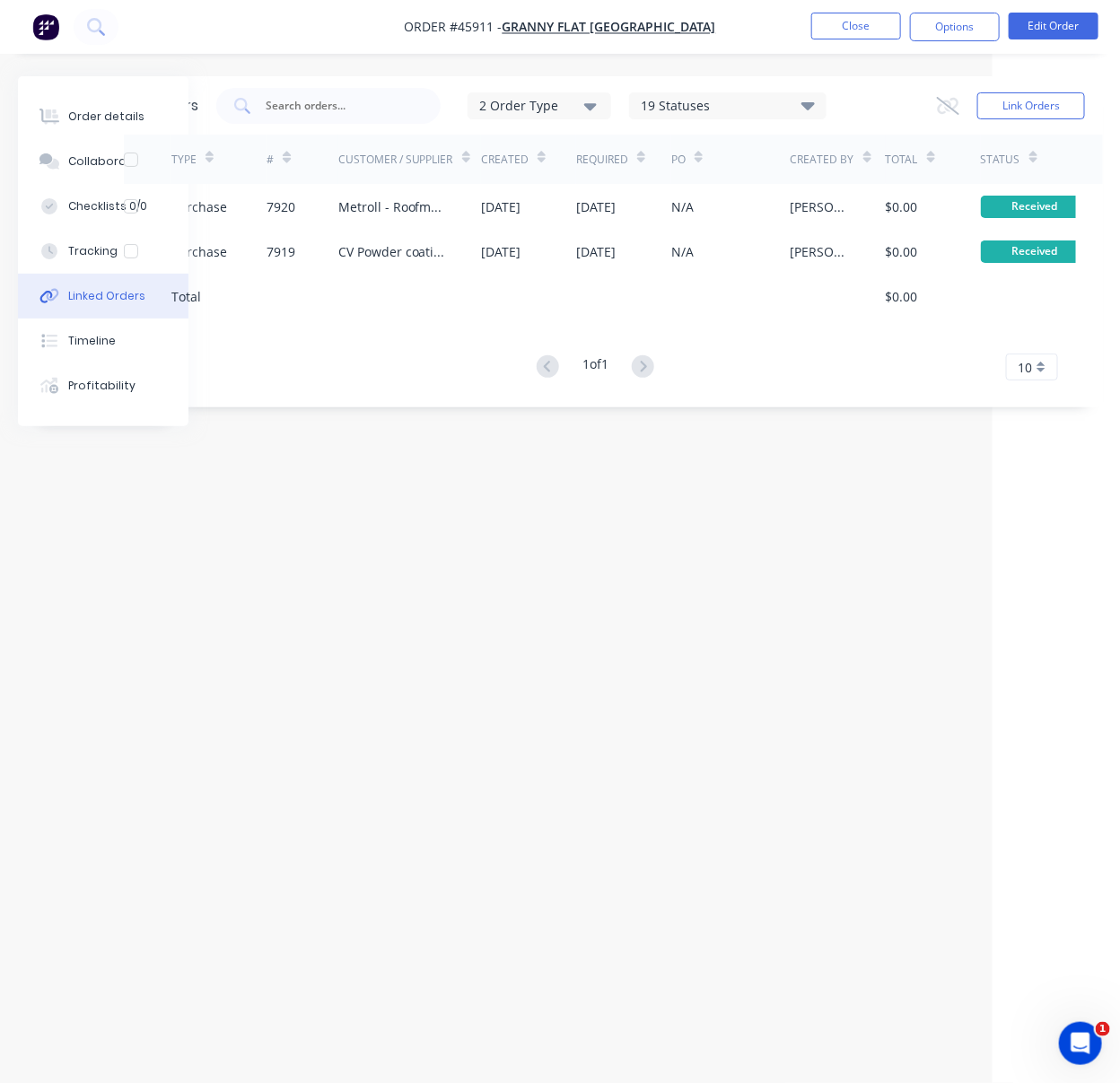
drag, startPoint x: 429, startPoint y: 481, endPoint x: 584, endPoint y: 491, distance: 155.3
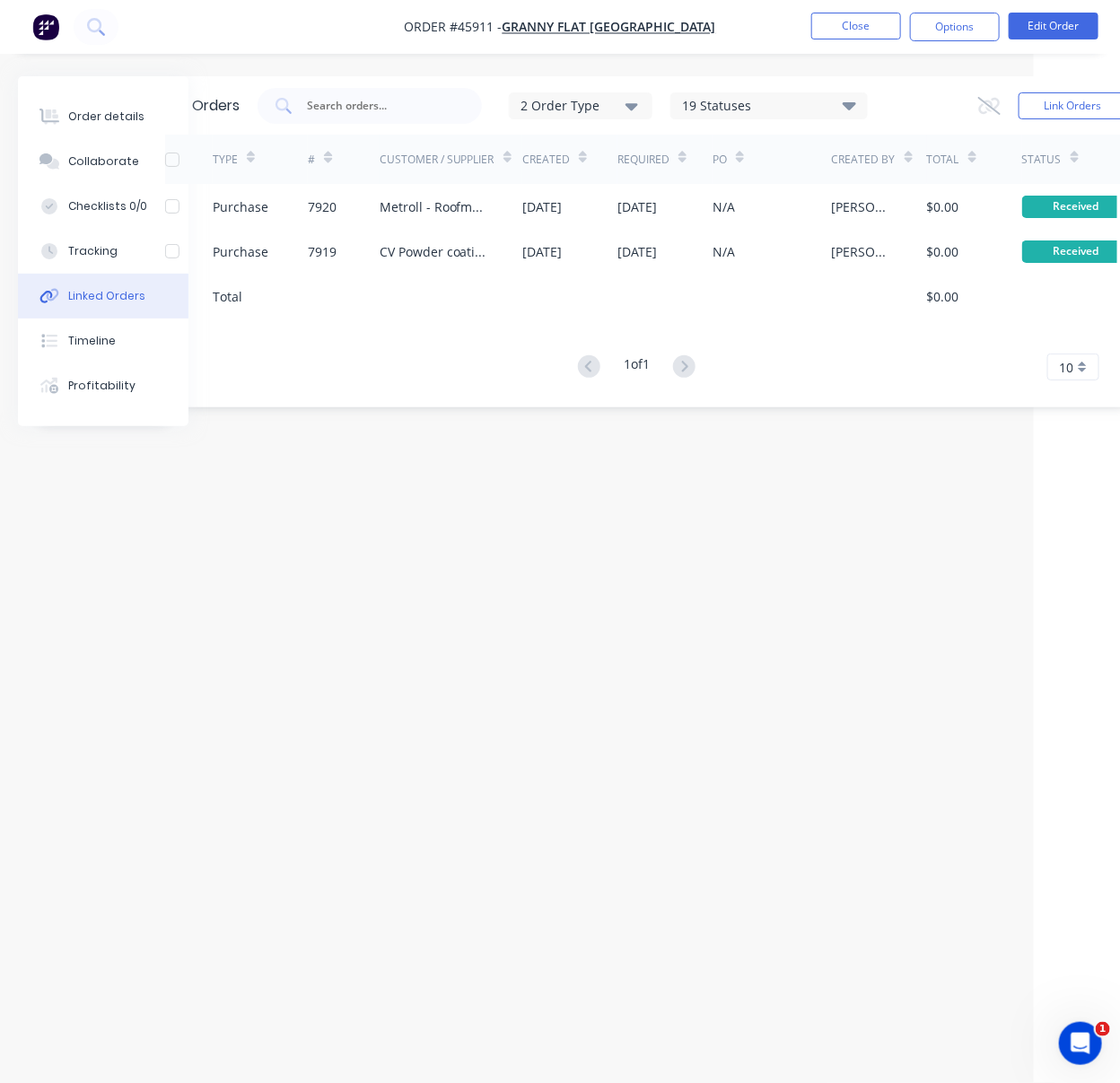
scroll to position [0, 36]
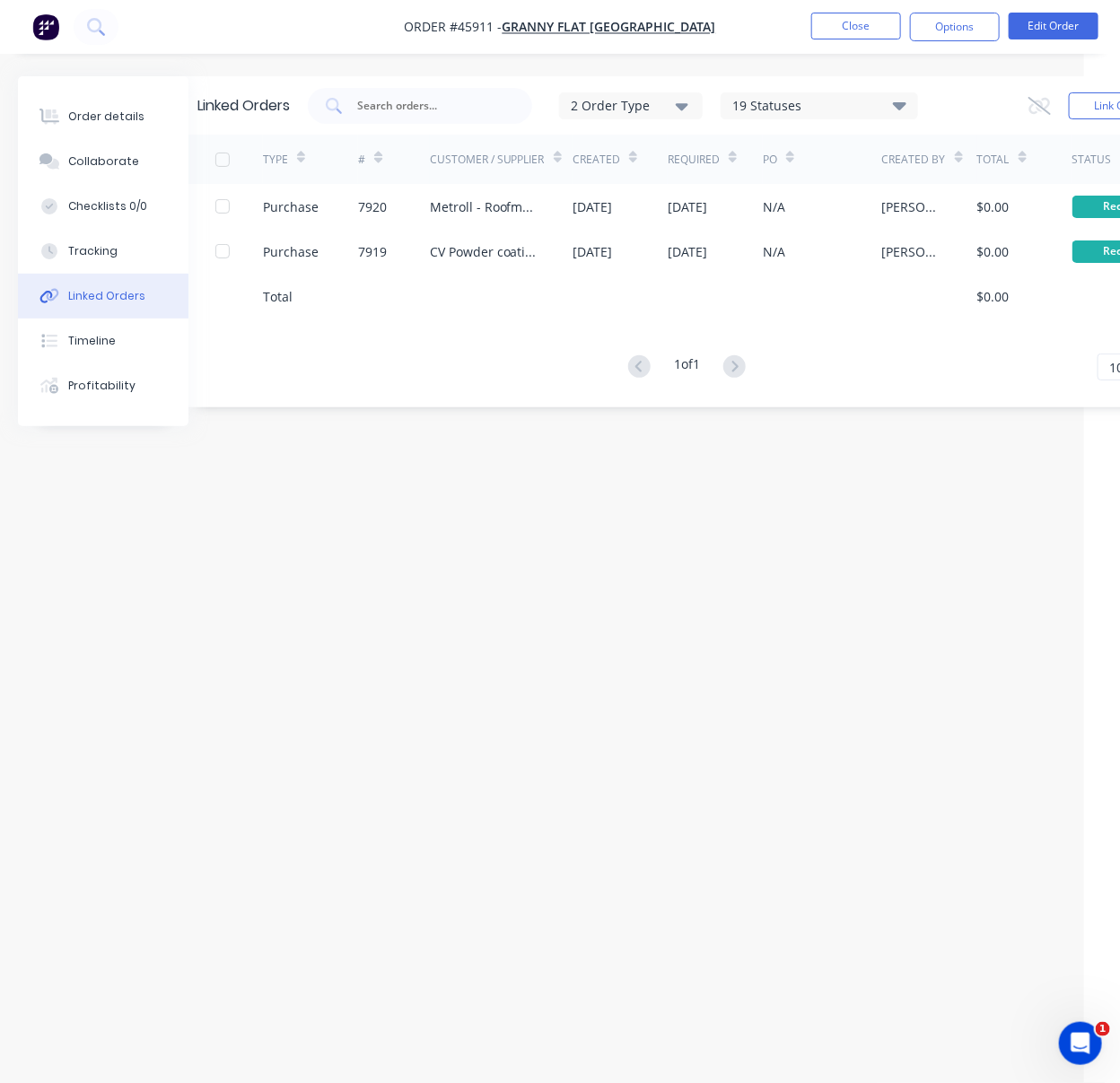
drag, startPoint x: 571, startPoint y: 519, endPoint x: 460, endPoint y: 501, distance: 112.4
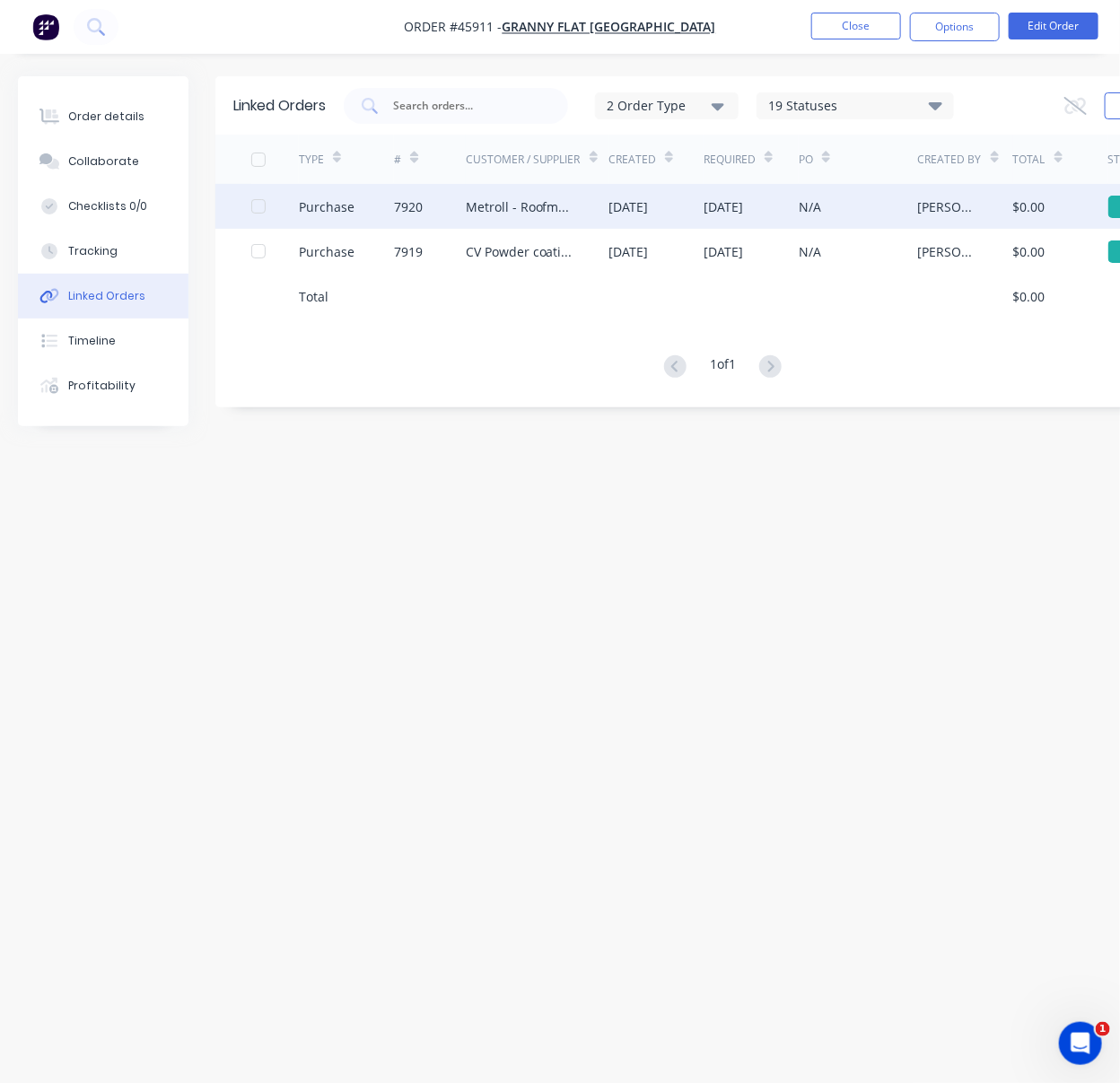
click at [489, 203] on div "Metroll - Roofmart" at bounding box center [519, 207] width 107 height 19
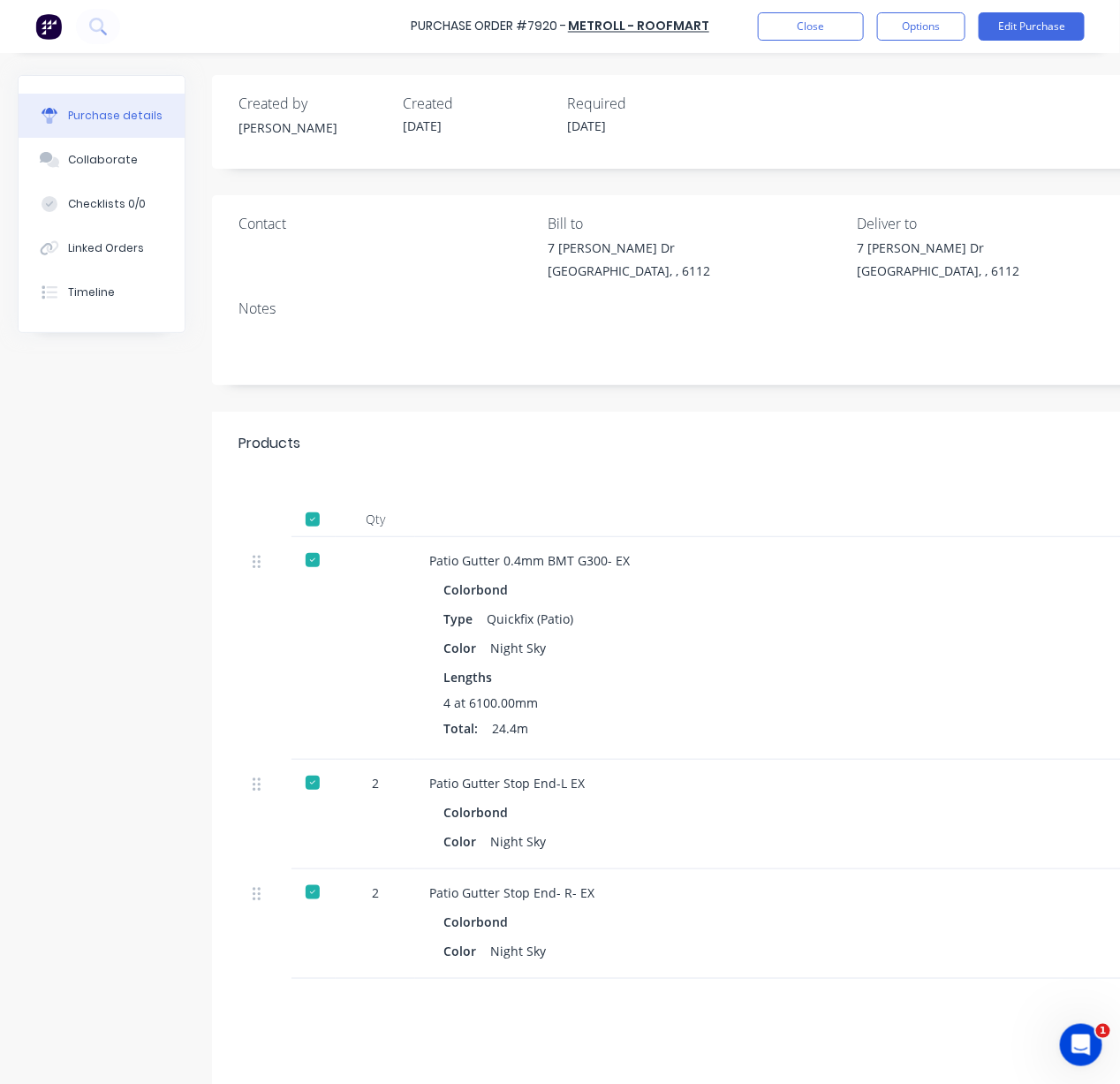
click at [594, 466] on div "Products Show / Hide columns" at bounding box center [850, 443] width 1277 height 63
click at [446, 459] on div "Products Show / Hide columns" at bounding box center [850, 443] width 1277 height 63
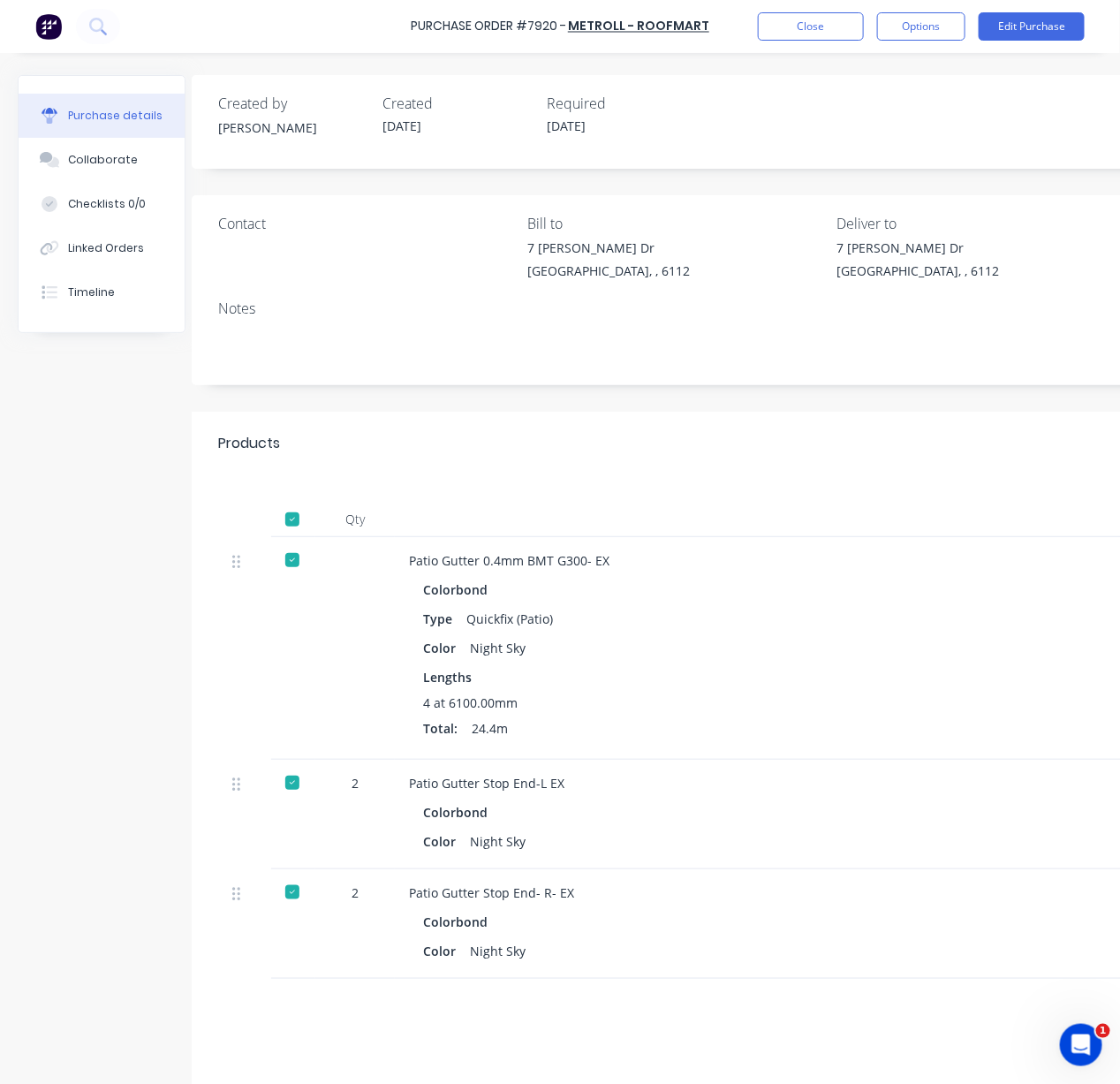
scroll to position [0, 205]
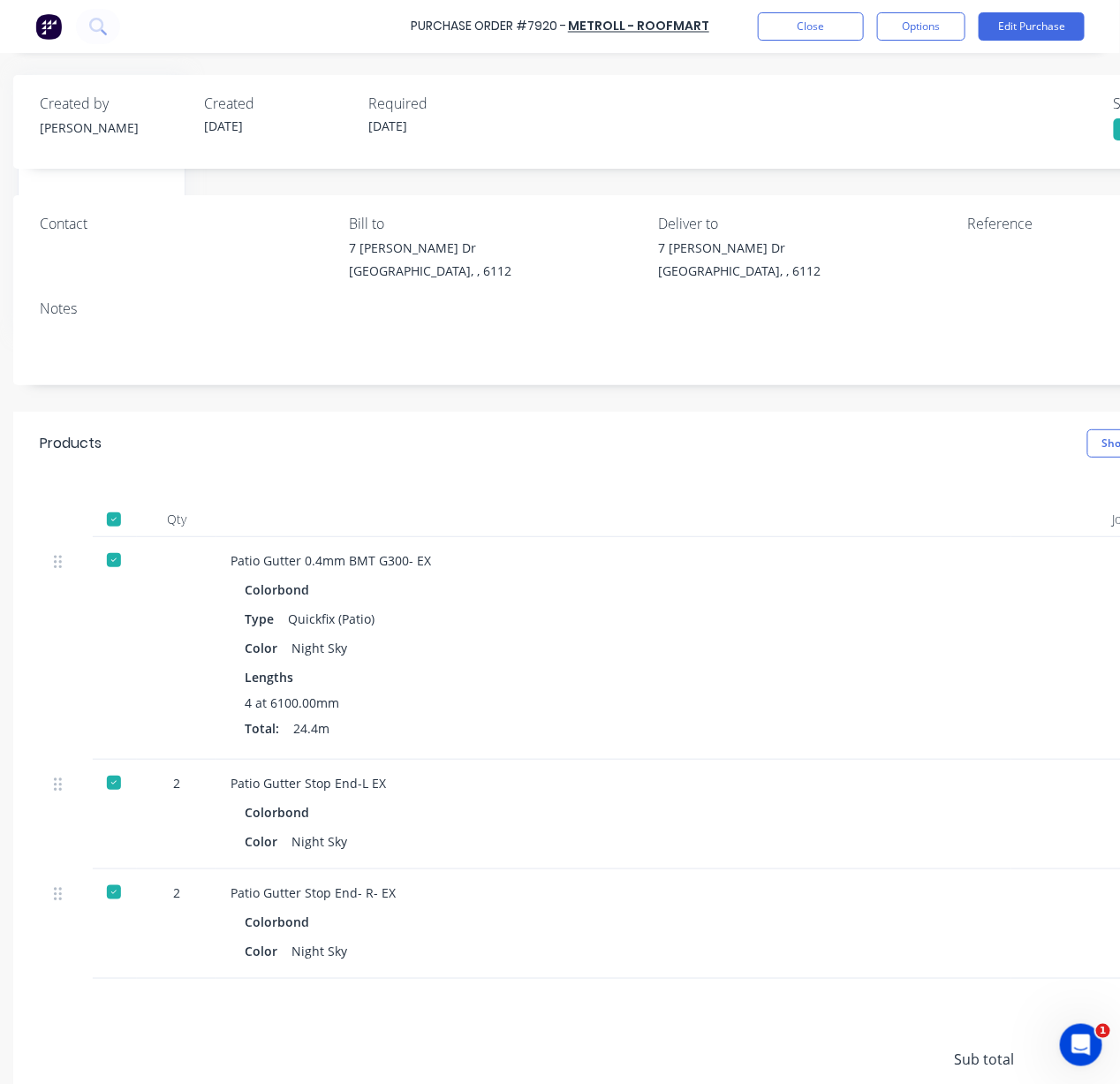
drag, startPoint x: 476, startPoint y: 452, endPoint x: 622, endPoint y: 464, distance: 146.5
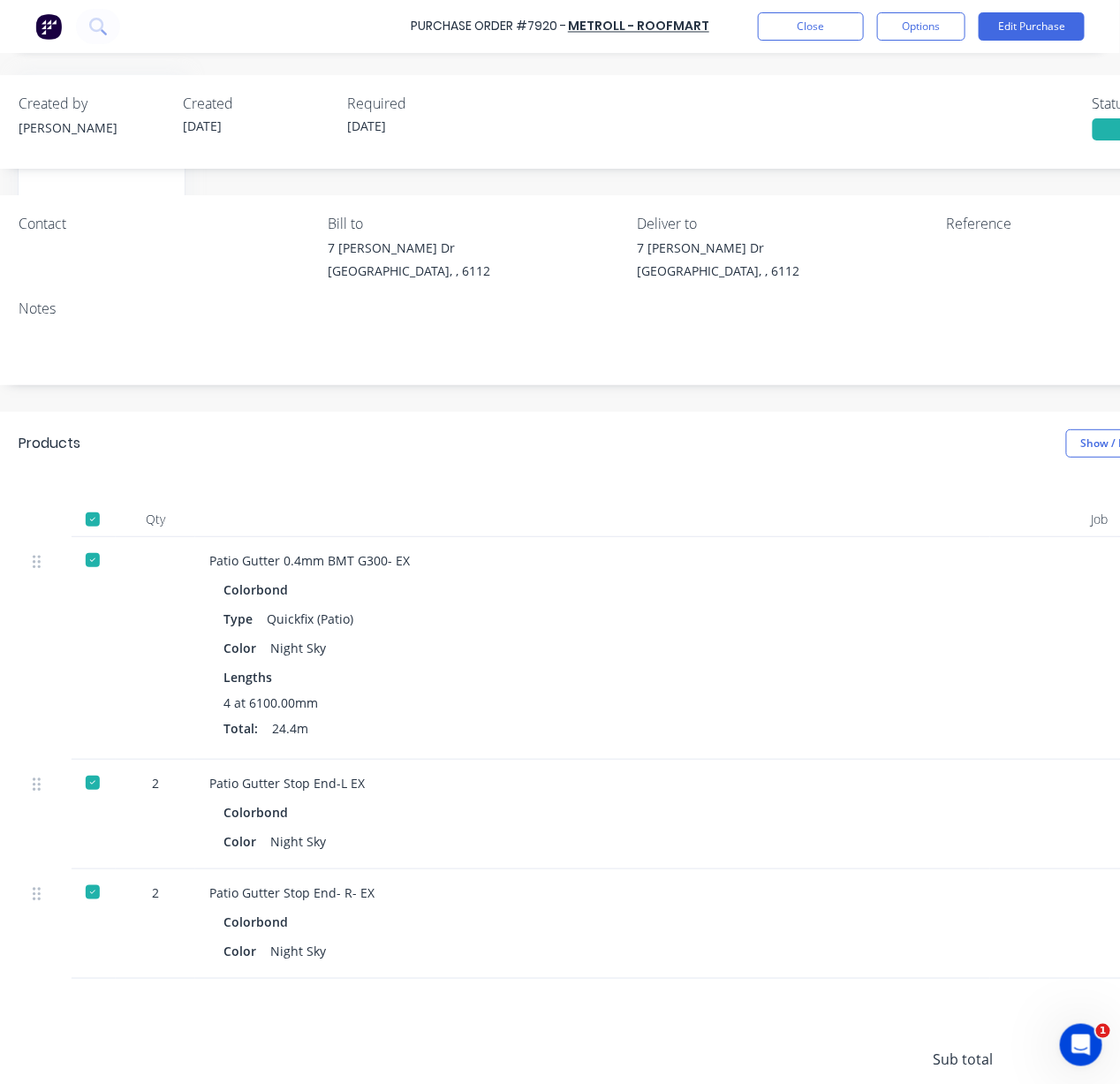
drag, startPoint x: 429, startPoint y: 475, endPoint x: 520, endPoint y: 469, distance: 91.2
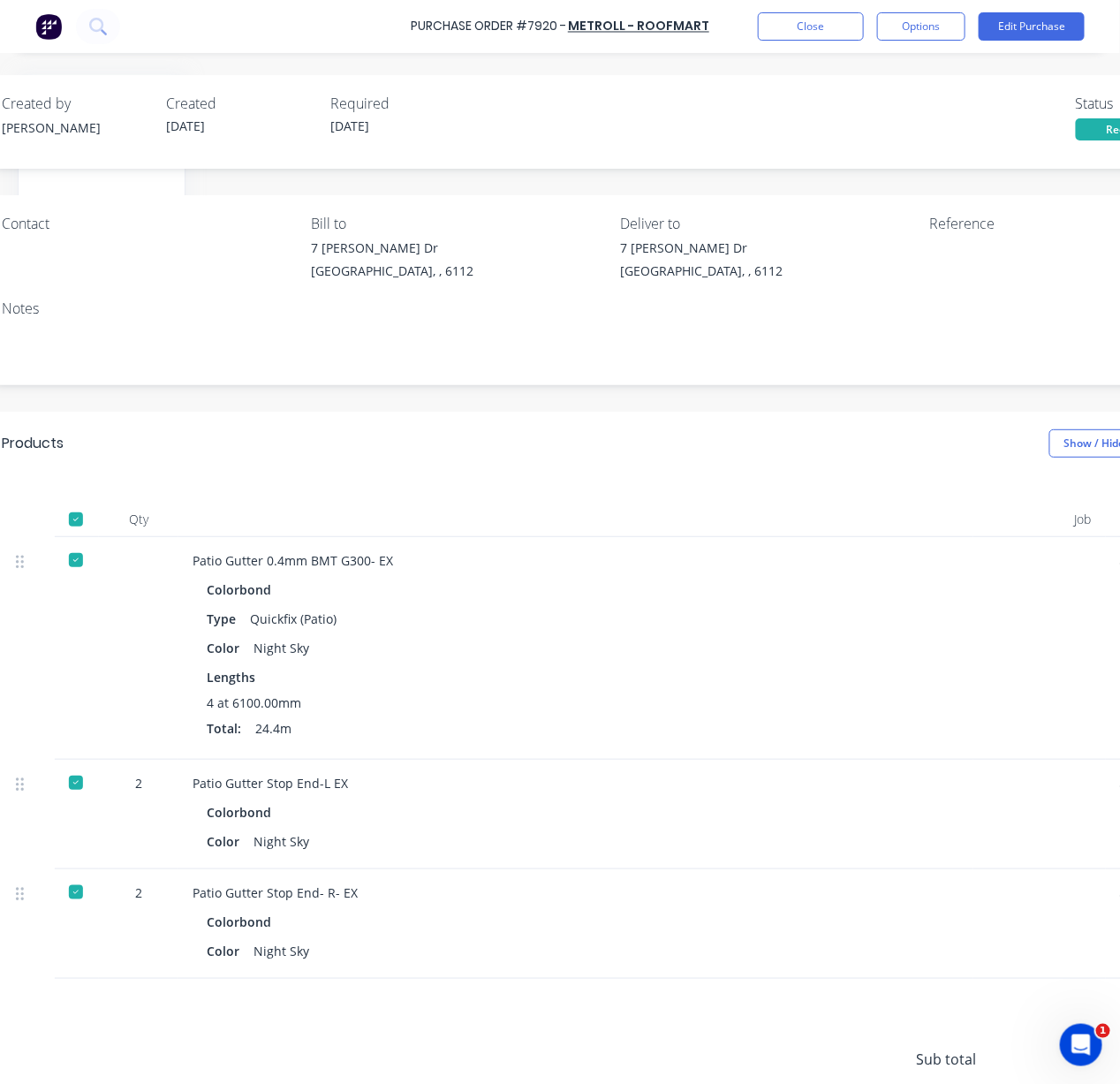
click at [527, 430] on div "Products Show / Hide columns" at bounding box center [614, 443] width 1277 height 63
click at [523, 447] on div "Products Show / Hide columns" at bounding box center [614, 443] width 1277 height 63
click at [512, 470] on div "Products Show / Hide columns" at bounding box center [614, 443] width 1277 height 63
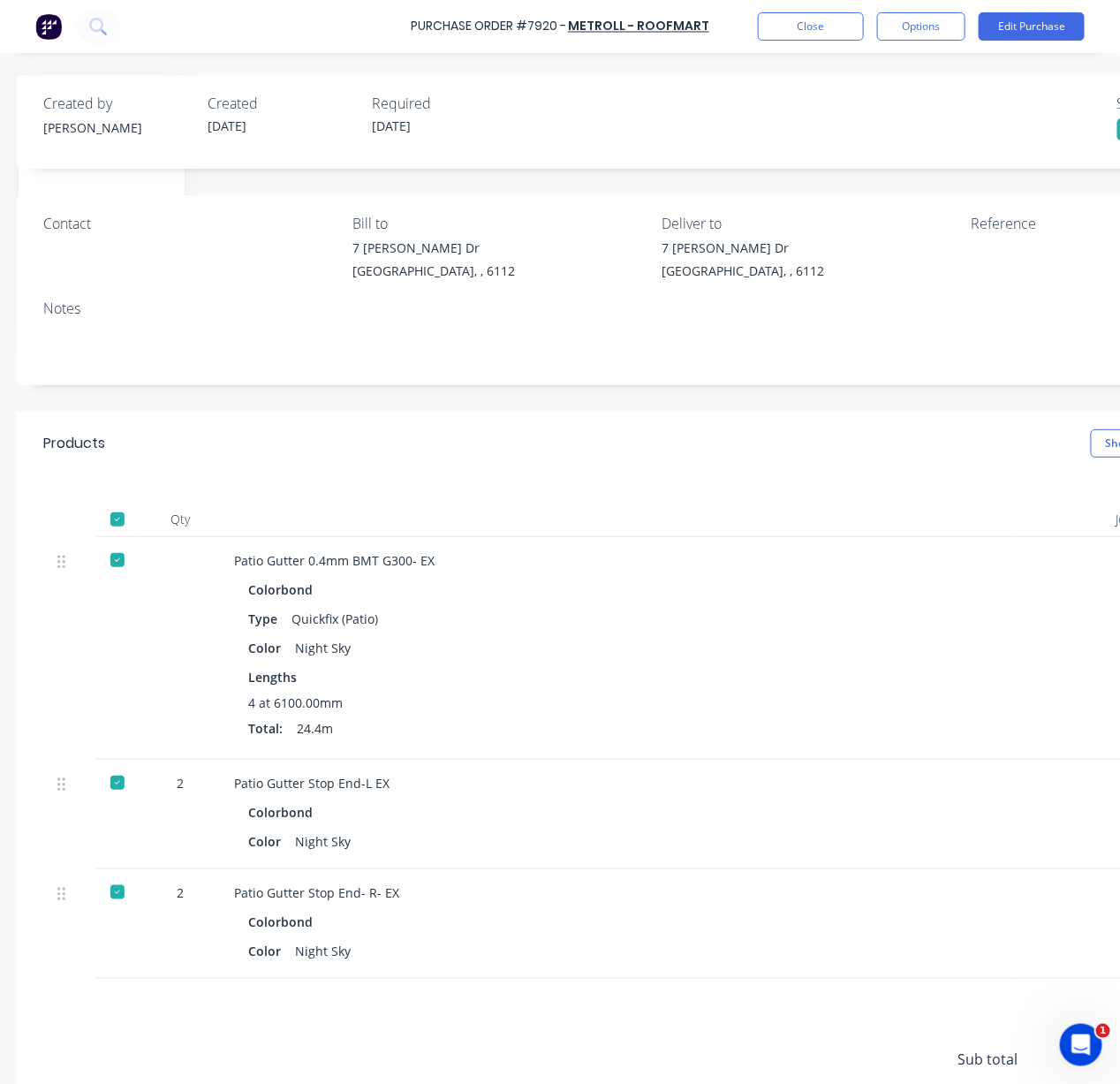
drag, startPoint x: 485, startPoint y: 474, endPoint x: 394, endPoint y: 479, distance: 91.1
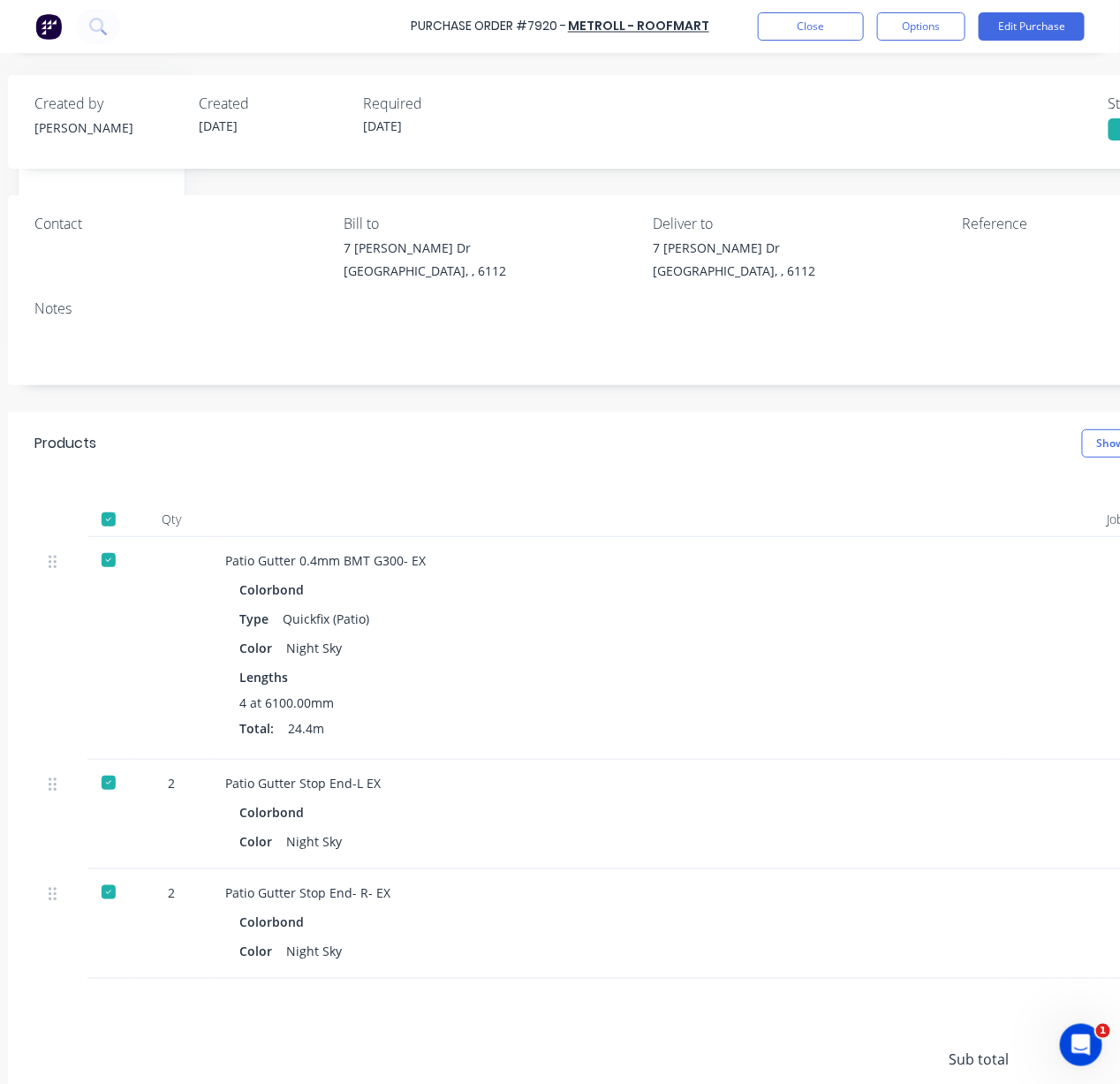
drag, startPoint x: 439, startPoint y: 464, endPoint x: 507, endPoint y: 468, distance: 68.1
click at [612, 475] on div "Products Show / Hide columns" at bounding box center [643, 443] width 1277 height 63
click at [551, 451] on div "Products Show / Hide columns" at bounding box center [643, 443] width 1277 height 63
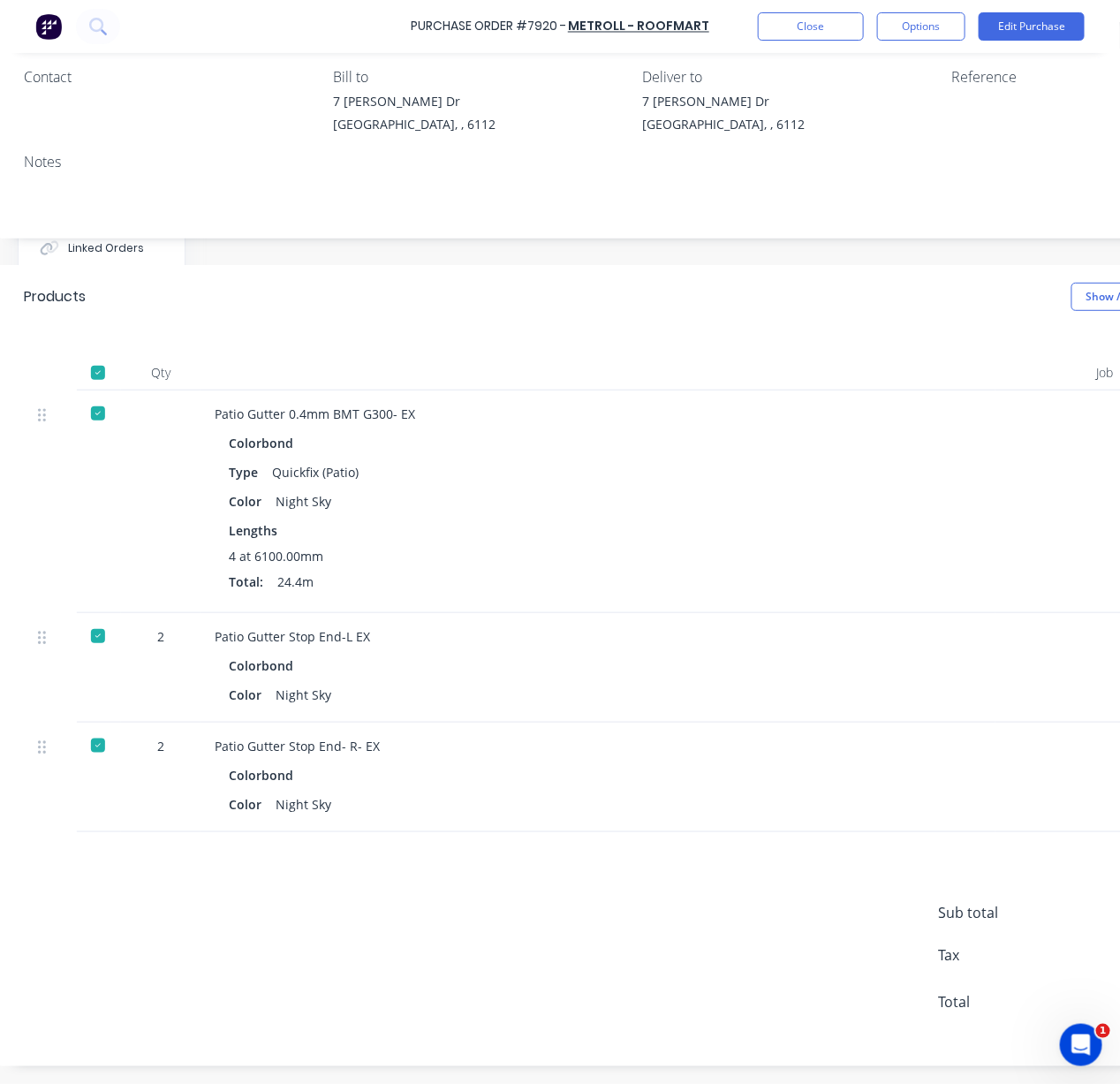
drag, startPoint x: 459, startPoint y: 224, endPoint x: 516, endPoint y: 229, distance: 57.2
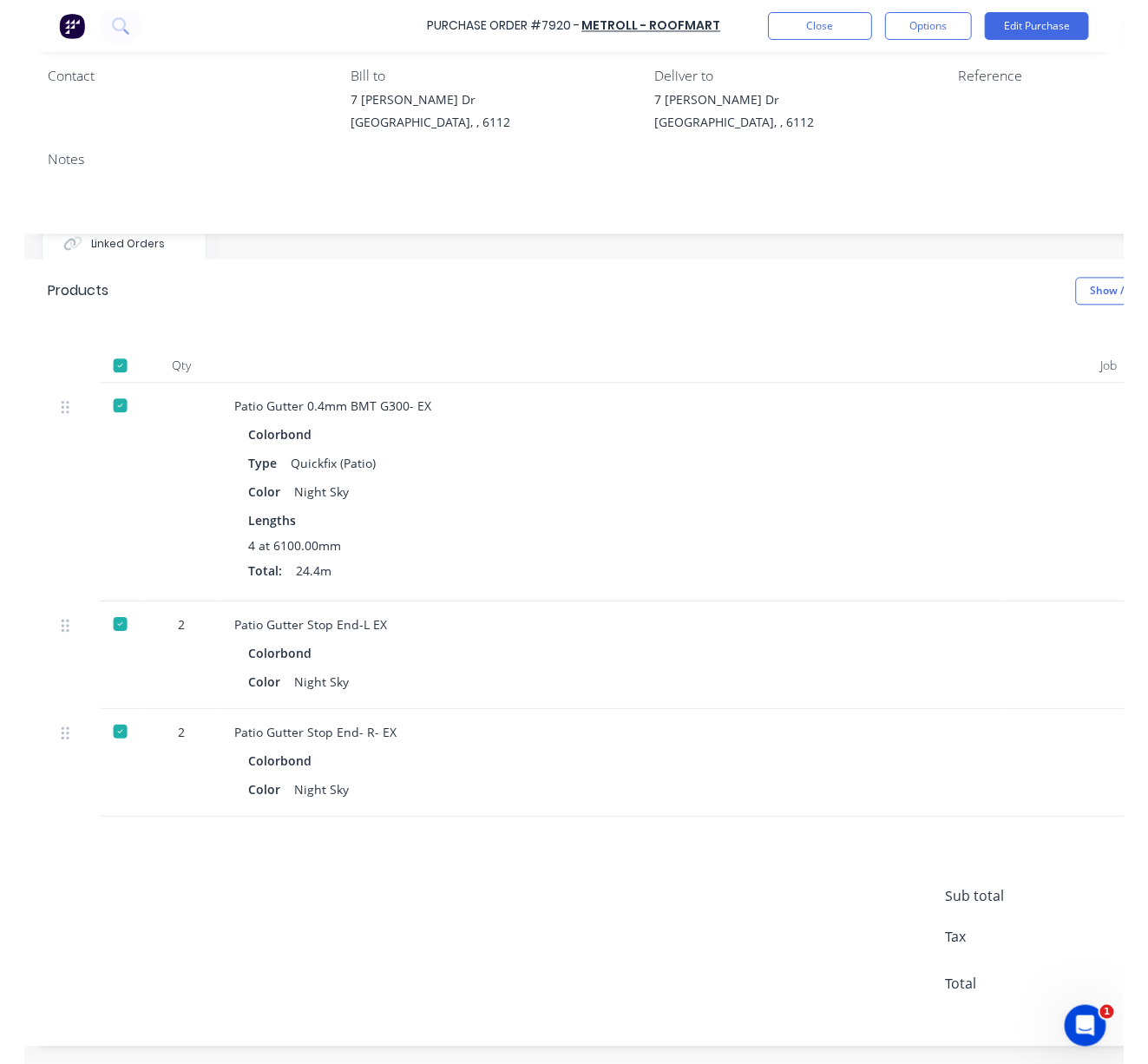
scroll to position [205, 217]
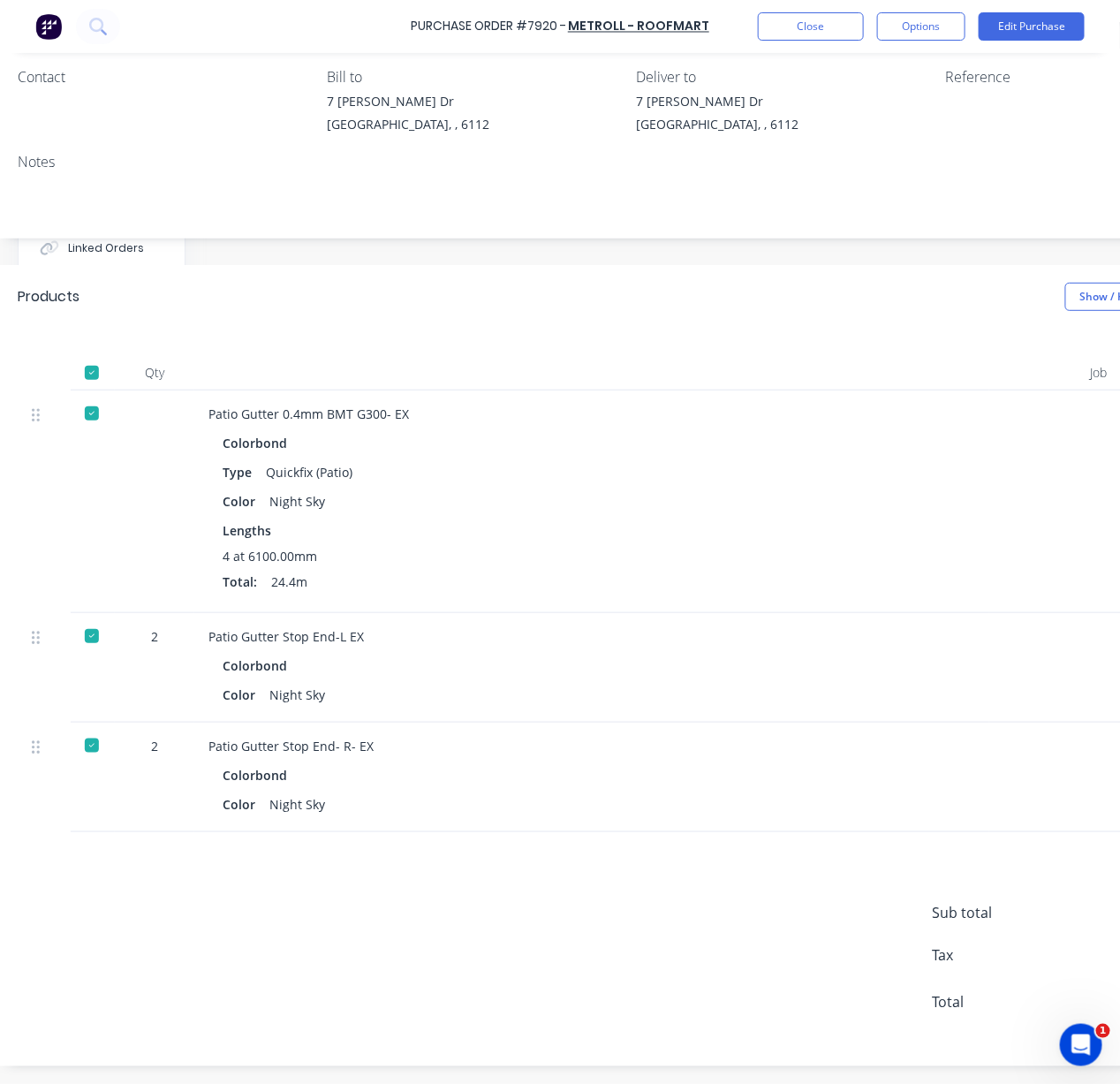
click at [359, 265] on div "Products Show / Hide columns" at bounding box center [629, 296] width 1277 height 63
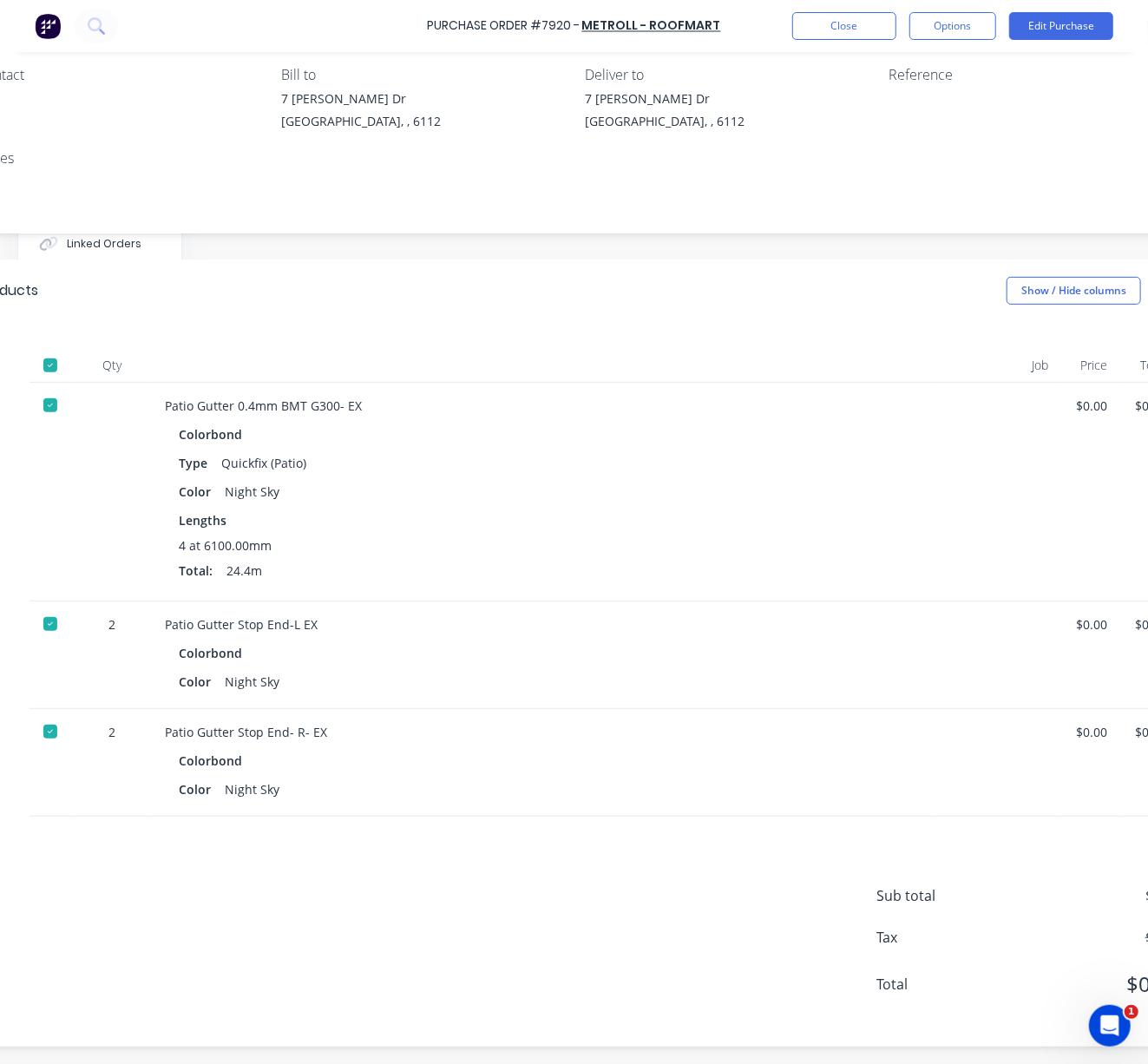
drag, startPoint x: 605, startPoint y: 288, endPoint x: 673, endPoint y: 306, distance: 70.3
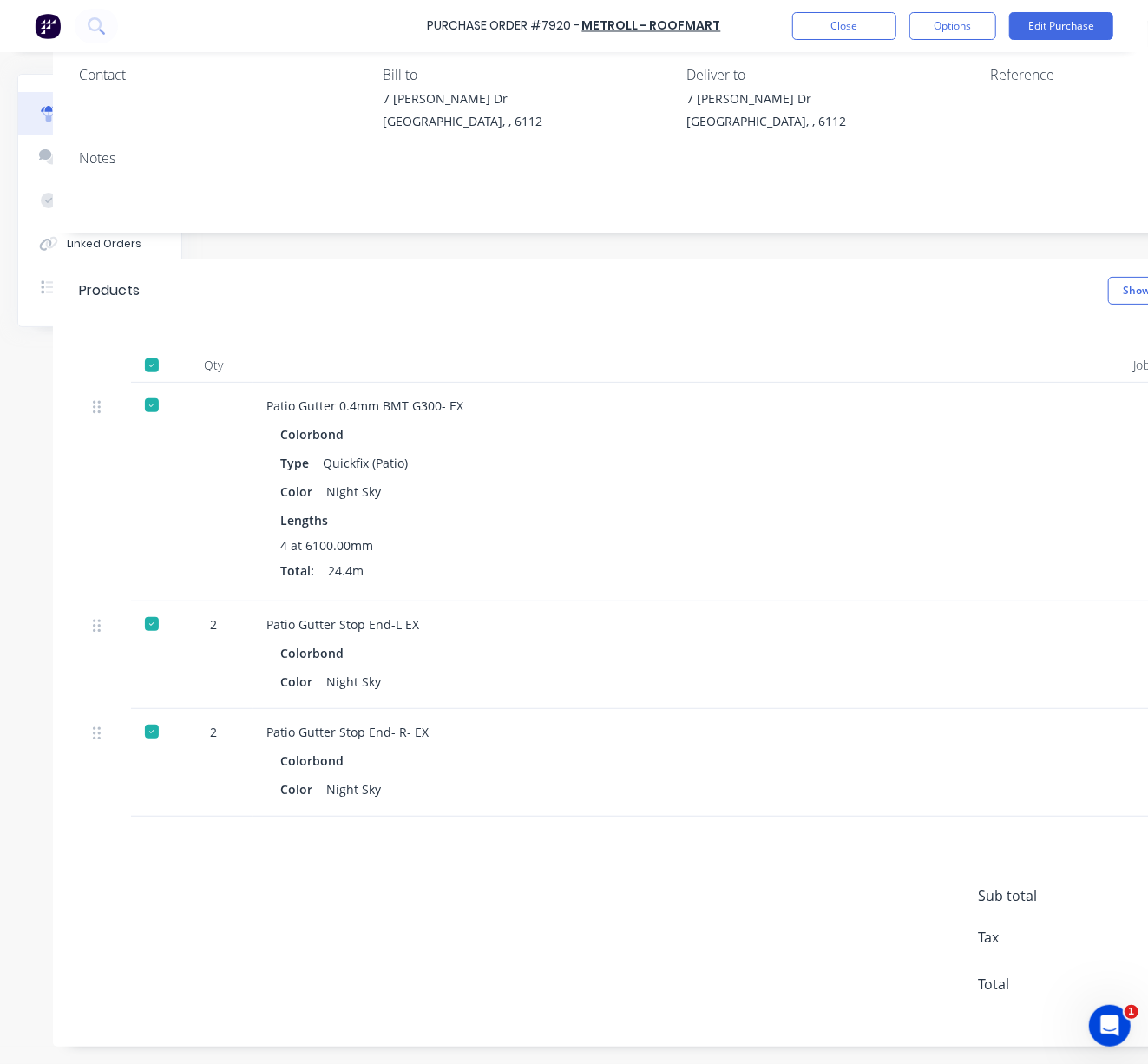
drag, startPoint x: 398, startPoint y: 251, endPoint x: 297, endPoint y: 264, distance: 101.8
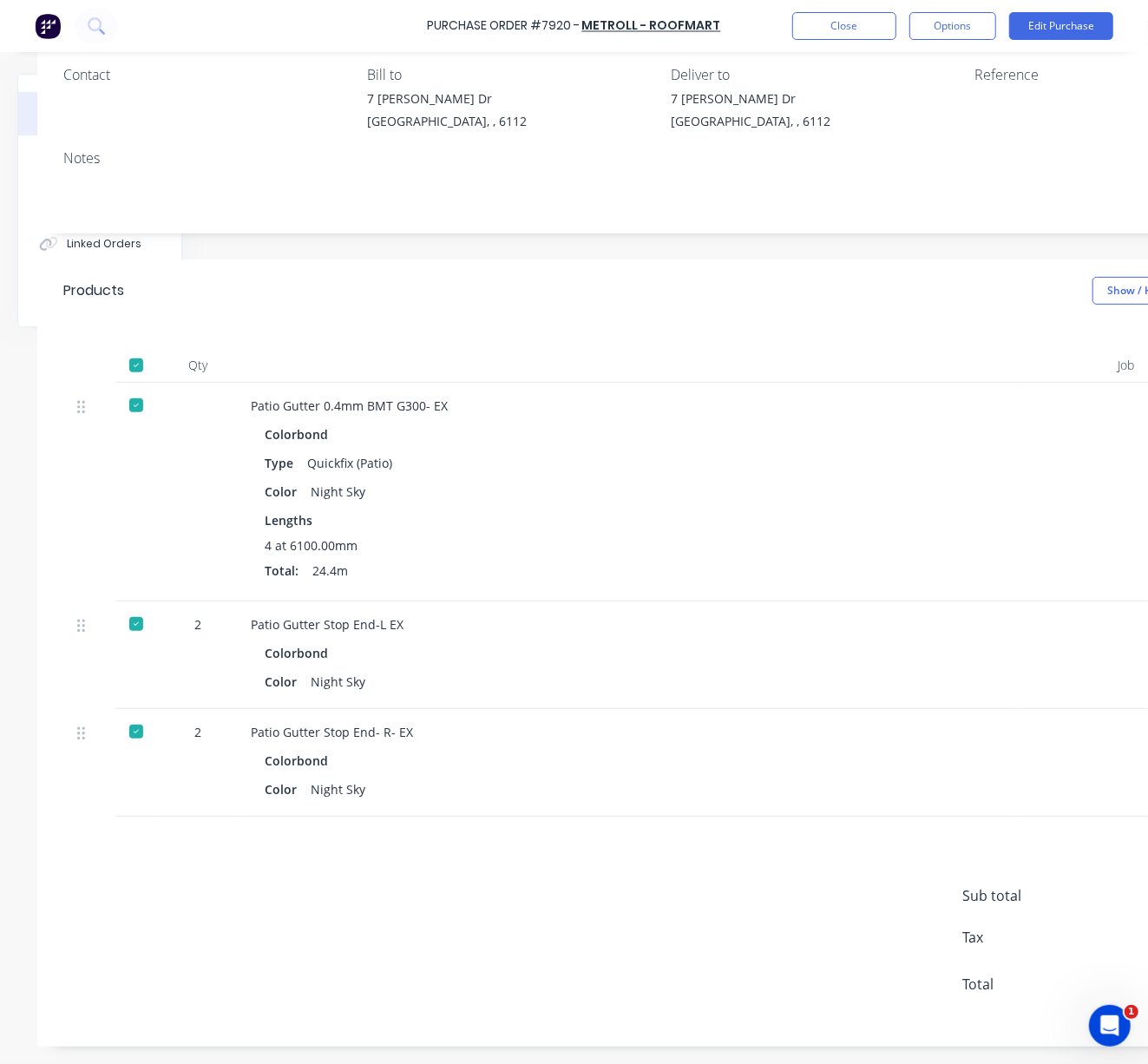
scroll to position [206, 241]
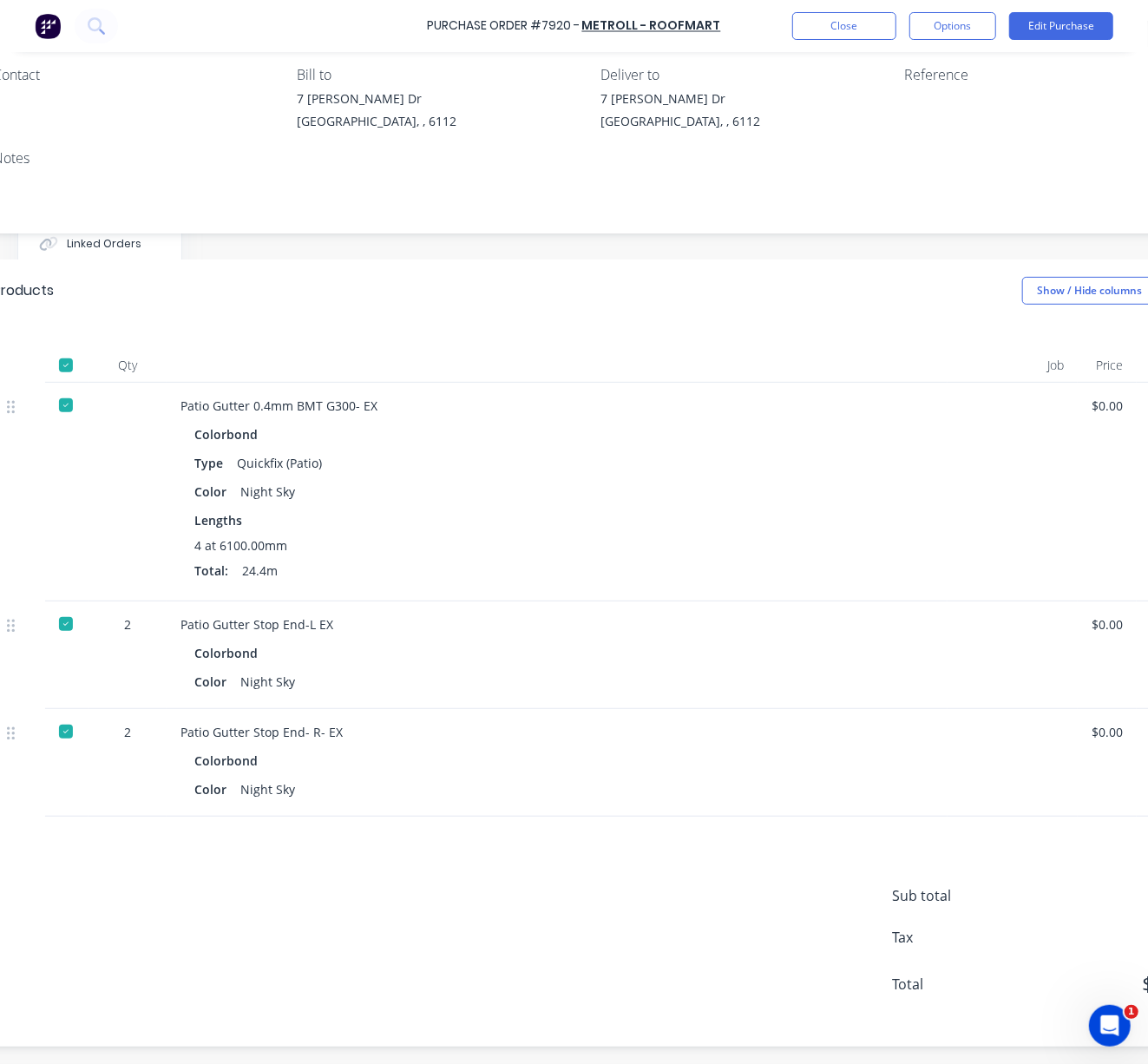
drag, startPoint x: 419, startPoint y: 225, endPoint x: 528, endPoint y: 284, distance: 123.9
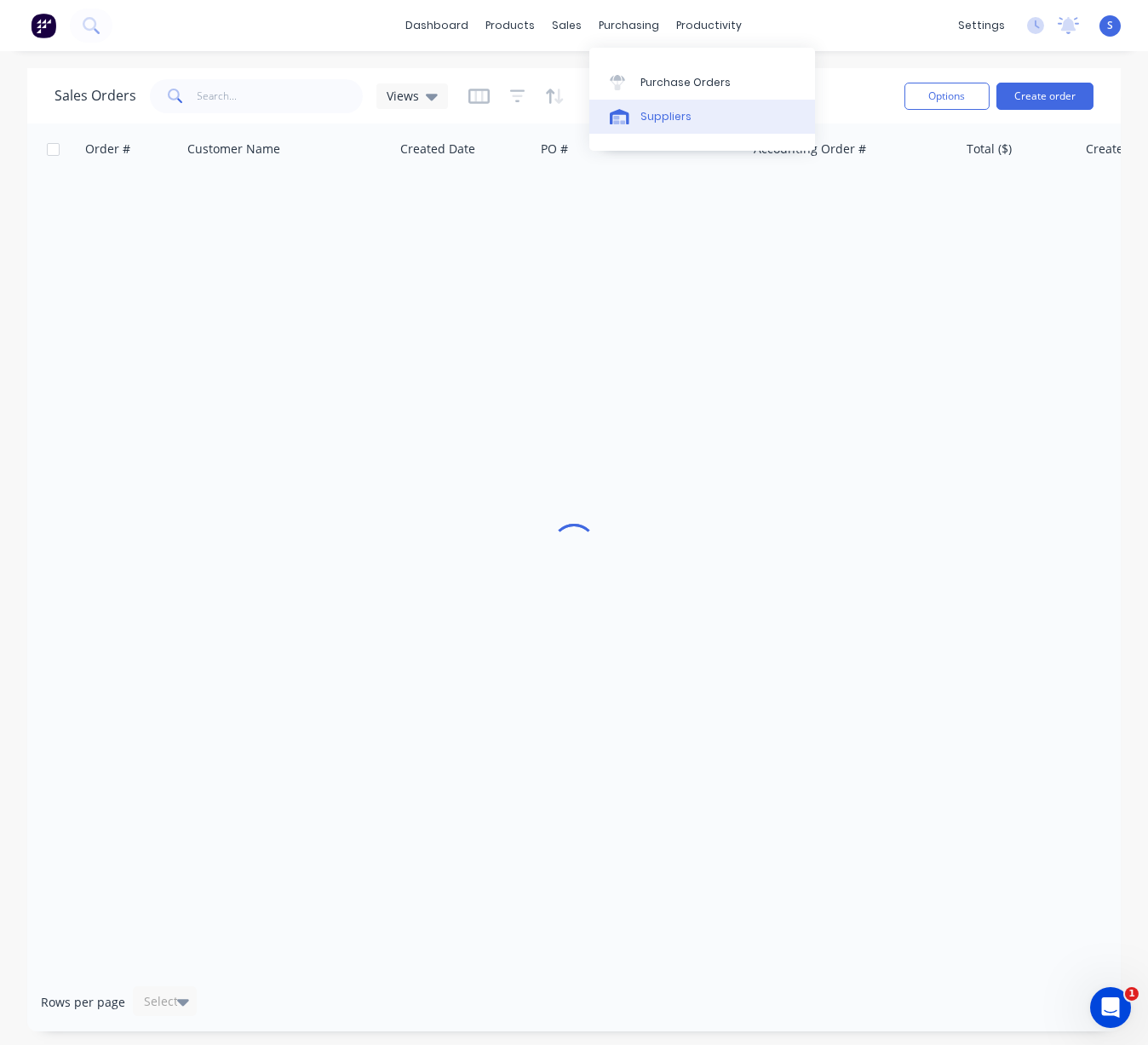
click at [669, 121] on div "Suppliers" at bounding box center [666, 116] width 51 height 15
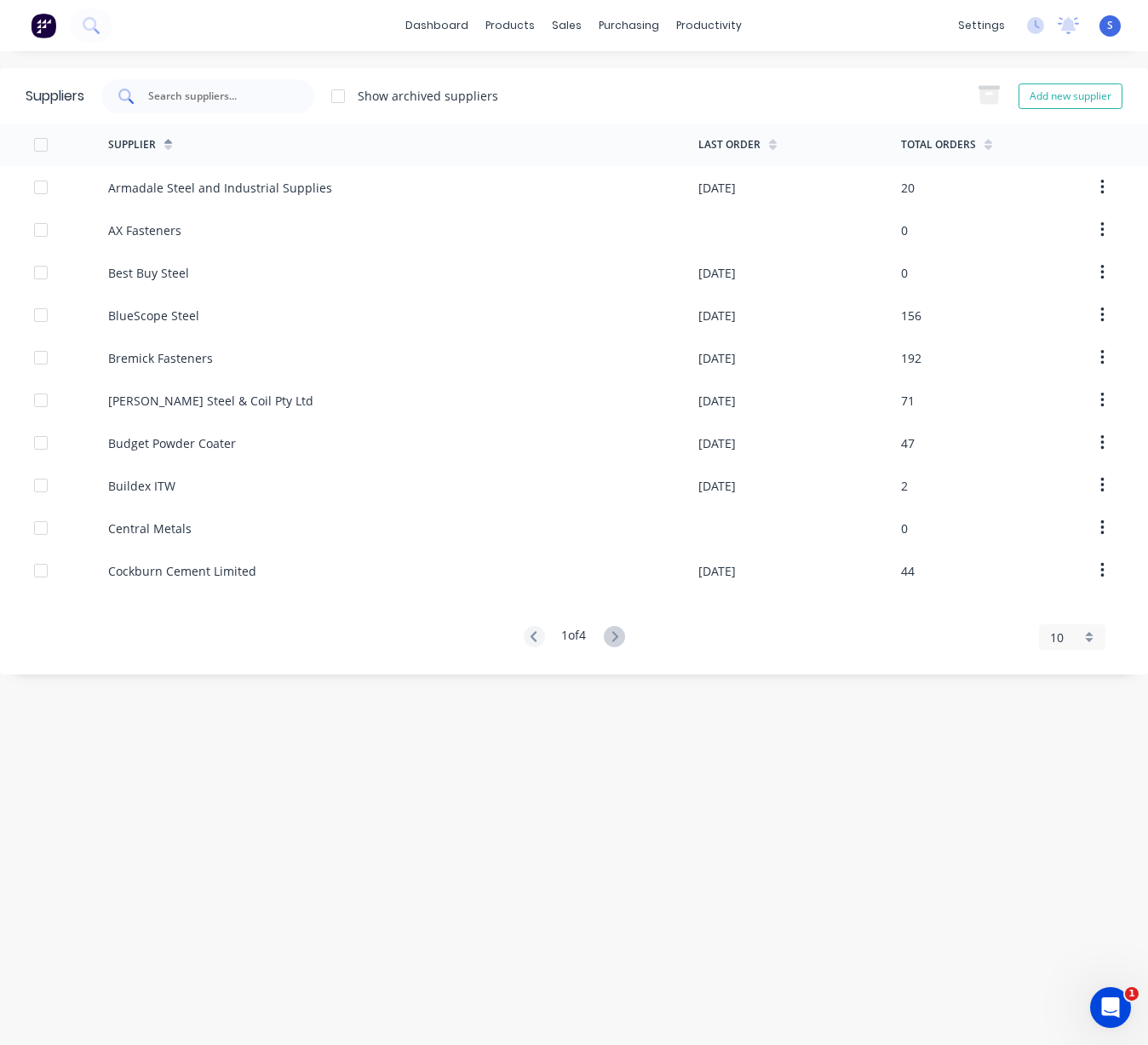
click at [237, 92] on input "text" at bounding box center [217, 96] width 142 height 17
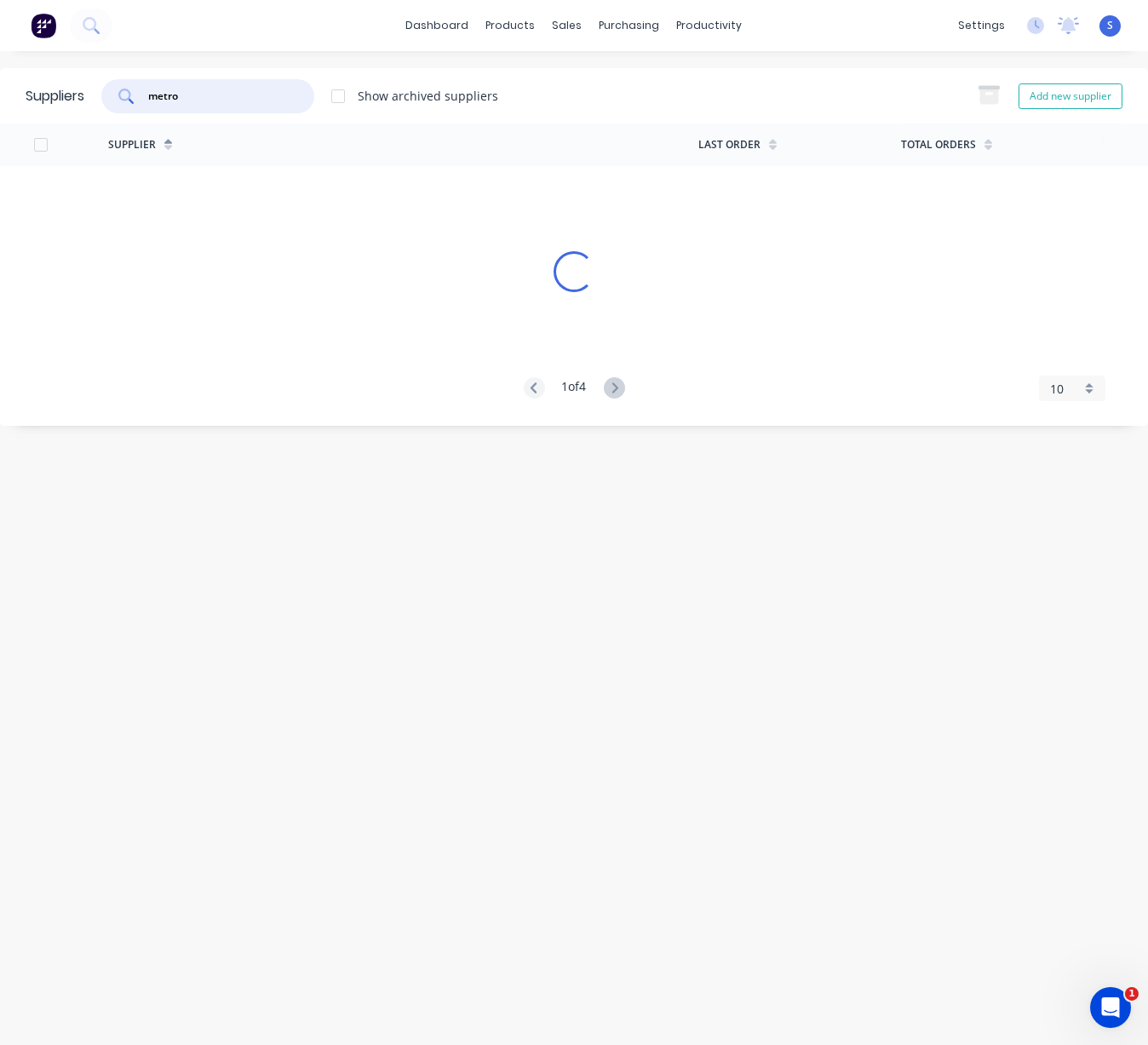
type input "metro"
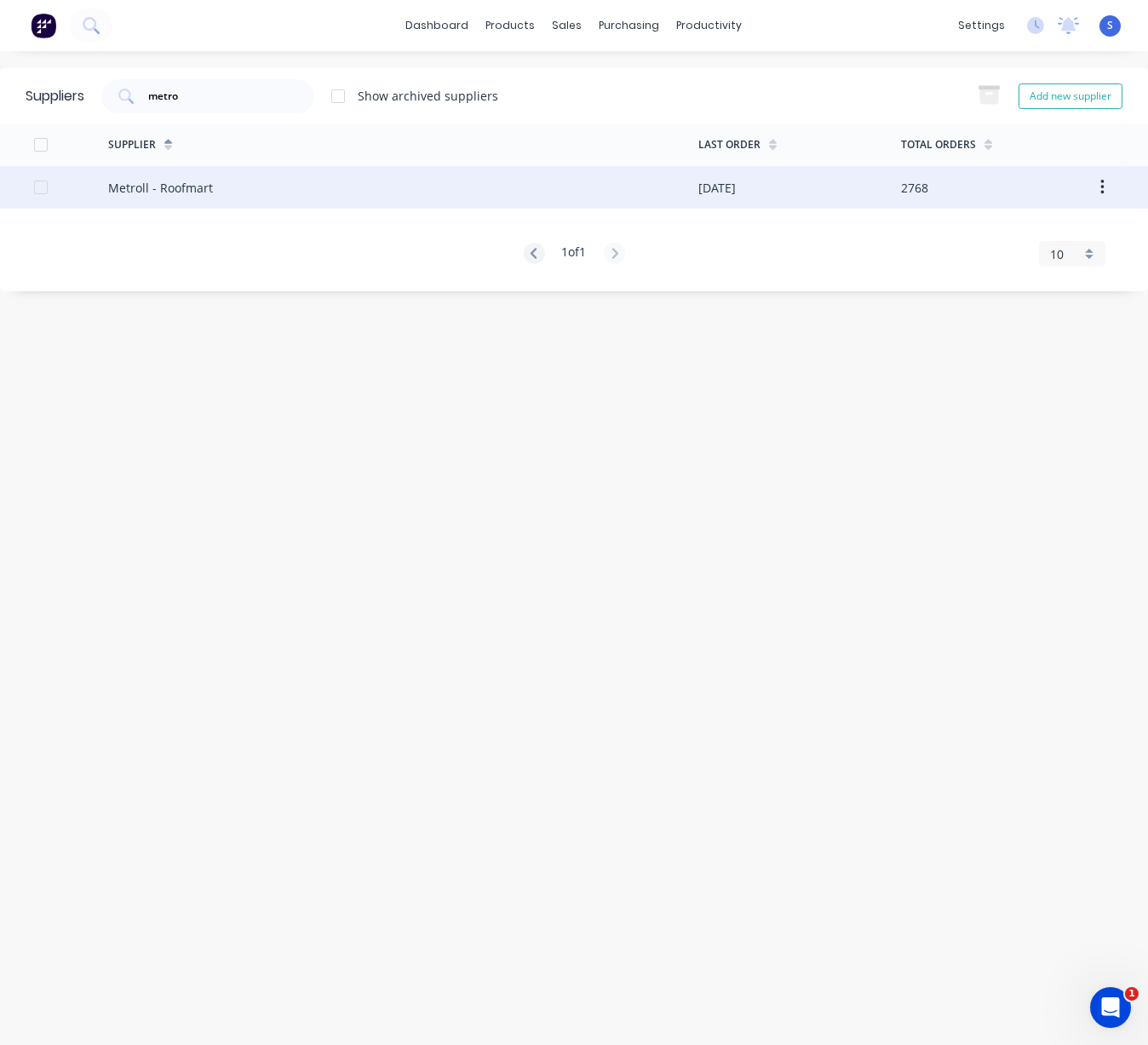
click at [235, 182] on div "Metroll - Roofmart" at bounding box center [403, 187] width 590 height 42
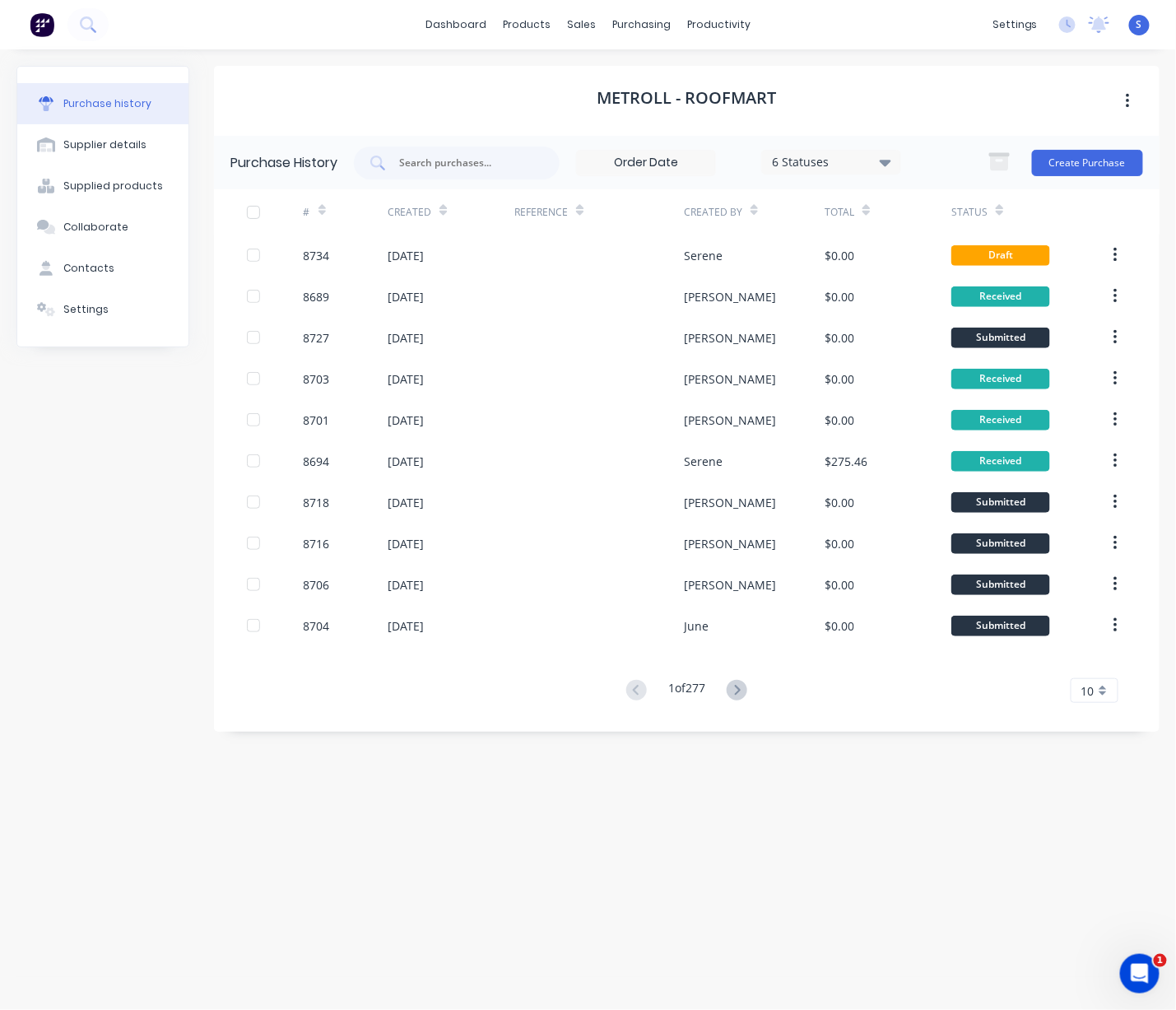
drag, startPoint x: 545, startPoint y: 765, endPoint x: 708, endPoint y: 774, distance: 163.2
click at [740, 689] on icon at bounding box center [738, 690] width 5 height 10
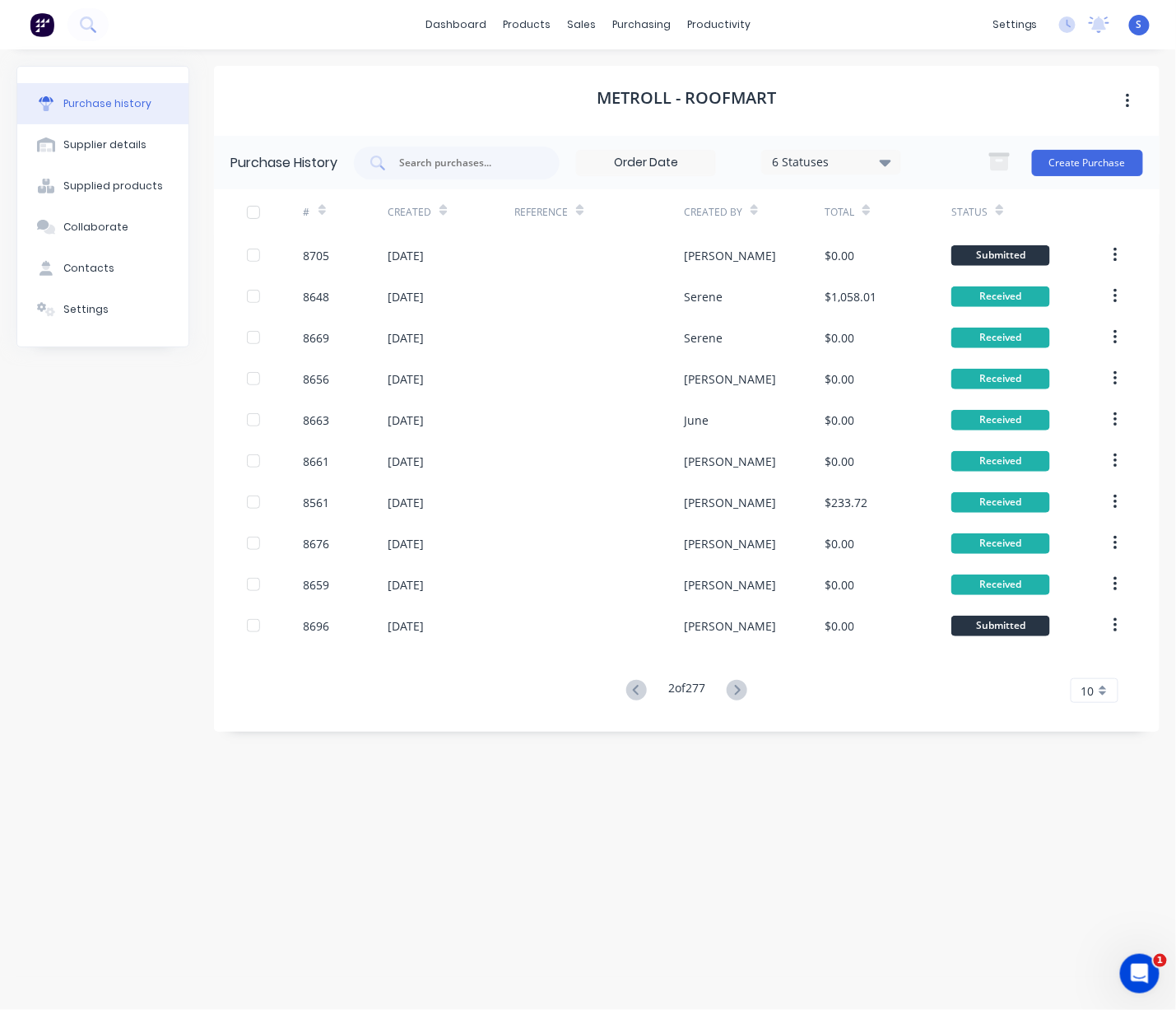
click at [740, 689] on icon at bounding box center [738, 690] width 5 height 10
click at [631, 677] on div "# Created Reference Created By Total Status 8645 10 Sep 2025 Jessica $0.00 Rece…" at bounding box center [687, 446] width 946 height 514
click at [632, 697] on icon at bounding box center [636, 690] width 21 height 21
click at [632, 691] on icon at bounding box center [636, 690] width 21 height 21
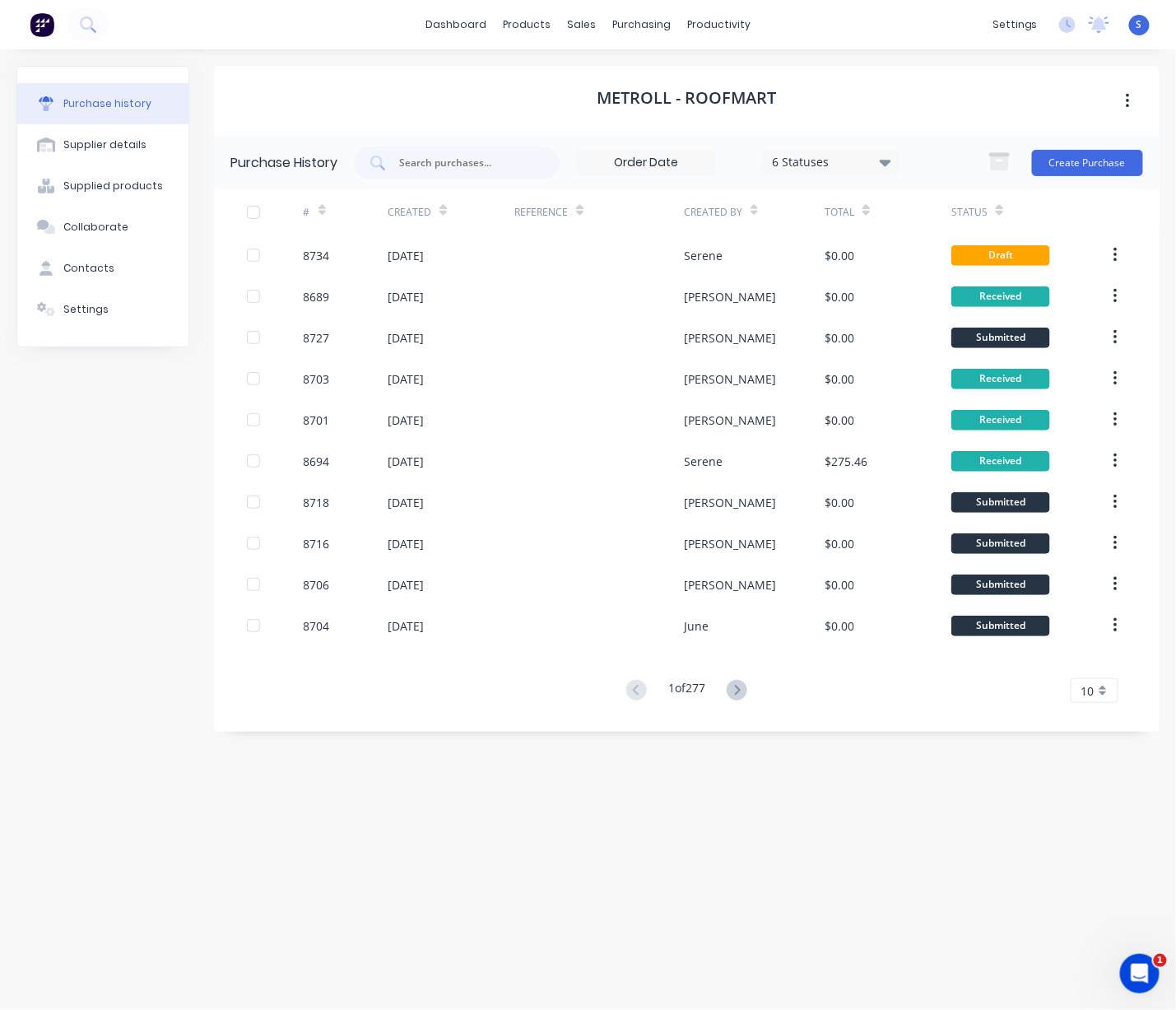
click at [648, 827] on div "Metroll - Roofmart Purchase History 6 Statuses 6 Statuses Create Purchase # Cre…" at bounding box center [687, 522] width 946 height 911
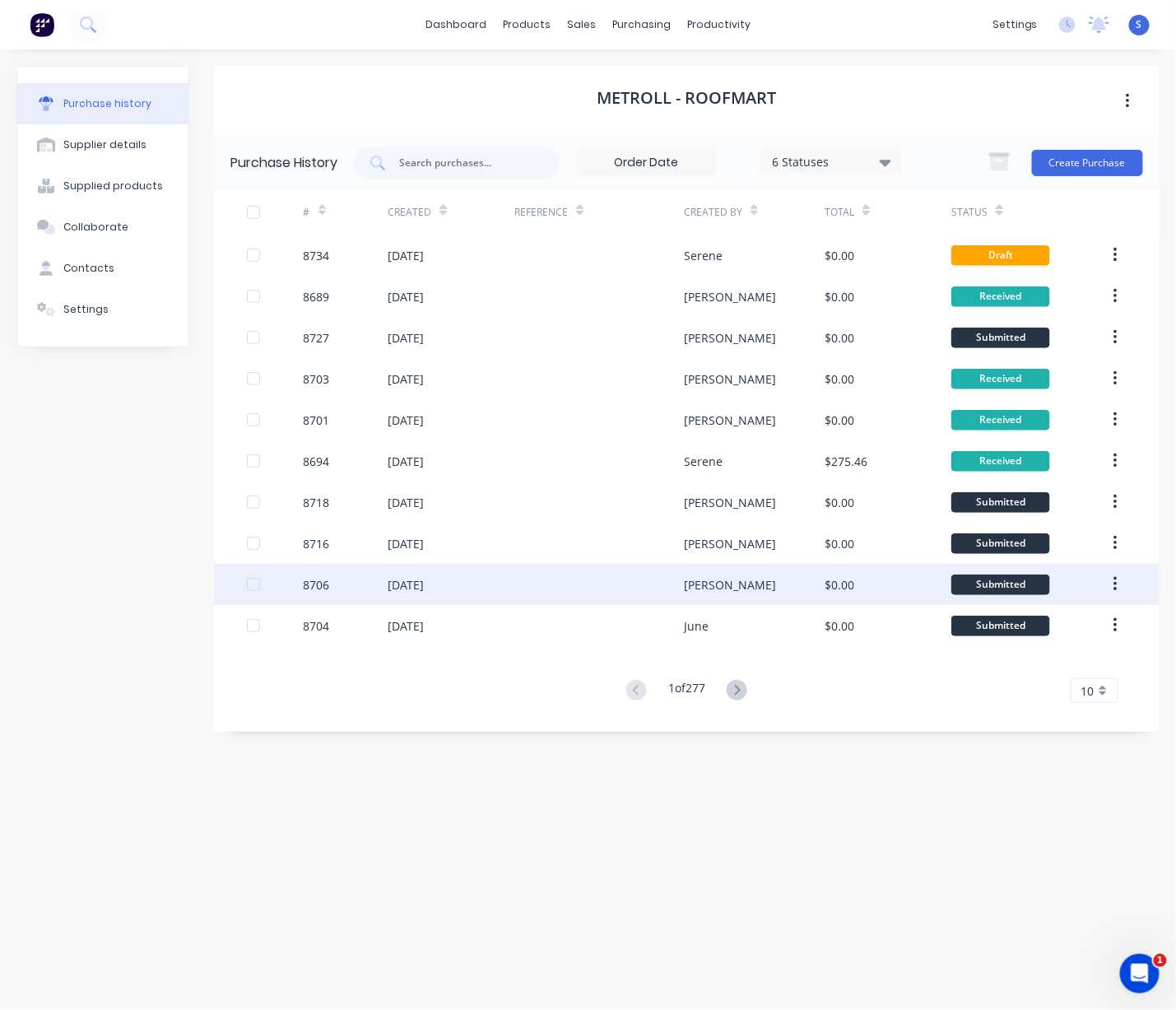
click at [424, 589] on div "18 Sep 2025" at bounding box center [406, 584] width 36 height 17
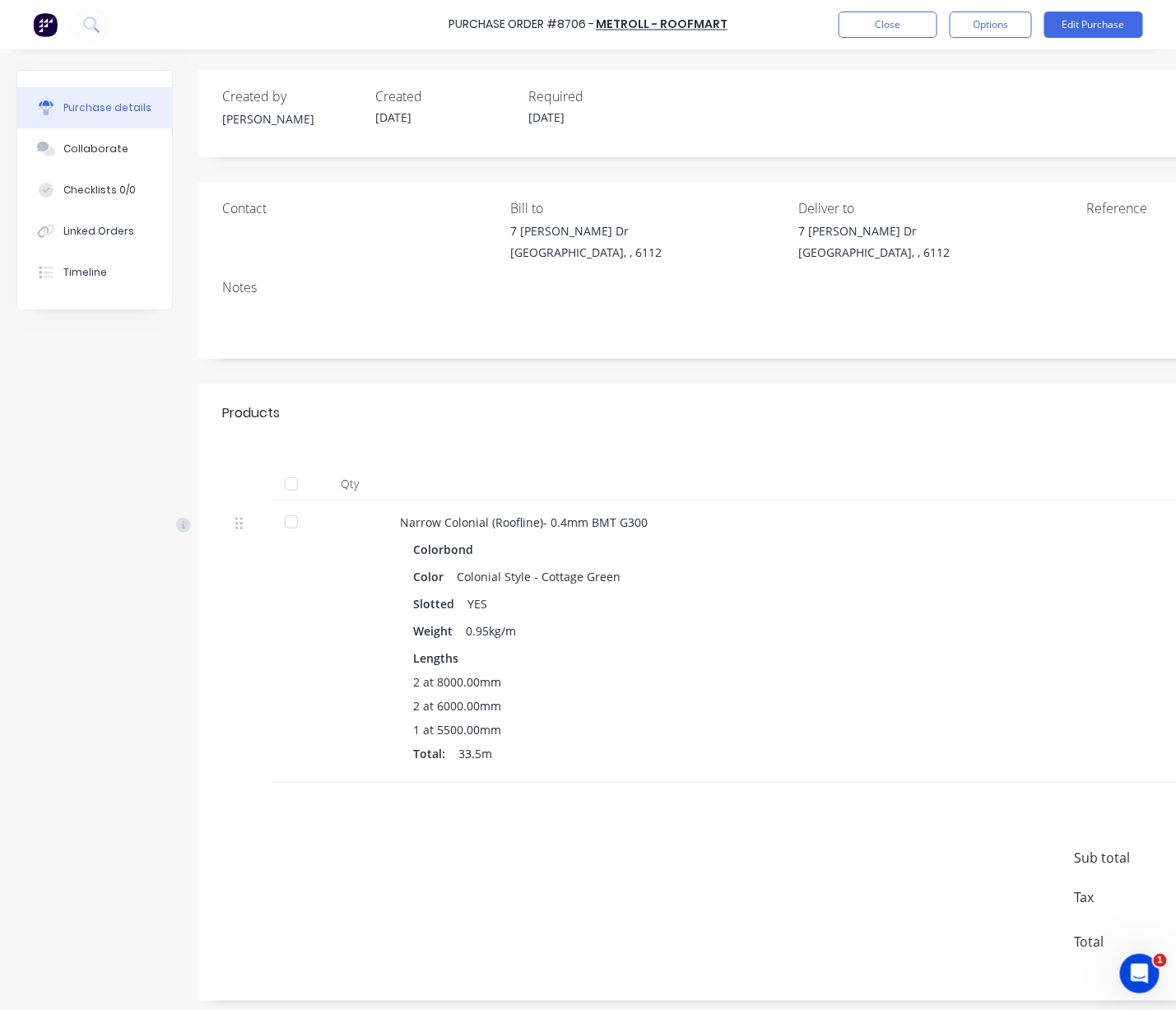
click at [659, 403] on div "Products Show / Hide columns" at bounding box center [792, 413] width 1190 height 59
click at [924, 26] on button "Close" at bounding box center [887, 25] width 99 height 26
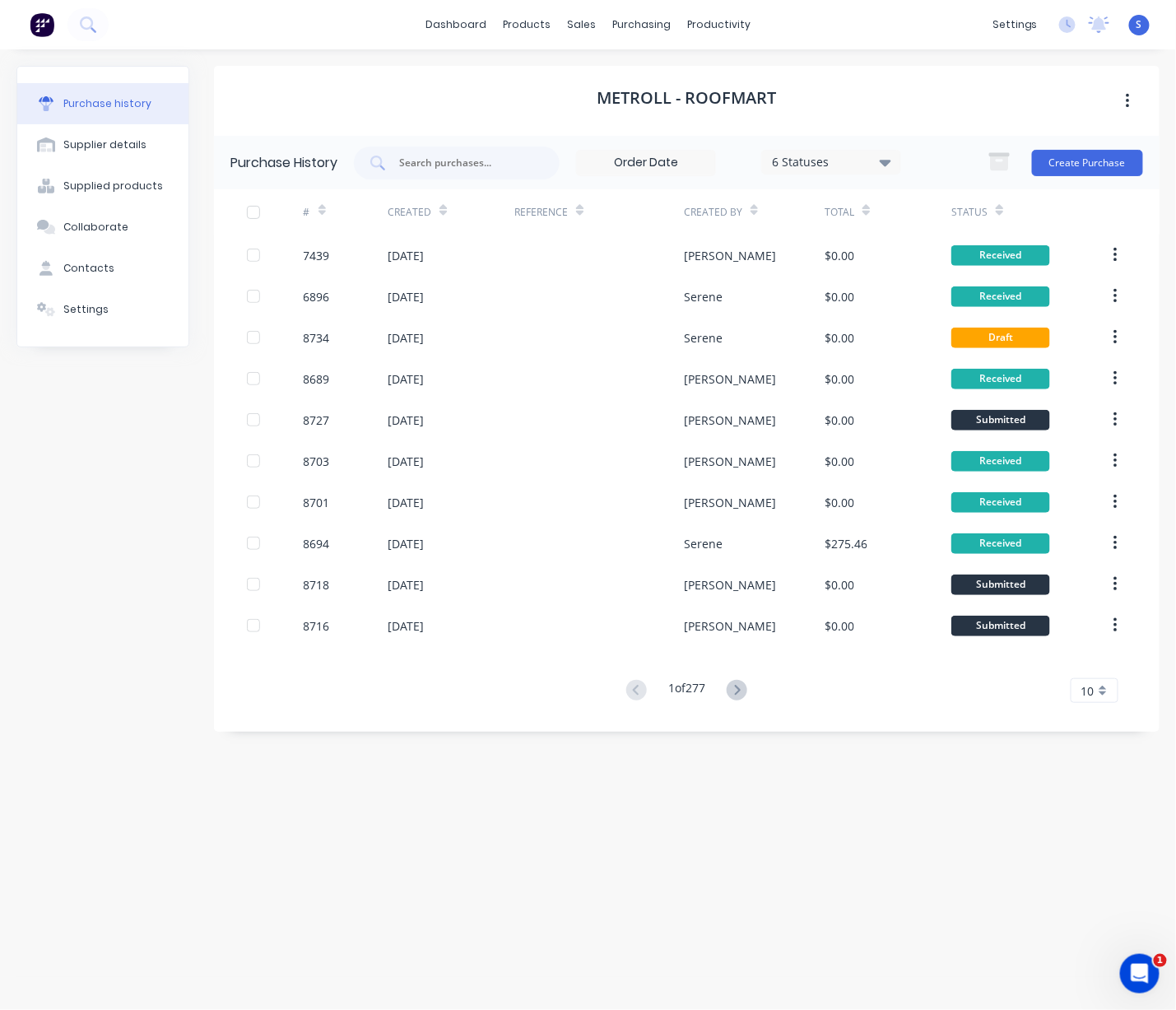
click at [508, 903] on div "Metroll - Roofmart Purchase History 6 Statuses 6 Statuses Create Purchase # Cre…" at bounding box center [687, 522] width 946 height 911
click at [522, 855] on div "Metroll - Roofmart Purchase History 6 Statuses 6 Statuses Create Purchase # Cre…" at bounding box center [687, 522] width 946 height 911
drag, startPoint x: 638, startPoint y: 839, endPoint x: 779, endPoint y: 838, distance: 141.0
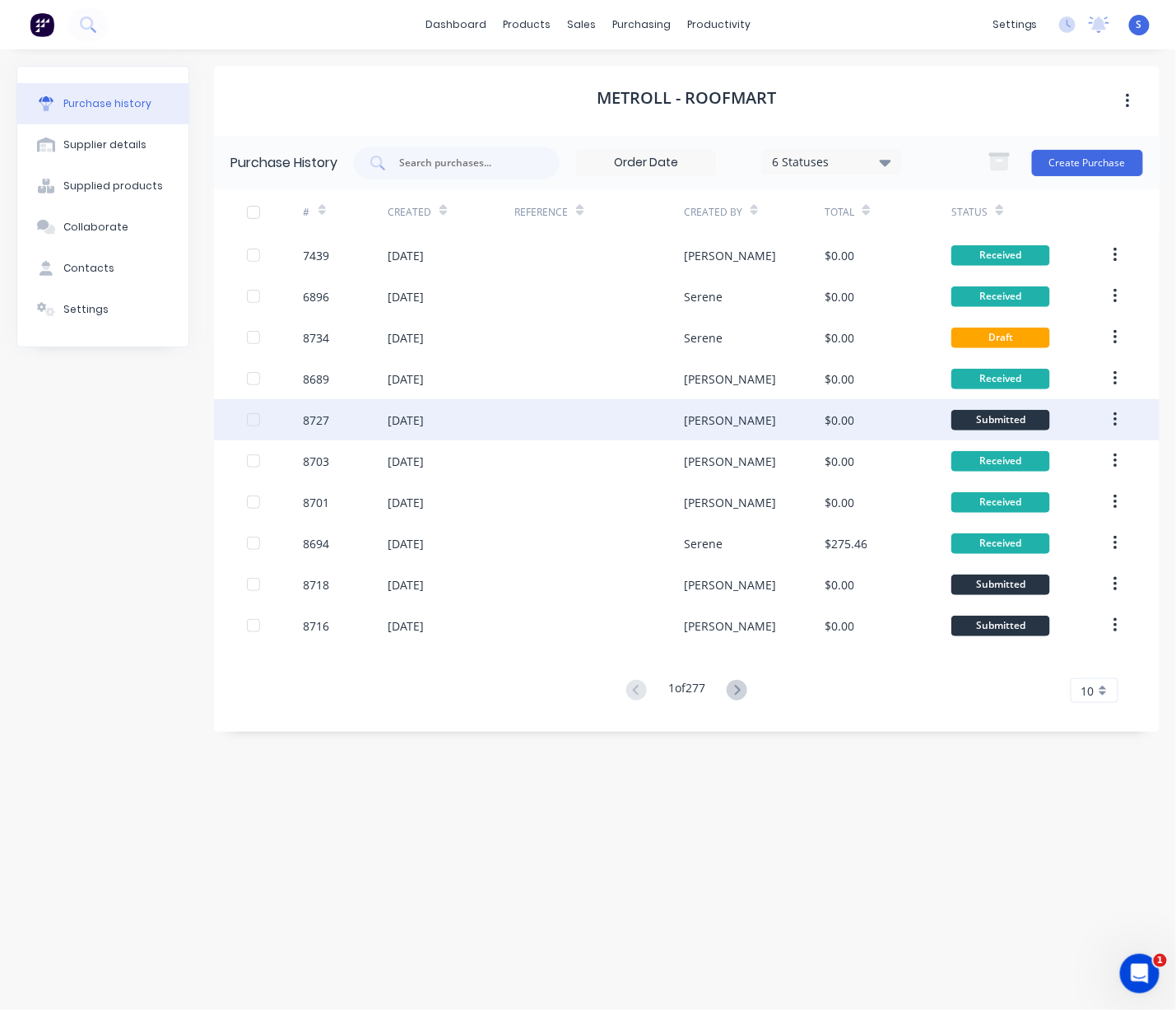
click at [658, 426] on div at bounding box center [599, 419] width 170 height 41
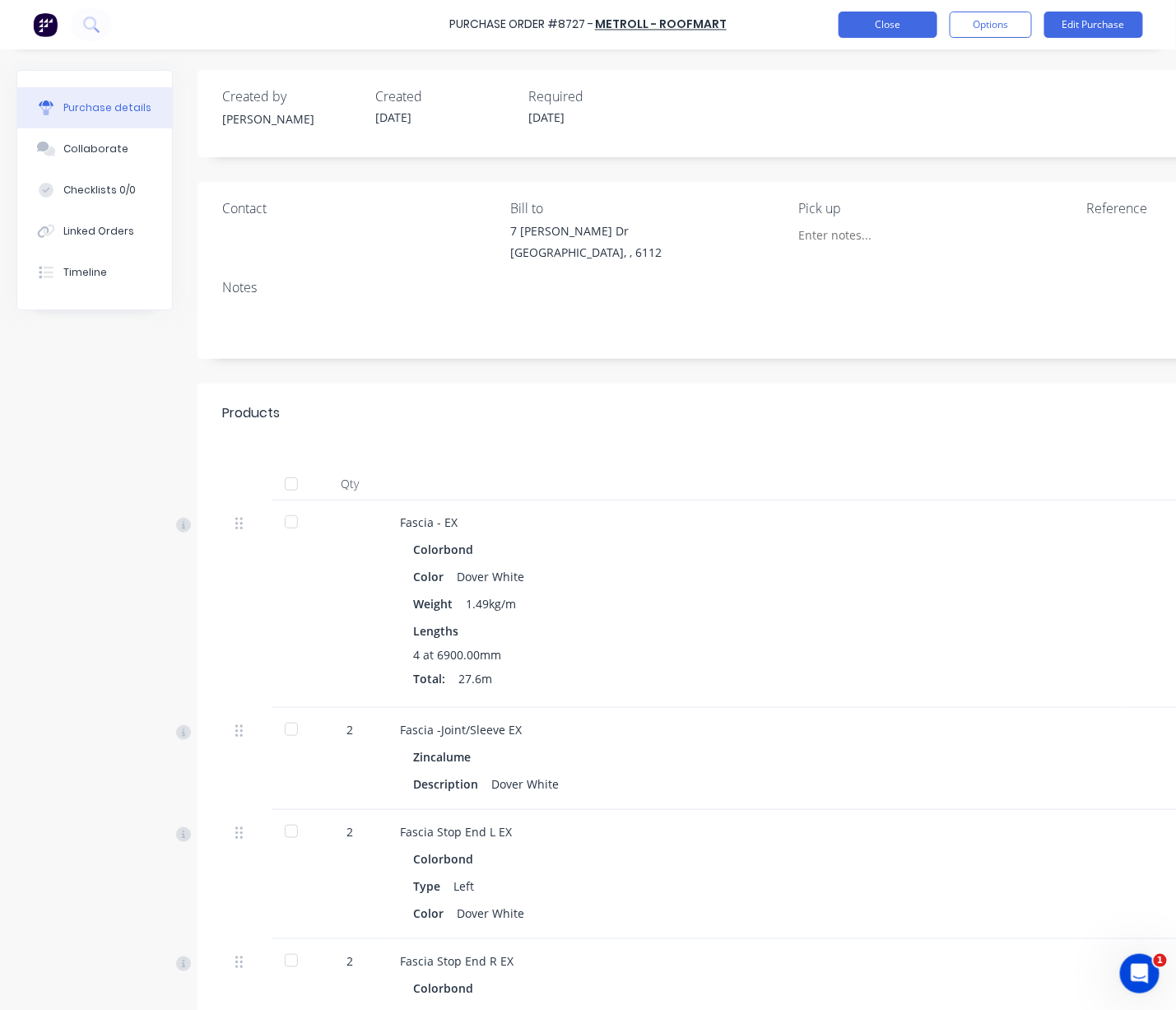
click at [873, 25] on button "Close" at bounding box center [887, 25] width 99 height 26
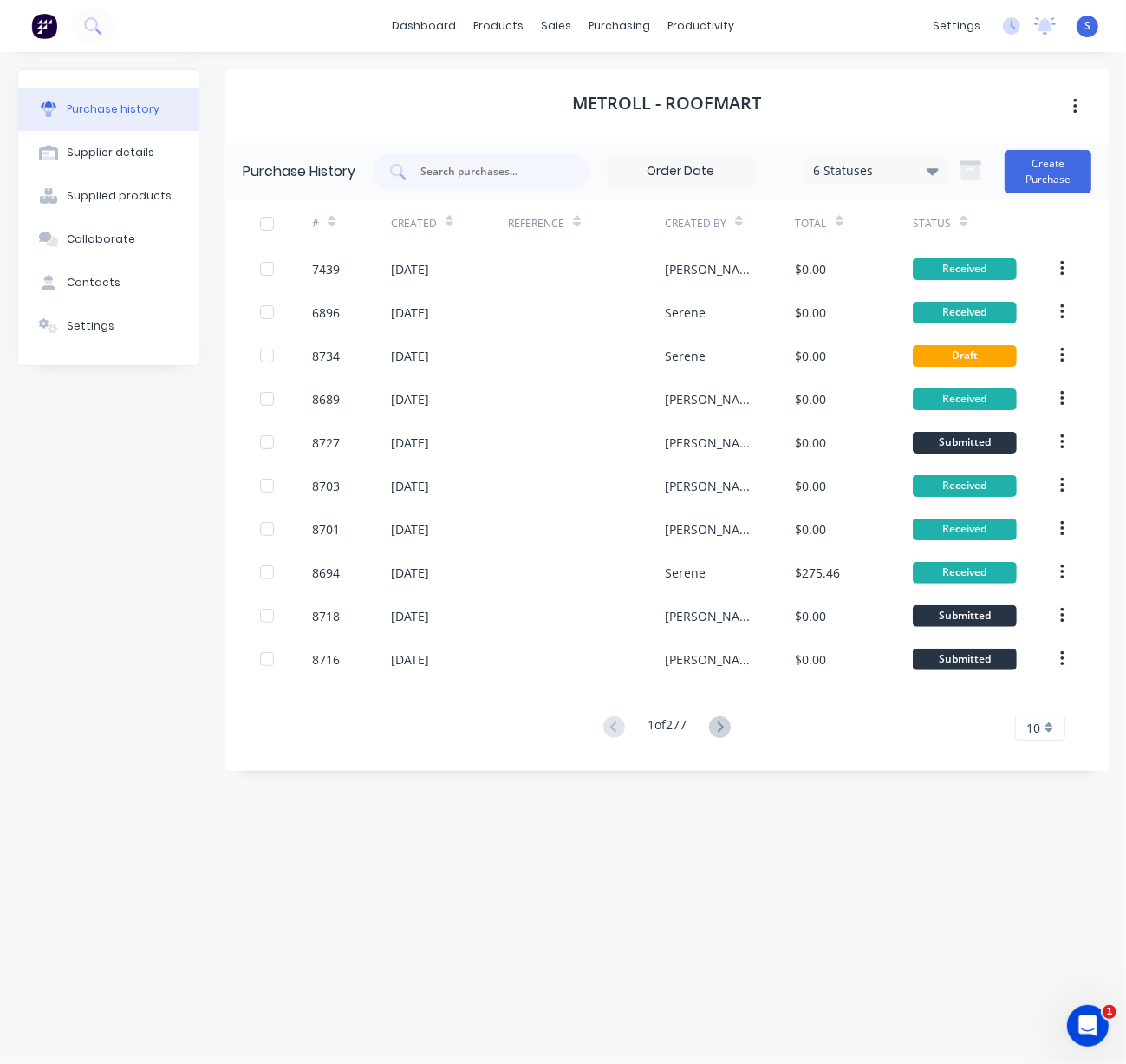
click at [44, 423] on div "Purchase history Supplier details Supplied products Collaborate Contacts Settin…" at bounding box center [108, 550] width 182 height 960
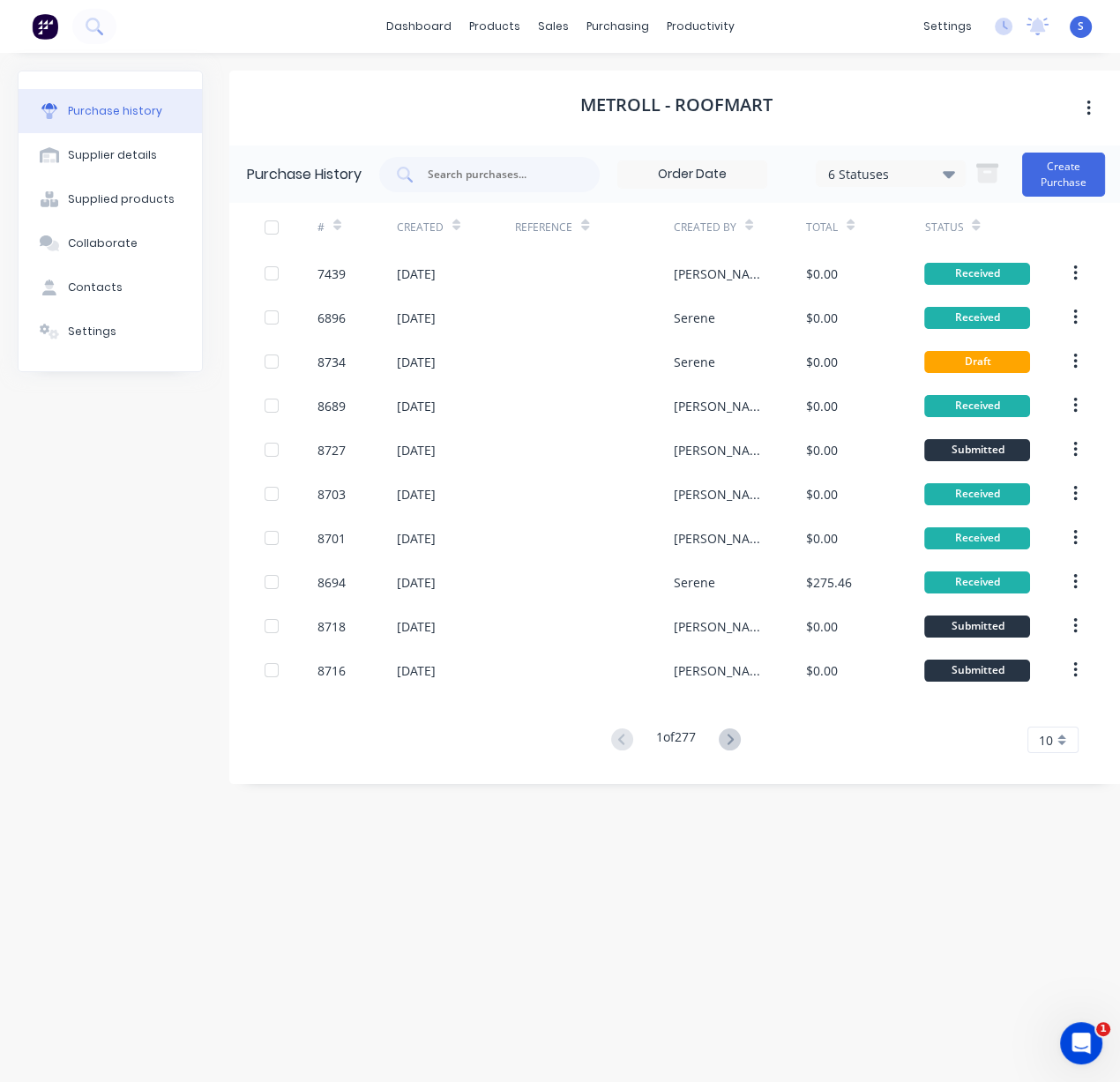
drag, startPoint x: 24, startPoint y: 439, endPoint x: 0, endPoint y: 430, distance: 25.6
click at [25, 439] on div "Purchase history Supplier details Supplied products Collaborate Contacts Settin…" at bounding box center [110, 559] width 185 height 976
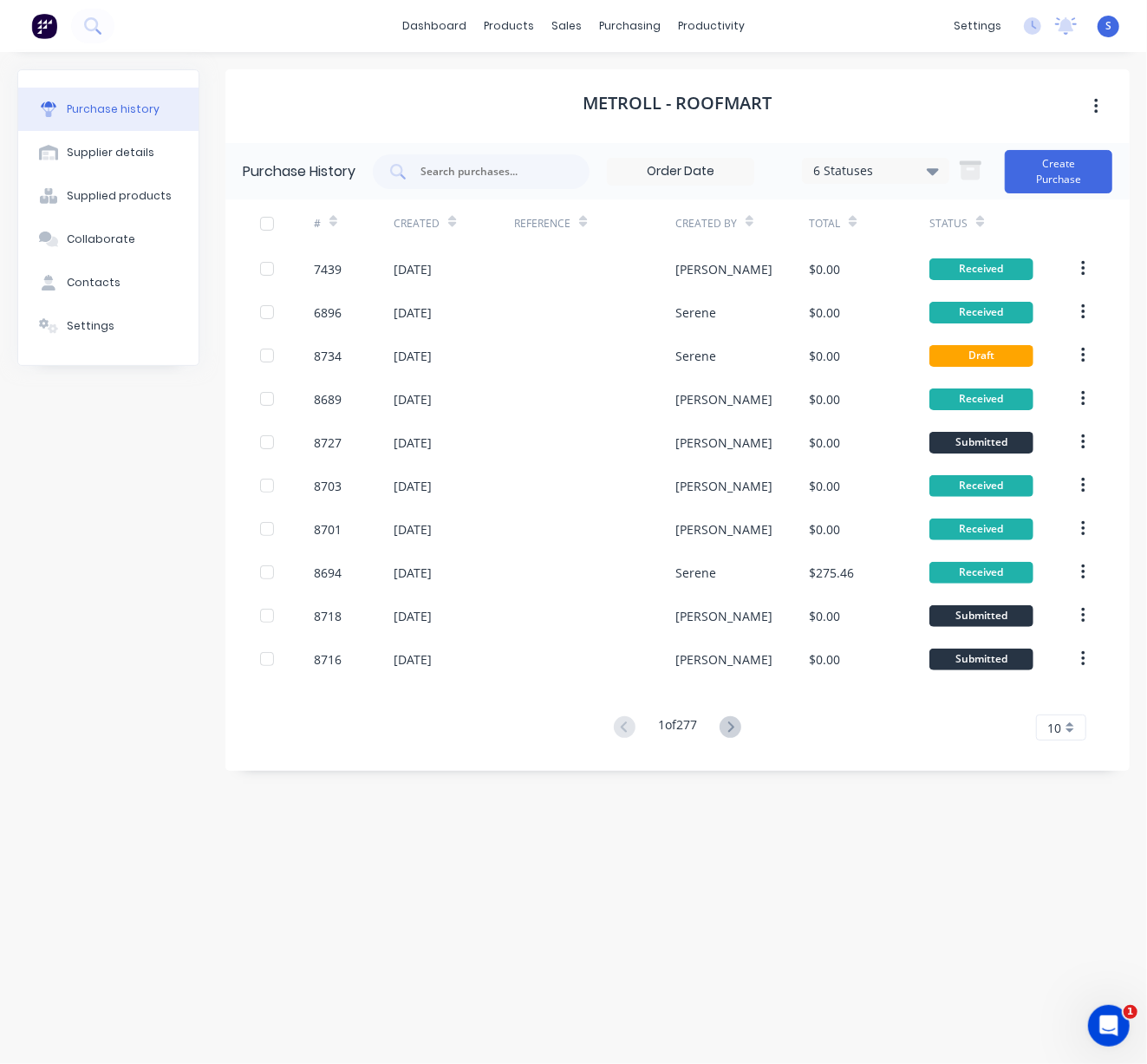
click at [106, 470] on div "Purchase history Supplier details Supplied products Collaborate Contacts Settin…" at bounding box center [108, 550] width 182 height 960
